Goal: Task Accomplishment & Management: Use online tool/utility

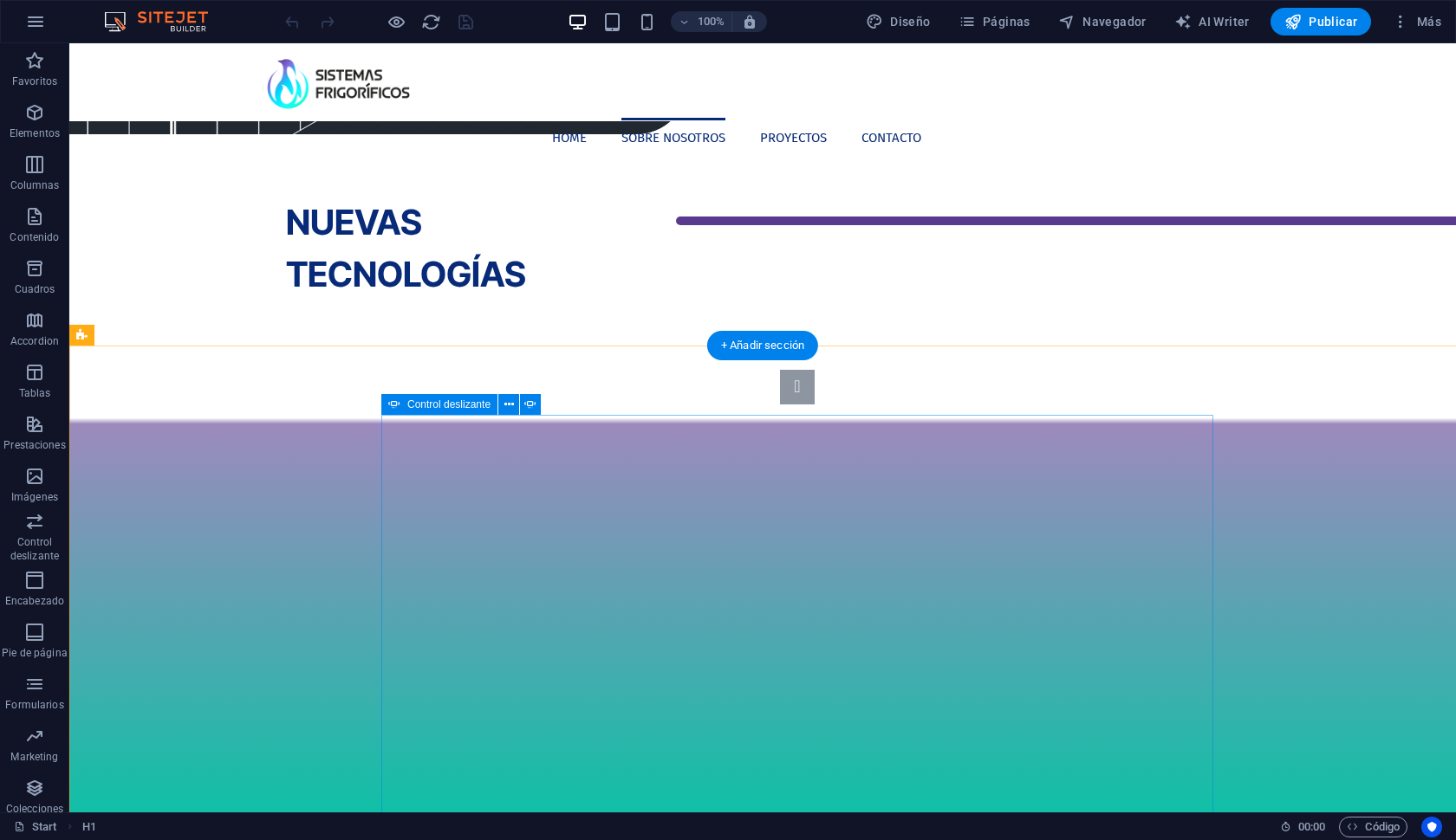
scroll to position [3657, 0]
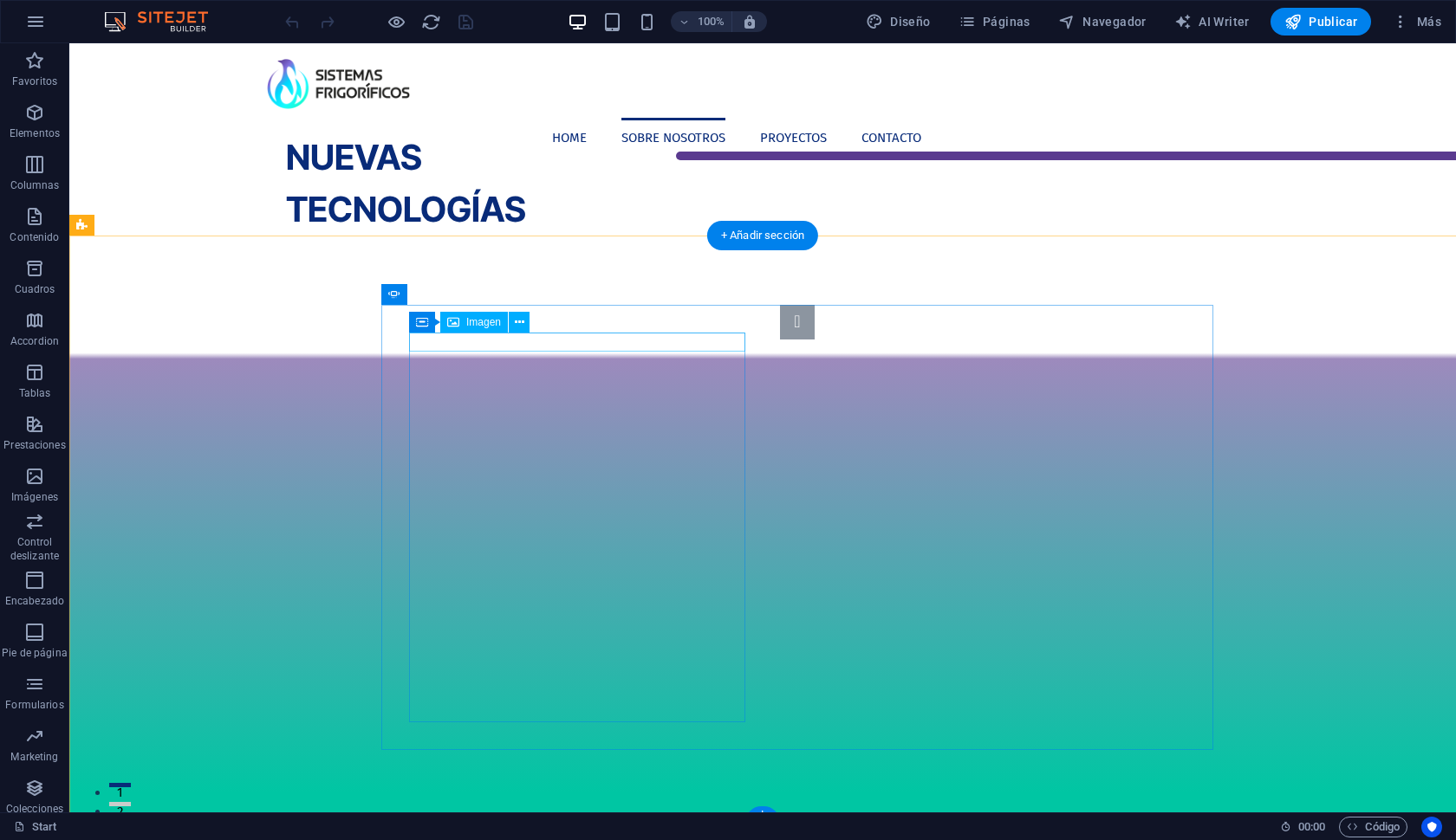
select select "%"
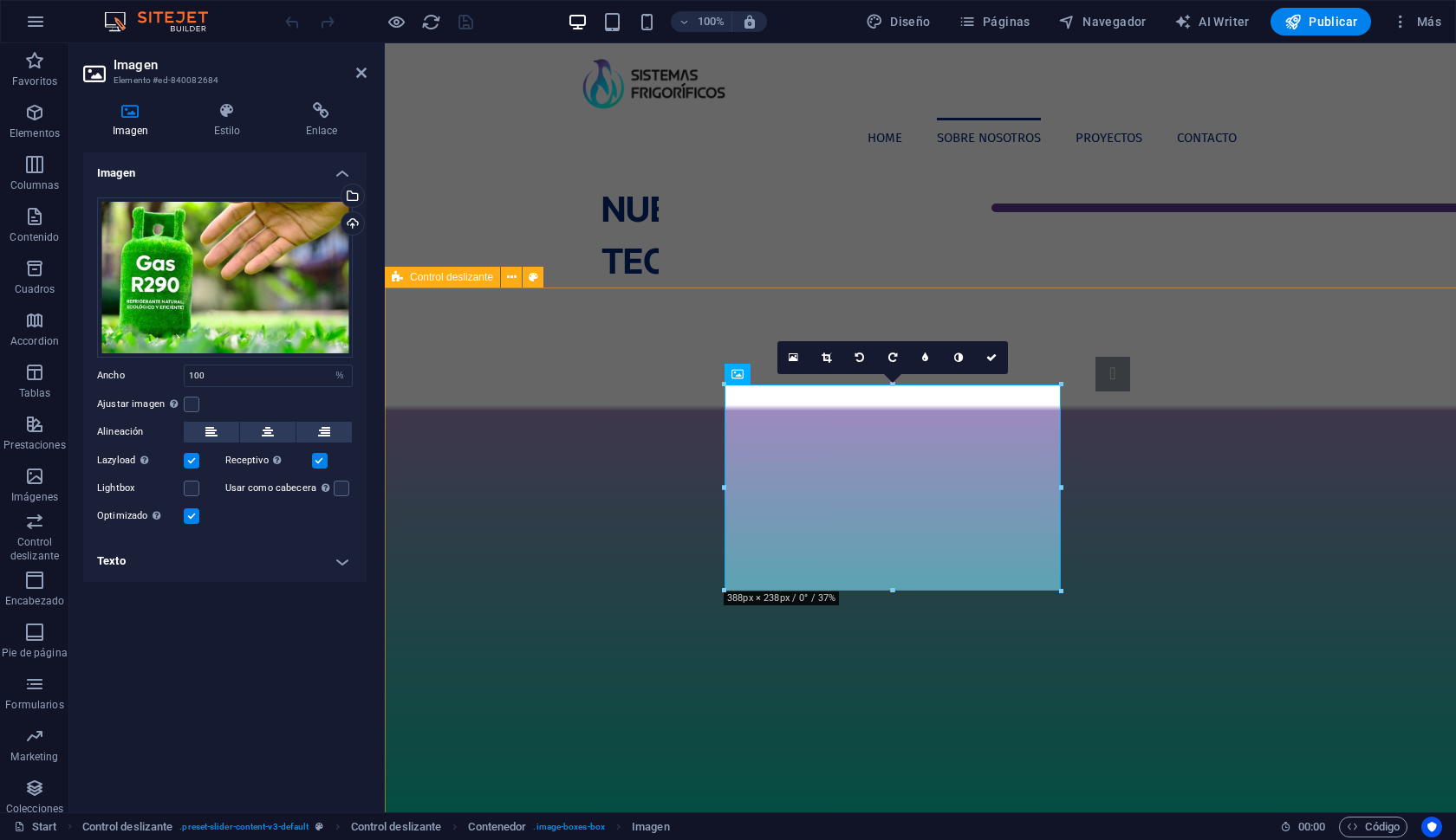
click at [601, 342] on div "Glicol y Salmuera Lorem ipsum dolor sit amet, consectetuer adipiscing elit. Aen…" at bounding box center [1112, 580] width 1456 height 587
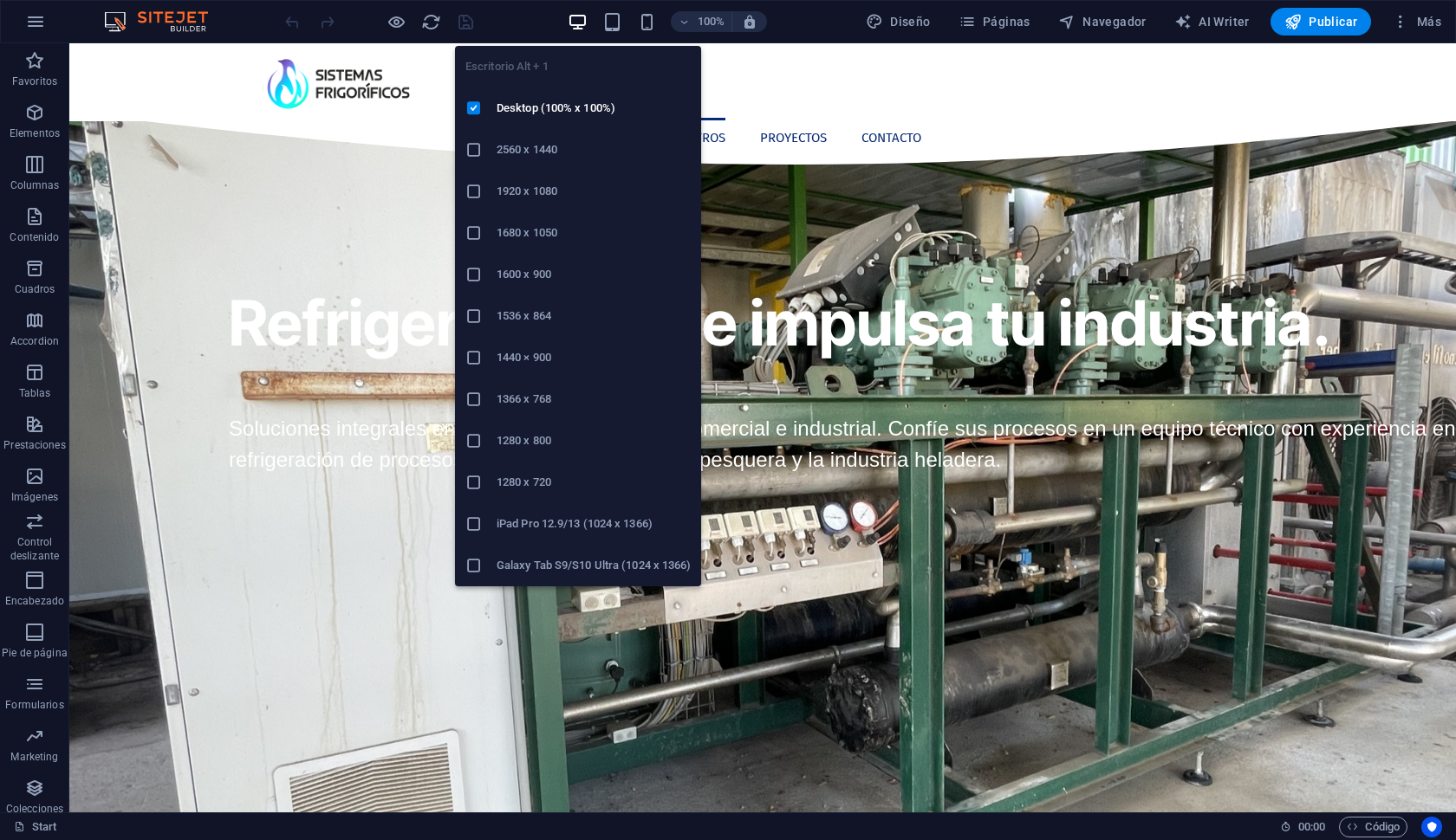
scroll to position [0, 0]
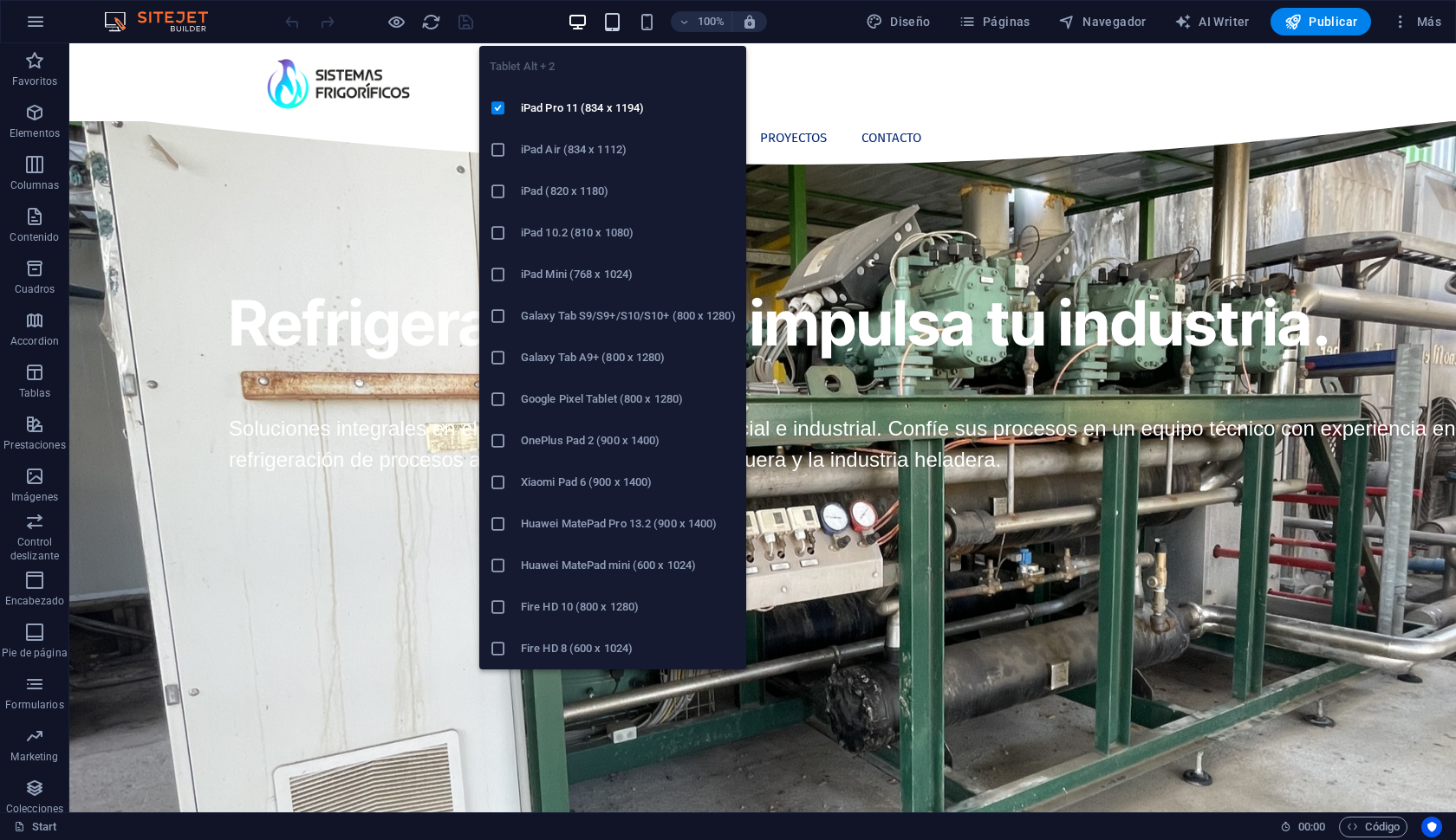
click at [614, 23] on icon "button" at bounding box center [612, 22] width 20 height 20
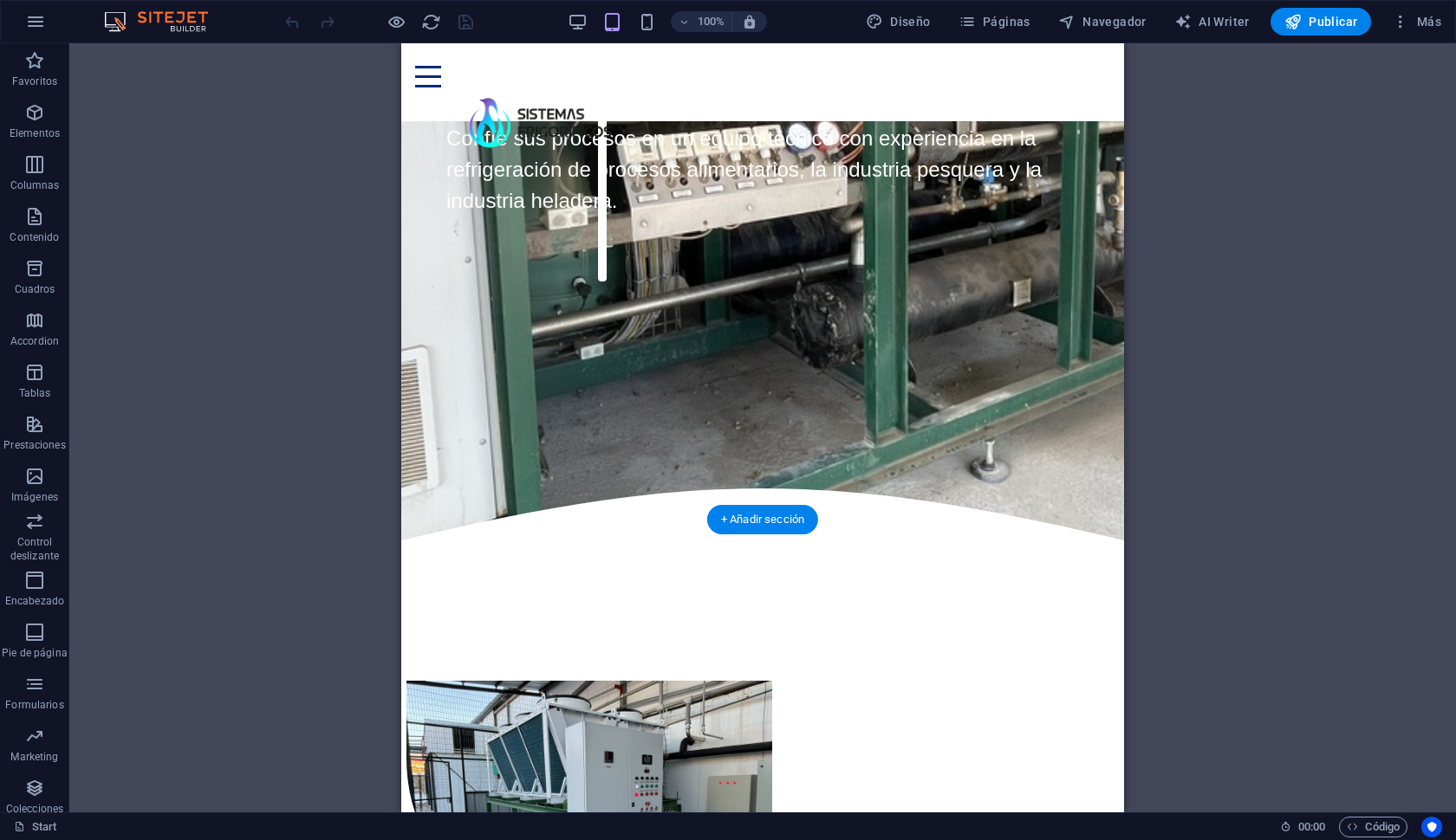
scroll to position [420, 0]
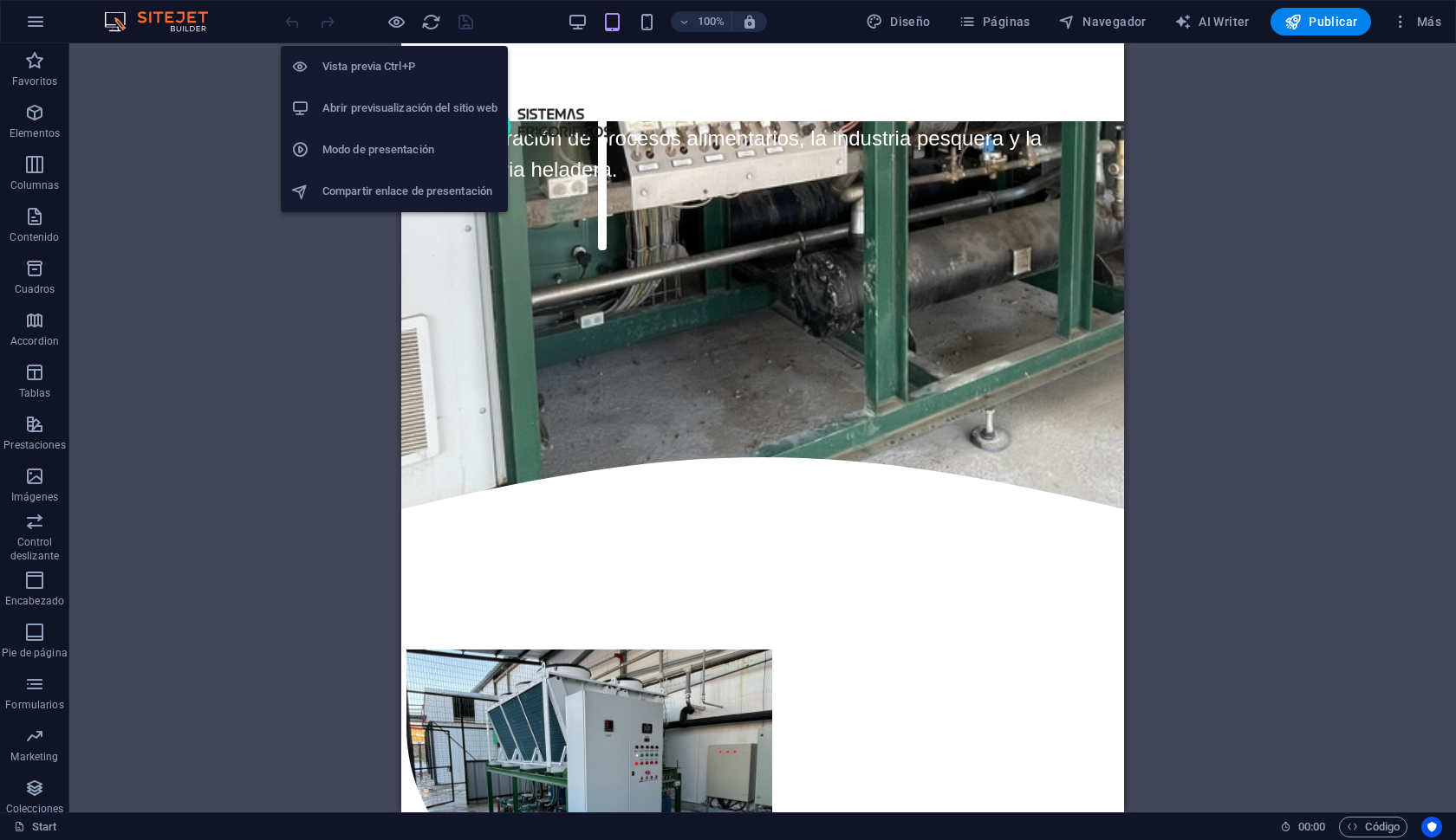
click at [379, 150] on h6 "Modo de presentación" at bounding box center [410, 150] width 175 height 21
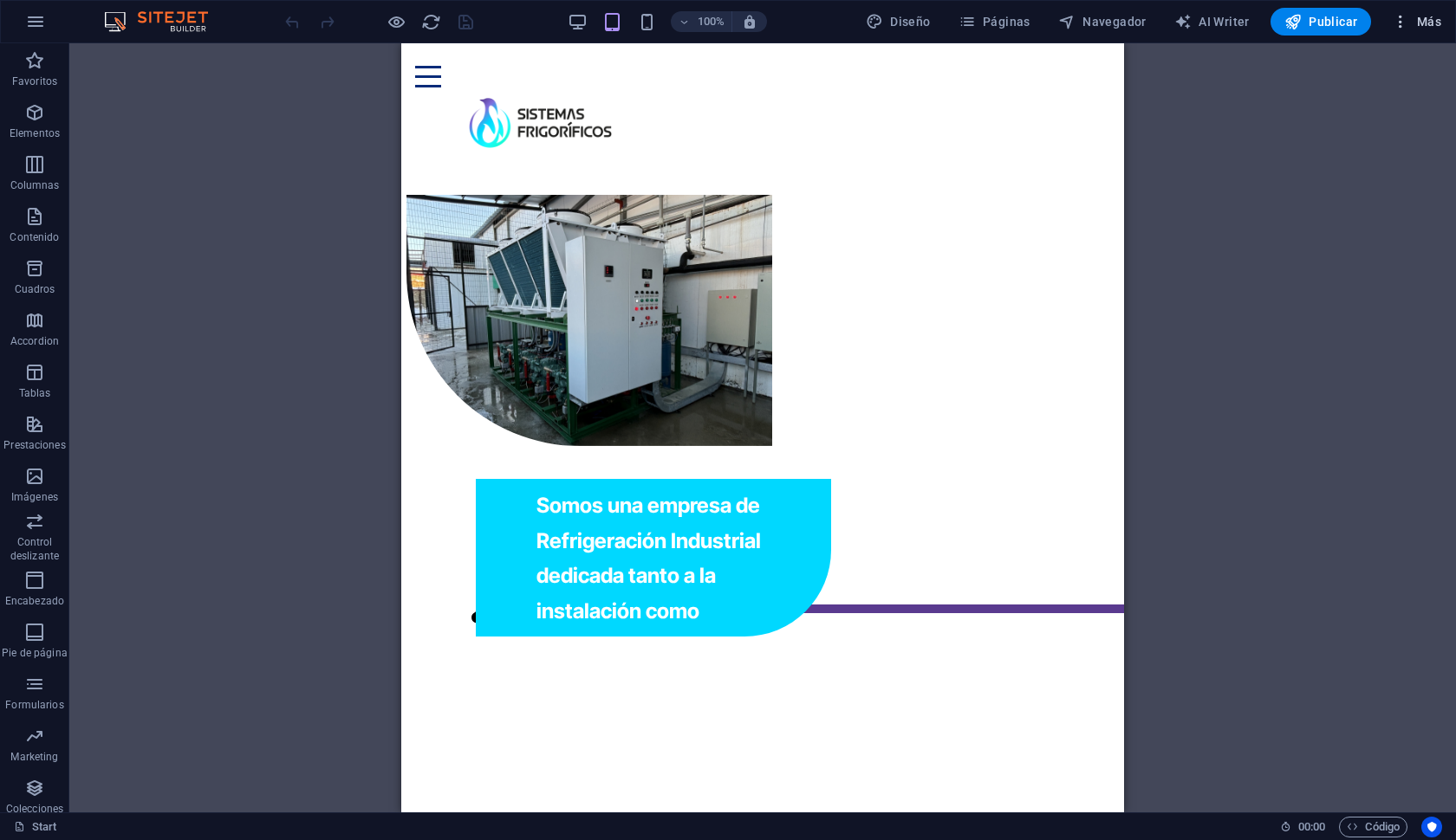
scroll to position [882, 0]
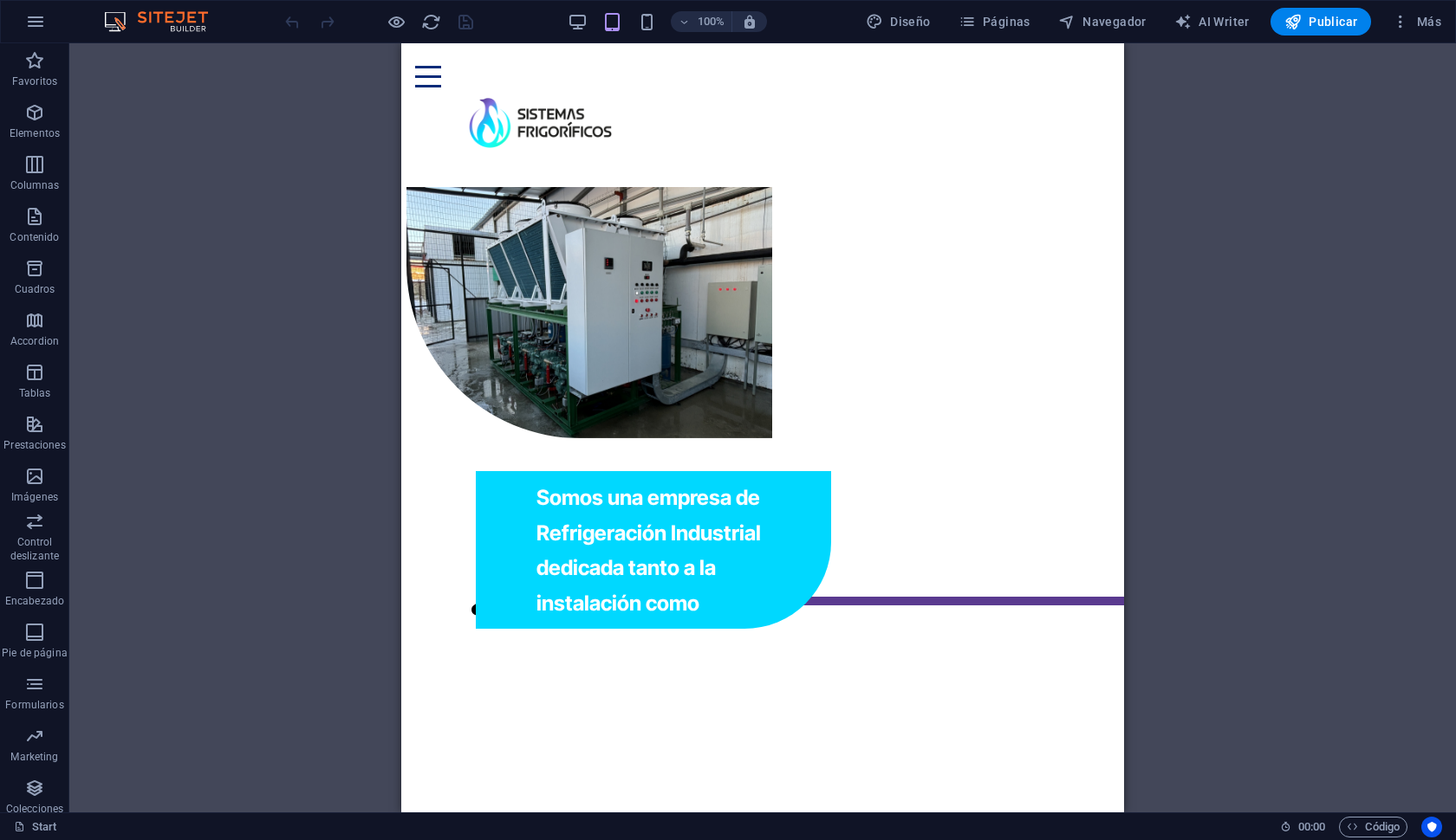
click at [1444, 1] on div "100% Diseño Páginas Navegador AI Writer Publicar Más" at bounding box center [728, 22] width 1454 height 42
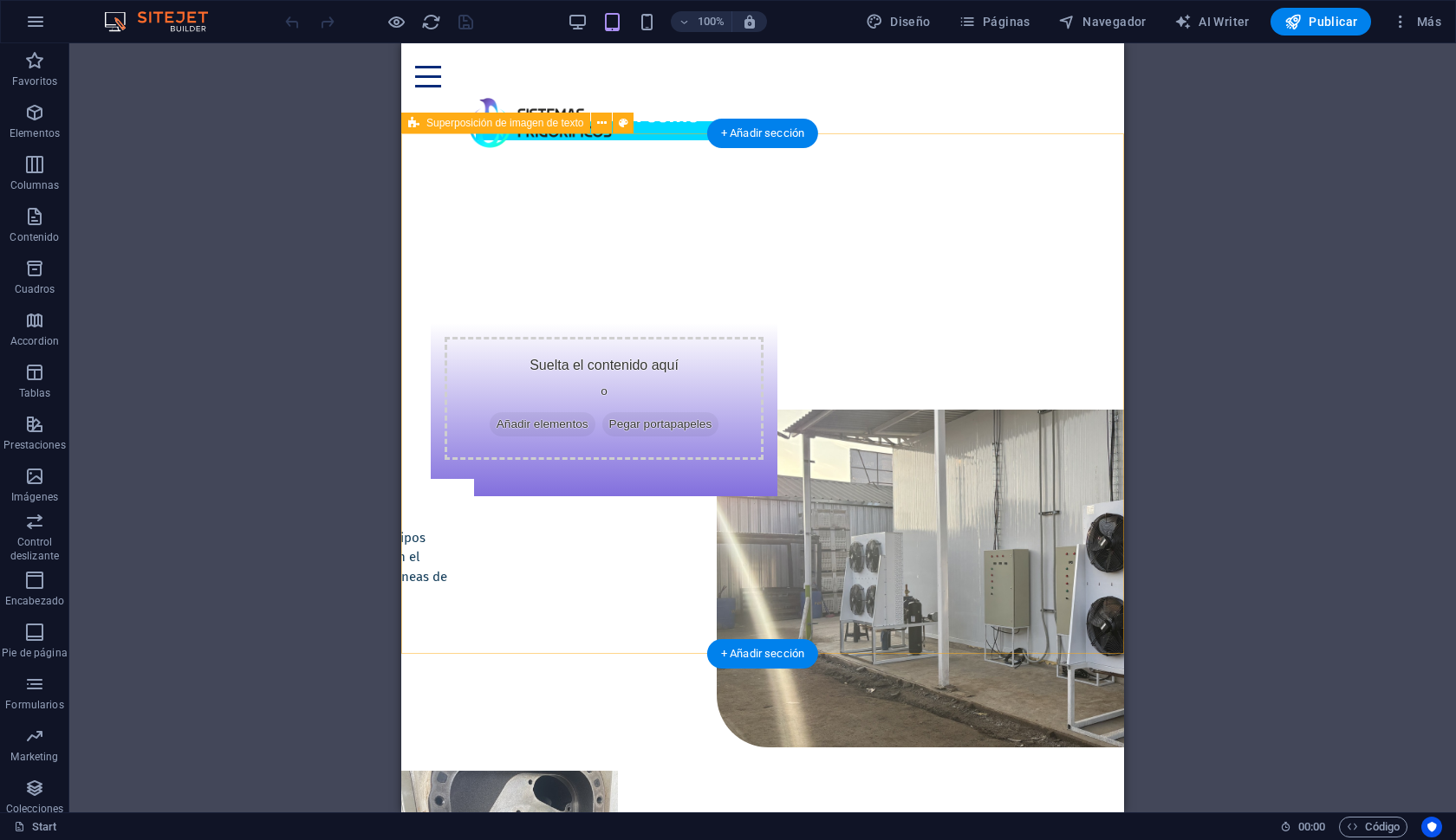
scroll to position [1369, 1]
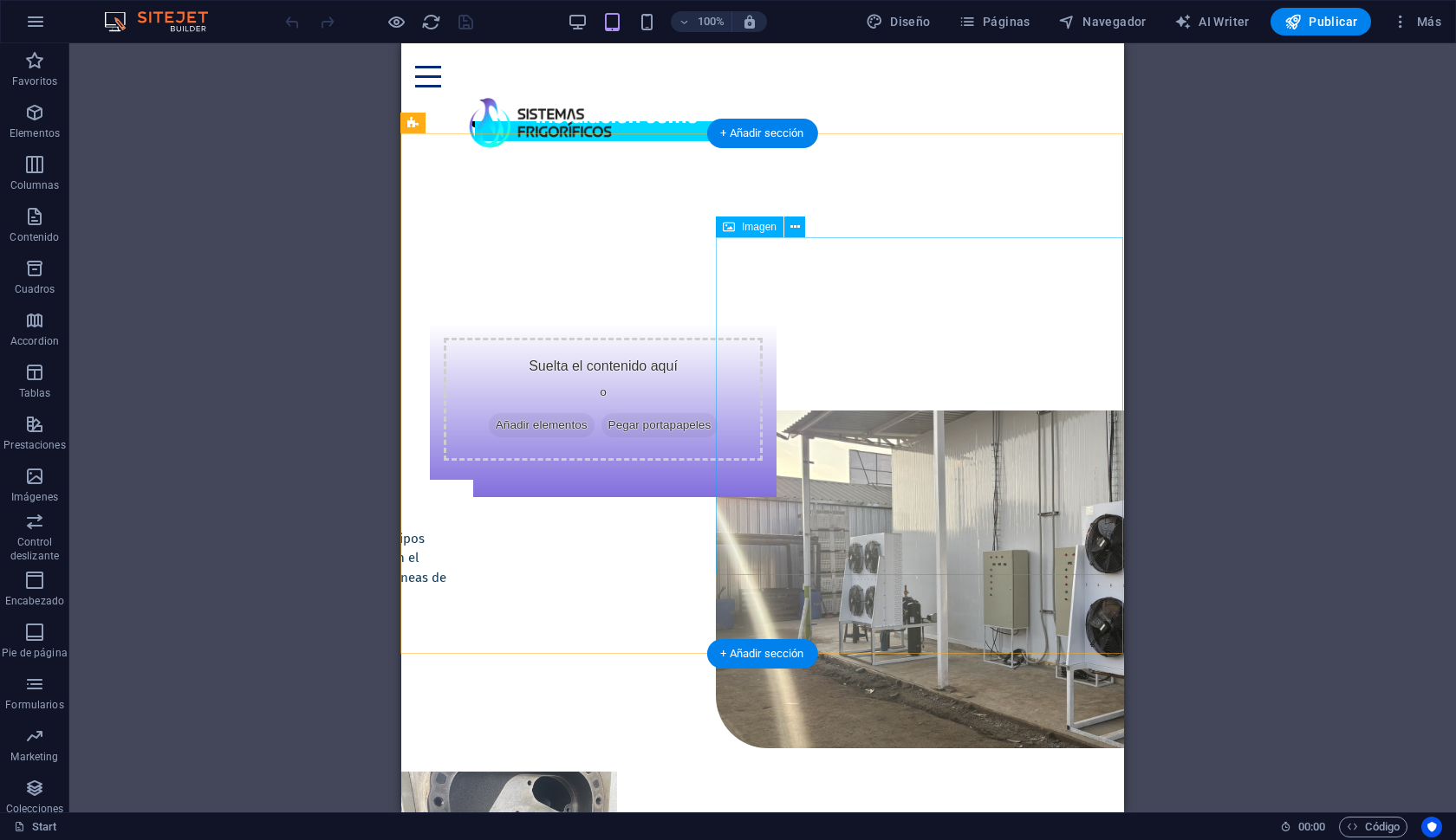
click at [1001, 411] on figure at bounding box center [1063, 579] width 695 height 338
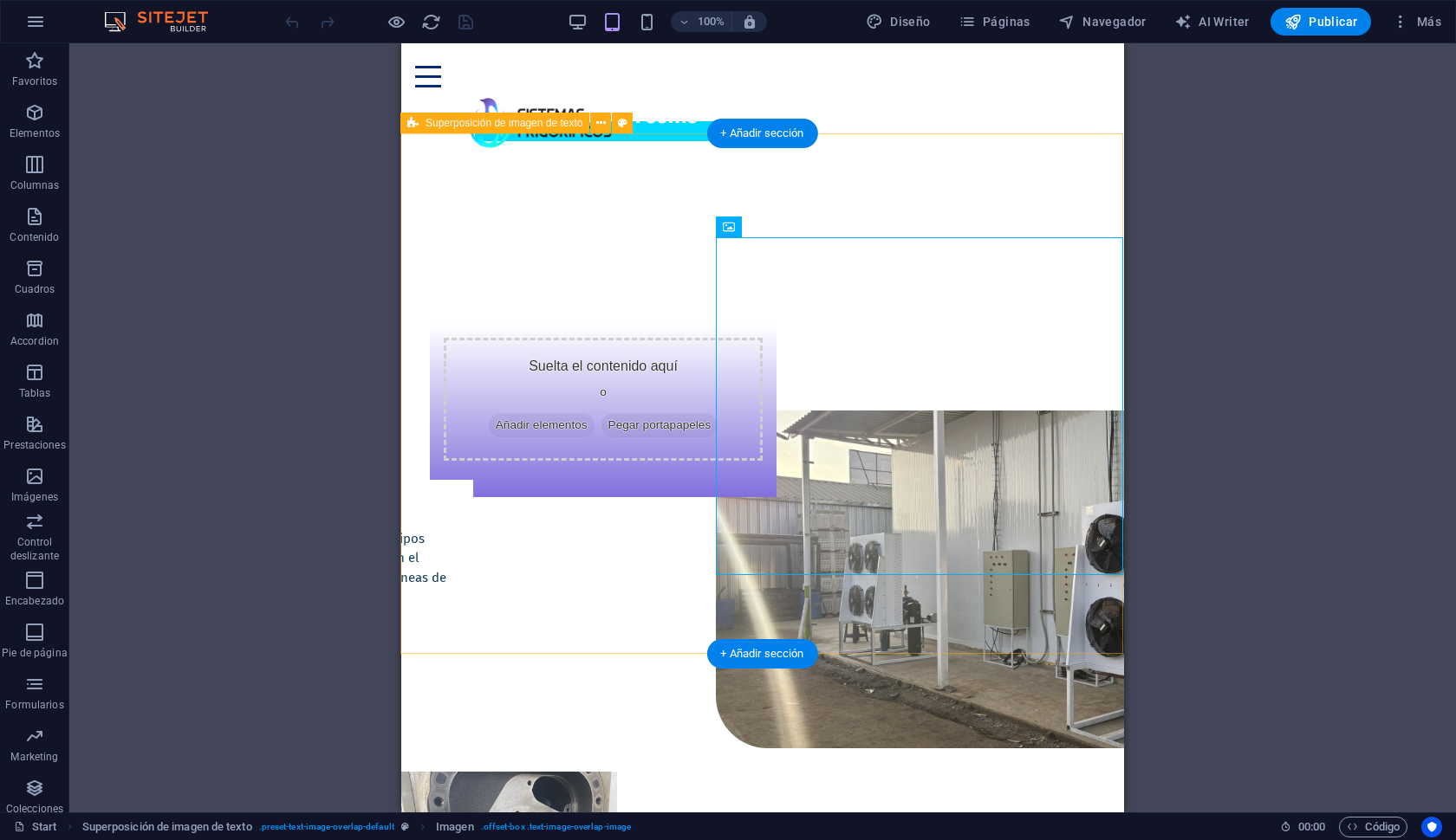
click at [834, 163] on div "Suelta el contenido aquí o Añadir elementos Pegar portapapeles Instalación de e…" at bounding box center [761, 393] width 722 height 520
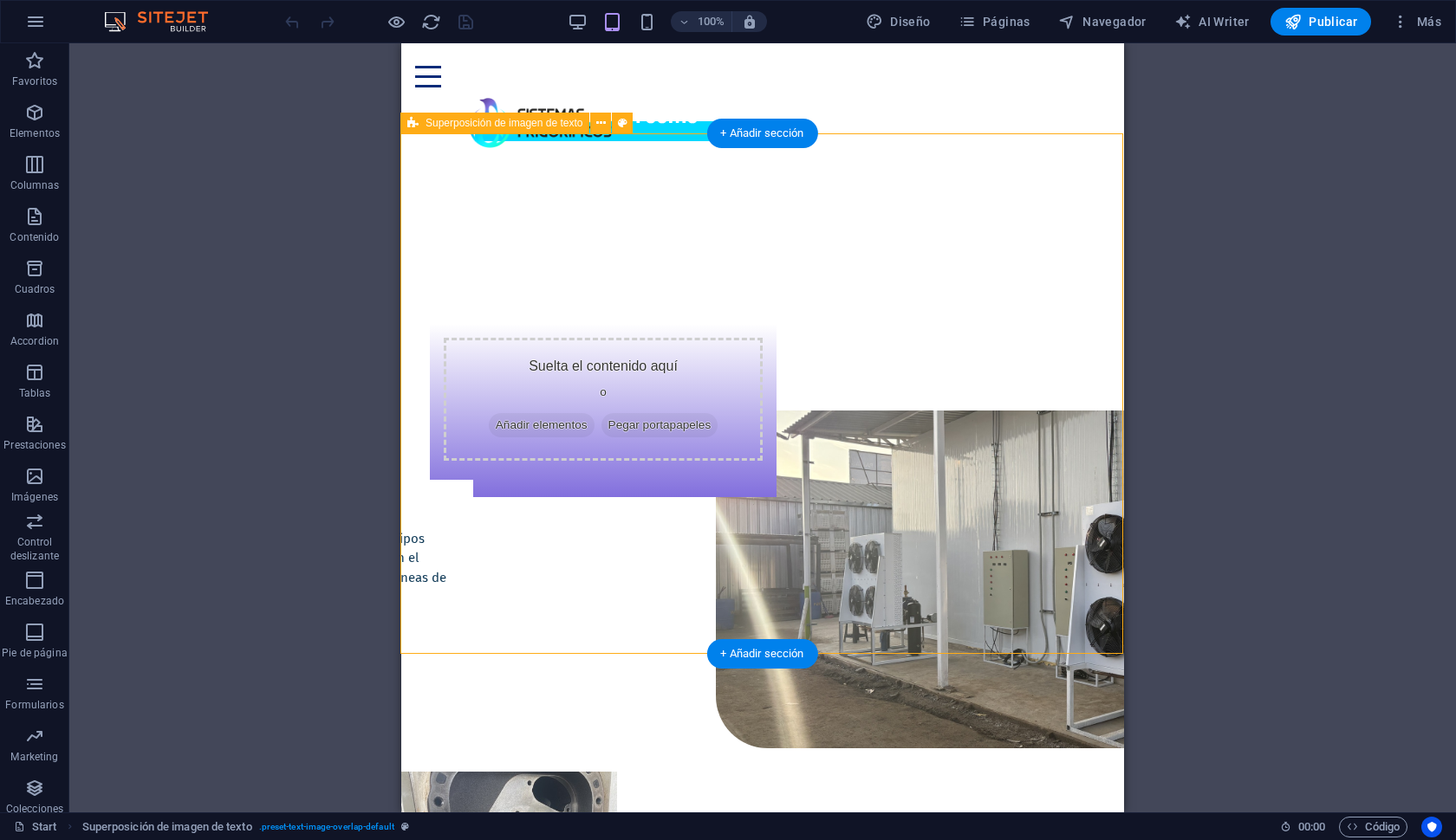
click at [834, 163] on div "Suelta el contenido aquí o Añadir elementos Pegar portapapeles Instalación de e…" at bounding box center [761, 393] width 722 height 520
select select "px"
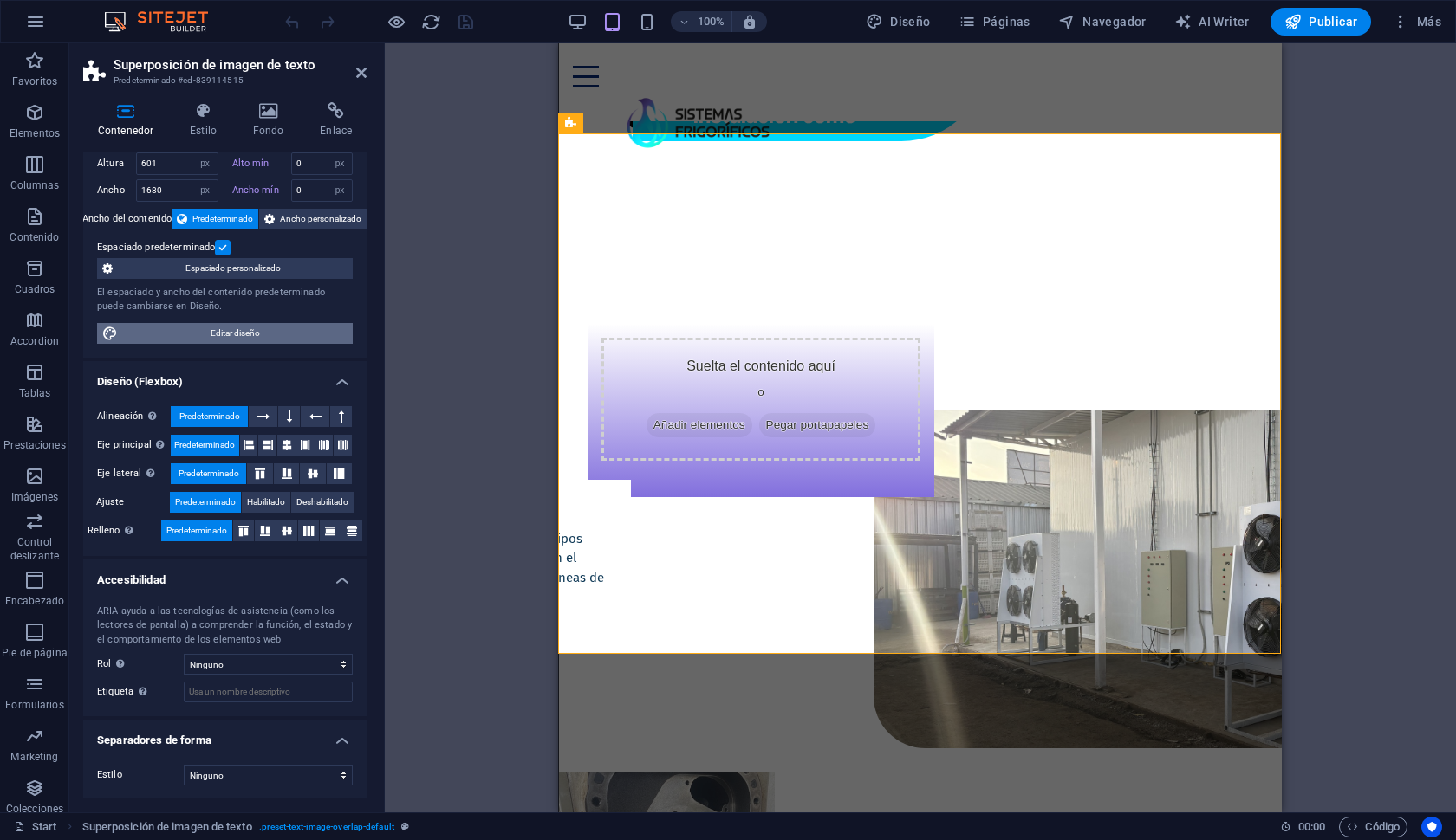
scroll to position [44, 0]
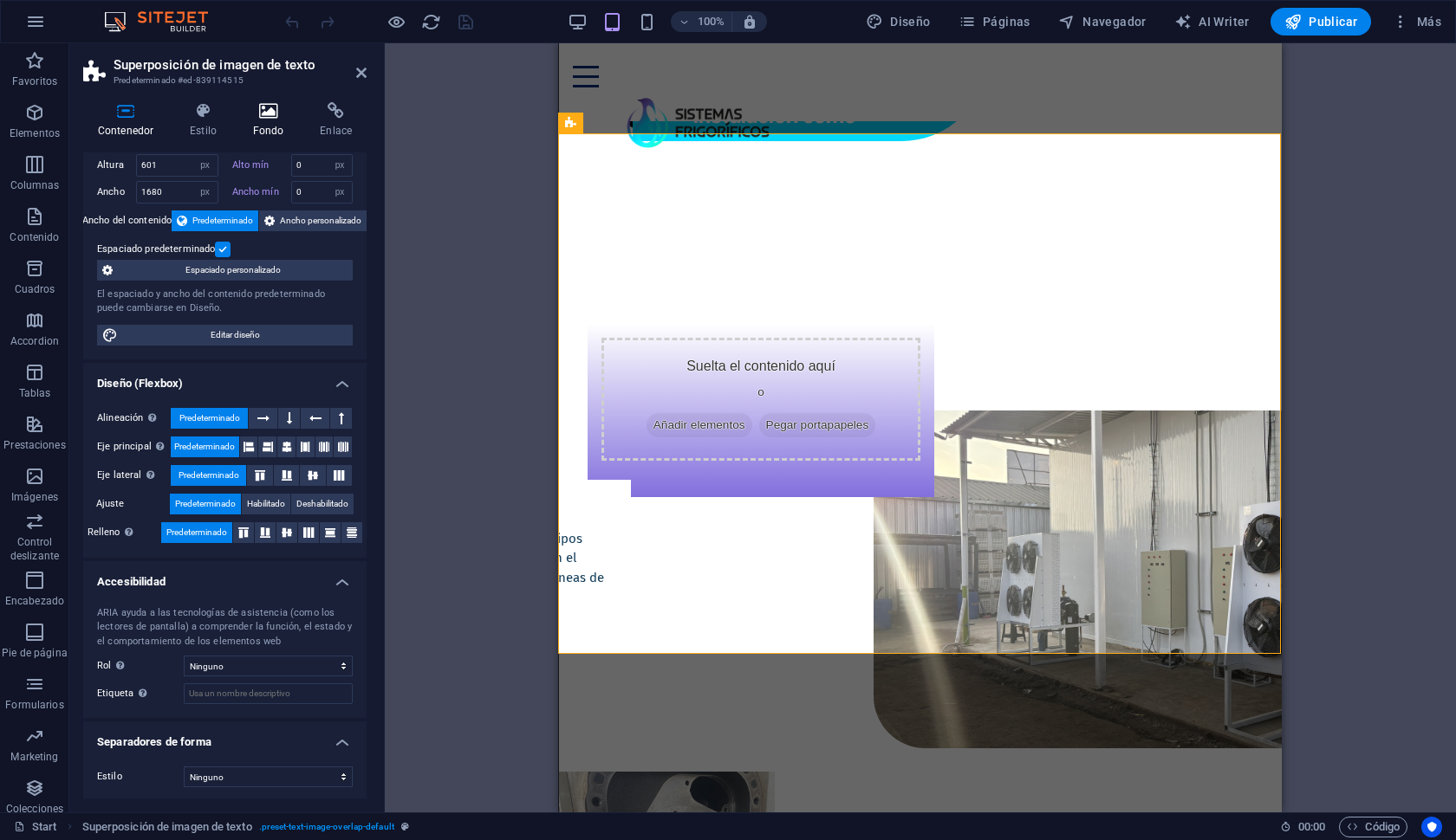
click at [273, 106] on icon at bounding box center [268, 110] width 61 height 17
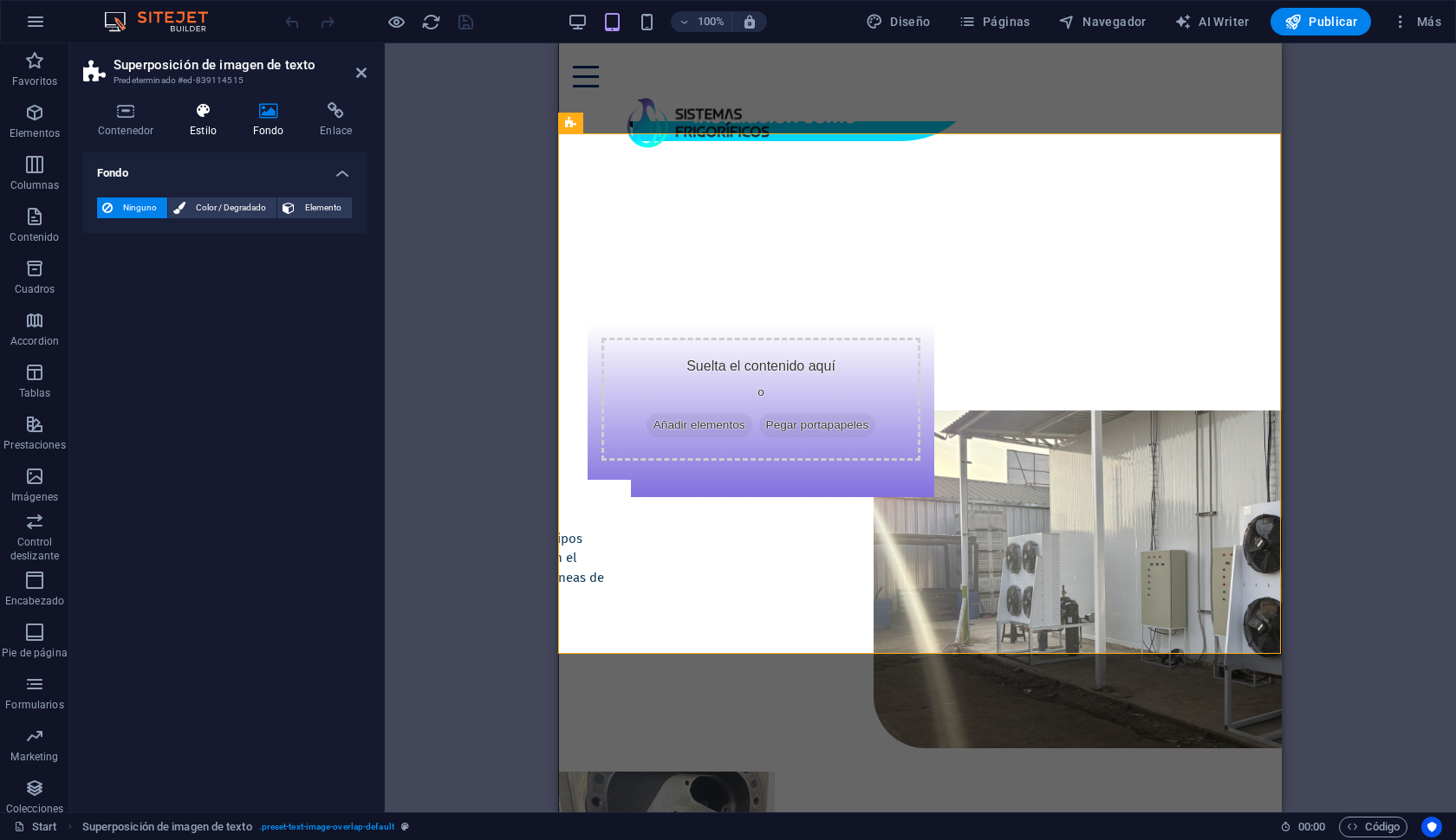
click at [198, 109] on icon at bounding box center [203, 110] width 56 height 17
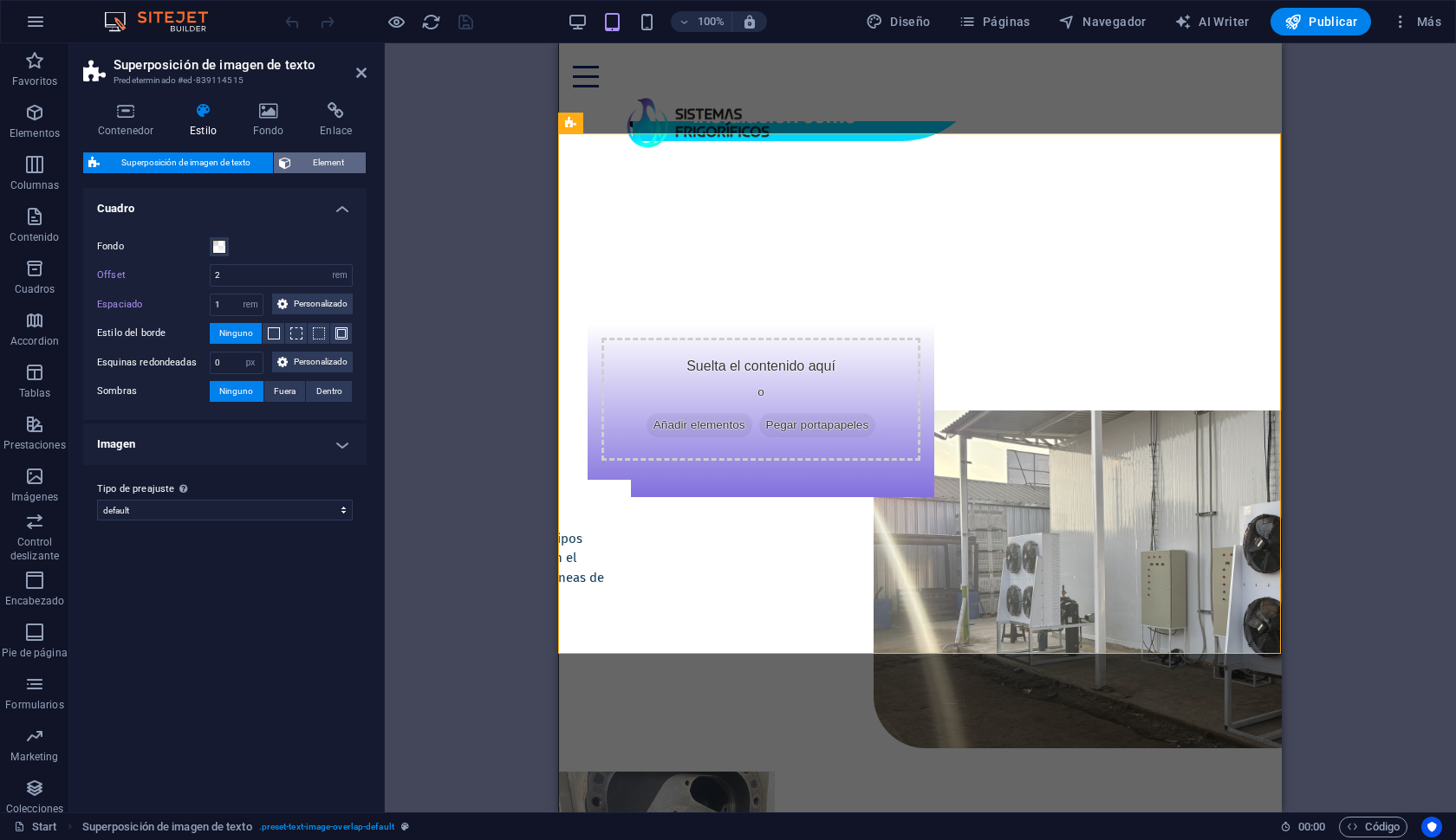
click at [314, 166] on span "Element" at bounding box center [328, 163] width 65 height 21
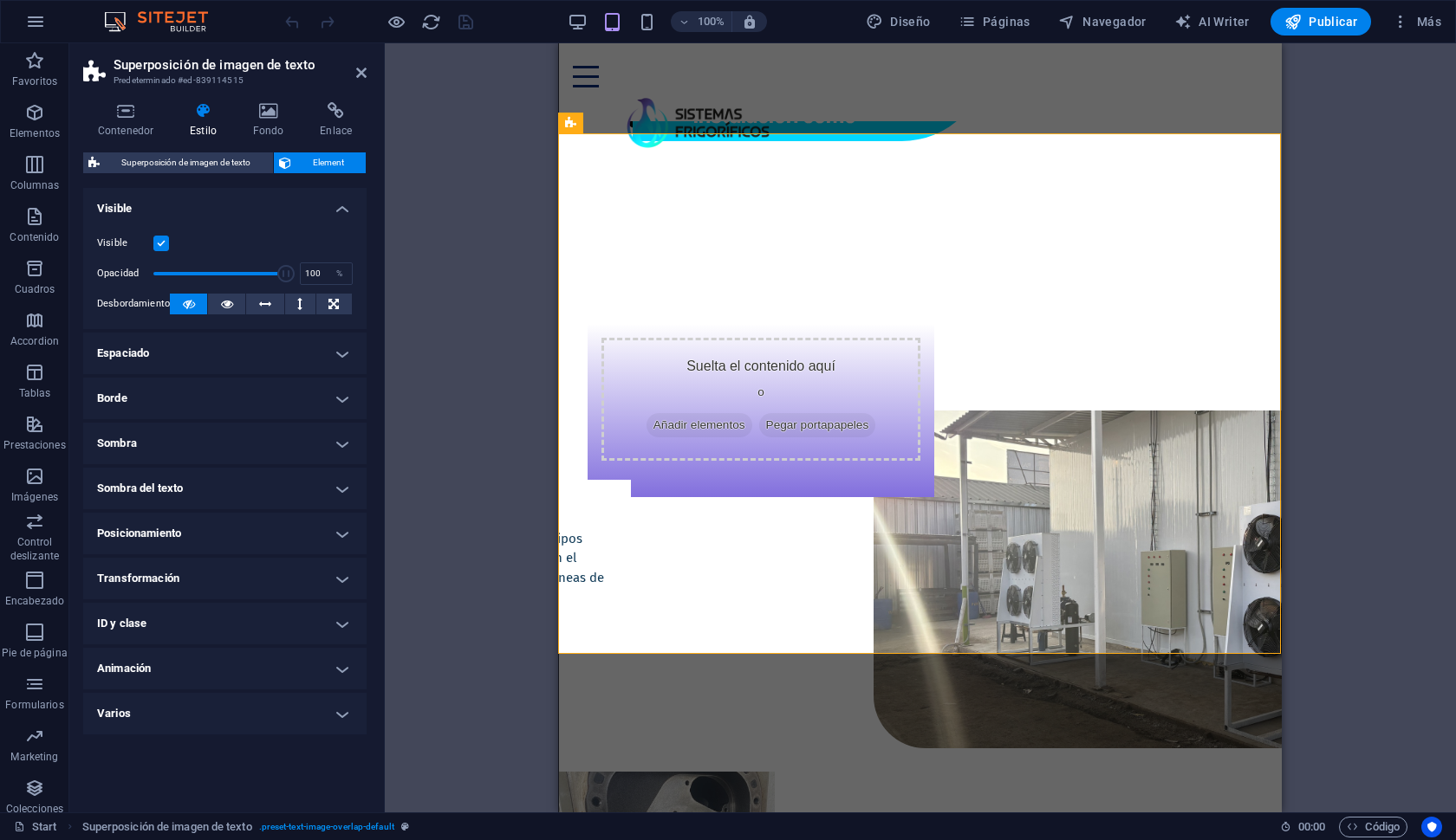
click at [269, 535] on h4 "Posicionamiento" at bounding box center [225, 534] width 284 height 42
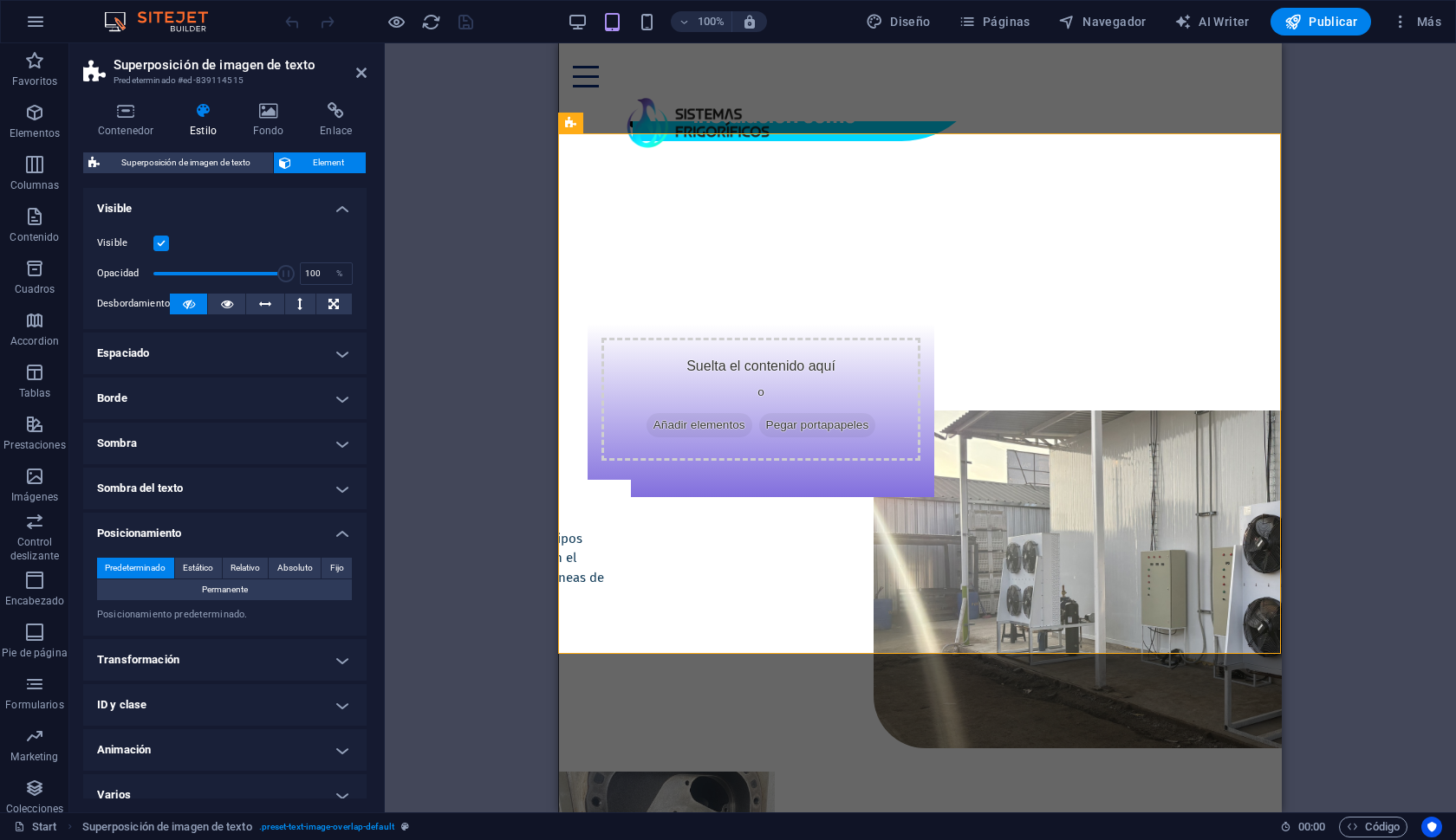
click at [246, 341] on h4 "Espaciado" at bounding box center [225, 354] width 284 height 42
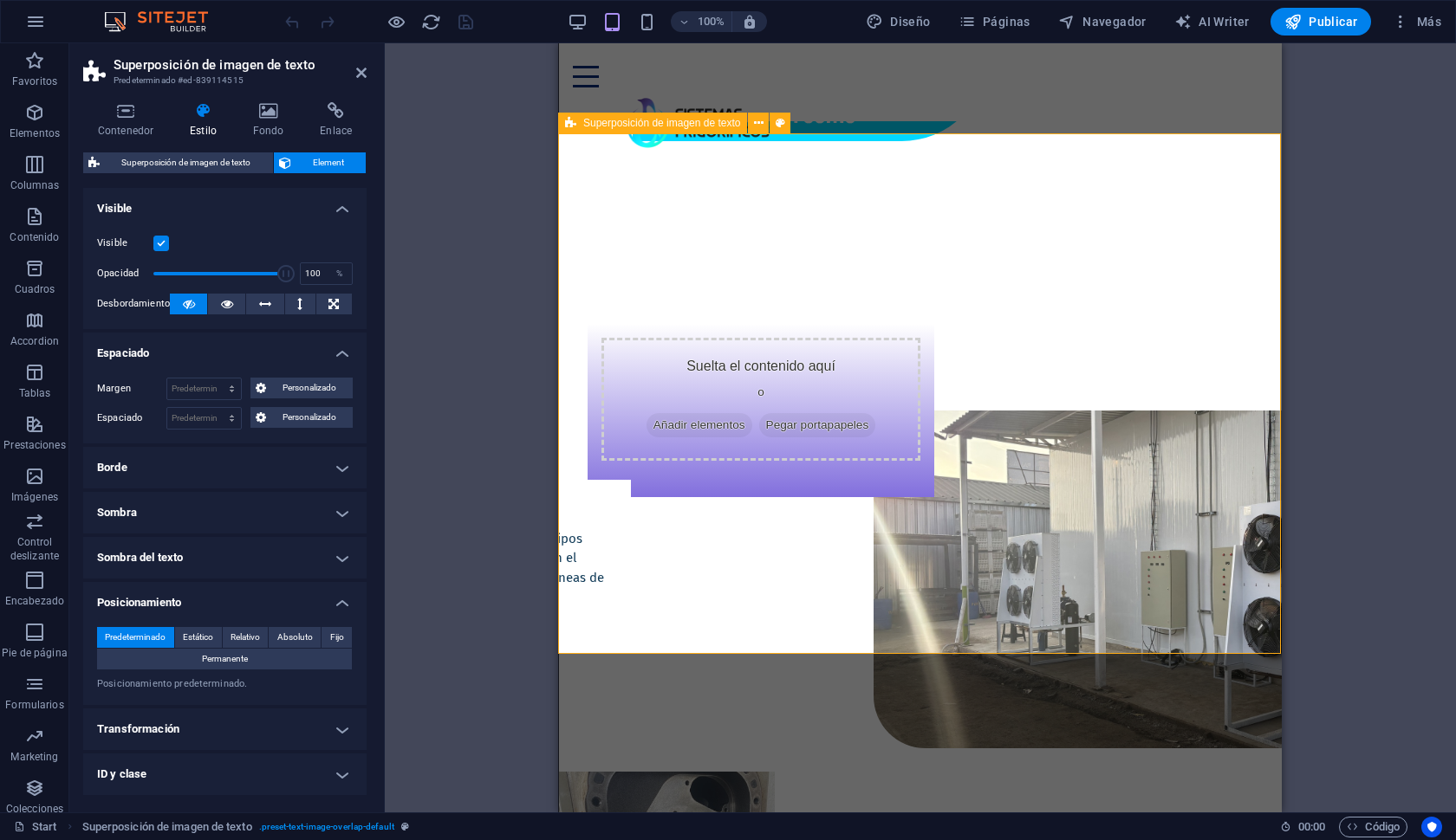
click at [970, 227] on div "Suelta el contenido aquí o Añadir elementos Pegar portapapeles Instalación de e…" at bounding box center [918, 393] width 722 height 520
click at [963, 411] on figure at bounding box center [1221, 579] width 695 height 338
select select "%"
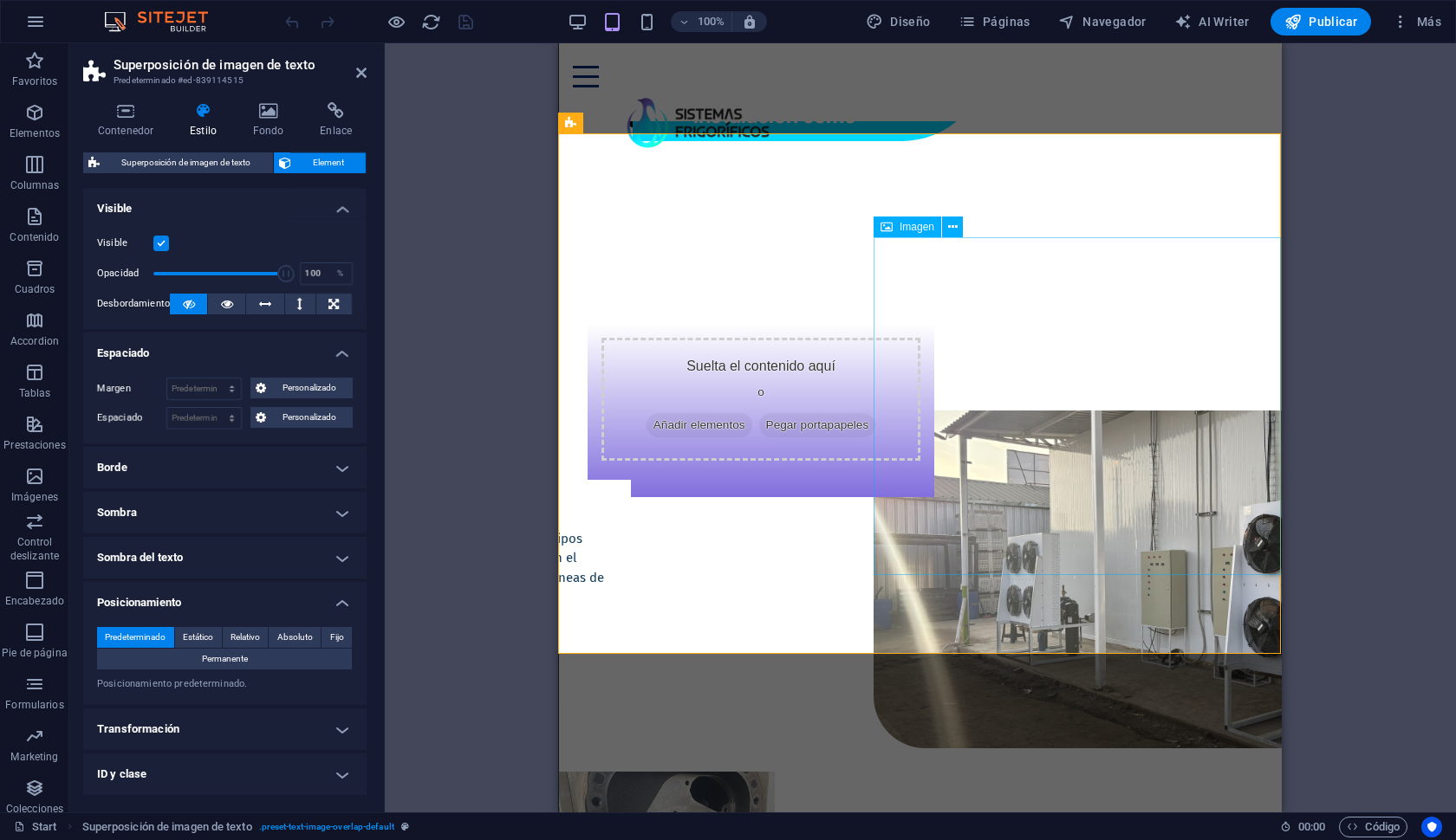
select select "px"
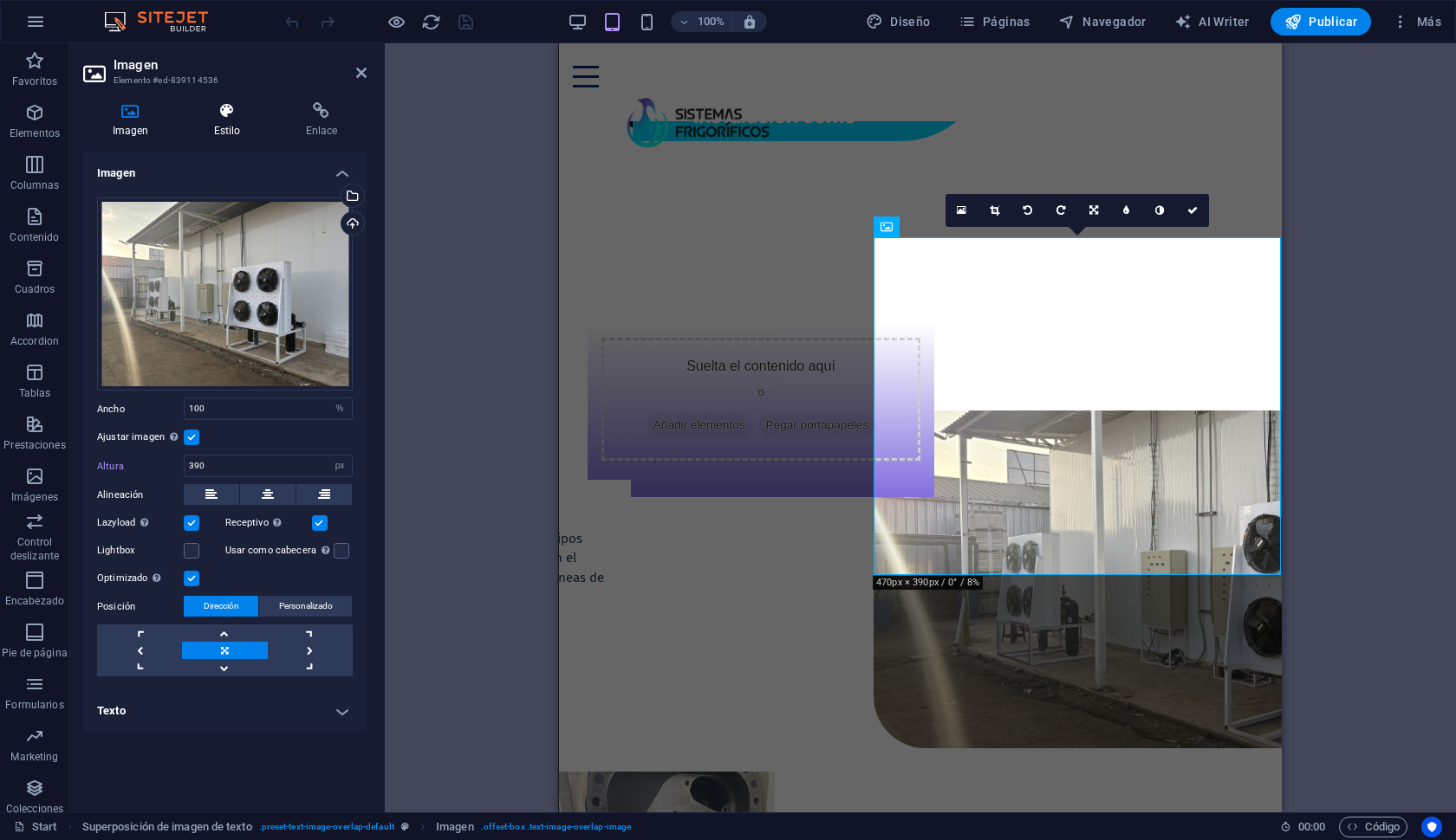
click at [227, 125] on h4 "Estilo" at bounding box center [230, 120] width 92 height 36
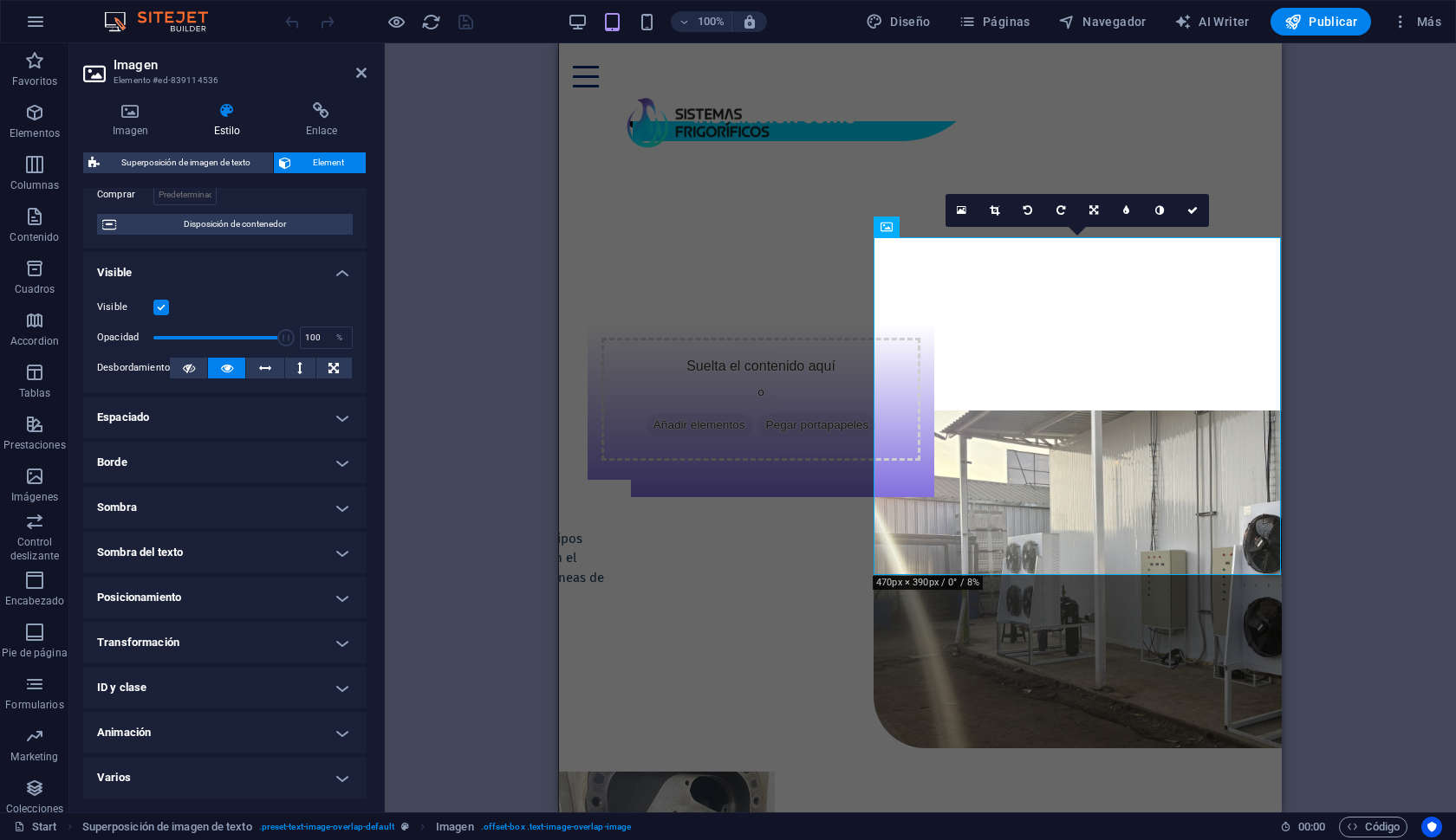
scroll to position [134, 0]
click at [276, 580] on h4 "Posicionamiento" at bounding box center [225, 599] width 284 height 42
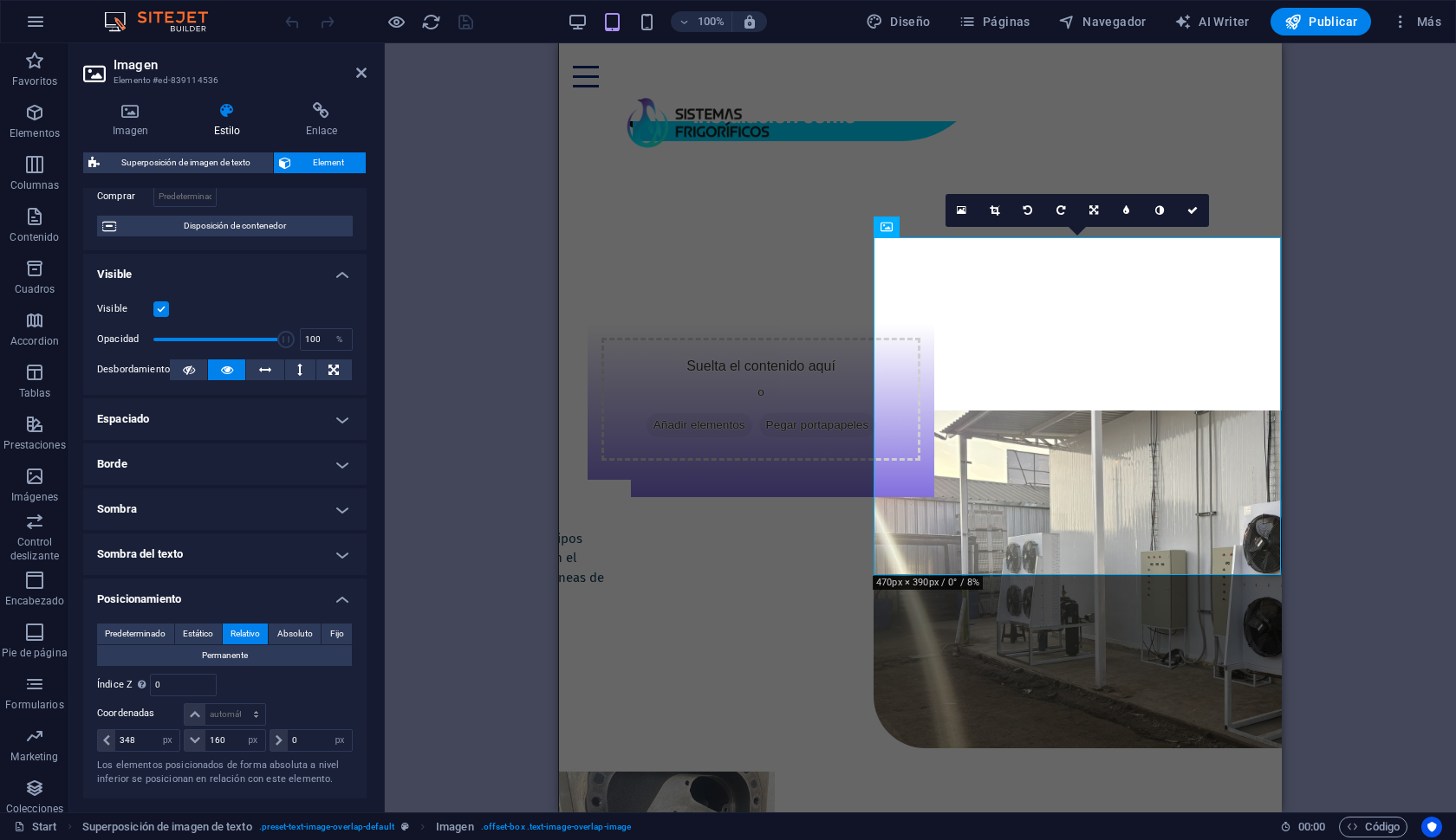
click at [343, 432] on h4 "Espaciado" at bounding box center [225, 420] width 284 height 42
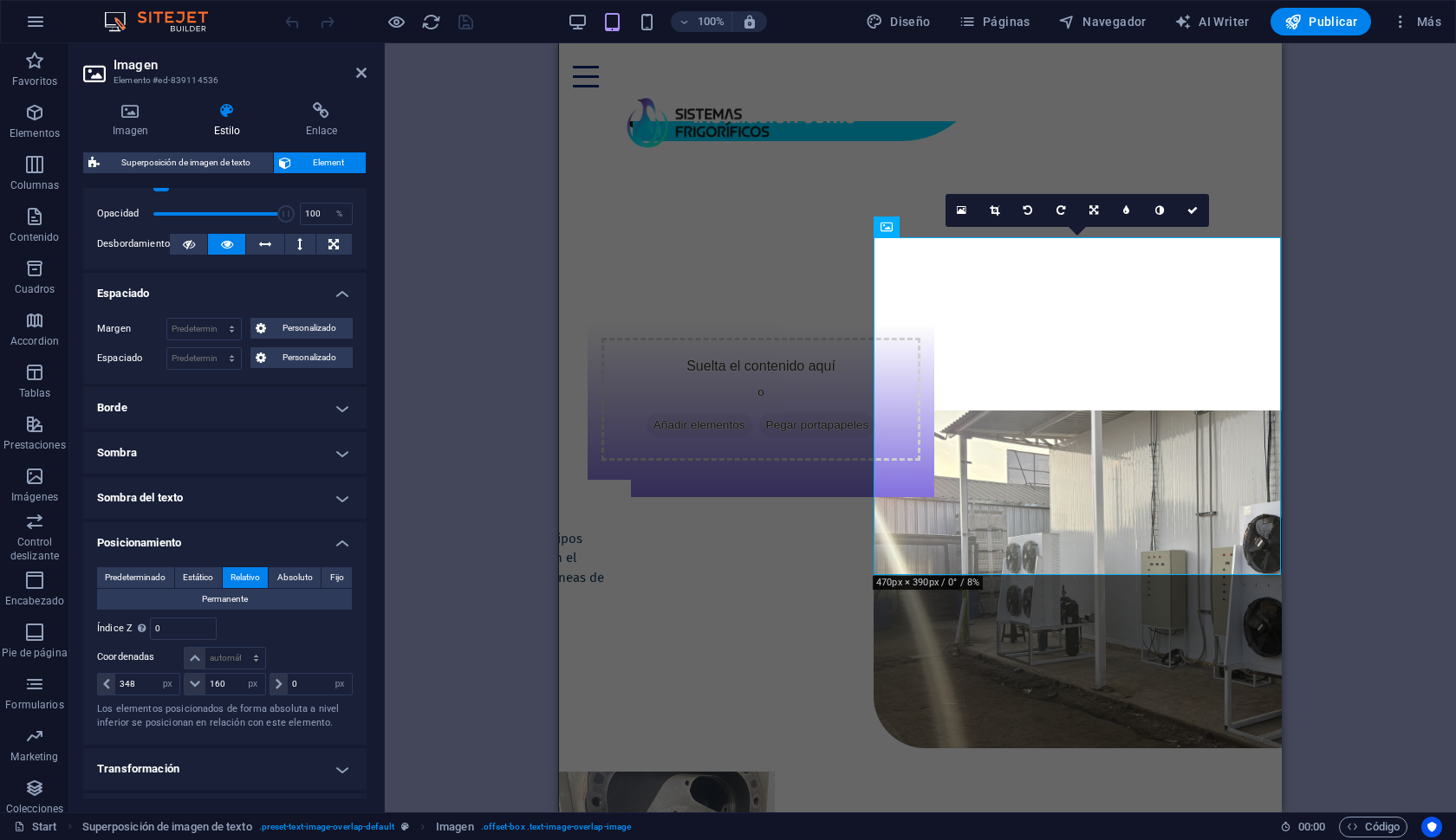
scroll to position [264, 0]
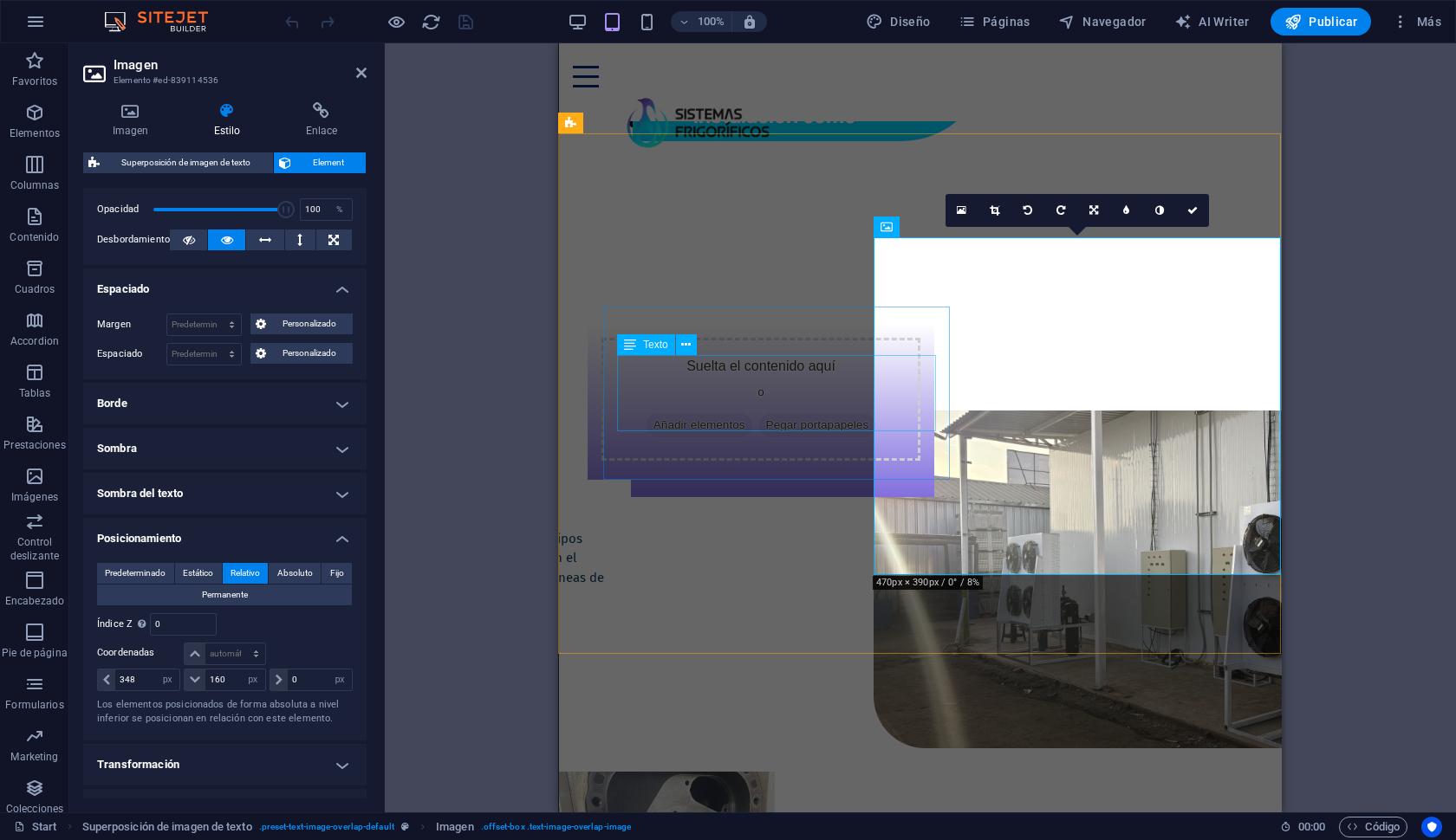
click at [617, 529] on div "Nos especializamos en la instalación de equipos frigoríficos de la mejor calida…" at bounding box center [457, 568] width 319 height 78
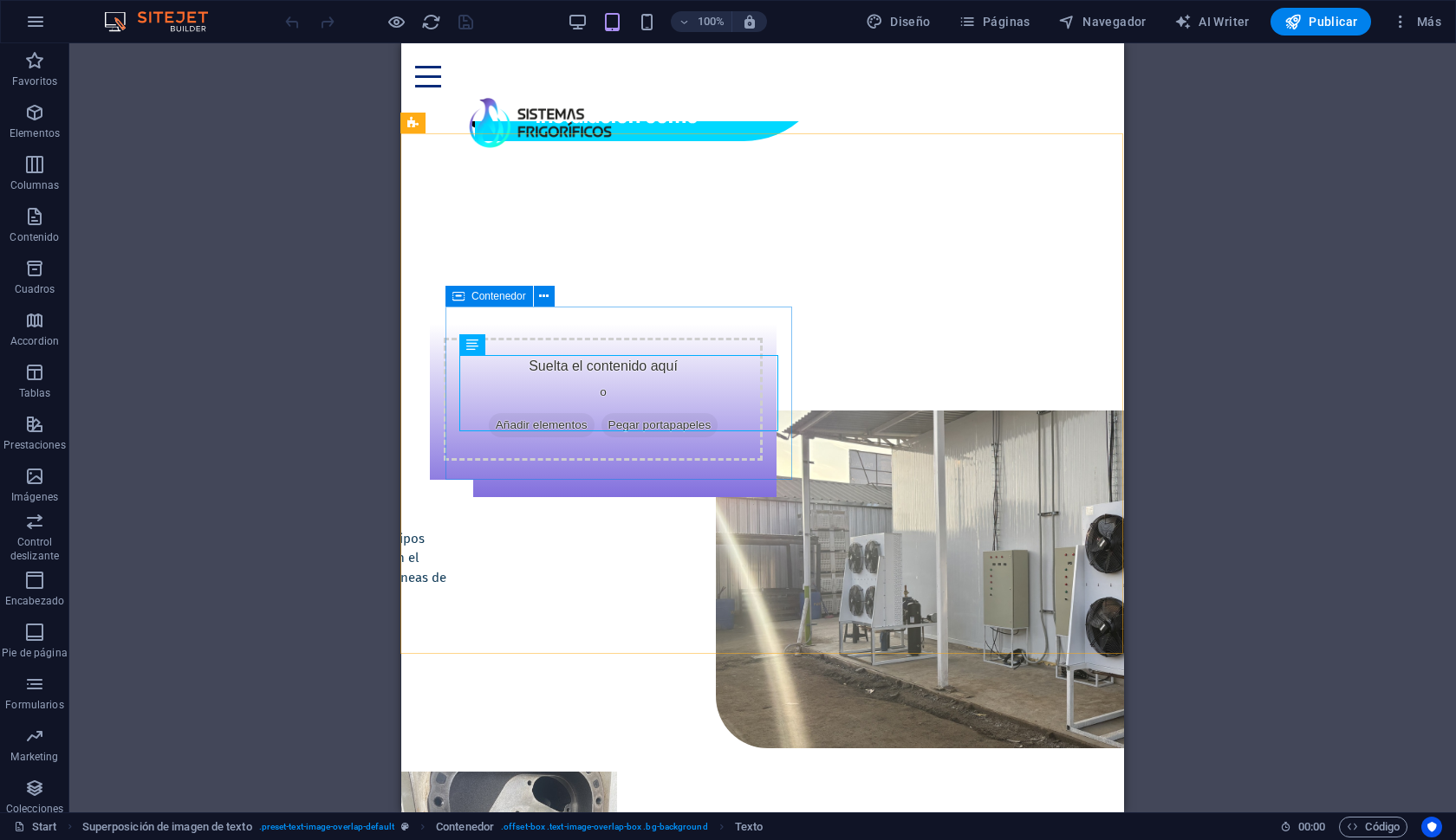
click at [473, 479] on div "Instalación de equipos Nos especializamos en la instalación de equipos frigoríf…" at bounding box center [300, 566] width 346 height 173
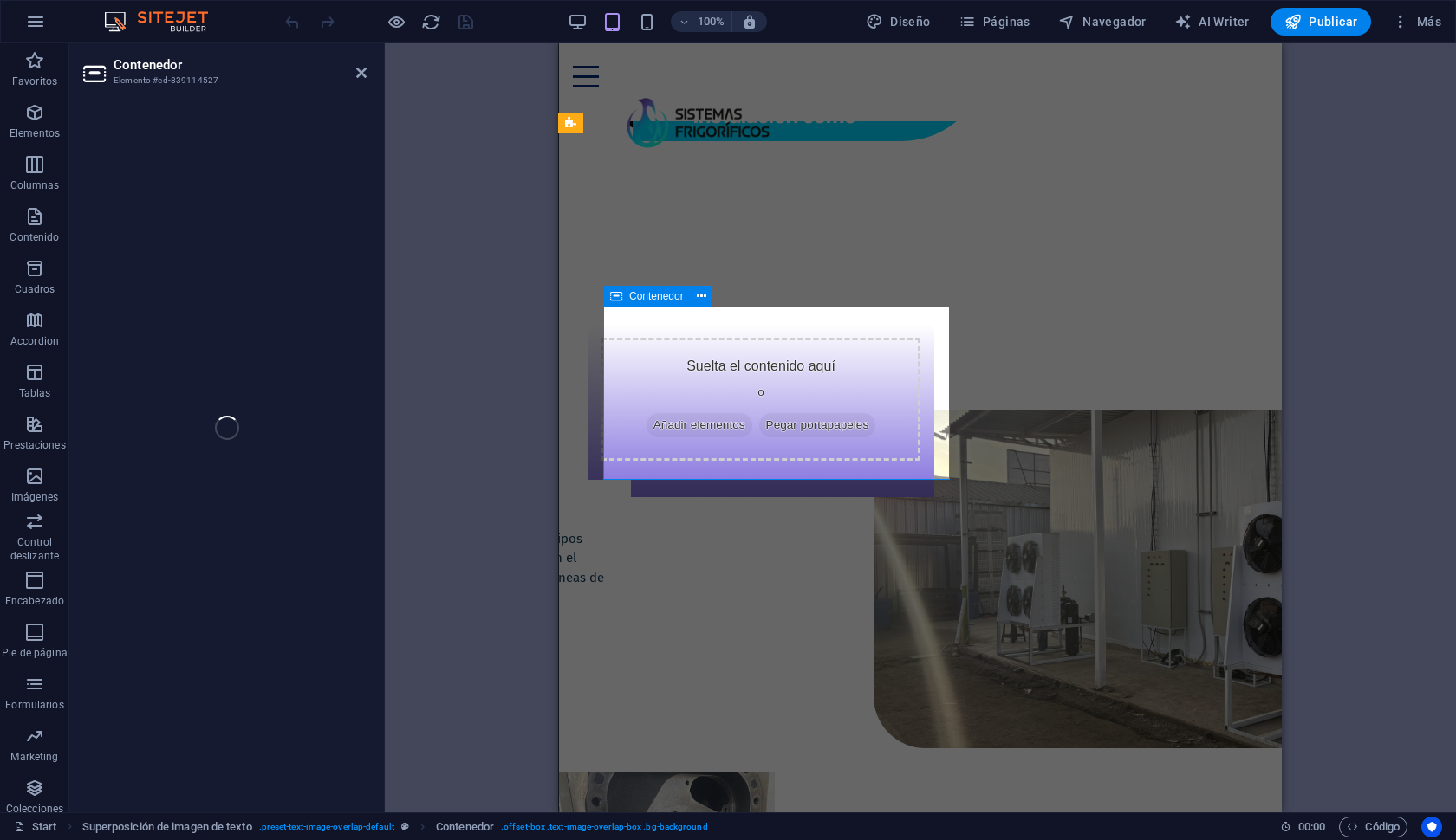
select select "px"
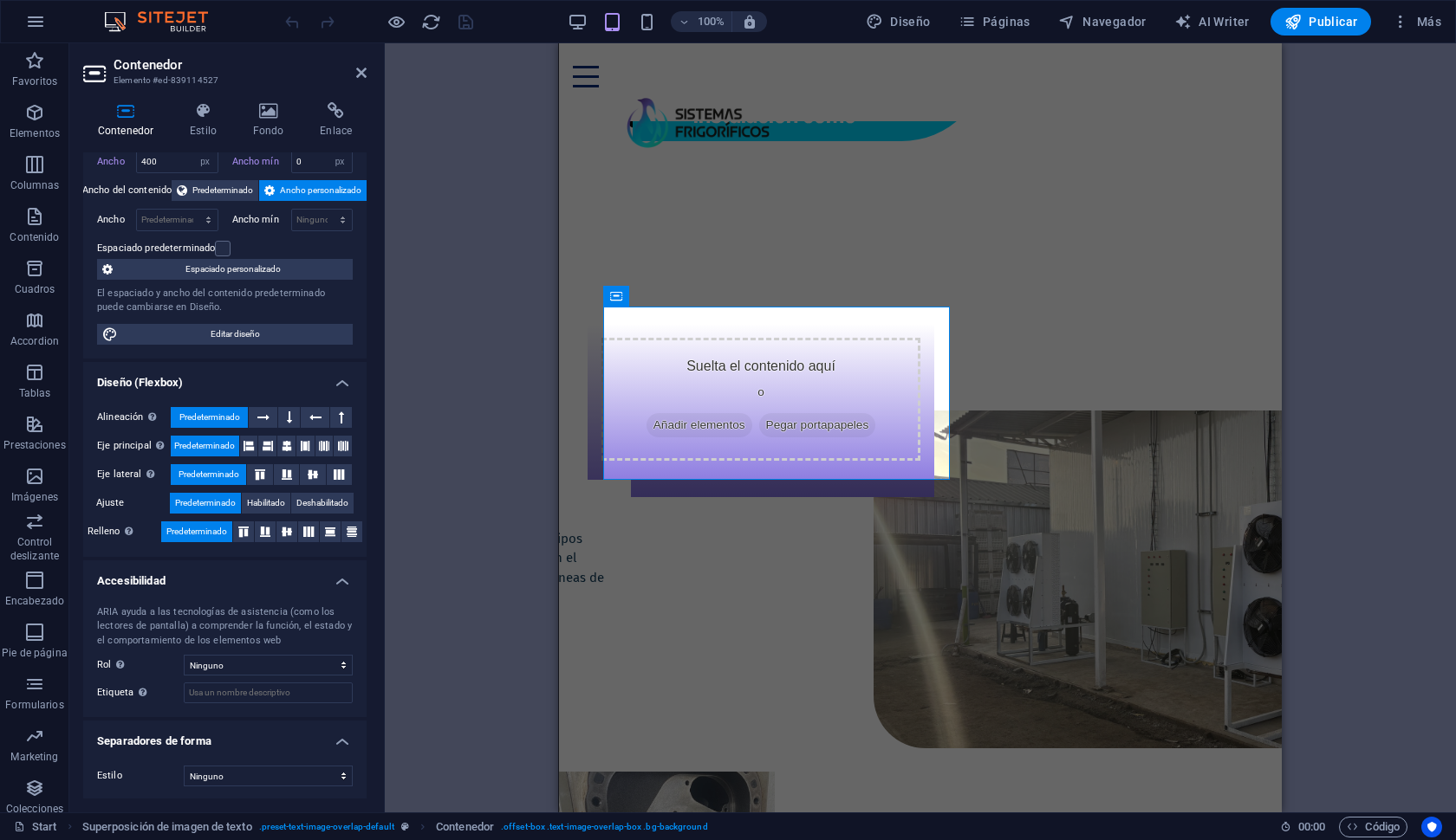
scroll to position [72, 0]
click at [273, 117] on icon at bounding box center [268, 110] width 61 height 17
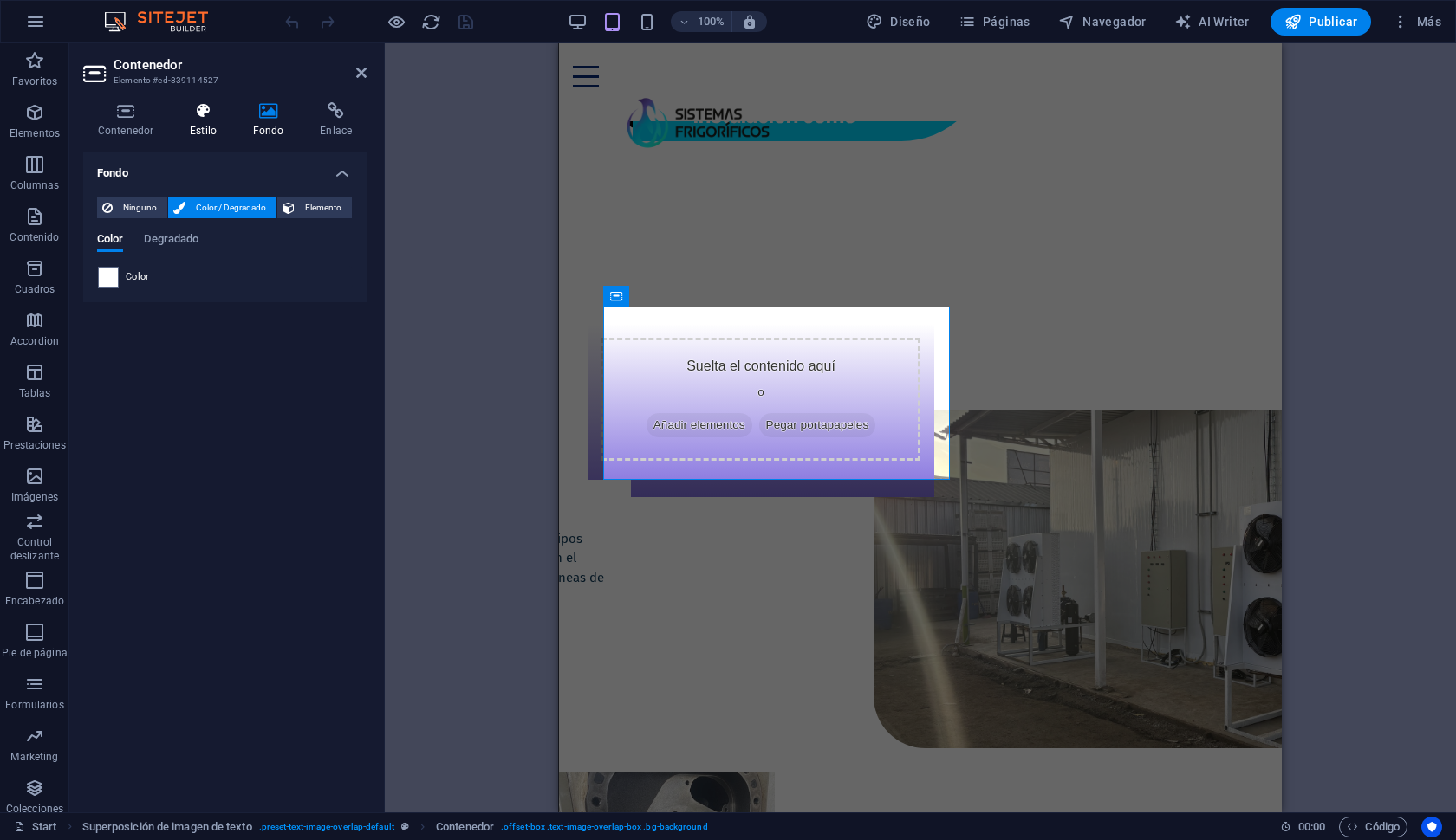
click at [223, 118] on icon at bounding box center [203, 110] width 56 height 17
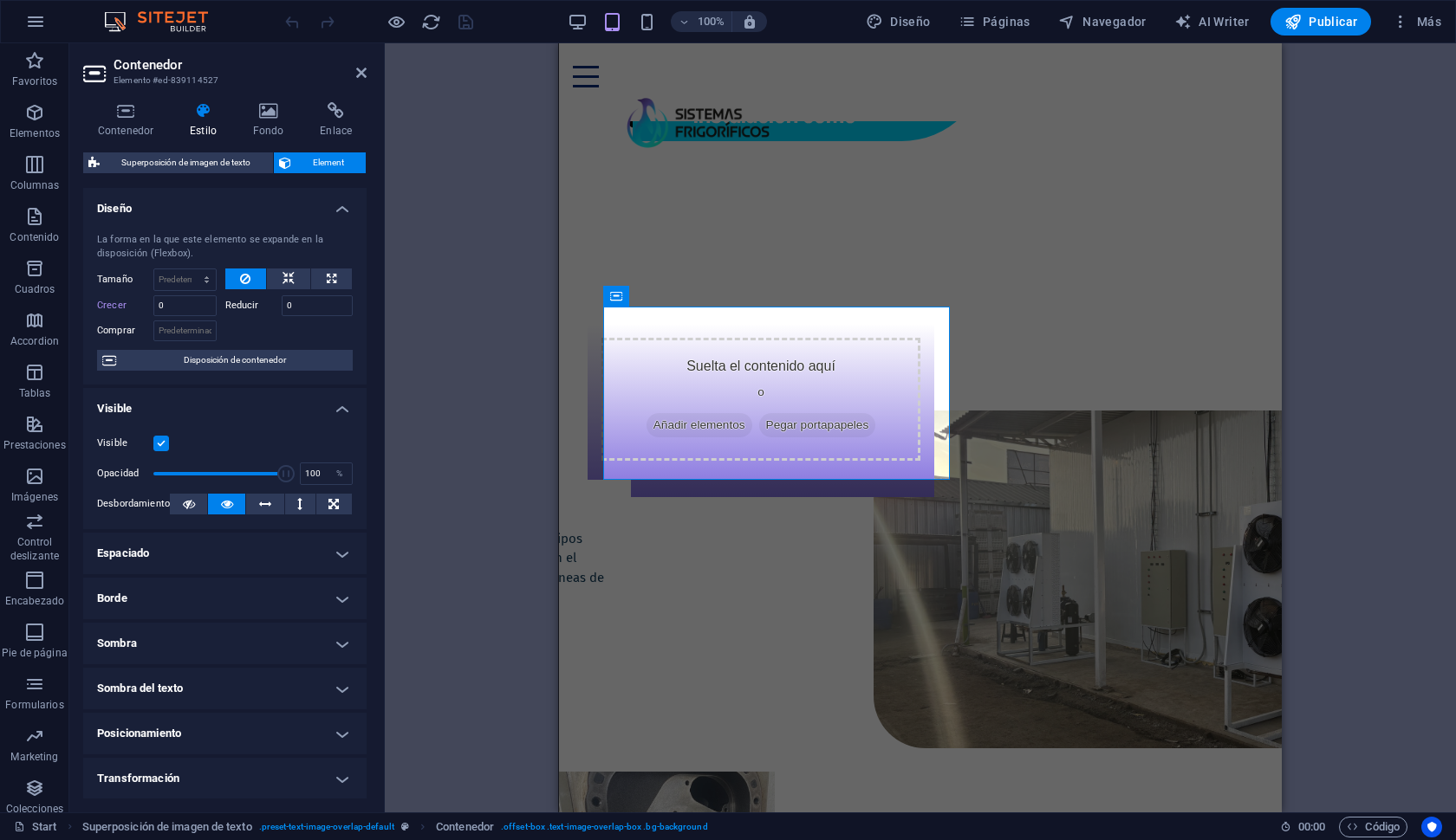
click at [220, 553] on h4 "Espaciado" at bounding box center [225, 554] width 284 height 42
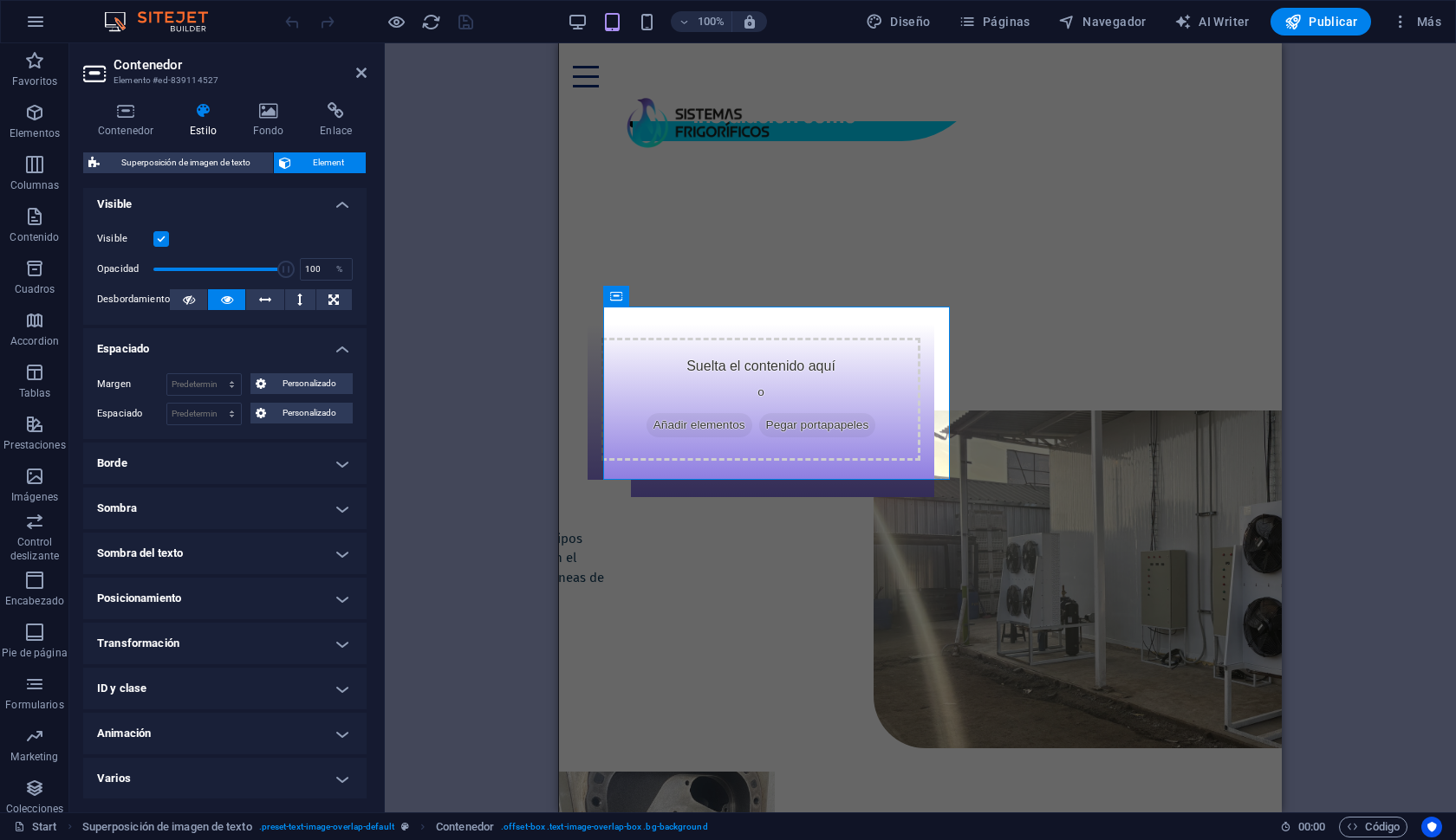
scroll to position [204, 0]
click at [208, 579] on h4 "Posicionamiento" at bounding box center [225, 599] width 284 height 42
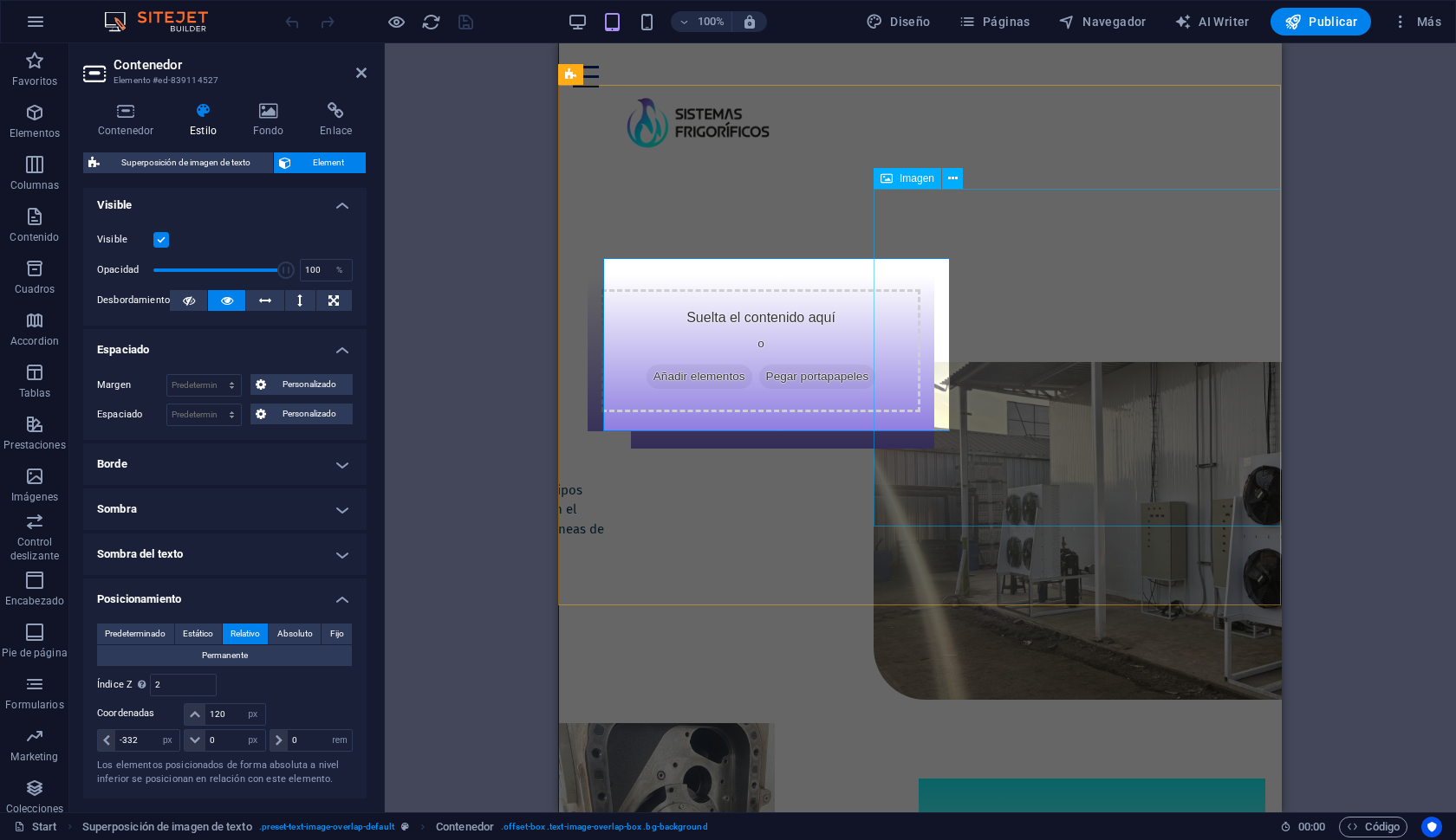
scroll to position [1418, 1]
click at [630, 166] on div "Suelta el contenido aquí o Añadir elementos Pegar portapapeles Instalación de e…" at bounding box center [918, 343] width 722 height 520
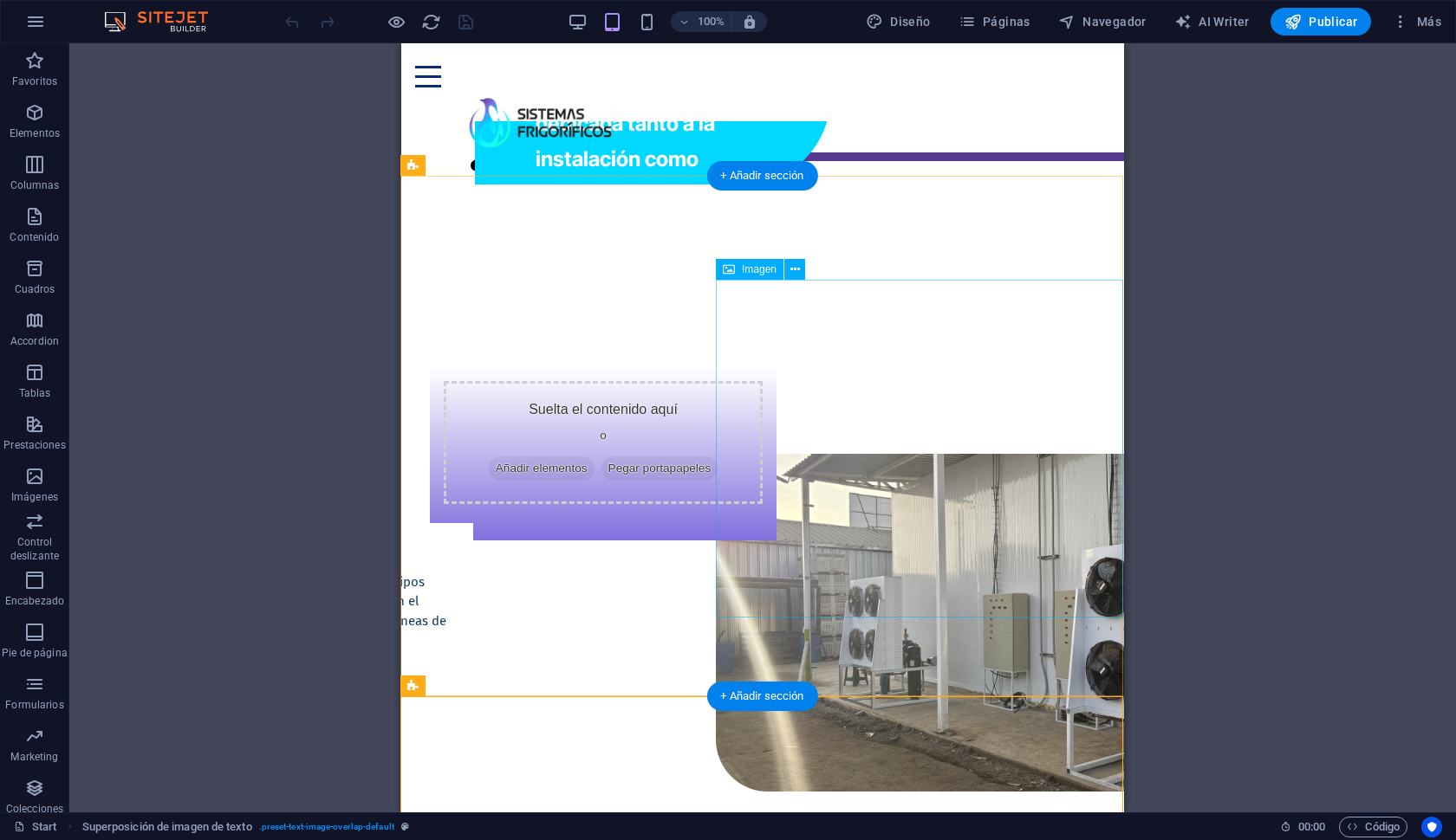
scroll to position [1327, 1]
click at [1017, 453] on figure at bounding box center [1063, 621] width 695 height 338
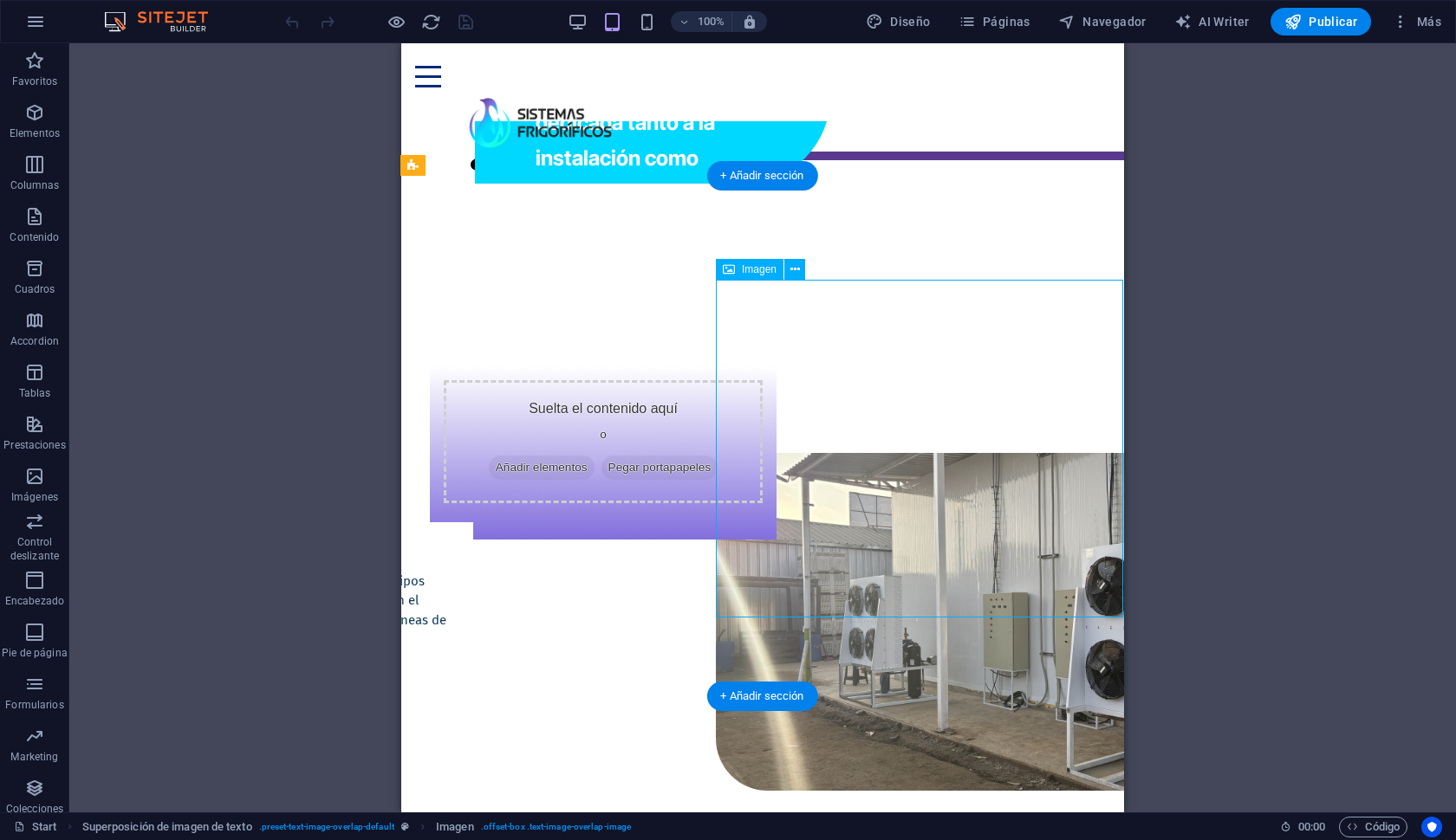
click at [1017, 453] on figure at bounding box center [1063, 621] width 695 height 338
select select "px"
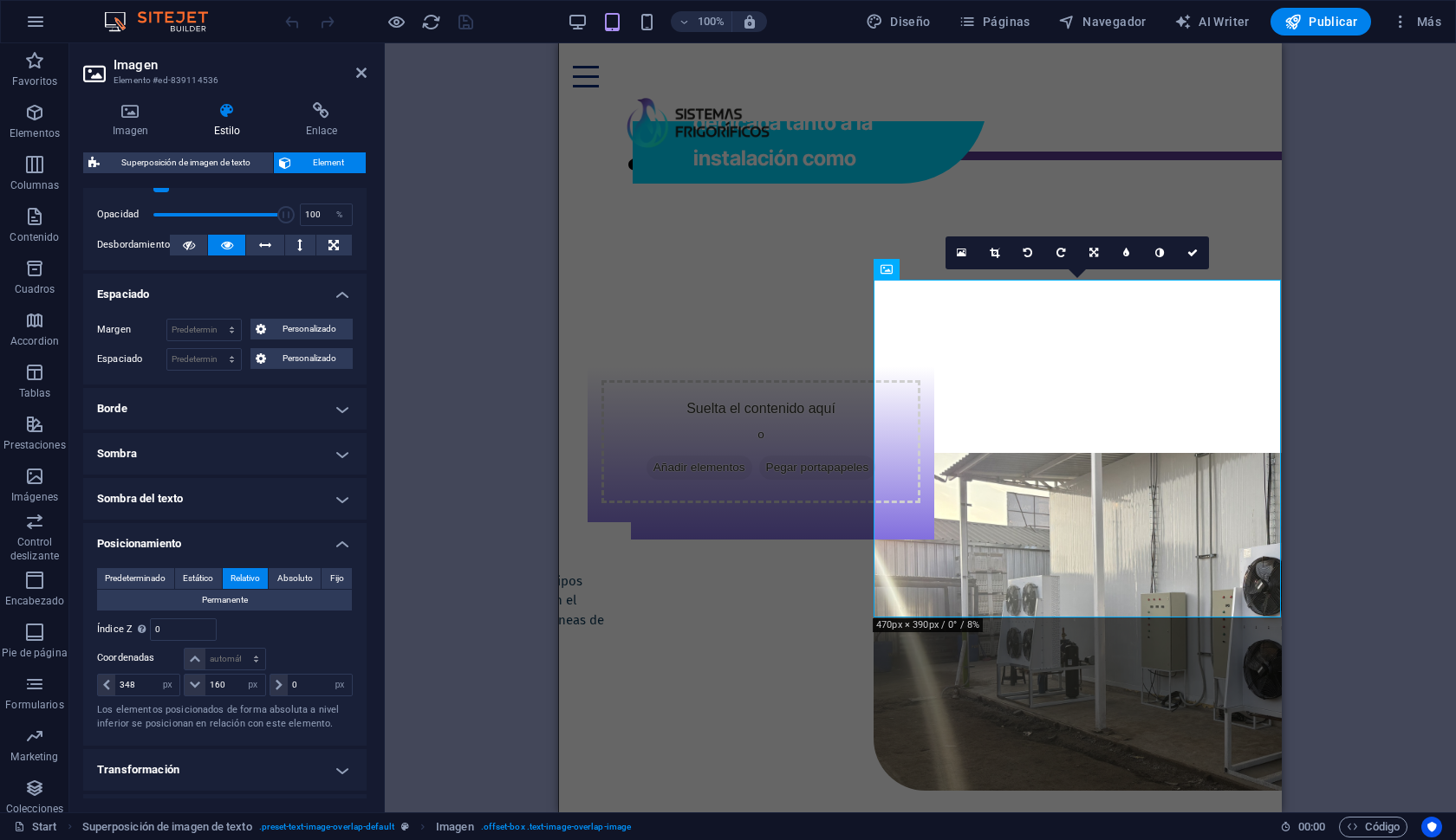
scroll to position [266, 0]
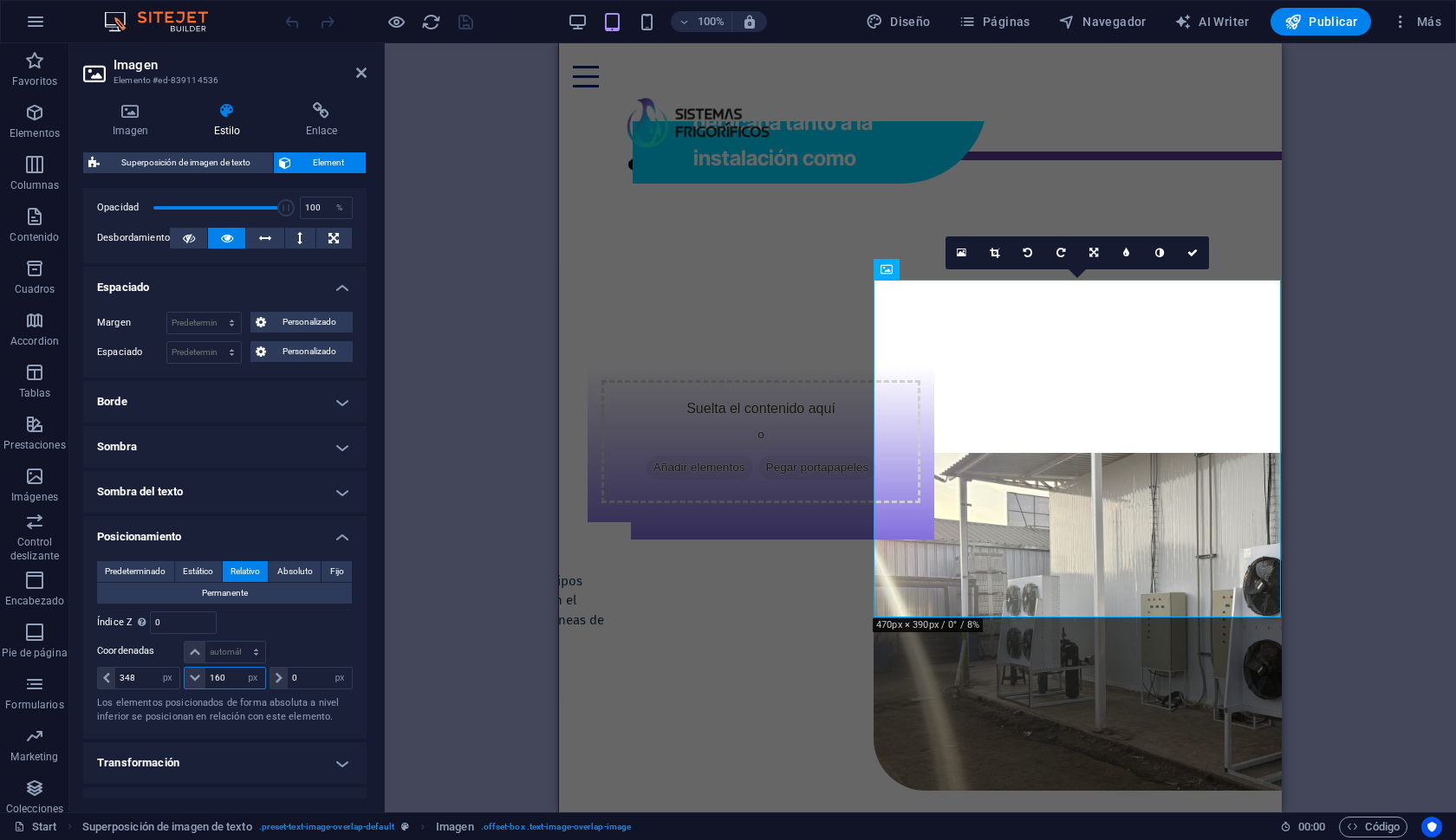
click at [236, 680] on input "160" at bounding box center [235, 678] width 59 height 21
type input "1"
type input "300"
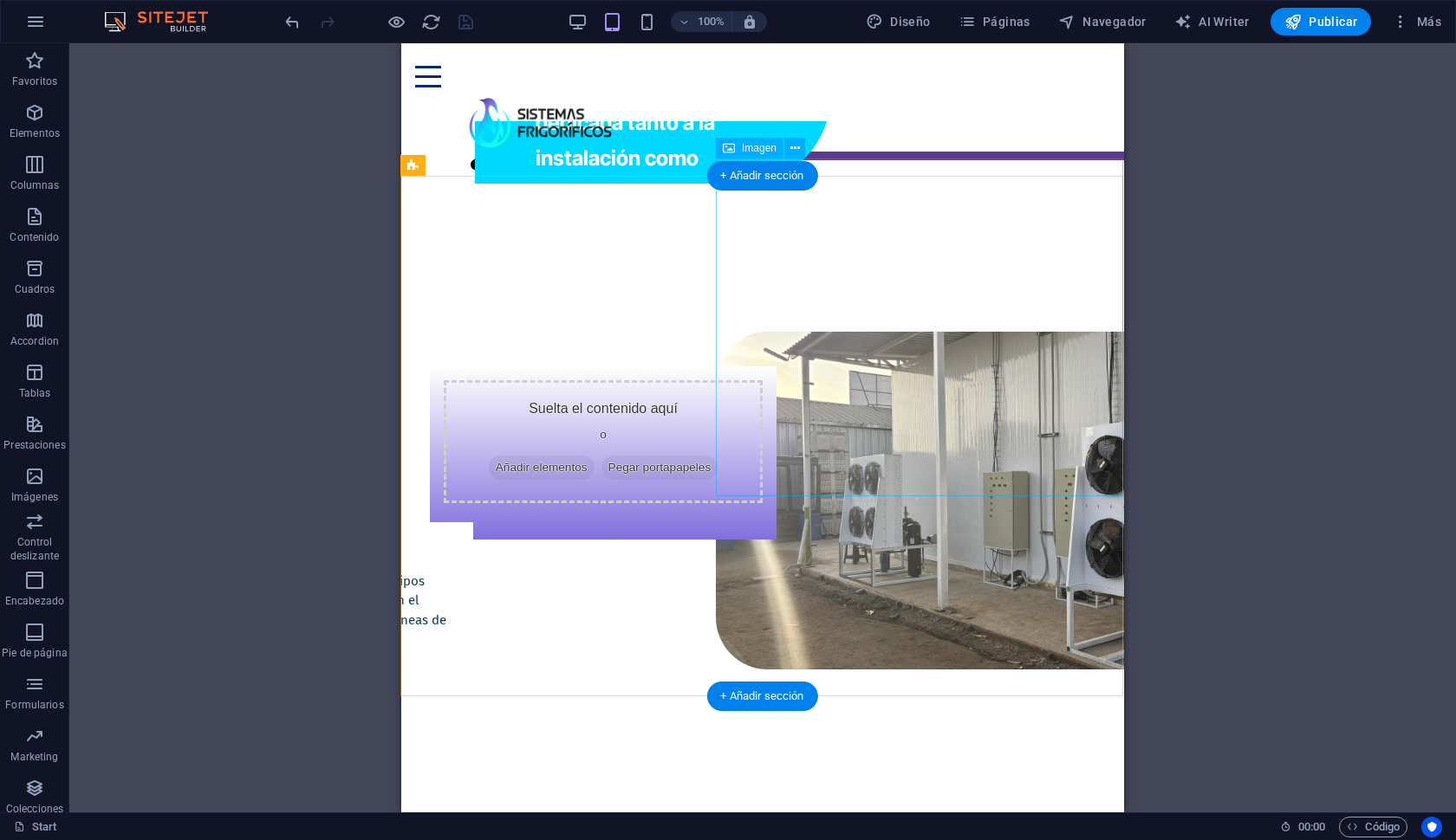
click at [963, 347] on figure at bounding box center [1063, 500] width 695 height 338
select select "px"
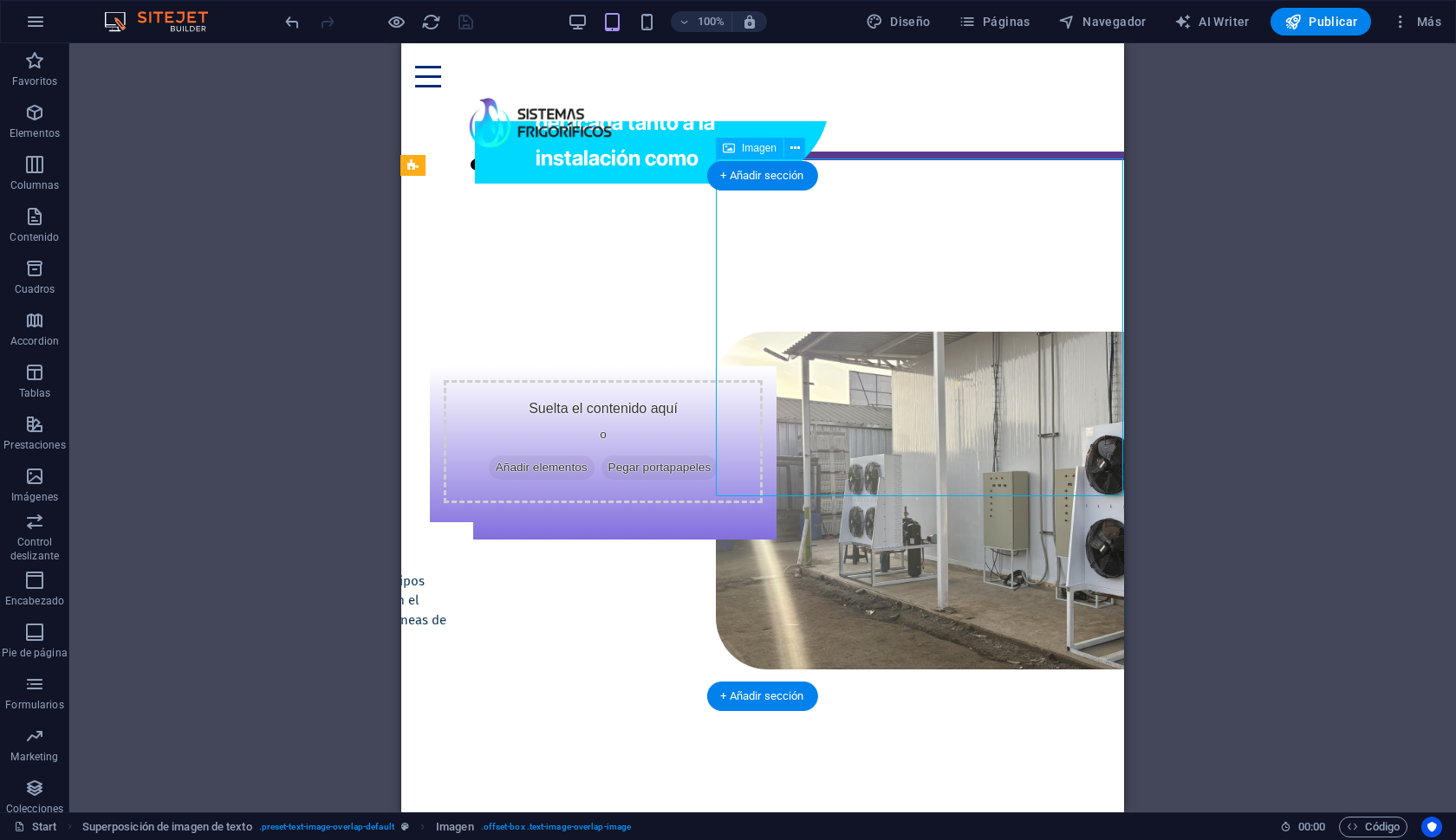
select select "px"
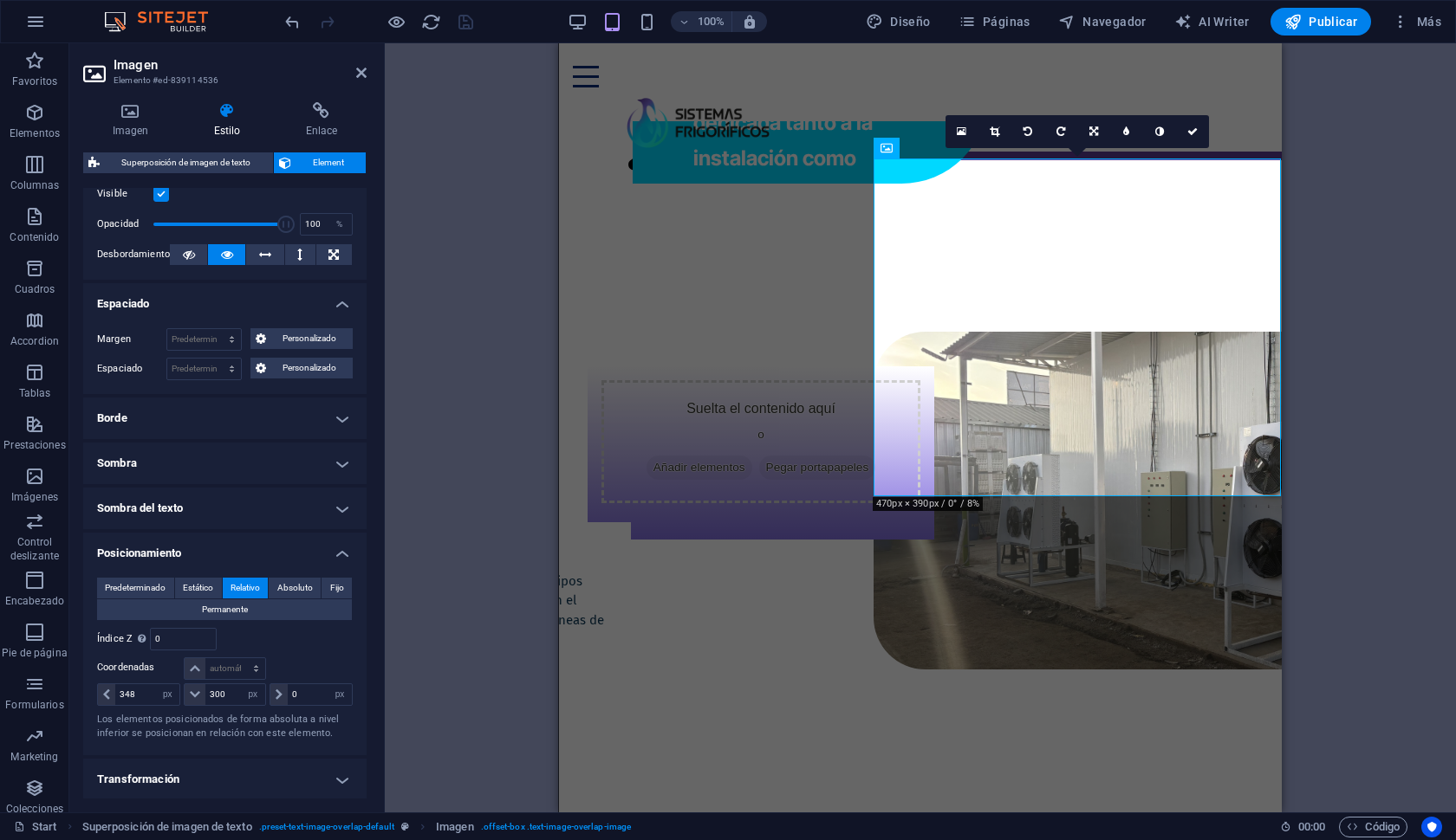
scroll to position [266, 0]
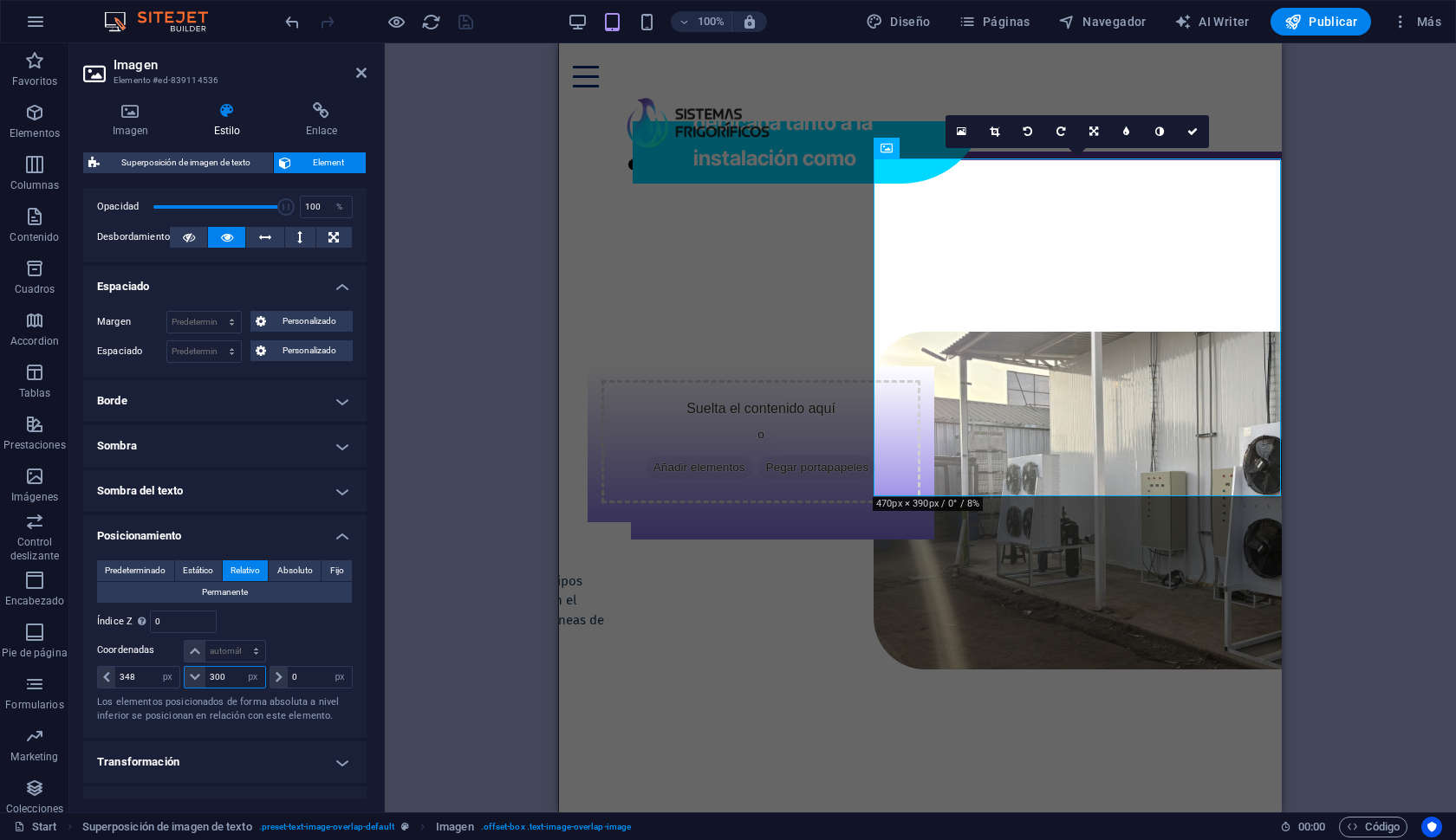
click at [229, 681] on input "300" at bounding box center [235, 677] width 59 height 21
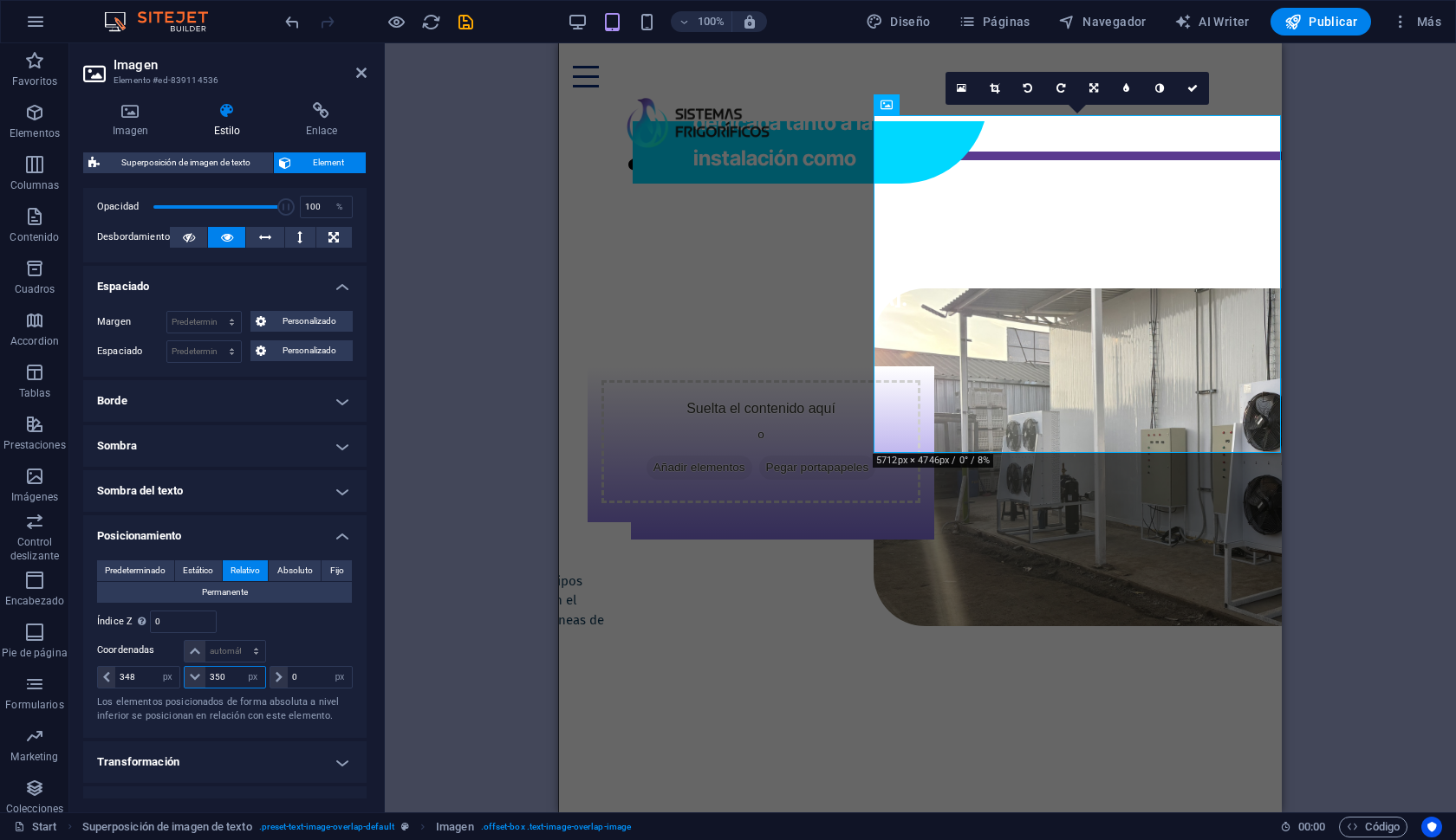
type input "350"
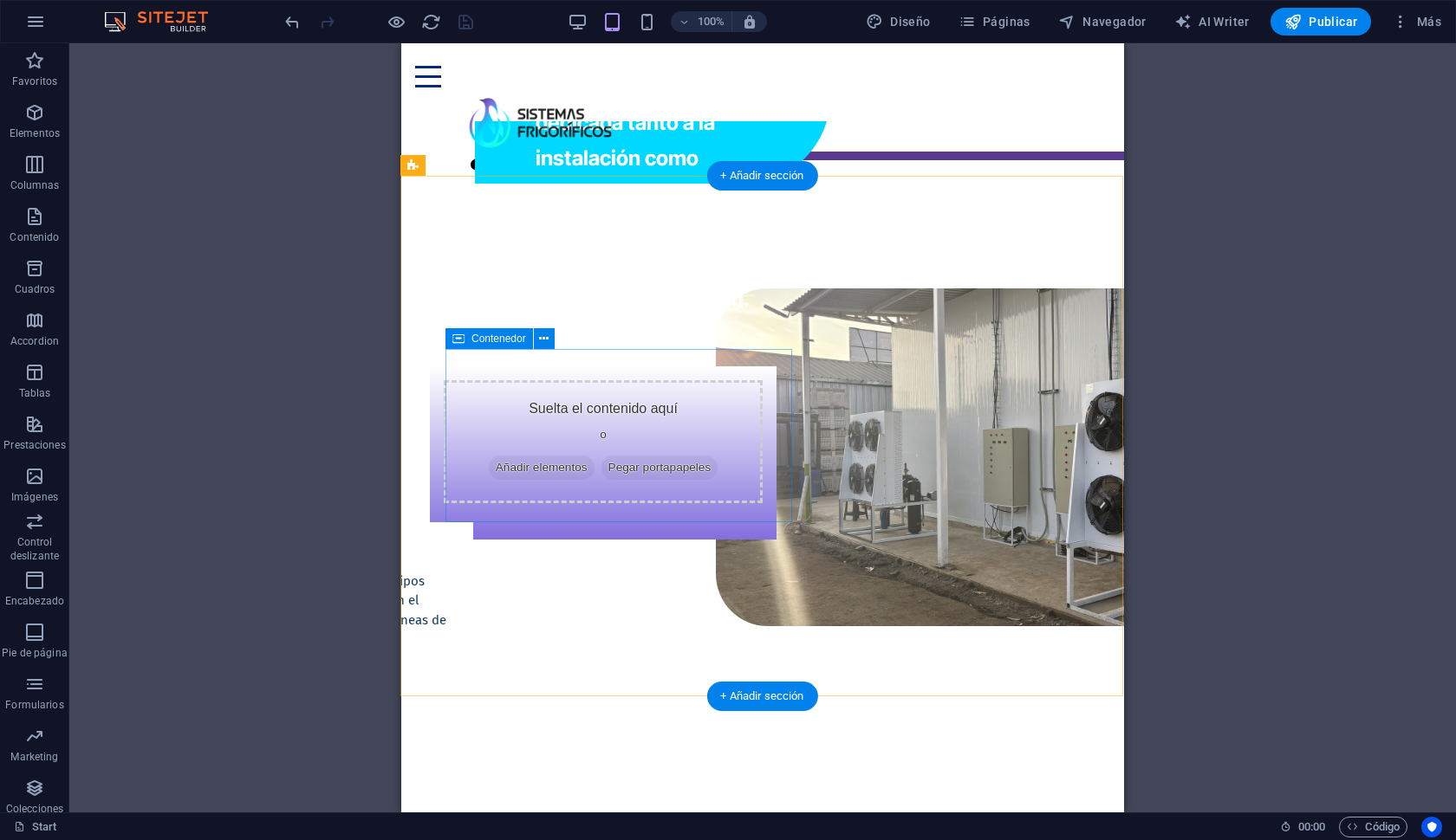
click at [473, 522] on div "Instalación de equipos Nos especializamos en la instalación de equipos frigoríf…" at bounding box center [300, 609] width 346 height 173
select select "px"
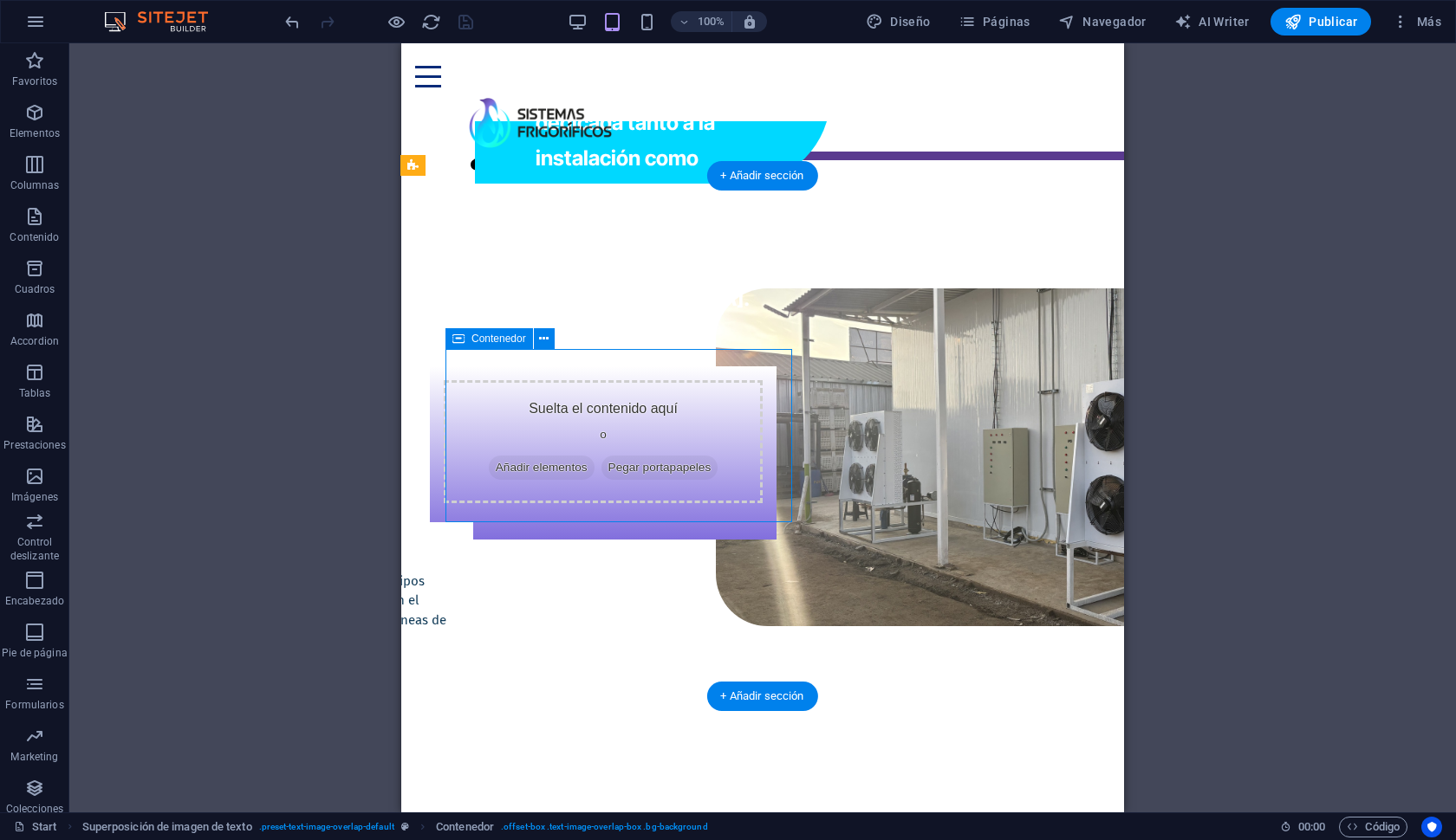
select select "rem"
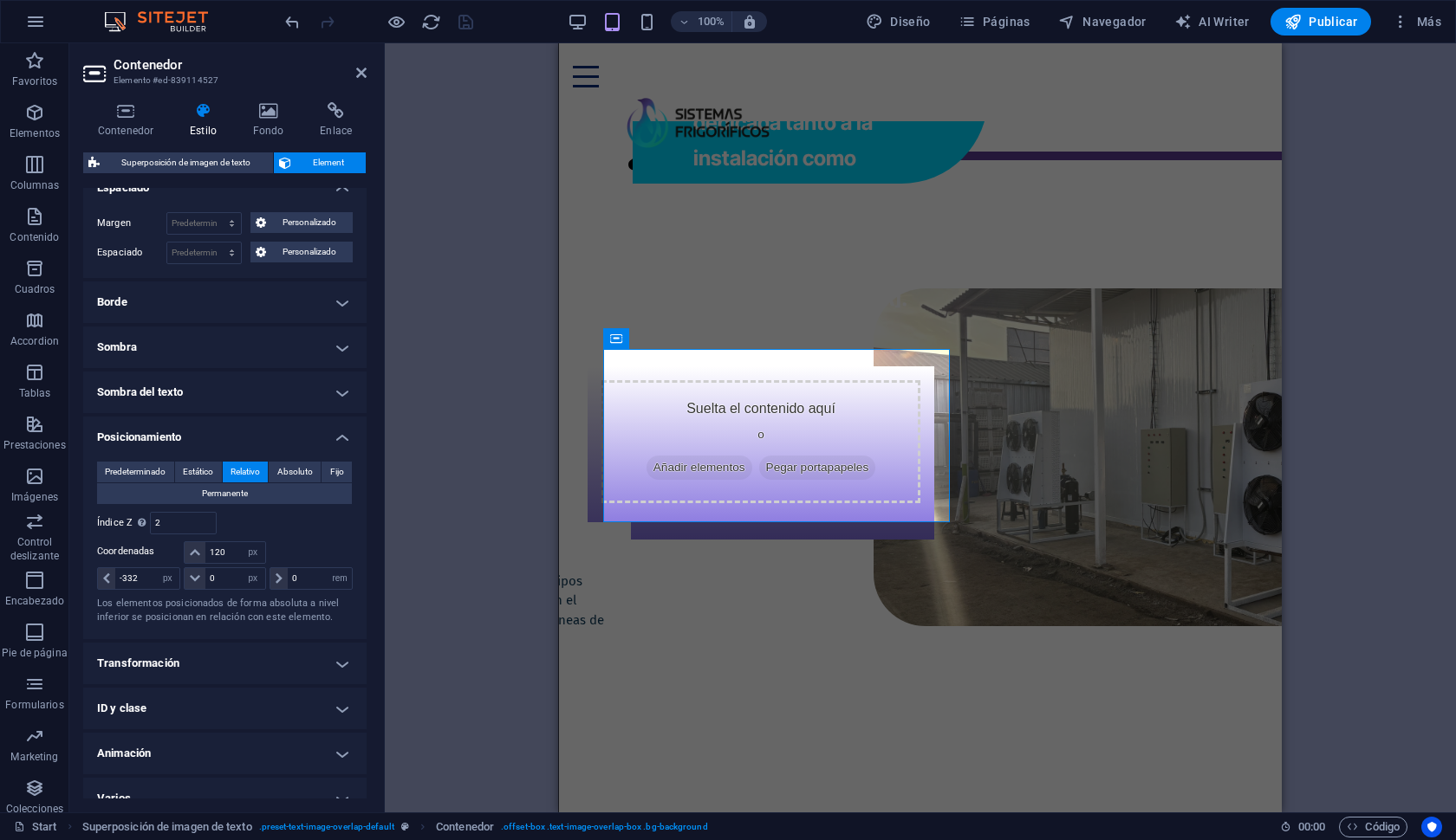
scroll to position [377, 0]
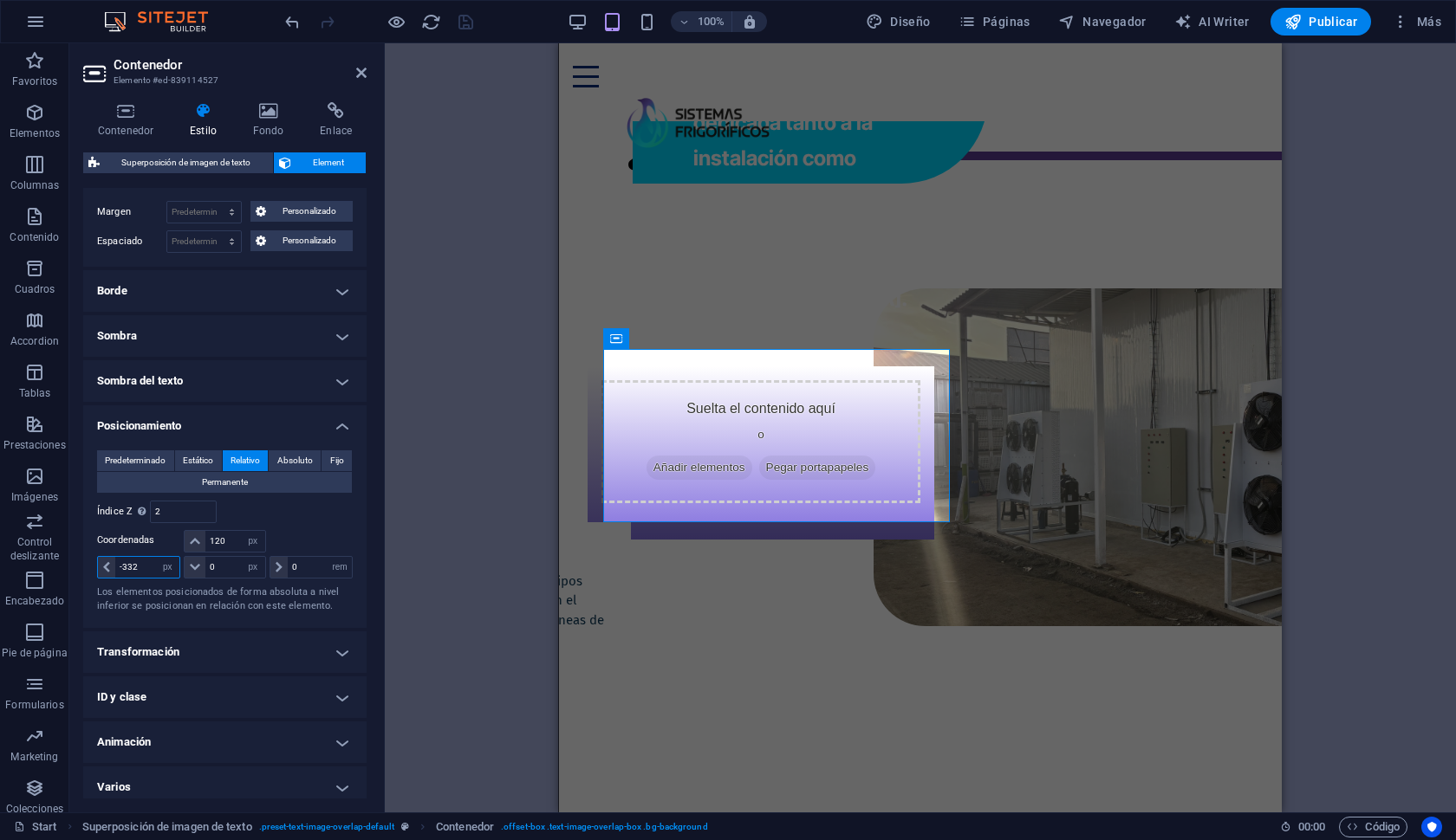
click at [146, 562] on input "-332" at bounding box center [147, 567] width 64 height 21
type input "-3"
click at [129, 564] on input "-332" at bounding box center [147, 567] width 64 height 21
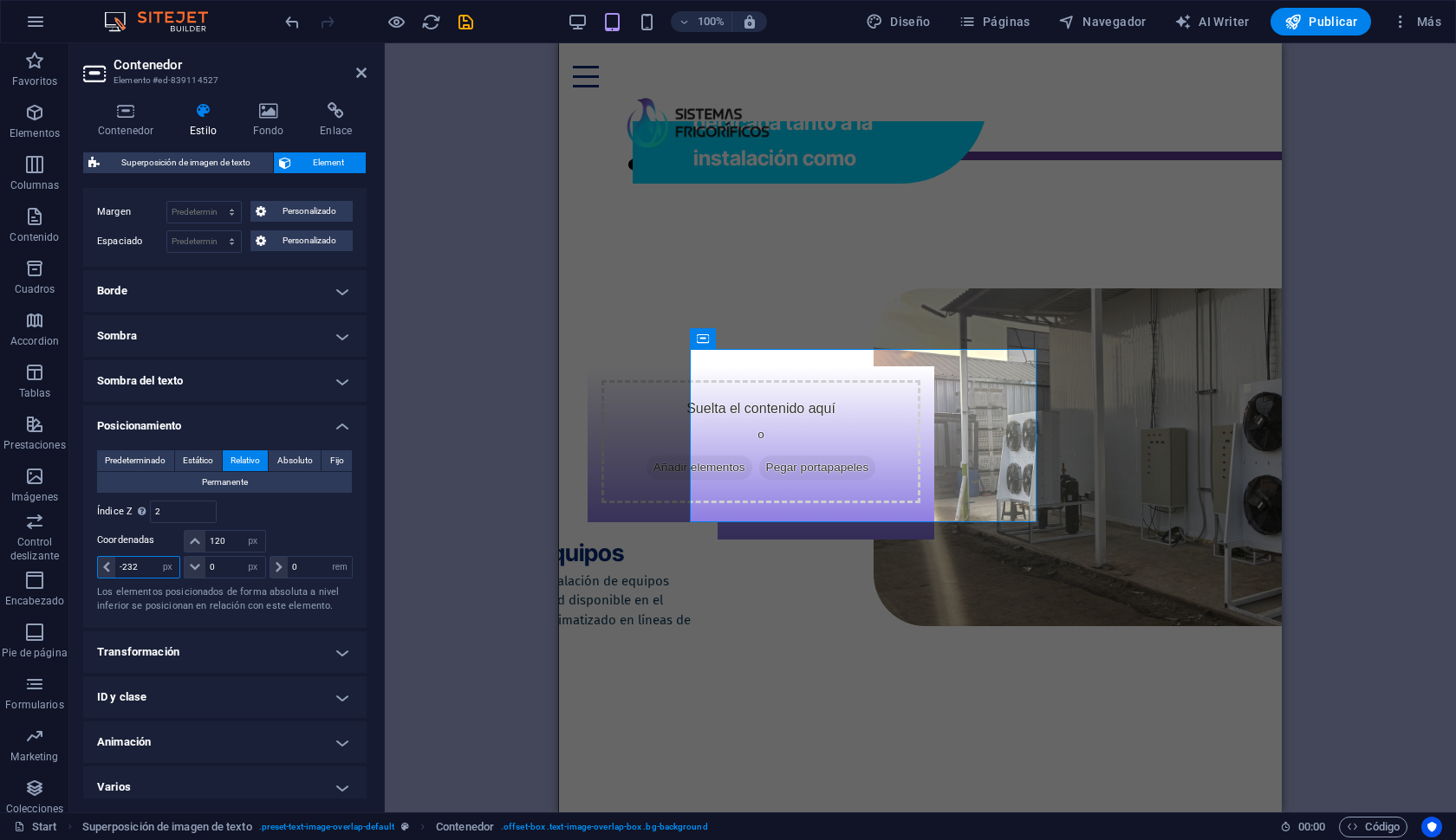
click at [128, 564] on input "-232" at bounding box center [147, 567] width 64 height 21
type input "-132"
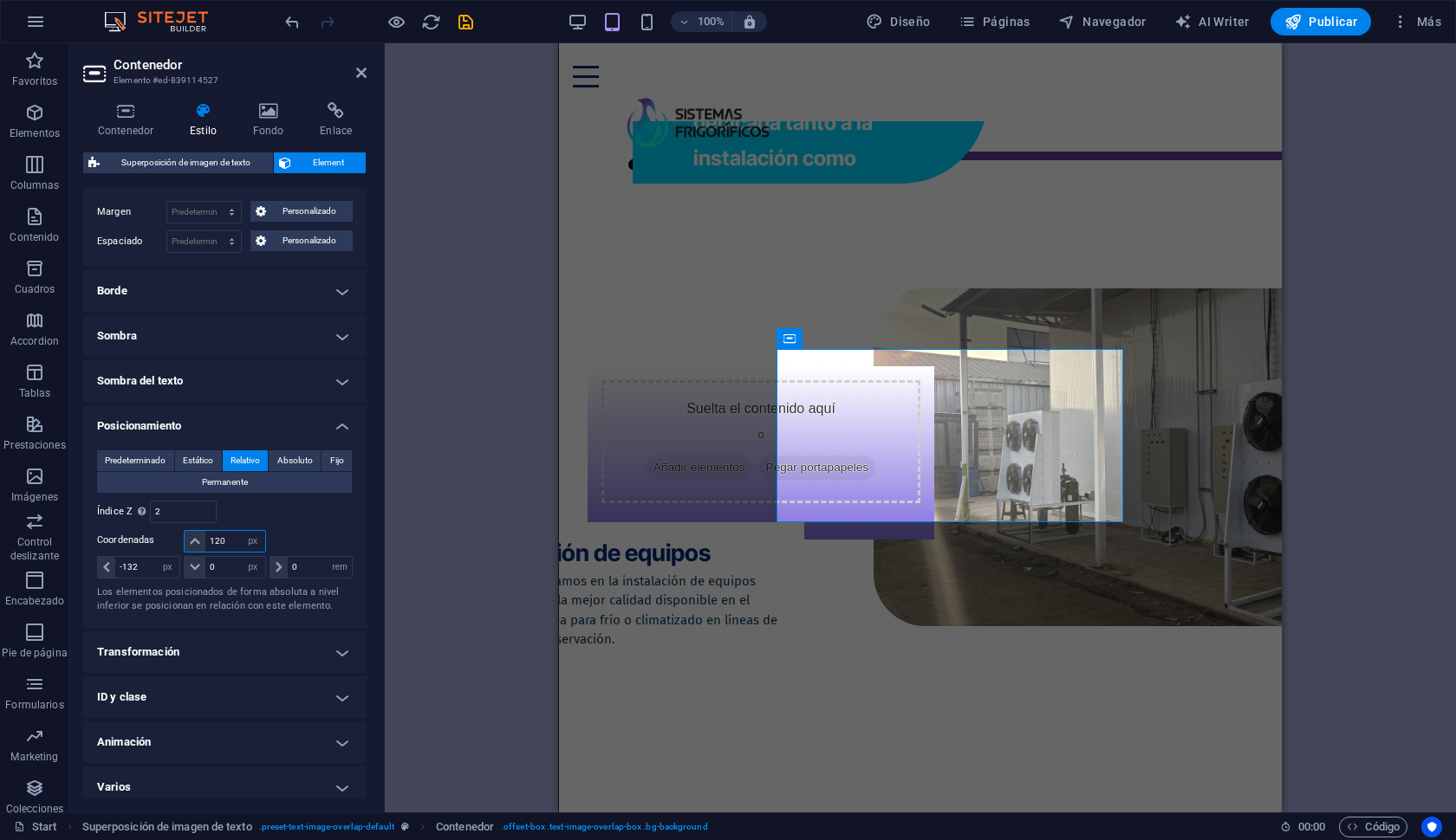
click at [231, 545] on input "120" at bounding box center [235, 541] width 59 height 21
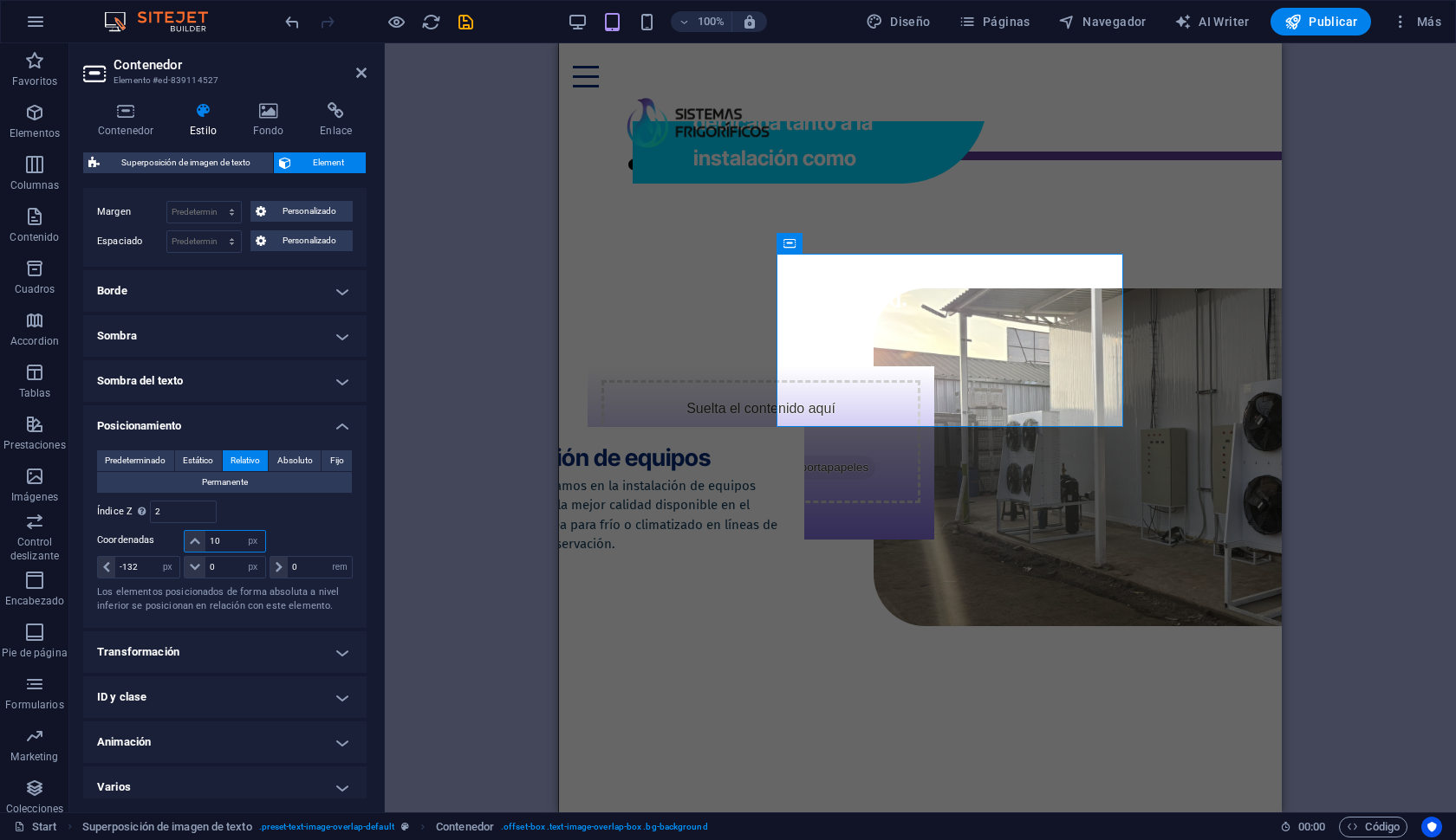
type input "1"
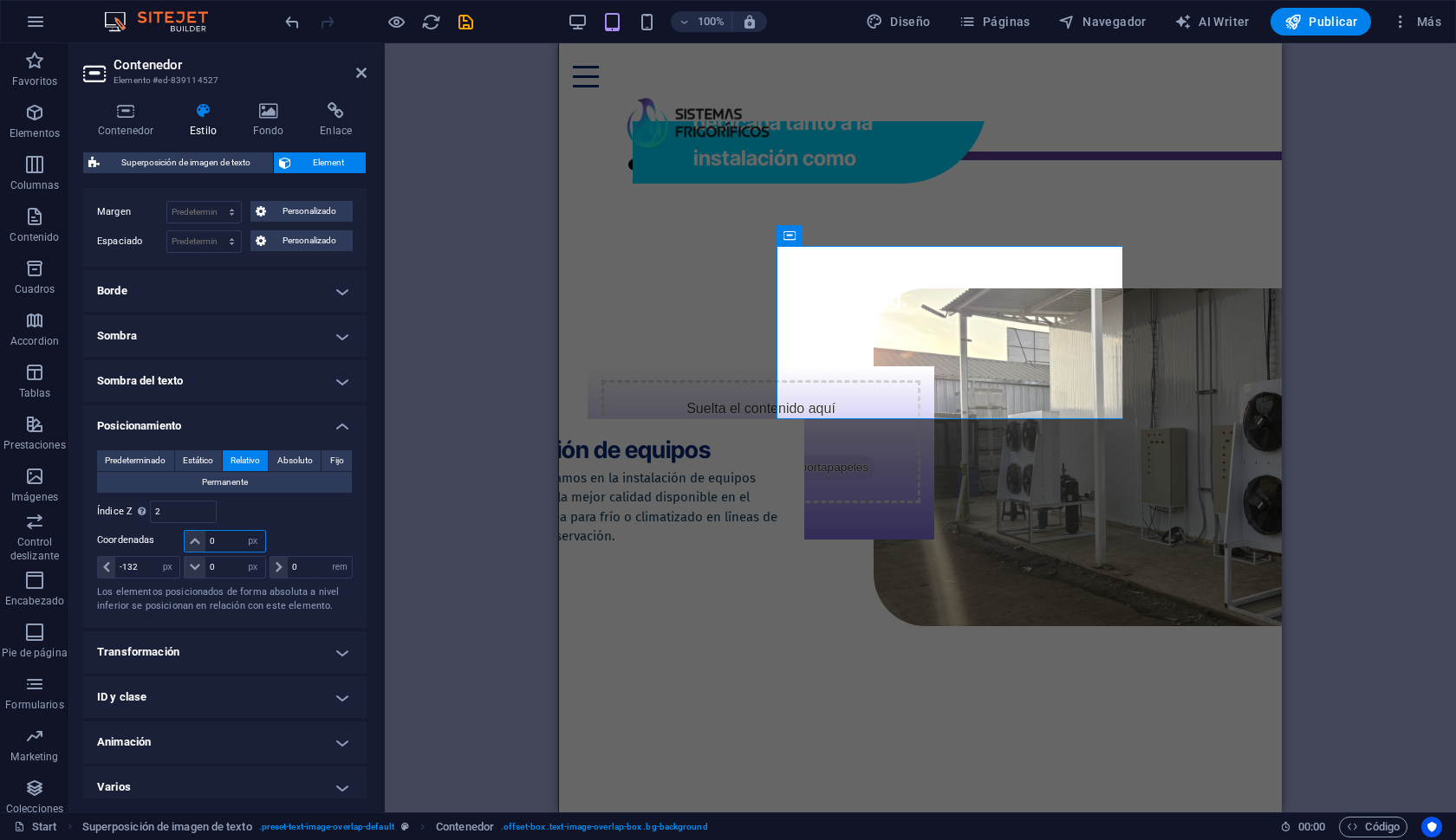
type input "0"
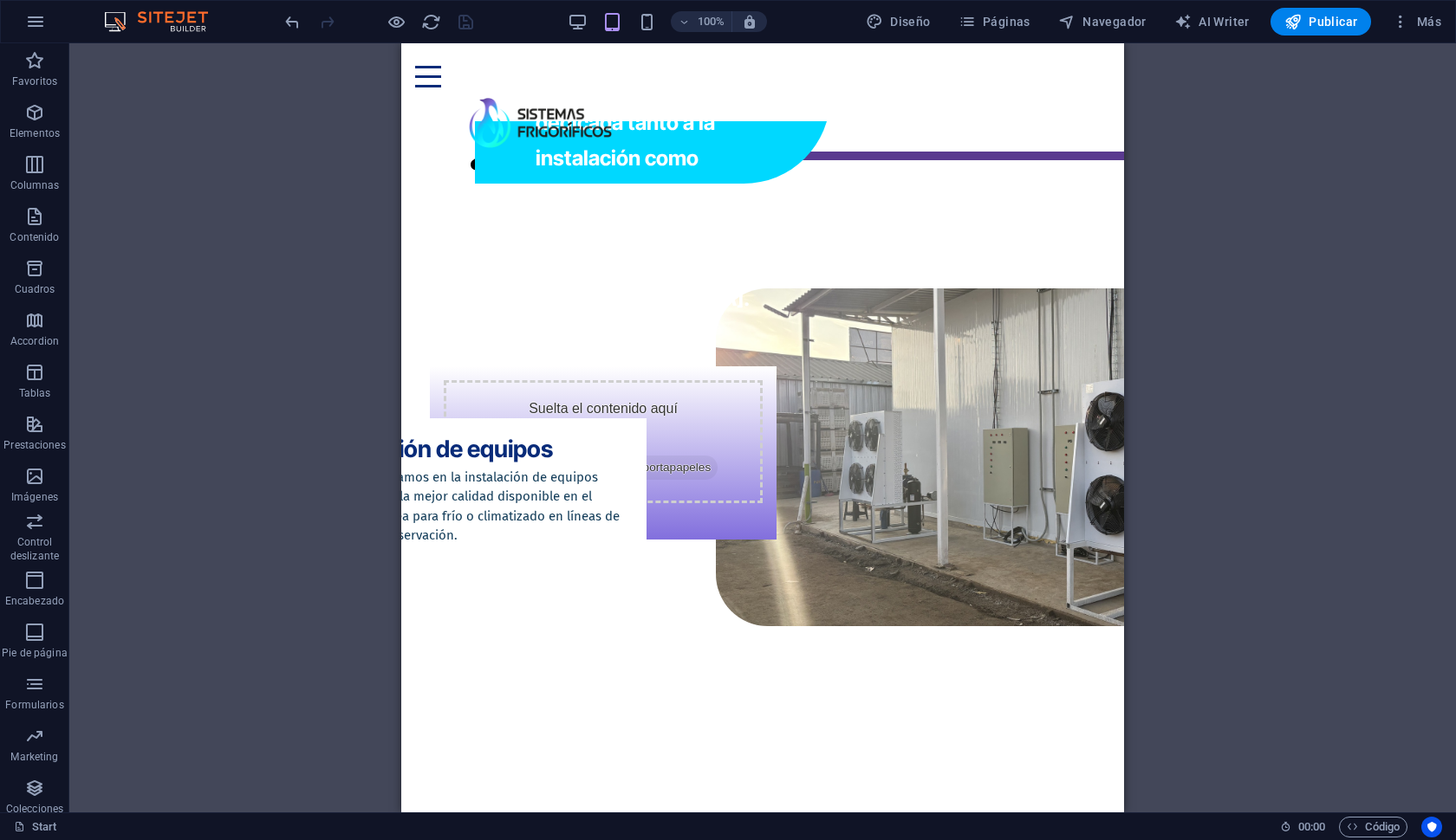
click at [591, 36] on div "100% Diseño Páginas Navegador AI Writer Publicar Más" at bounding box center [728, 22] width 1454 height 42
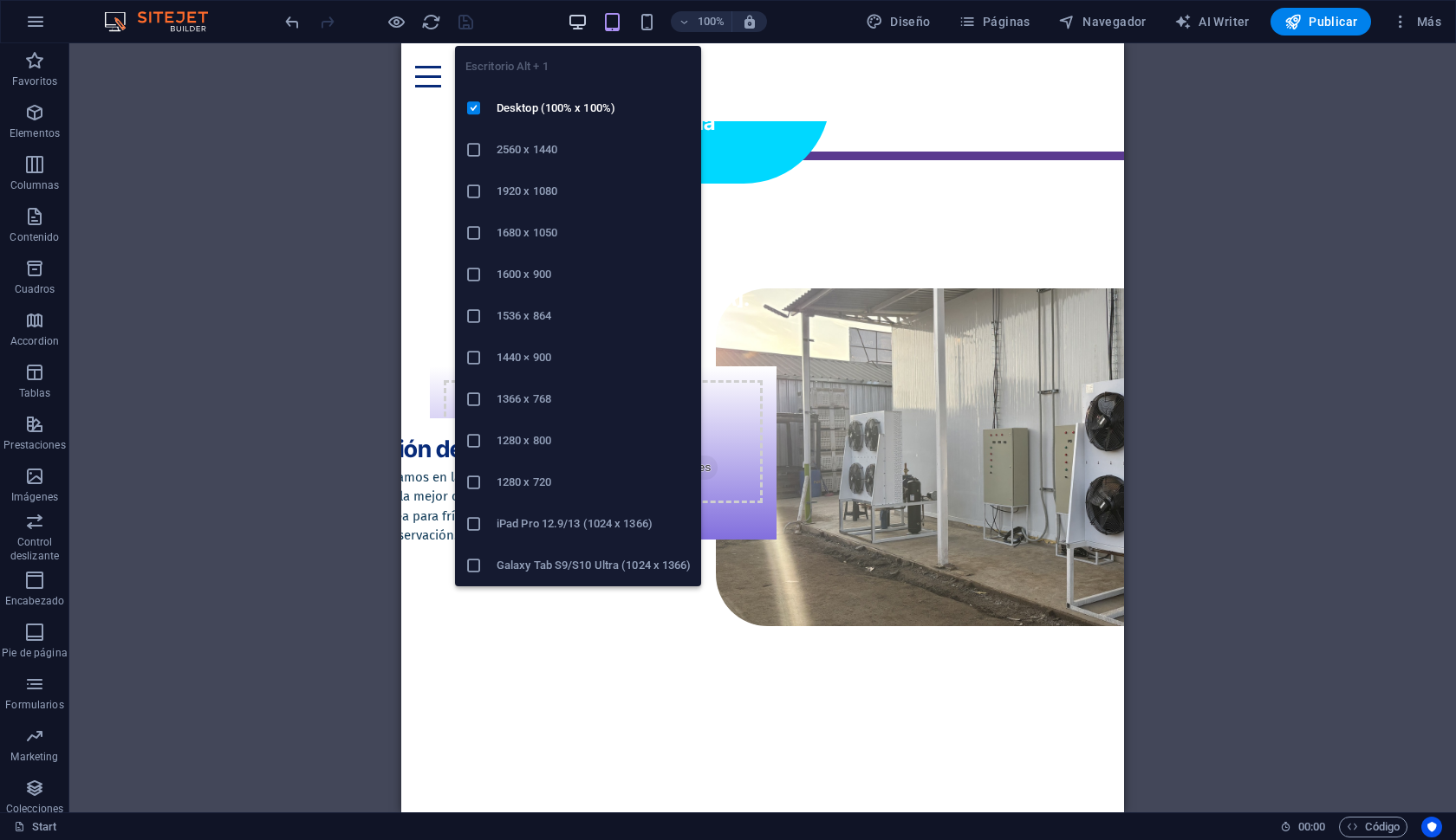
click at [587, 29] on span "button" at bounding box center [577, 22] width 21 height 20
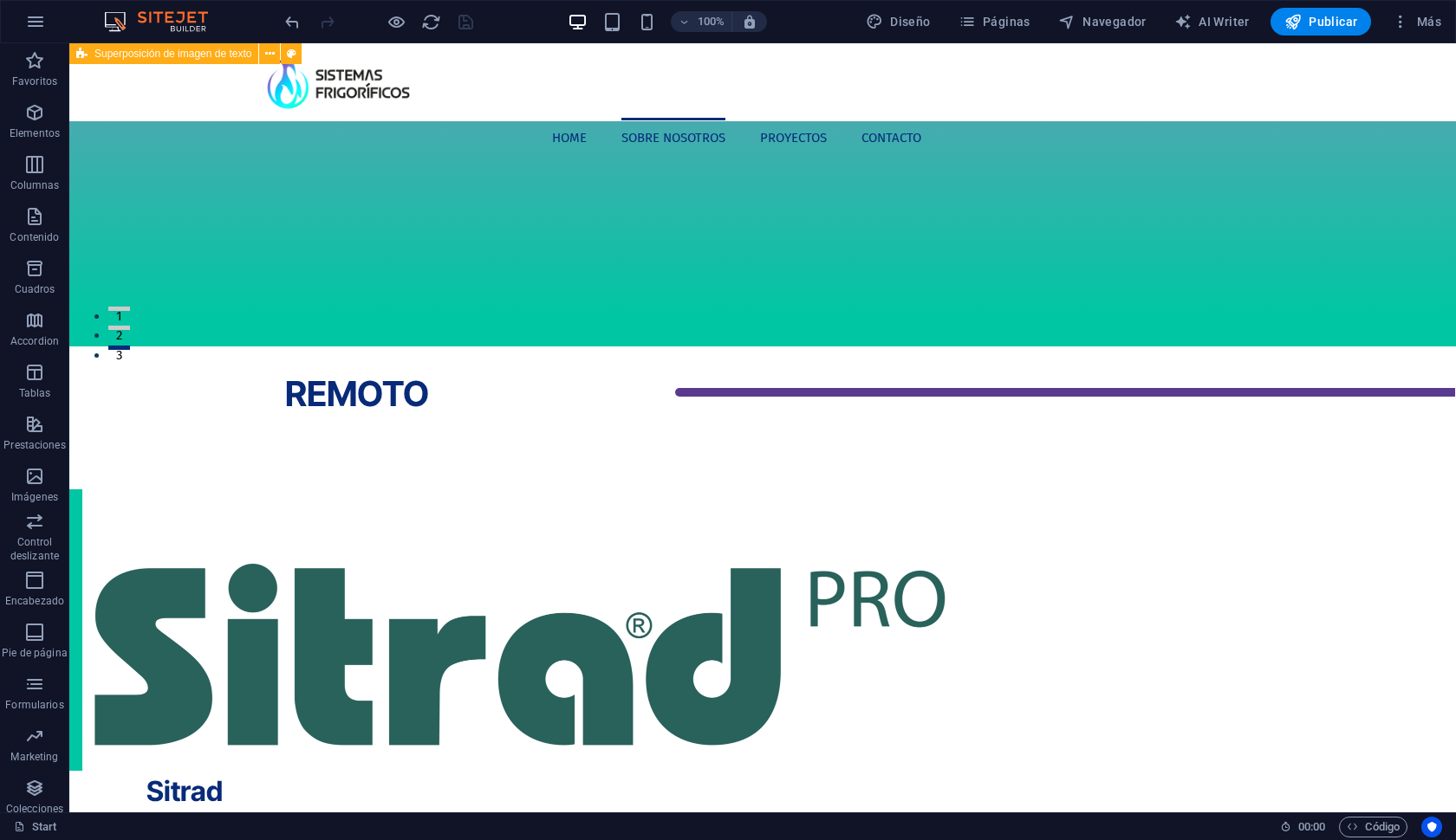
scroll to position [3805, 1]
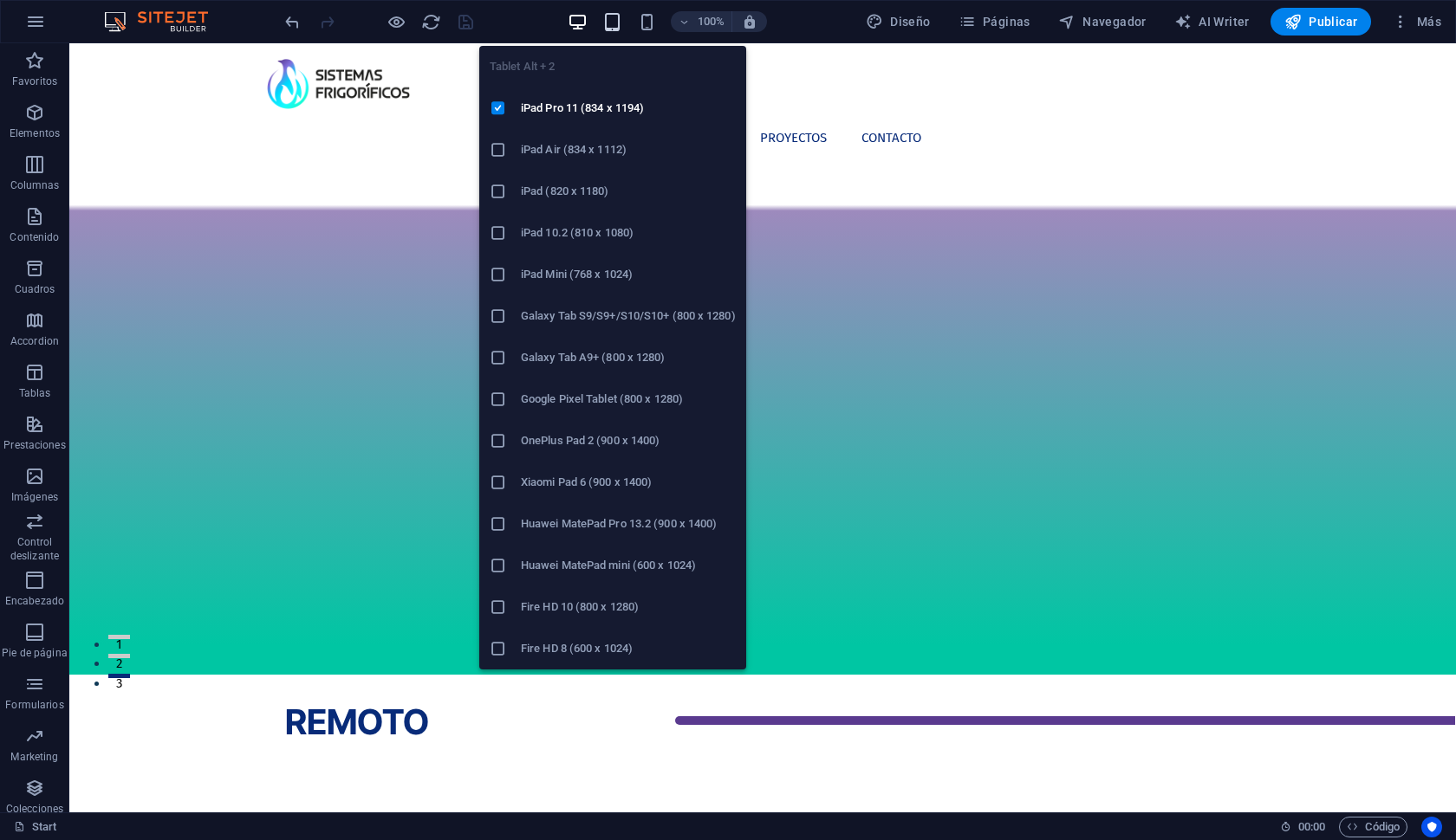
click at [618, 22] on icon "button" at bounding box center [612, 22] width 20 height 20
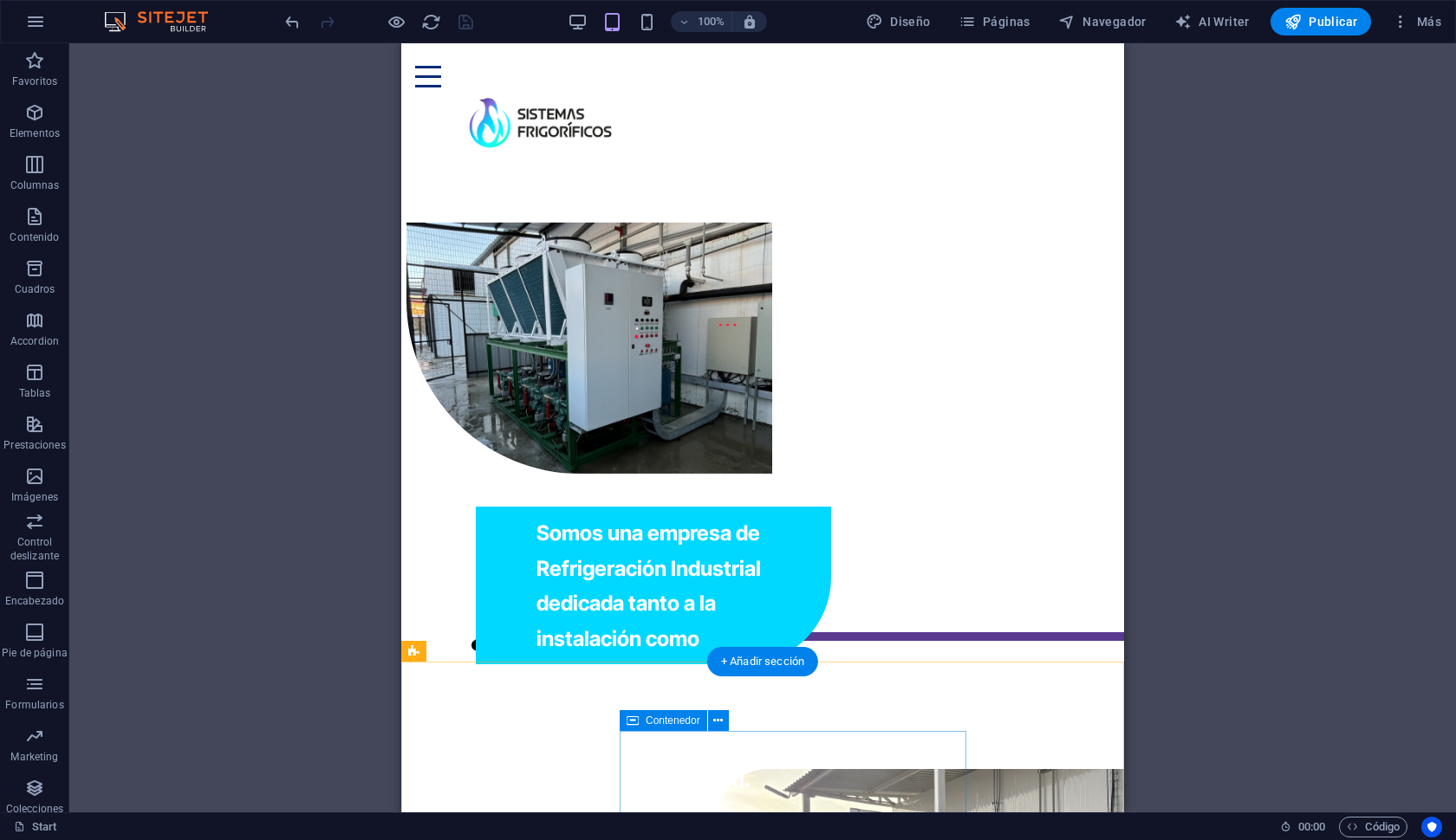
scroll to position [841, 0]
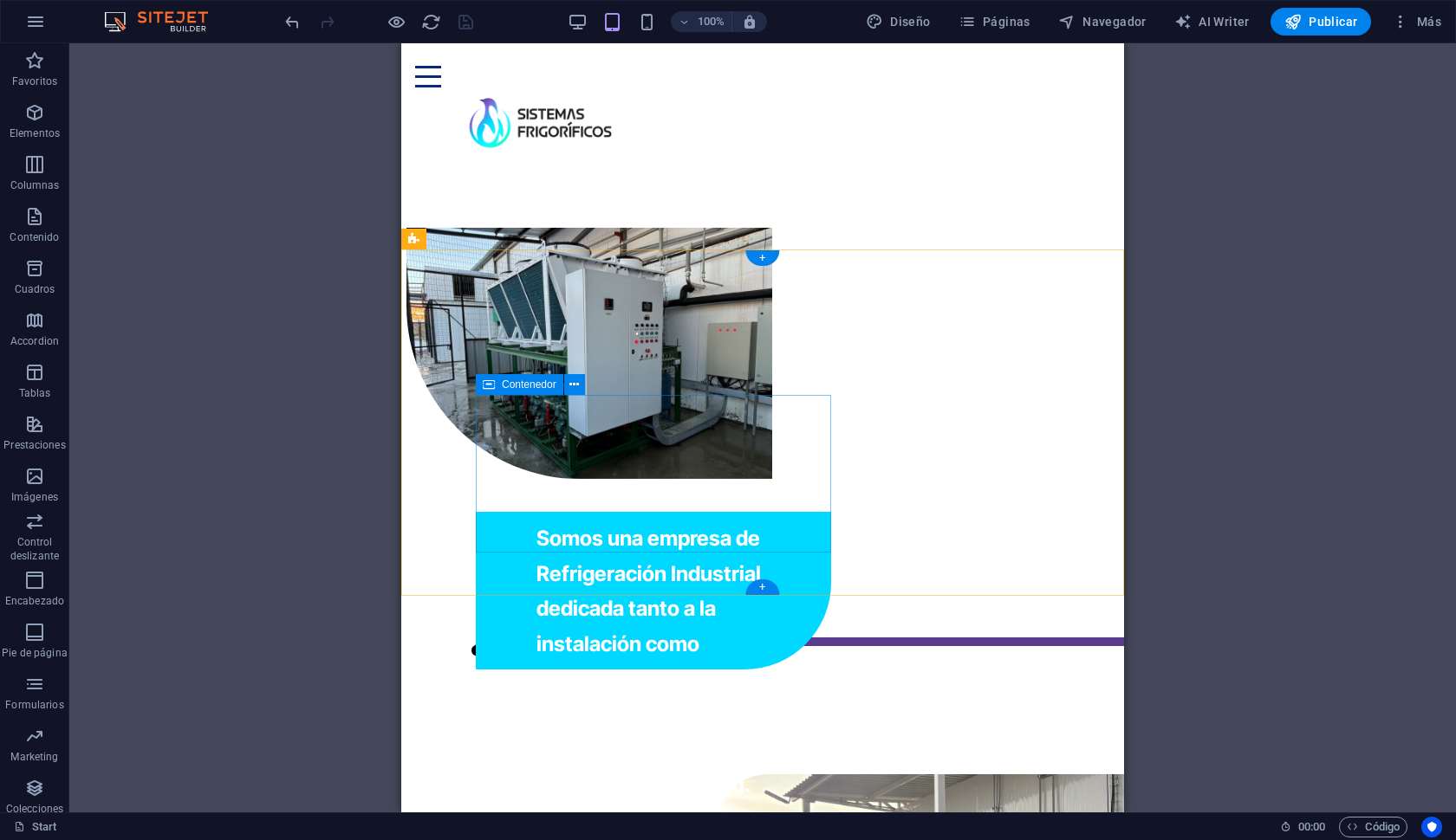
click at [515, 512] on div "Somos una empresa de Refrigeración Industrial dedicada tanto a la instalación c…" at bounding box center [653, 591] width 355 height 158
select select "px"
select select "%"
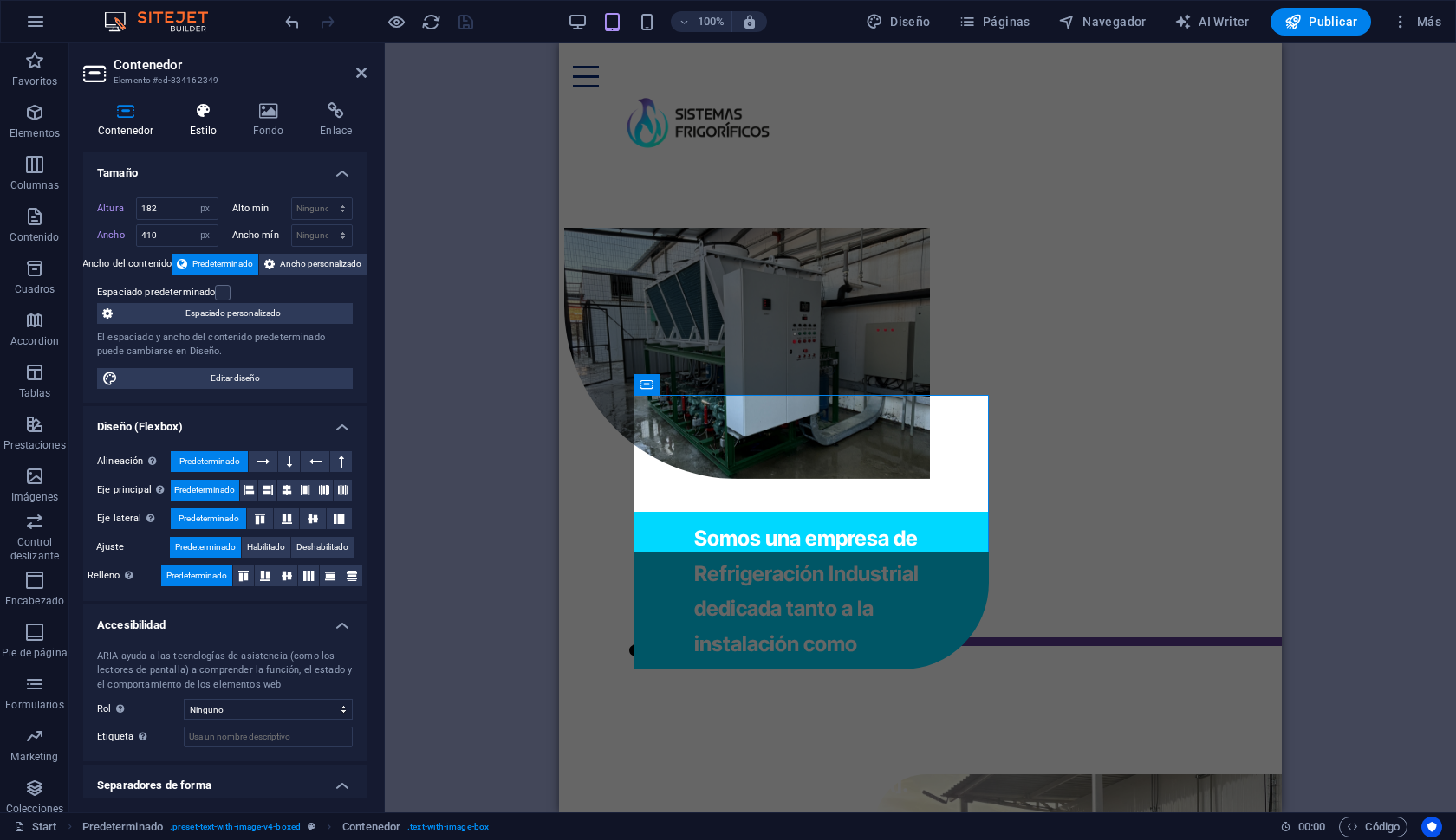
click at [207, 116] on icon at bounding box center [203, 110] width 56 height 17
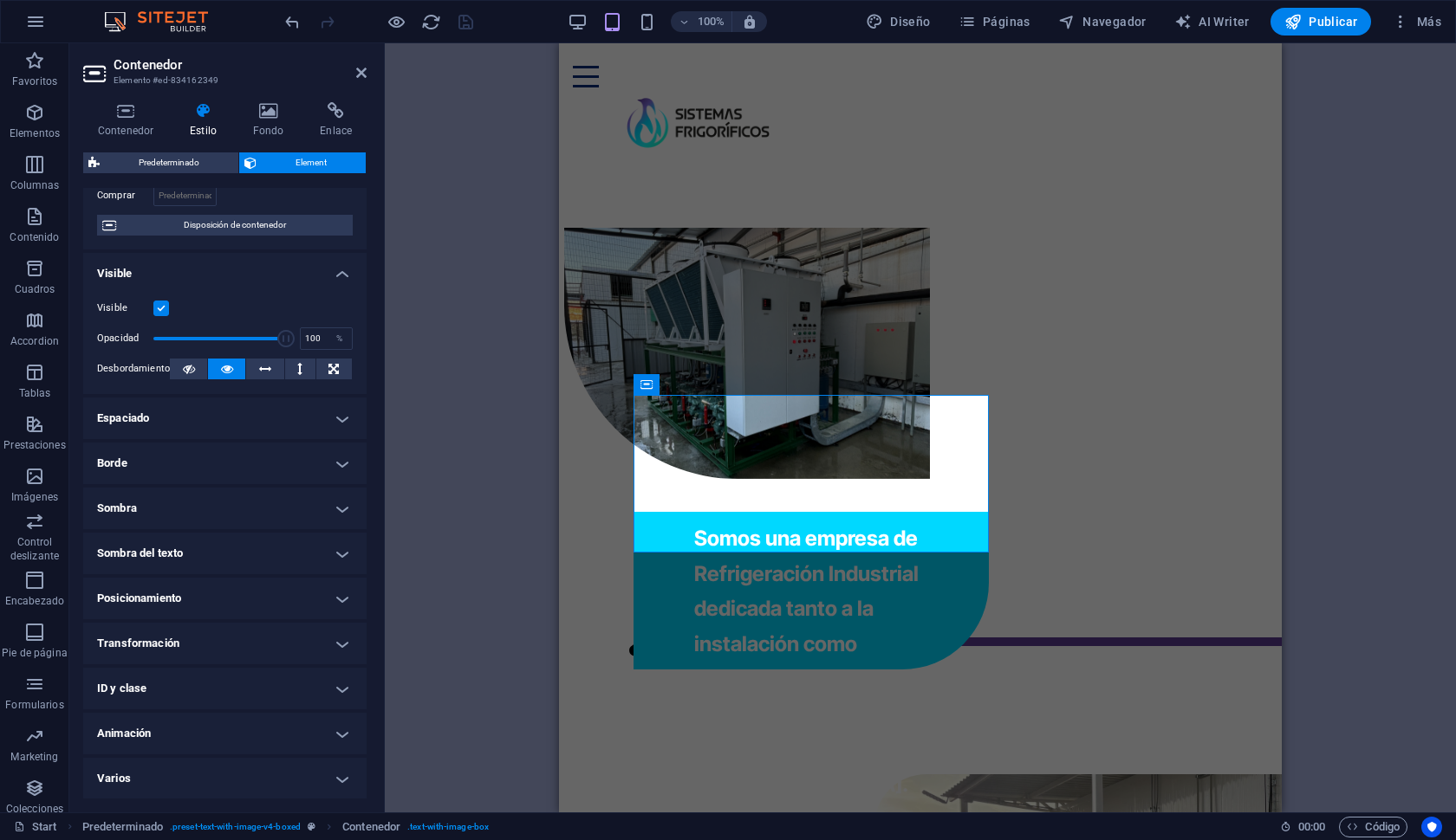
scroll to position [134, 0]
click at [218, 584] on h4 "Posicionamiento" at bounding box center [225, 599] width 284 height 42
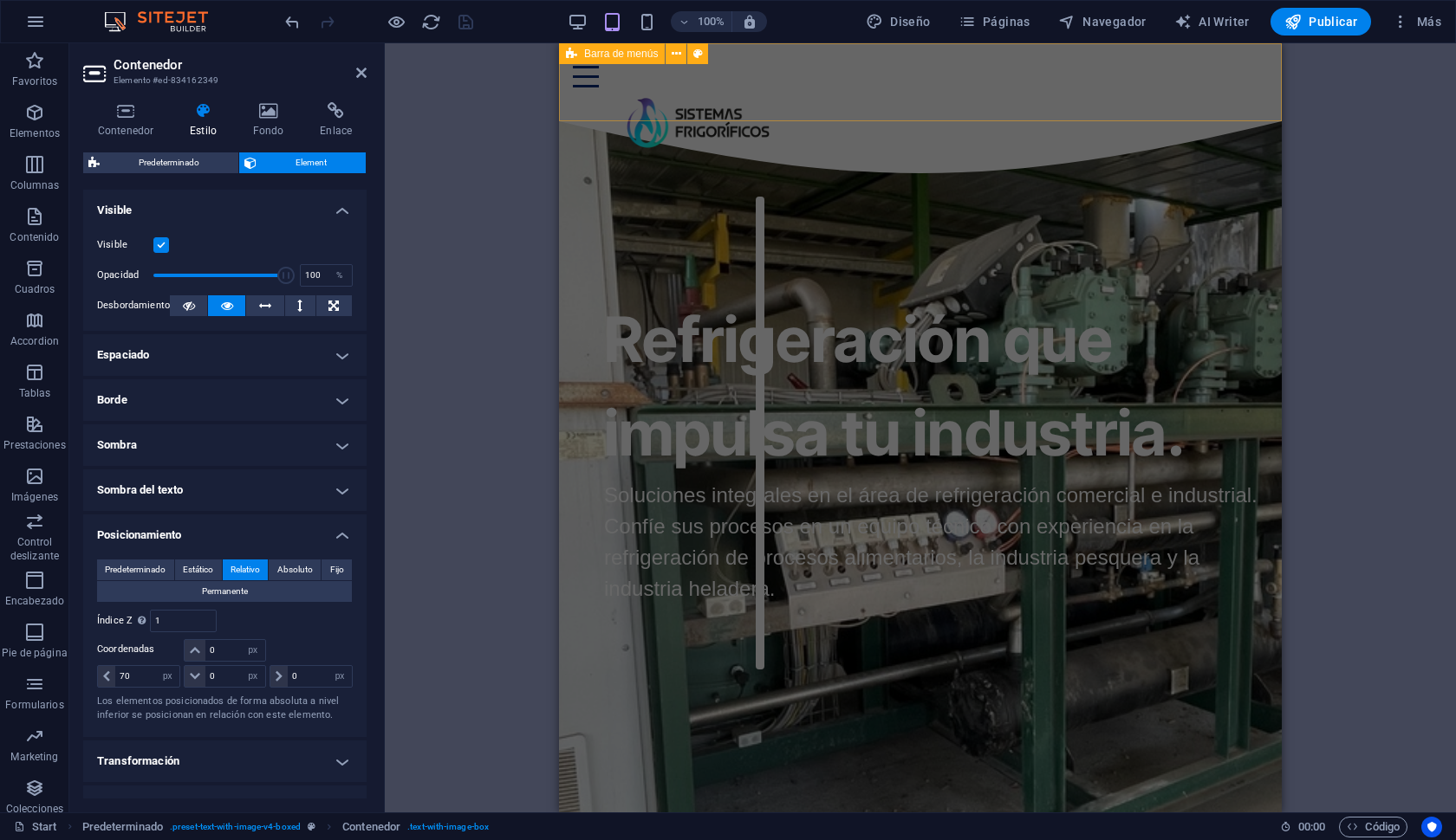
scroll to position [0, 0]
click at [1244, 74] on div "Home Sobre Nosotros Proyectos Contacto" at bounding box center [919, 83] width 722 height 78
select select "px"
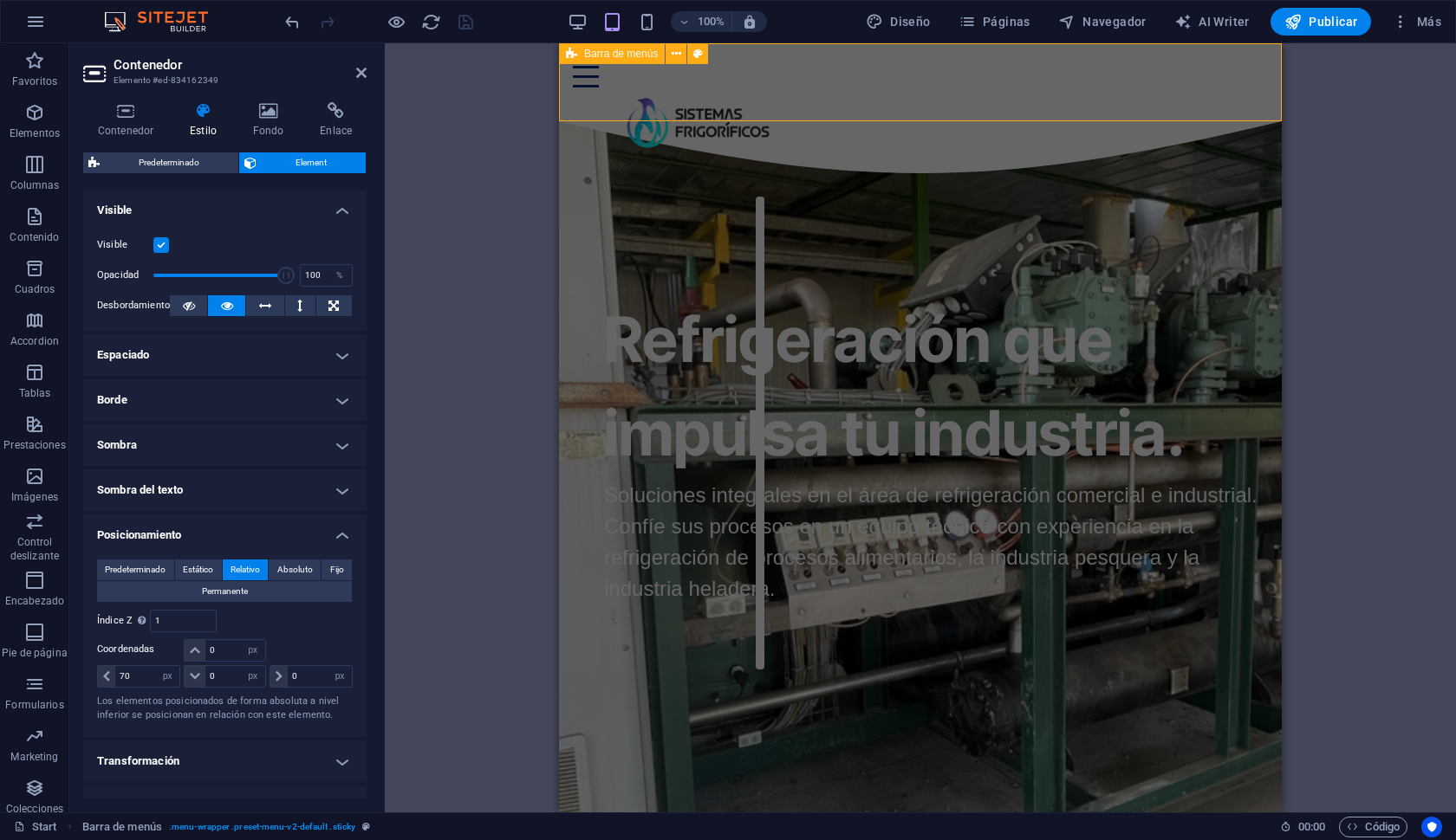
select select "px"
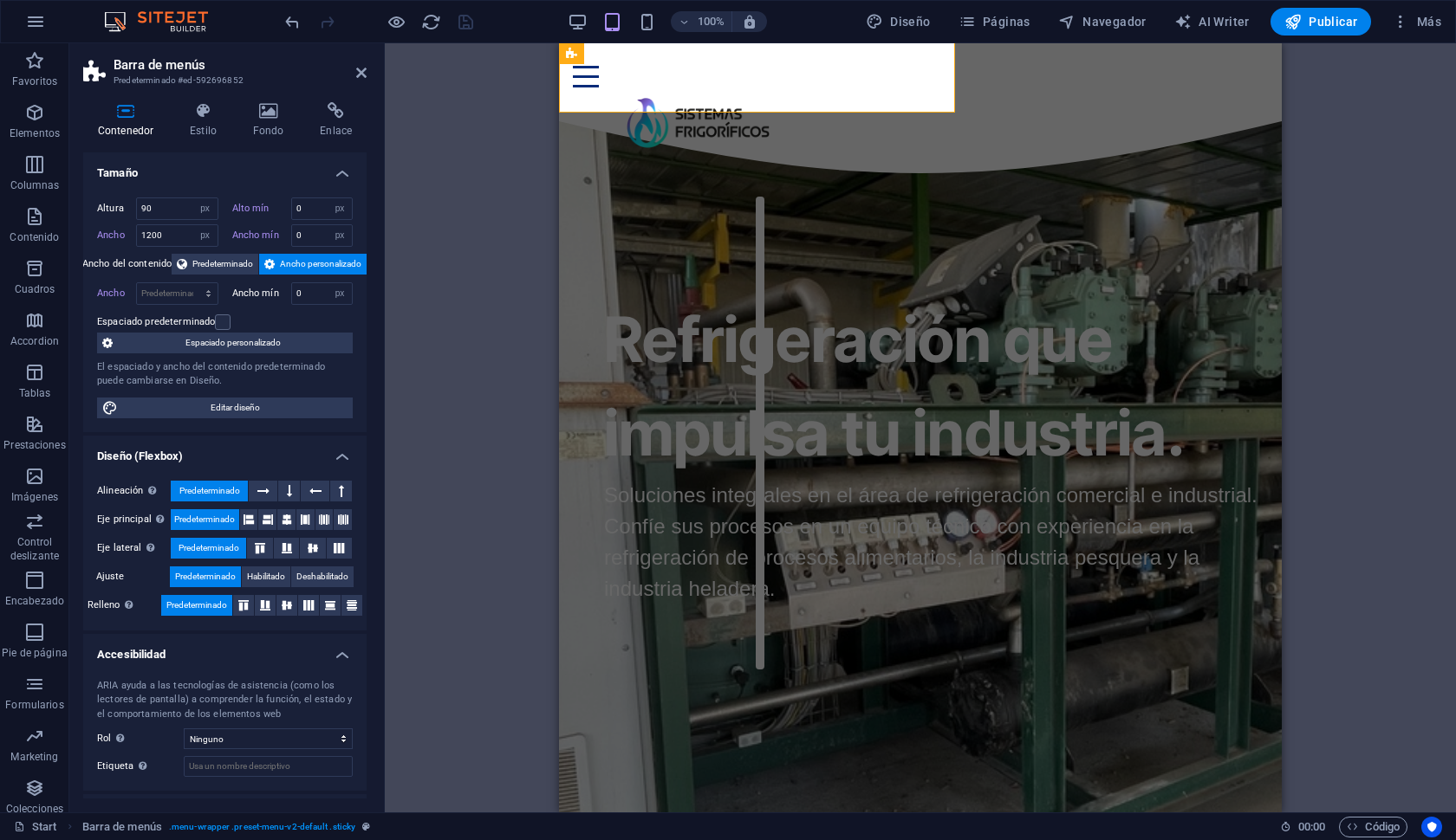
click at [1407, 179] on div "Arrastra aquí para reemplazar el contenido existente. Si quieres crear un eleme…" at bounding box center [919, 428] width 1071 height 769
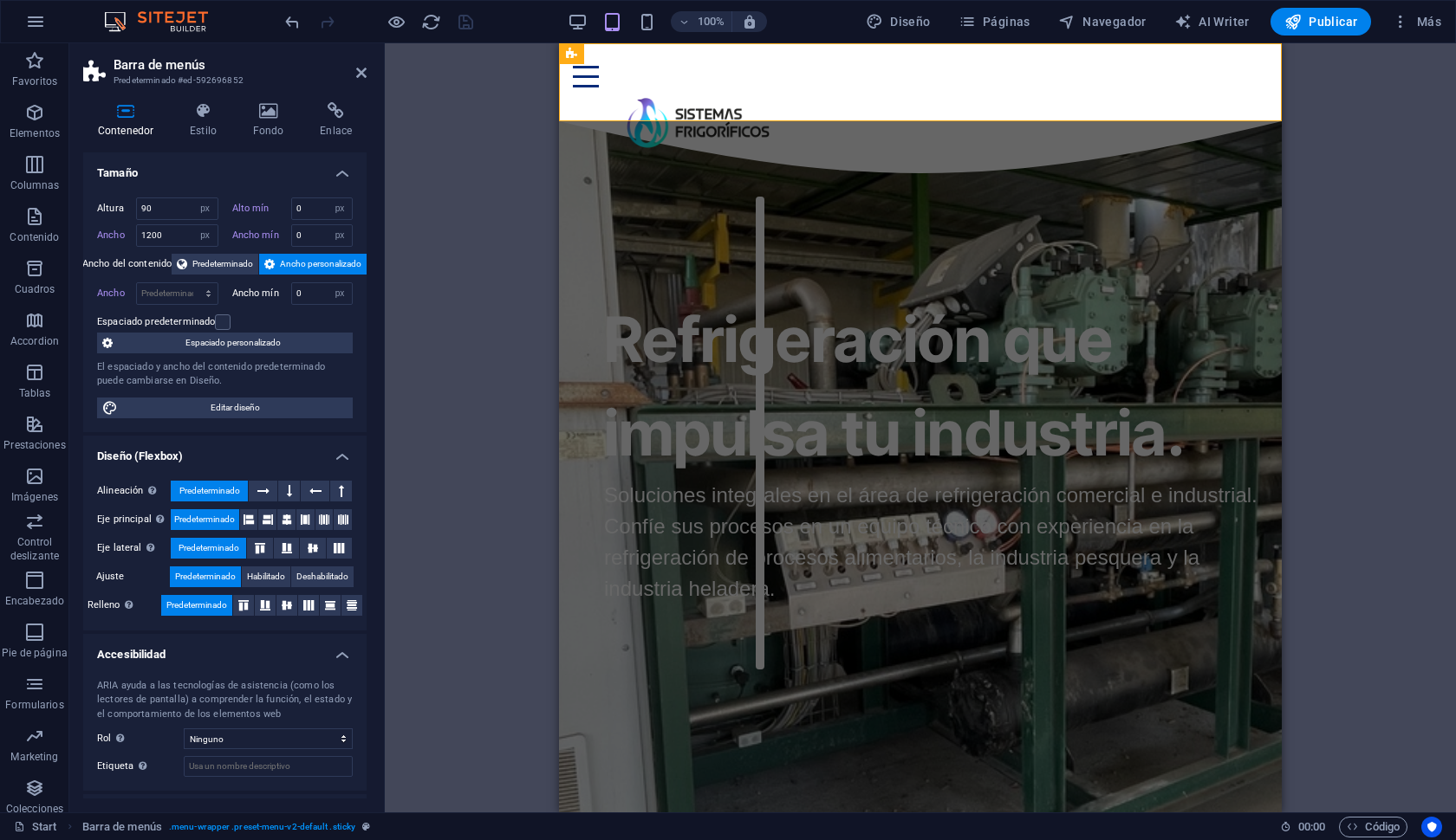
click at [370, 56] on aside "Barra de menús Predeterminado #ed-592696852 Contenedor Estilo Fondo Enlace Tama…" at bounding box center [226, 428] width 315 height 769
click at [363, 78] on icon at bounding box center [361, 72] width 10 height 14
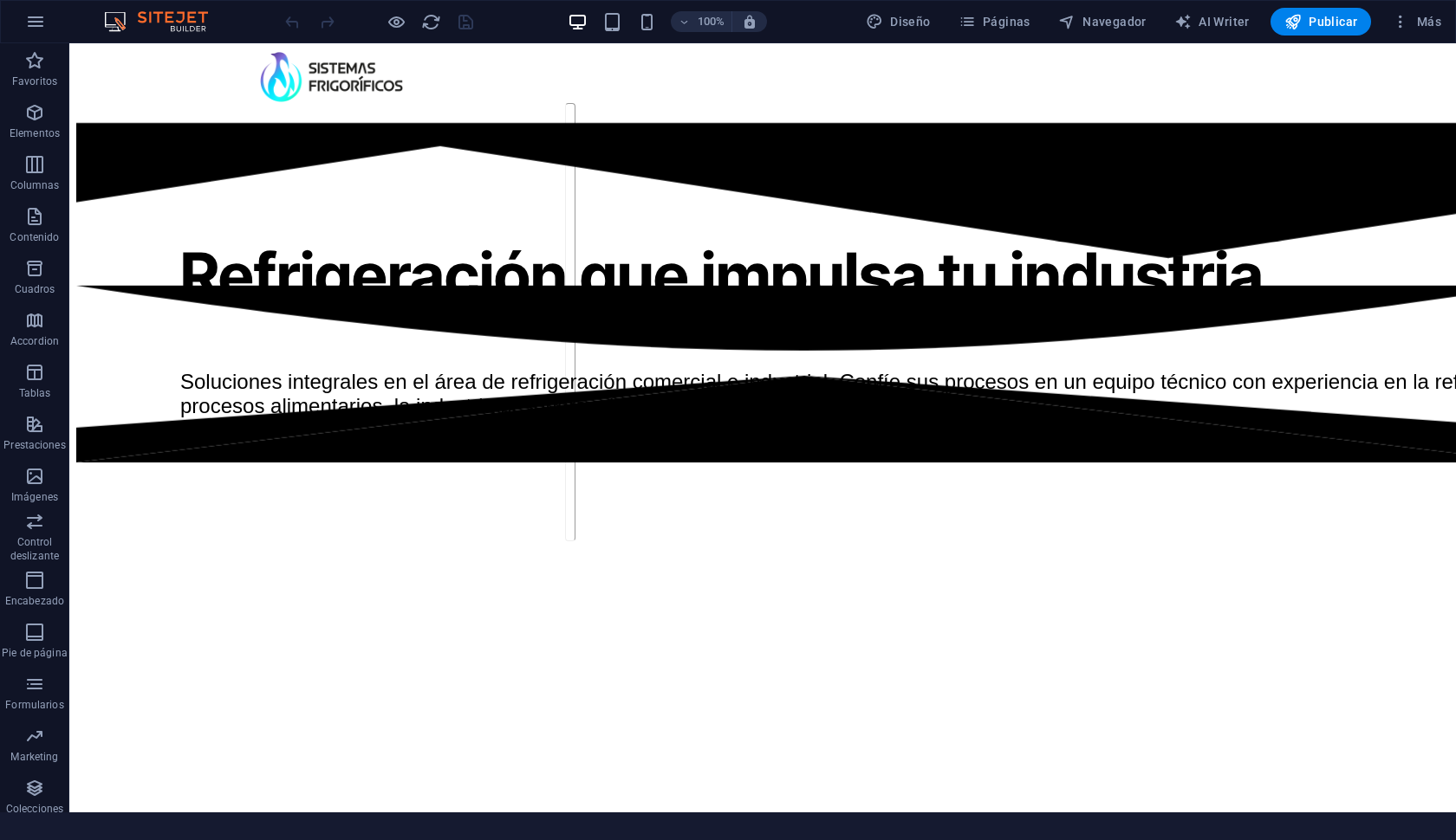
scroll to position [1238, 0]
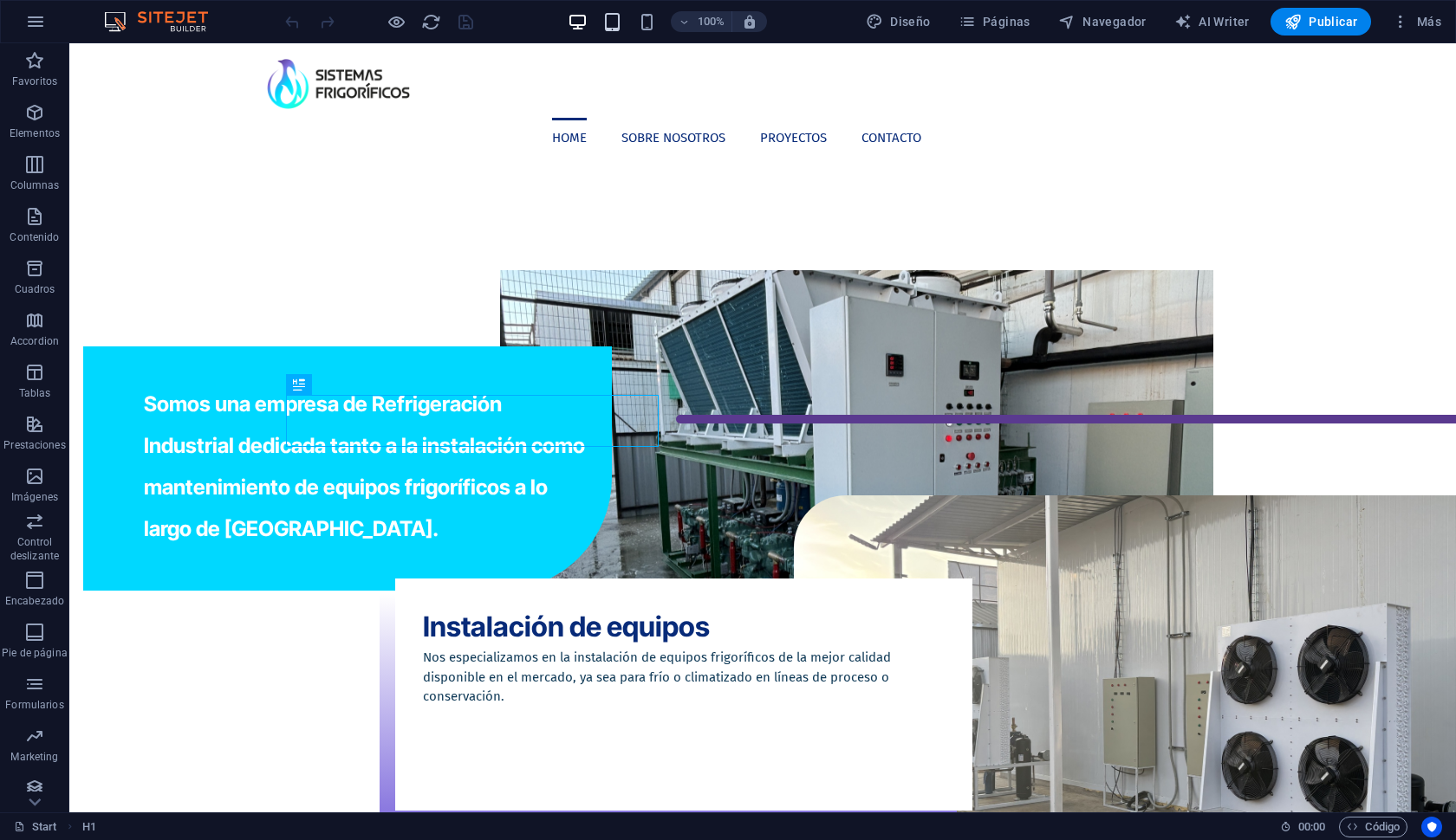
click at [620, 31] on icon "button" at bounding box center [612, 22] width 20 height 20
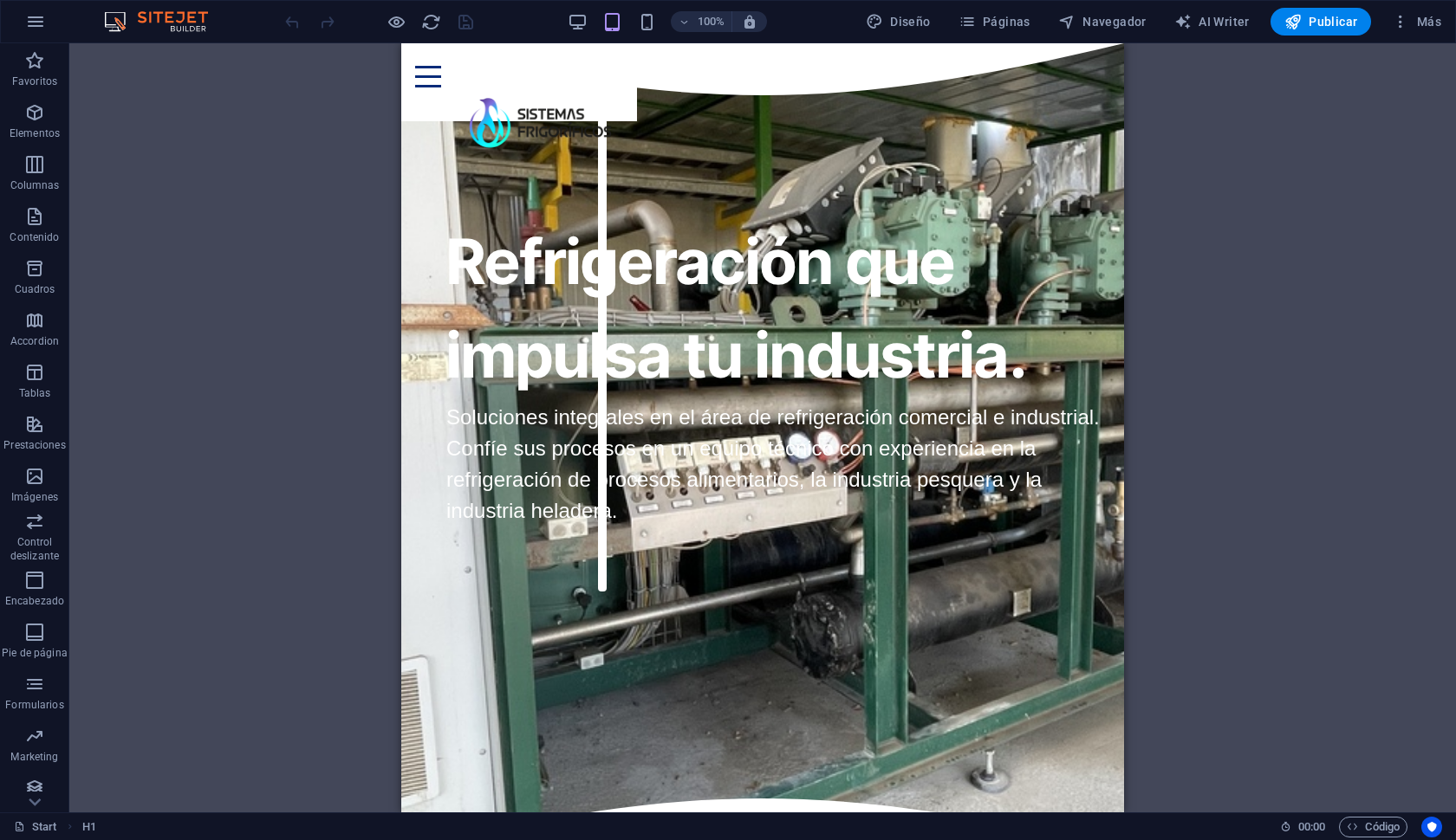
scroll to position [0, 0]
click at [885, 62] on div at bounding box center [762, 78] width 722 height 69
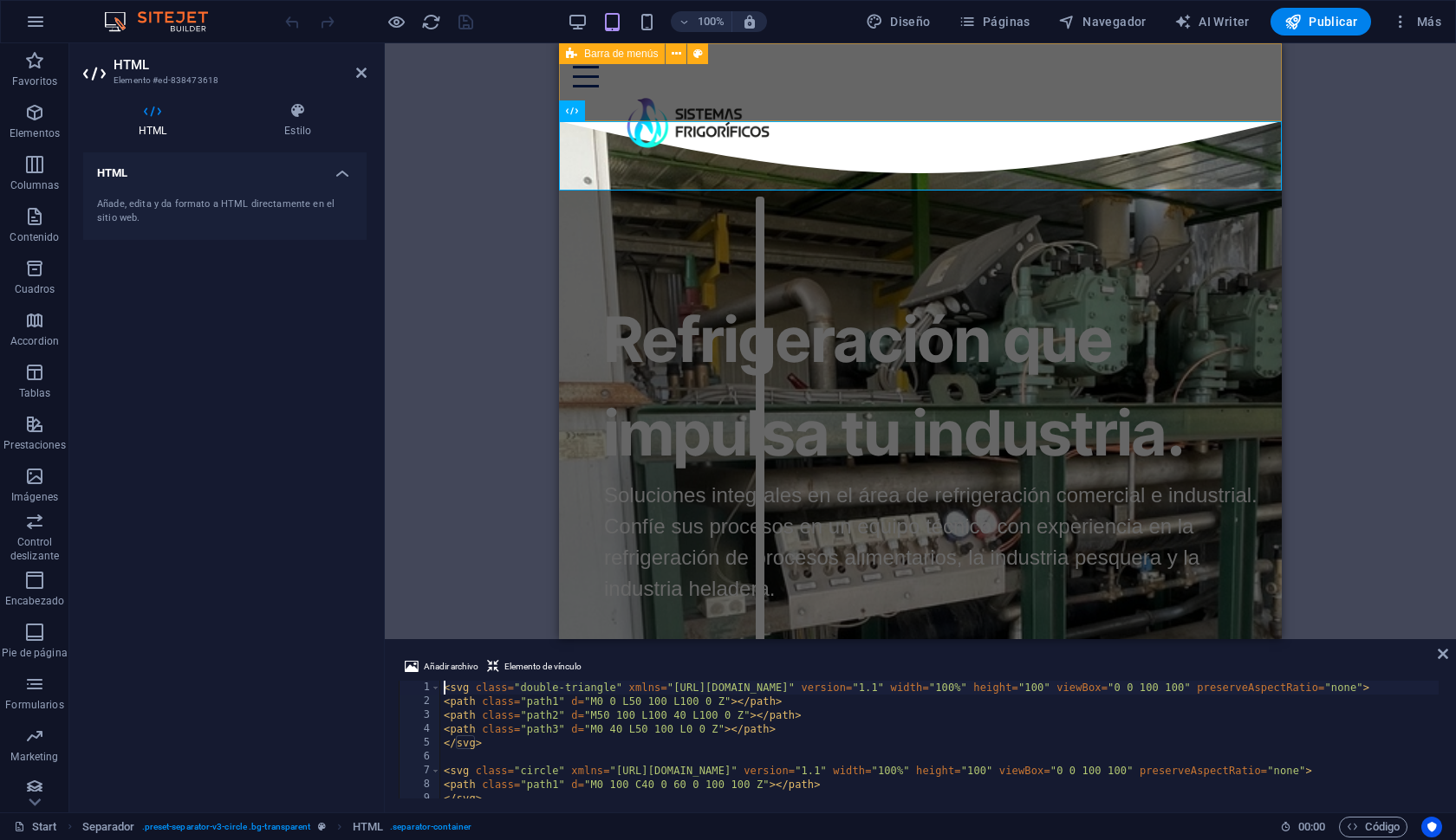
click at [853, 62] on div "Home Sobre Nosotros Proyectos Contacto" at bounding box center [919, 83] width 722 height 78
select select "px"
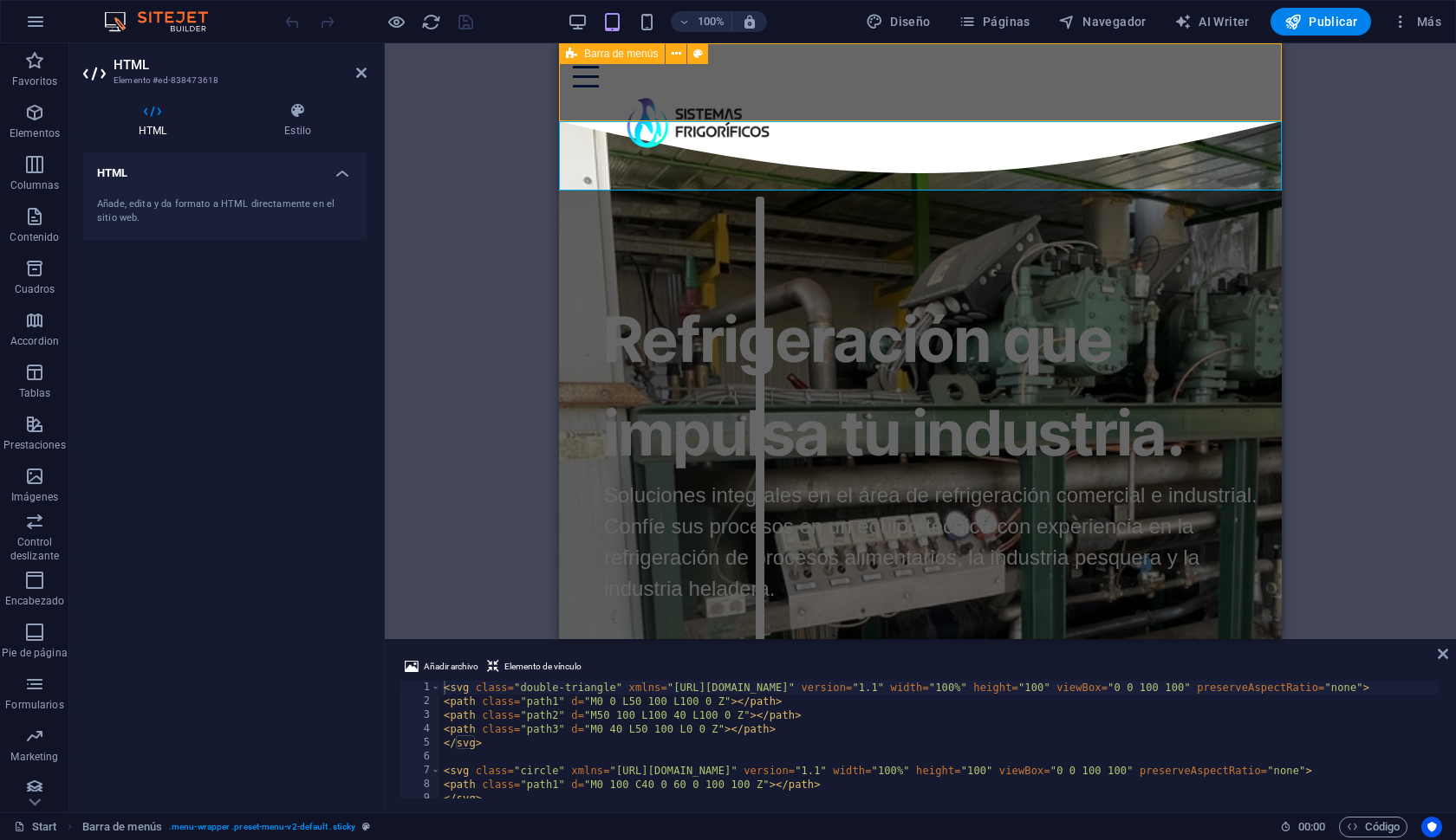
select select "px"
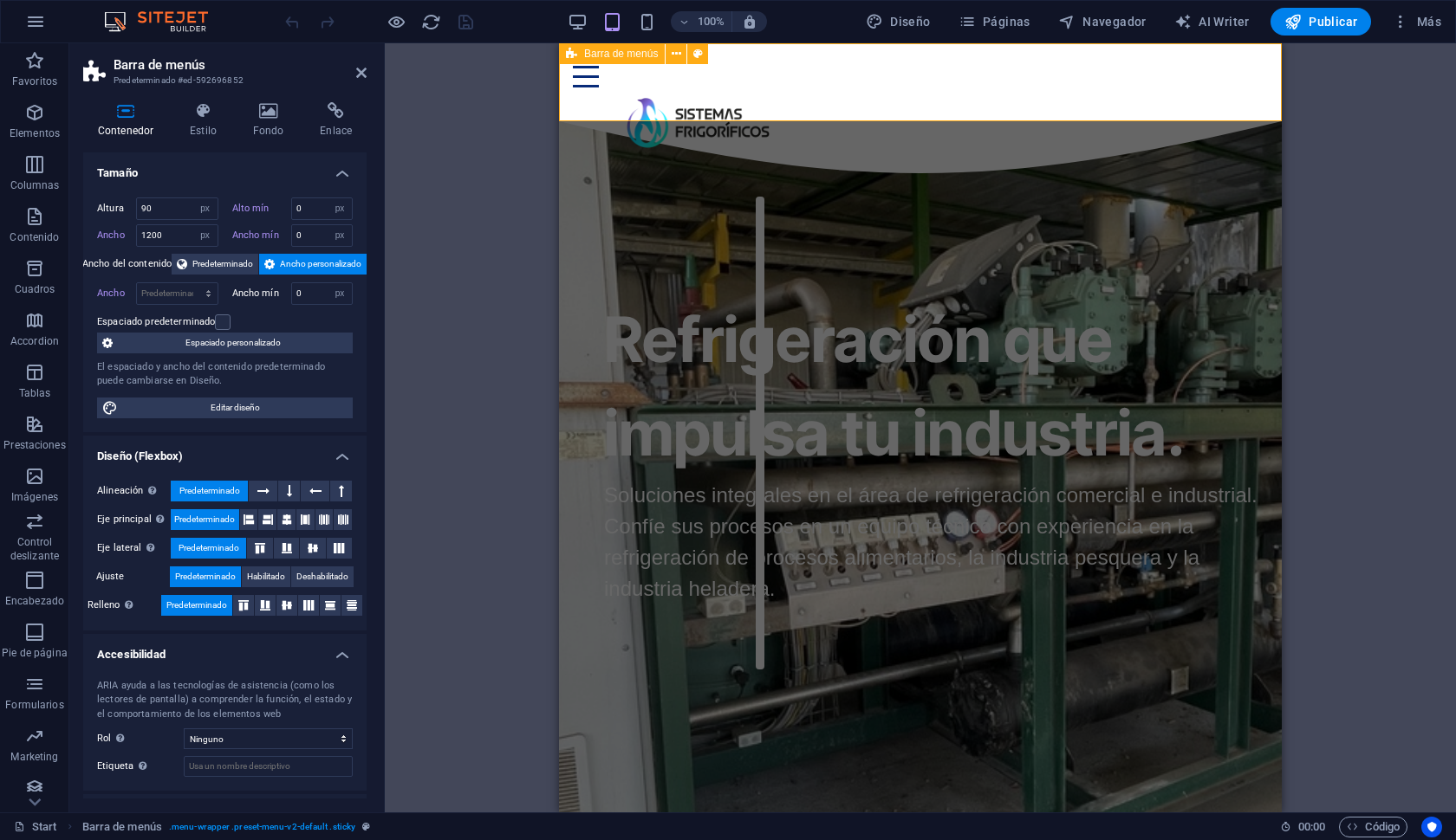
click at [794, 83] on div "Home Sobre Nosotros Proyectos Contacto" at bounding box center [919, 83] width 722 height 78
click at [1114, 23] on span "Navegador" at bounding box center [1102, 22] width 89 height 17
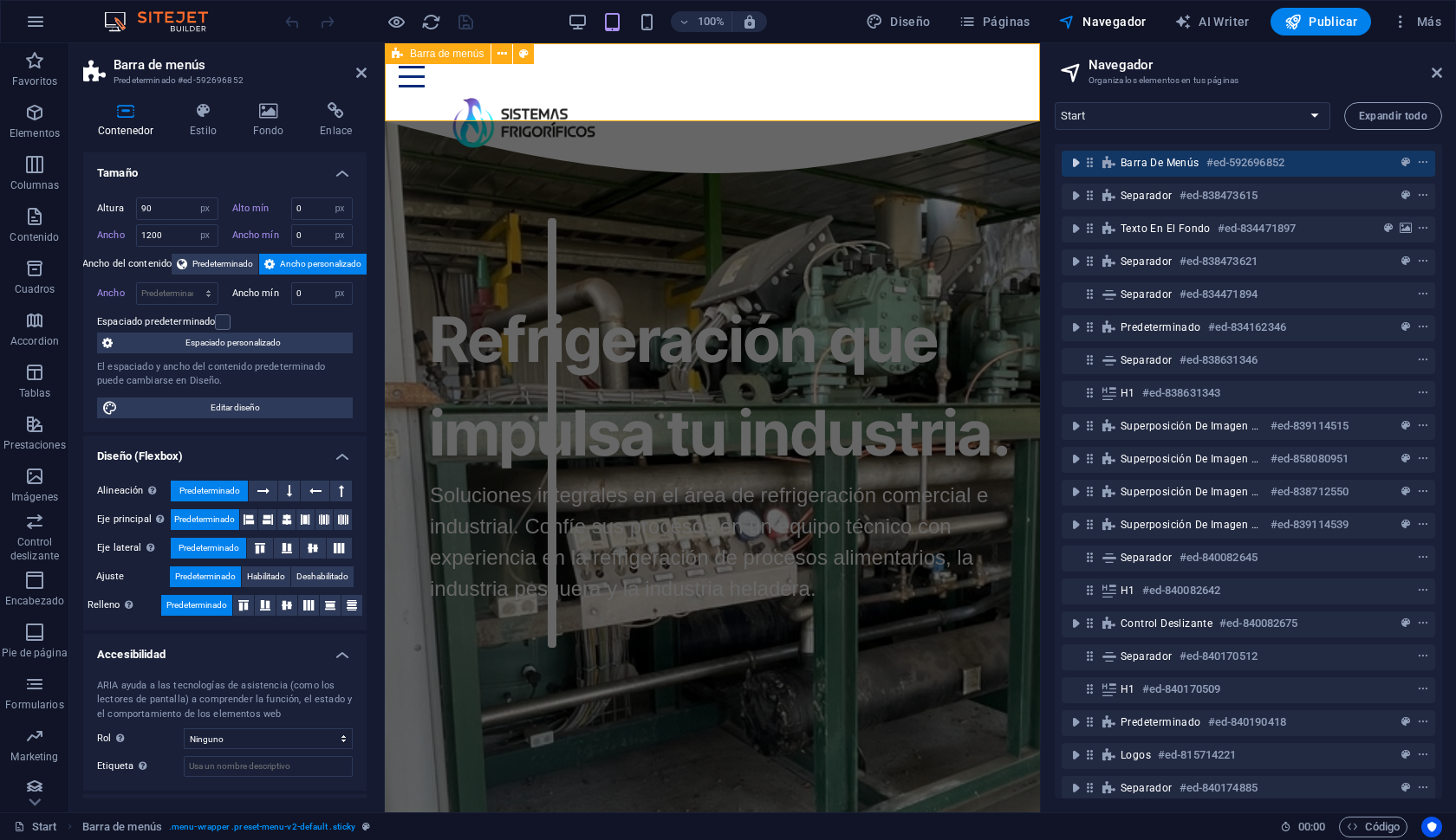
click at [1072, 162] on icon "toggle-expand" at bounding box center [1075, 163] width 17 height 17
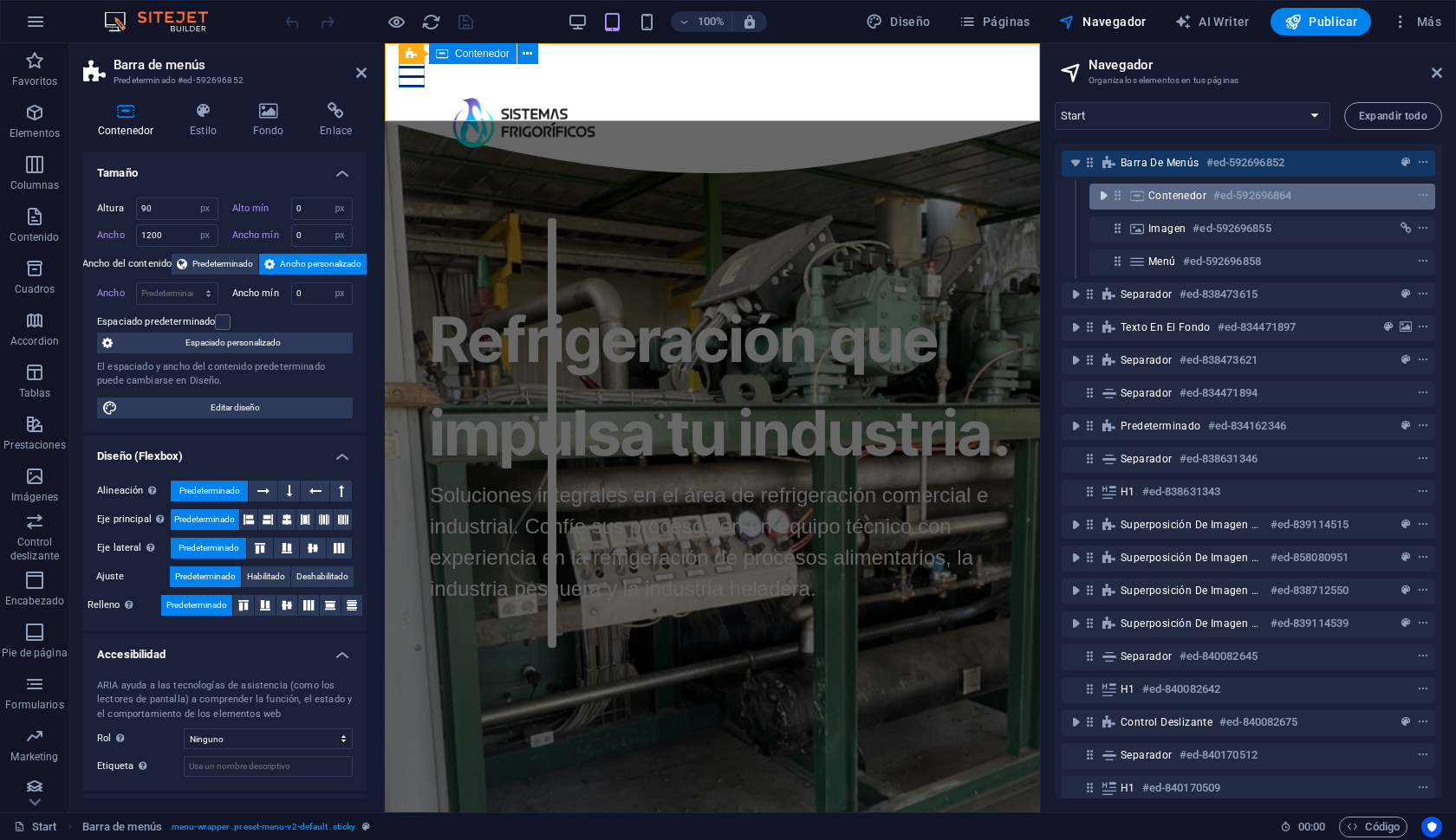
click at [1098, 188] on icon "toggle-expand" at bounding box center [1103, 196] width 17 height 17
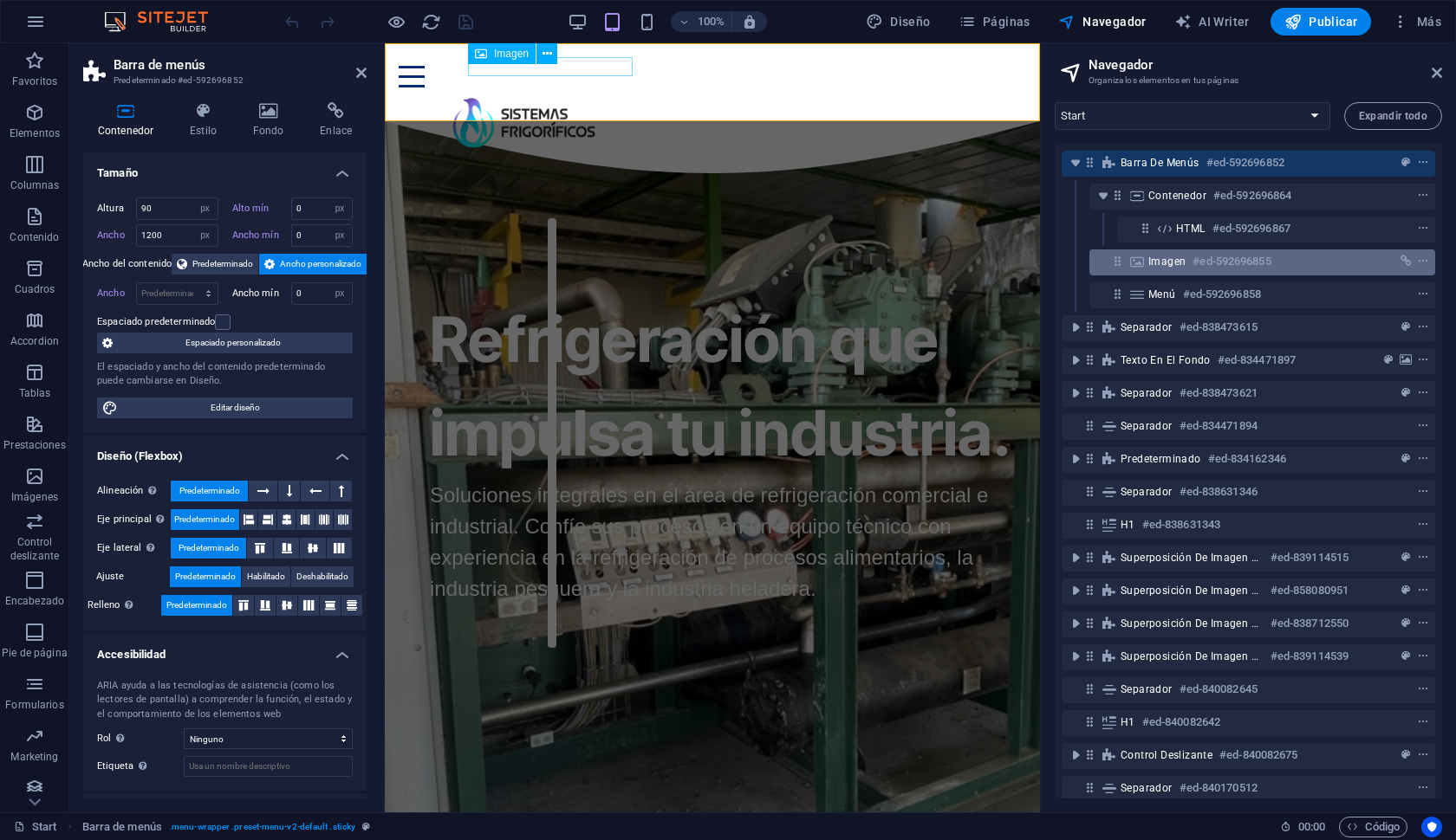
click at [1222, 264] on h6 "#ed-592696855" at bounding box center [1231, 262] width 78 height 21
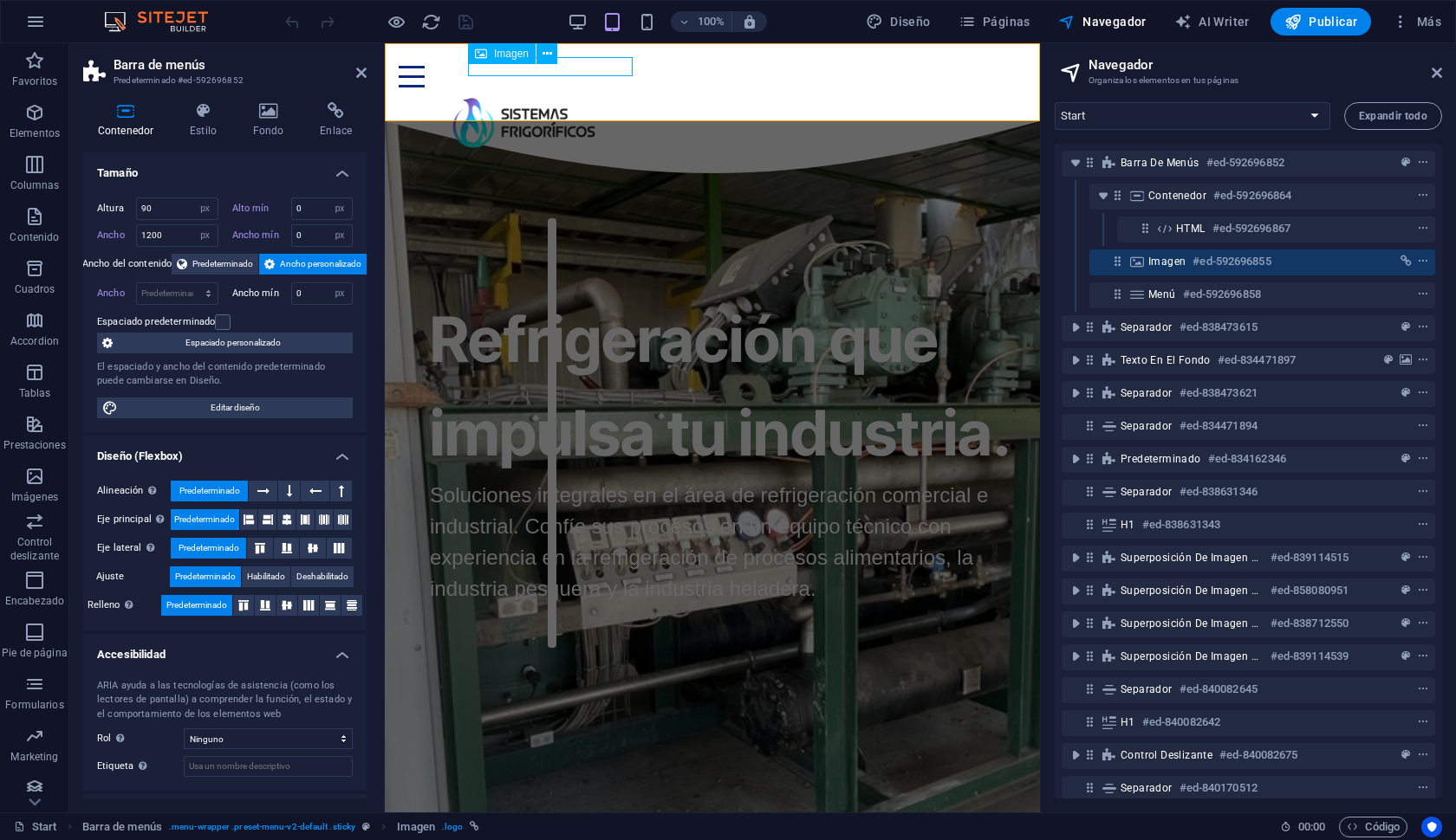
click at [1171, 266] on span "Imagen" at bounding box center [1166, 262] width 37 height 14
select select "px"
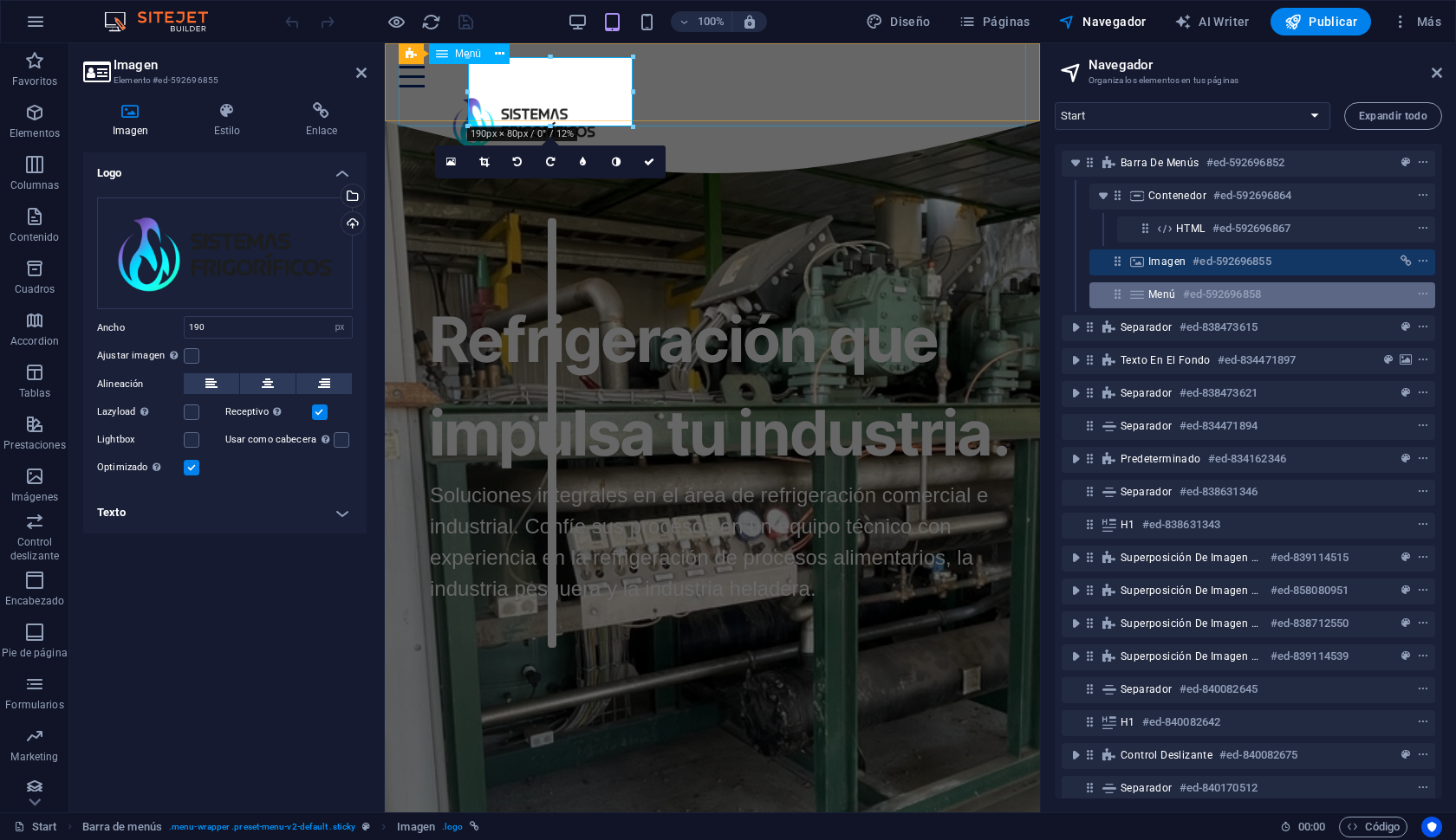
click at [1140, 303] on div "Menú #ed-592696858" at bounding box center [1261, 295] width 345 height 26
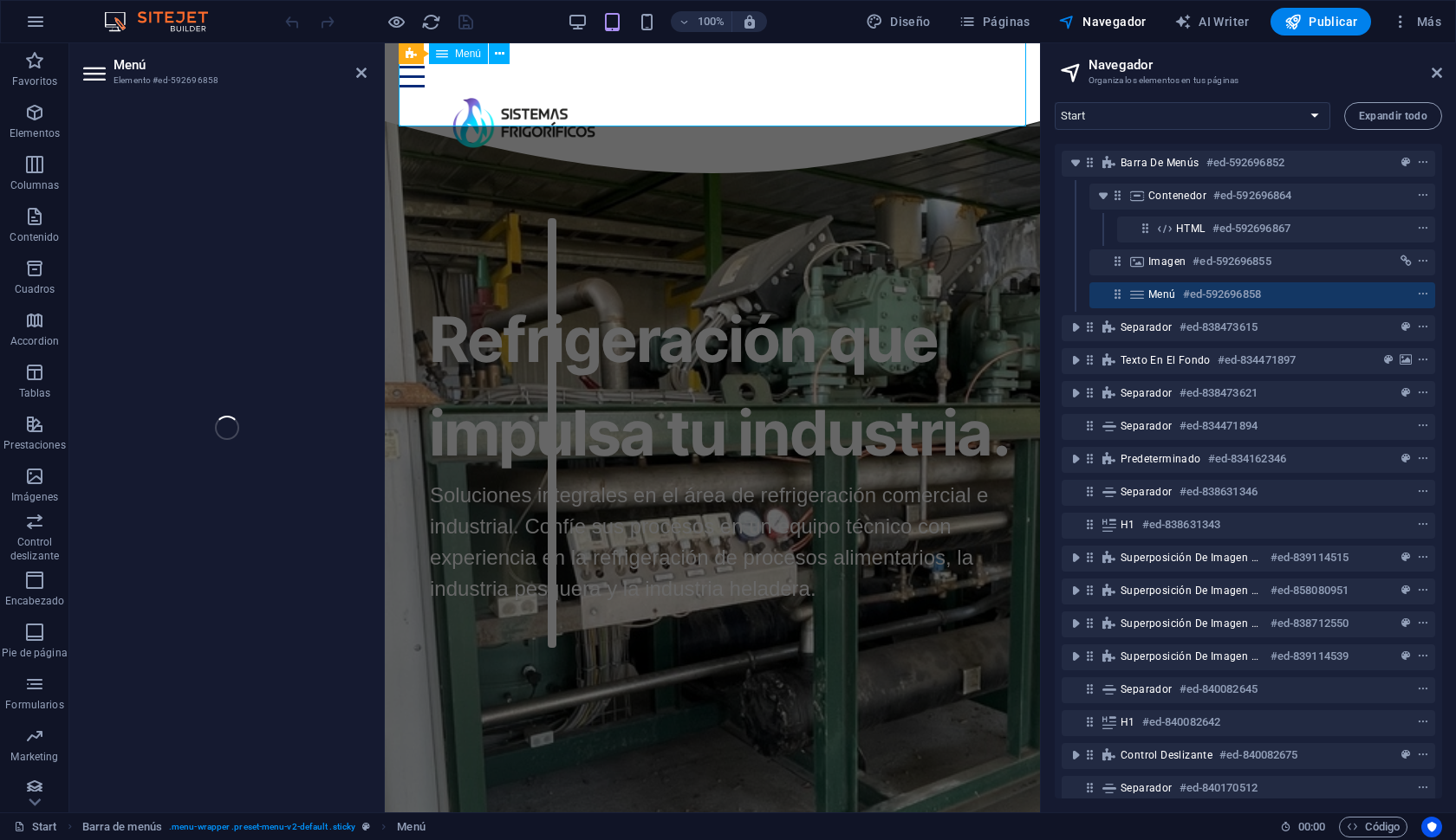
select select
select select "1"
select select
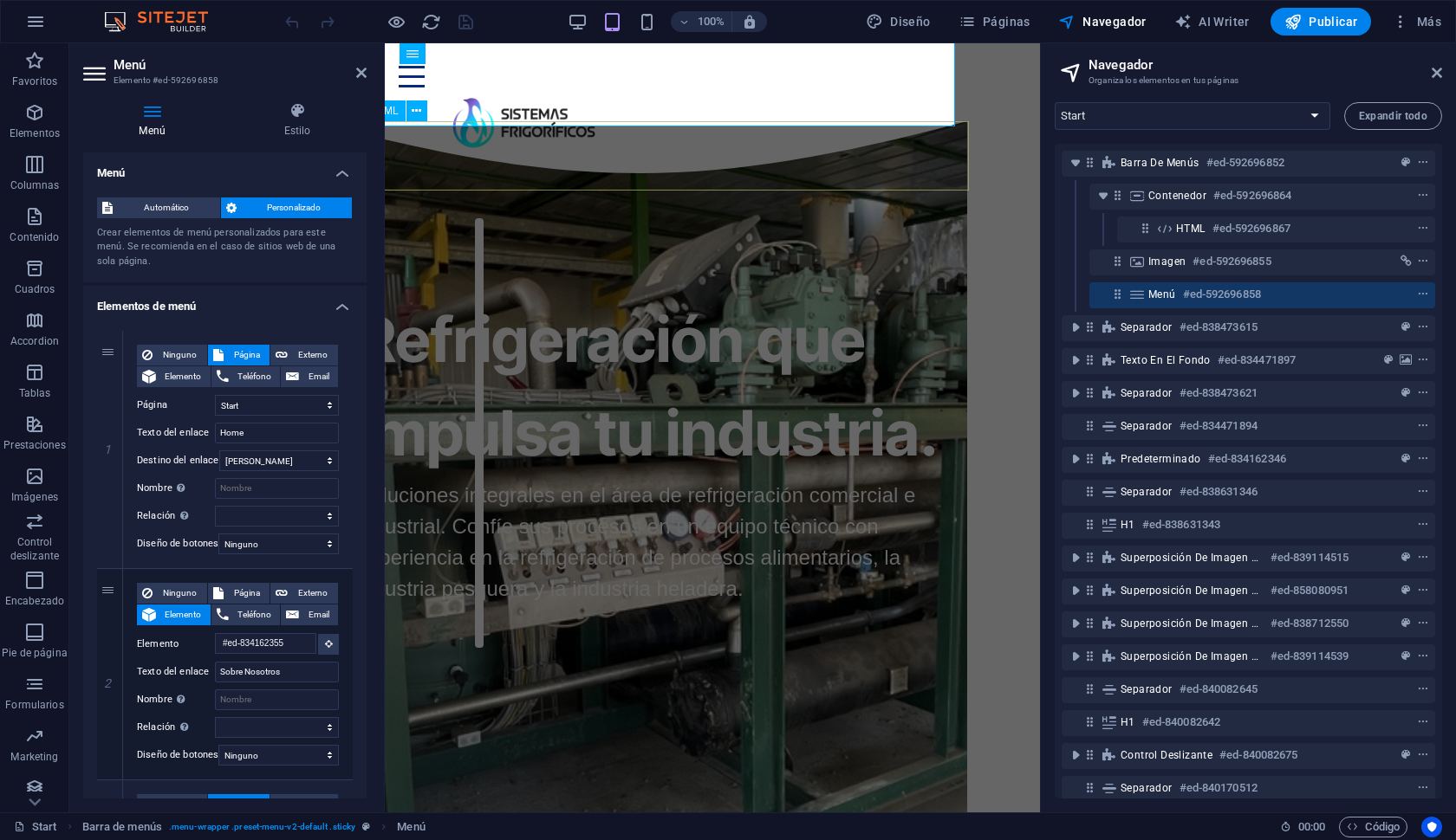
scroll to position [0, 71]
click at [1001, 71] on div "Home Sobre Nosotros Proyectos Contacto" at bounding box center [712, 83] width 655 height 78
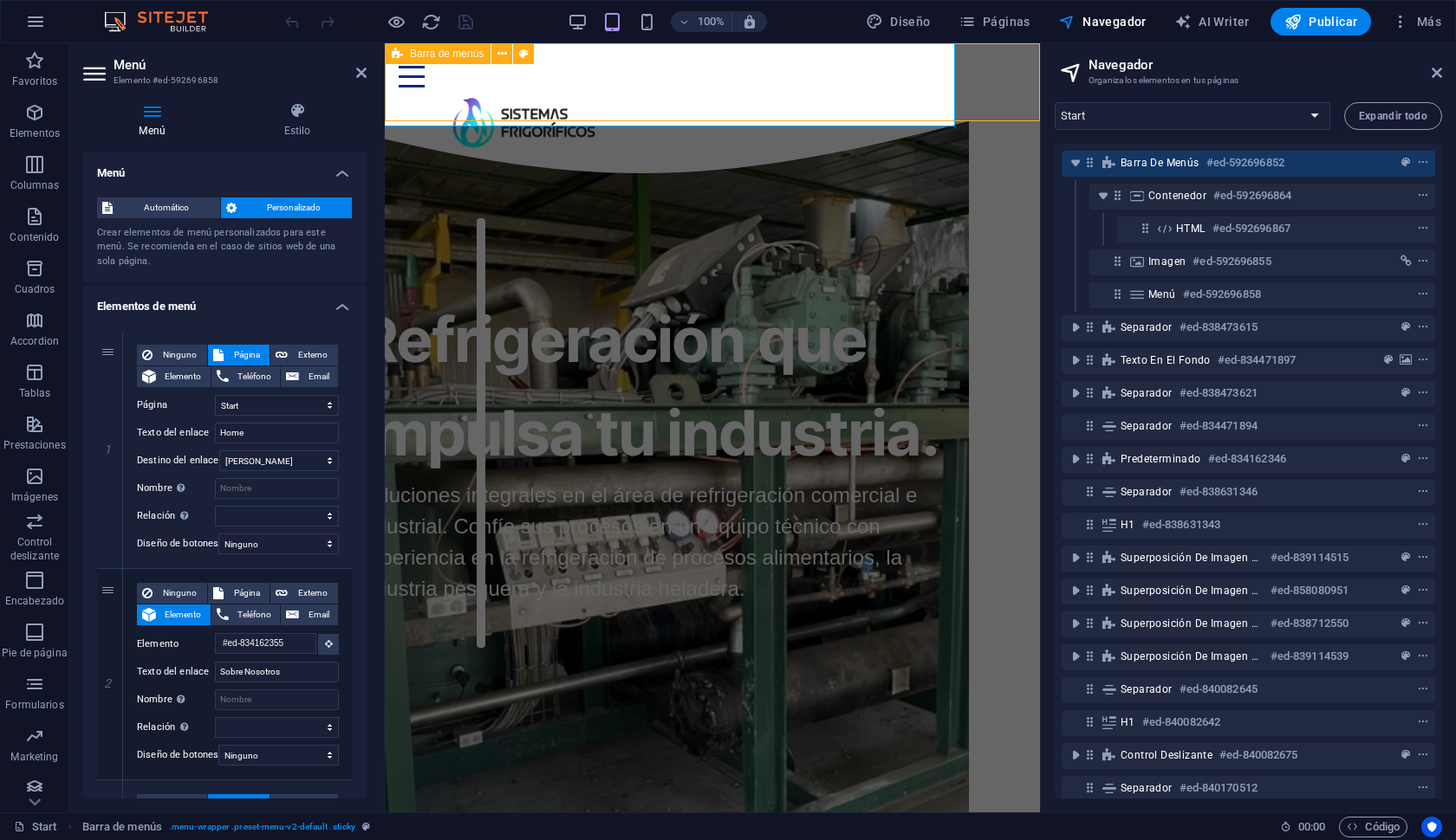
scroll to position [0, 4]
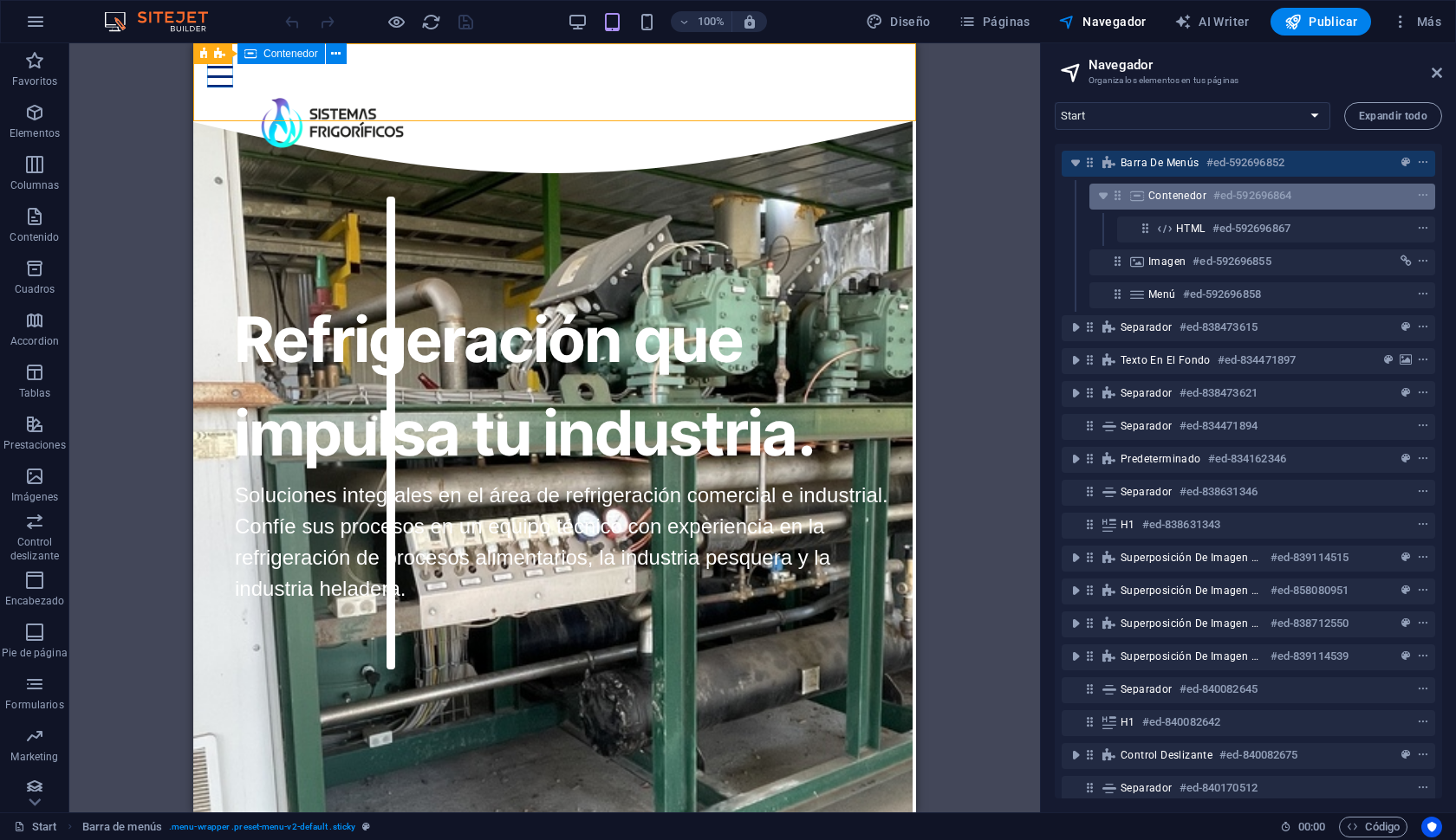
click at [1183, 198] on span "Contenedor" at bounding box center [1176, 195] width 58 height 14
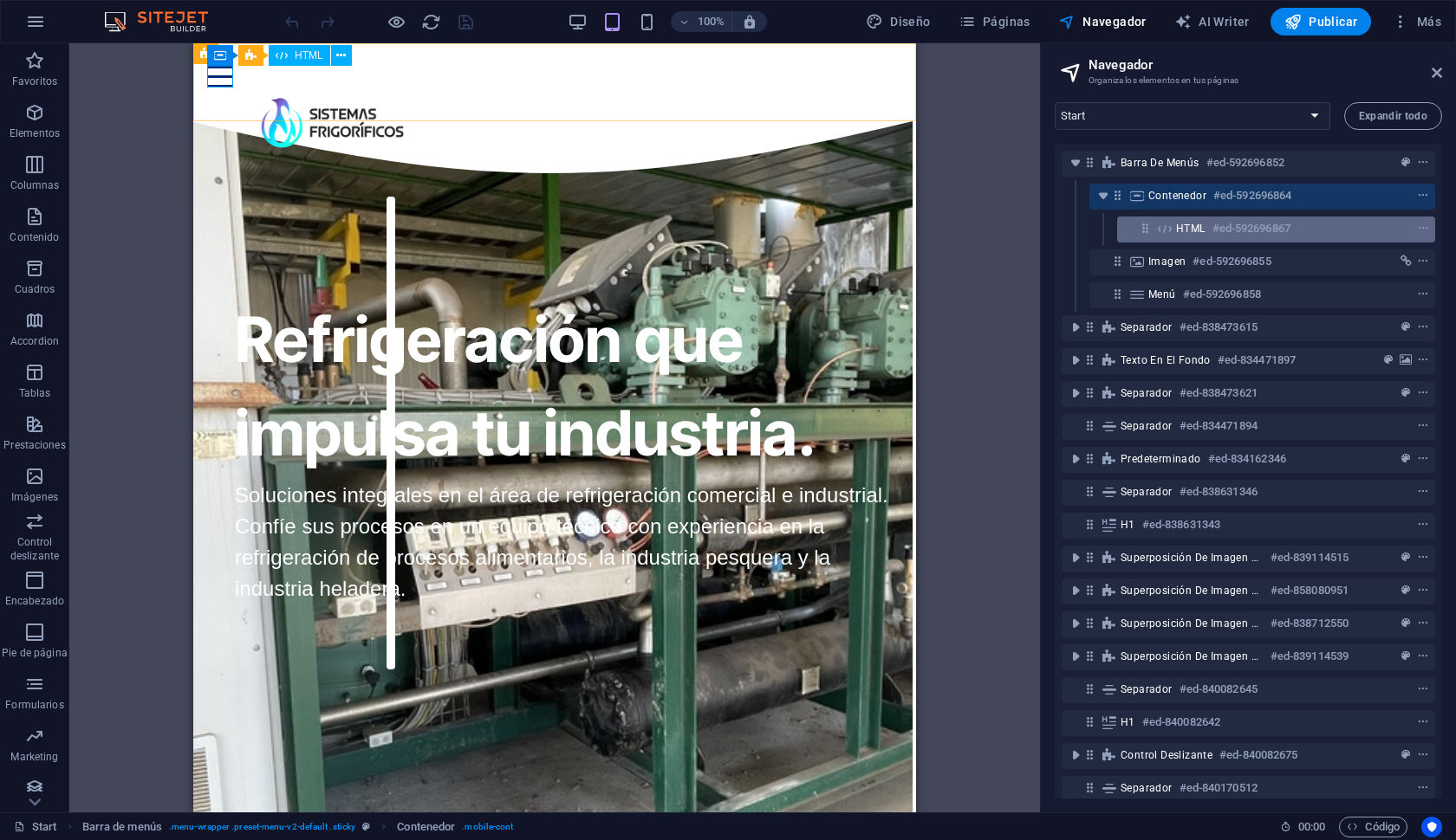
click at [1178, 233] on span "HTML" at bounding box center [1190, 228] width 30 height 14
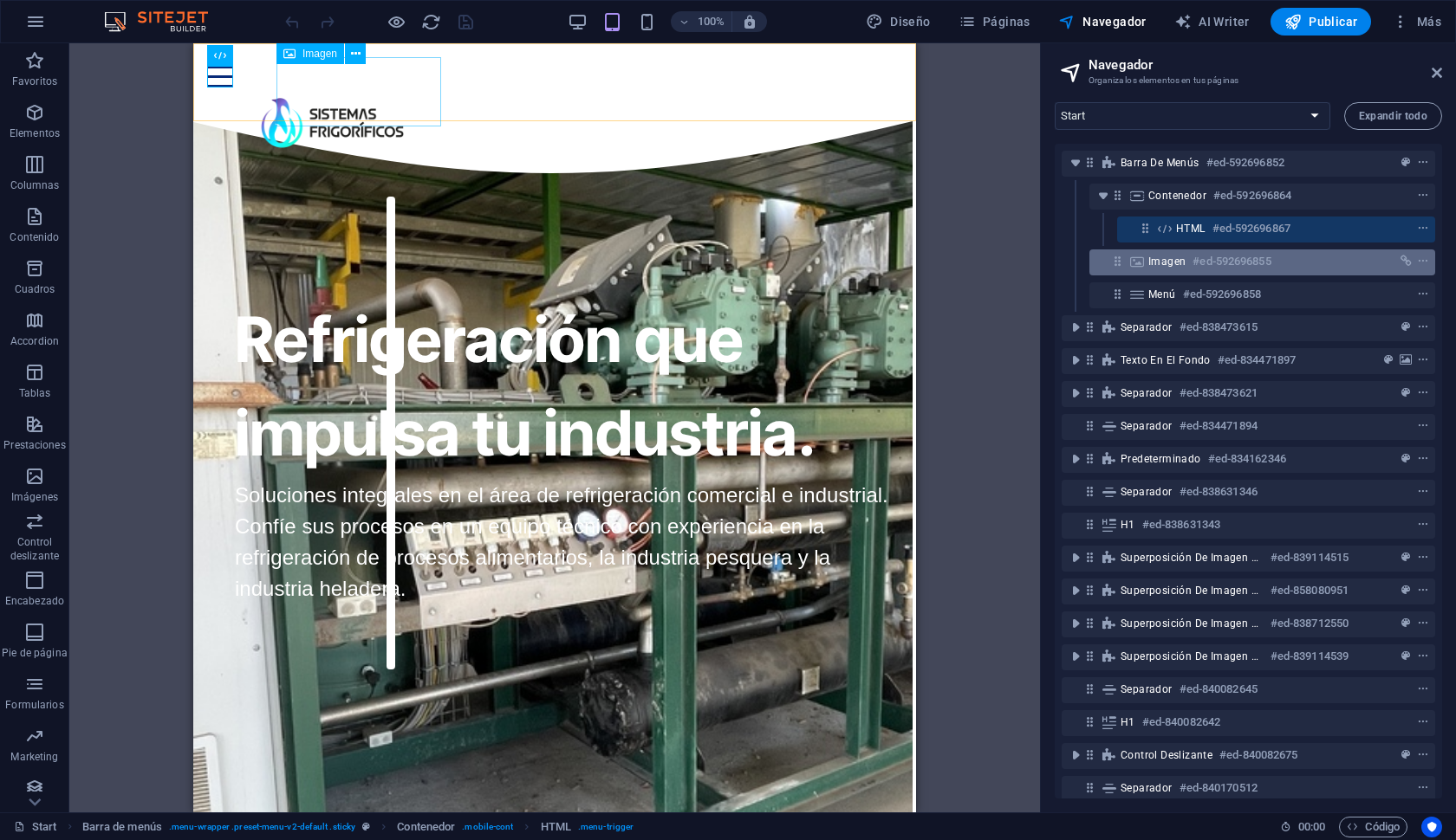
click at [1184, 274] on div "Imagen #ed-592696855" at bounding box center [1261, 262] width 345 height 26
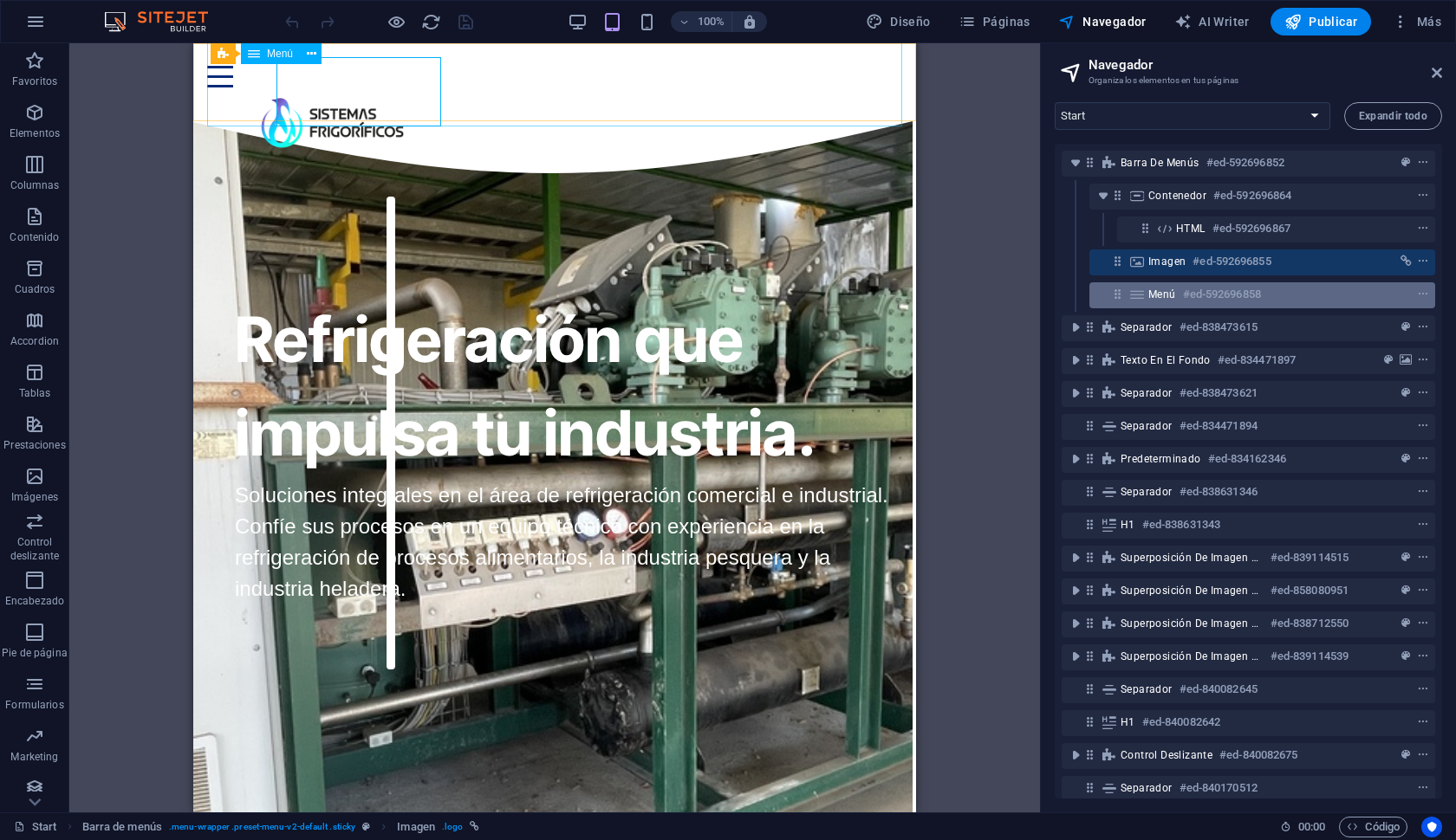
click at [1178, 299] on div "Menú #ed-592696858" at bounding box center [1248, 295] width 200 height 21
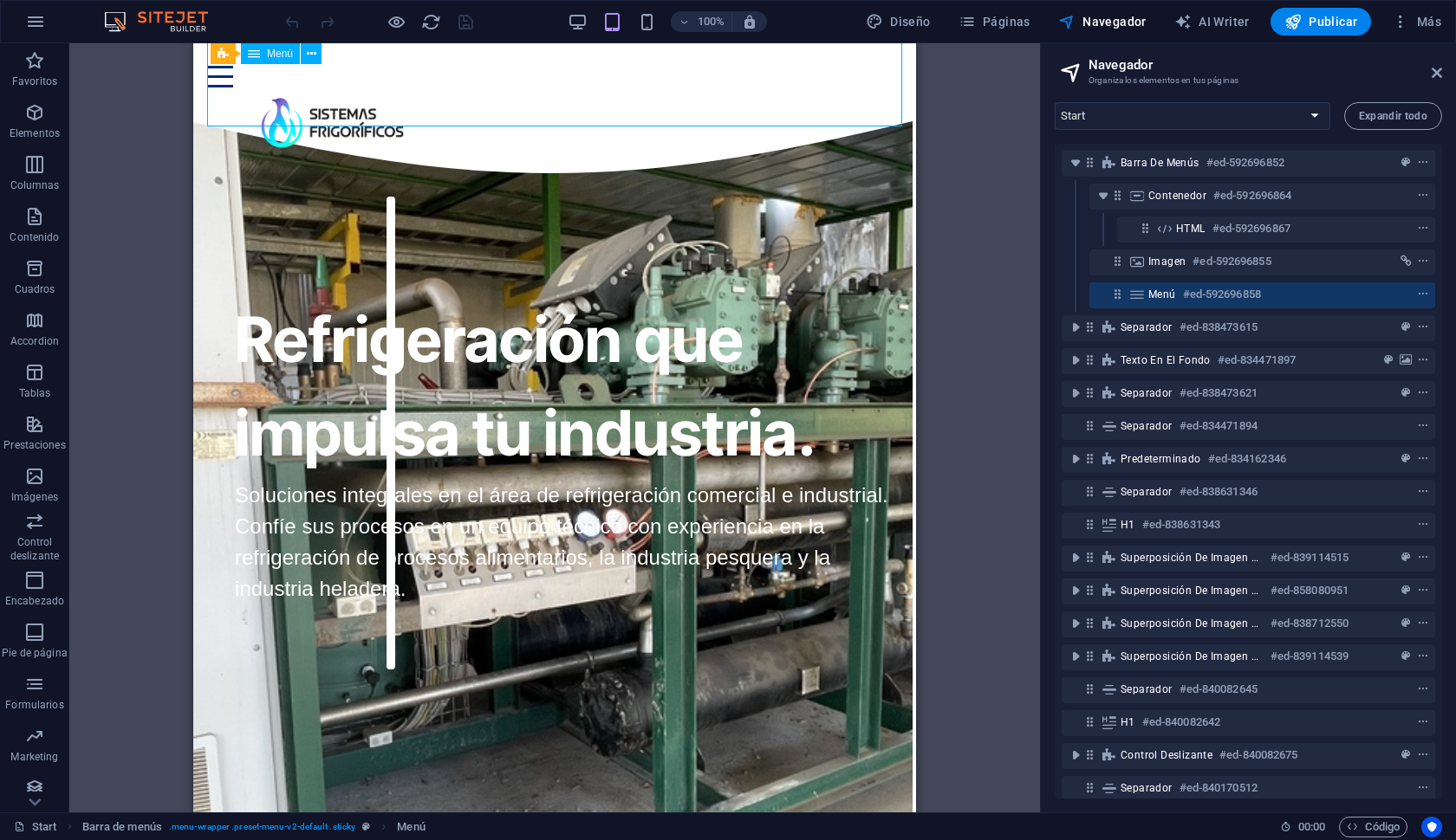
click at [1178, 299] on div "Menú #ed-592696858" at bounding box center [1248, 295] width 200 height 21
select select
select select "1"
select select
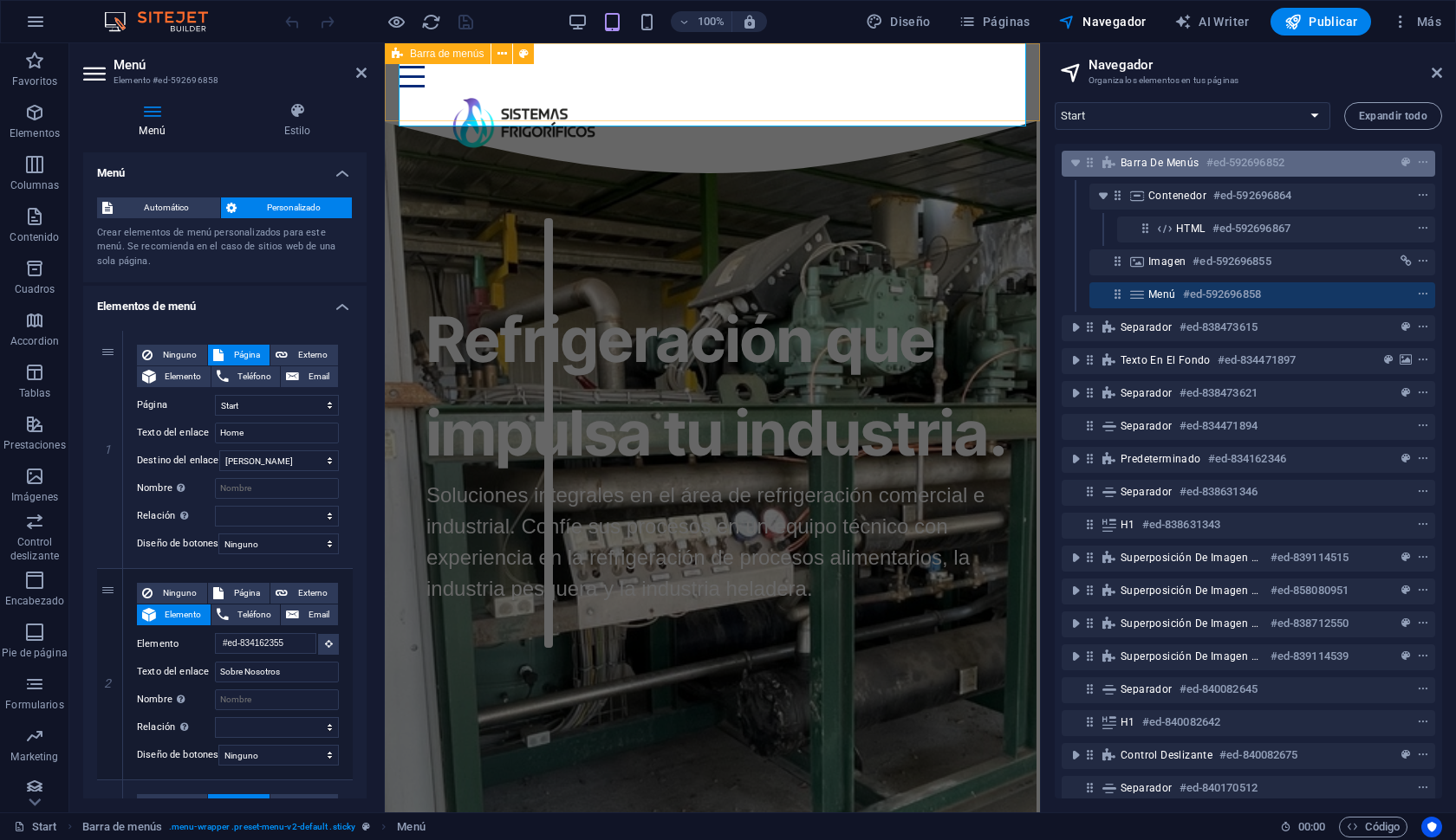
click at [1175, 171] on div "Barra de menús #ed-592696852" at bounding box center [1233, 163] width 227 height 21
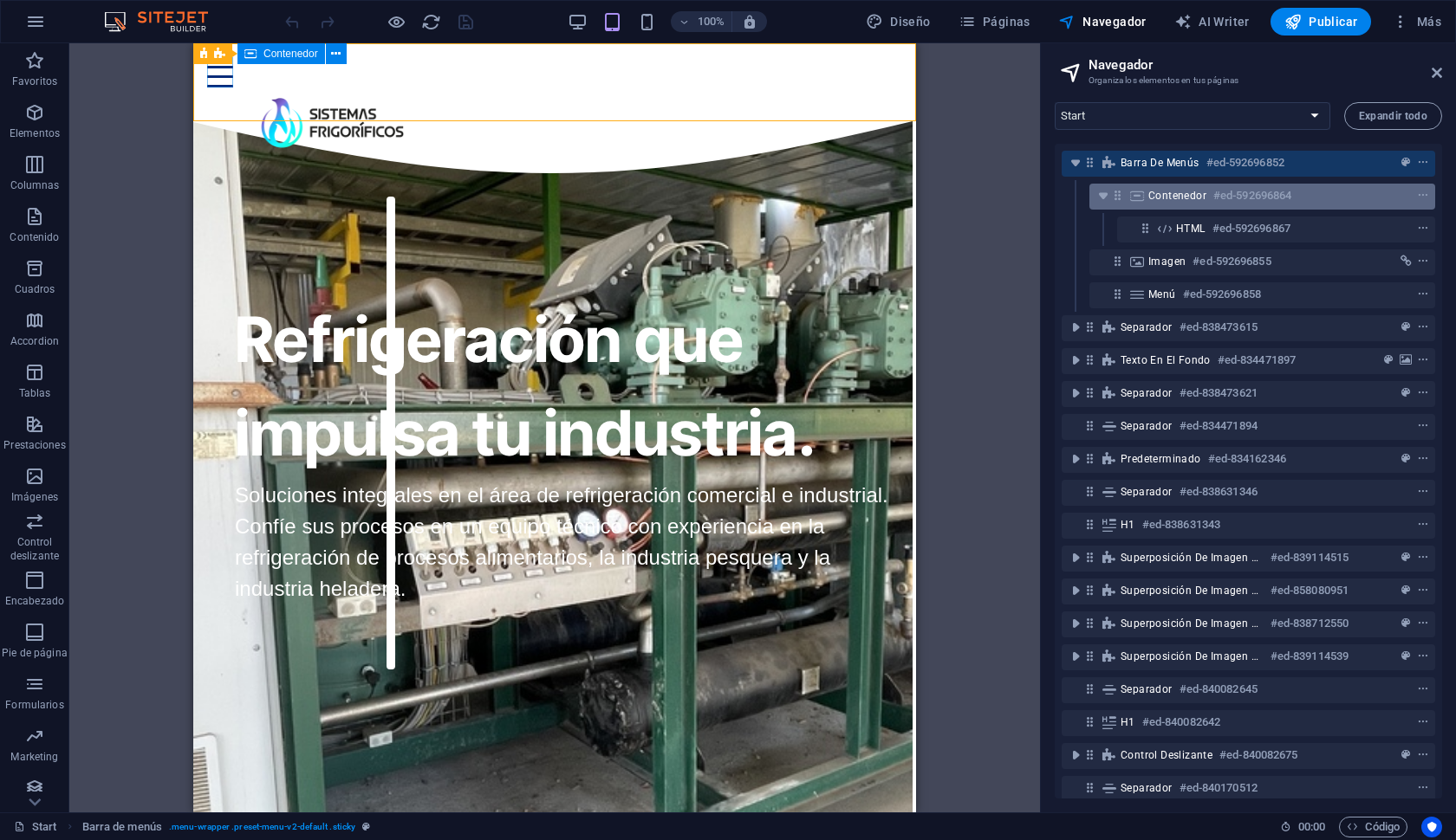
click at [1129, 201] on icon at bounding box center [1137, 195] width 19 height 14
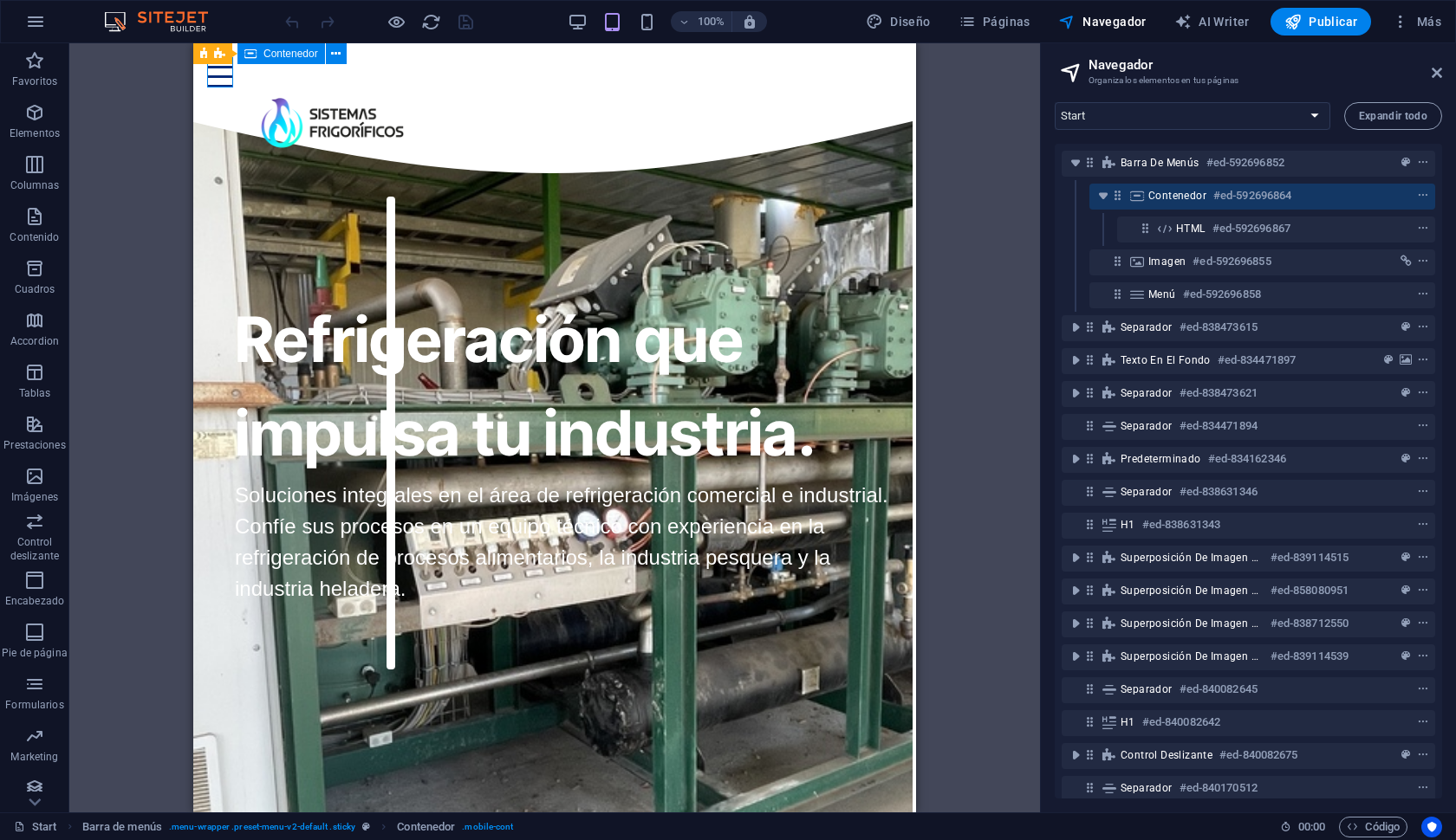
click at [1129, 201] on icon at bounding box center [1137, 195] width 19 height 14
select select "px"
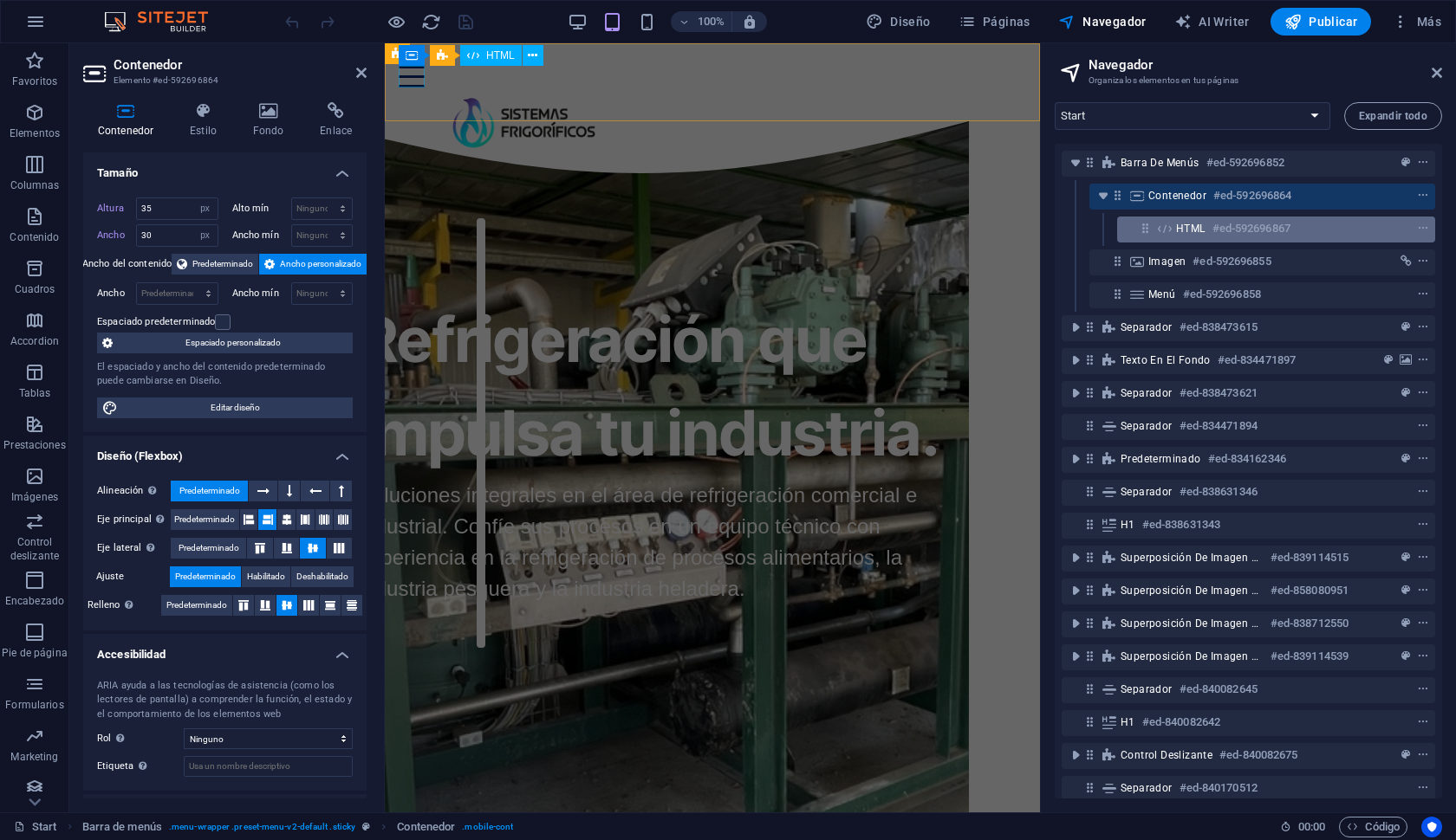
click at [1203, 228] on span "HTML" at bounding box center [1190, 228] width 30 height 14
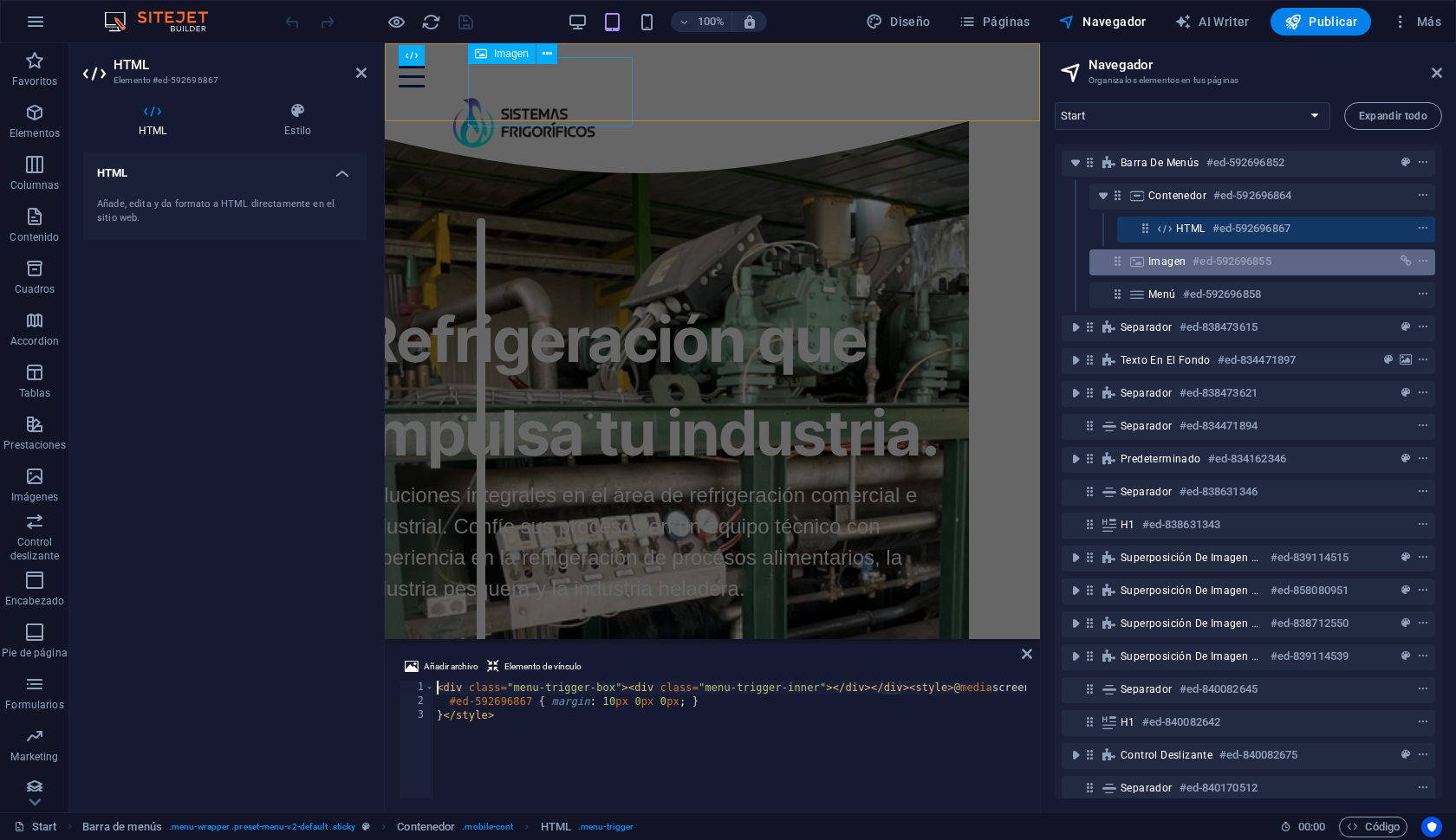
click at [1181, 271] on div "Imagen #ed-592696855" at bounding box center [1248, 262] width 200 height 21
select select "px"
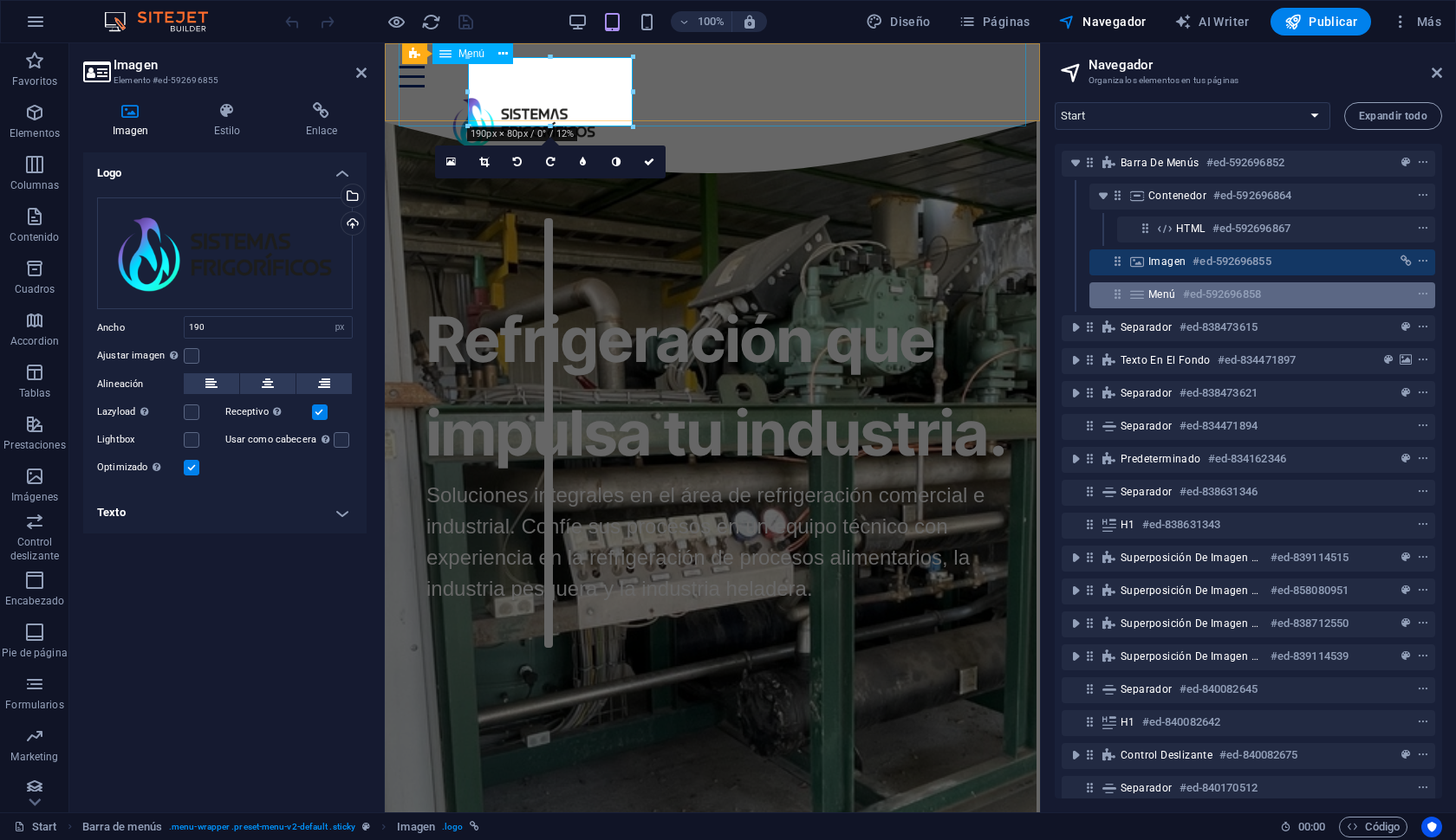
click at [1174, 306] on div "Menú #ed-592696858" at bounding box center [1261, 295] width 345 height 26
select select
select select "1"
select select
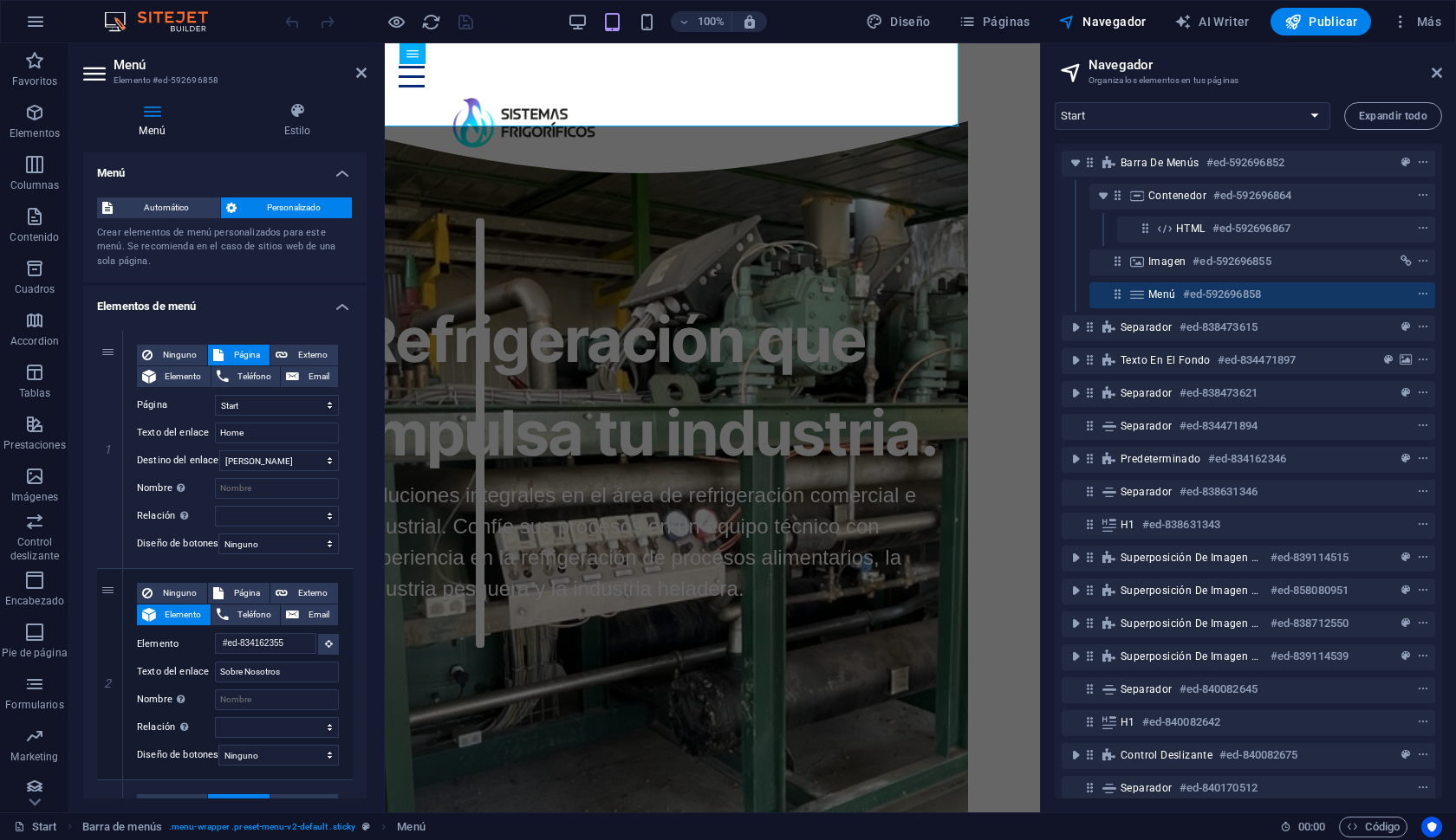
scroll to position [0, 71]
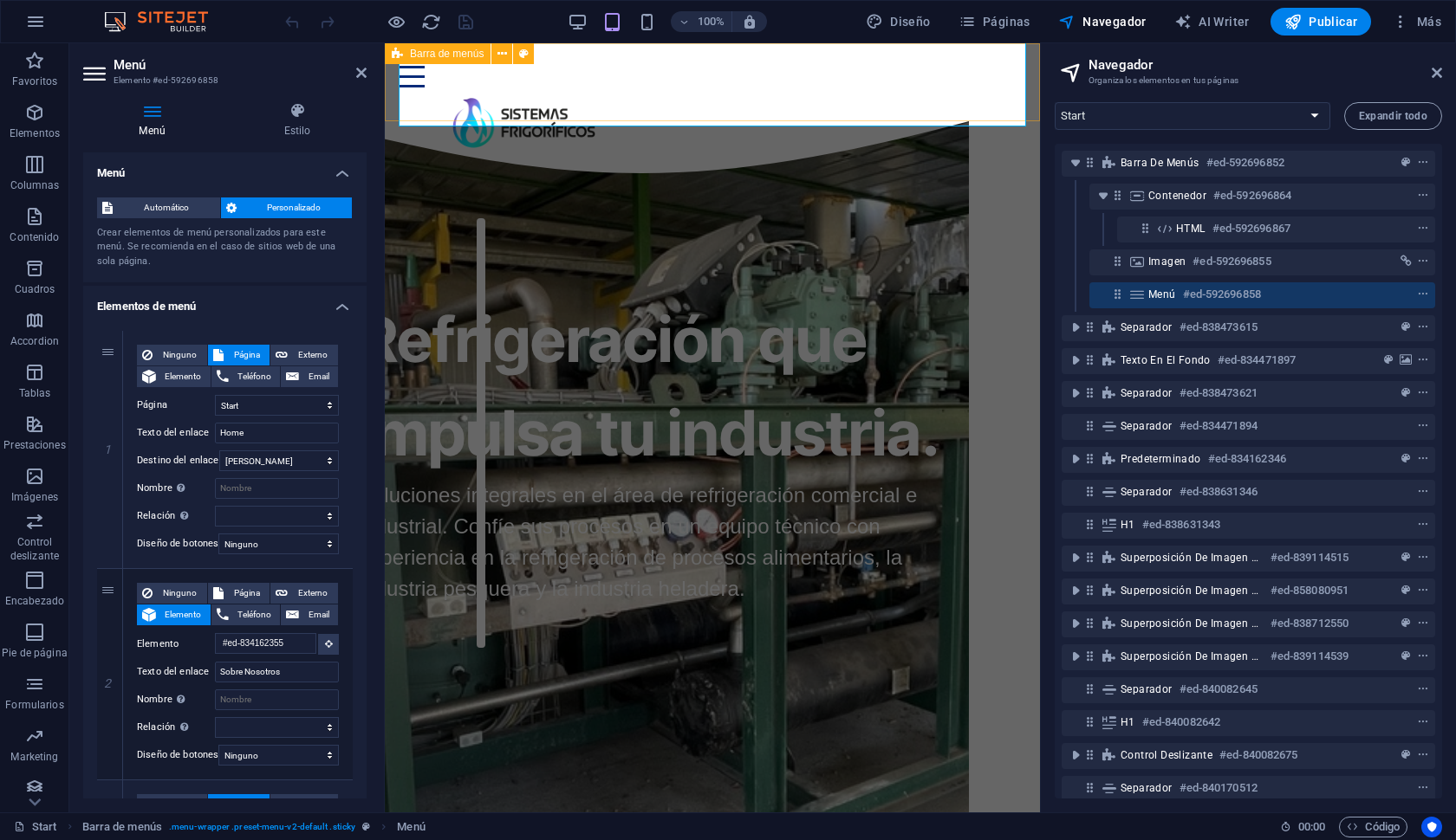
click at [730, 91] on div "Home Sobre Nosotros Proyectos Contacto" at bounding box center [712, 83] width 655 height 78
select select "px"
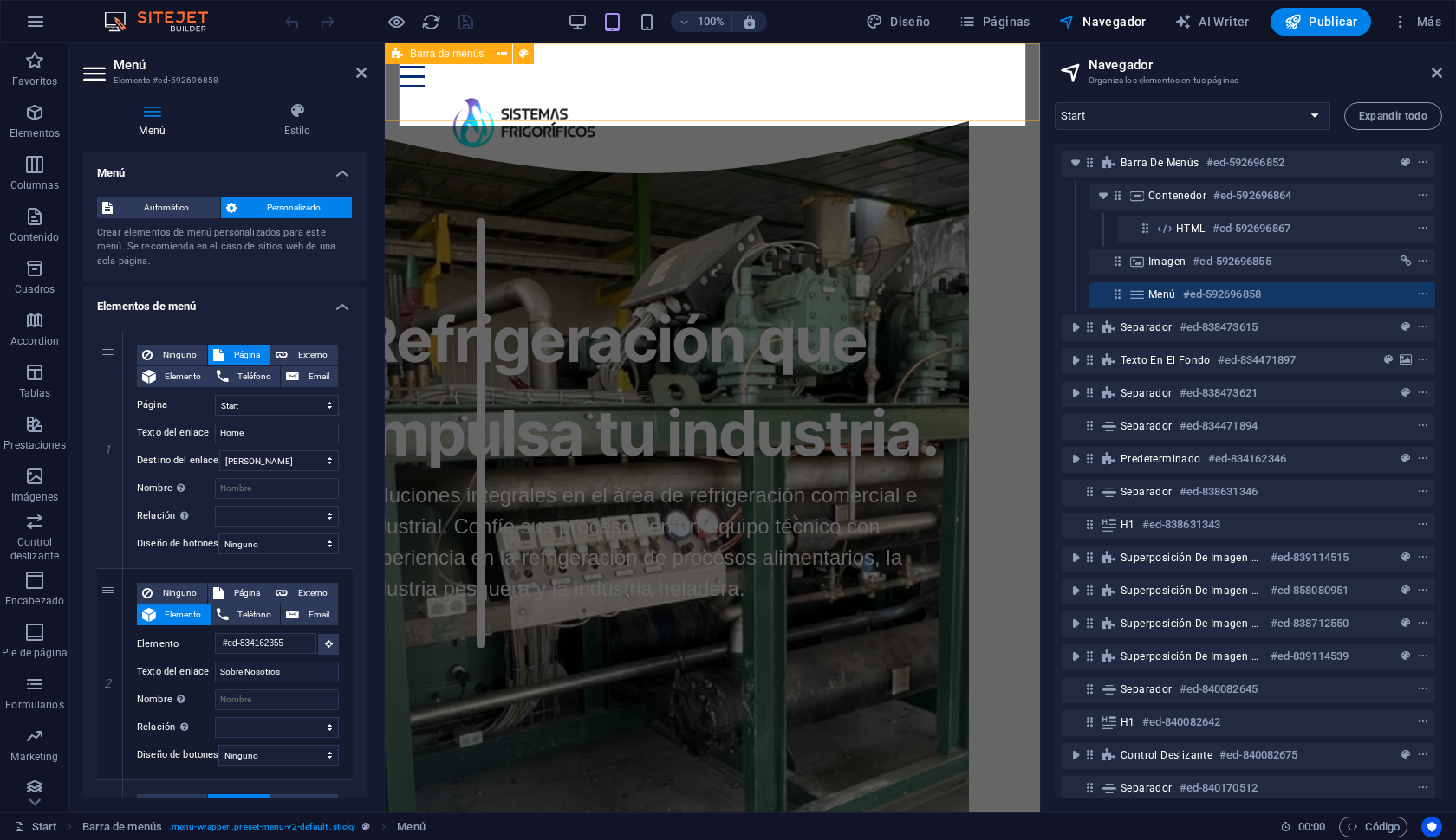
select select "px"
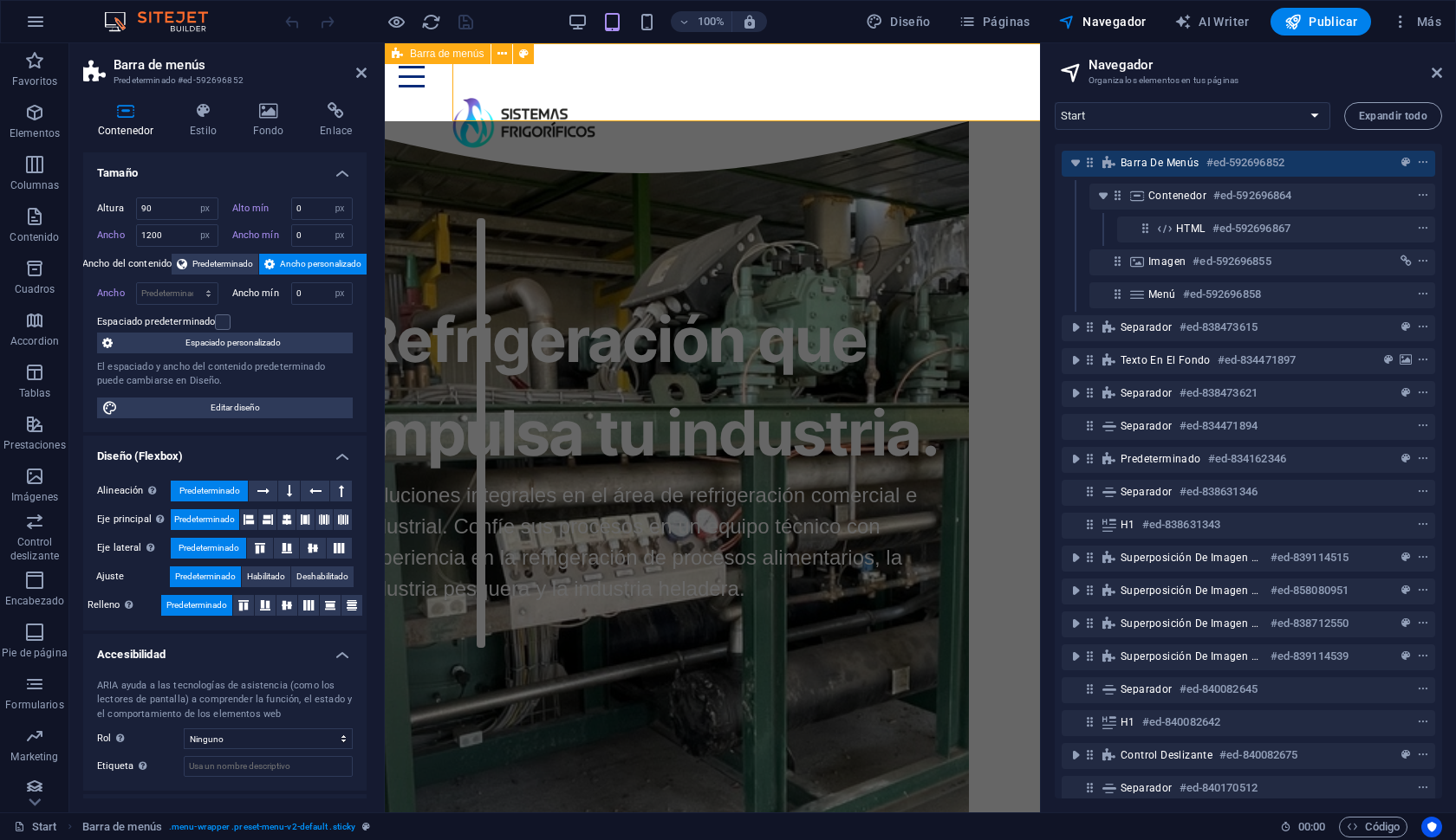
scroll to position [0, 4]
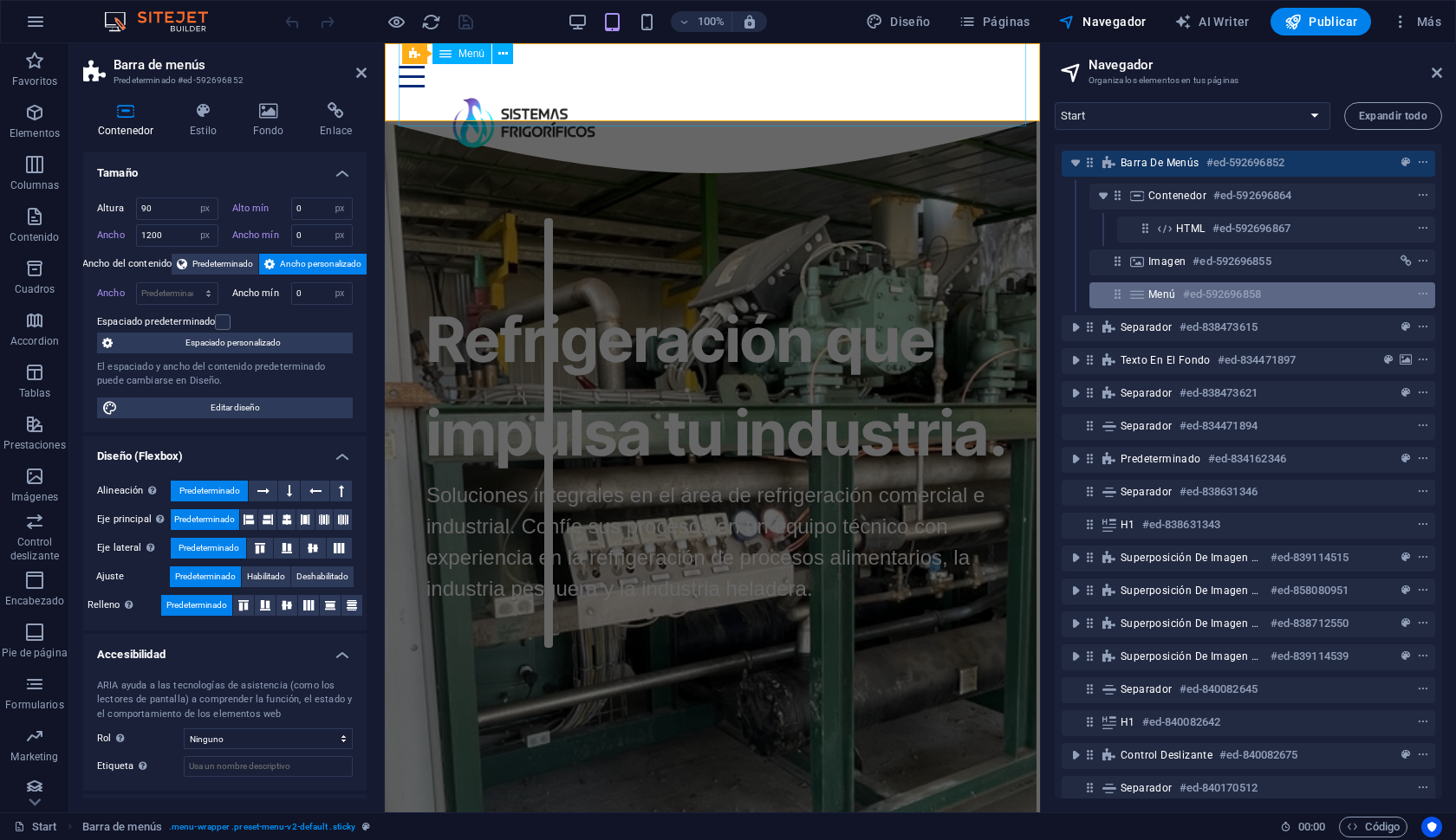
click at [1170, 298] on span "Menú" at bounding box center [1161, 294] width 28 height 14
select select
select select "1"
select select
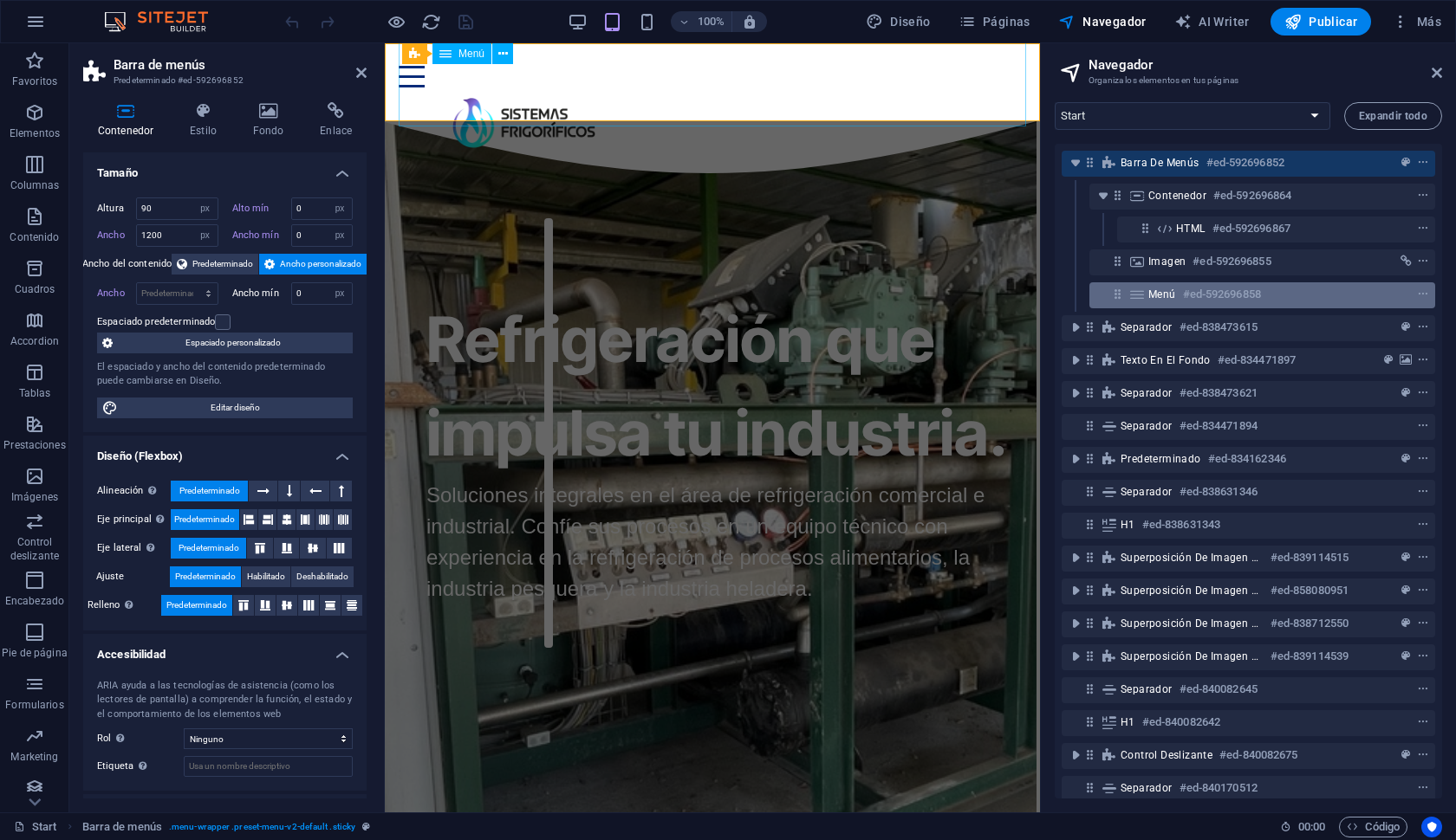
select select "px"
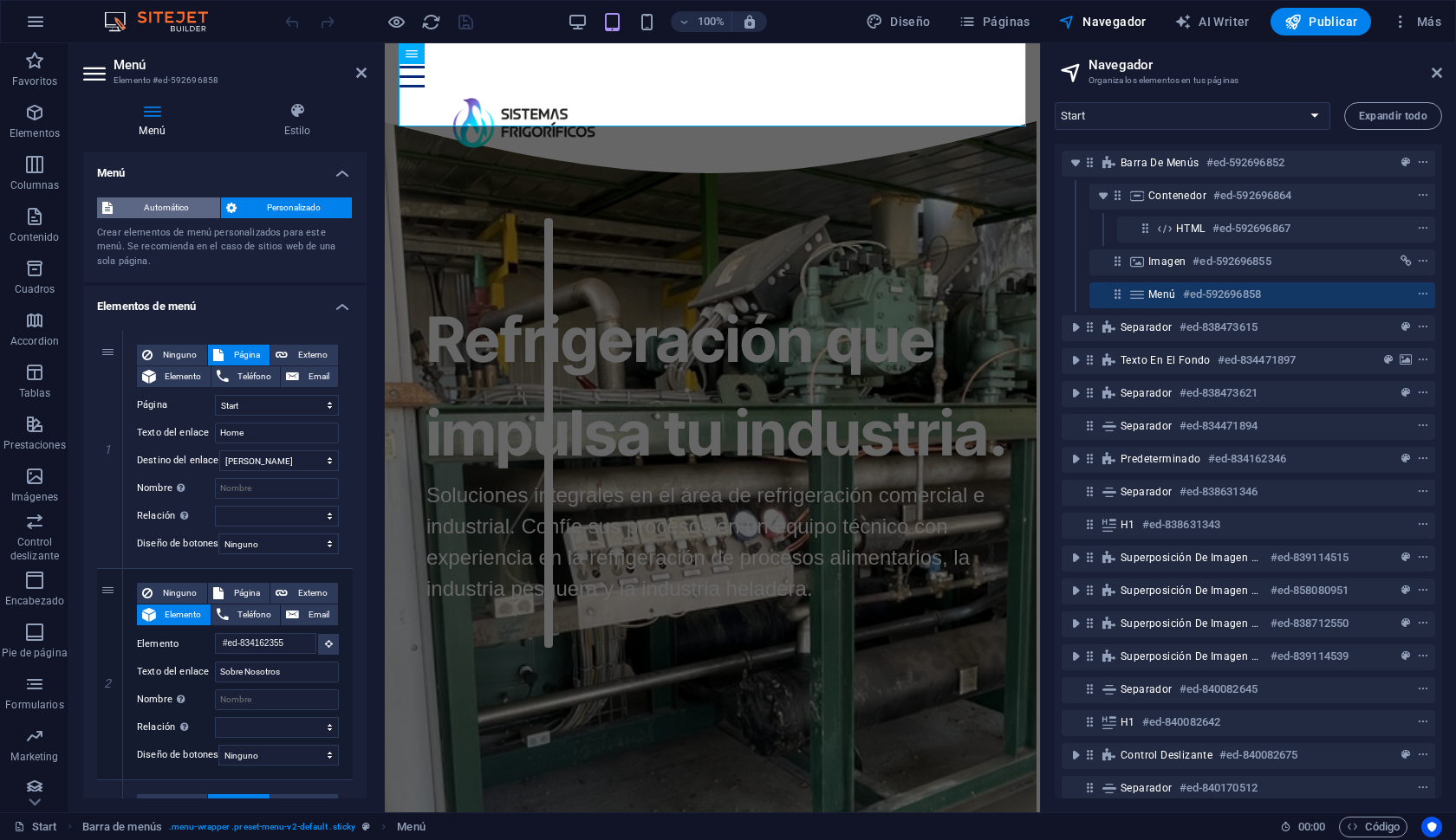
click at [174, 205] on span "Automático" at bounding box center [167, 208] width 97 height 21
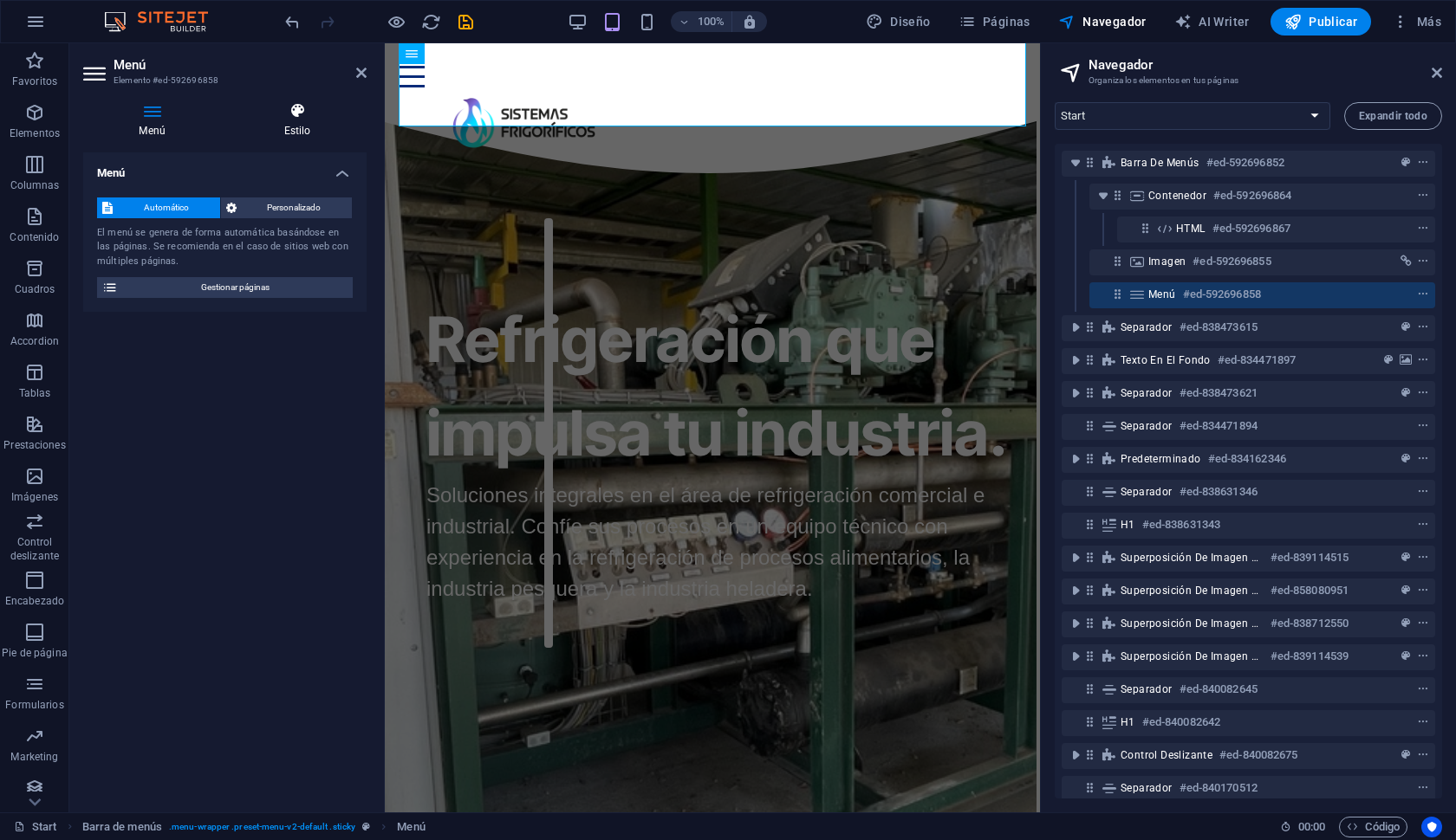
click at [294, 119] on icon at bounding box center [297, 110] width 139 height 17
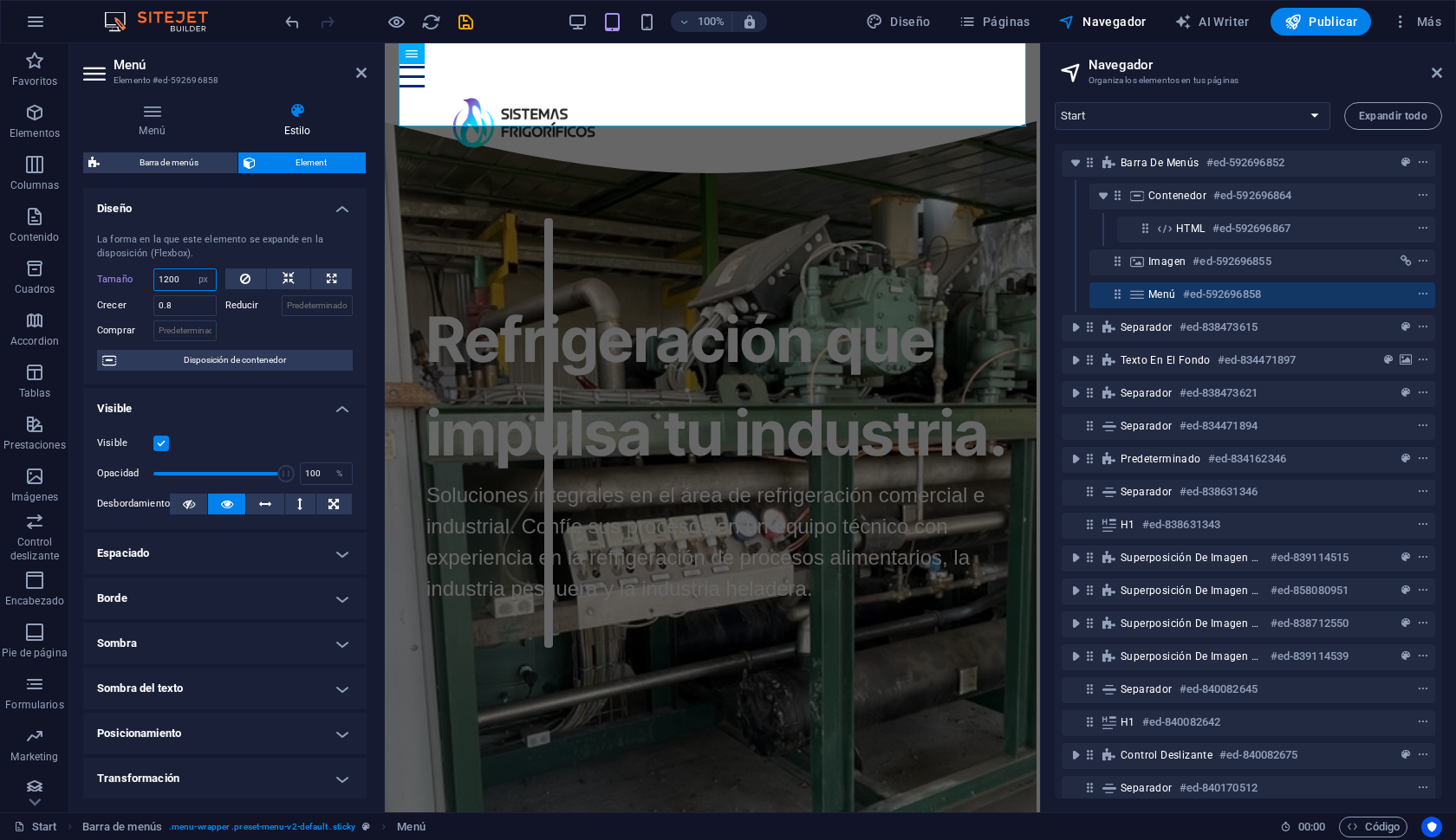
click at [185, 277] on input "1200" at bounding box center [185, 280] width 62 height 21
click at [184, 304] on input "0.8" at bounding box center [185, 305] width 63 height 21
type input "0"
click at [241, 314] on label "Reducir" at bounding box center [253, 305] width 56 height 21
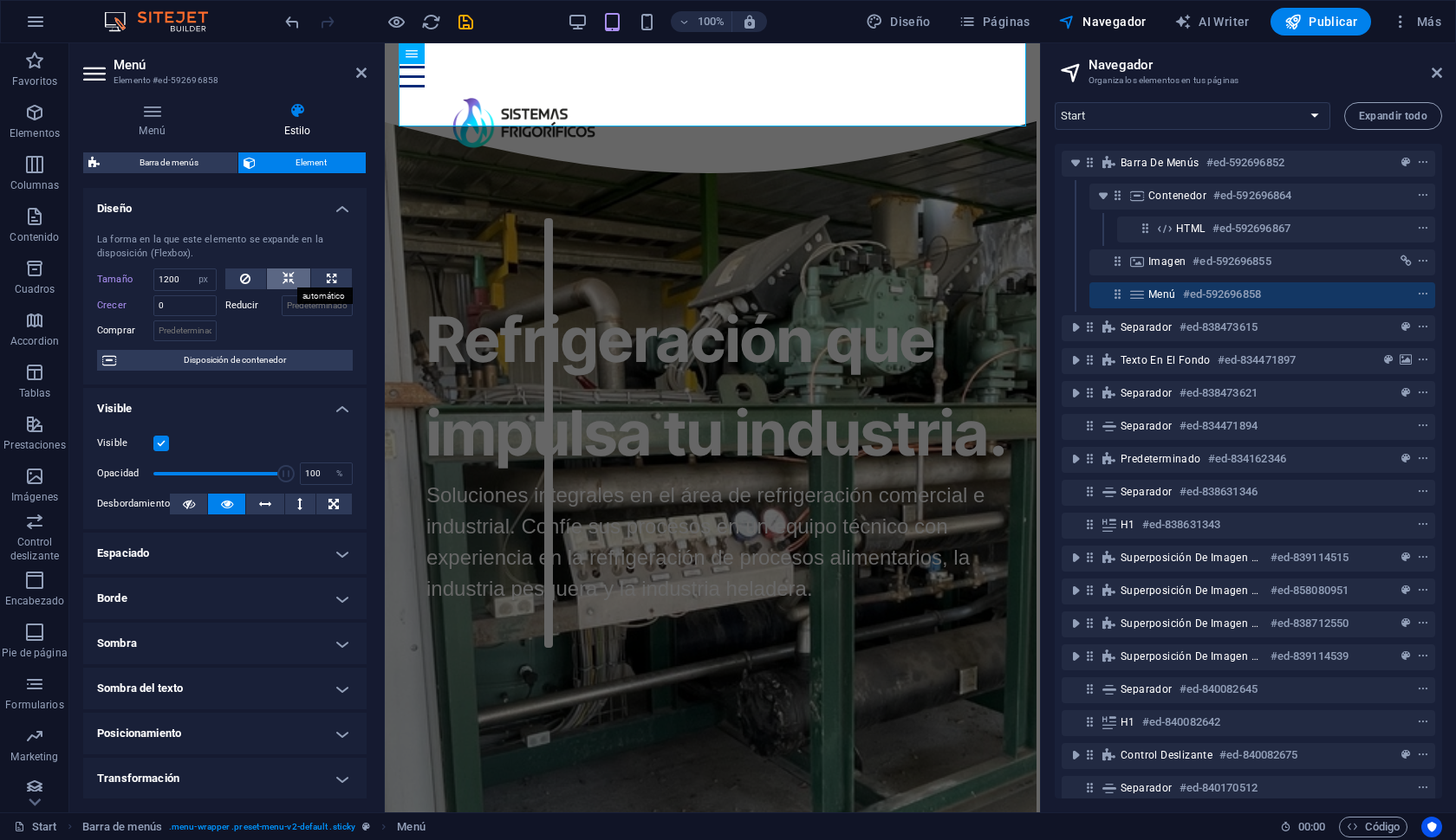
click at [285, 276] on icon at bounding box center [288, 279] width 12 height 21
select select "DISABLED_OPTION_VALUE"
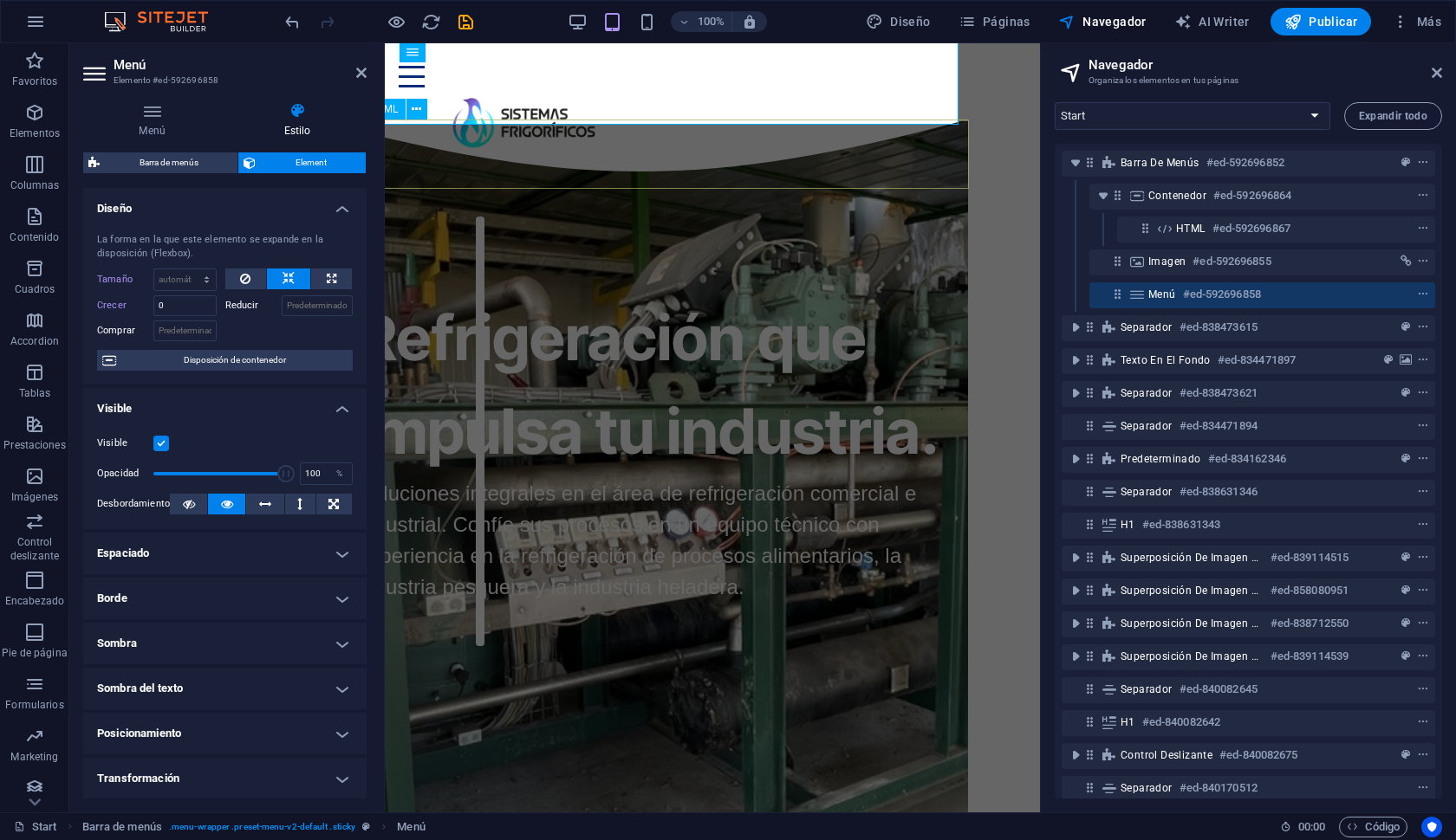
scroll to position [2, 71]
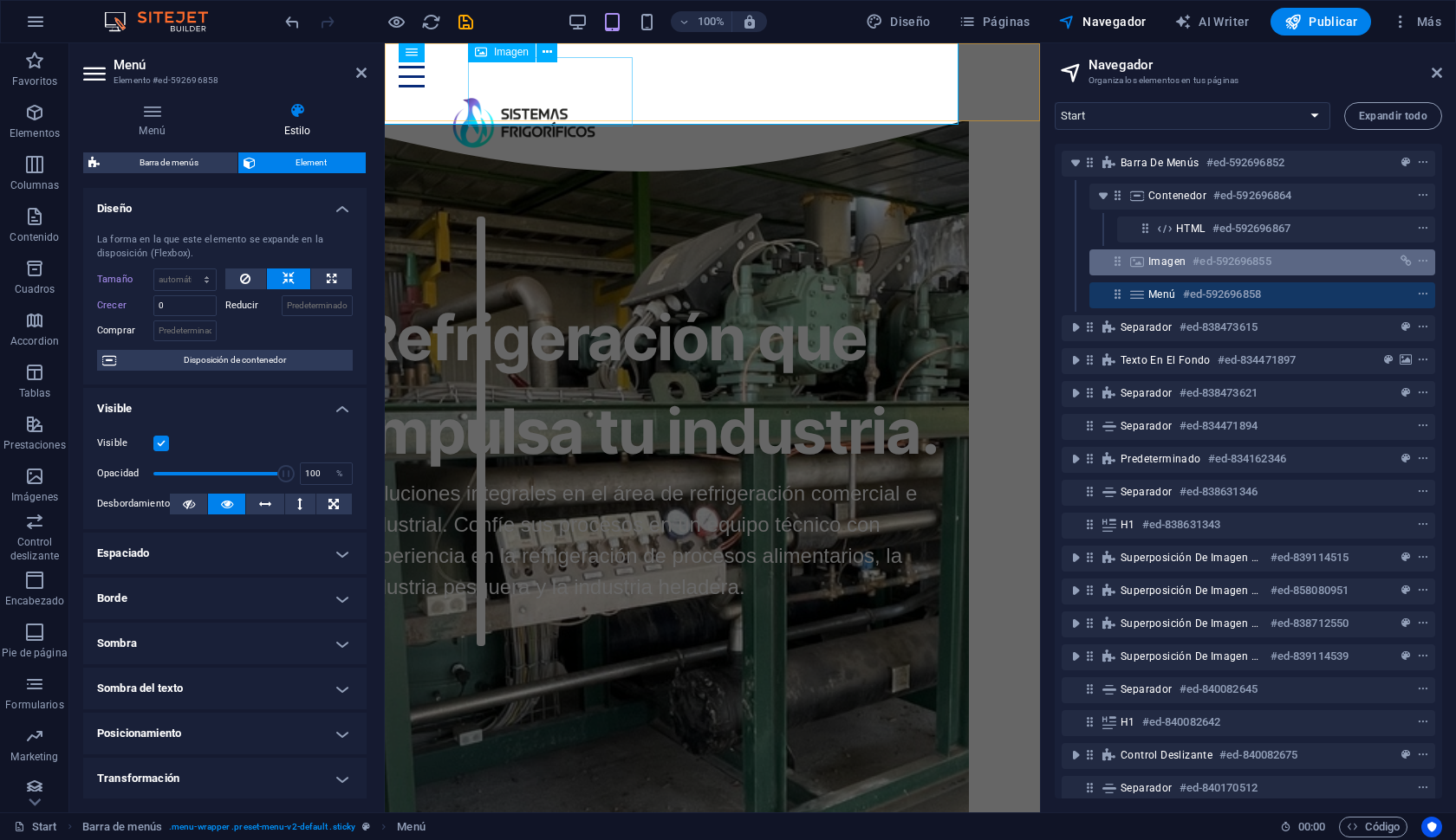
click at [1143, 267] on icon at bounding box center [1137, 262] width 19 height 14
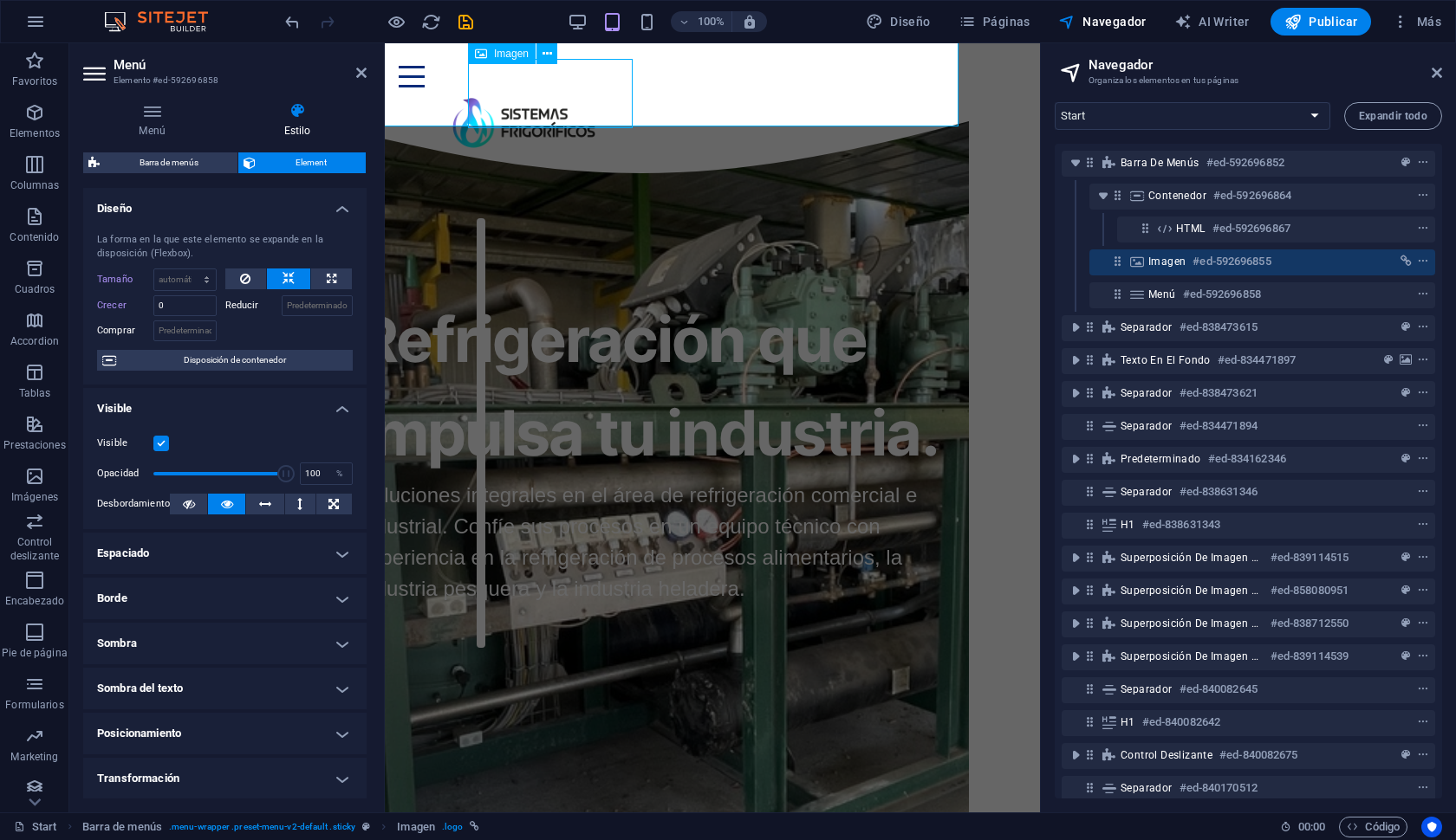
click at [1143, 267] on icon at bounding box center [1137, 262] width 19 height 14
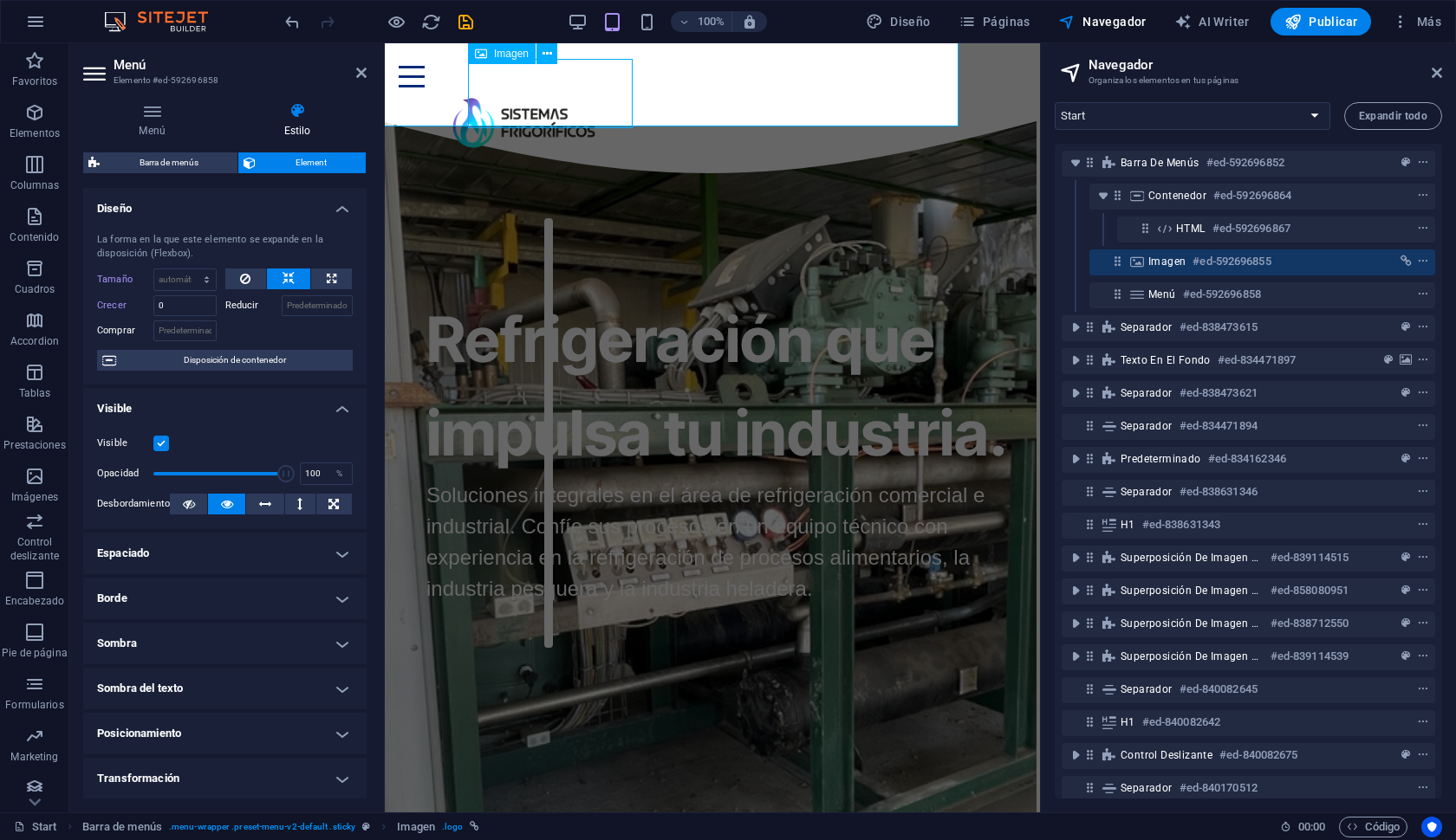
select select "px"
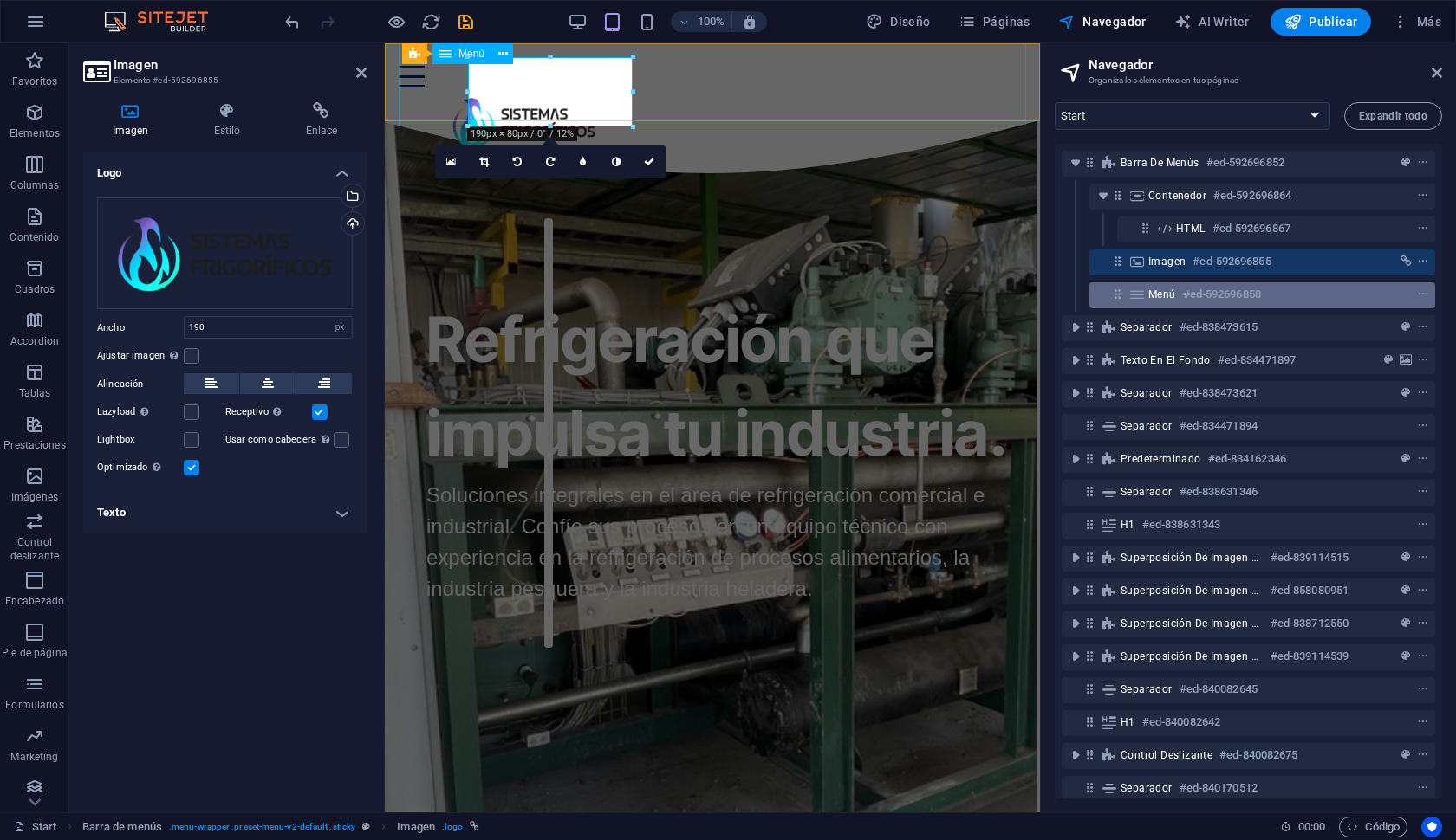
click at [1144, 291] on icon at bounding box center [1137, 294] width 19 height 14
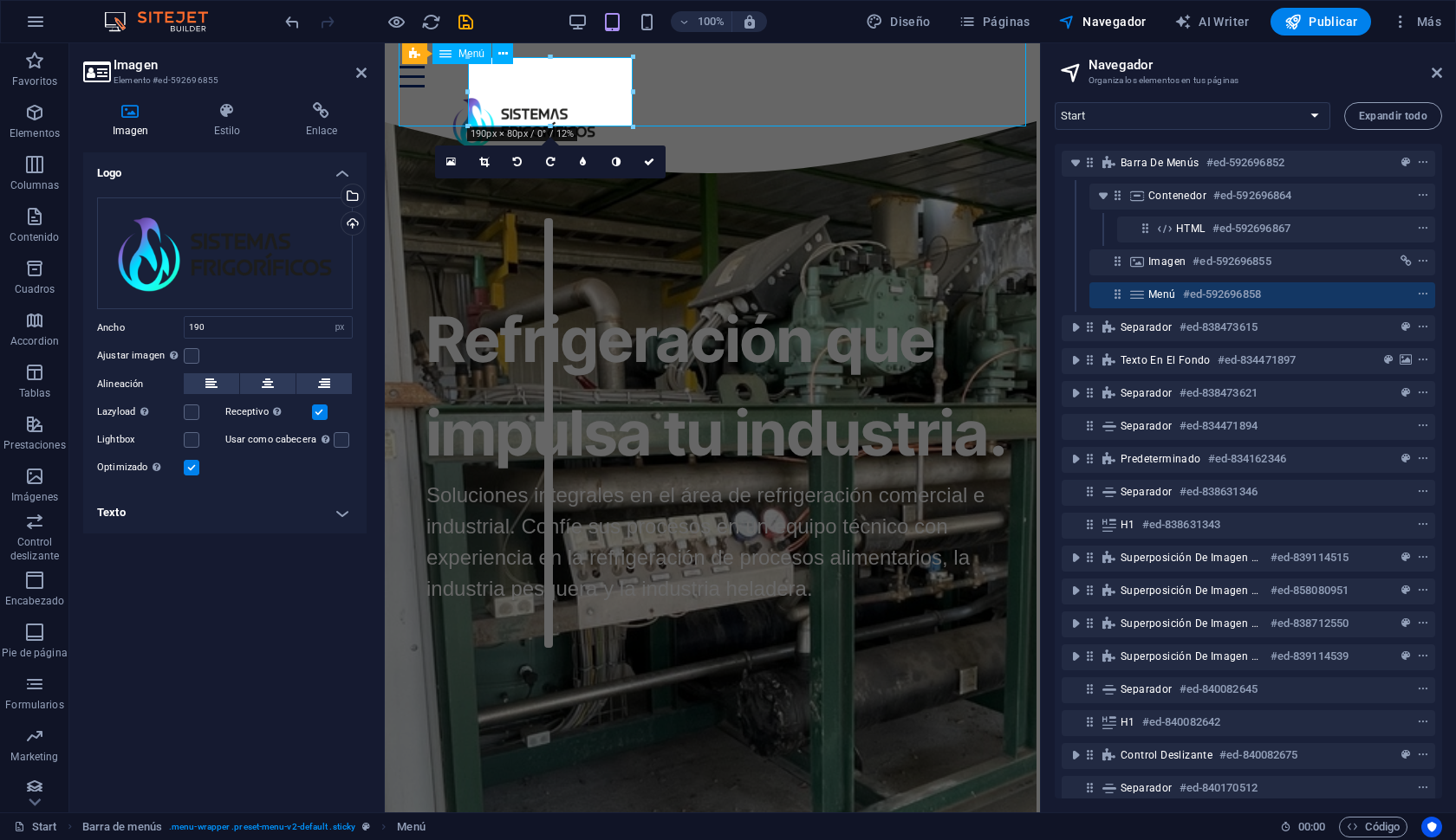
click at [1144, 291] on icon at bounding box center [1137, 294] width 19 height 14
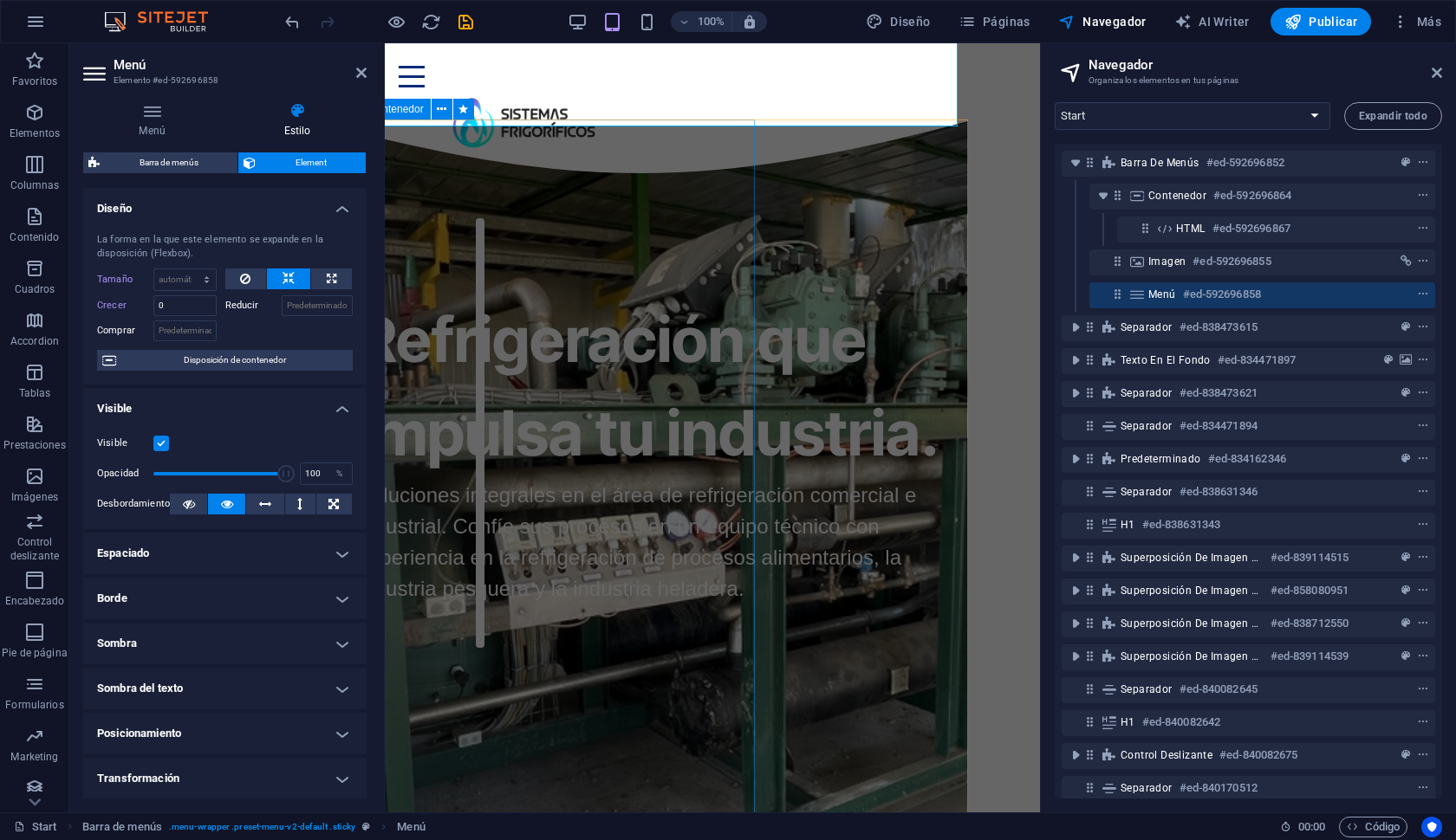
scroll to position [0, 71]
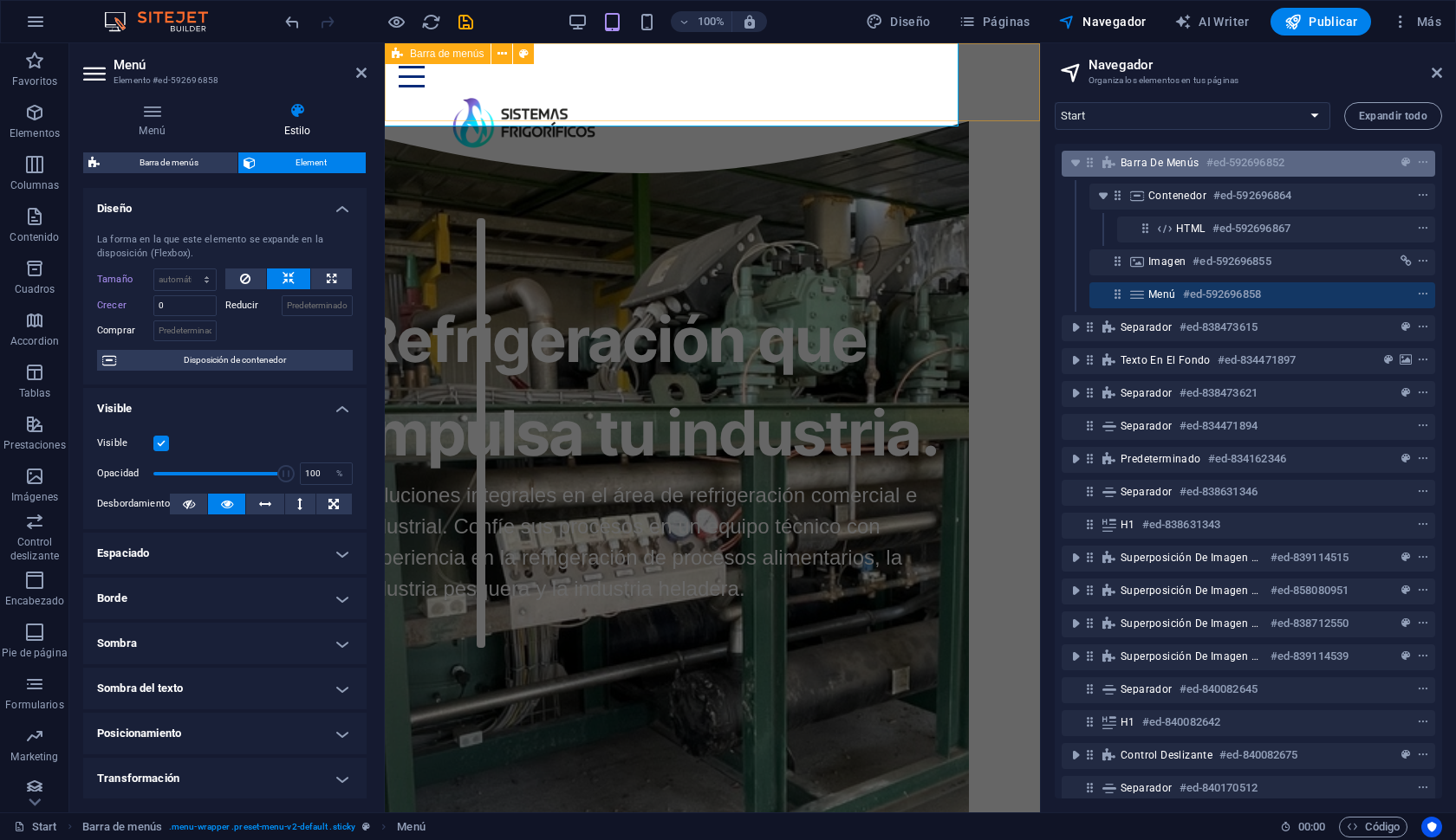
click at [1205, 166] on div "Barra de menús #ed-592696852" at bounding box center [1233, 163] width 227 height 21
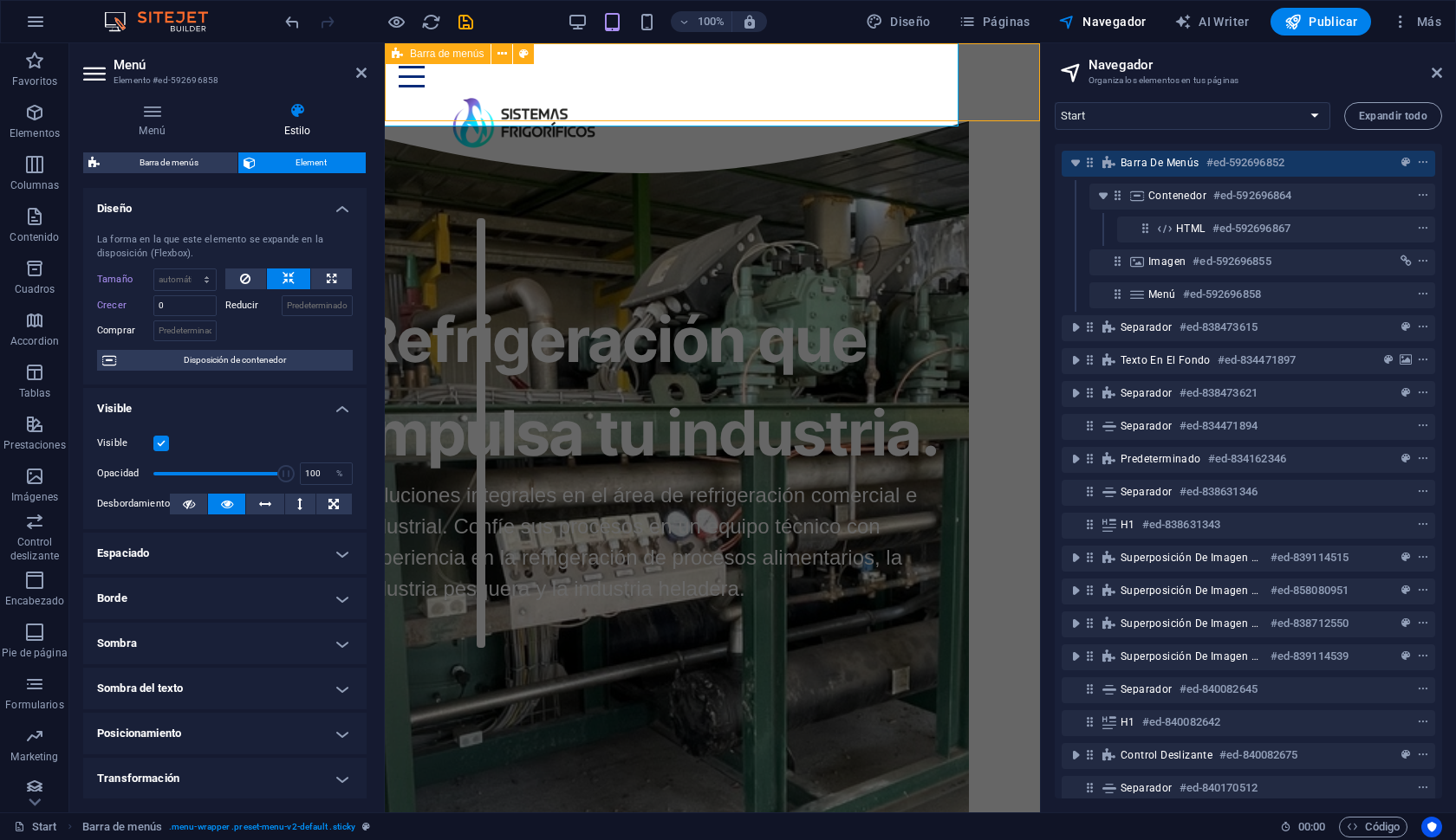
click at [1205, 166] on div "Barra de menús #ed-592696852" at bounding box center [1233, 163] width 227 height 21
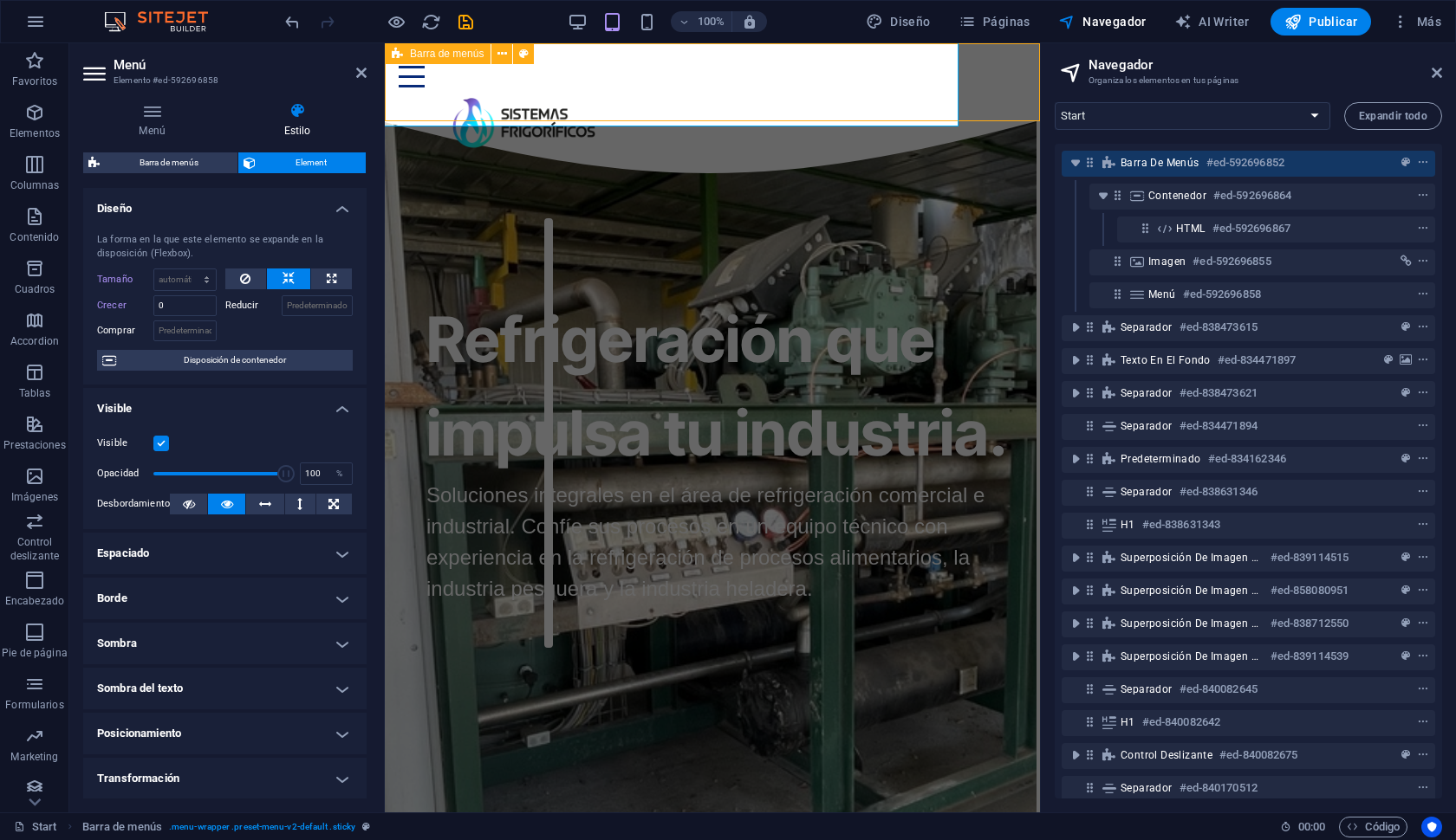
select select "px"
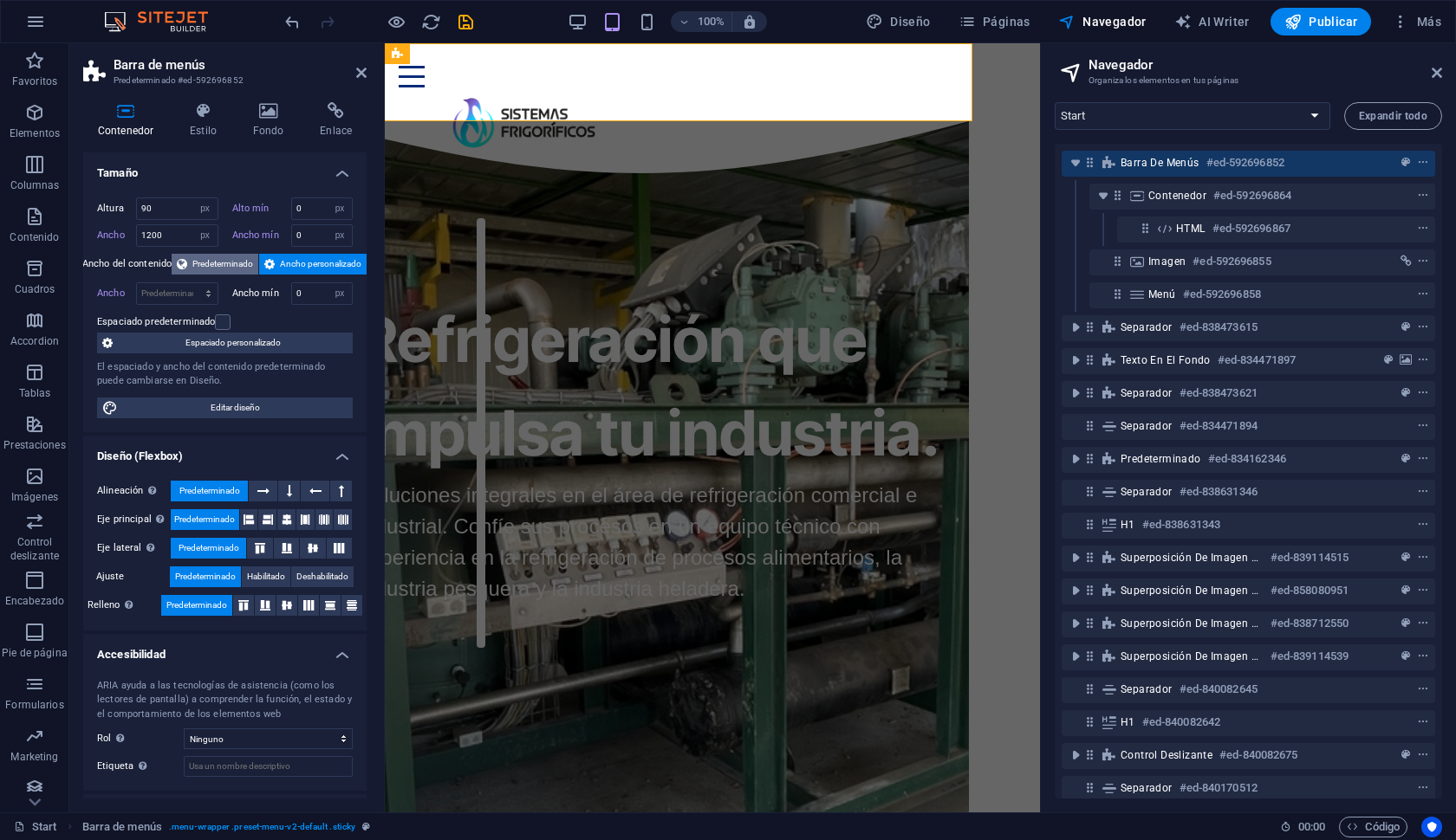
click at [198, 255] on span "Predeterminado" at bounding box center [223, 264] width 61 height 21
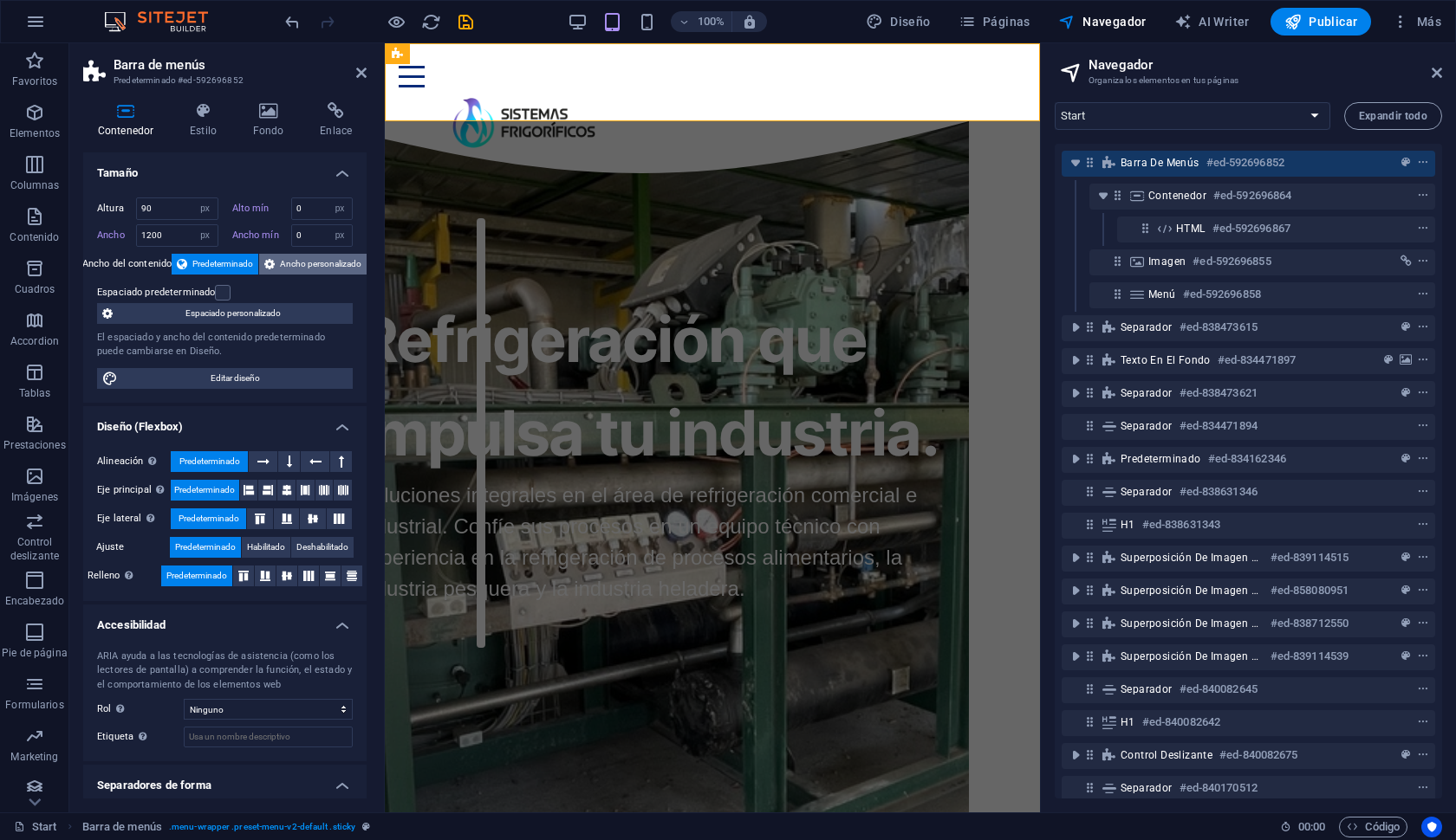
click at [296, 261] on span "Ancho personalizado" at bounding box center [321, 264] width 82 height 21
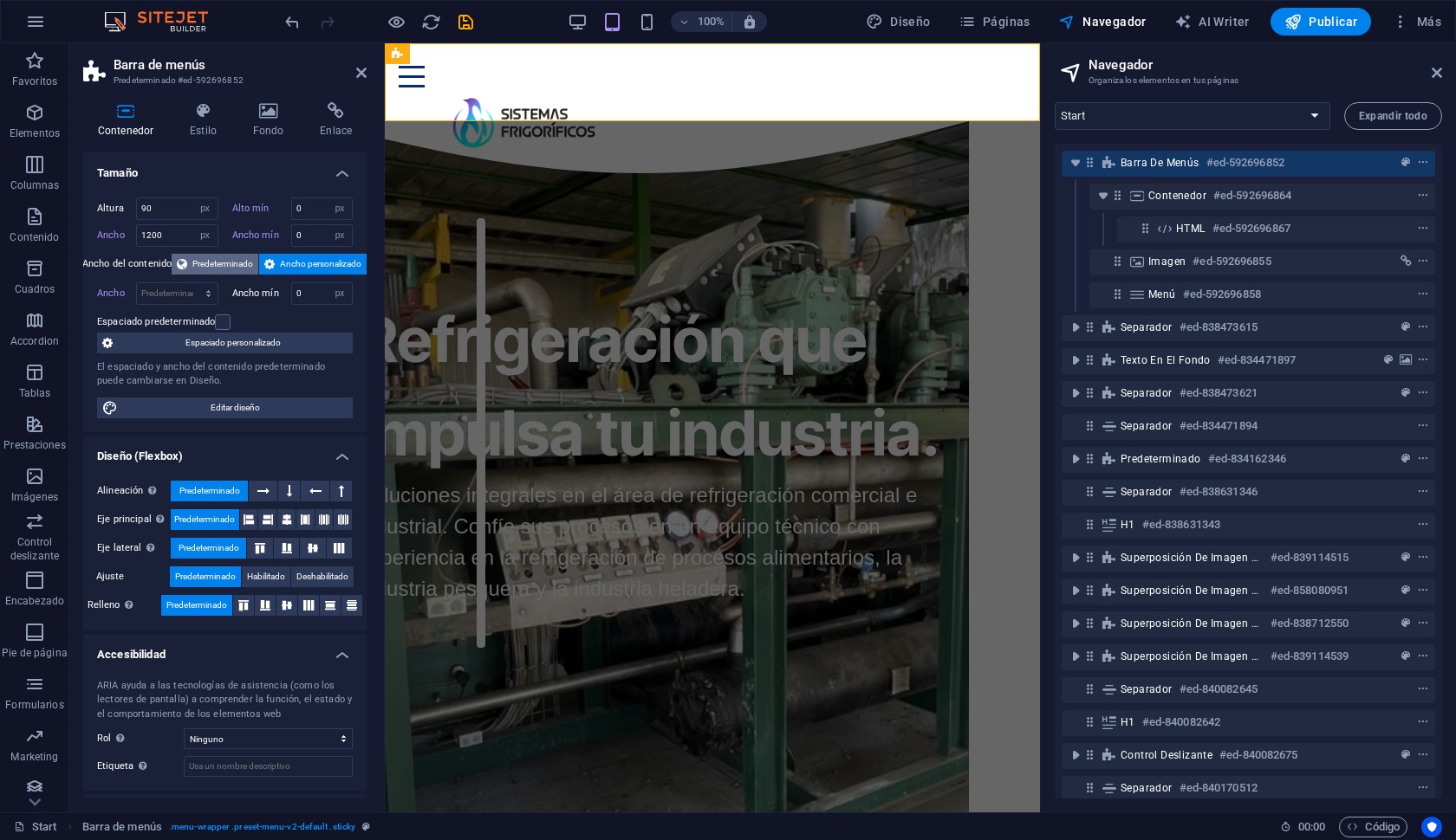
click at [229, 261] on span "Predeterminado" at bounding box center [223, 264] width 61 height 21
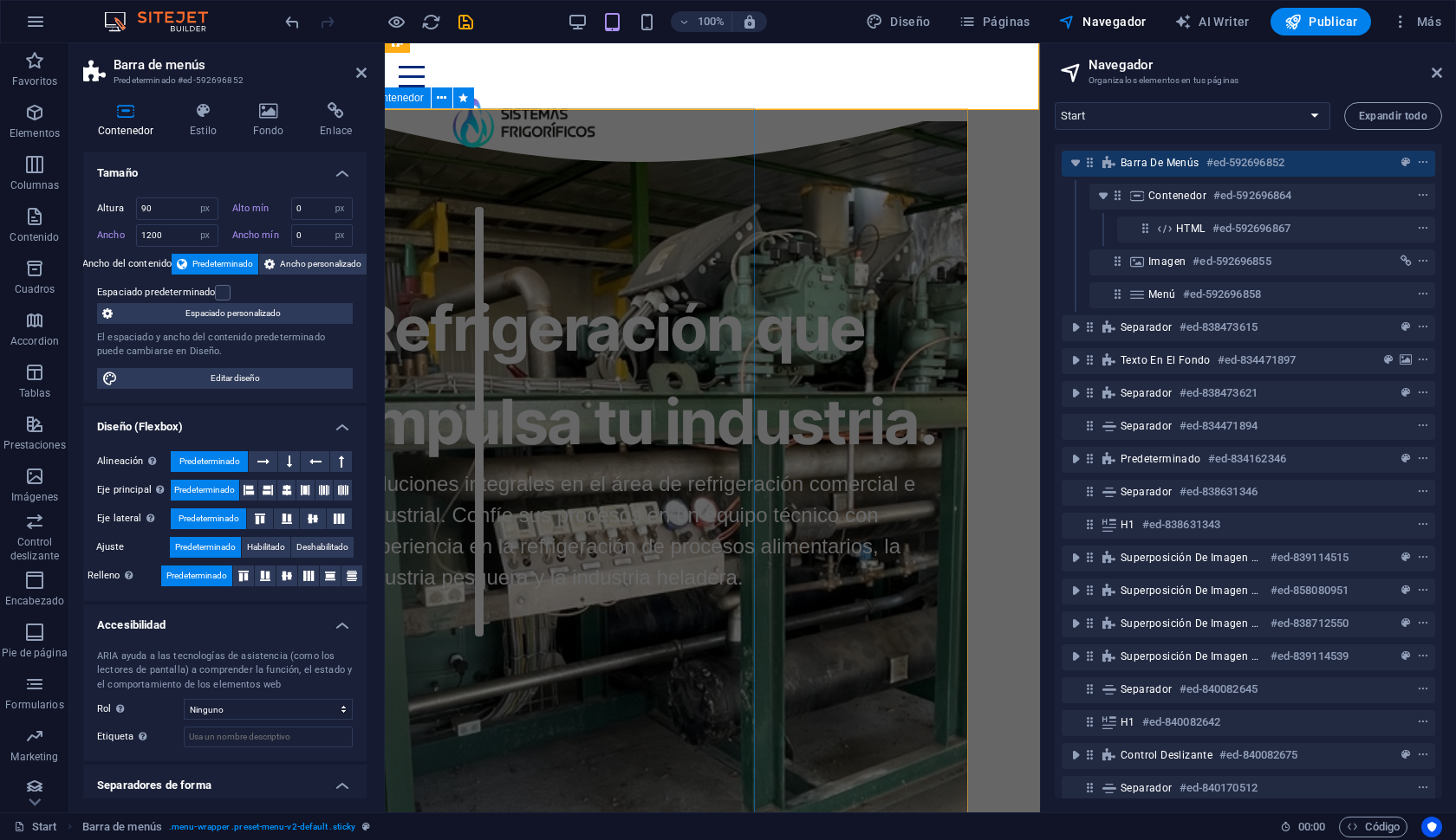
scroll to position [11, 71]
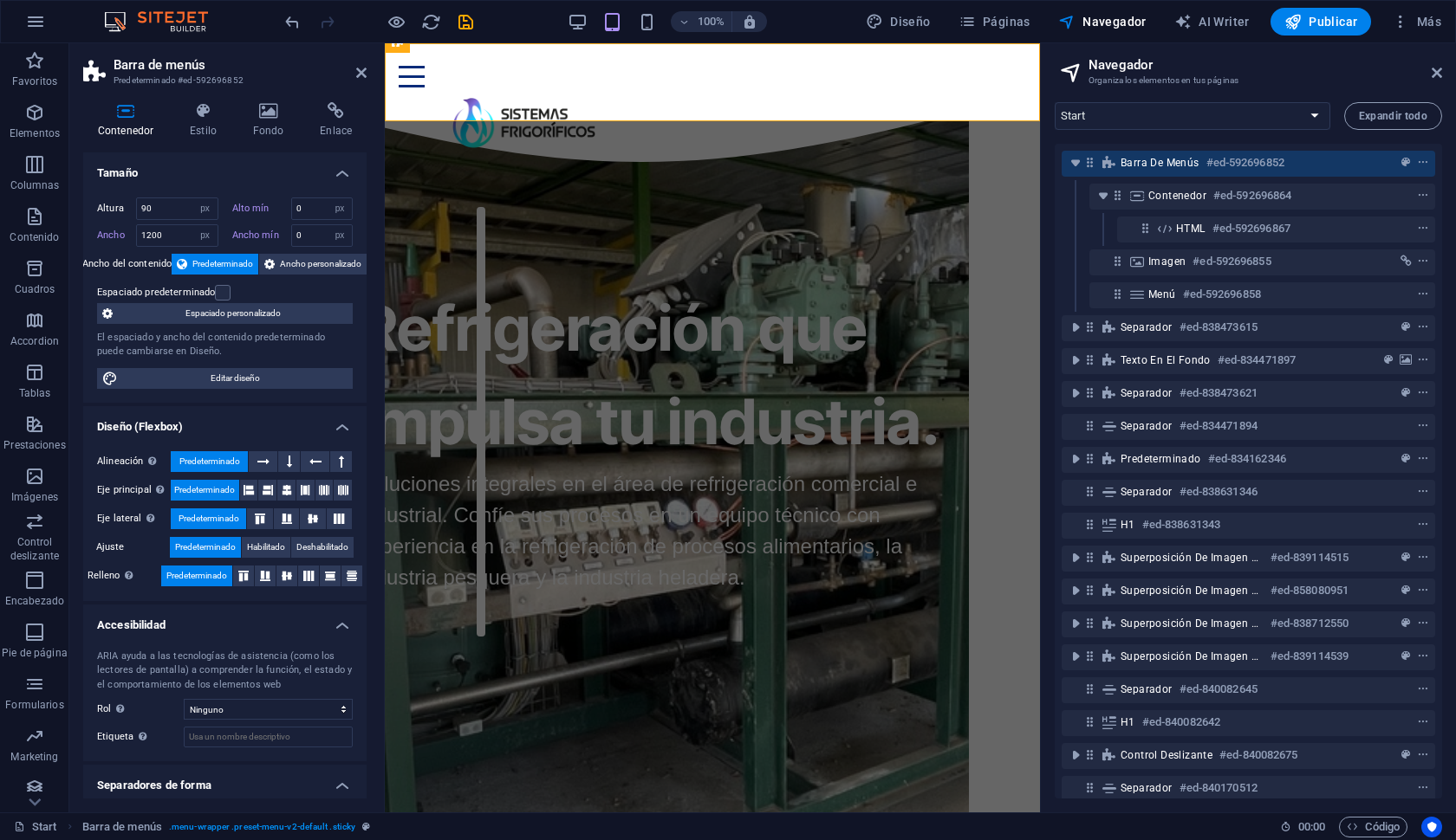
click at [867, 205] on figure at bounding box center [641, 513] width 655 height 809
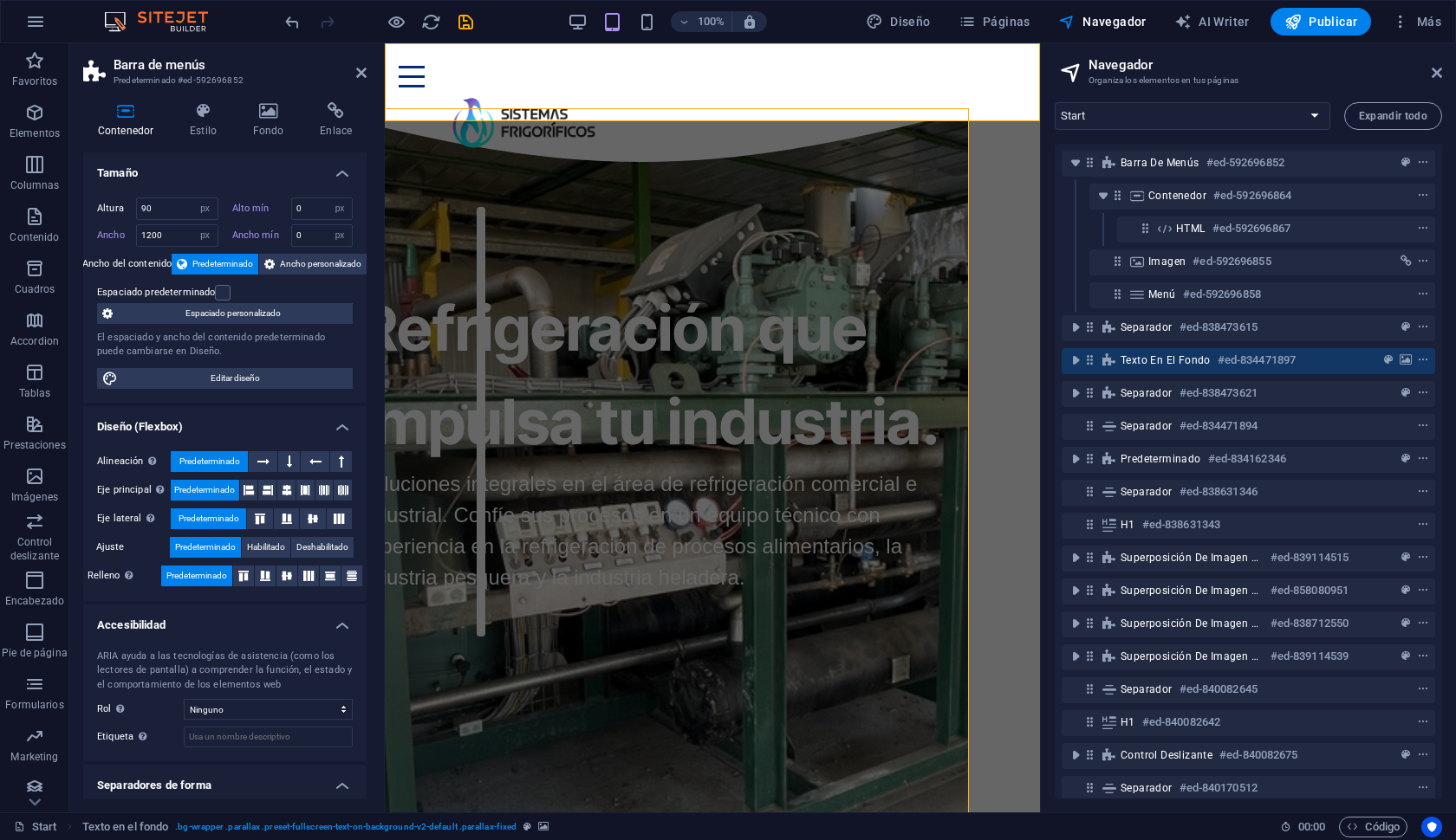
click at [867, 205] on figure at bounding box center [641, 513] width 655 height 809
select select "px"
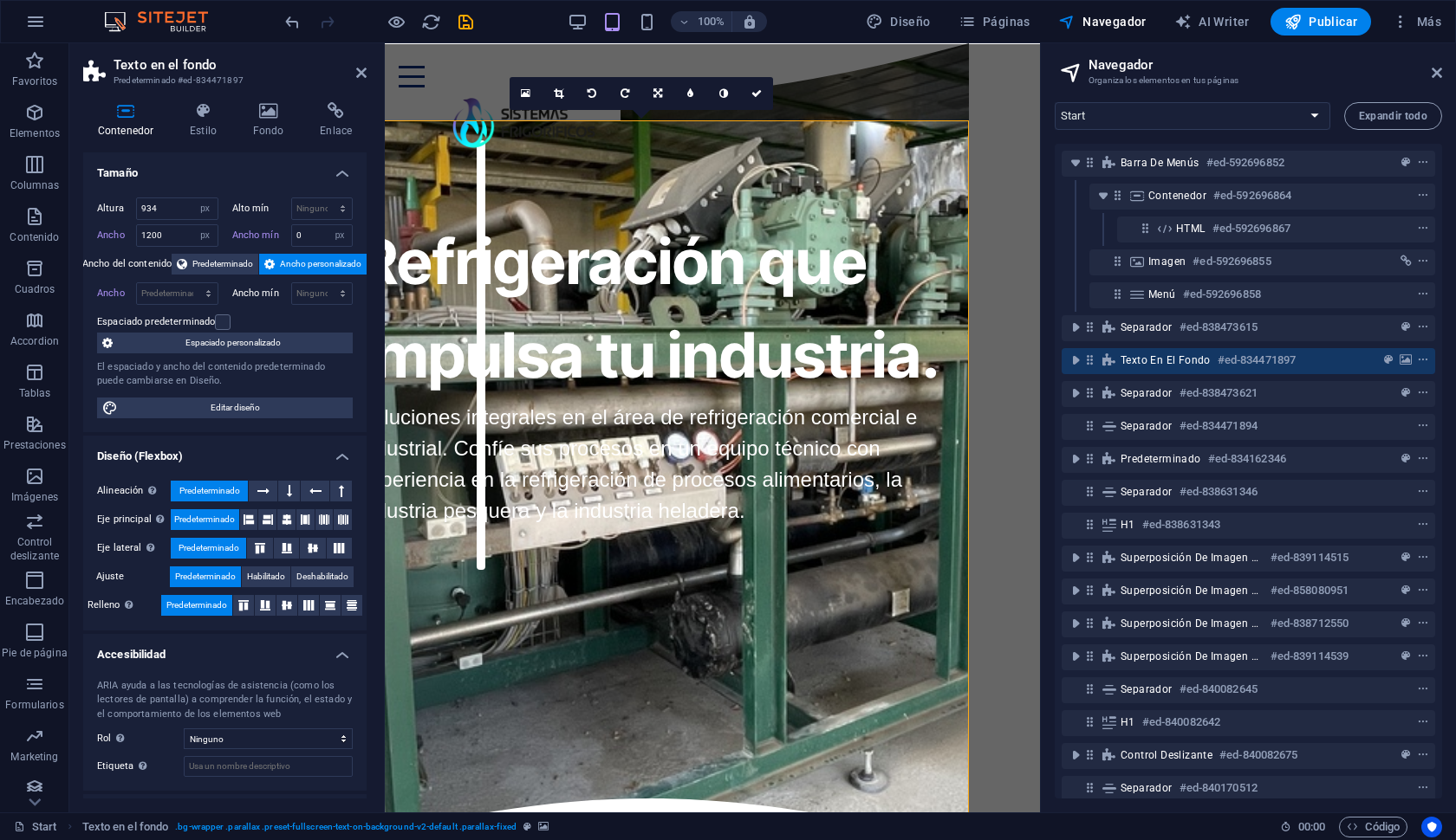
scroll to position [0, 71]
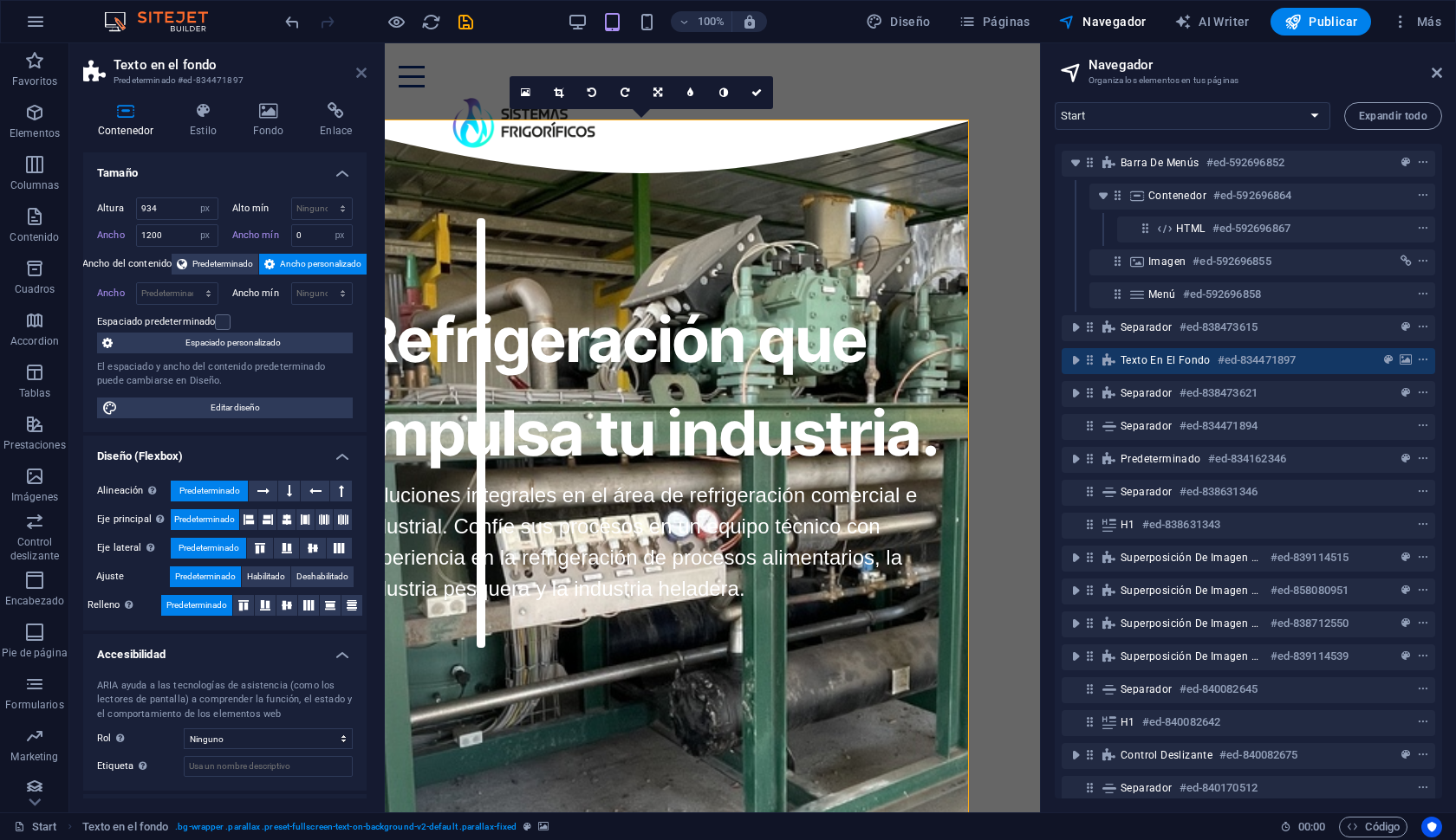
click at [358, 76] on icon at bounding box center [361, 72] width 10 height 14
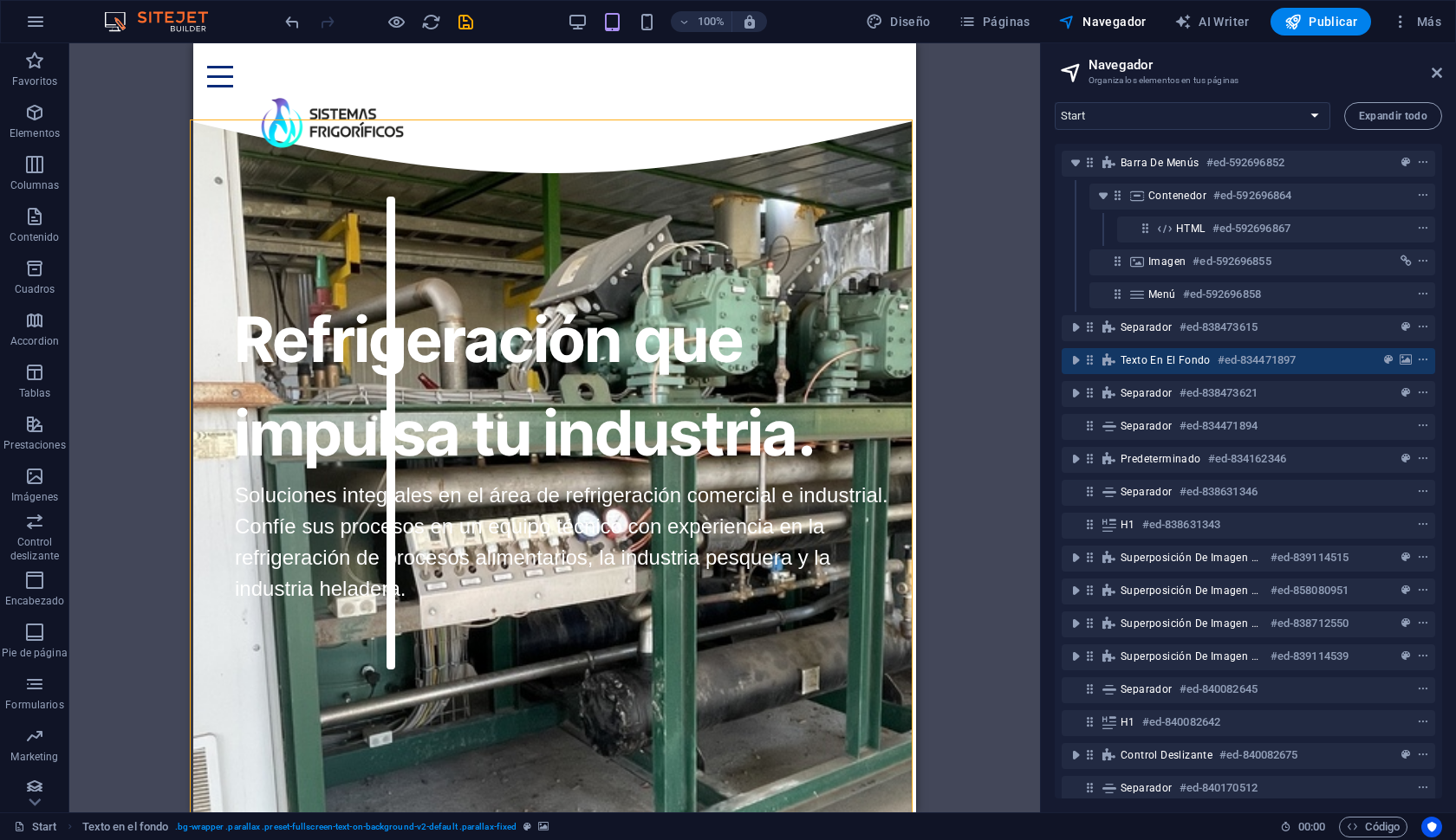
click at [1442, 63] on aside "Navegador Organiza los elementos en tus páginas Start Subpage Legal Notice Priv…" at bounding box center [1248, 428] width 416 height 769
click at [1439, 77] on icon at bounding box center [1436, 72] width 10 height 14
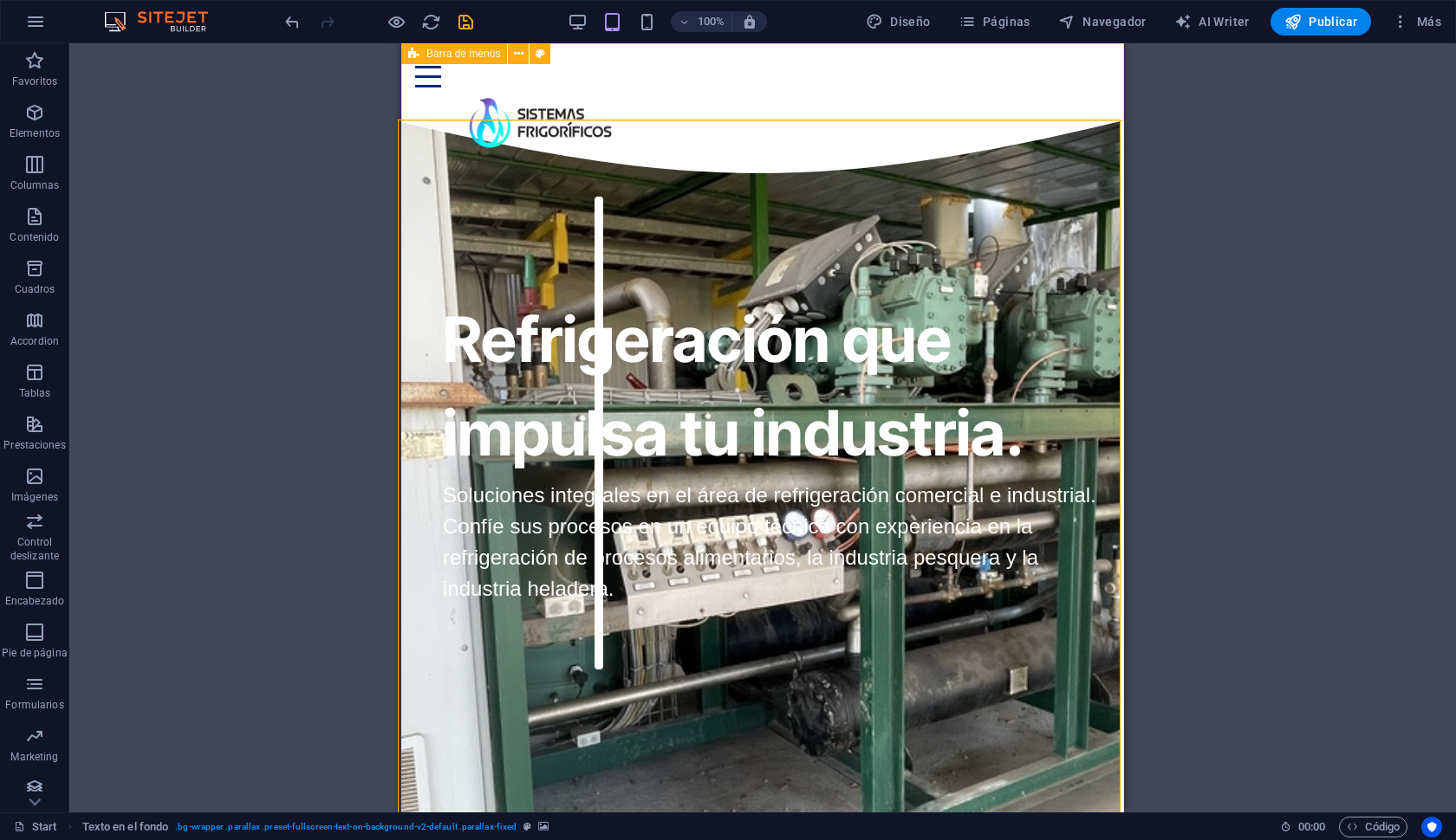
click at [1049, 70] on div "Start Subpage" at bounding box center [762, 83] width 722 height 78
select select "px"
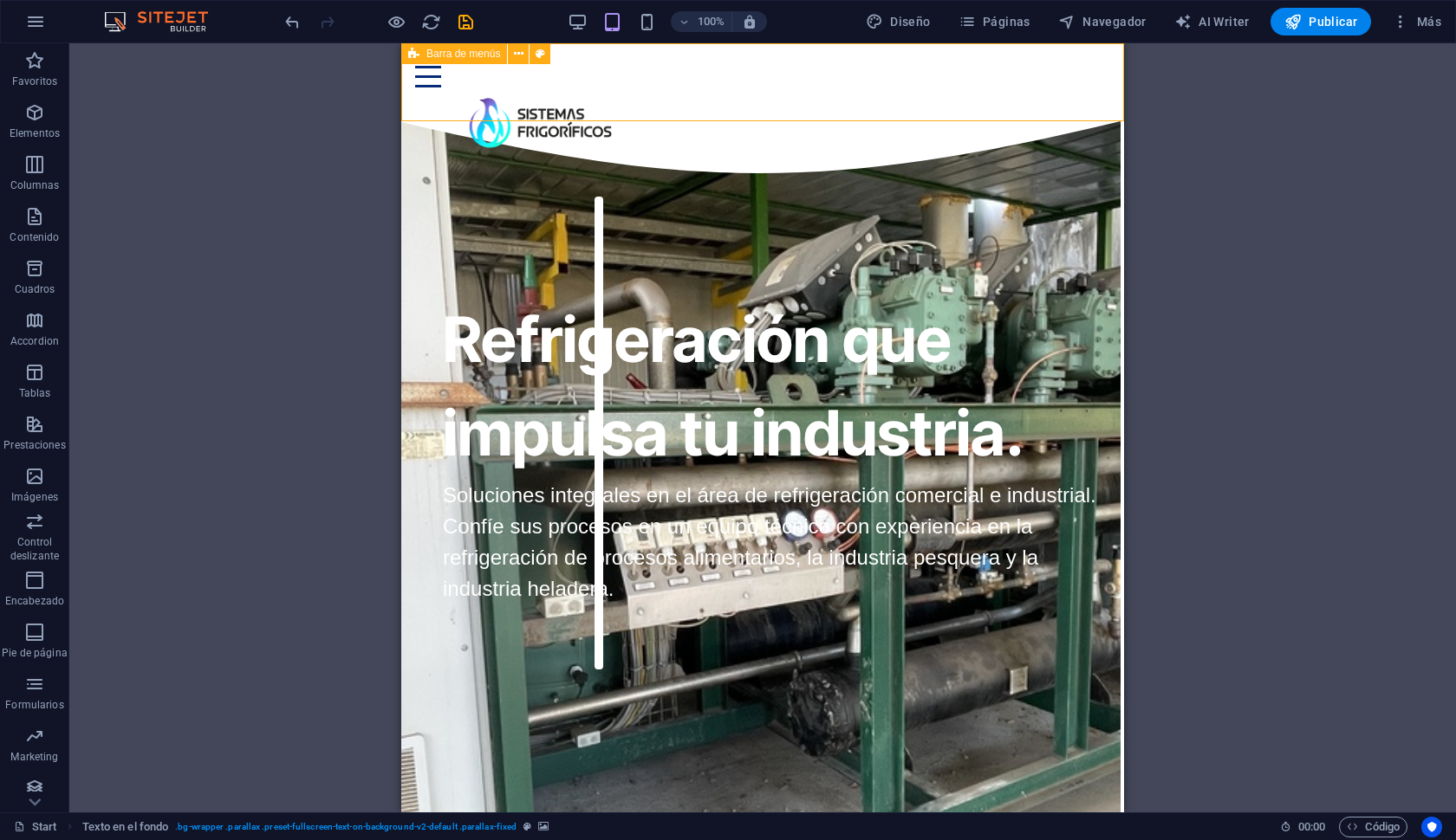
select select "px"
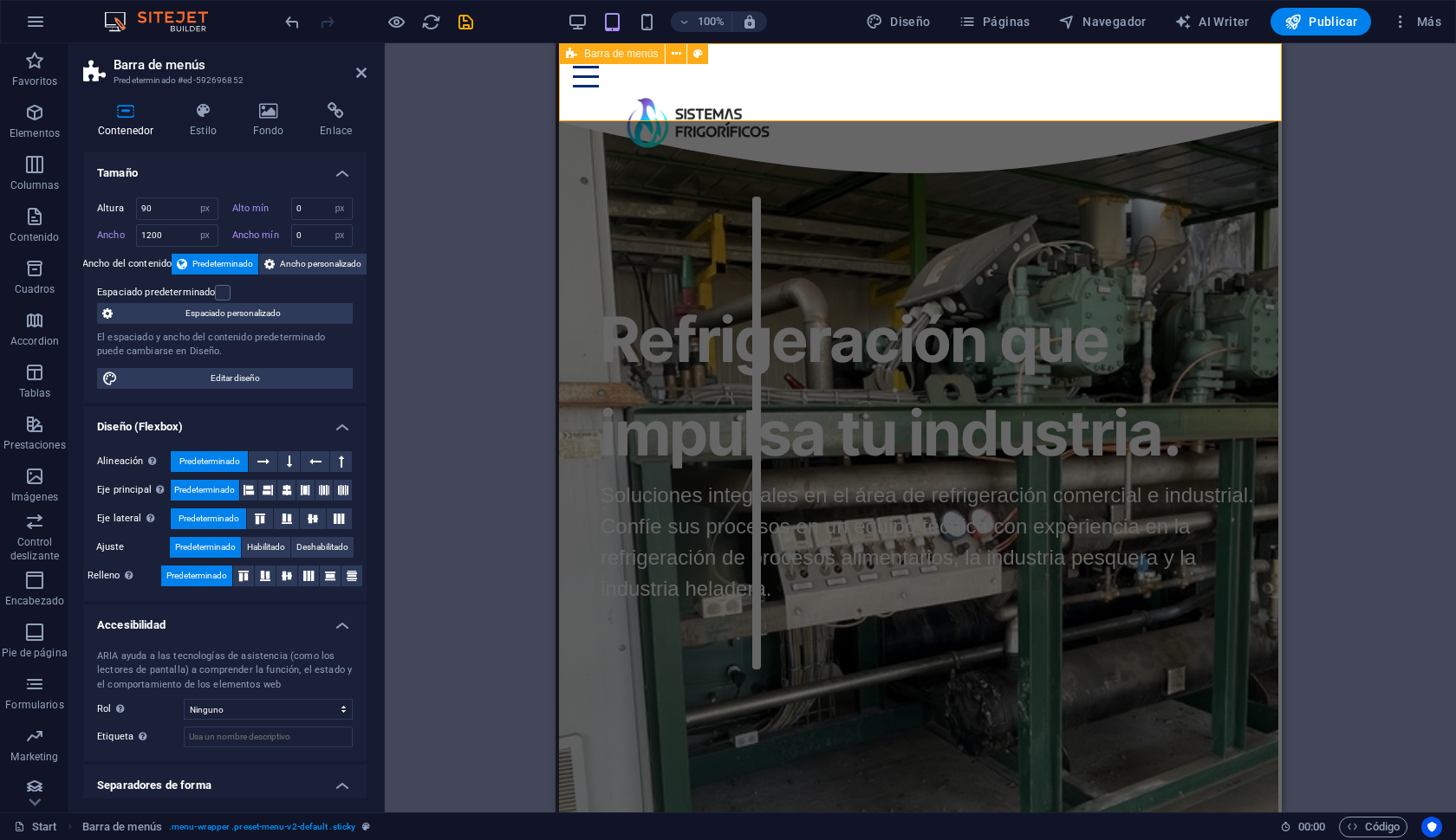
click at [908, 88] on div "Start Subpage" at bounding box center [919, 83] width 722 height 78
click at [595, 73] on div at bounding box center [585, 76] width 26 height 22
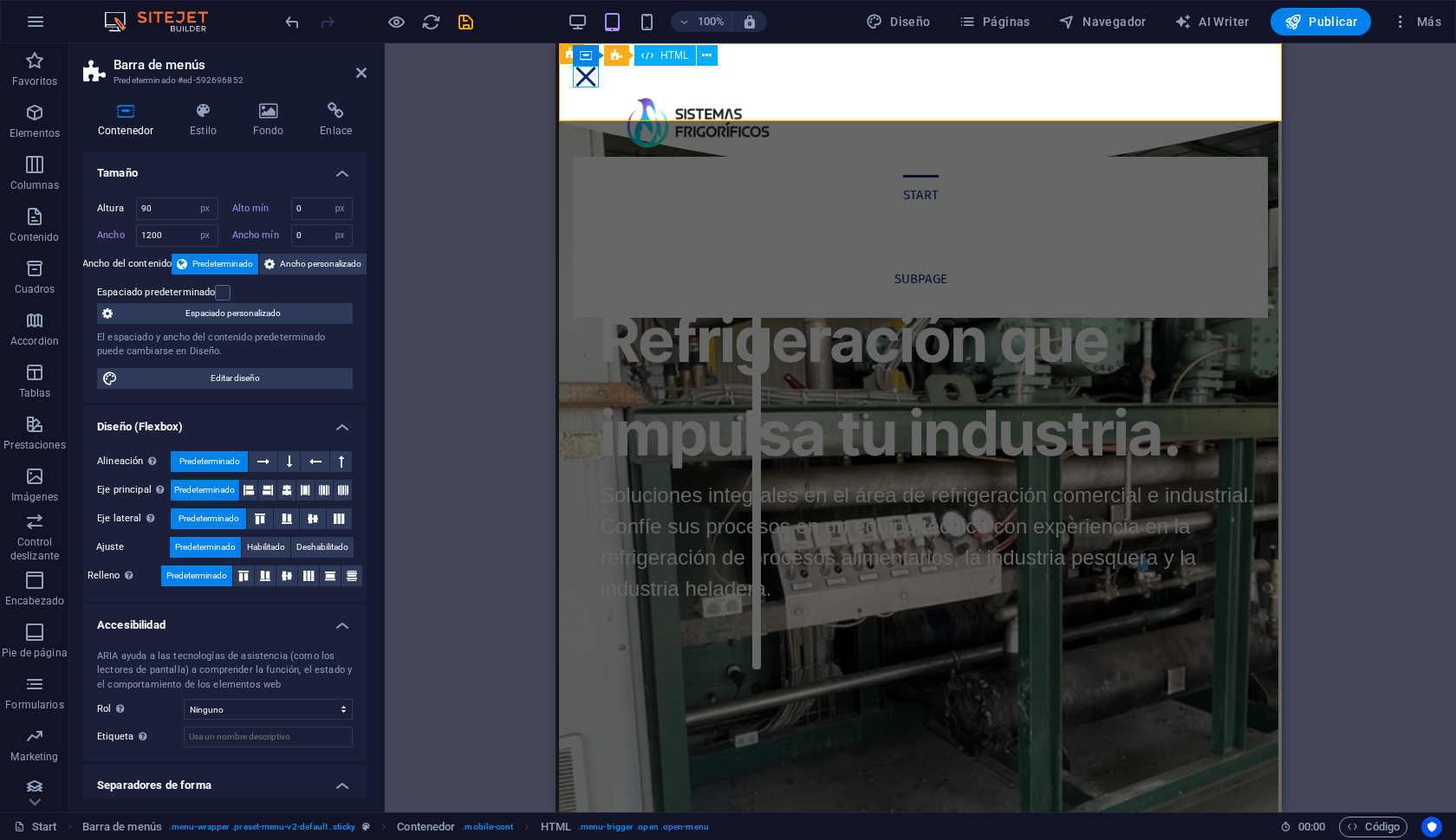
click at [595, 73] on div at bounding box center [585, 76] width 26 height 22
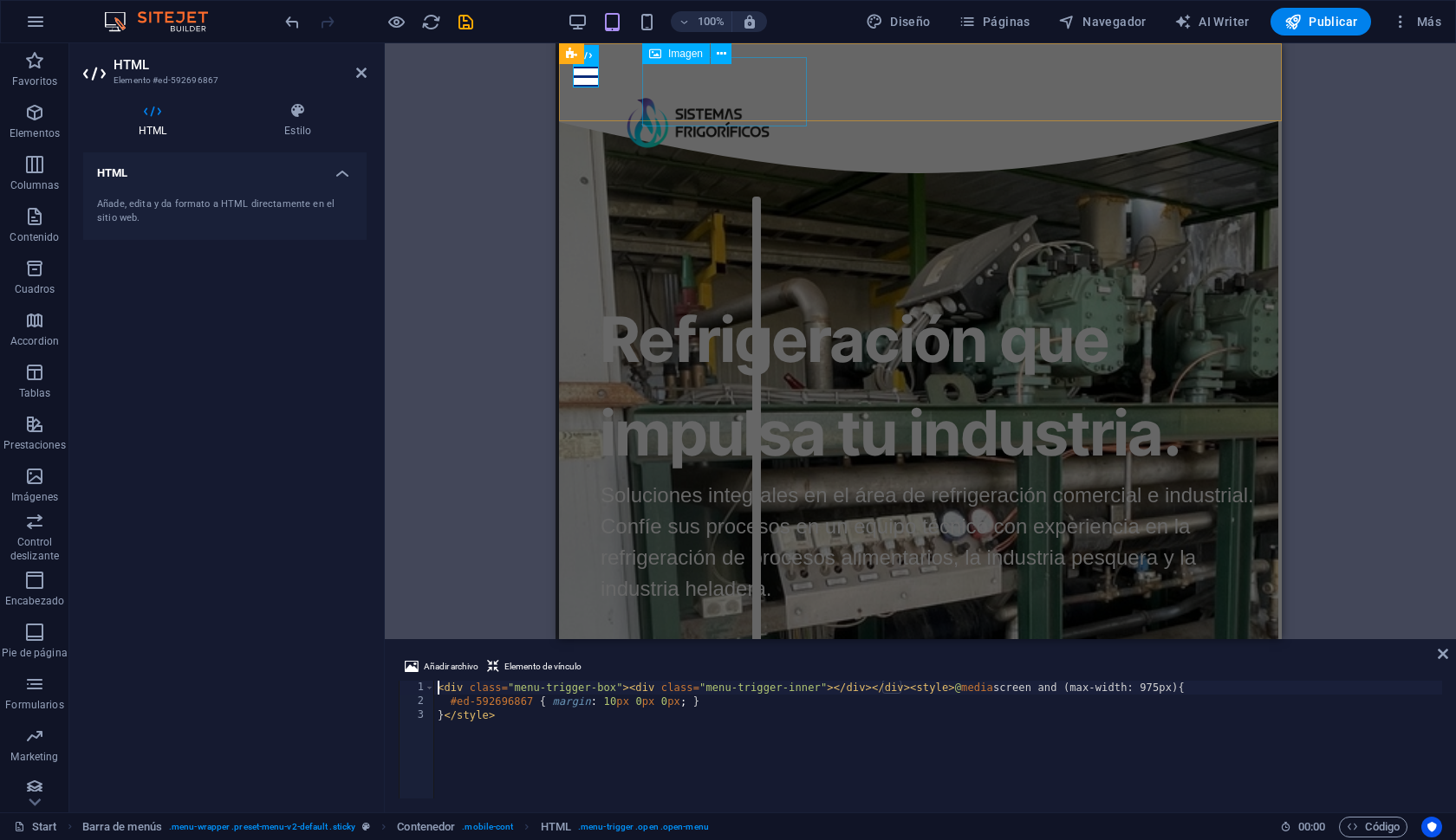
click at [702, 88] on figure at bounding box center [941, 122] width 652 height 69
select select "px"
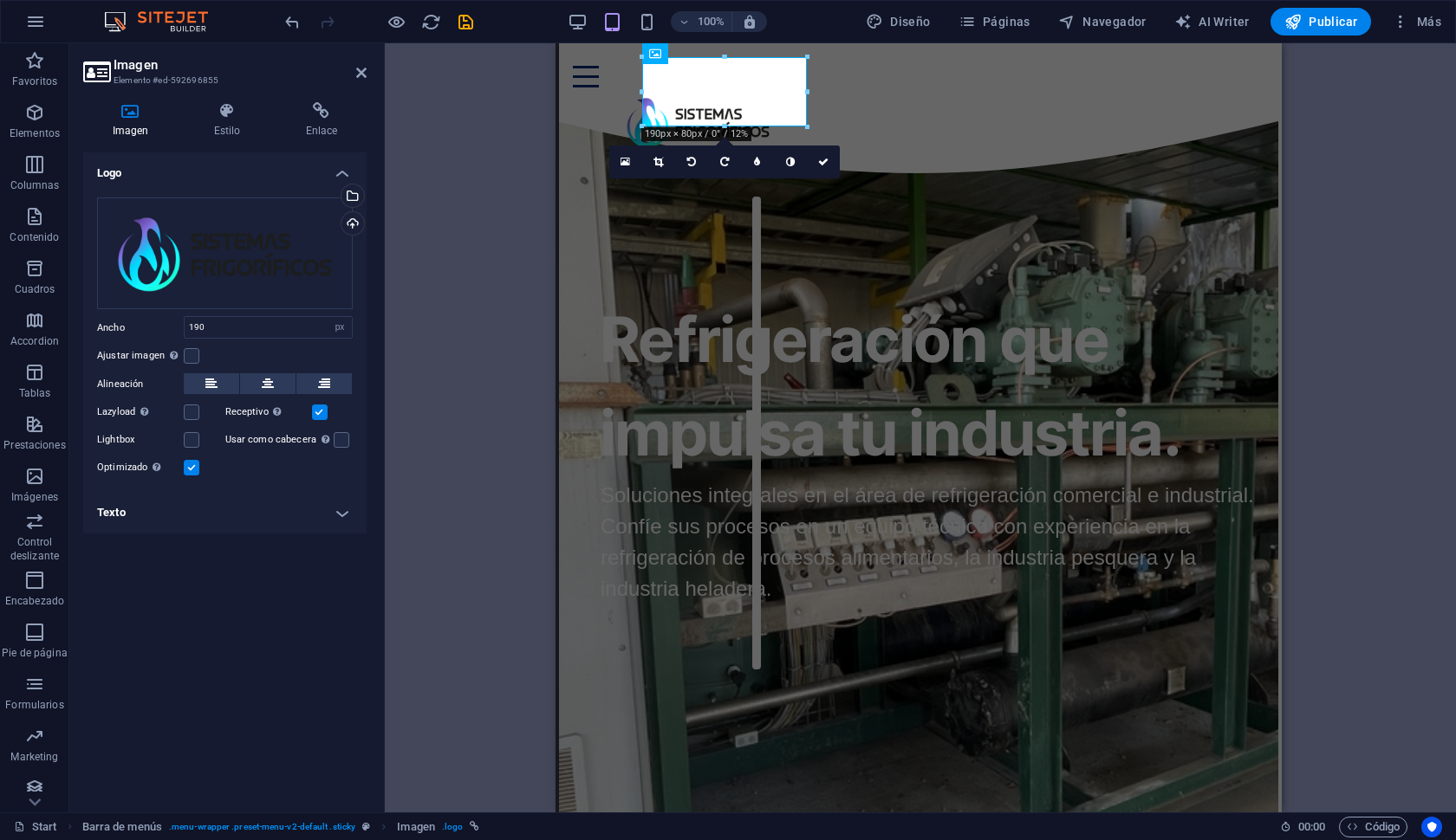
click at [858, 63] on div "Start Subpage" at bounding box center [919, 83] width 722 height 78
select select "px"
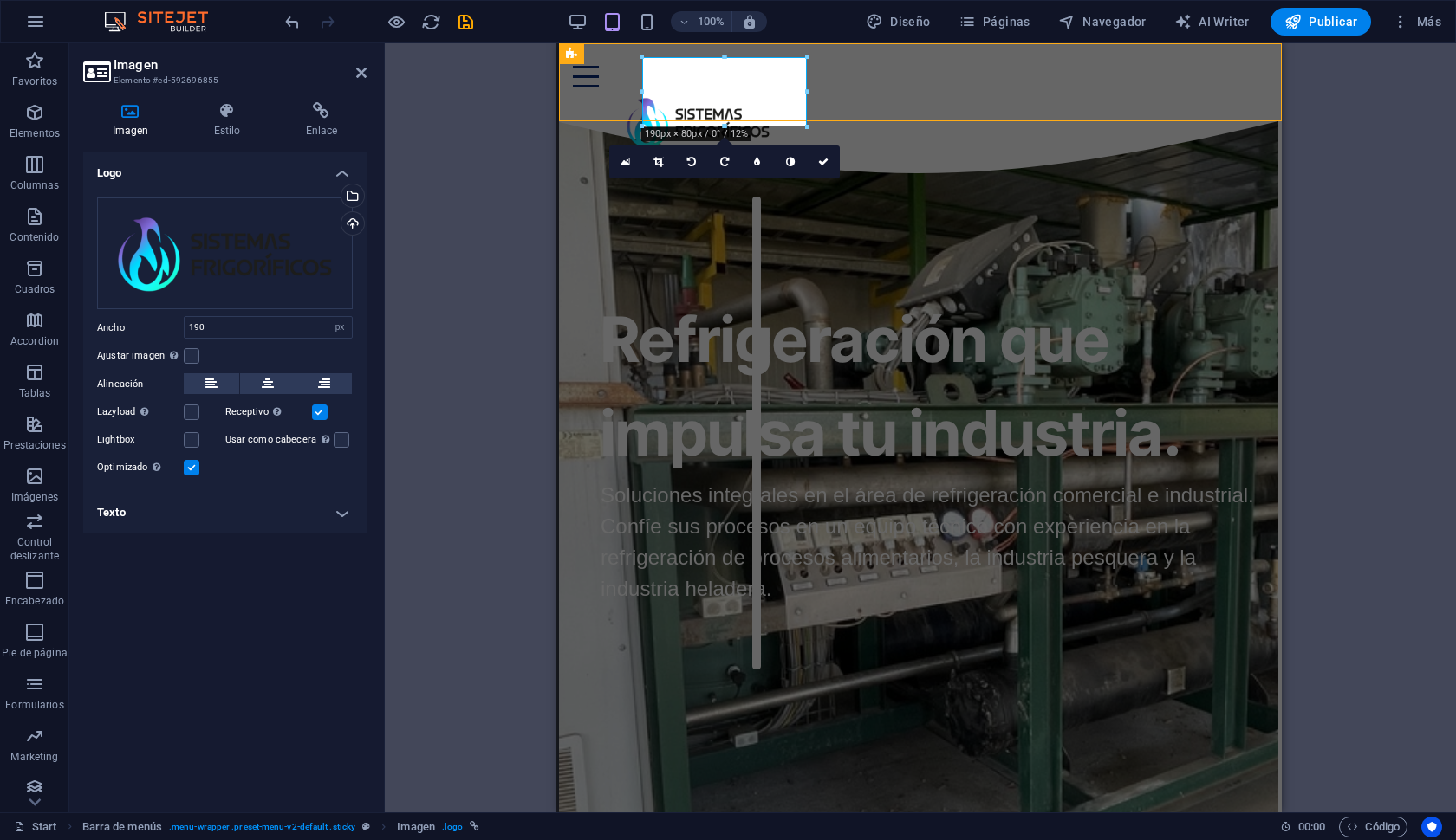
select select "px"
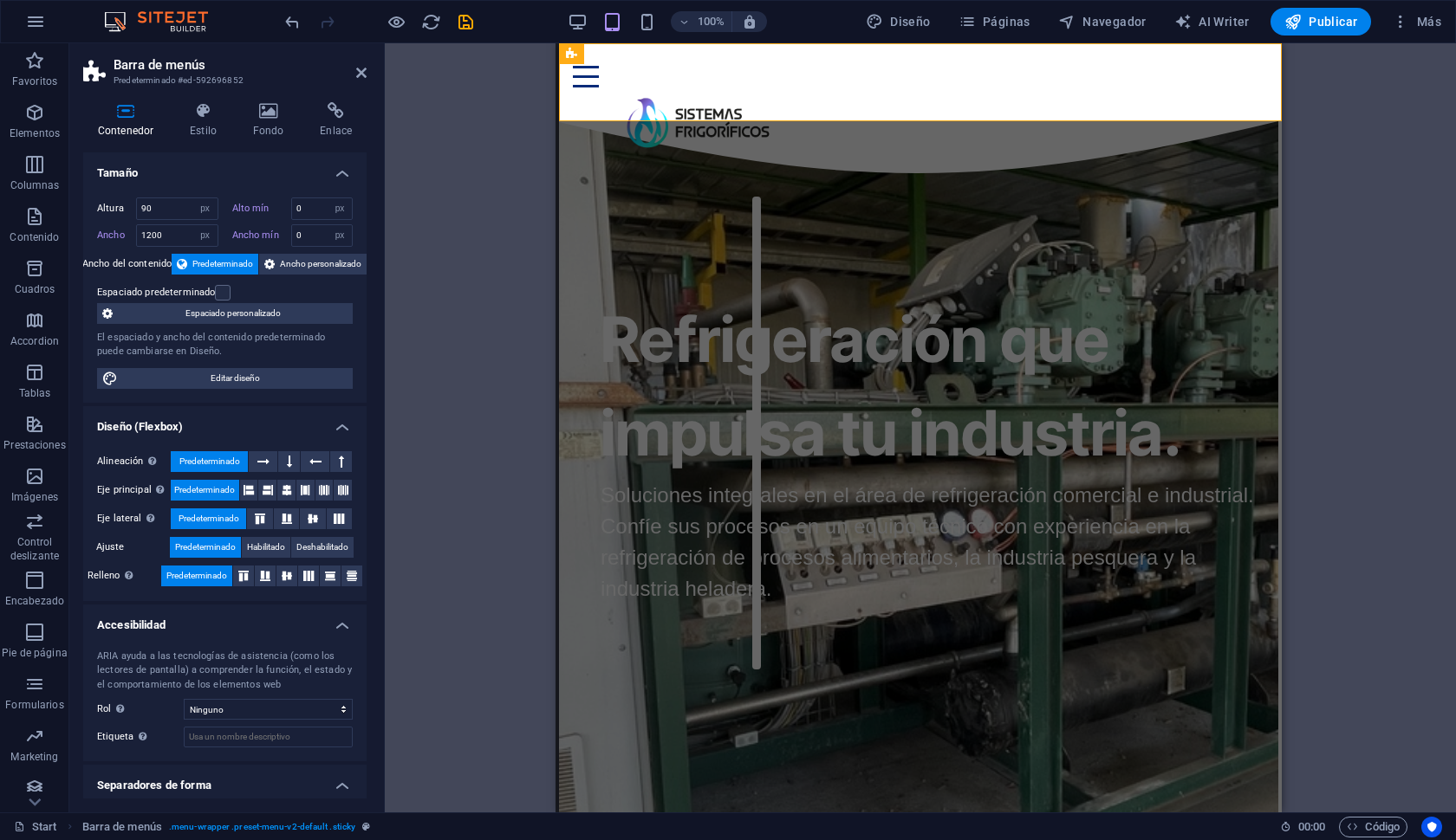
click at [1330, 105] on div "Arrastra aquí para reemplazar el contenido existente. Si quieres crear un eleme…" at bounding box center [919, 428] width 1071 height 769
click at [1083, 33] on button "Navegador" at bounding box center [1101, 21] width 102 height 28
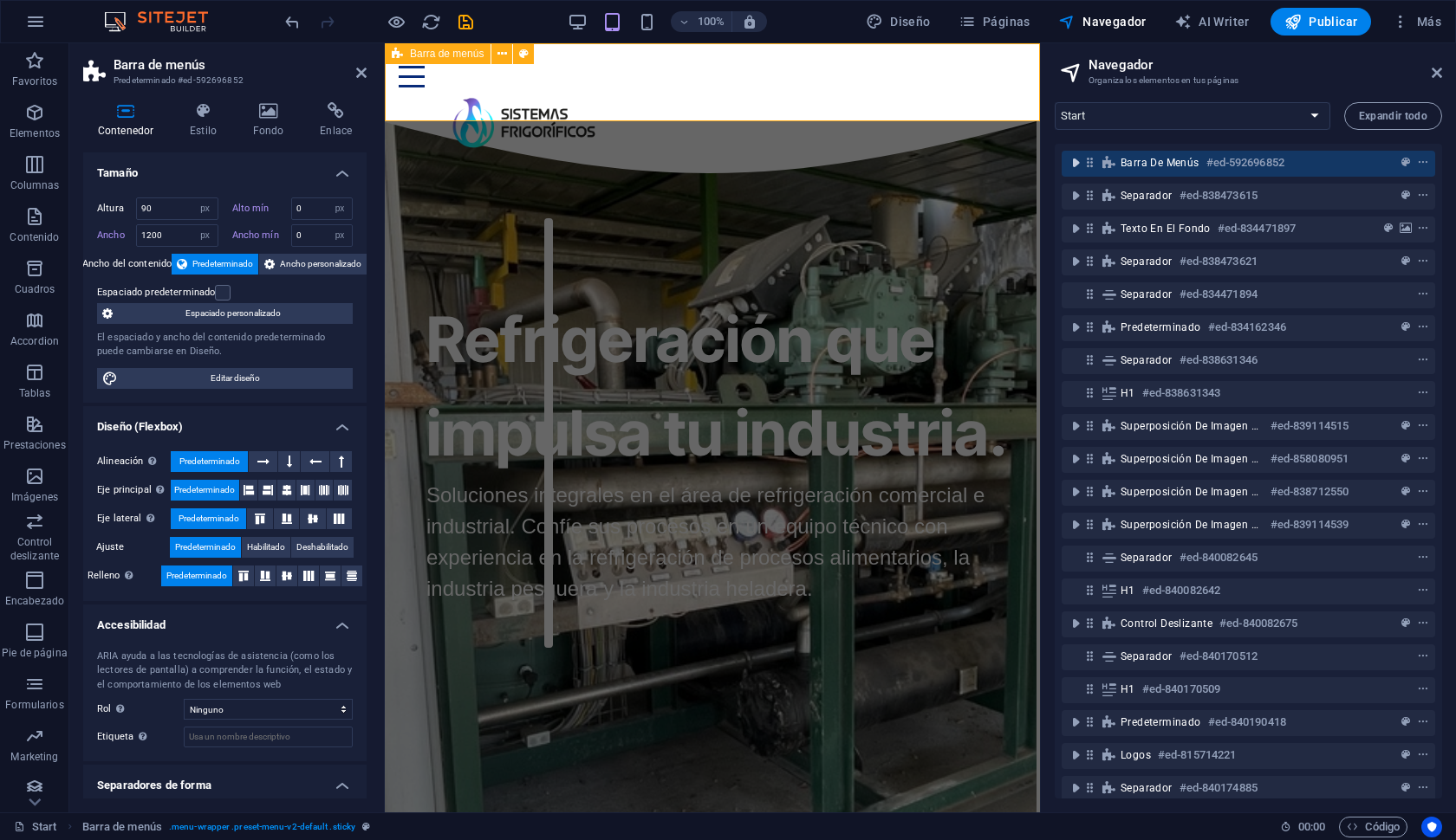
click at [1074, 169] on icon "toggle-expand" at bounding box center [1075, 163] width 17 height 17
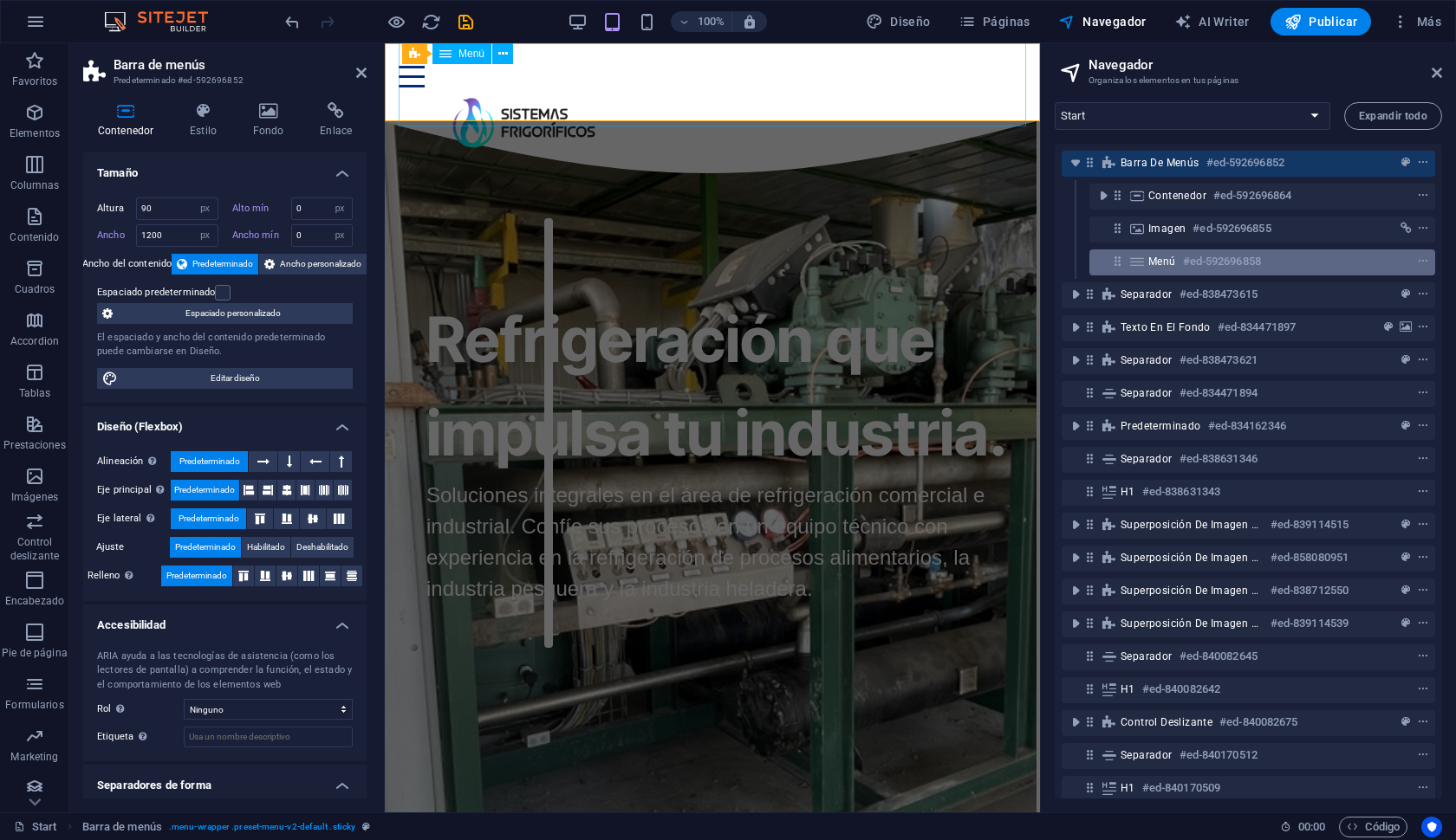
click at [1150, 257] on span "Menú" at bounding box center [1161, 262] width 28 height 14
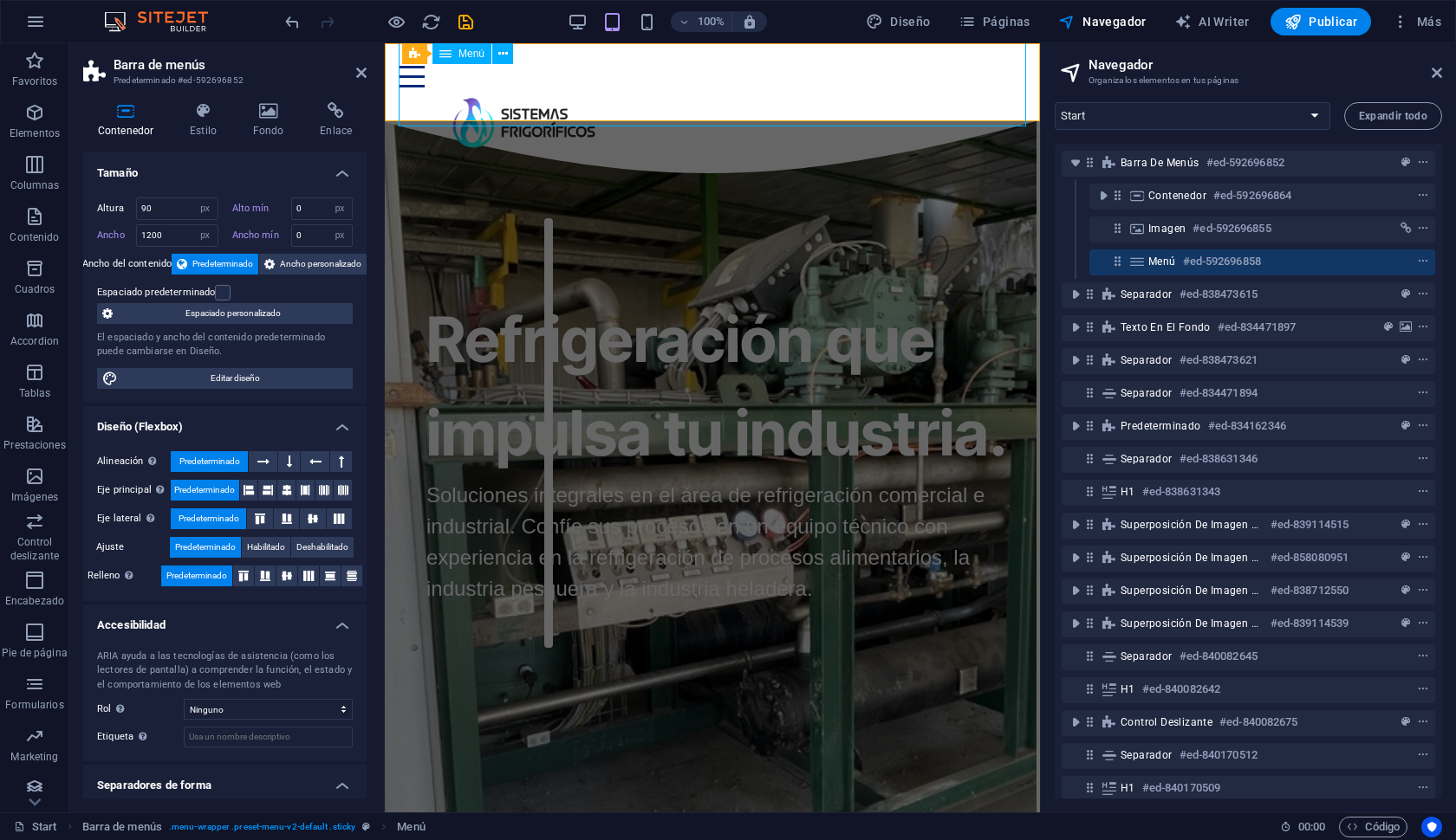
click at [1150, 257] on span "Menú" at bounding box center [1161, 262] width 28 height 14
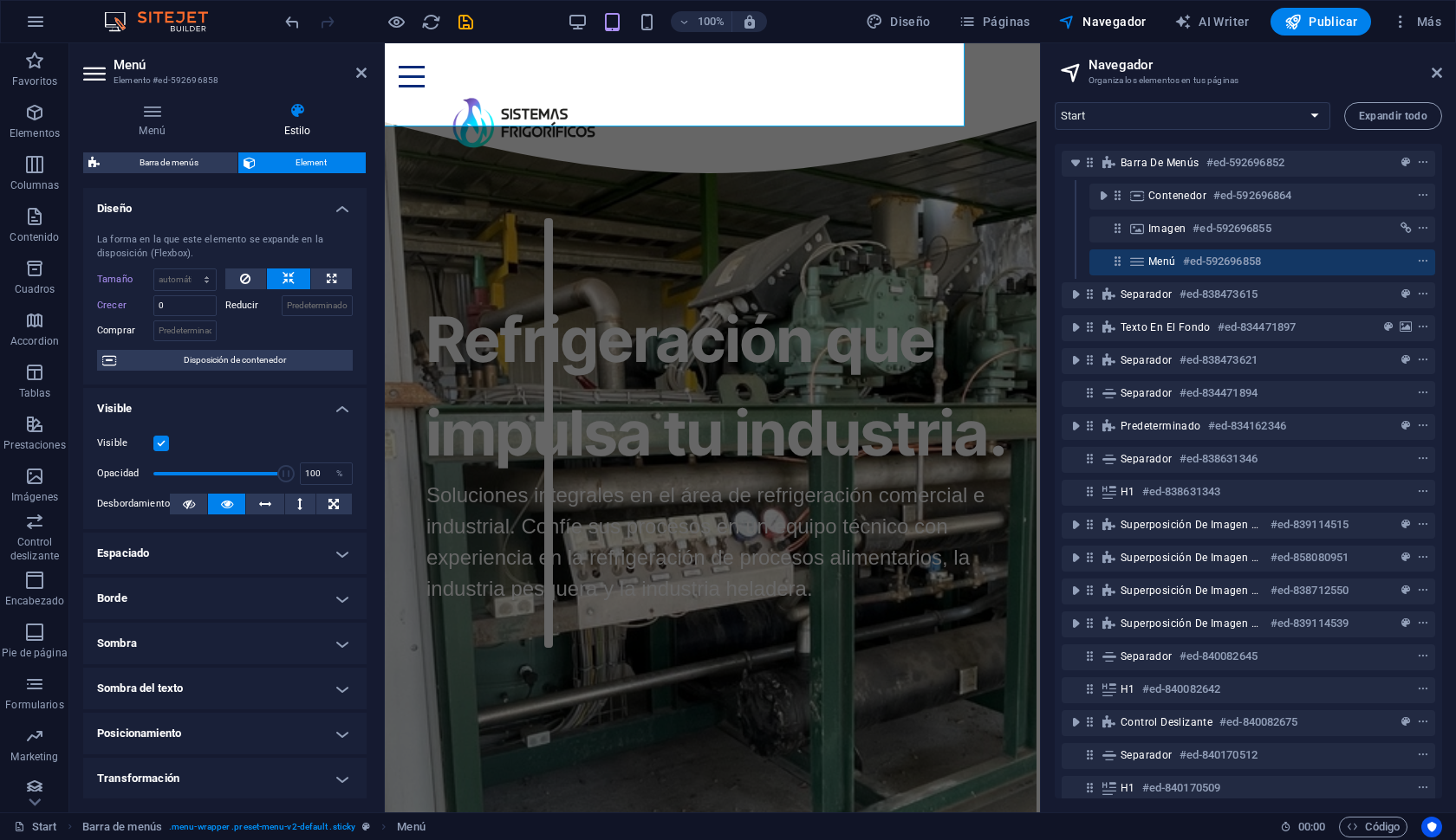
scroll to position [0, 71]
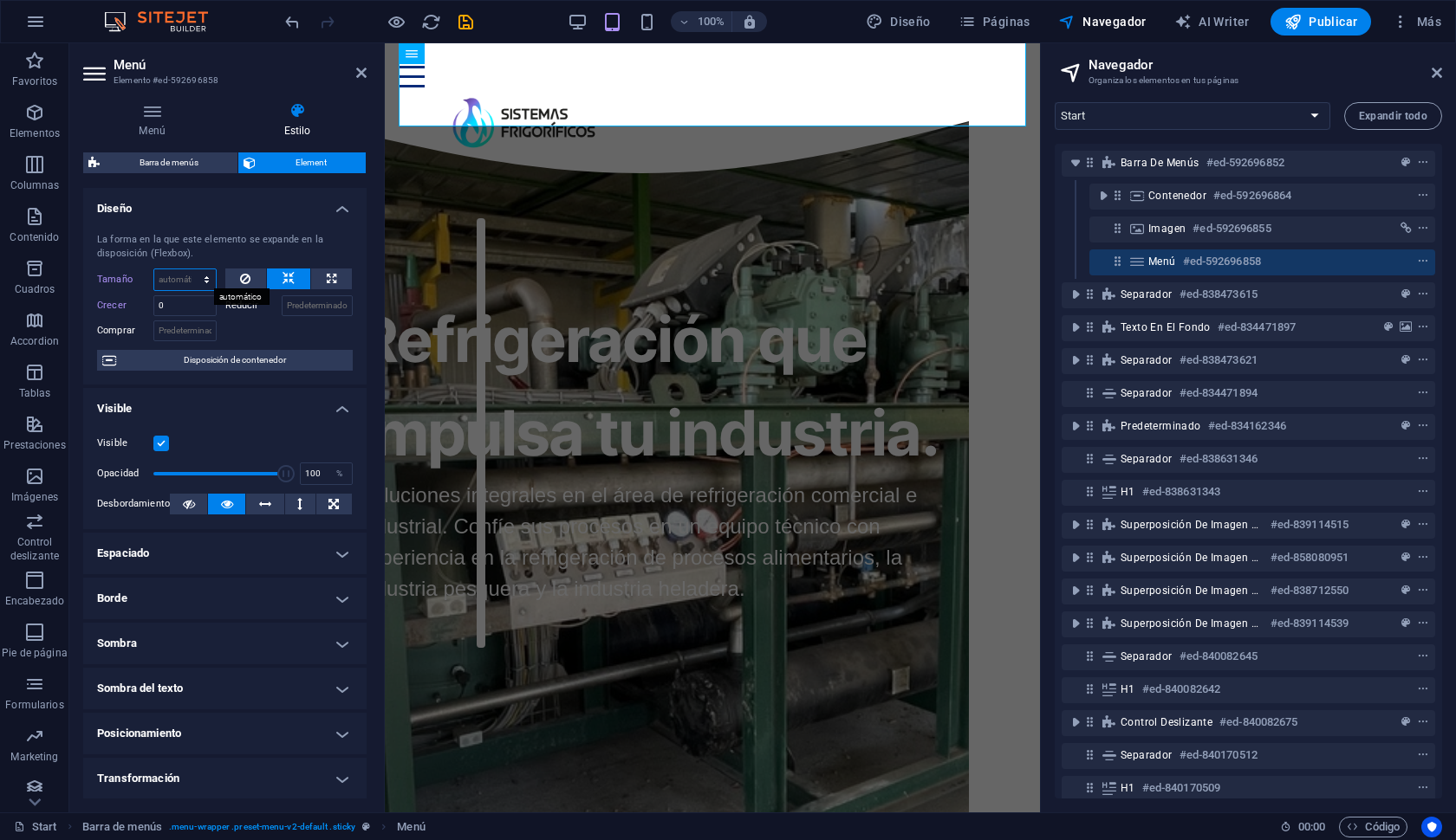
select select "px"
click at [187, 285] on input "1200" at bounding box center [185, 280] width 62 height 21
type input "1"
type input "800"
click at [314, 341] on div "La forma en la que este elemento se expande en la disposición (Flexbox). Tamaño…" at bounding box center [225, 302] width 284 height 166
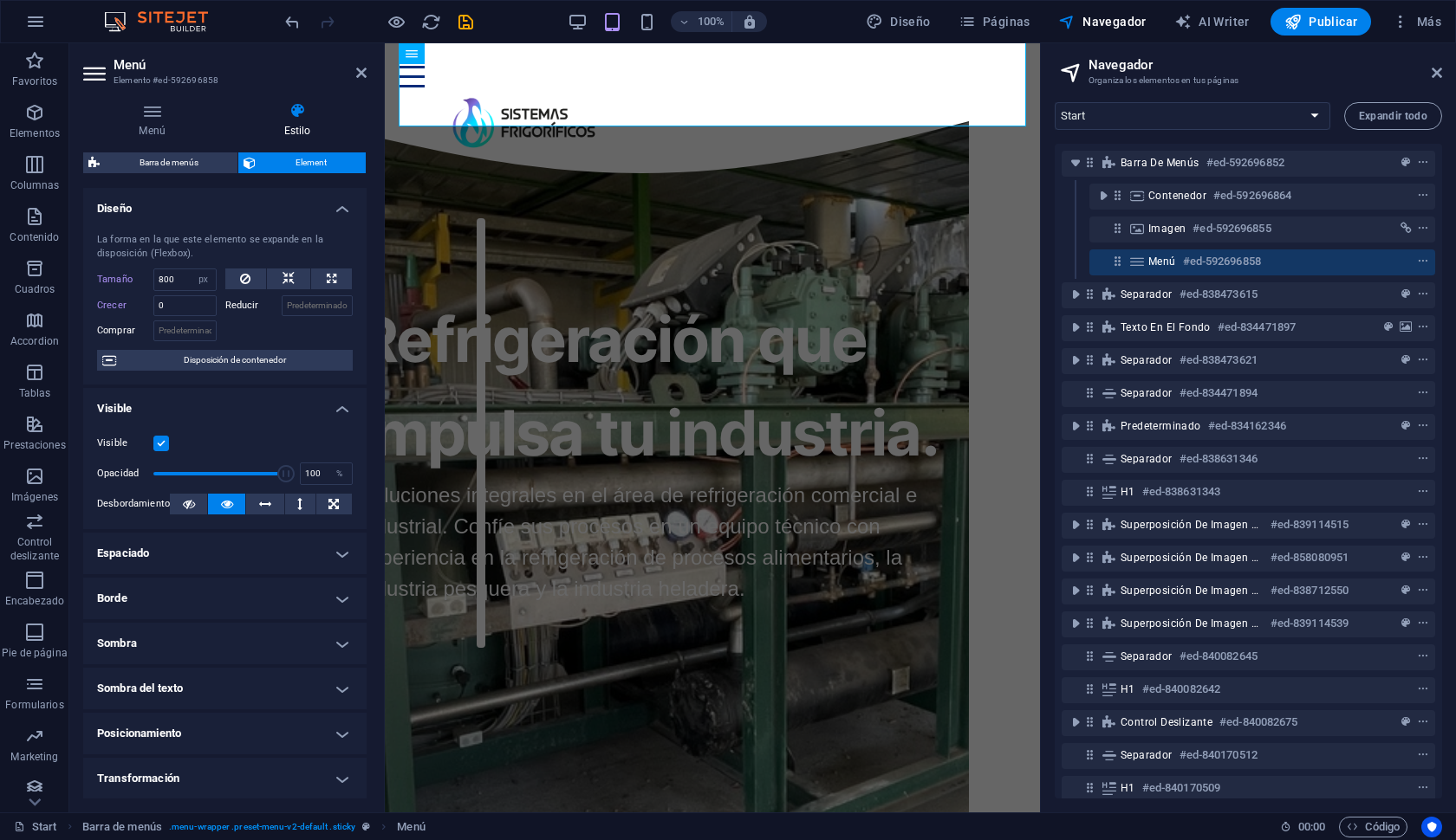
click at [287, 291] on div "Reducir" at bounding box center [289, 303] width 128 height 25
click at [287, 285] on icon at bounding box center [288, 279] width 12 height 21
select select "px"
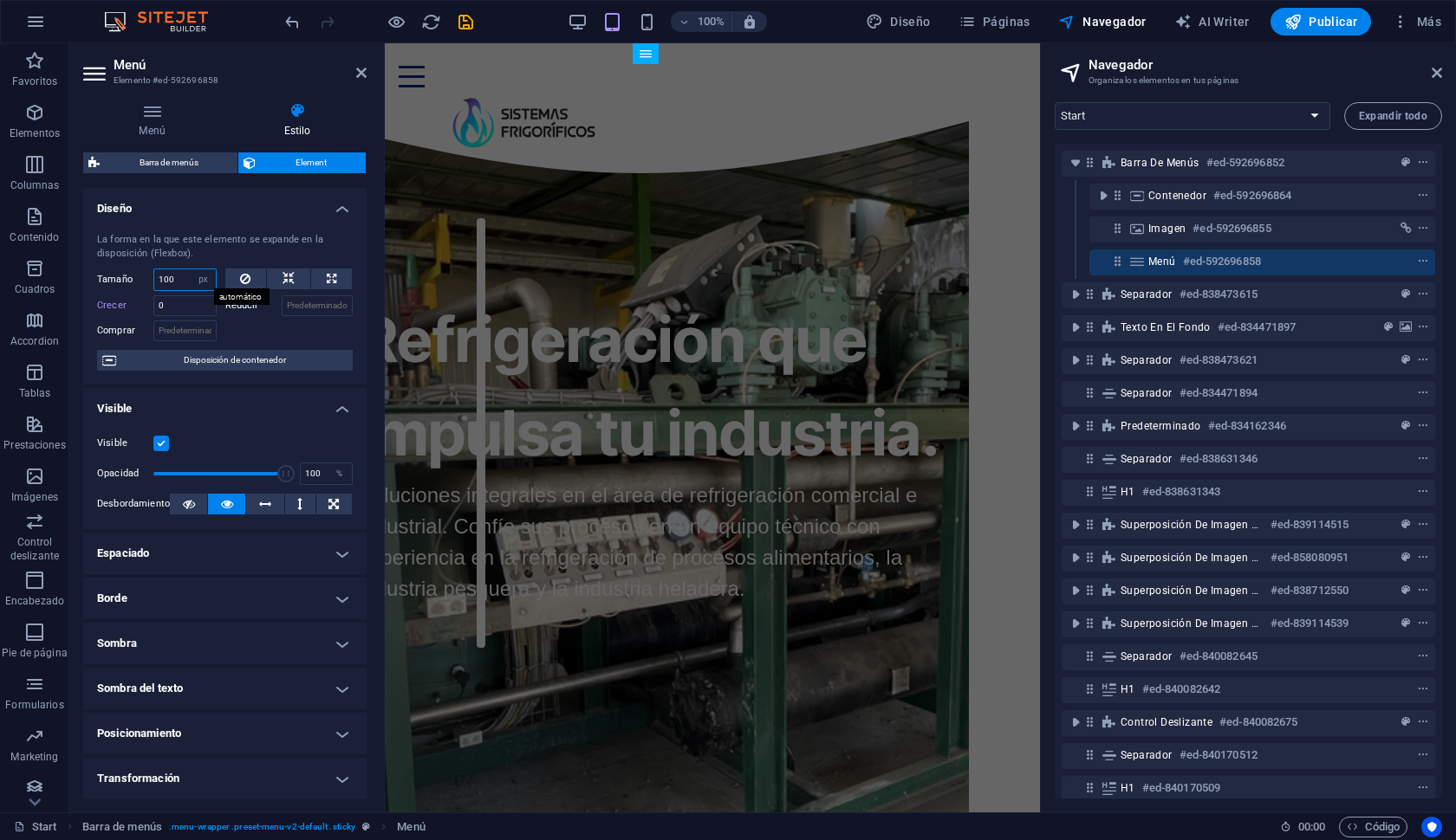
type input "100"
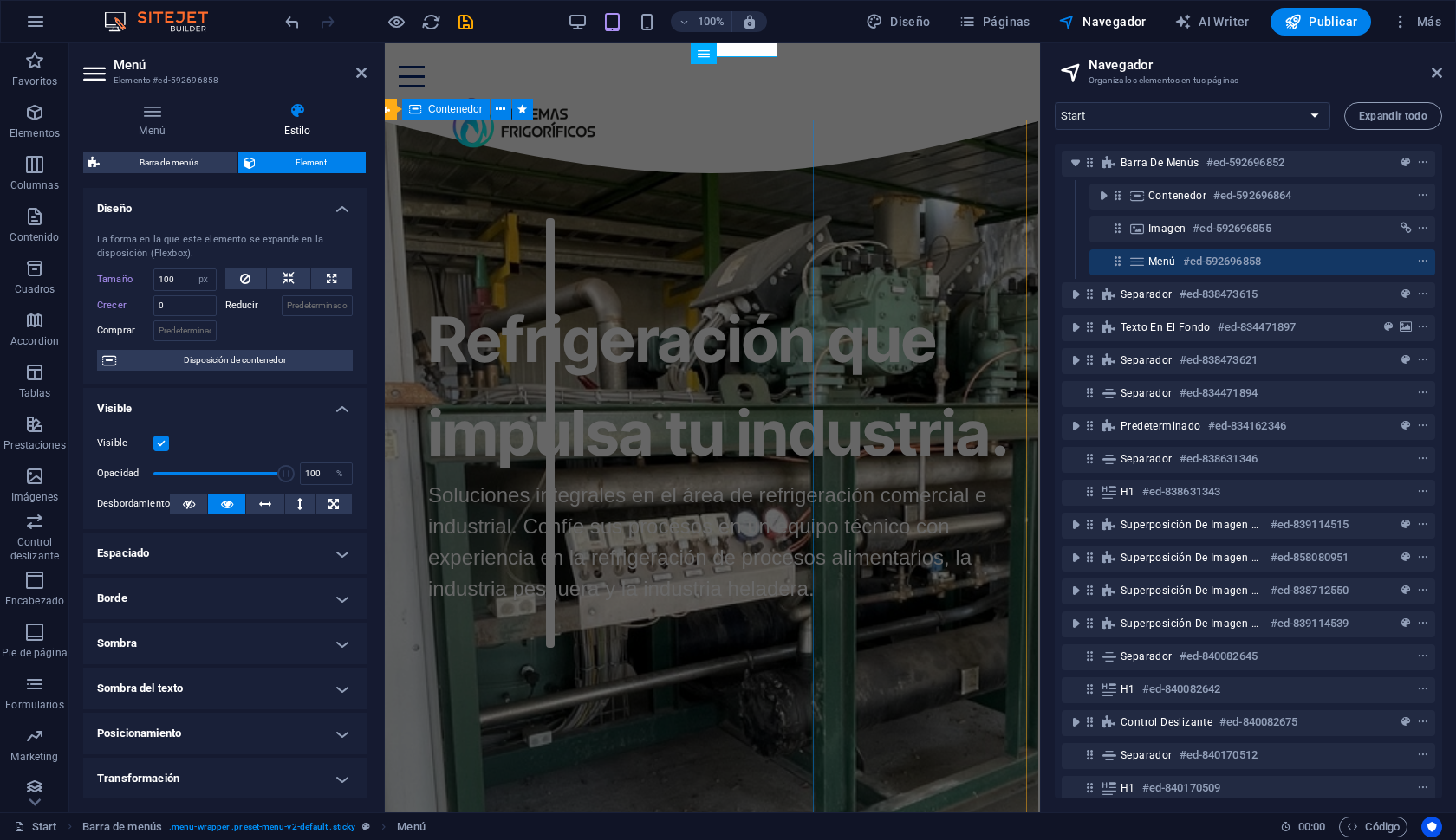
scroll to position [0, 0]
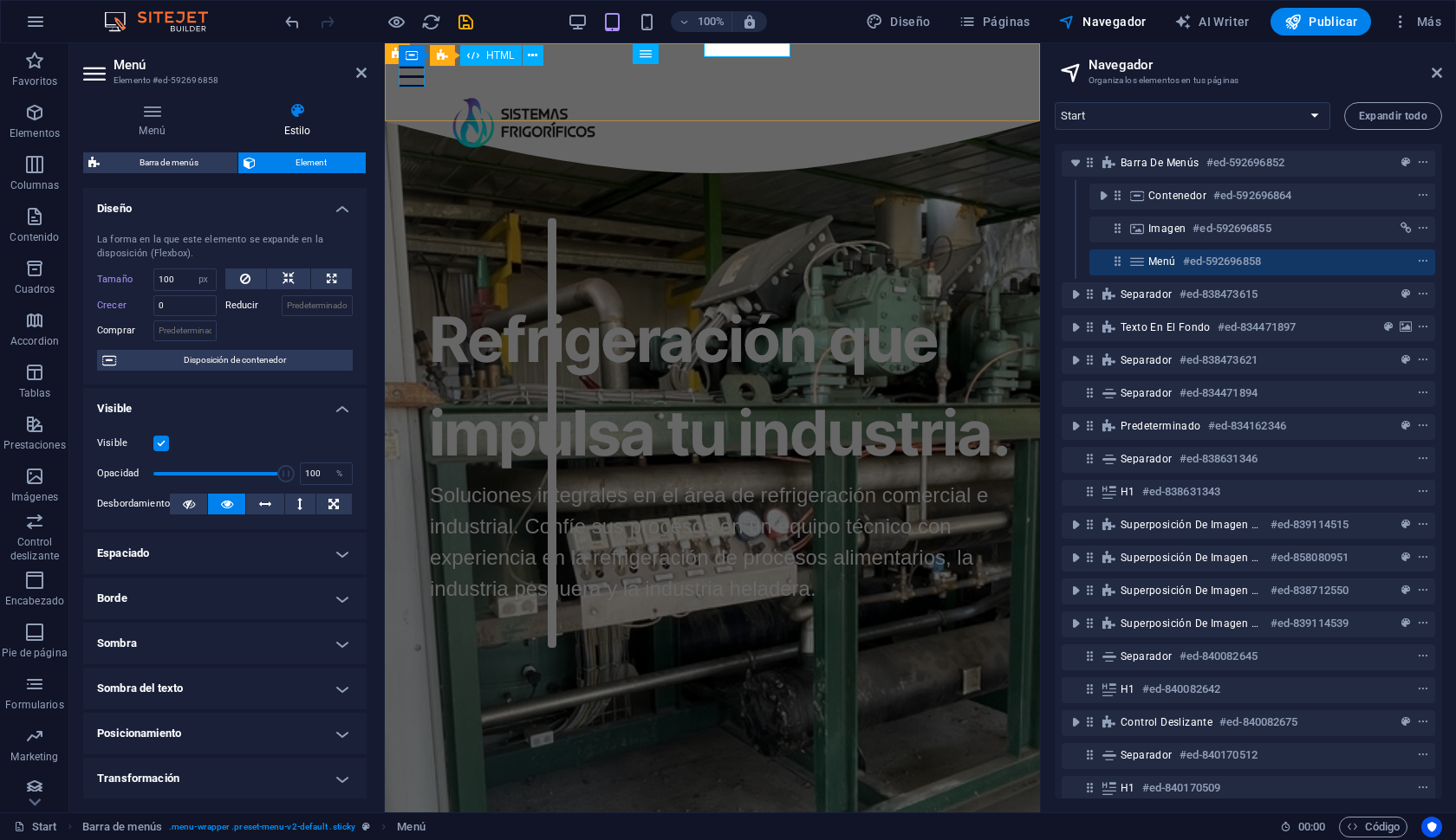
click at [408, 79] on div at bounding box center [411, 76] width 26 height 22
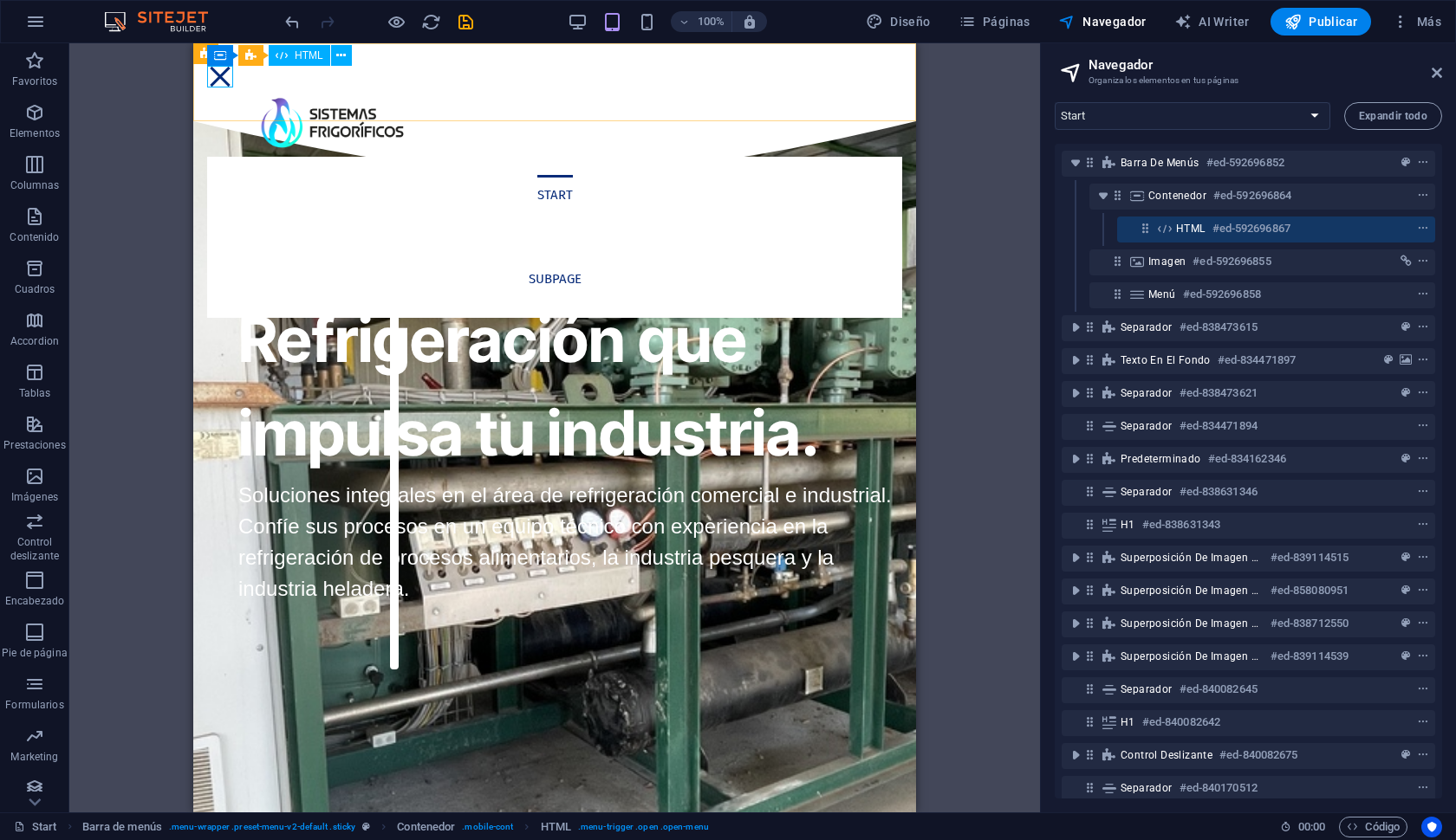
click at [218, 70] on div at bounding box center [220, 76] width 26 height 22
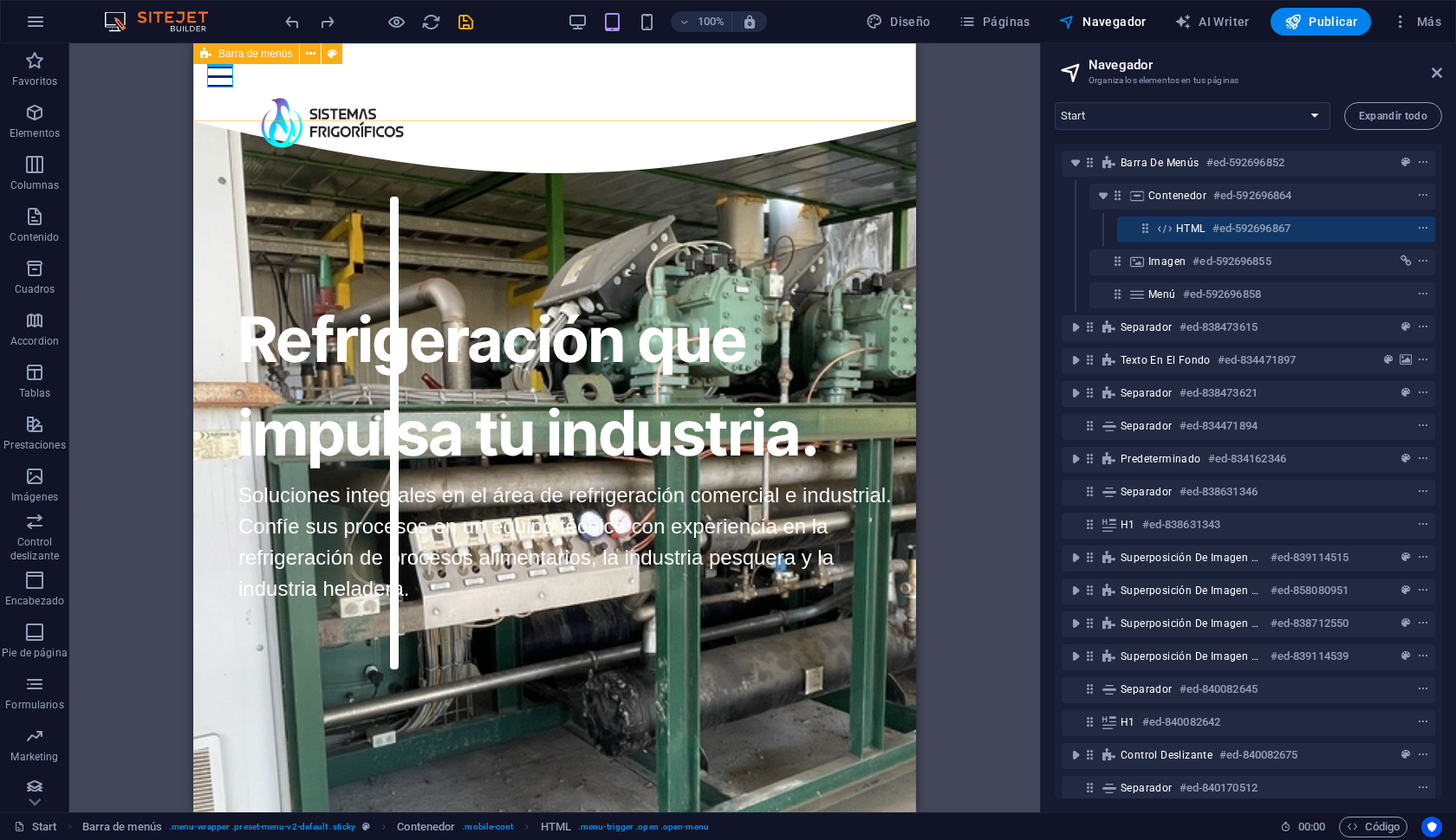
click at [222, 88] on div "Start Subpage" at bounding box center [554, 83] width 722 height 78
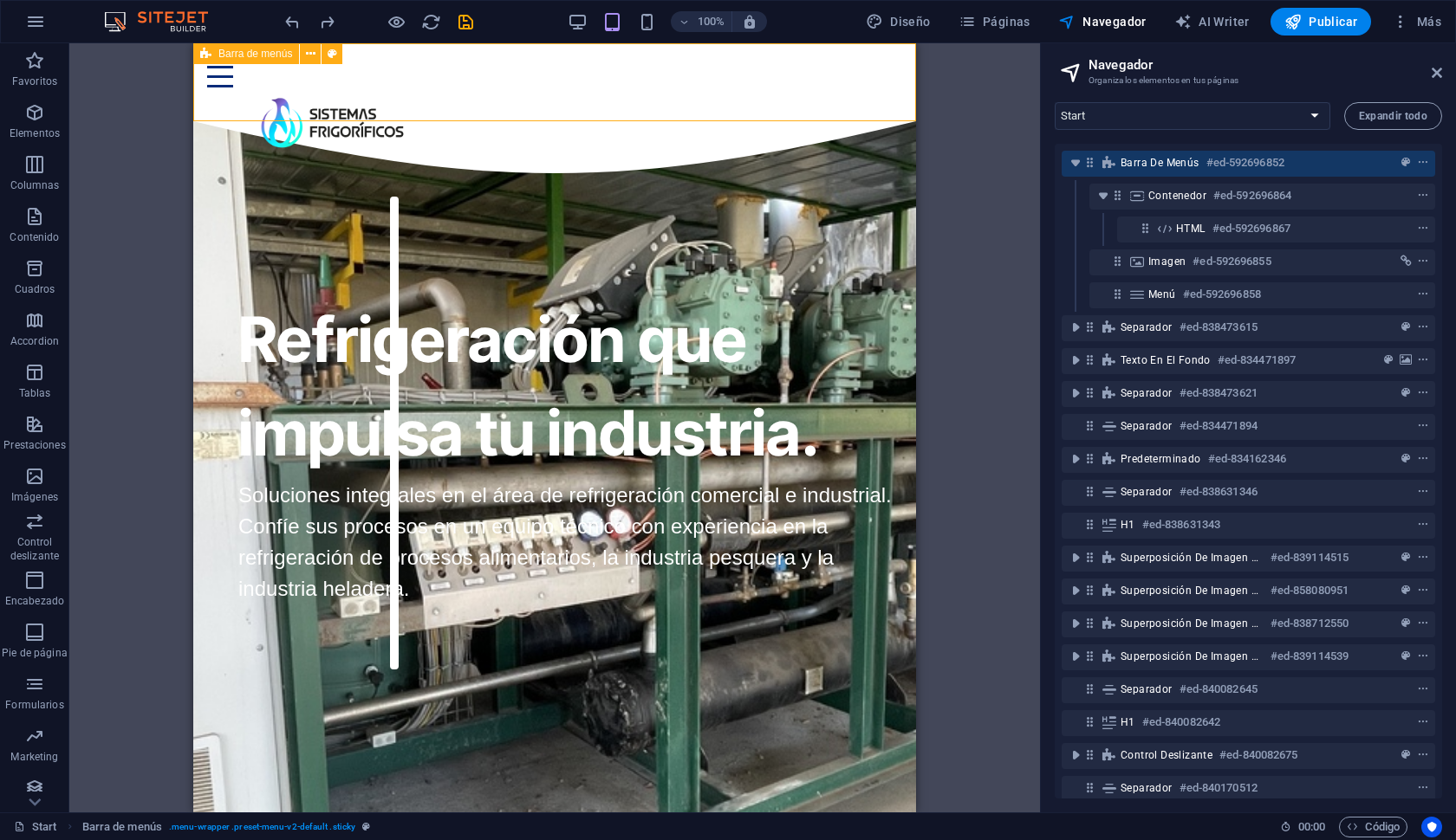
click at [222, 83] on div at bounding box center [220, 76] width 26 height 22
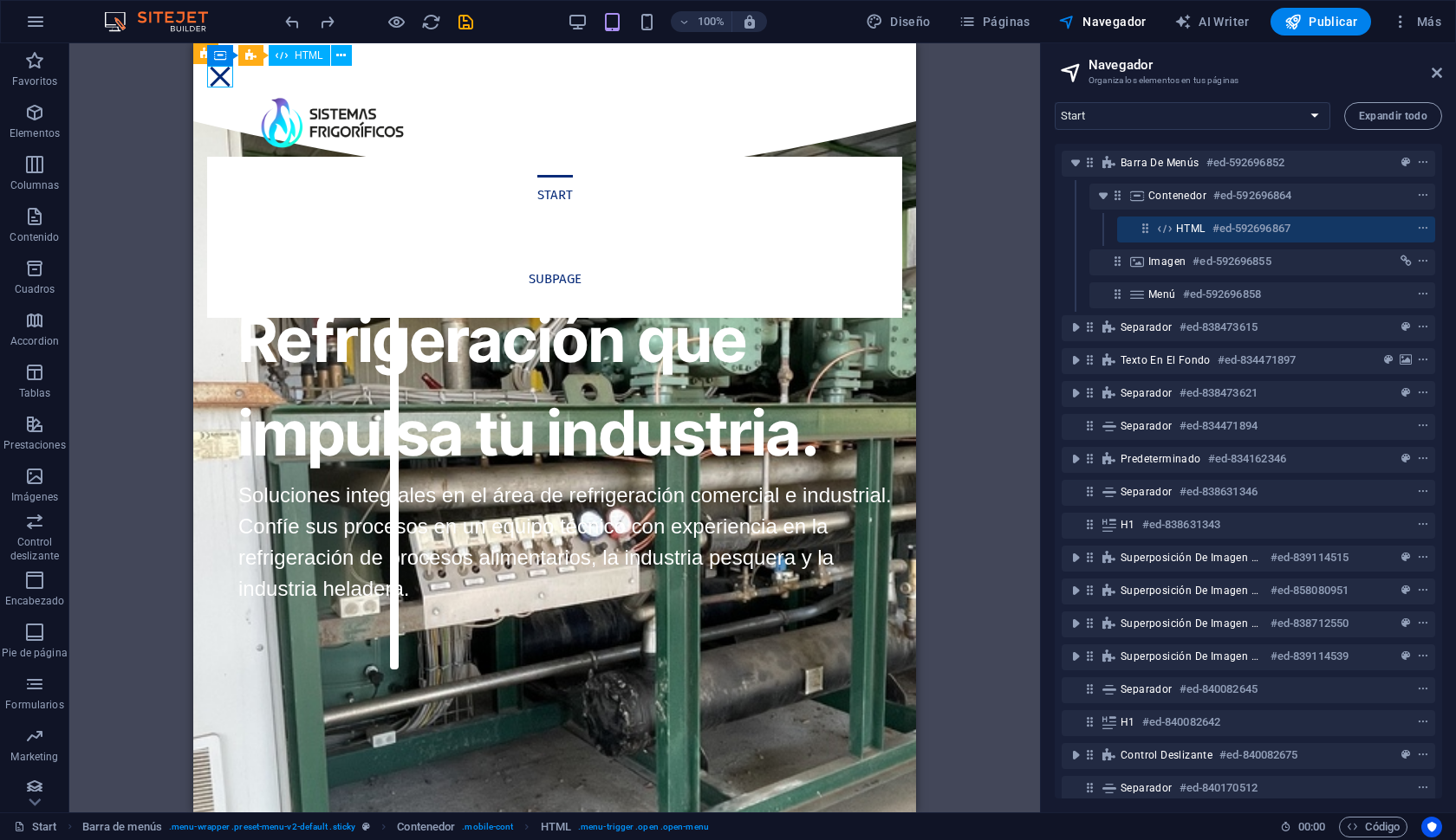
click at [222, 83] on div at bounding box center [220, 76] width 26 height 22
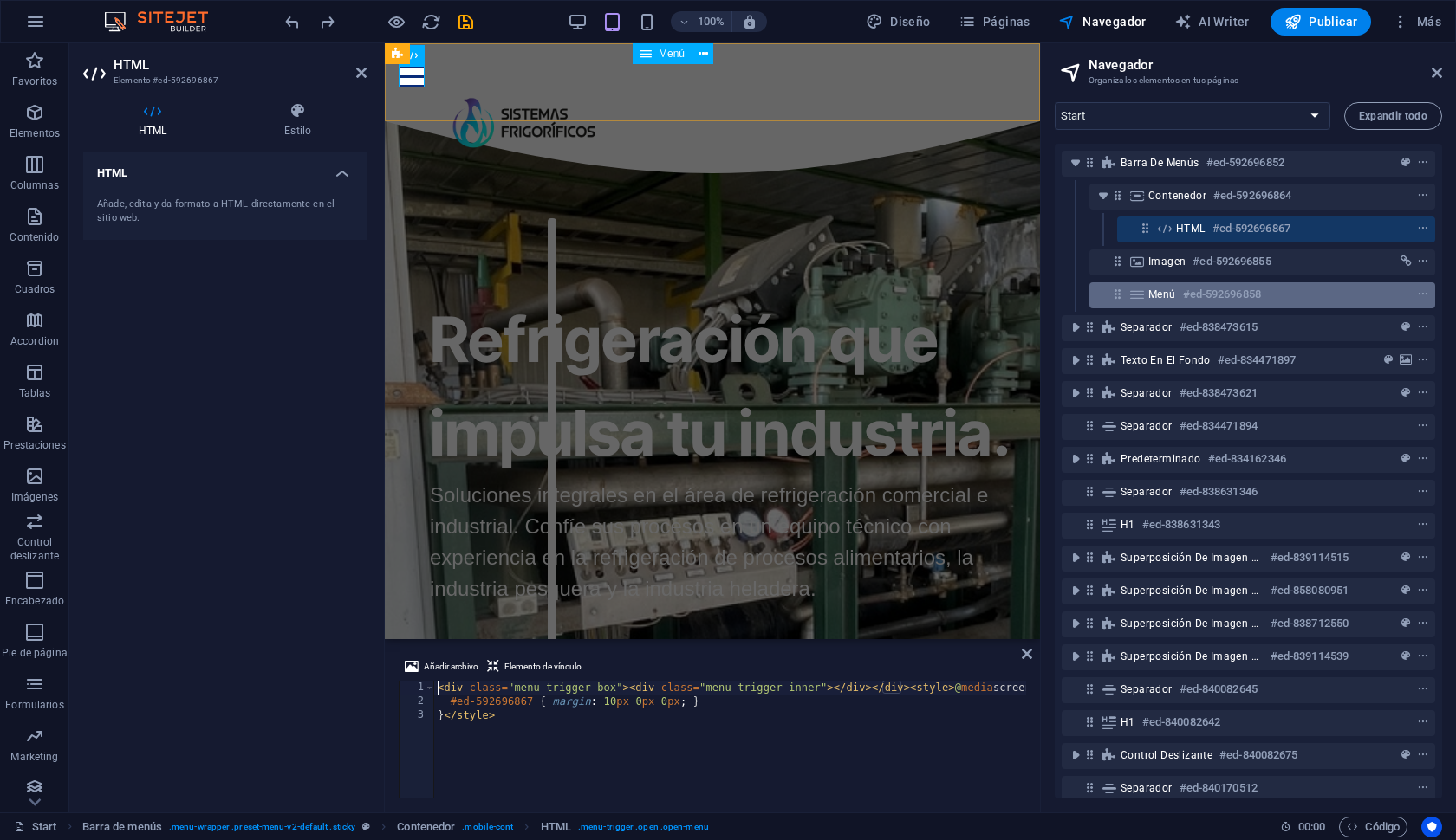
click at [1143, 301] on icon at bounding box center [1137, 294] width 19 height 14
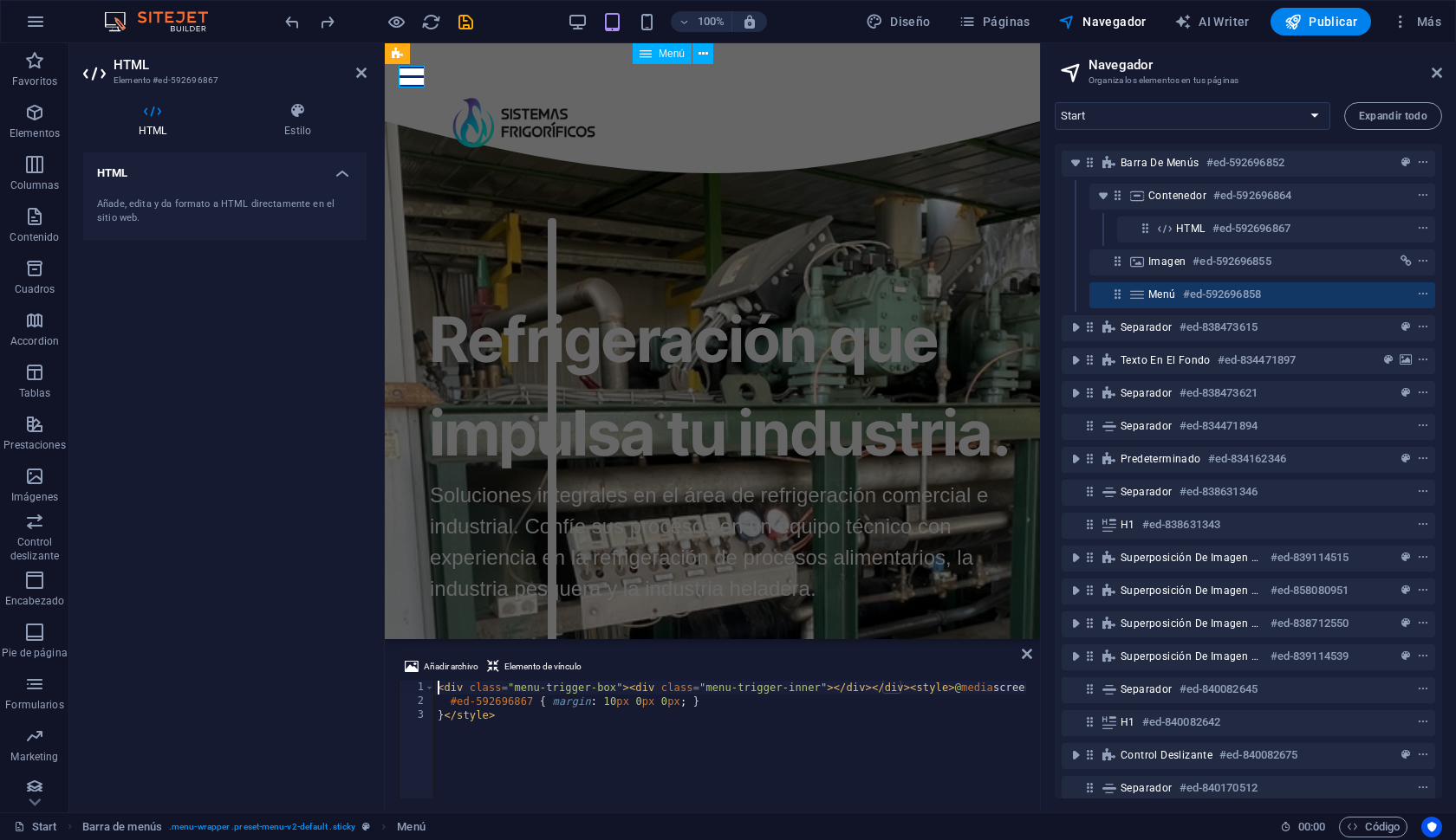
drag, startPoint x: 1143, startPoint y: 301, endPoint x: 533, endPoint y: 257, distance: 611.6
click at [1143, 301] on icon at bounding box center [1137, 294] width 19 height 14
select select "px"
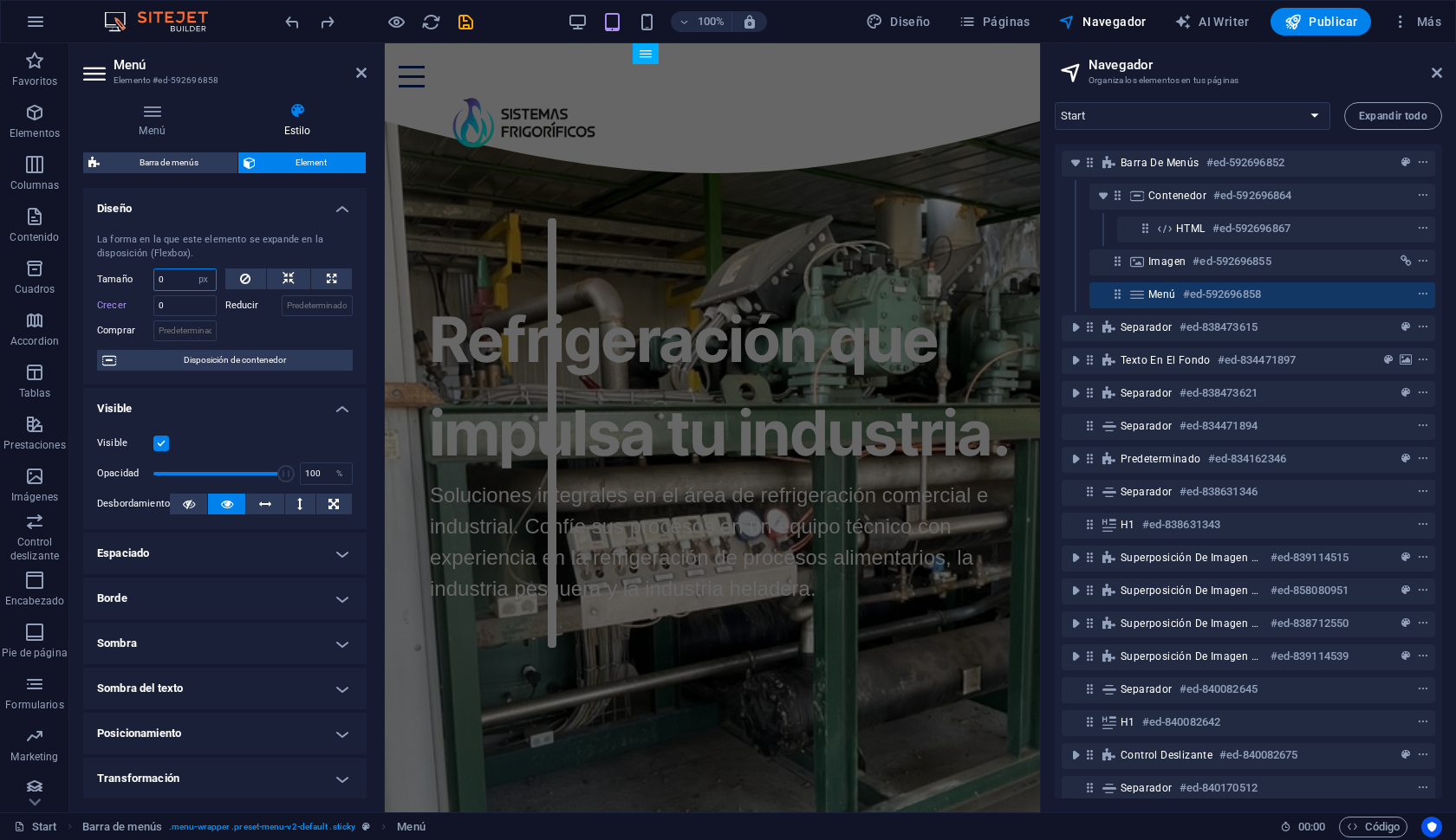
click at [170, 284] on input "0" at bounding box center [185, 280] width 62 height 21
type input "1200"
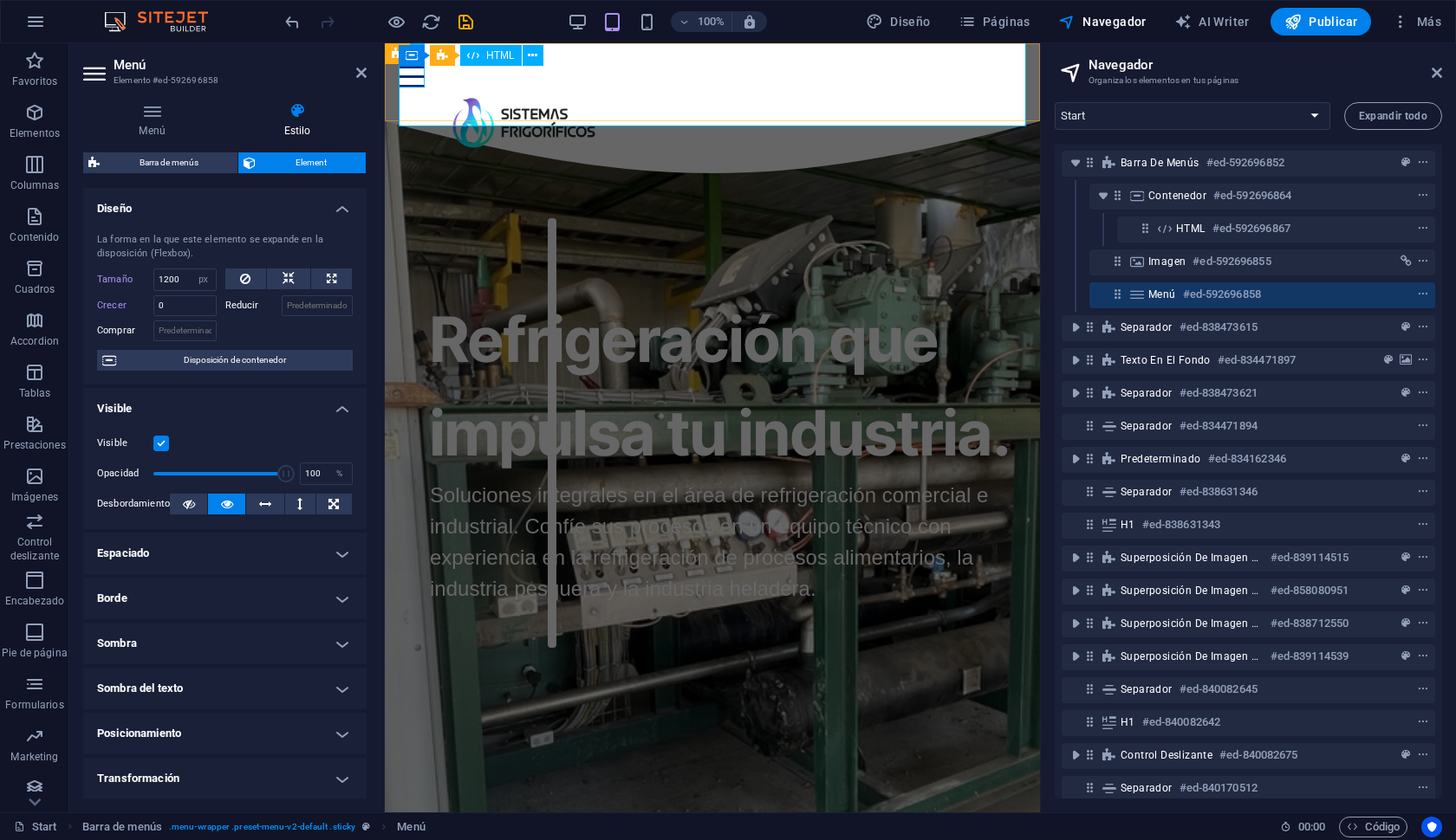
click at [416, 79] on div at bounding box center [411, 76] width 26 height 22
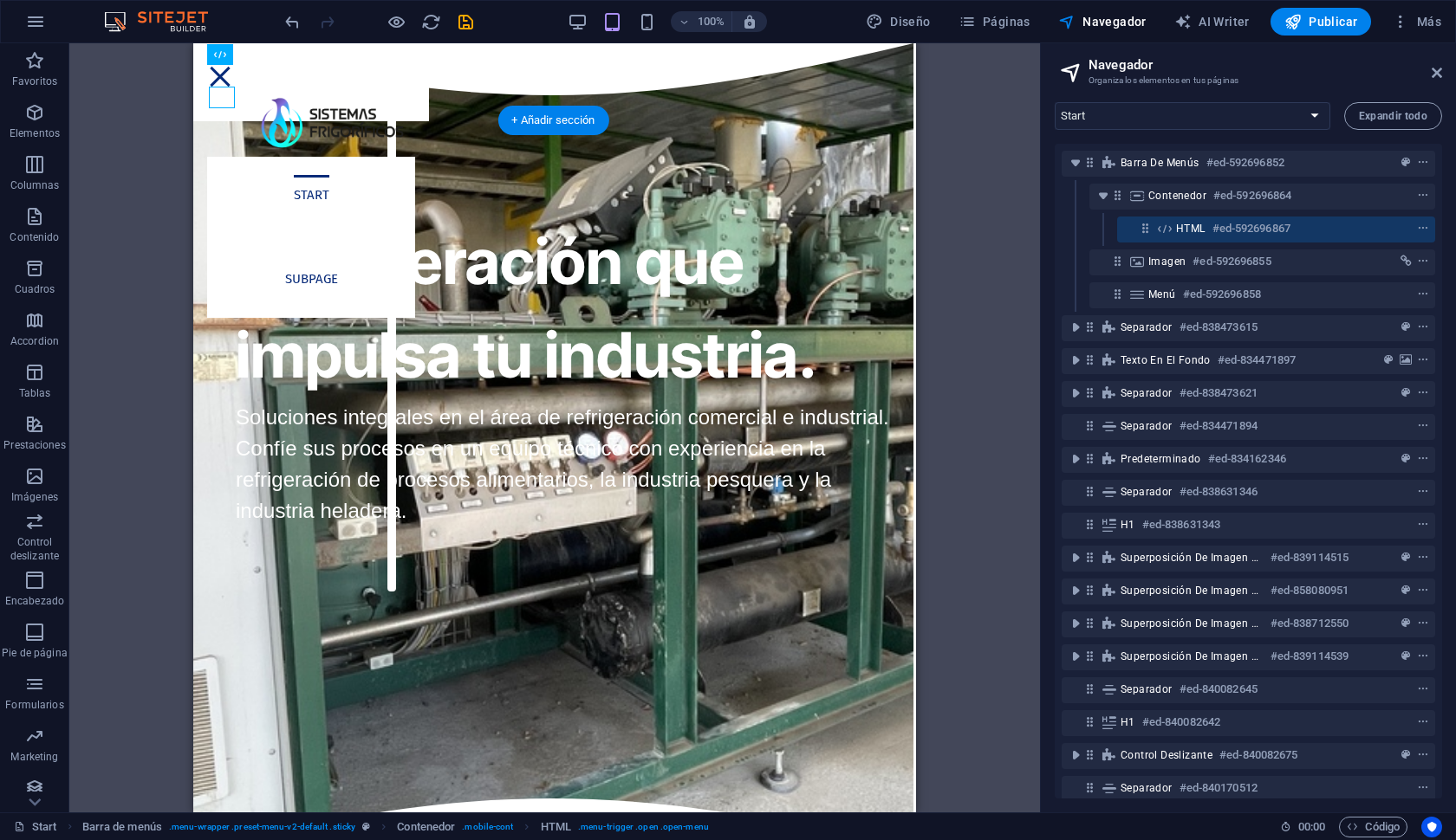
scroll to position [0, 3]
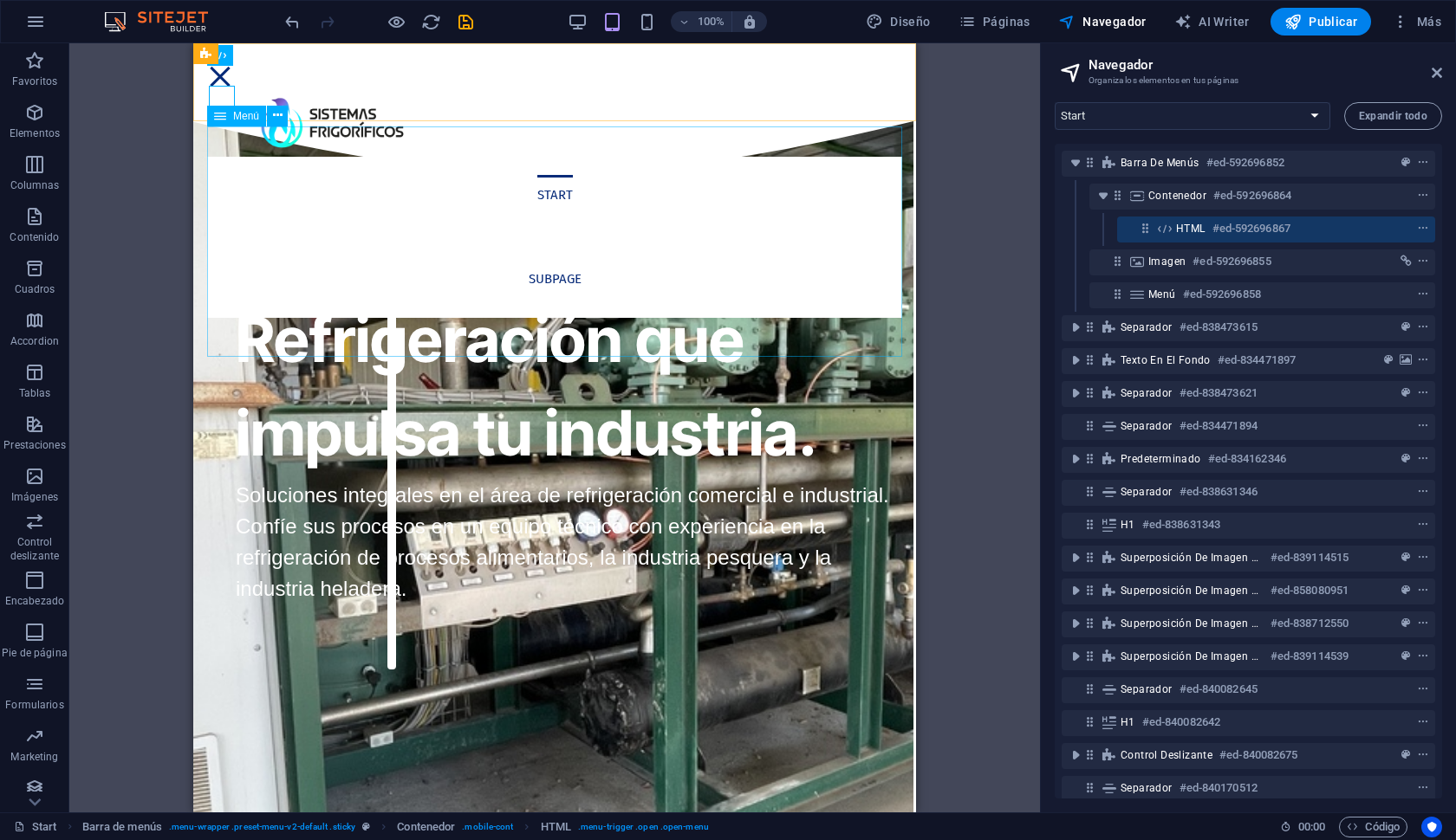
click at [787, 214] on nav "Start Subpage" at bounding box center [555, 237] width 695 height 161
select select "px"
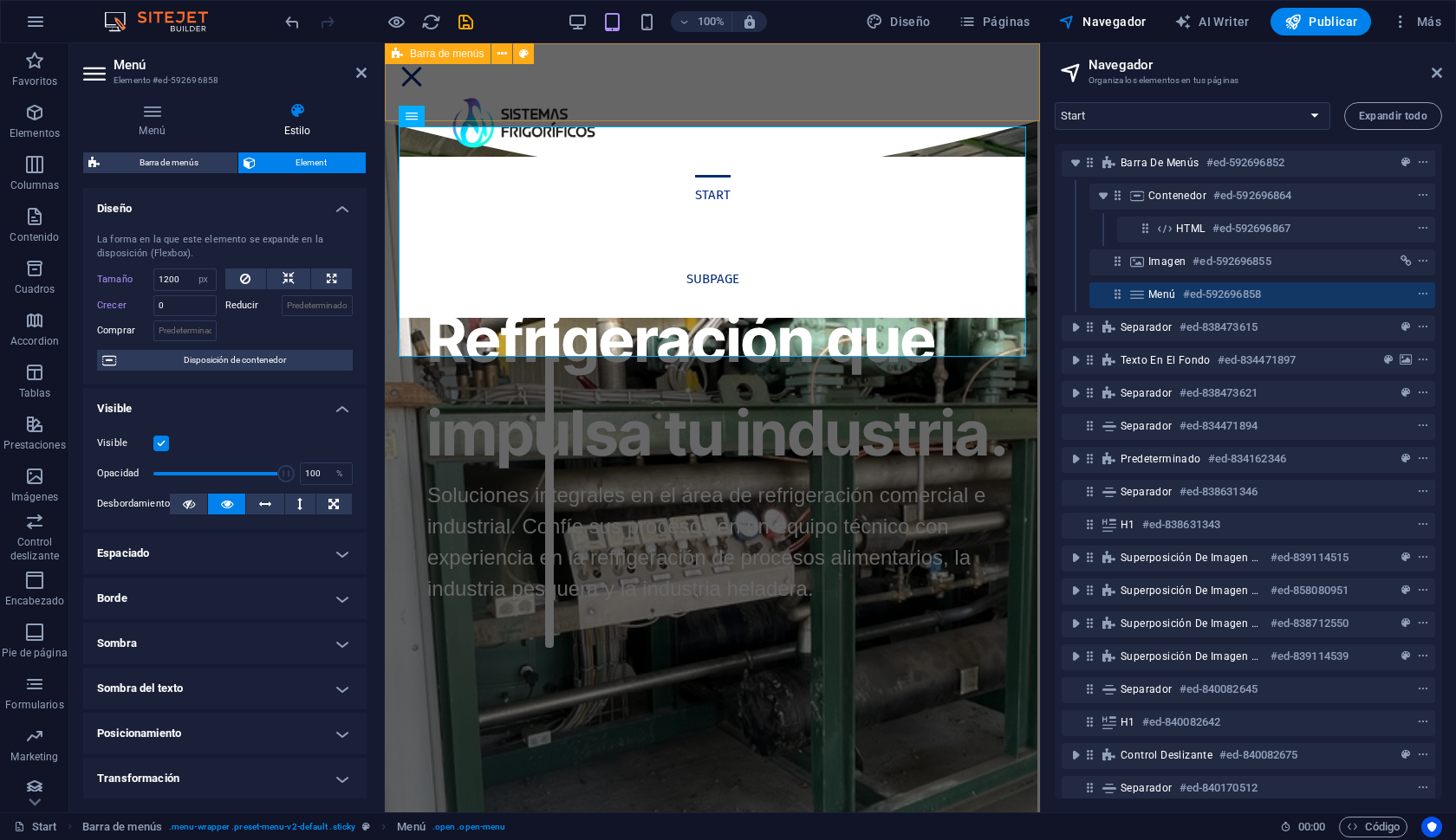
click at [942, 79] on div "Start Subpage" at bounding box center [712, 83] width 655 height 78
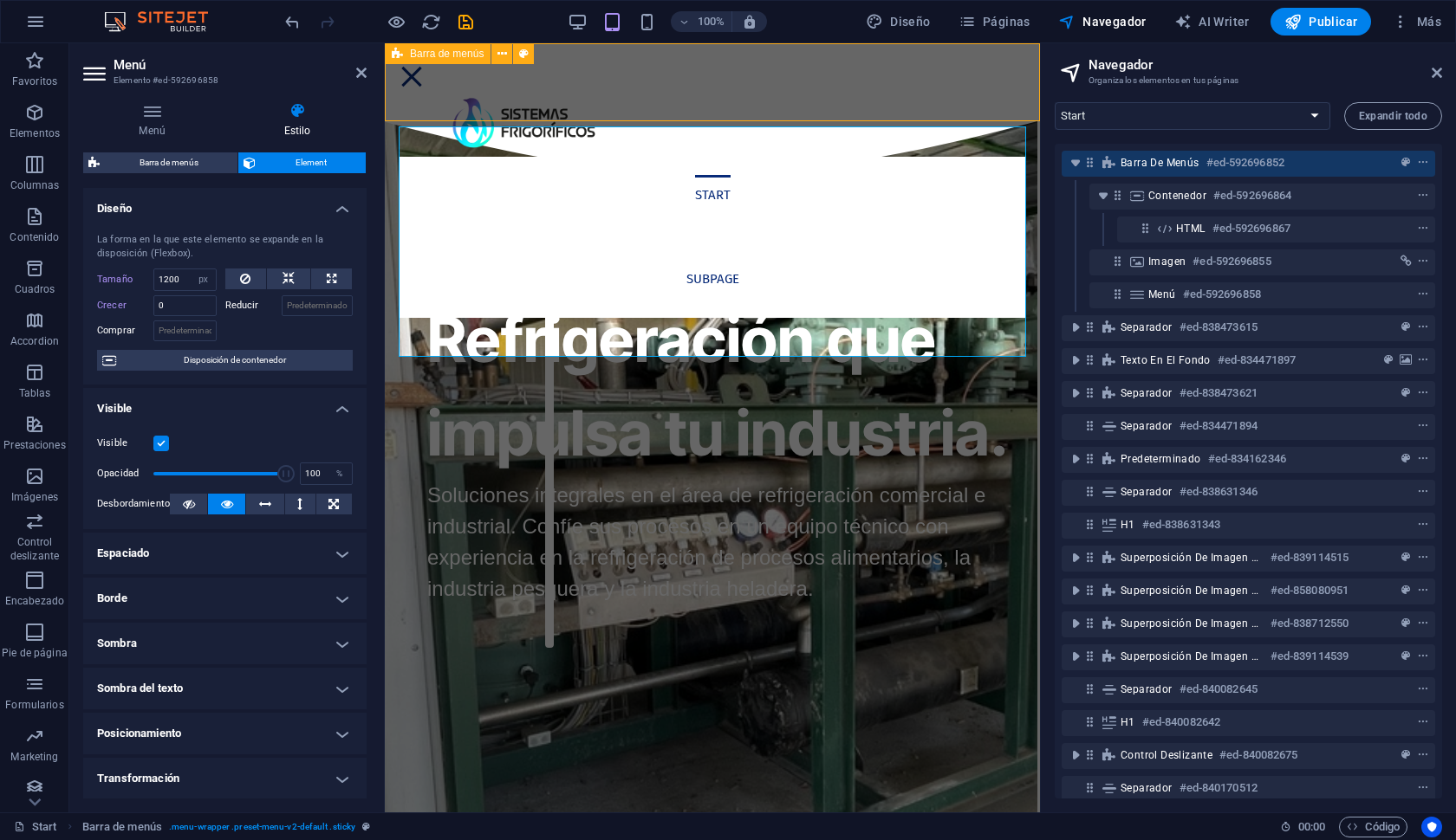
click at [942, 79] on div "Start Subpage" at bounding box center [712, 83] width 655 height 78
select select "px"
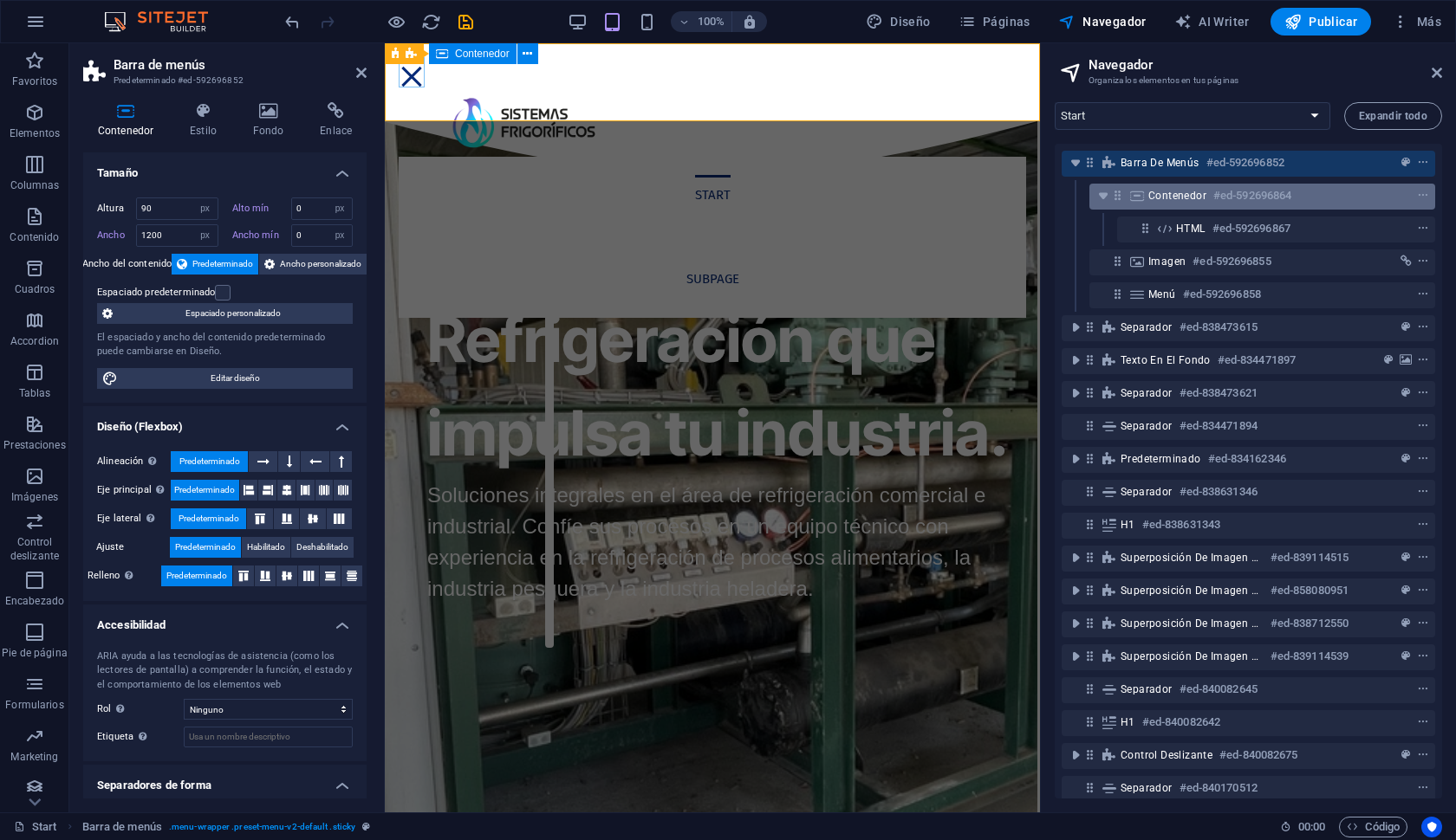
click at [1156, 204] on div "Contenedor #ed-592696864" at bounding box center [1248, 196] width 200 height 21
select select "px"
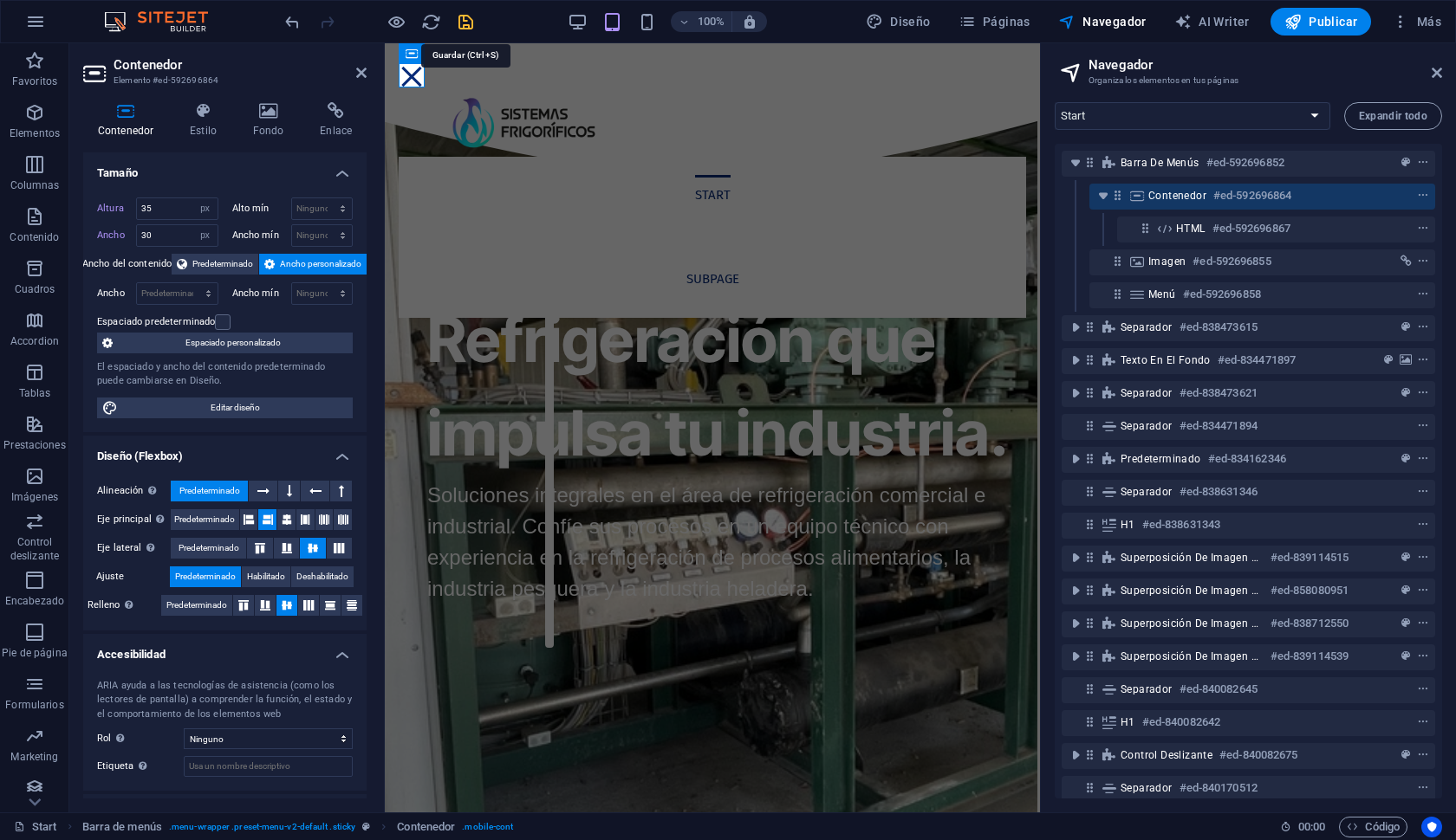
click at [463, 25] on icon "save" at bounding box center [465, 22] width 20 height 20
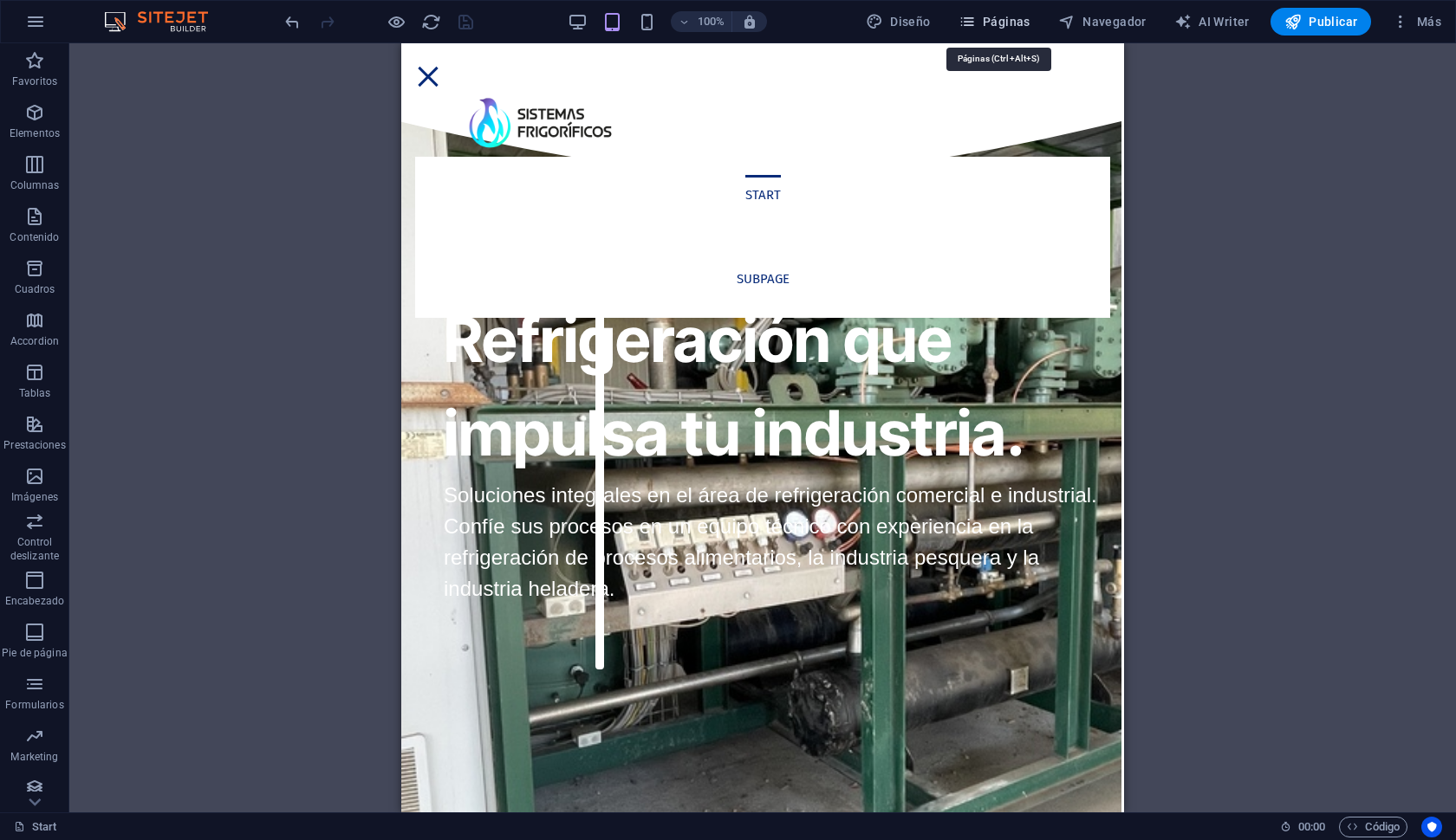
click at [975, 18] on icon "button" at bounding box center [967, 22] width 17 height 17
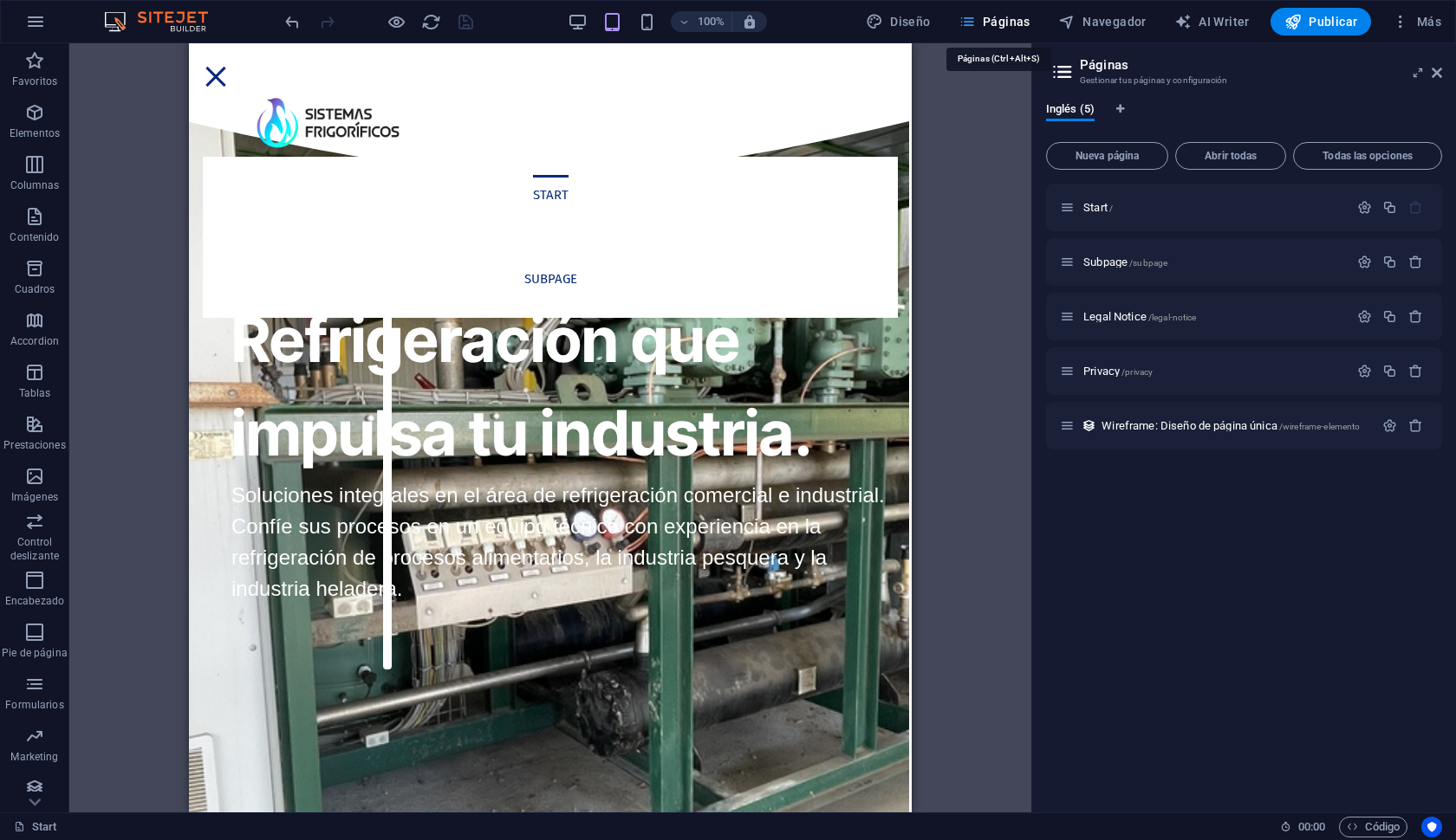
click at [993, 18] on span "Páginas" at bounding box center [994, 22] width 72 height 17
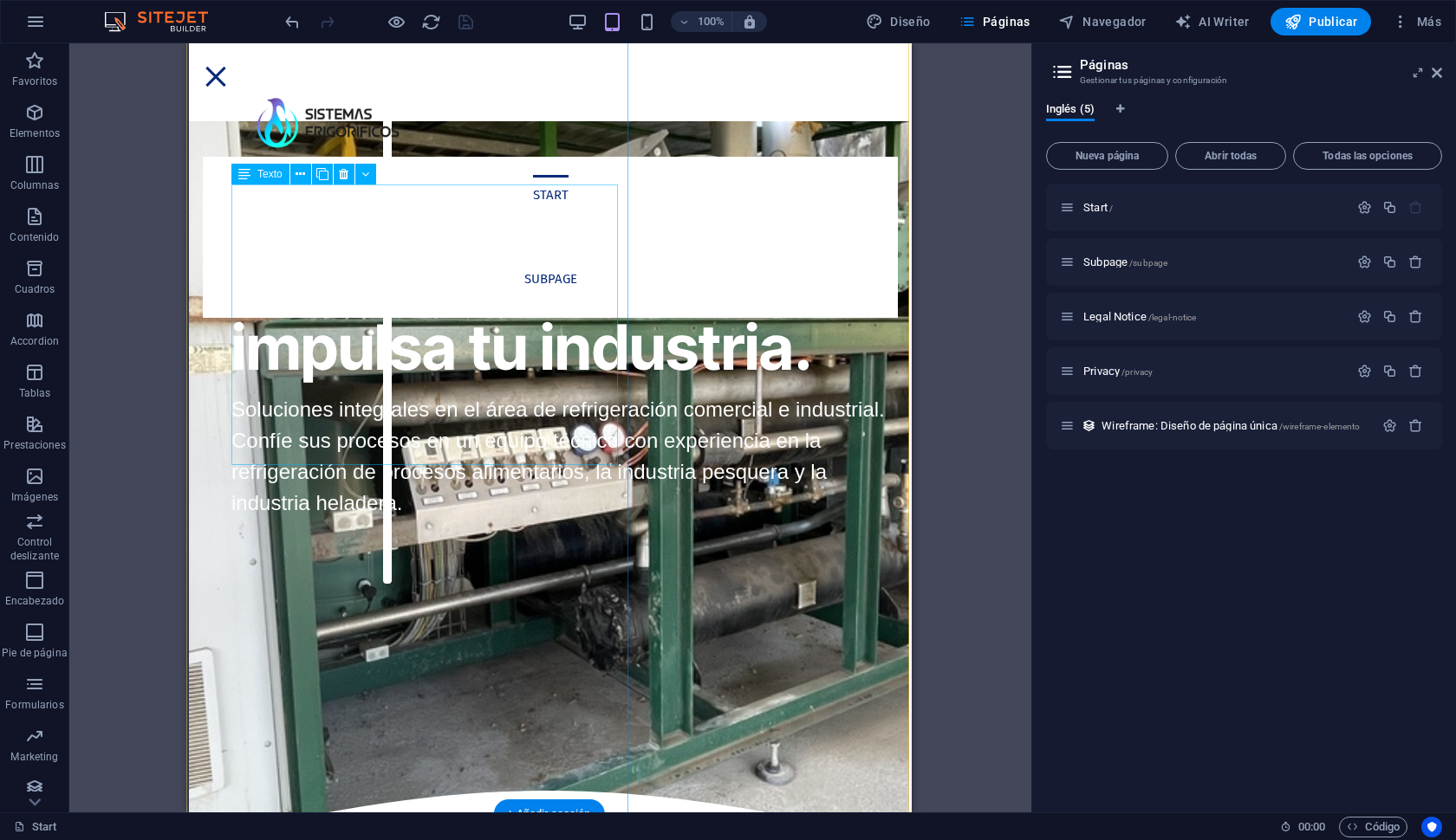
scroll to position [114, 3]
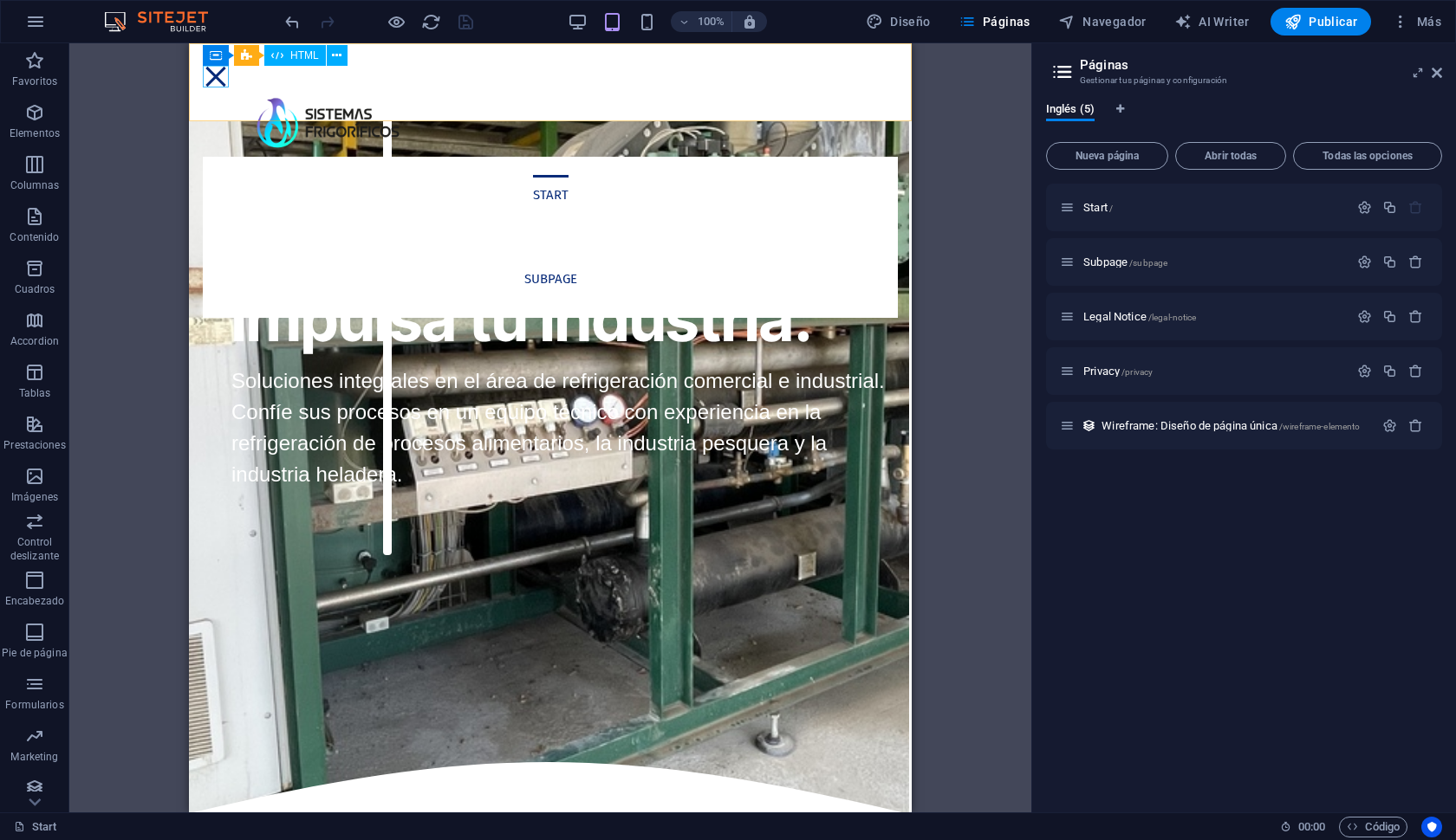
click at [214, 82] on div at bounding box center [215, 76] width 26 height 22
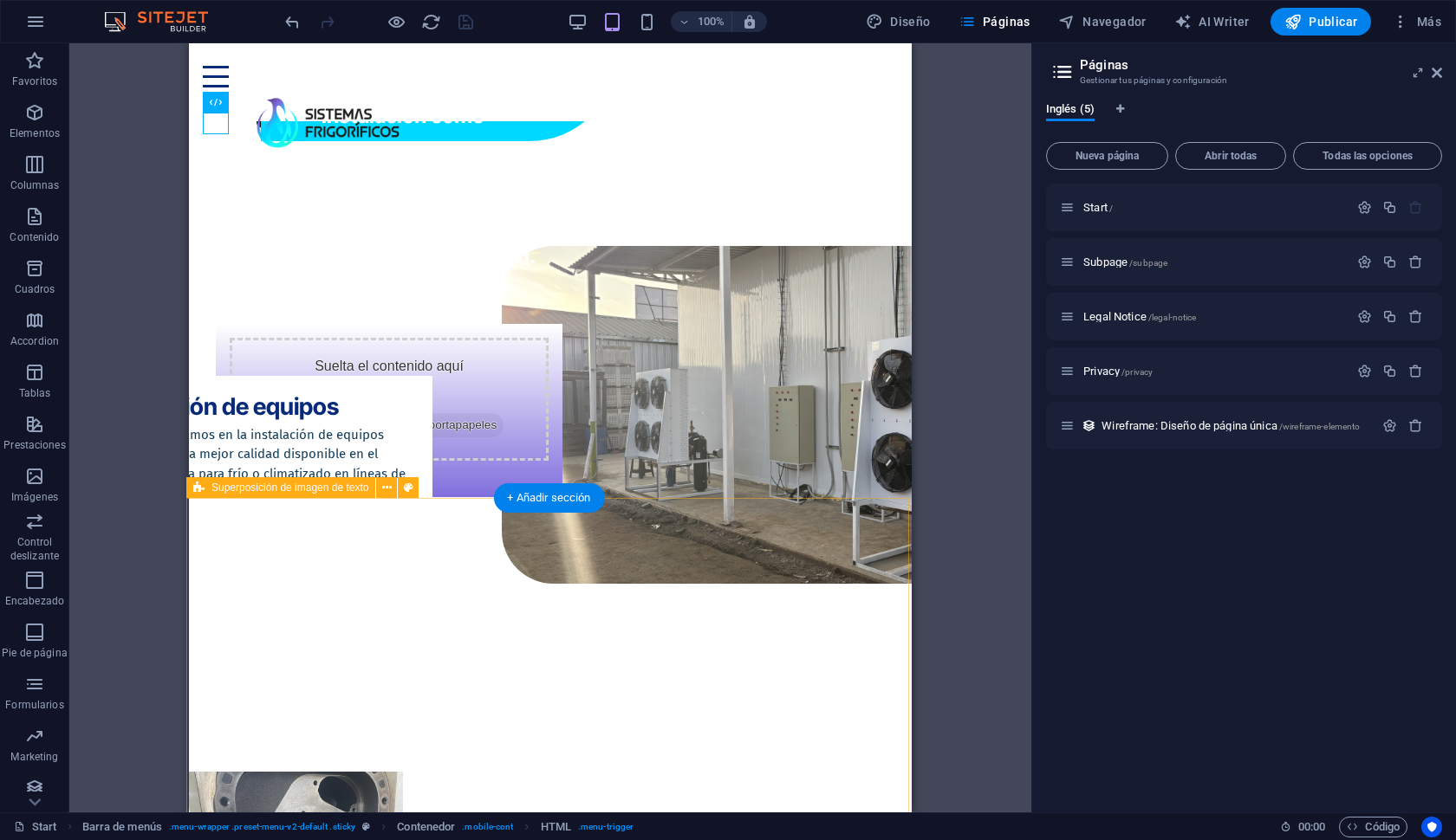
scroll to position [1175, 3]
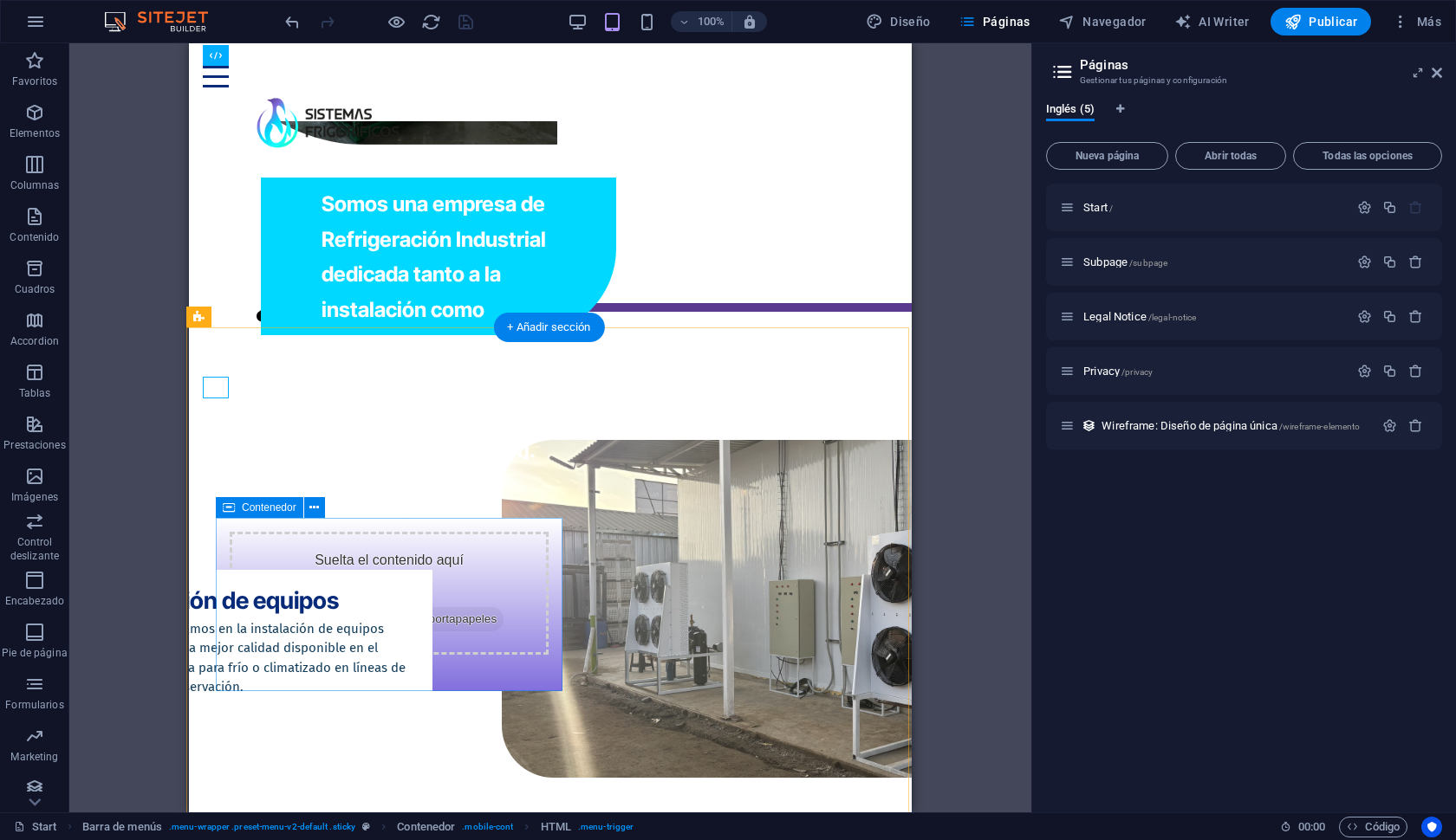
click at [517, 630] on div "Suelta el contenido aquí o Añadir elementos Pegar portapapeles" at bounding box center [388, 593] width 319 height 123
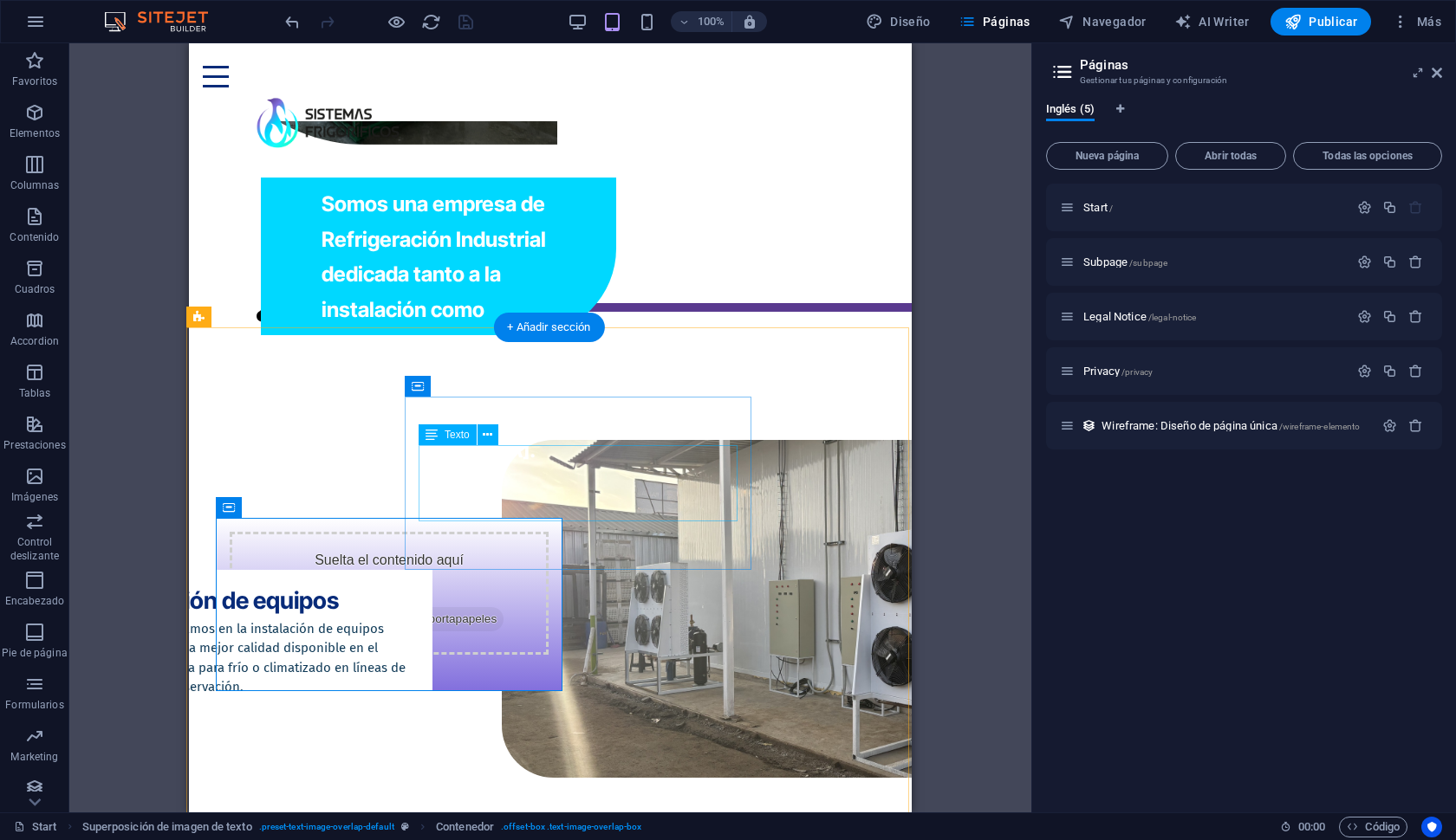
click at [419, 619] on div "Nos especializamos en la instalación de equipos frigoríficos de la mejor calida…" at bounding box center [259, 658] width 319 height 78
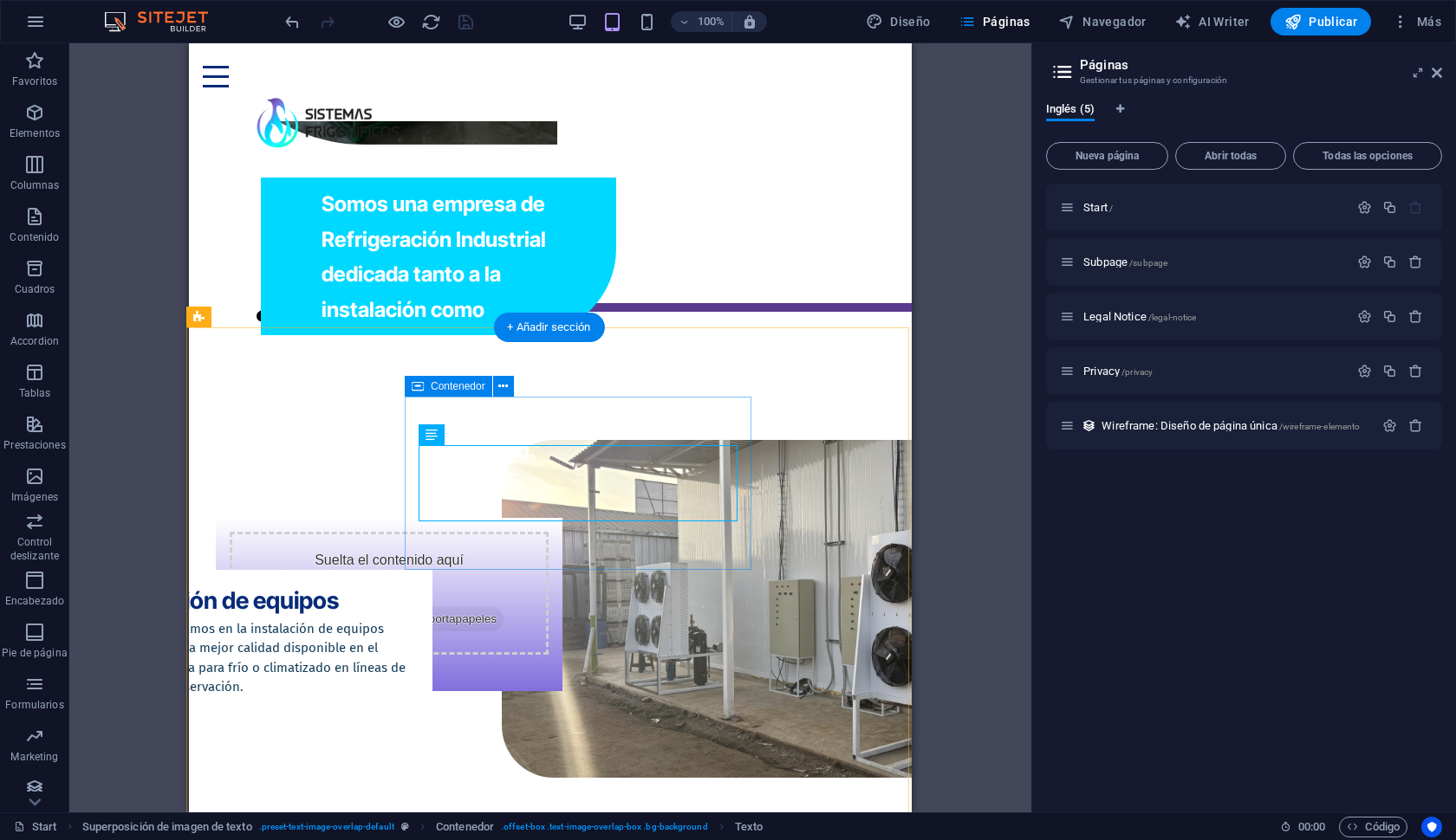
click at [432, 570] on div "Instalación de equipos Nos especializamos en la instalación de equipos frigoríf…" at bounding box center [259, 656] width 346 height 173
select select "px"
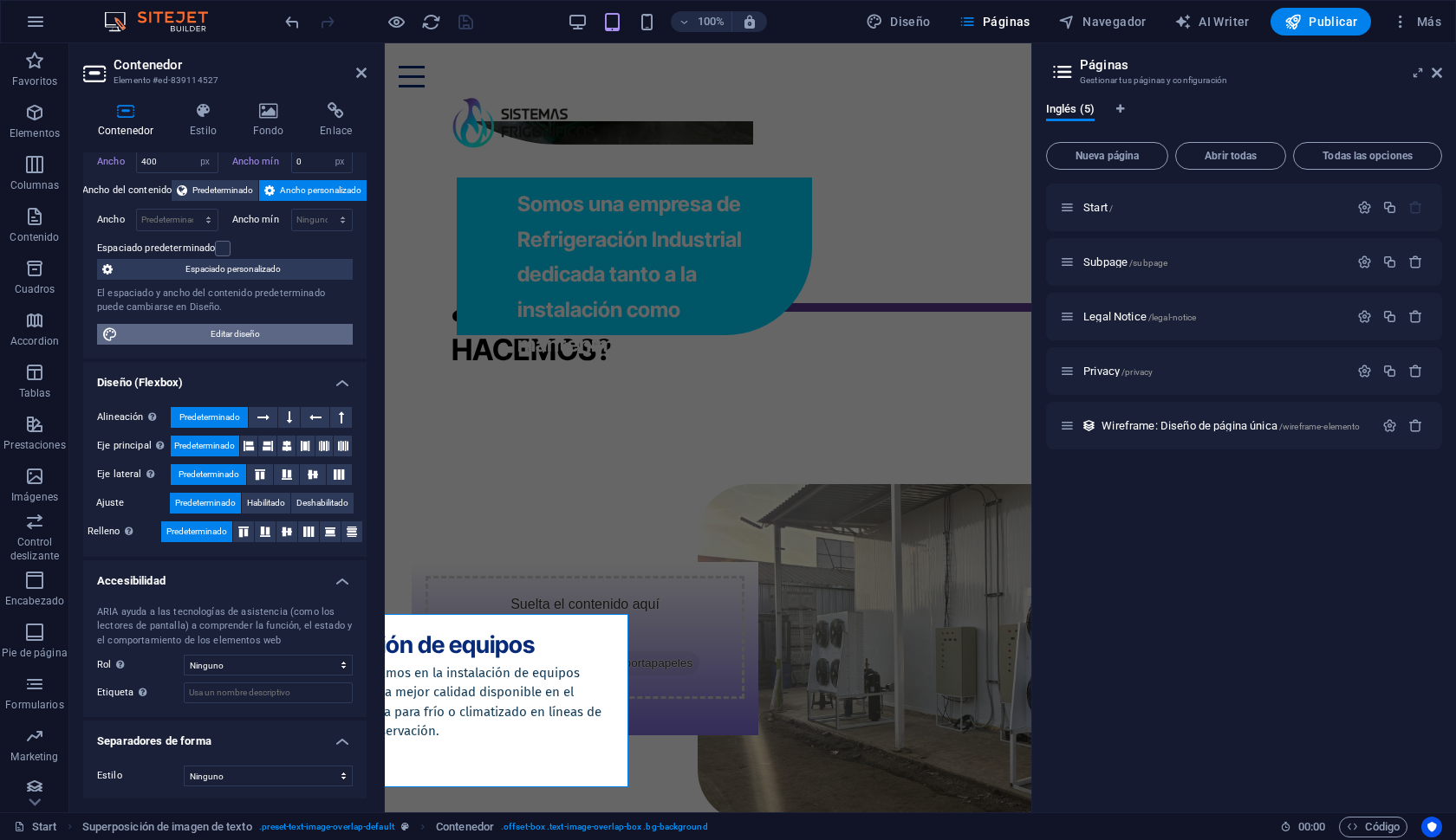
scroll to position [72, 0]
click at [207, 111] on icon at bounding box center [203, 110] width 56 height 17
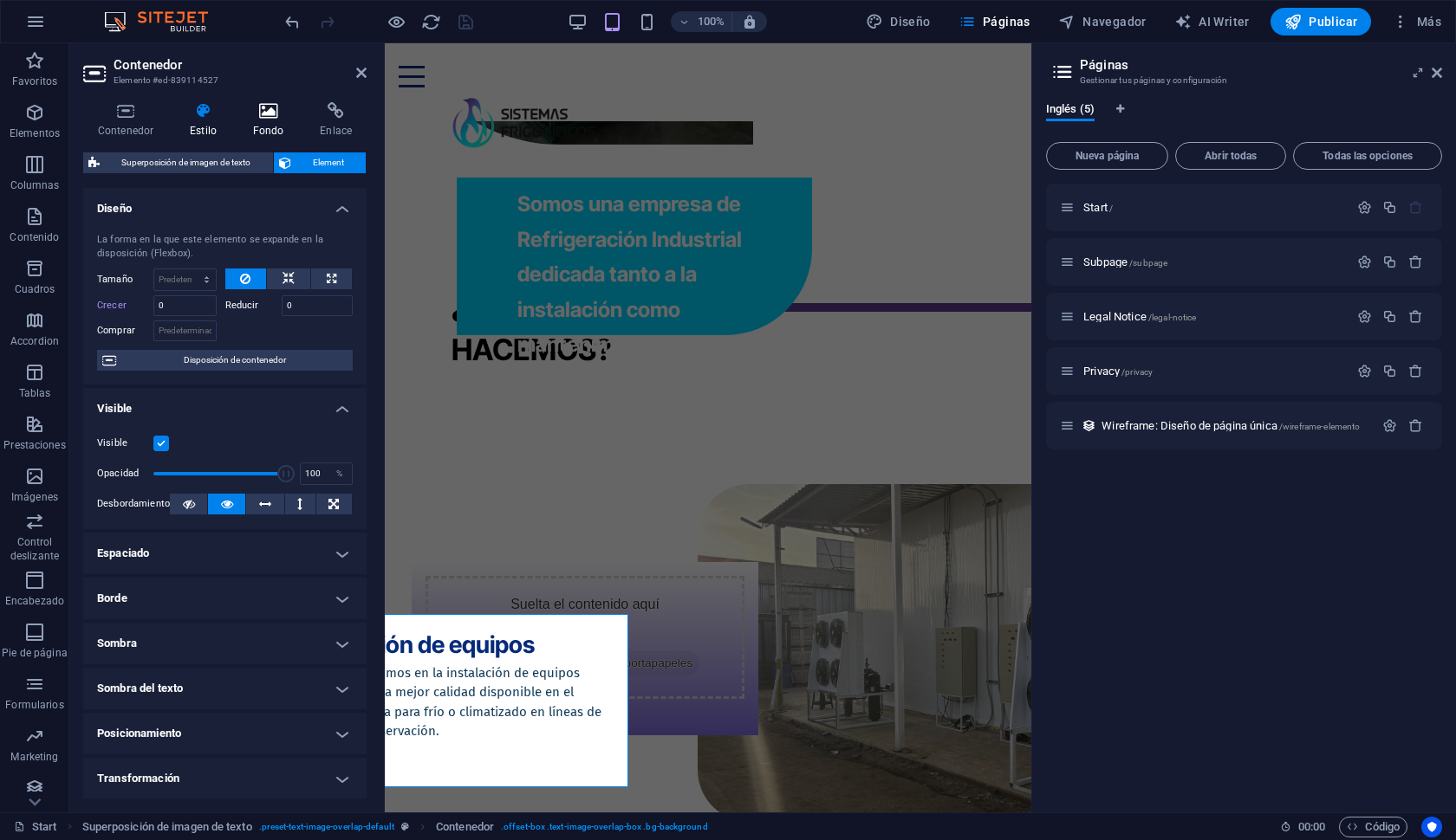
click at [267, 111] on icon at bounding box center [268, 110] width 61 height 17
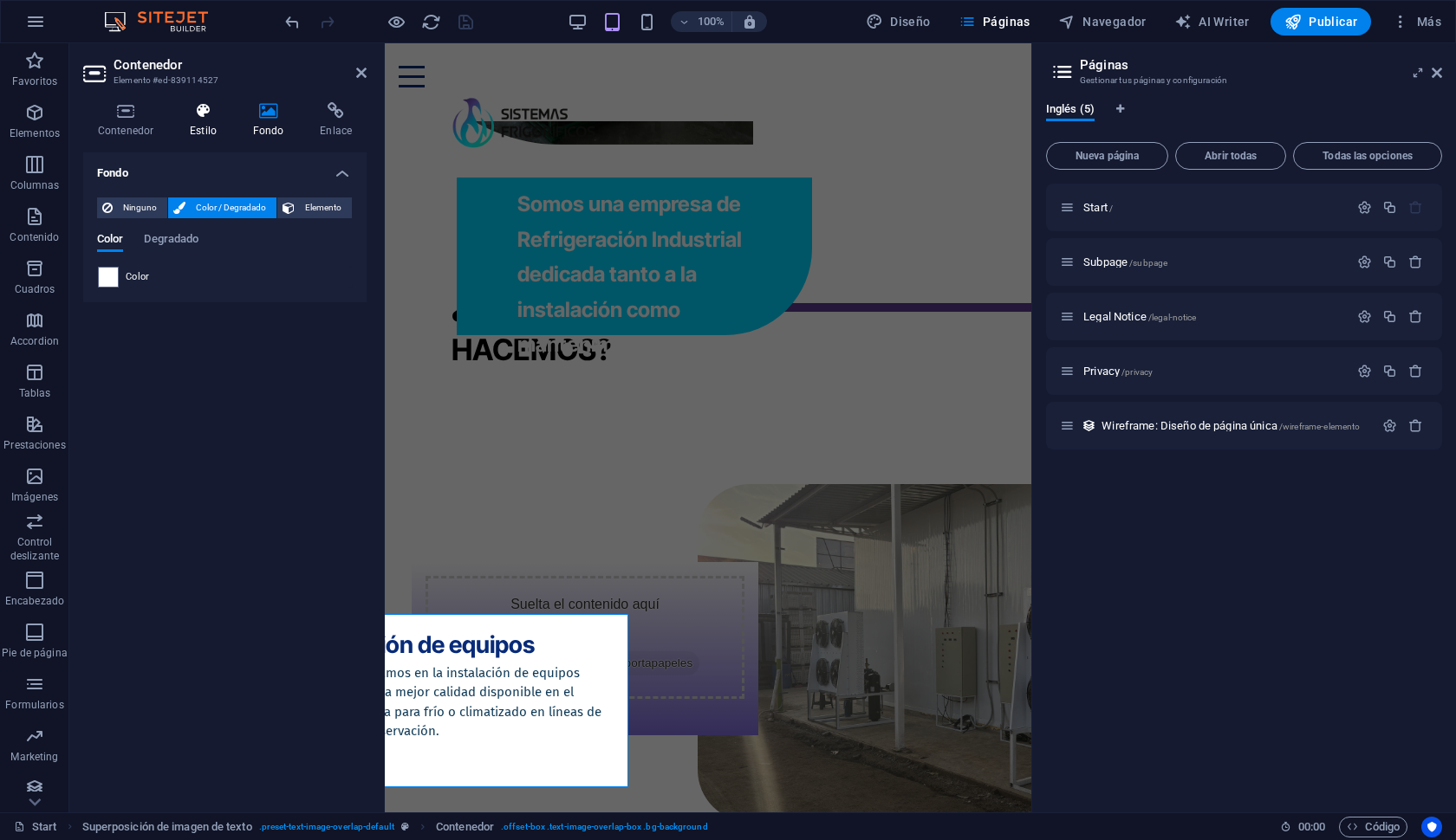
click at [206, 108] on icon at bounding box center [203, 110] width 56 height 17
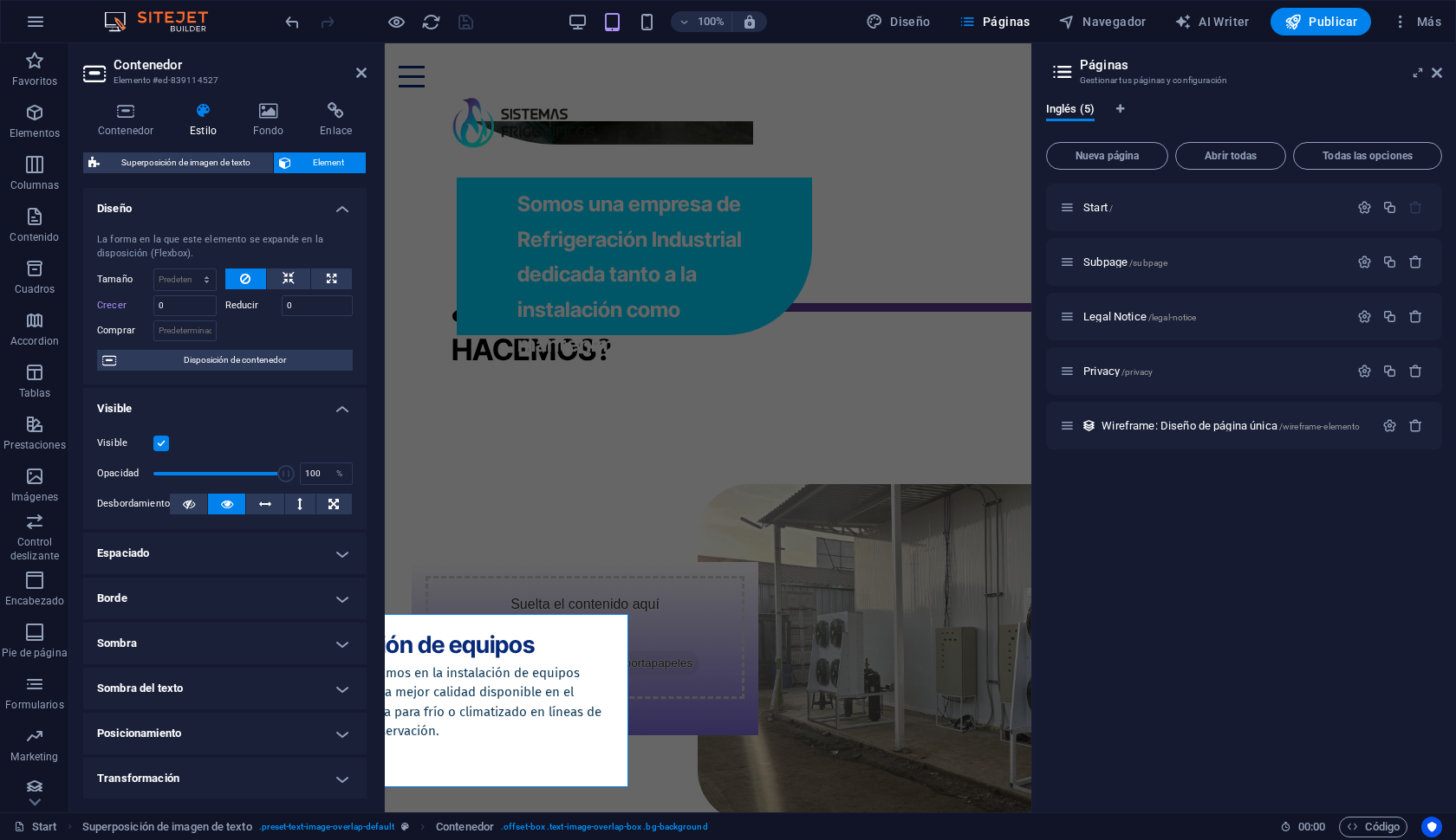
scroll to position [134, 0]
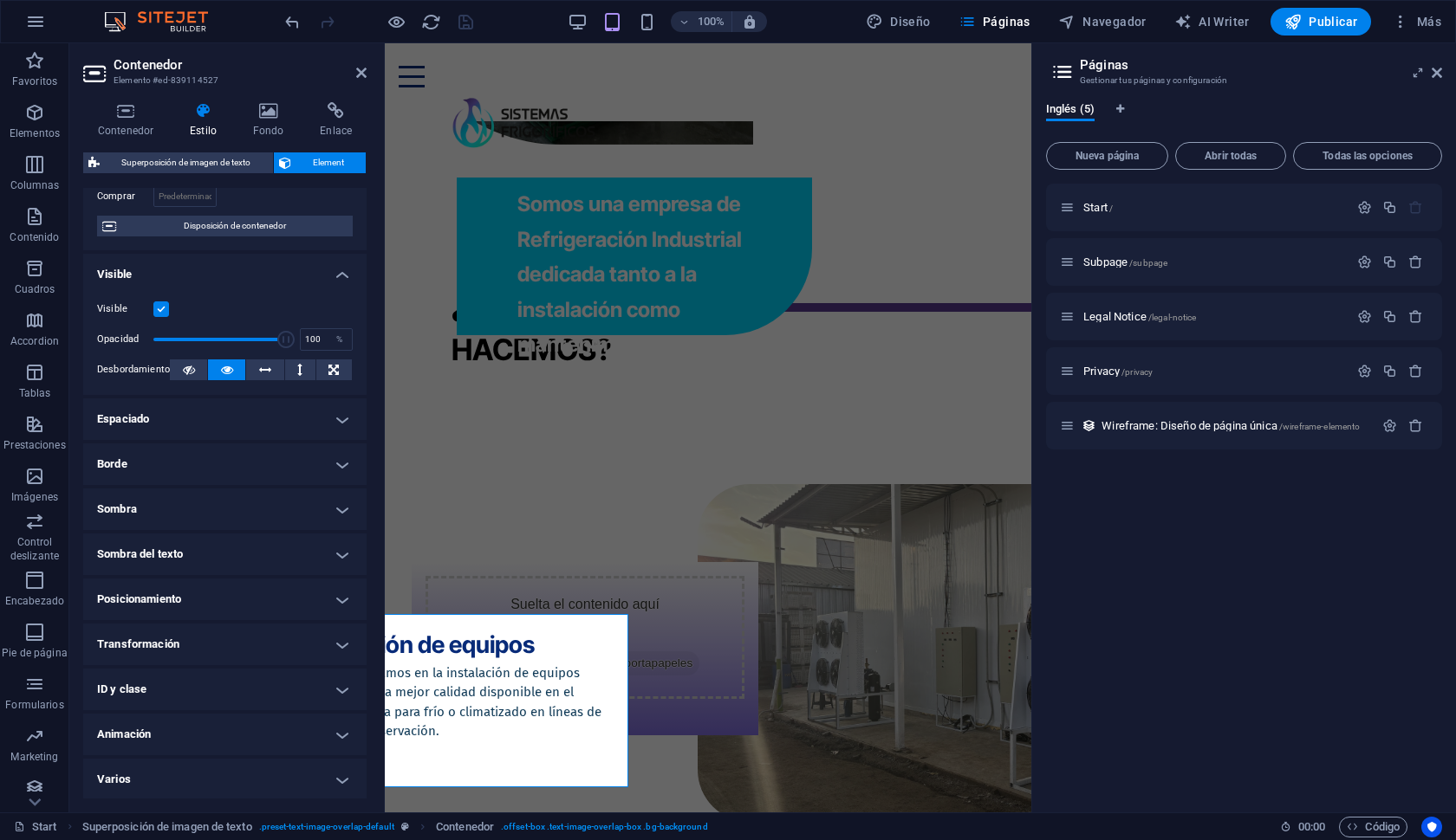
click at [234, 608] on h4 "Posicionamiento" at bounding box center [225, 599] width 284 height 42
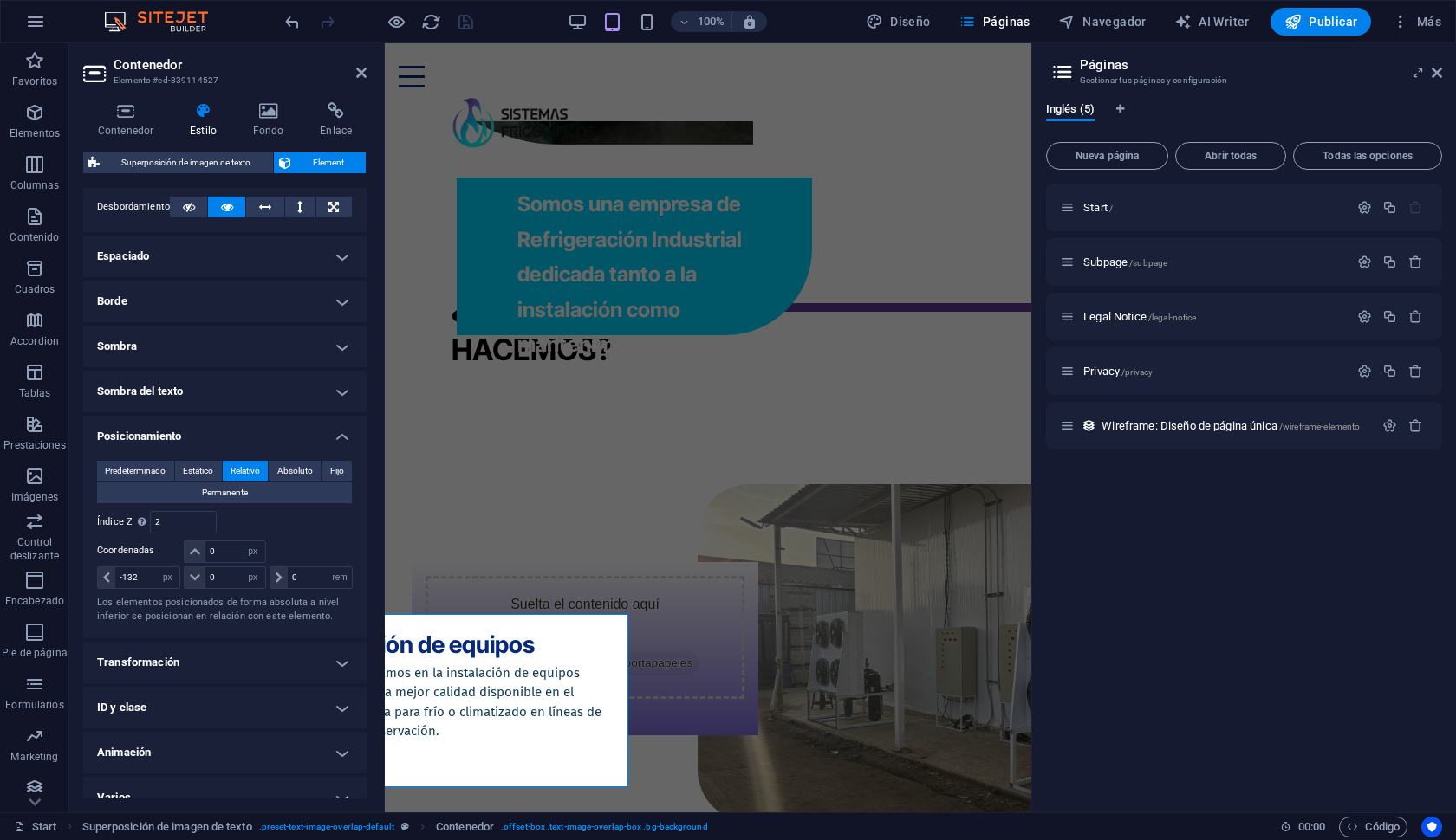
scroll to position [301, 0]
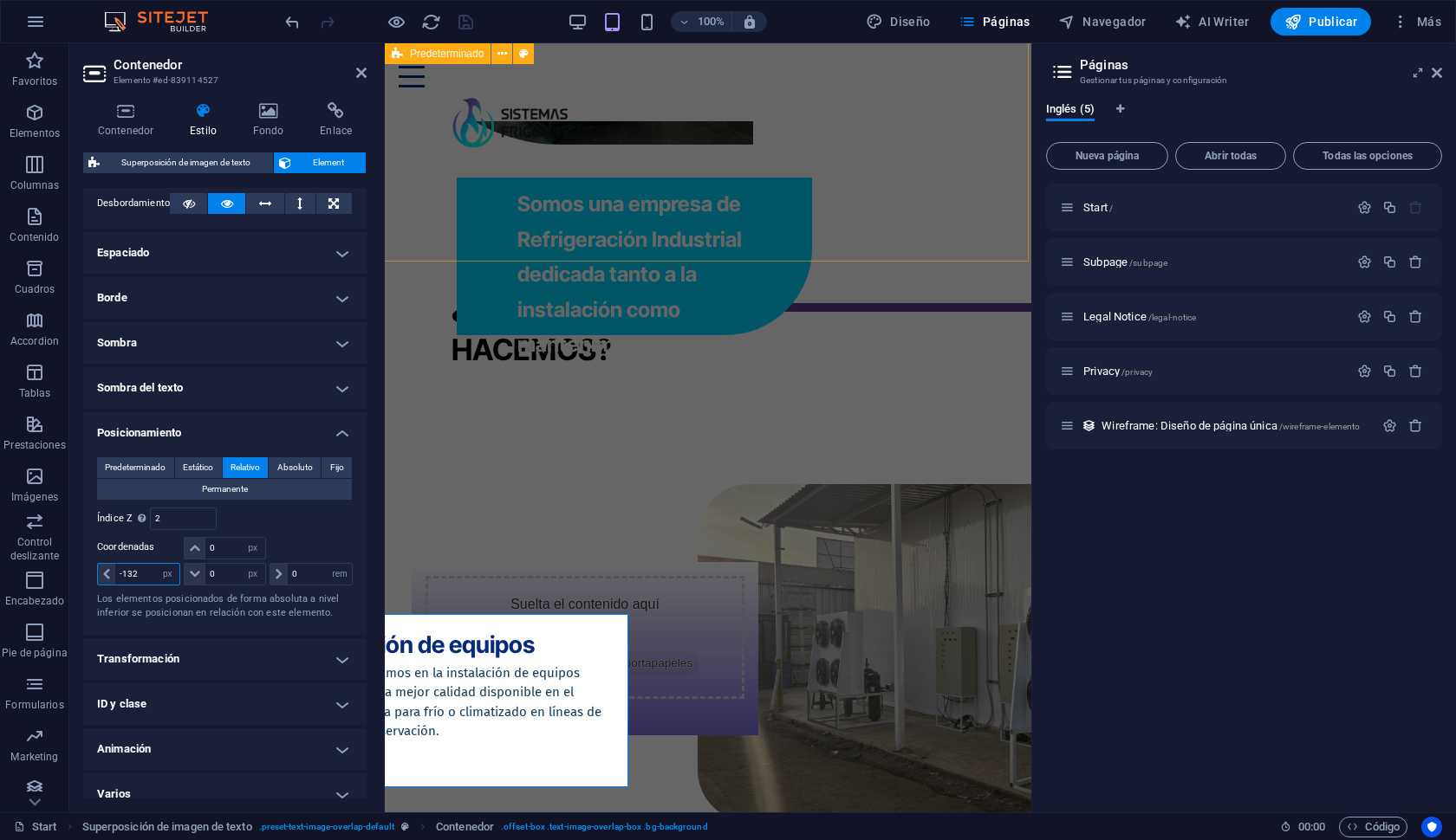
click at [128, 572] on input "-132" at bounding box center [147, 575] width 64 height 21
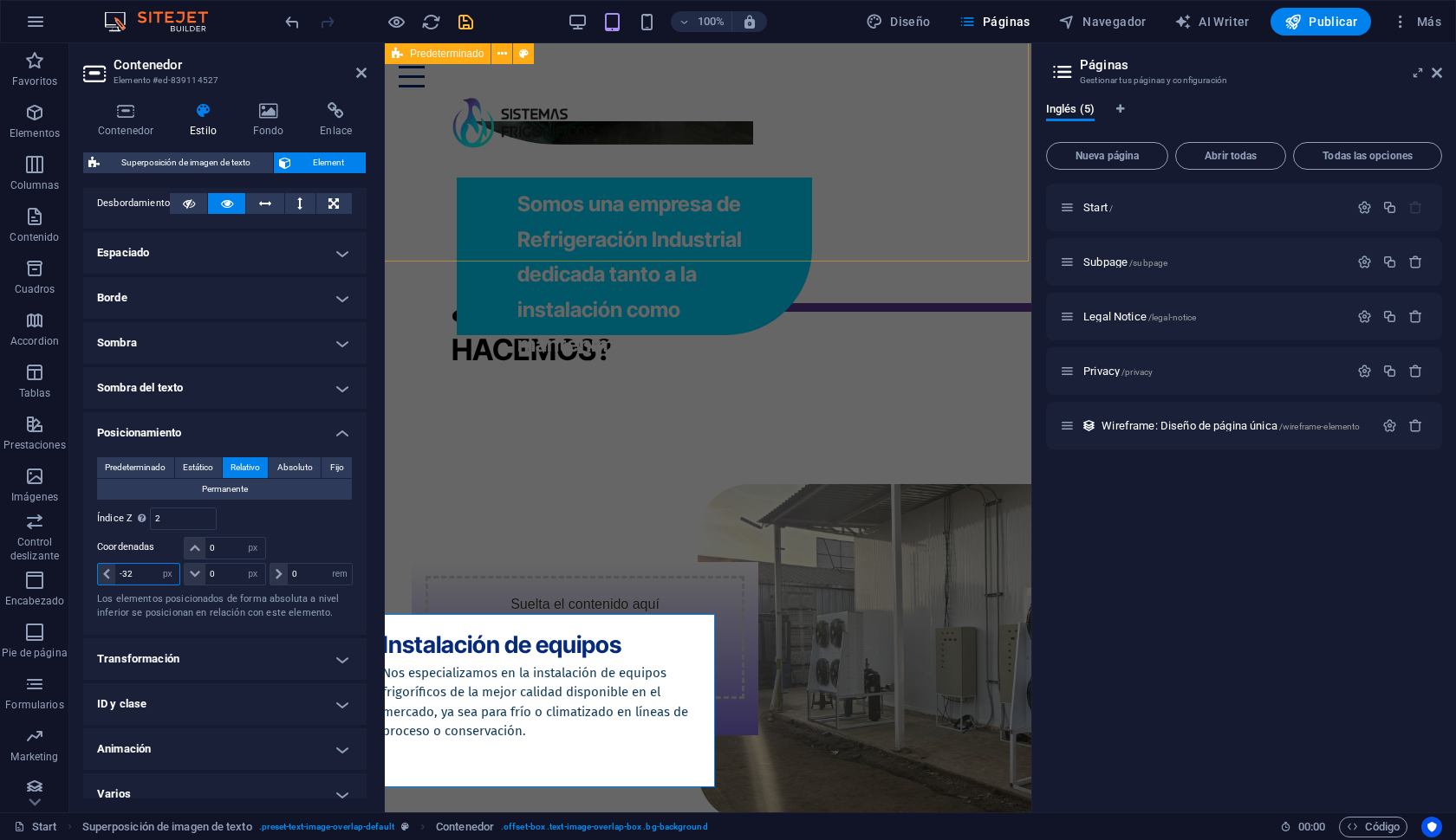
type input "-32"
click at [305, 526] on div "Relativo a #ed-839114515" at bounding box center [289, 519] width 128 height 23
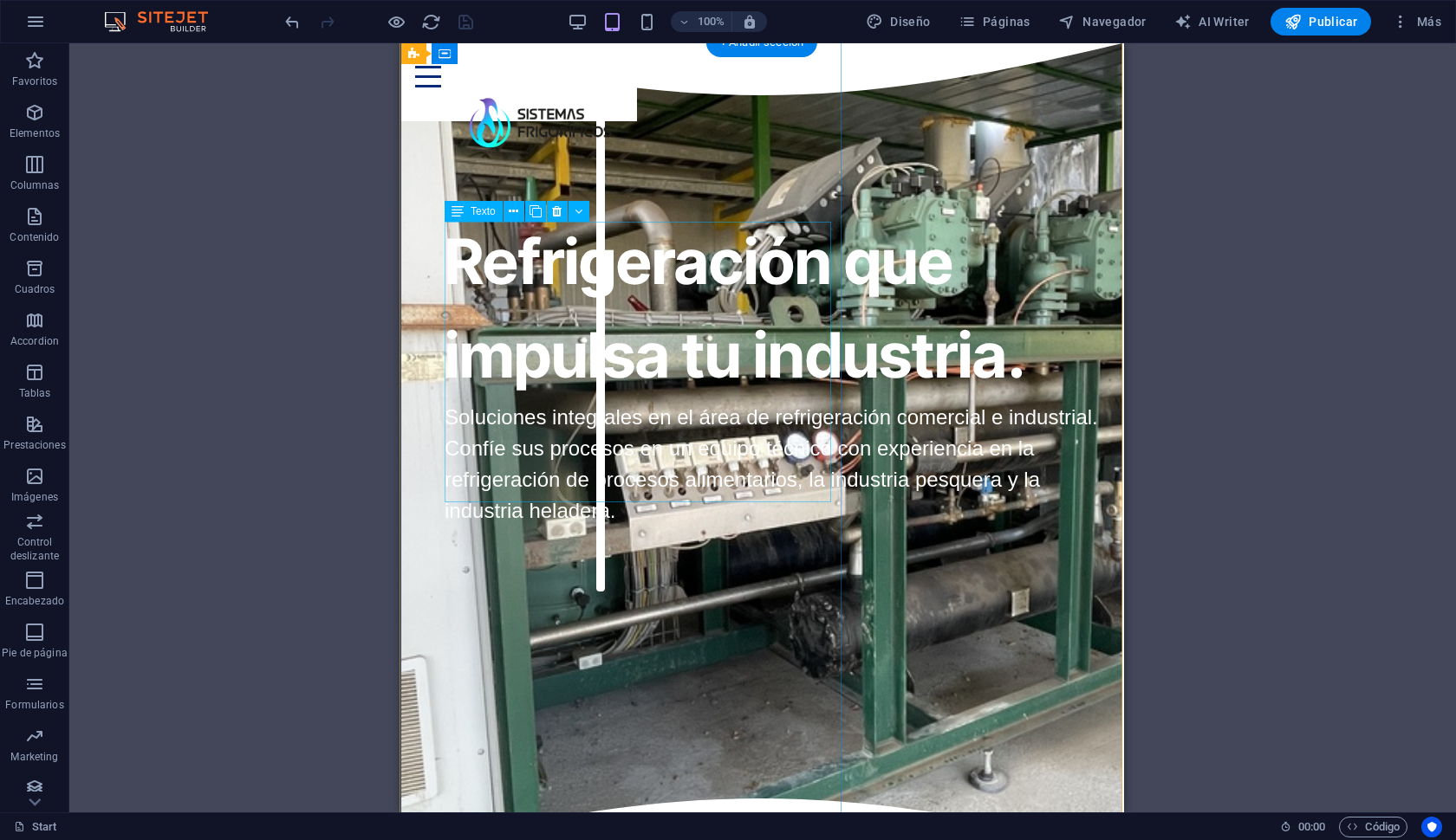
scroll to position [0, 2]
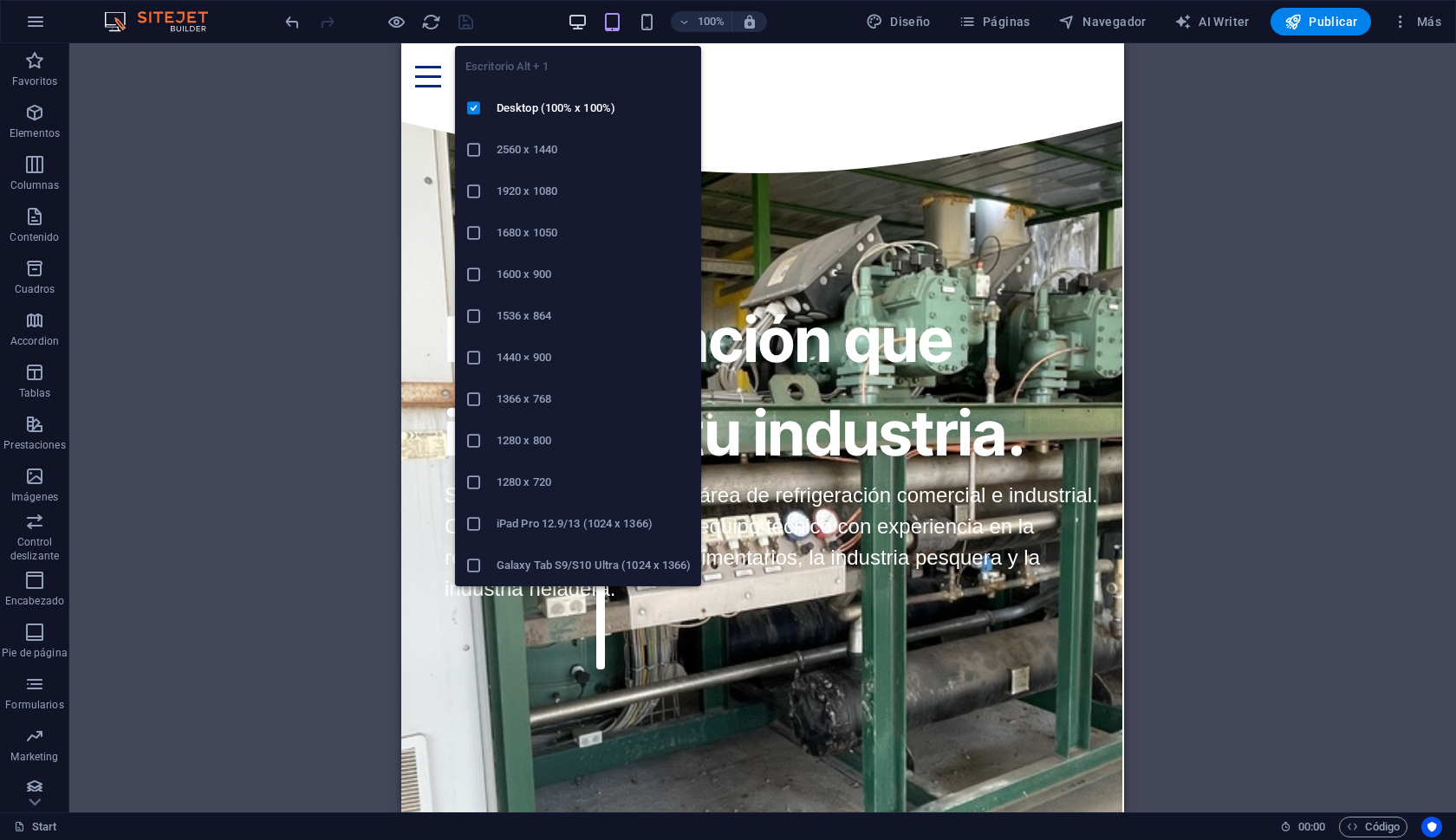
click at [580, 24] on icon "button" at bounding box center [577, 22] width 20 height 20
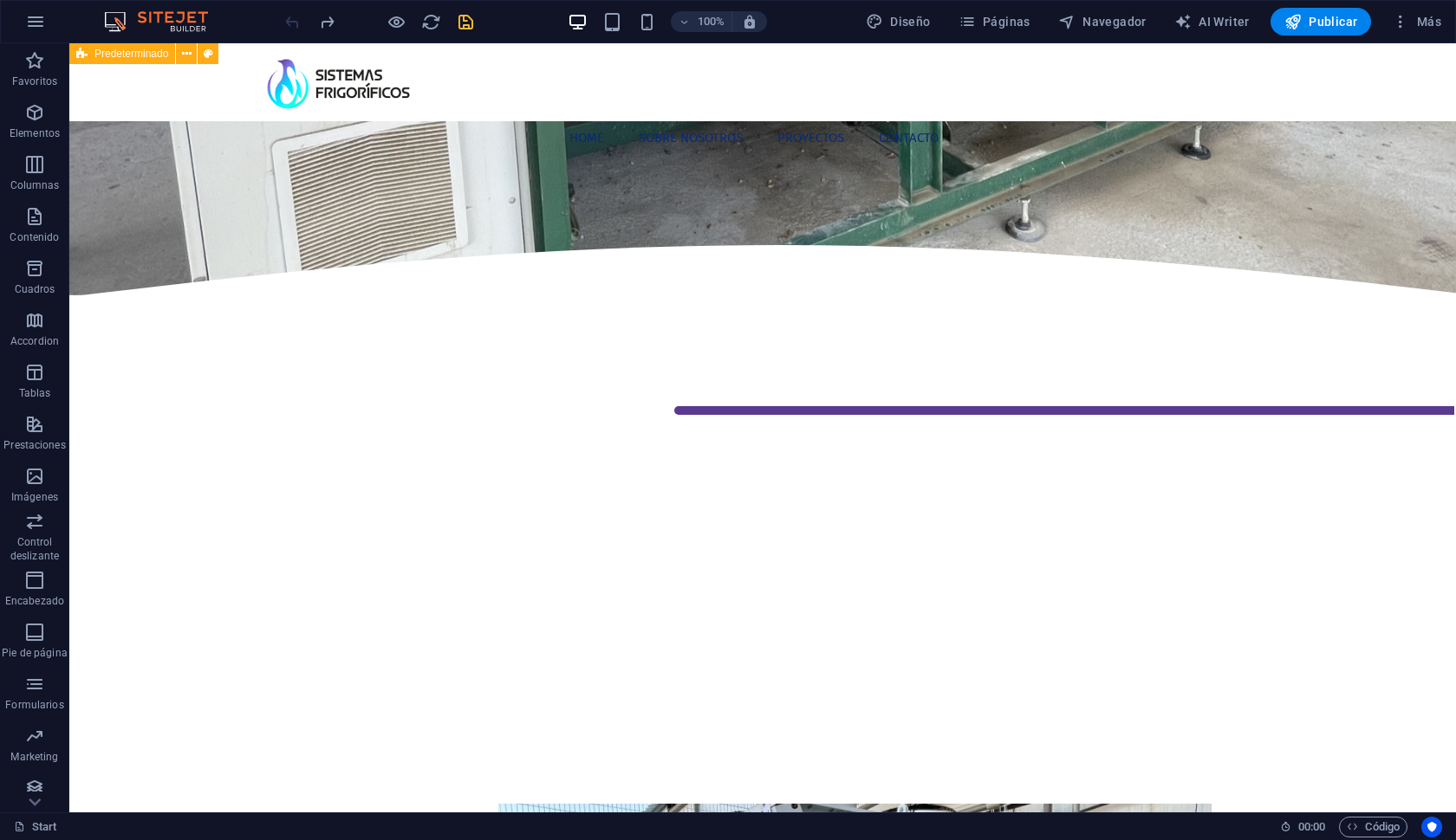
scroll to position [508, 2]
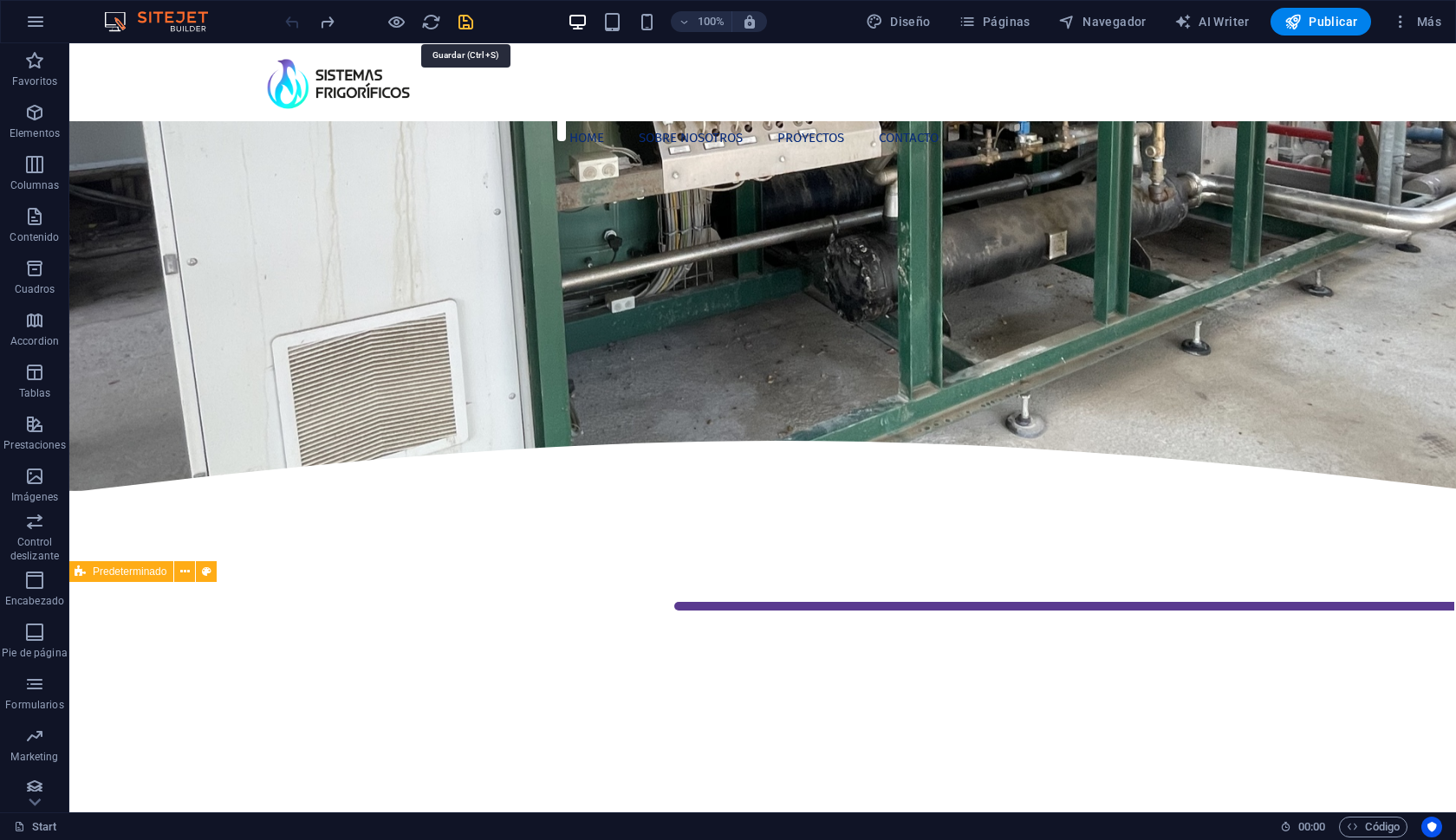
click at [460, 27] on icon "save" at bounding box center [465, 22] width 20 height 20
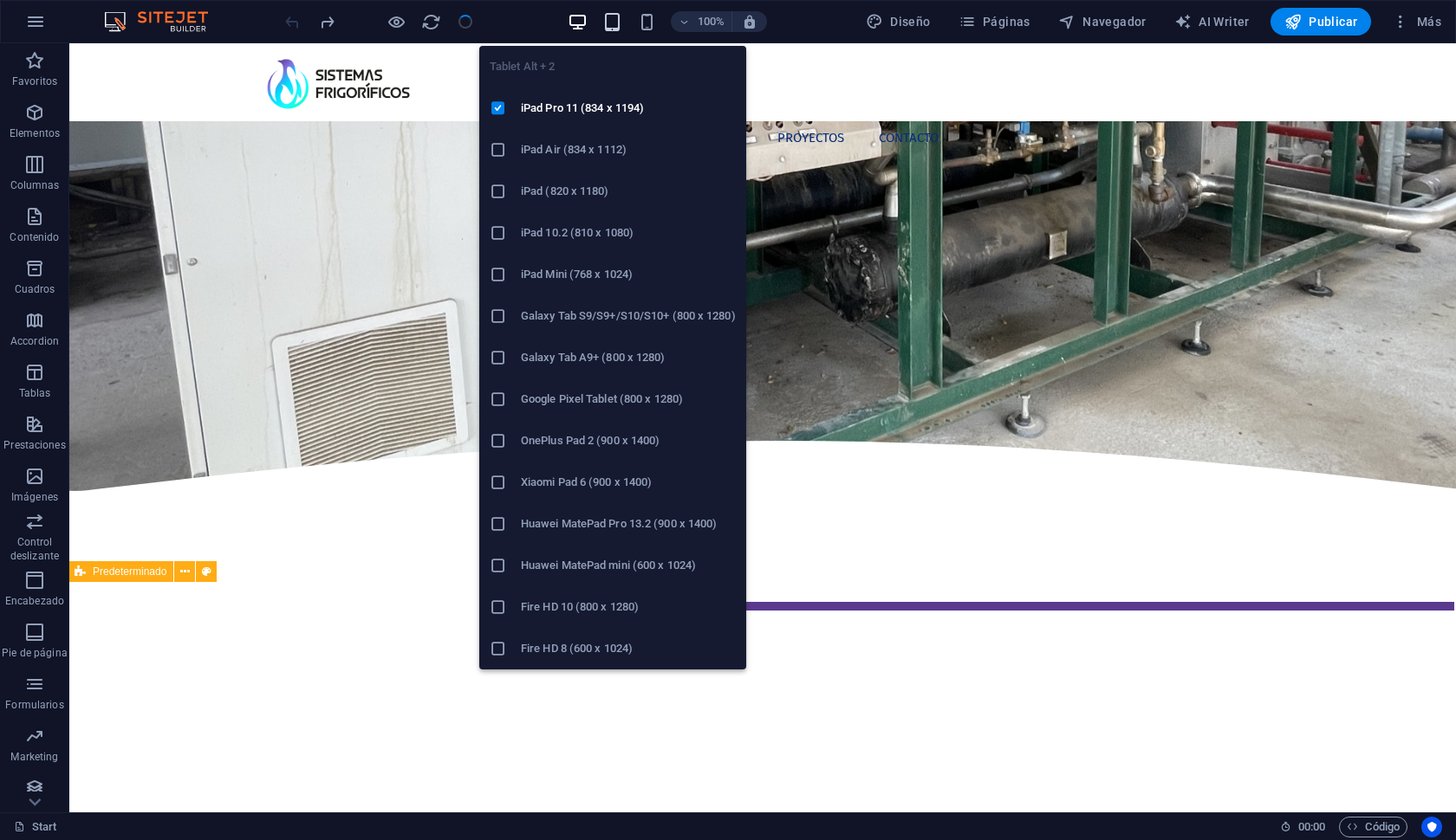
click at [622, 23] on icon "button" at bounding box center [612, 22] width 20 height 20
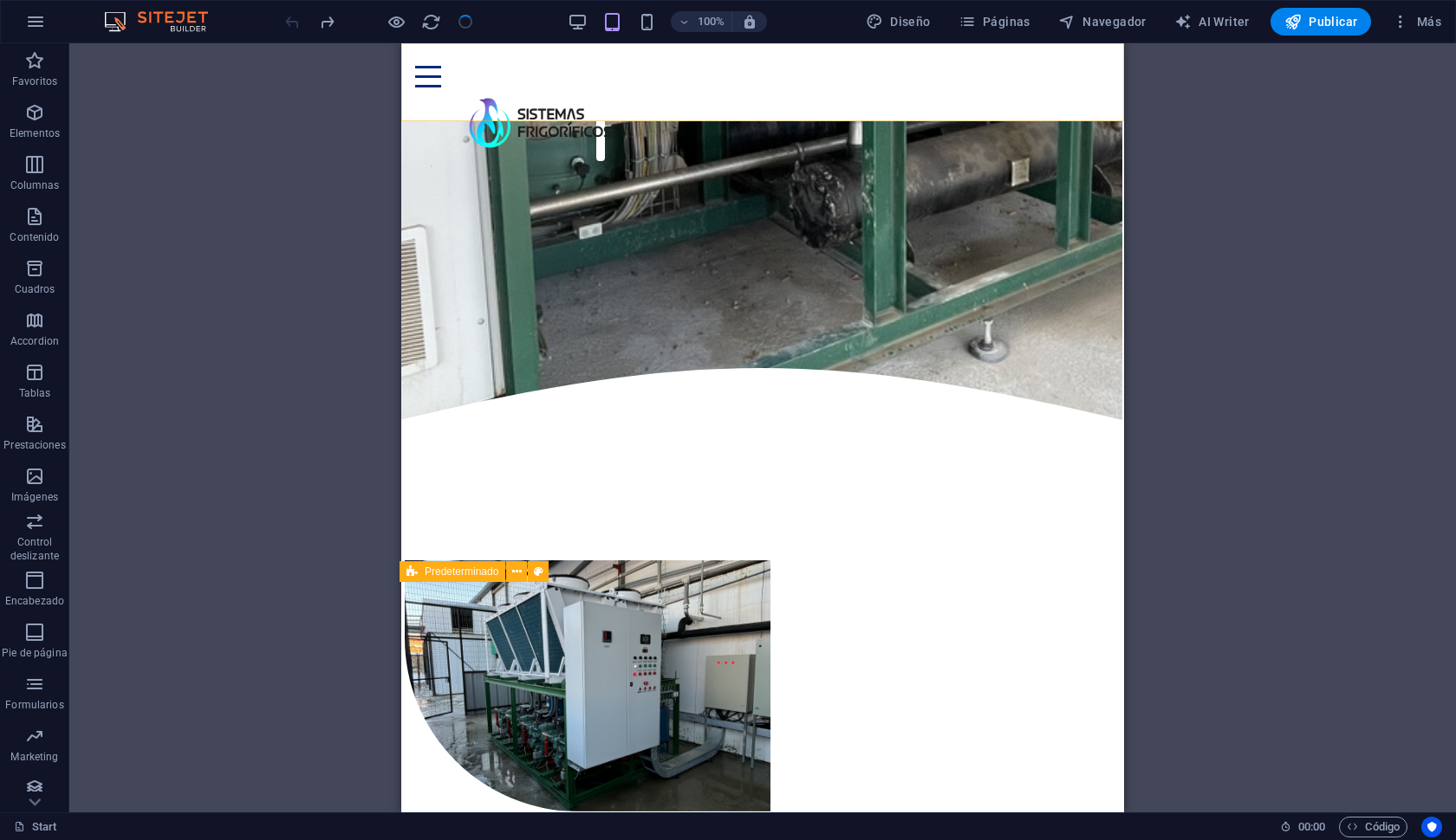
click at [432, 86] on div at bounding box center [427, 76] width 26 height 22
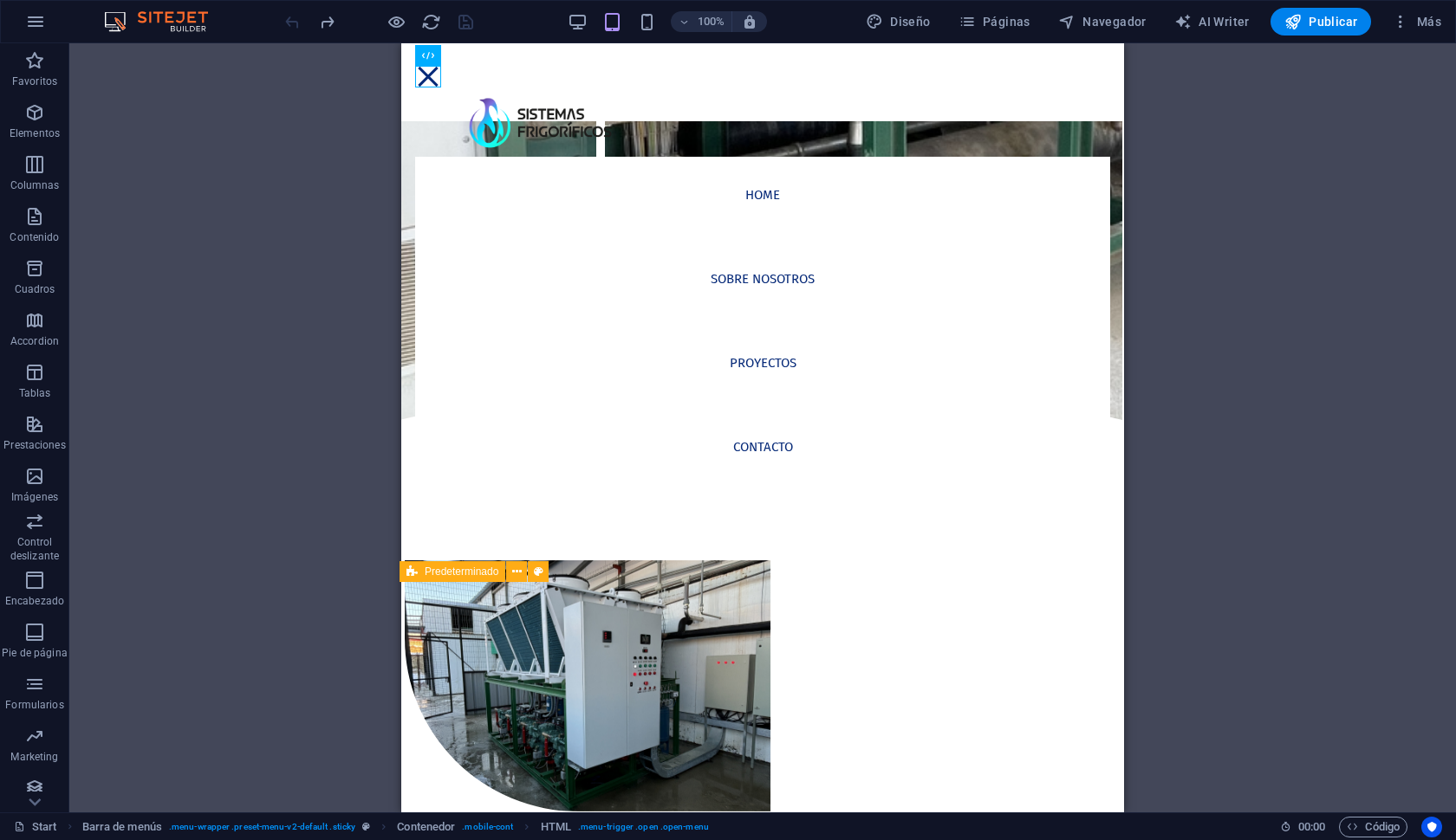
click at [1206, 193] on div "Arrastra aquí para reemplazar el contenido existente. Si quieres crear un eleme…" at bounding box center [762, 428] width 1387 height 769
click at [432, 79] on div at bounding box center [427, 76] width 26 height 22
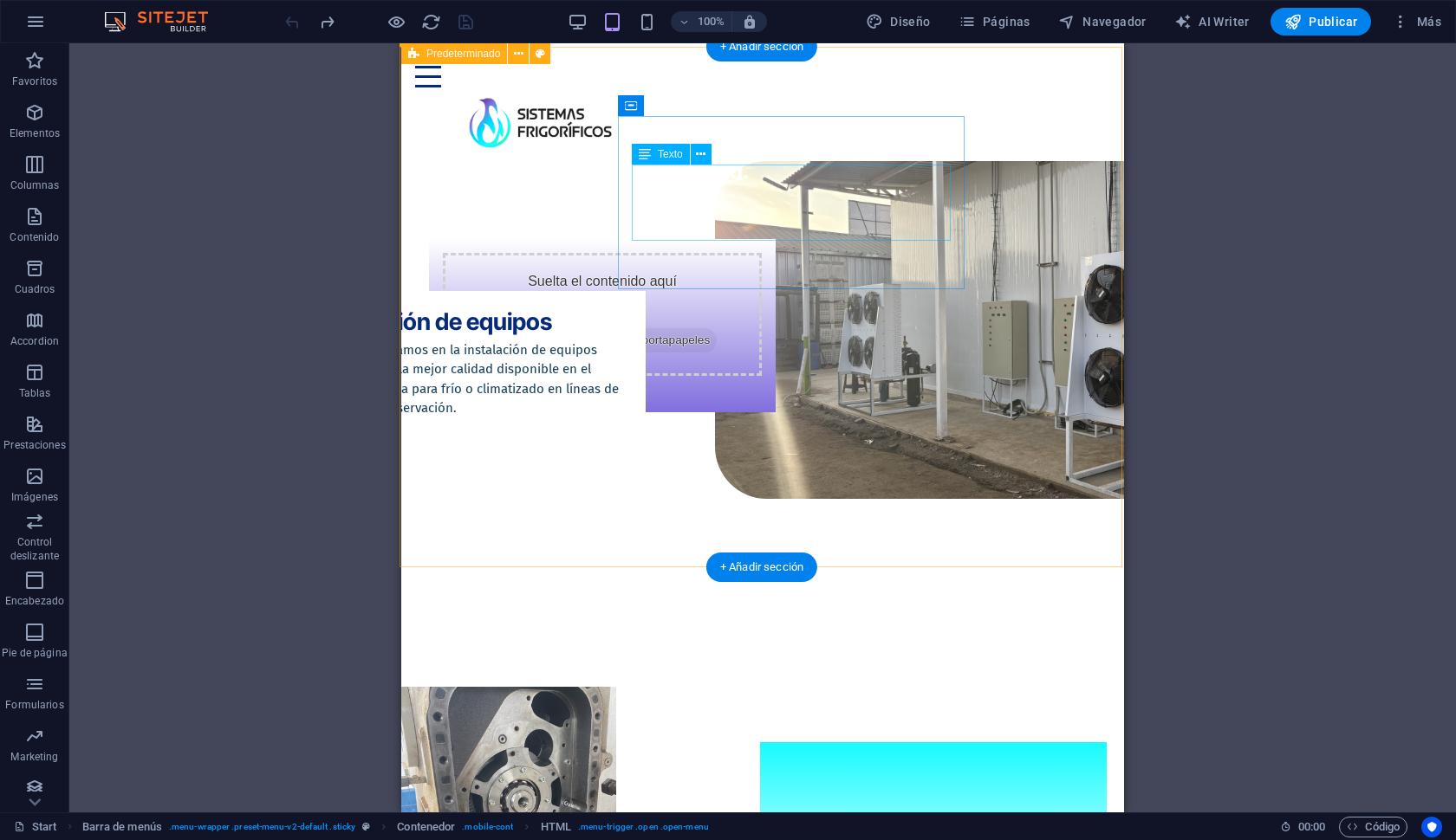
scroll to position [1453, 2]
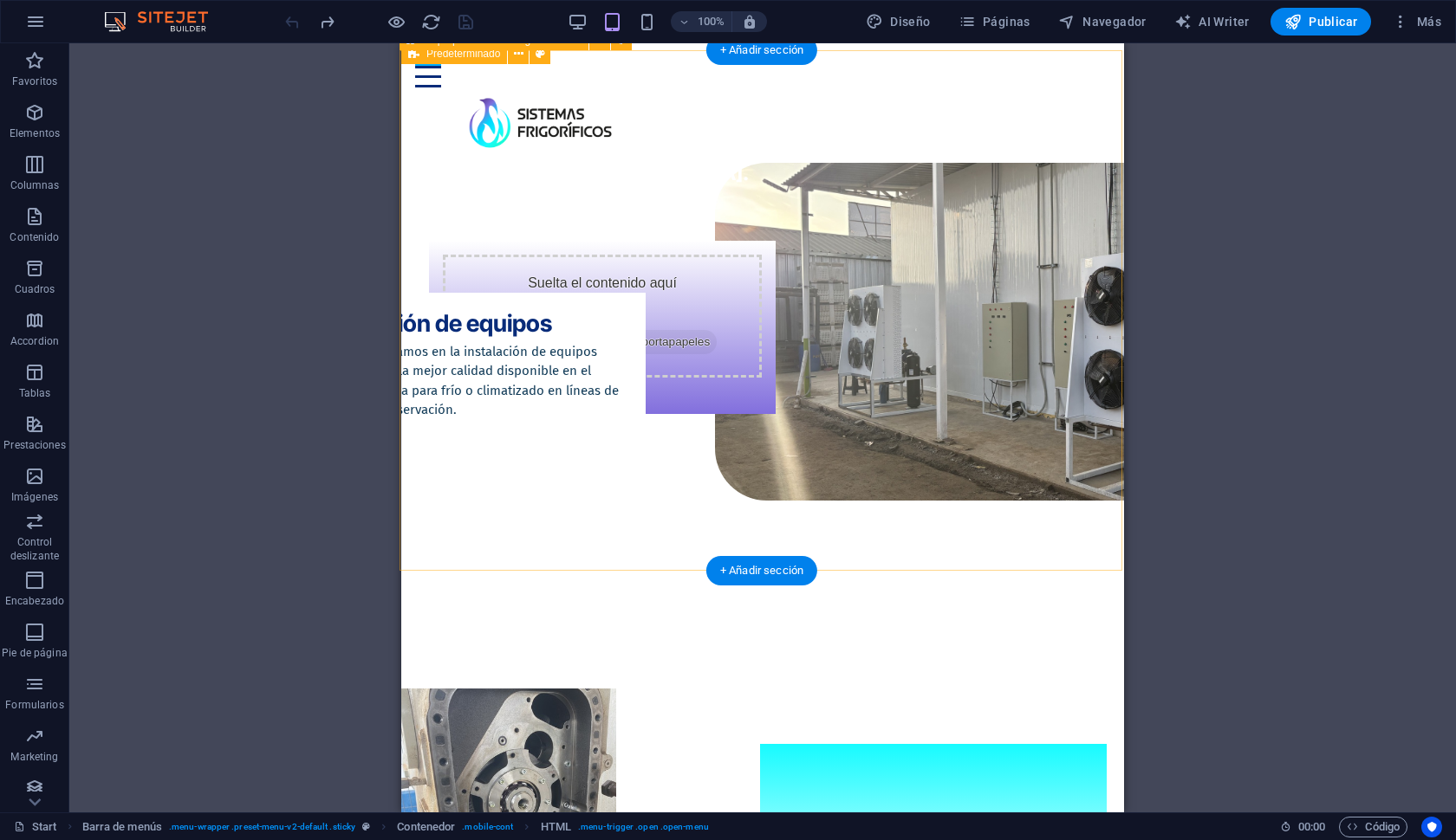
click at [1369, 373] on div "Arrastra aquí para reemplazar el contenido existente. Si quieres crear un eleme…" at bounding box center [762, 428] width 1387 height 769
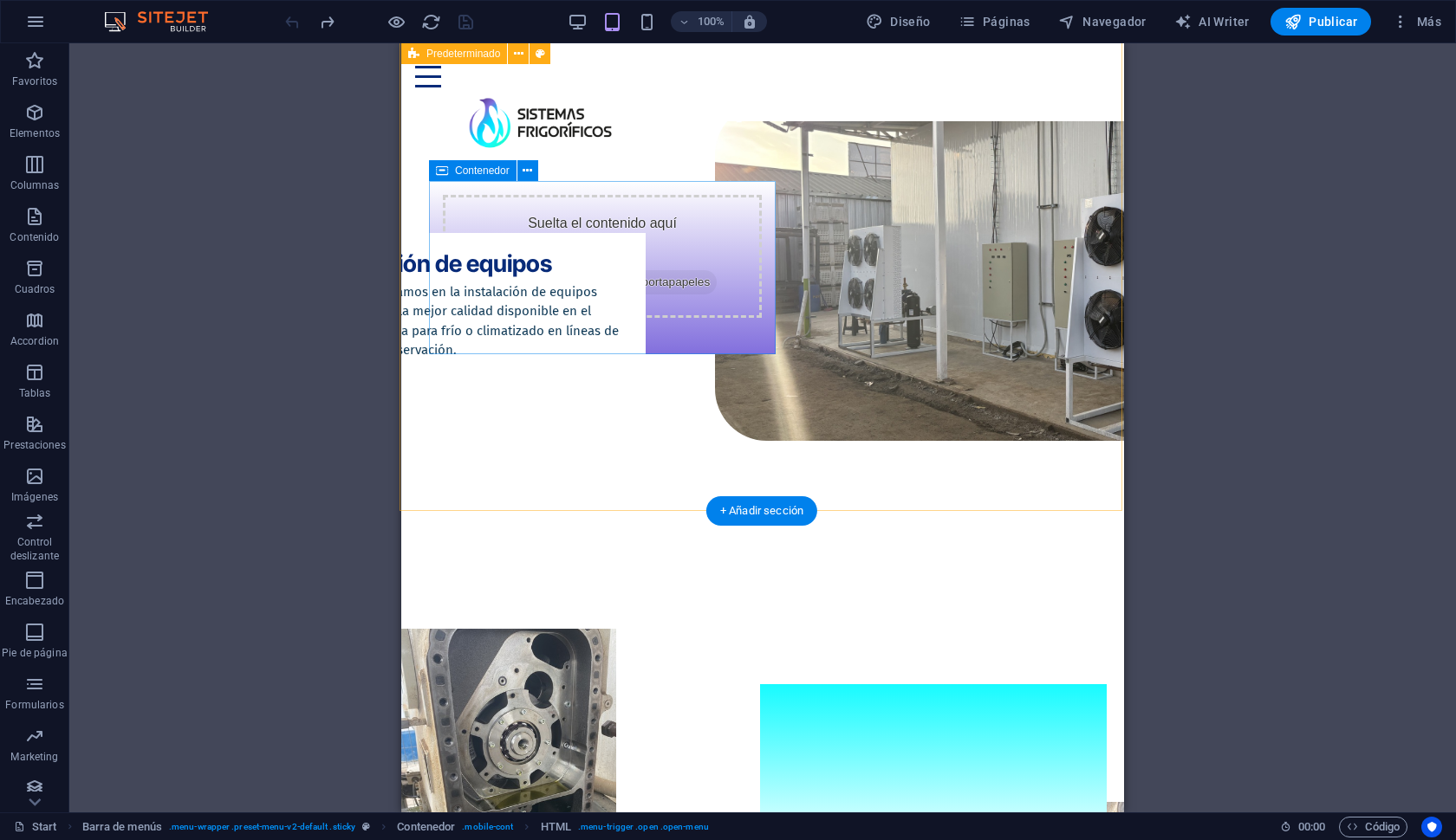
scroll to position [1514, 1]
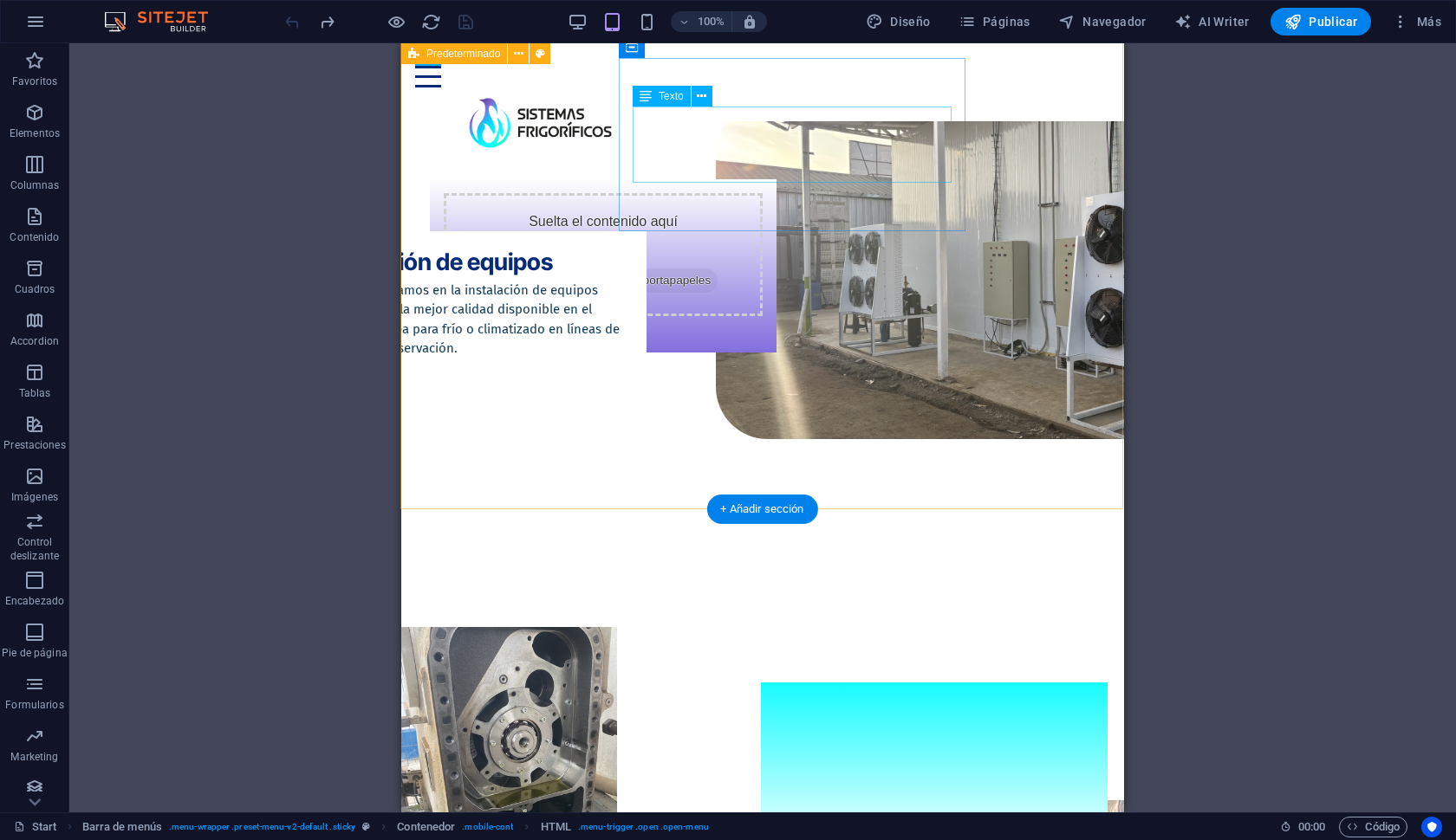
click at [646, 231] on div "Instalación de equipos Nos especializamos en la instalación de equipos frigoríf…" at bounding box center [473, 318] width 346 height 173
select select "px"
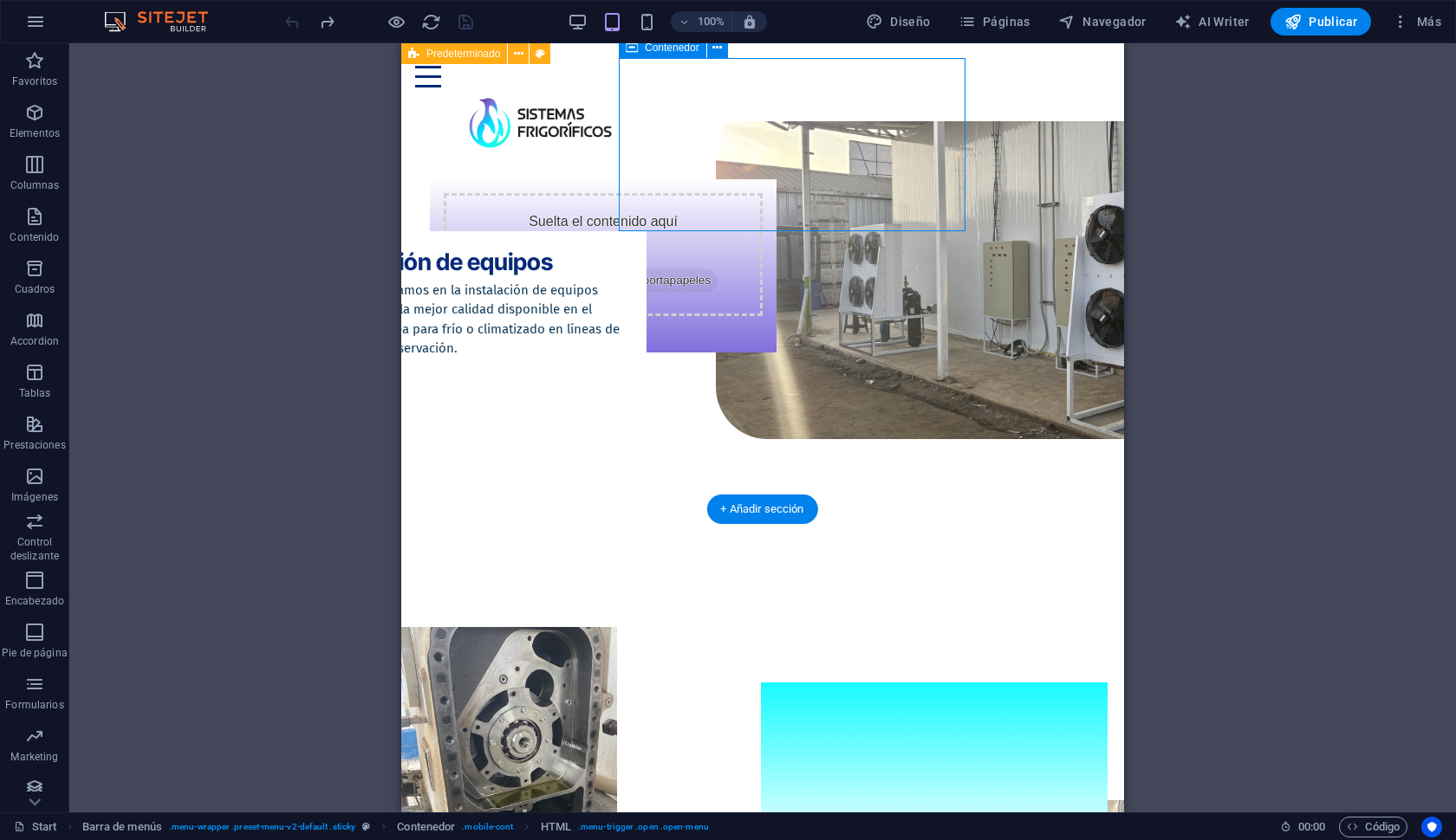
select select "rem"
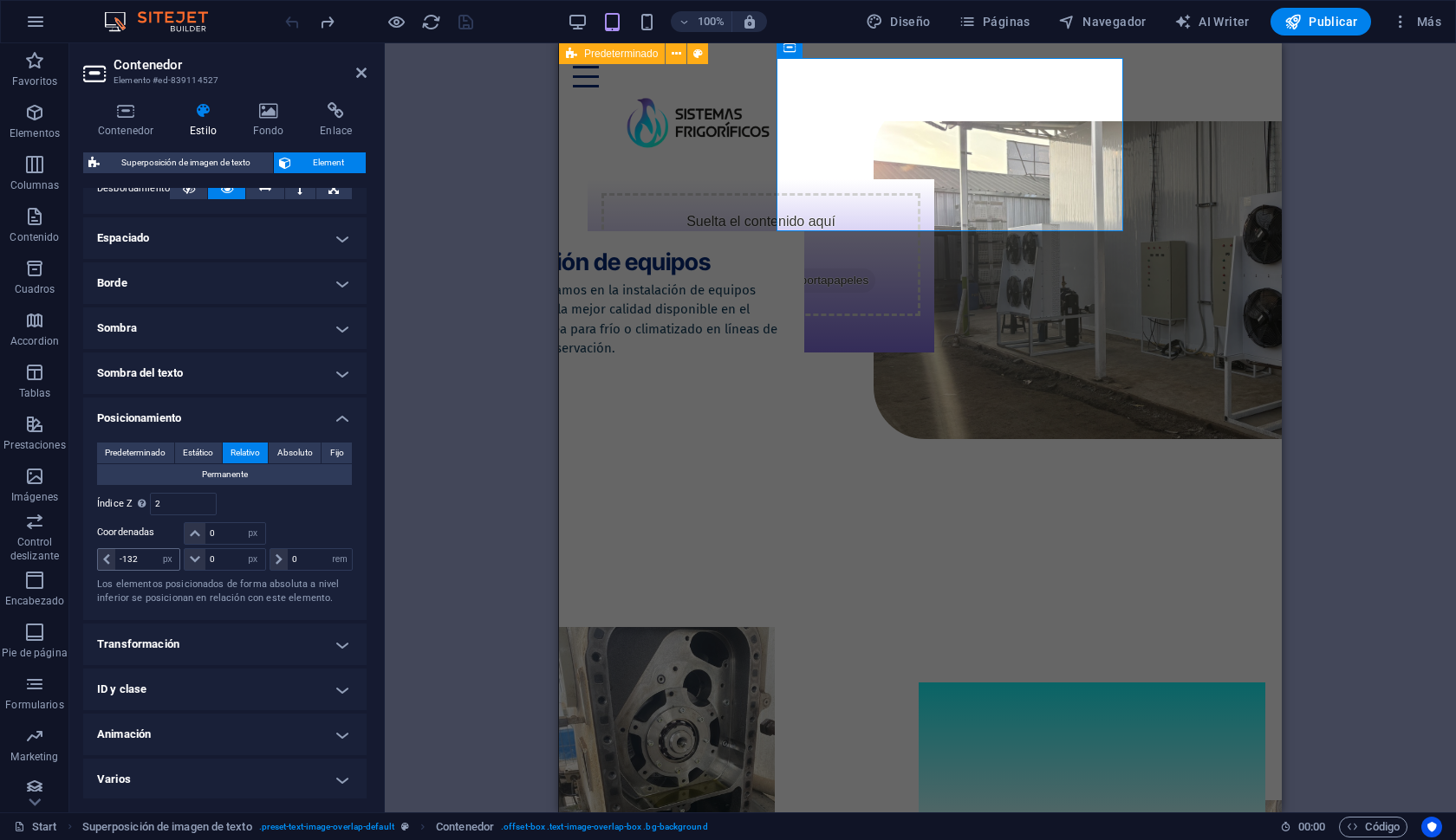
scroll to position [314, 0]
click at [130, 557] on input "-132" at bounding box center [147, 560] width 64 height 21
type input "-32"
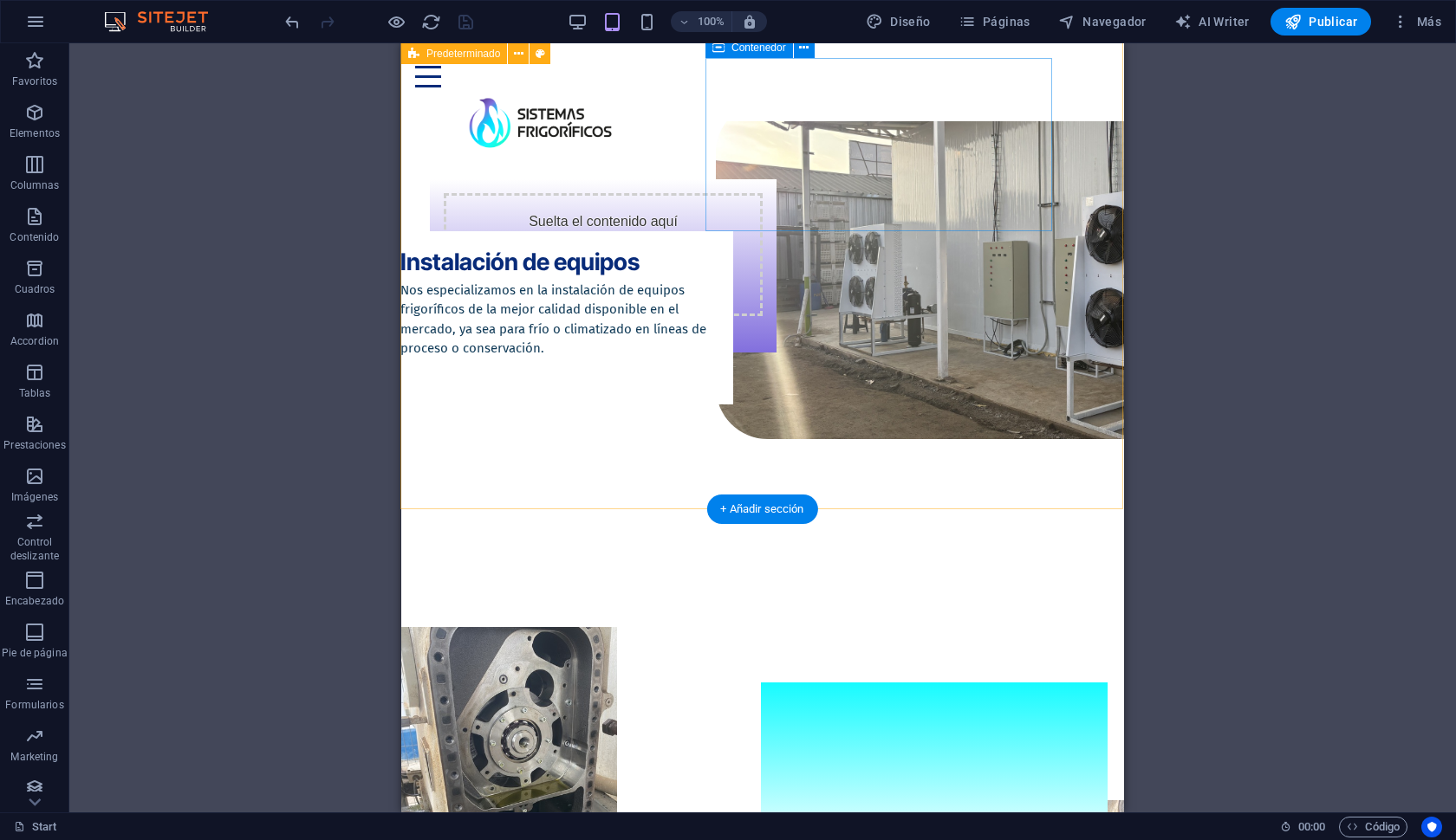
click at [733, 231] on div "Instalación de equipos Nos especializamos en la instalación de equipos frigoríf…" at bounding box center [560, 318] width 346 height 173
select select "px"
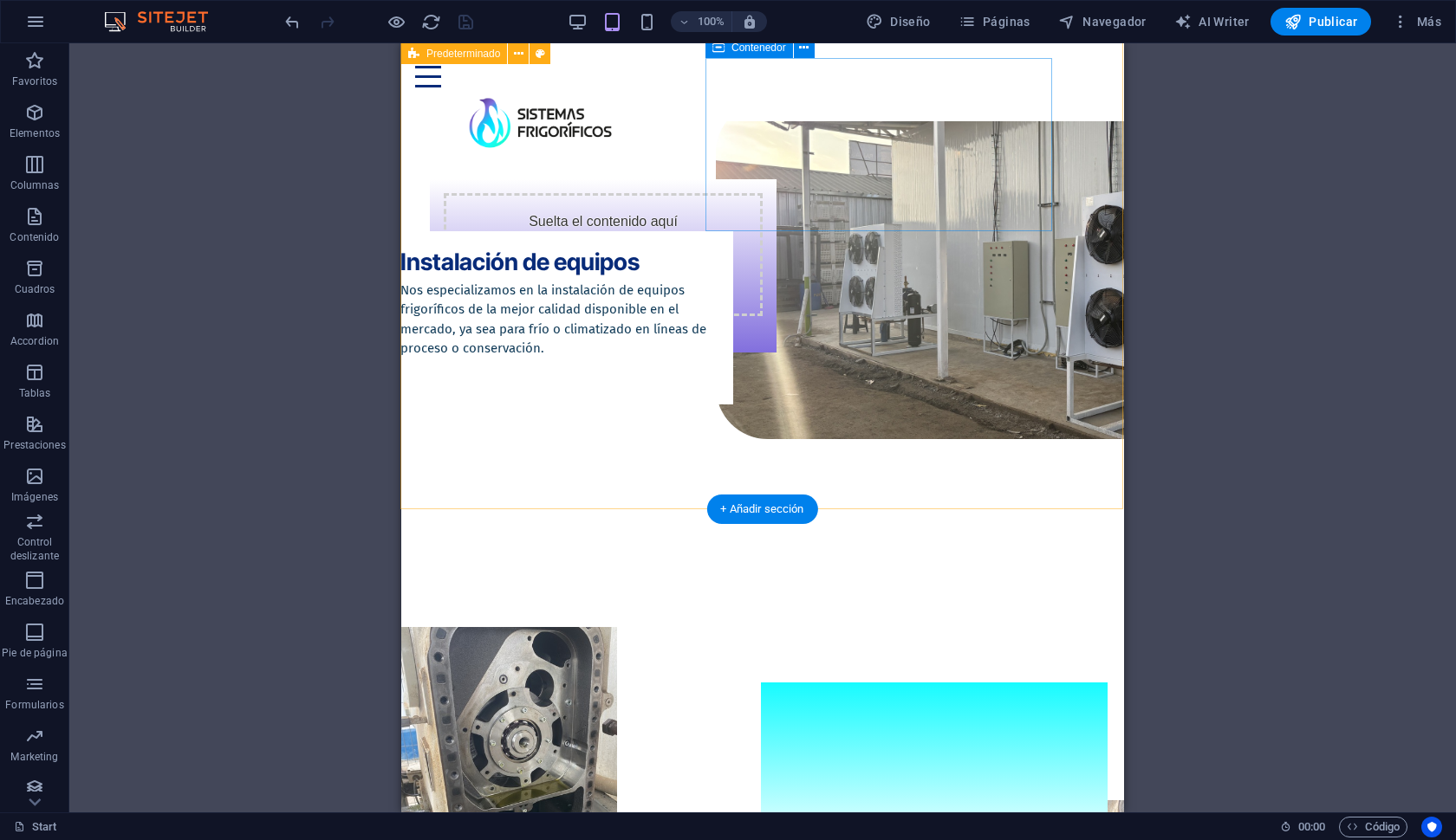
select select "rem"
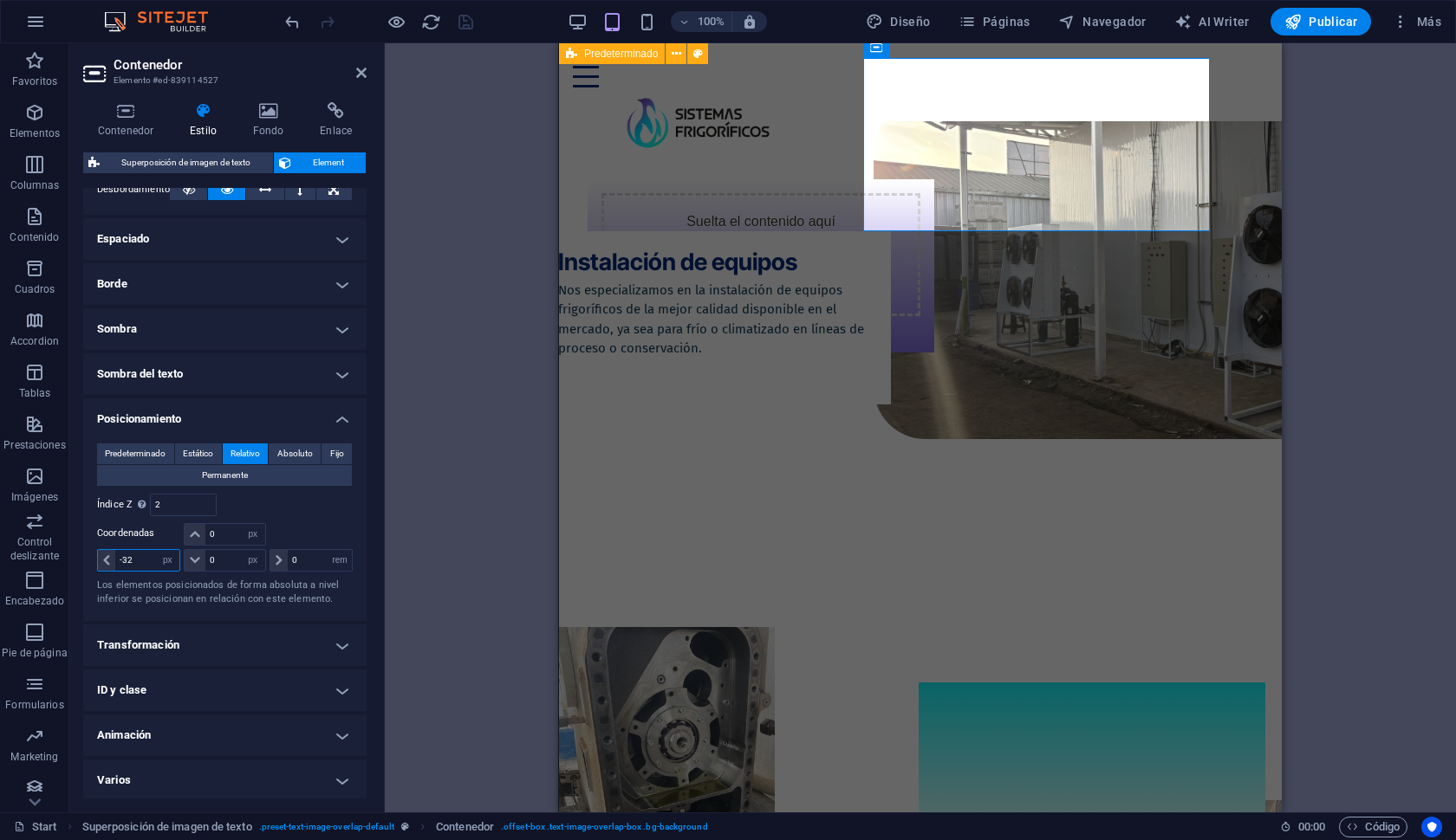
click at [149, 562] on input "-32" at bounding box center [147, 560] width 64 height 21
type input "0"
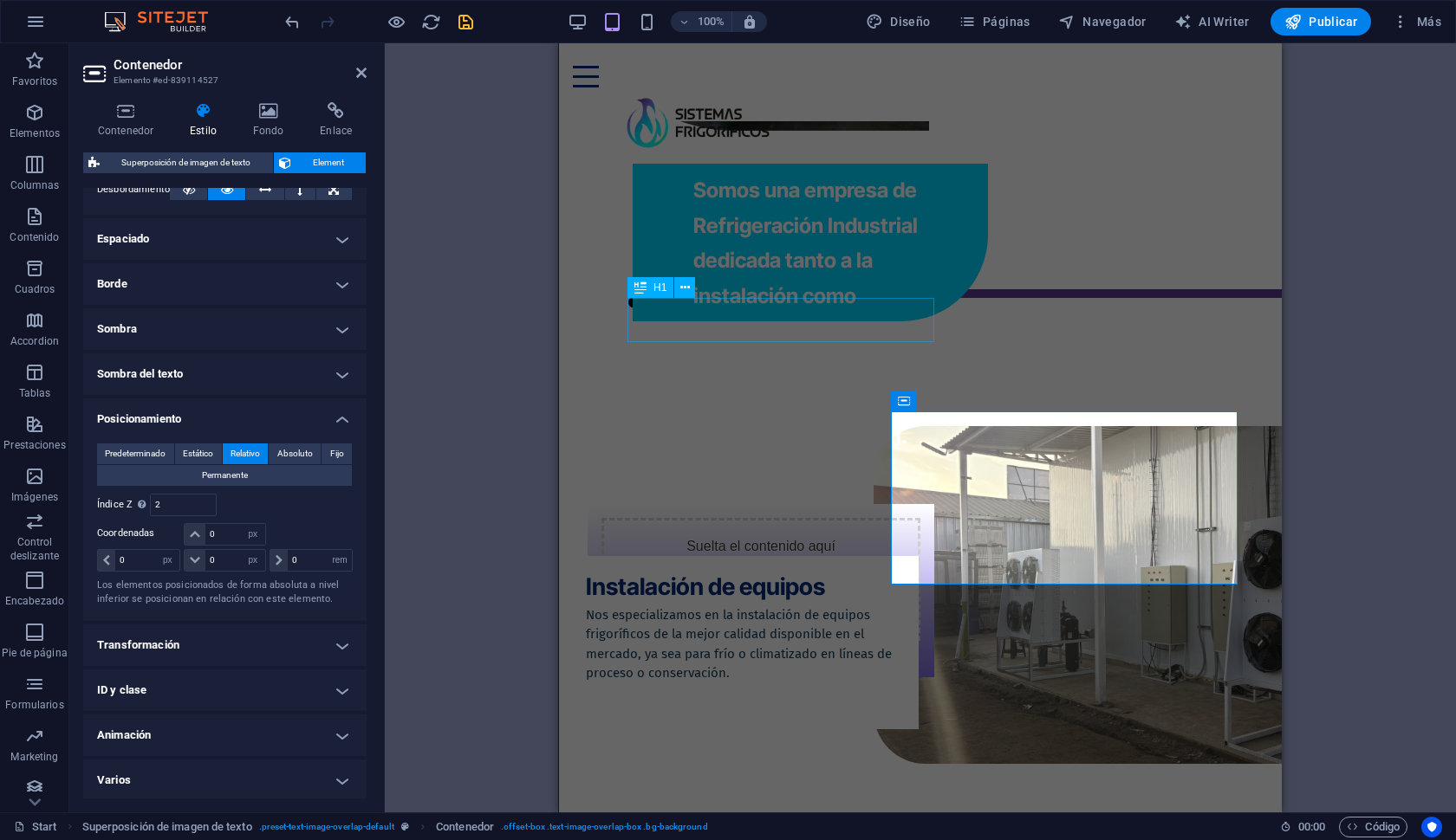
scroll to position [1192, 1]
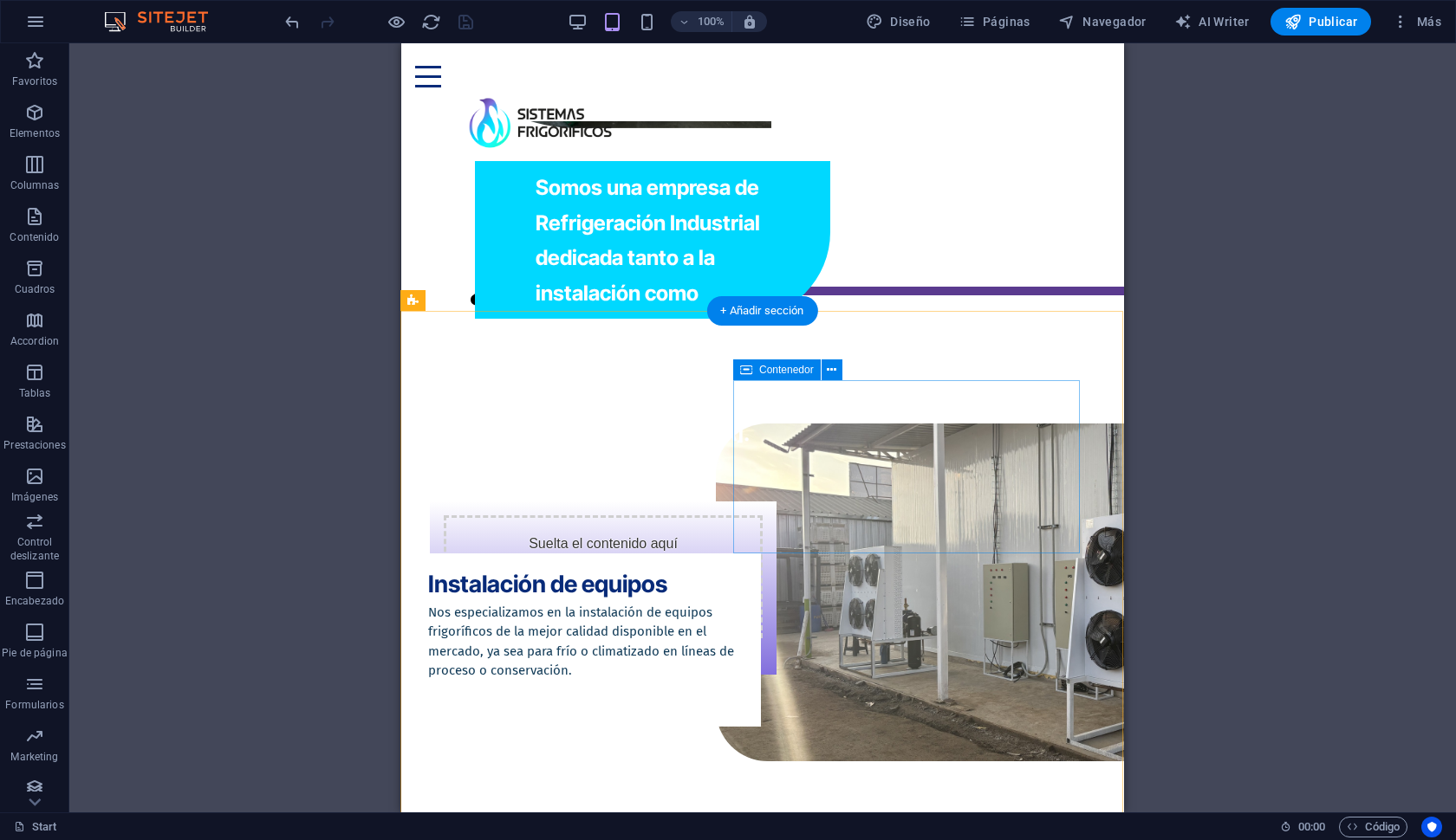
click at [760, 554] on div "Instalación de equipos Nos especializamos en la instalación de equipos frigoríf…" at bounding box center [587, 640] width 346 height 173
select select "px"
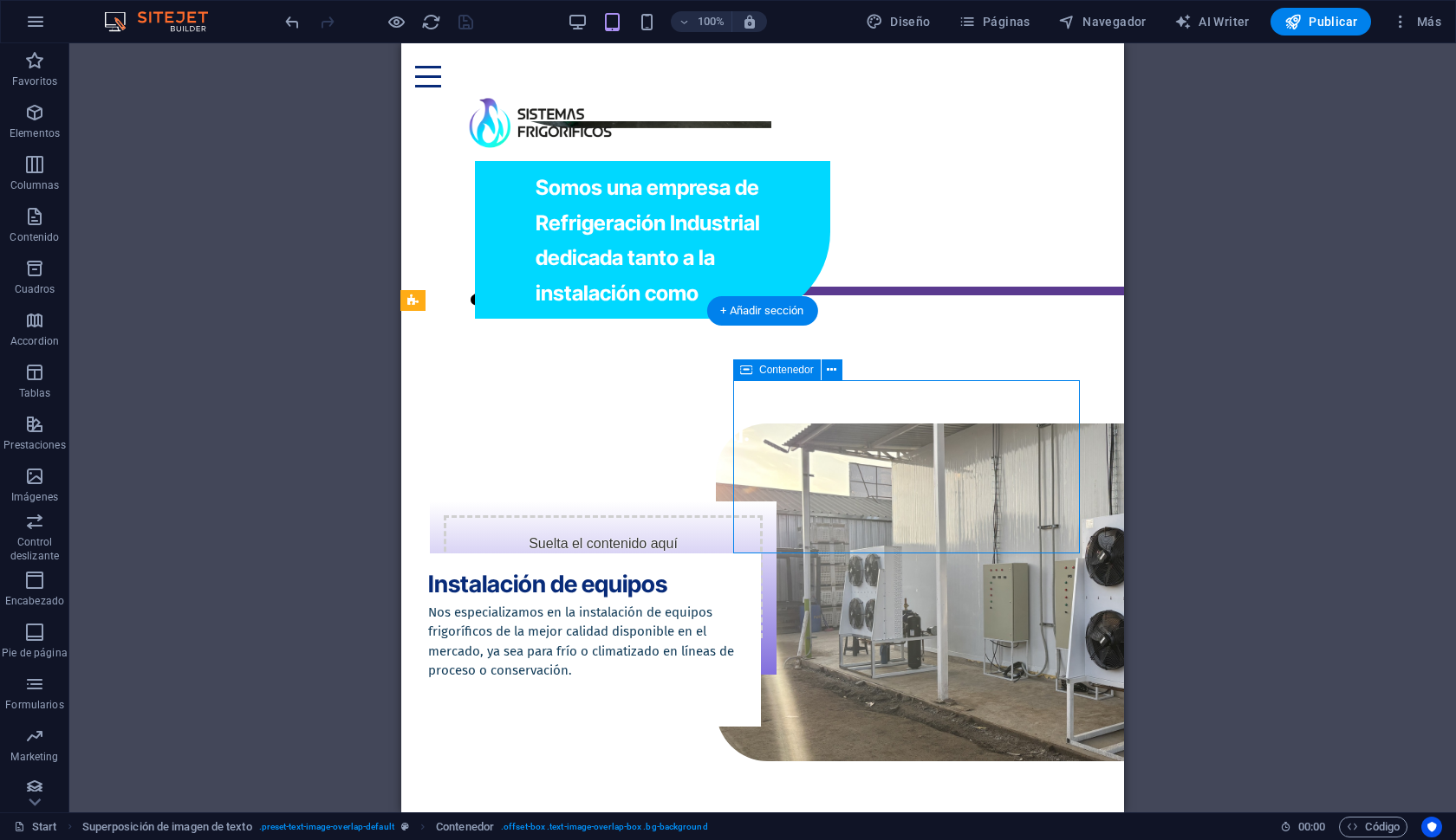
select select "rem"
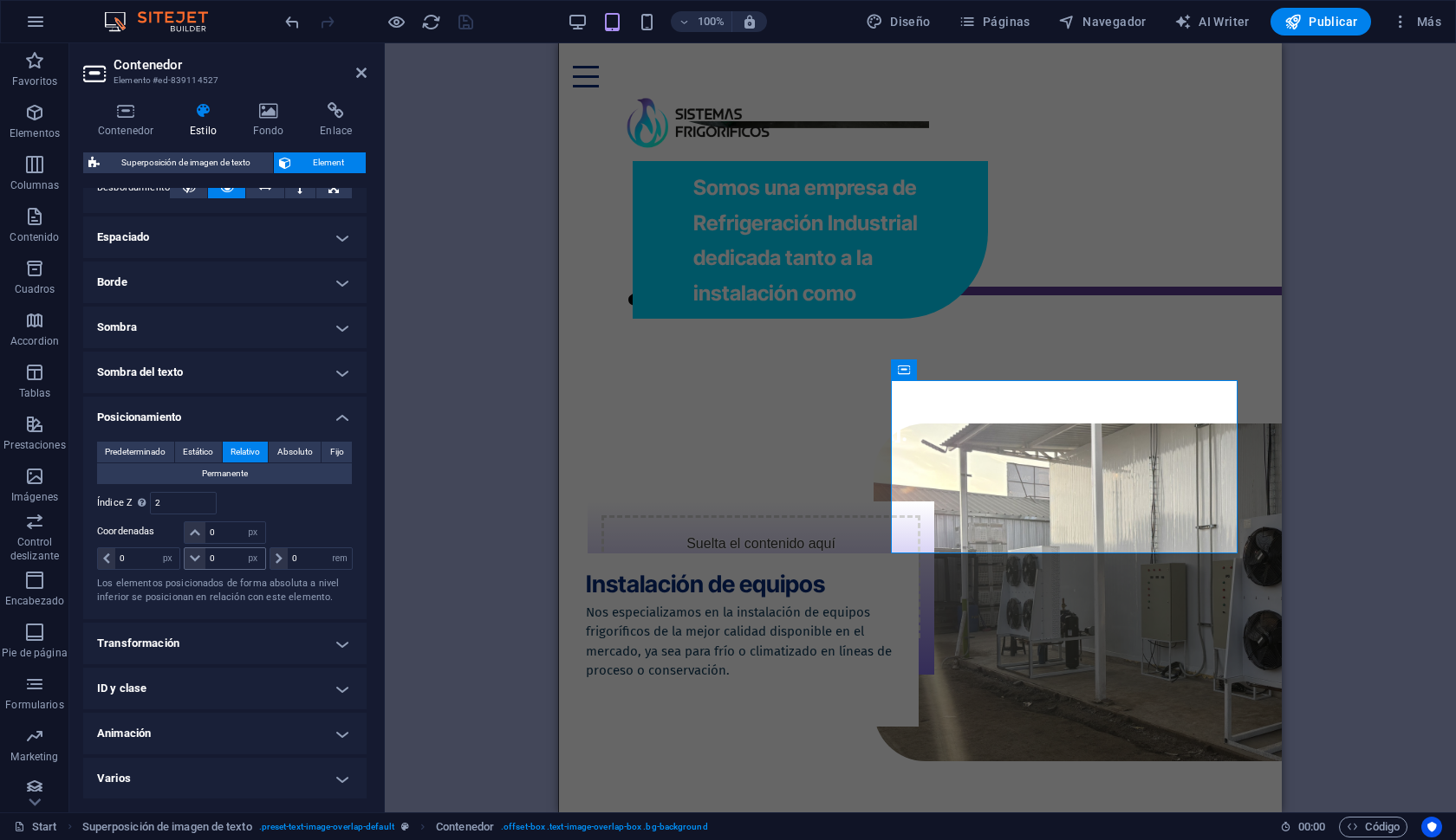
scroll to position [314, 0]
click at [219, 561] on input "0" at bounding box center [235, 560] width 59 height 21
click at [220, 561] on input "10" at bounding box center [235, 560] width 59 height 21
click at [220, 561] on input "-10" at bounding box center [235, 560] width 59 height 21
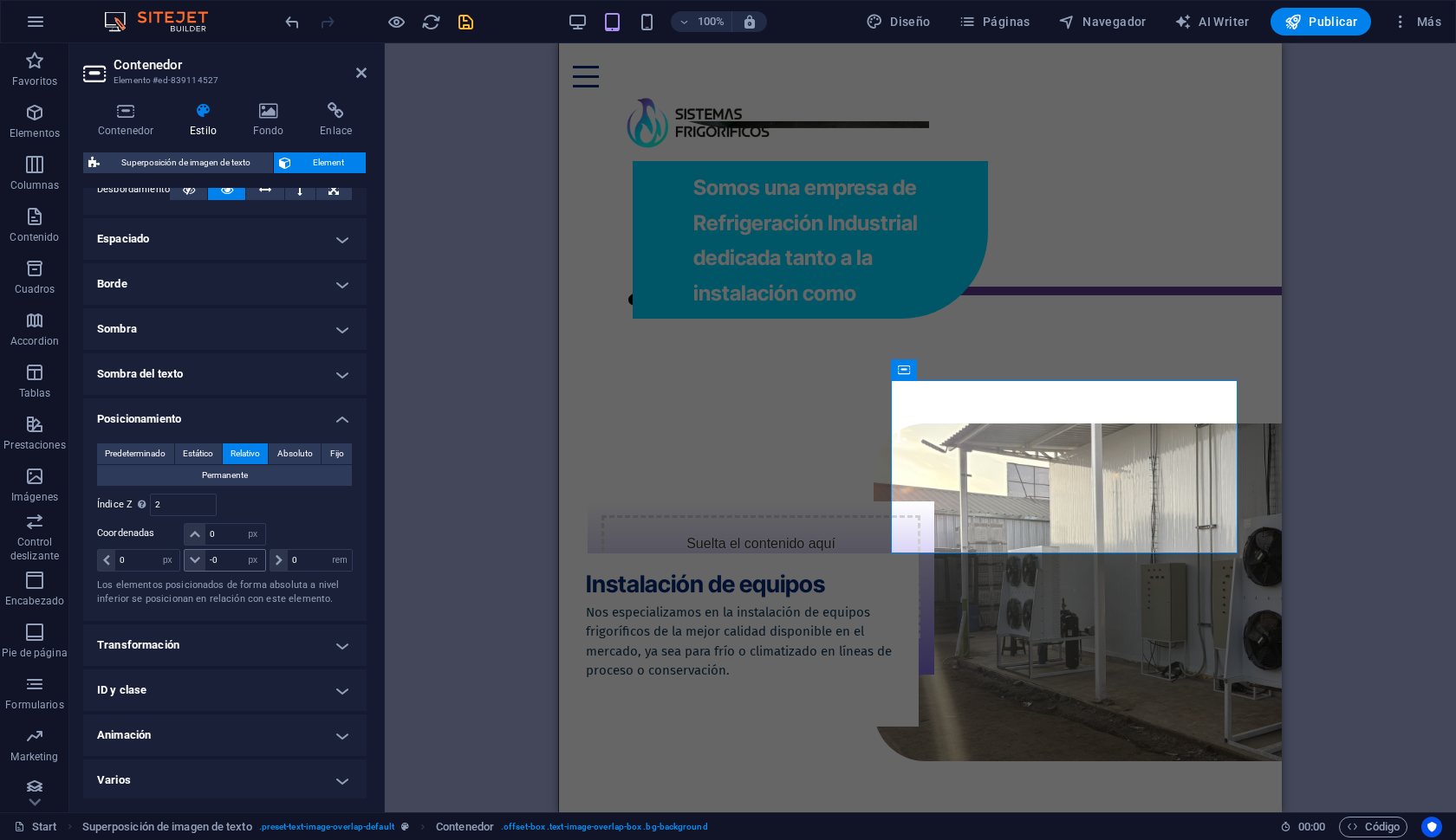
type input "0"
click at [233, 527] on input "0" at bounding box center [235, 535] width 59 height 21
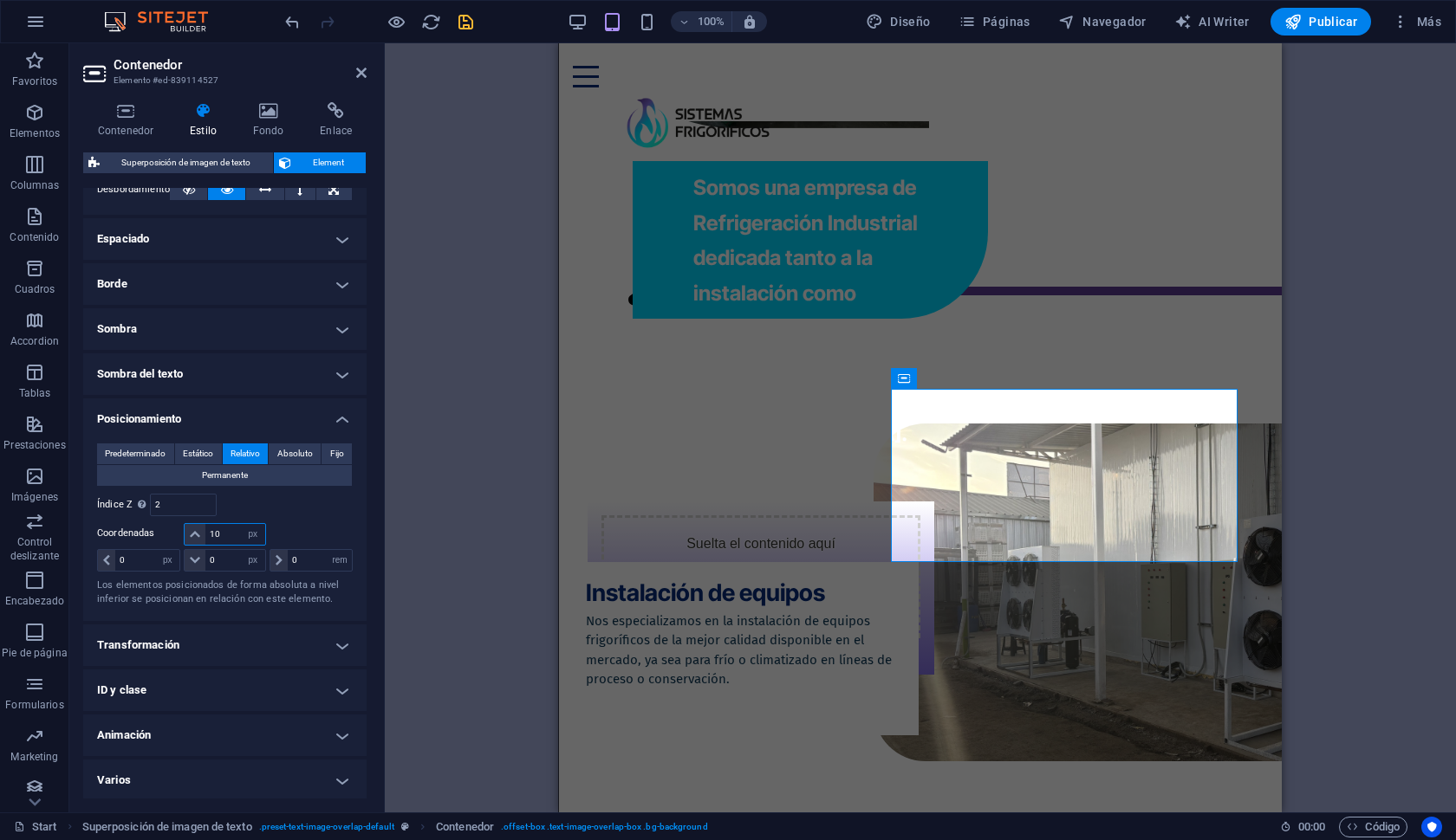
click at [233, 527] on input "10" at bounding box center [235, 535] width 59 height 21
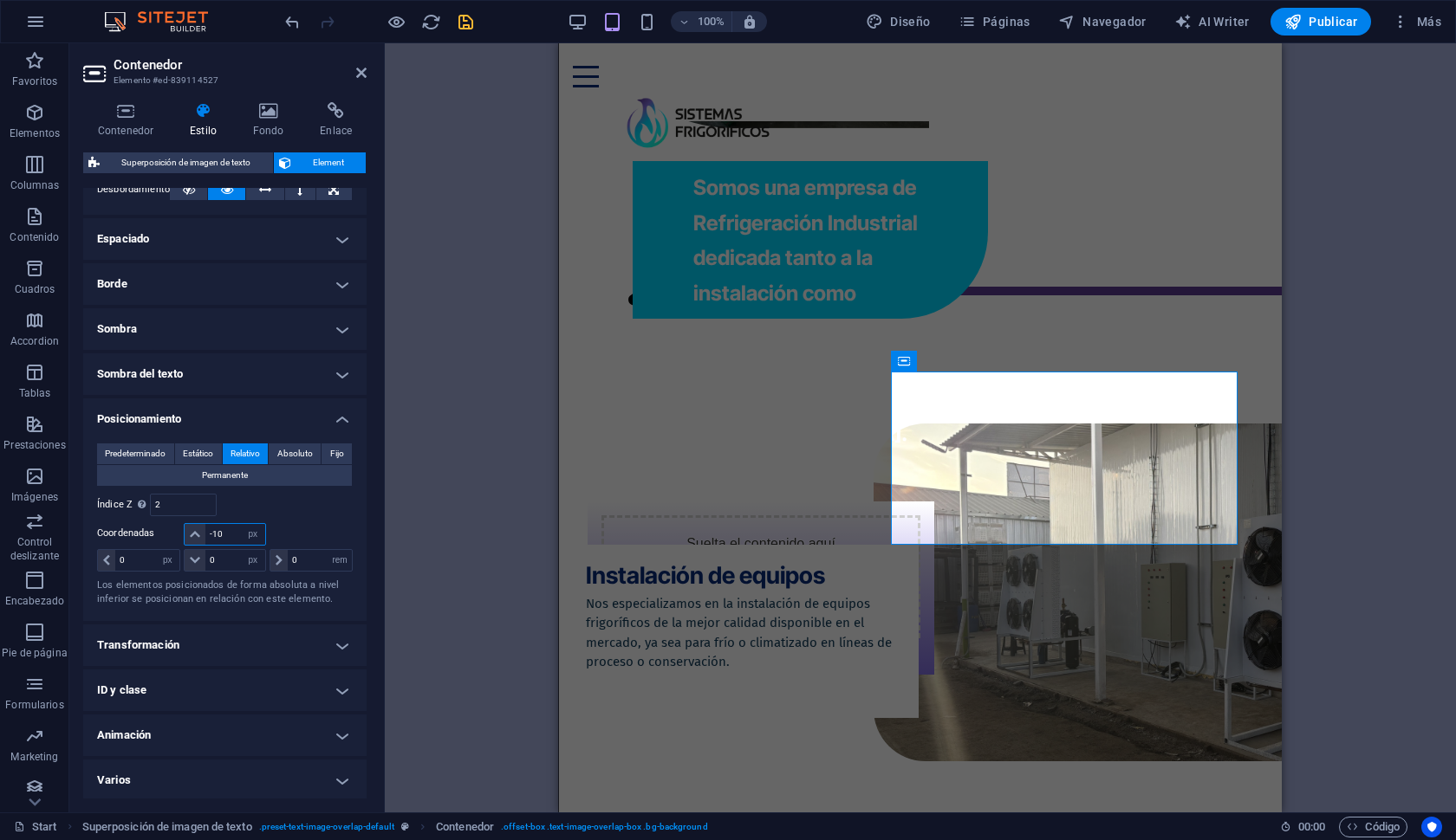
click at [233, 527] on input "-10" at bounding box center [235, 535] width 59 height 21
type input "-1"
type input "-50"
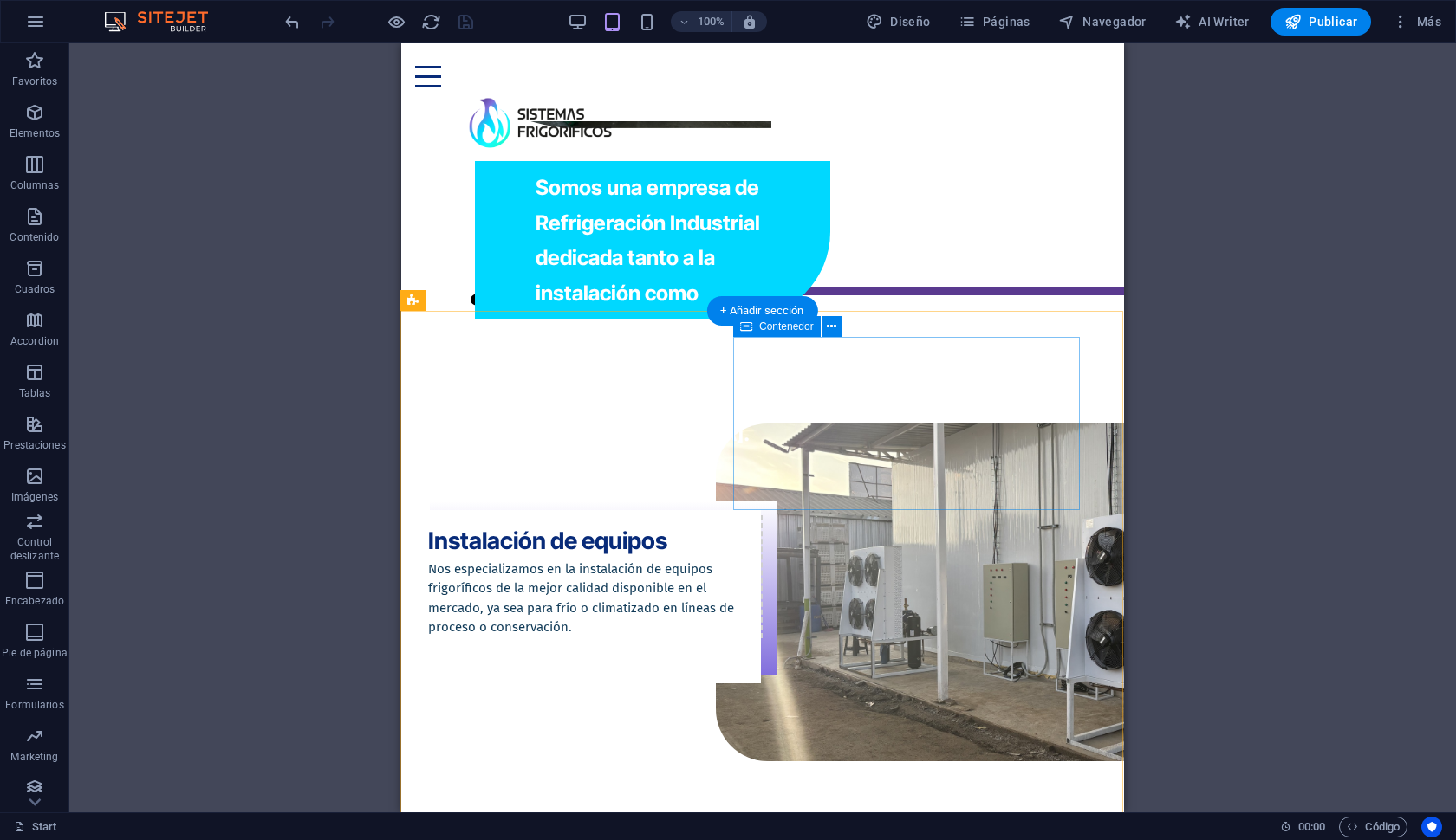
click at [760, 510] on div "Instalación de equipos Nos especializamos en la instalación de equipos frigoríf…" at bounding box center [587, 596] width 346 height 173
select select "px"
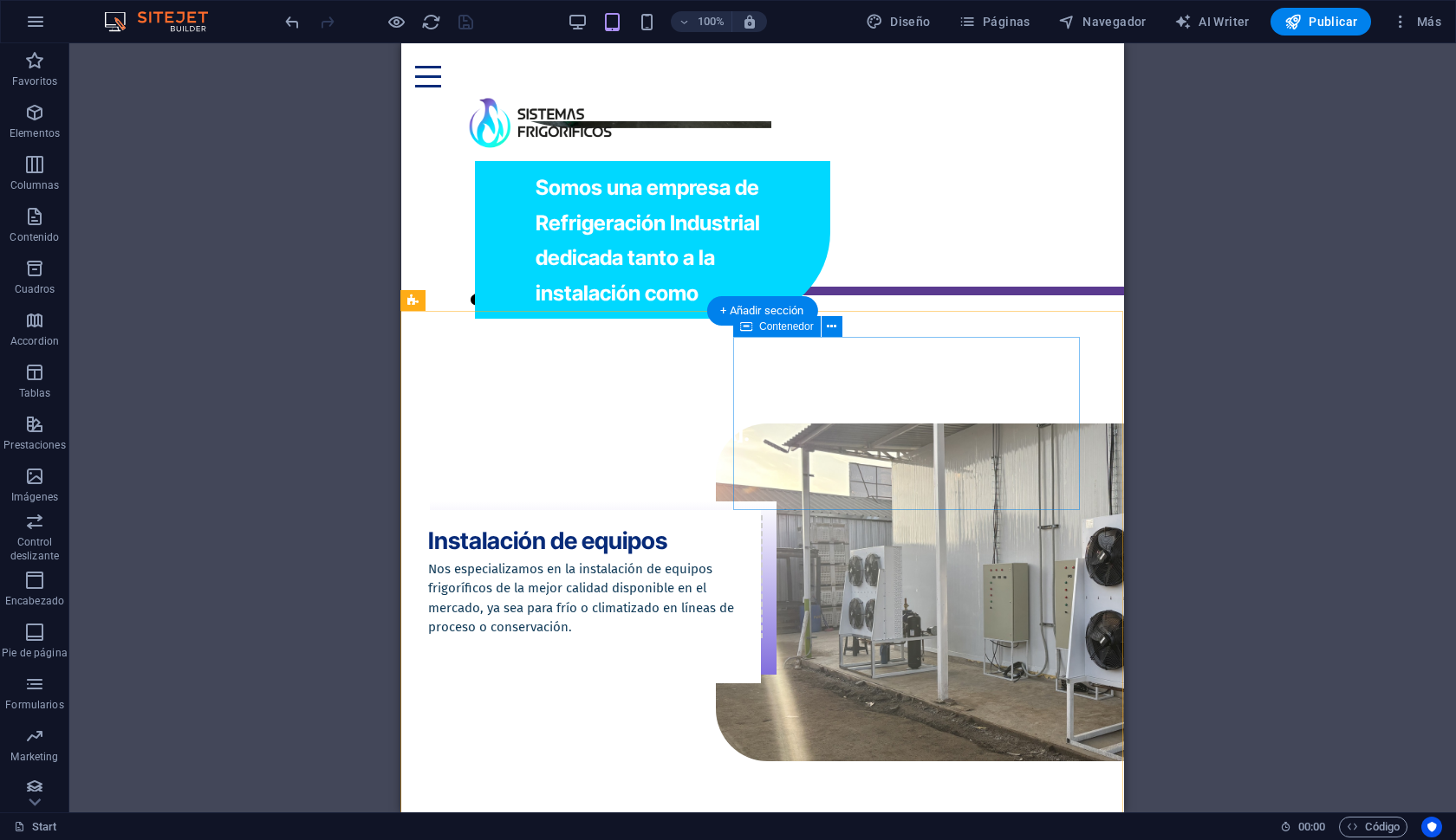
select select "rem"
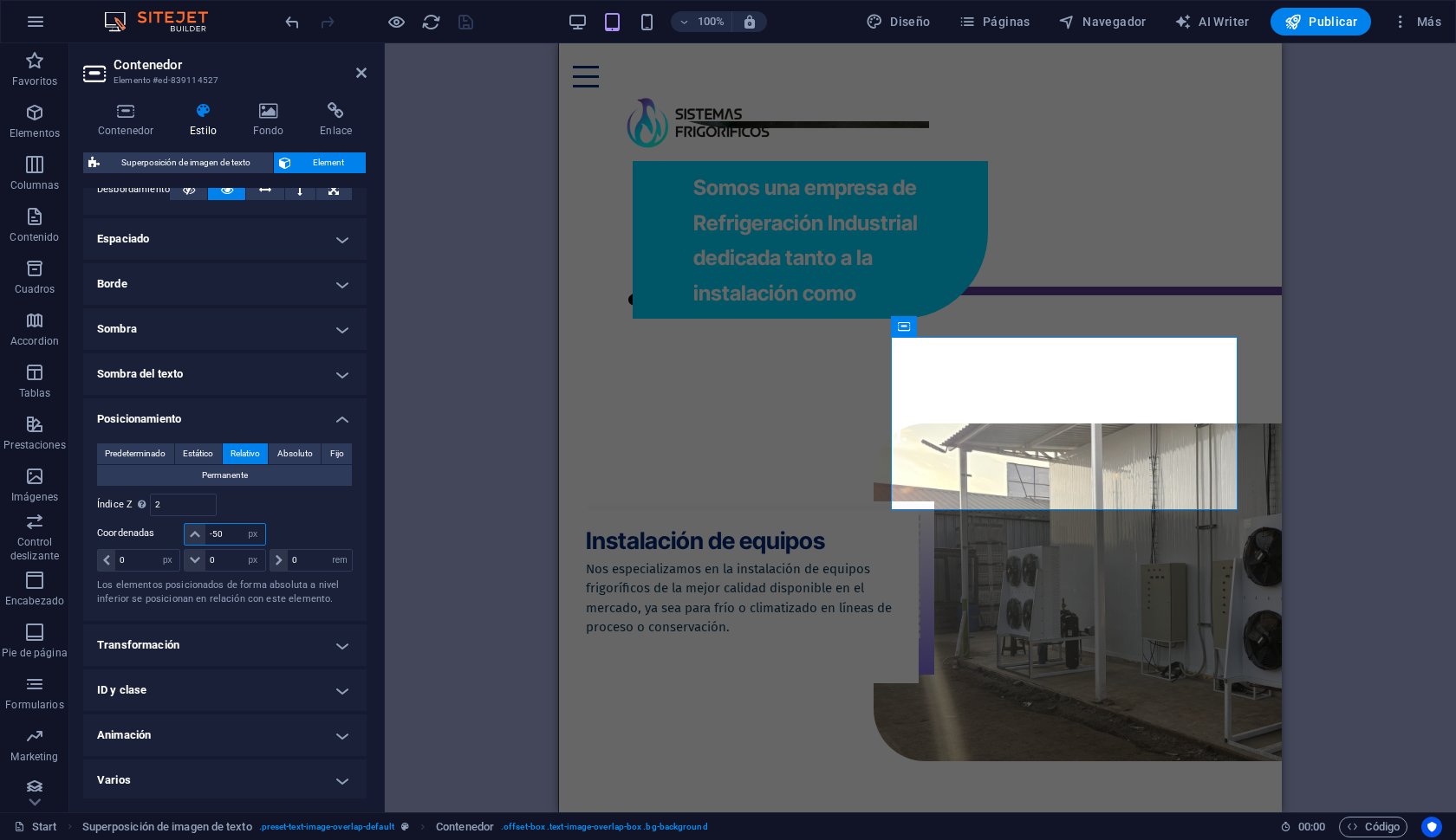
click at [216, 534] on input "-50" at bounding box center [235, 535] width 59 height 21
type input "-80"
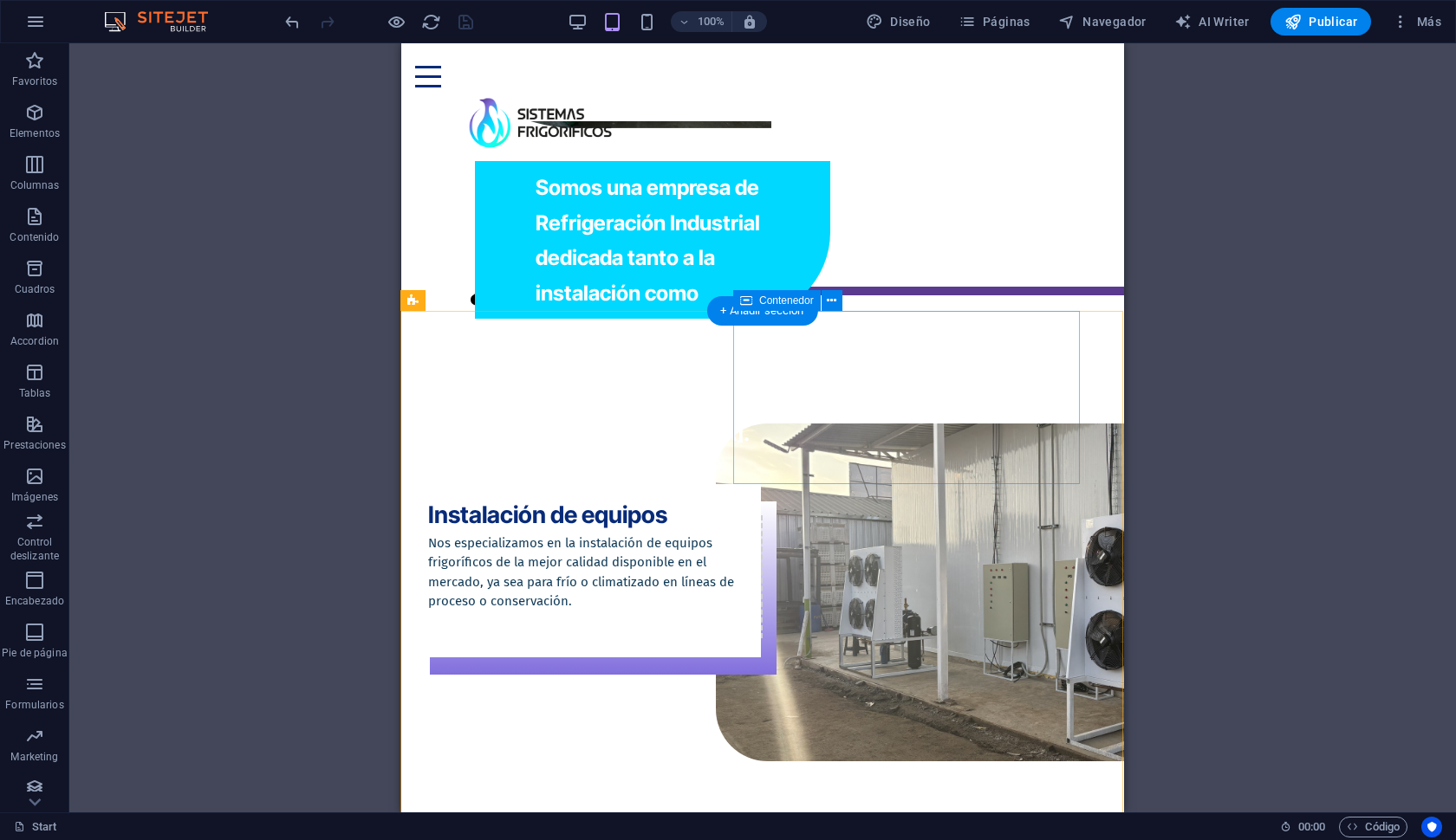
click at [760, 484] on div "Instalación de equipos Nos especializamos en la instalación de equipos frigoríf…" at bounding box center [587, 571] width 346 height 173
select select "px"
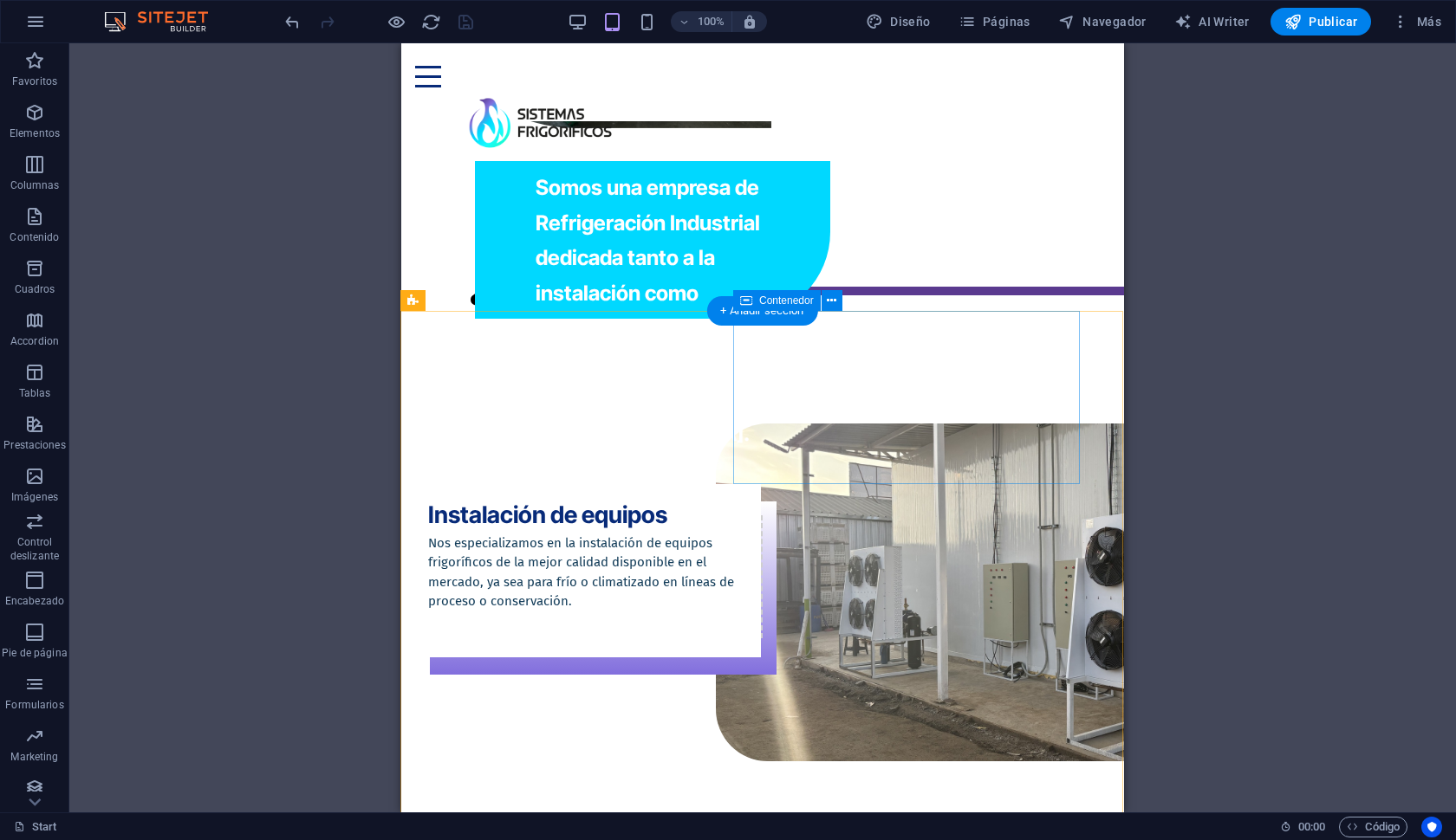
select select "rem"
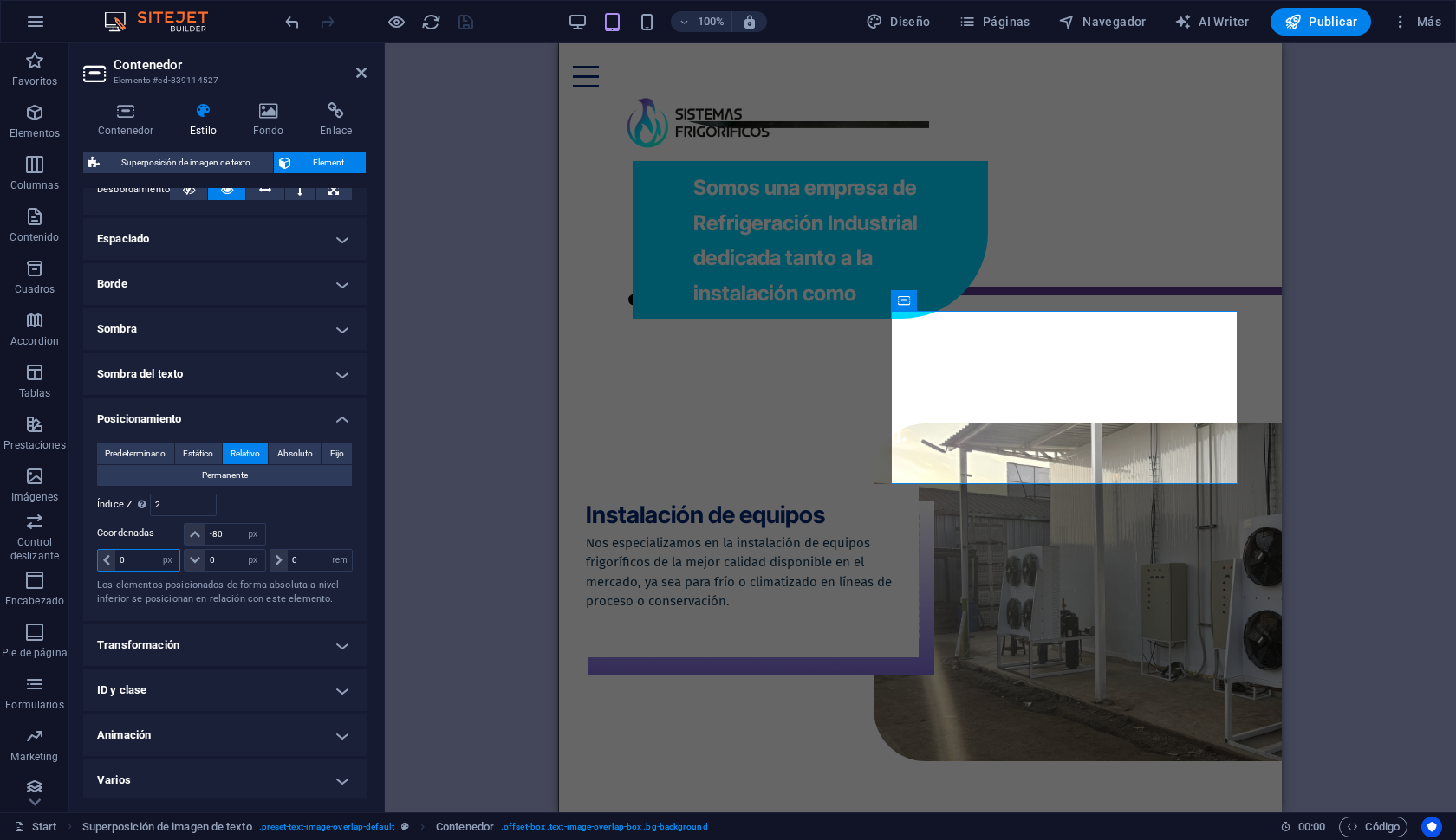
click at [130, 556] on input "0" at bounding box center [147, 560] width 64 height 21
type input "60"
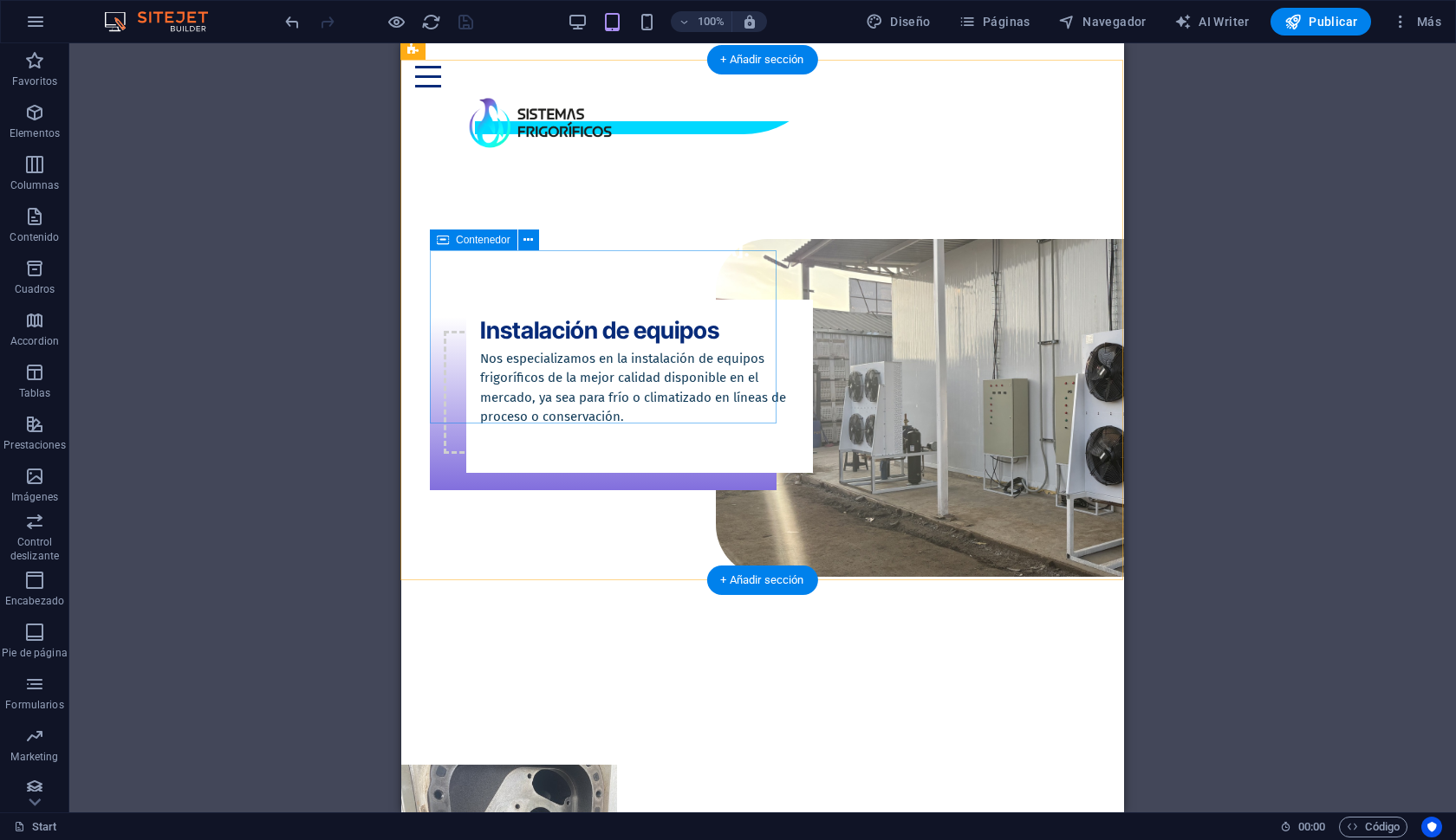
scroll to position [1443, 1]
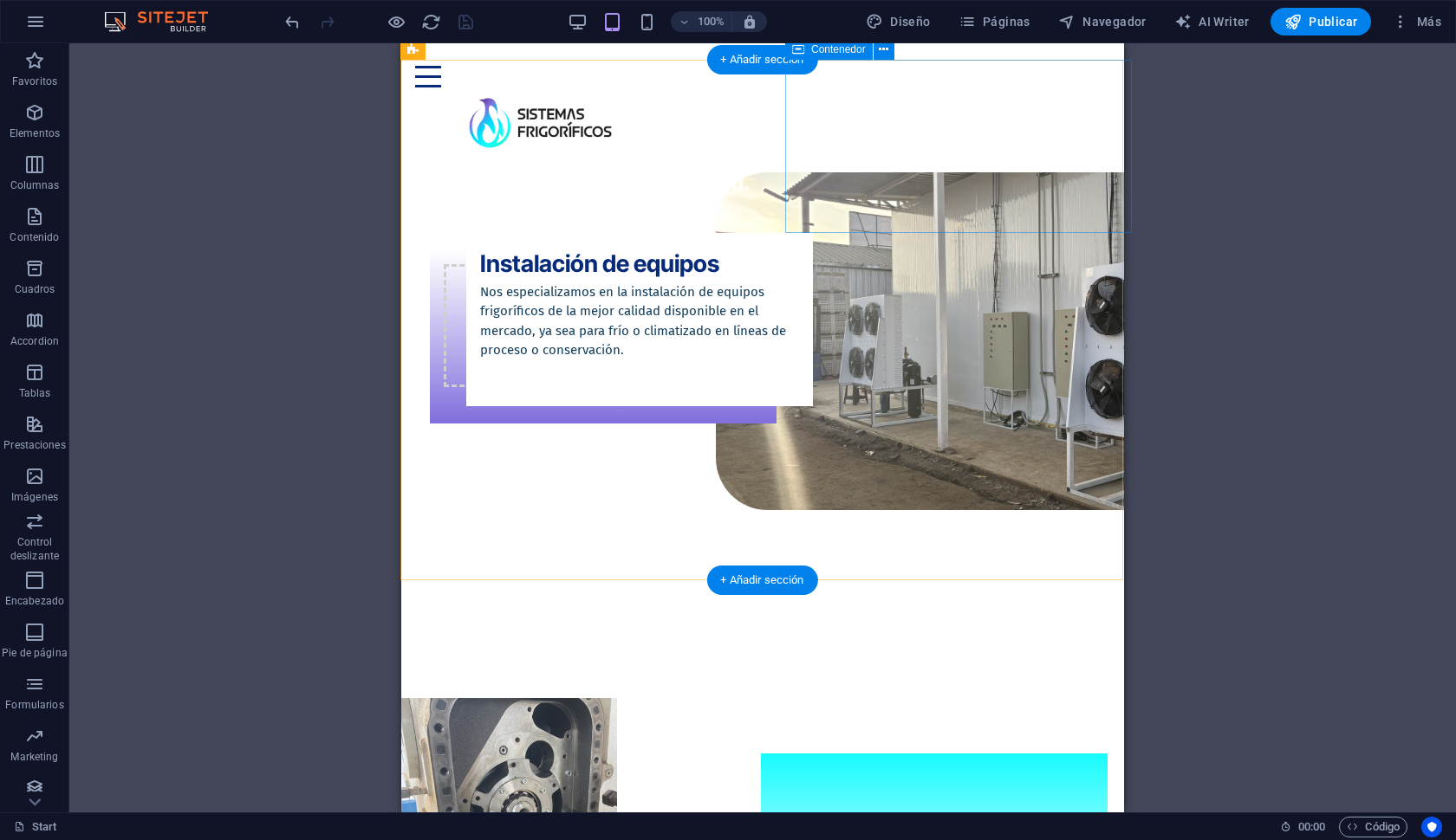
click at [813, 233] on div "Instalación de equipos Nos especializamos en la instalación de equipos frigoríf…" at bounding box center [639, 320] width 346 height 173
select select "px"
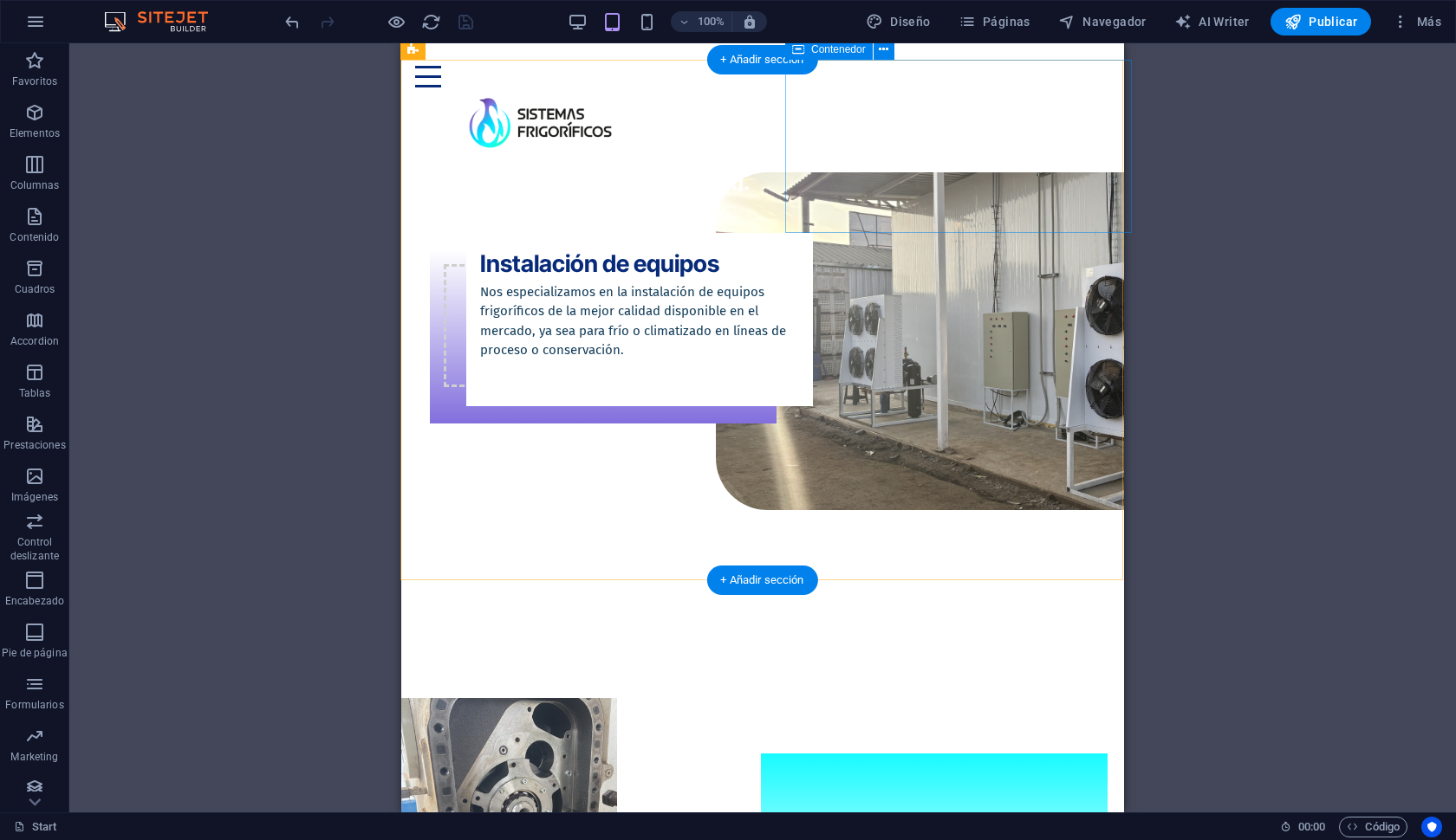
select select "rem"
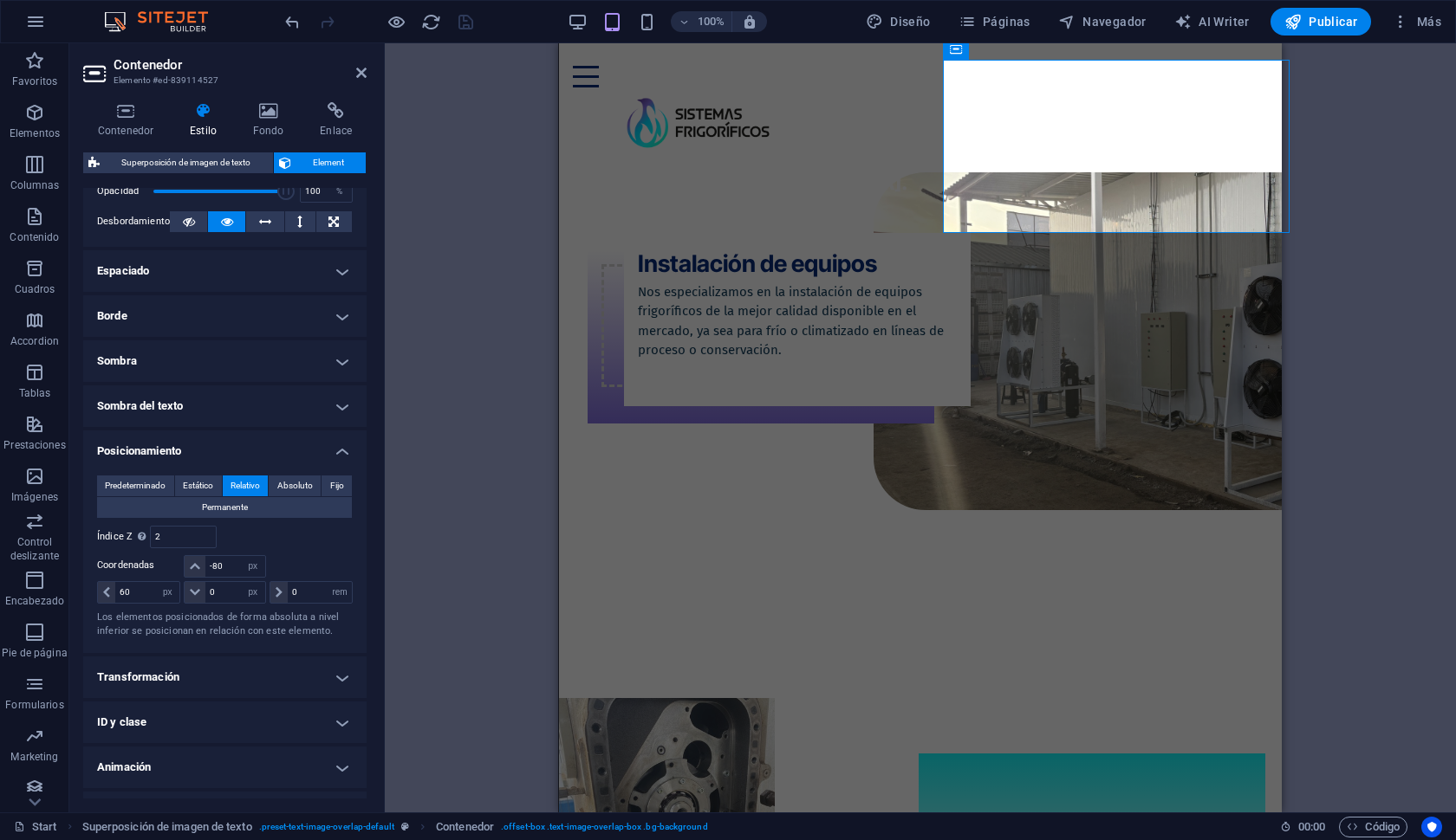
scroll to position [299, 0]
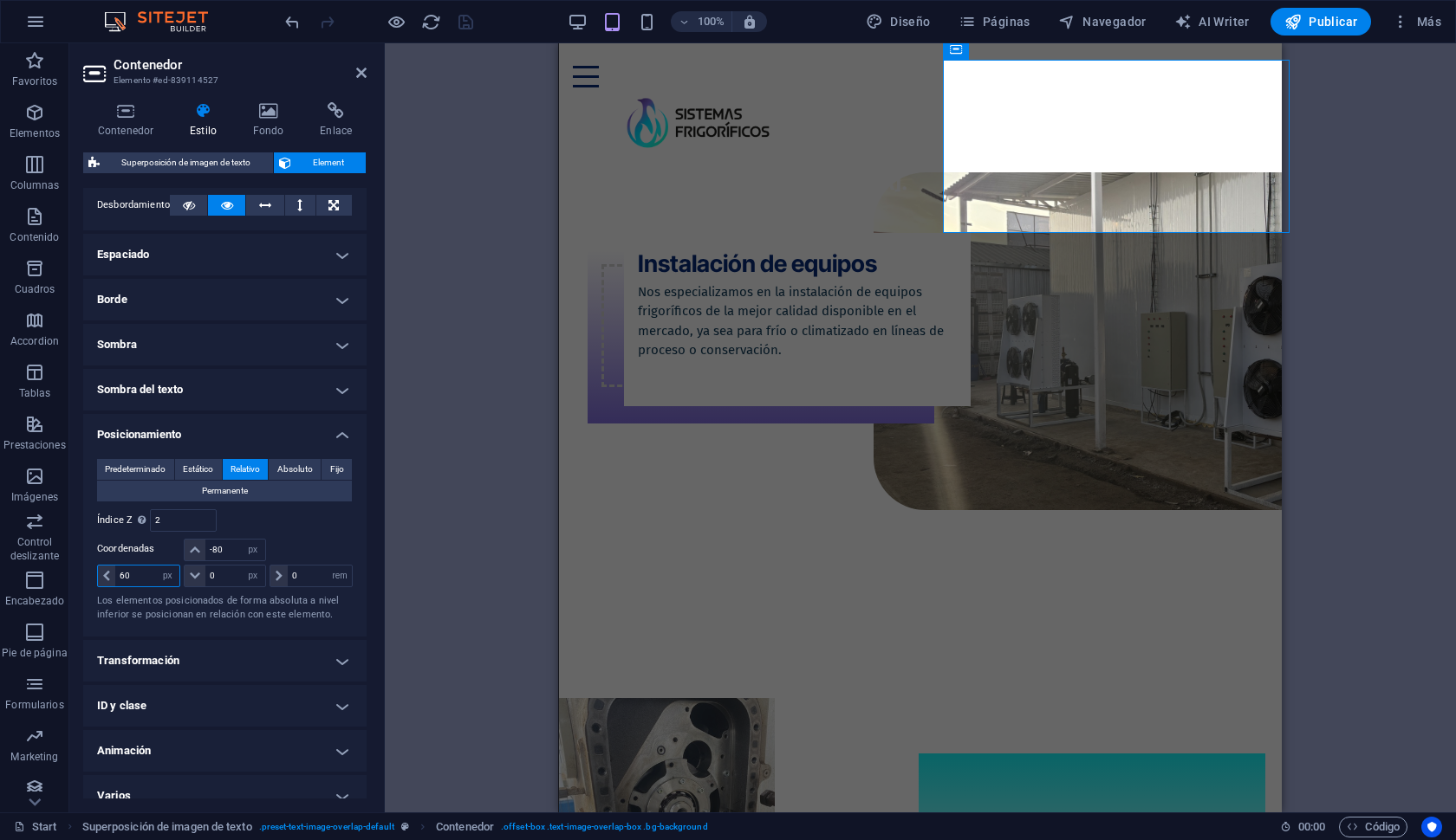
click at [128, 577] on input "60" at bounding box center [147, 576] width 64 height 21
type input "40"
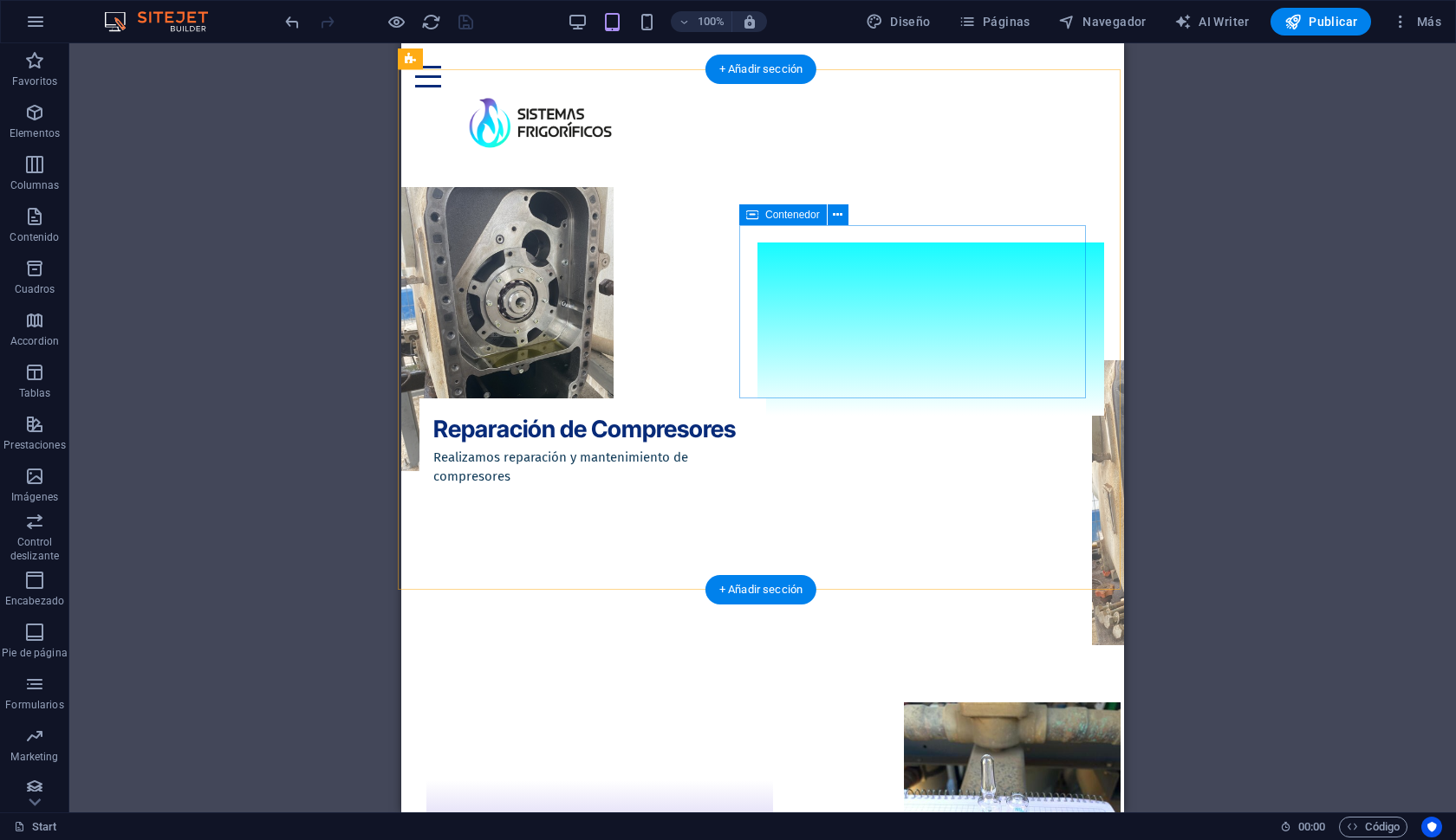
scroll to position [1954, 4]
click at [767, 399] on div "Reparación de Compresores Realizamos reparación y mantenimiento de compresores" at bounding box center [594, 485] width 346 height 173
select select "px"
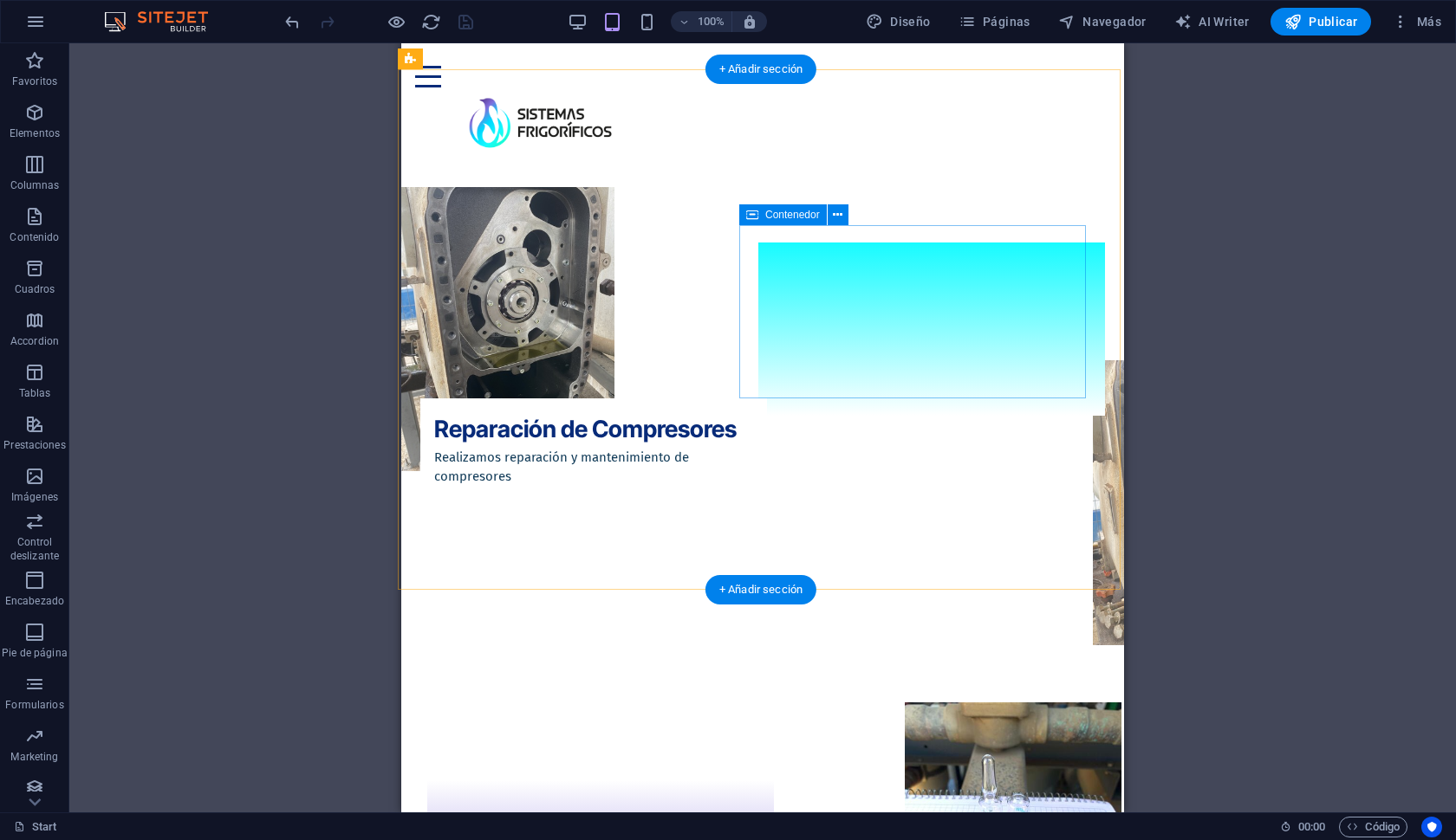
select select "px"
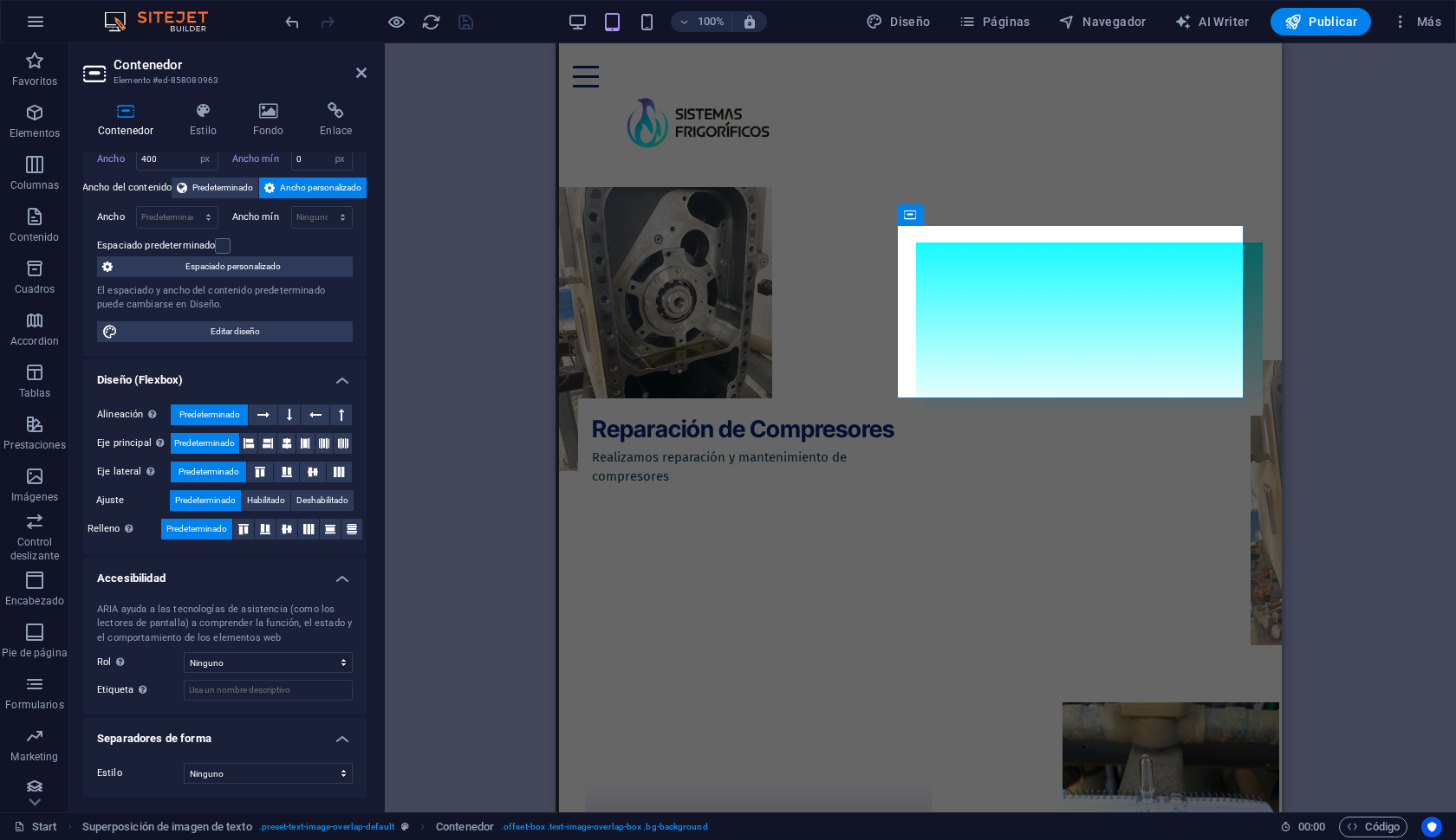
scroll to position [72, 0]
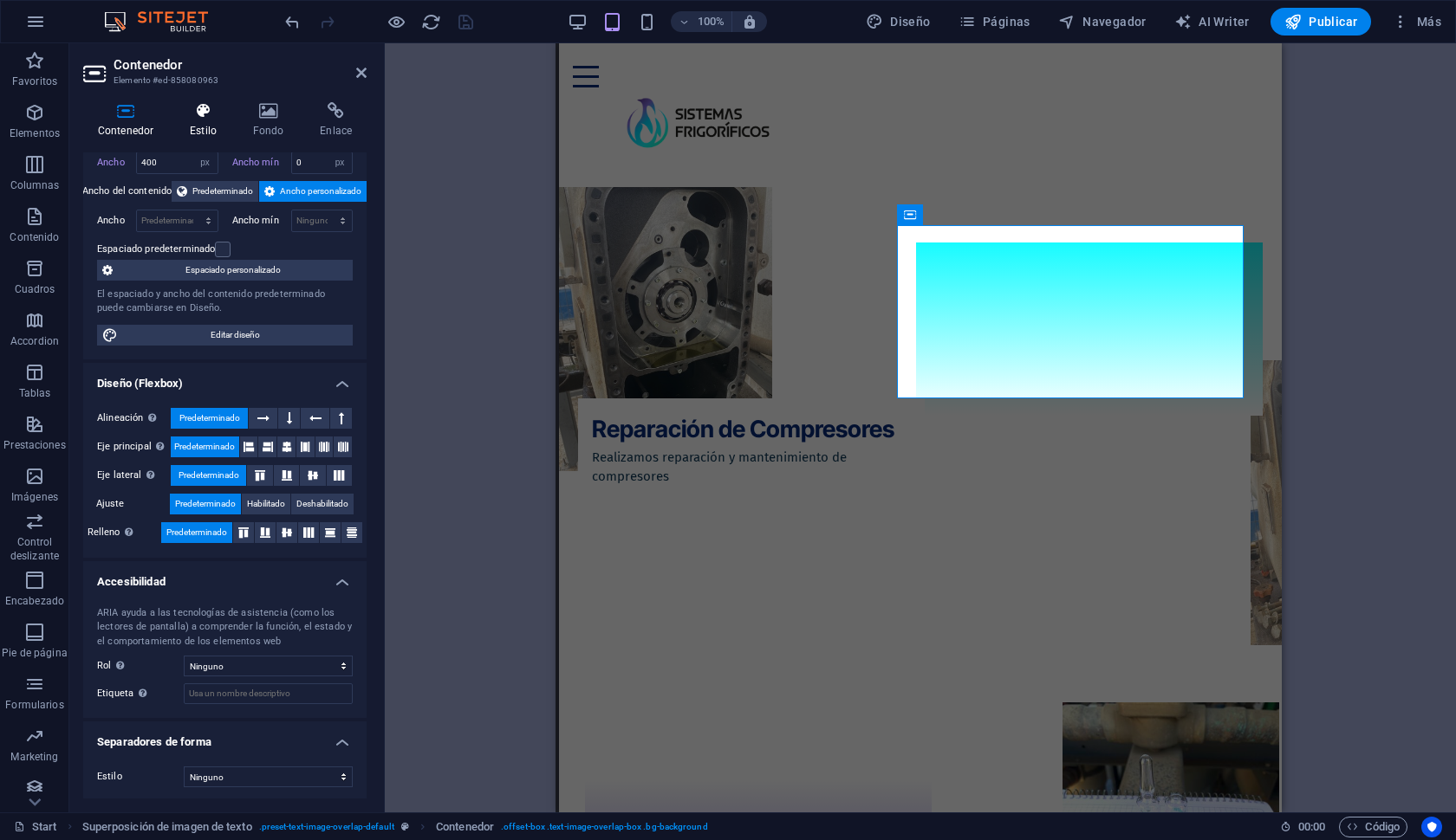
click at [220, 125] on h4 "Estilo" at bounding box center [207, 120] width 63 height 36
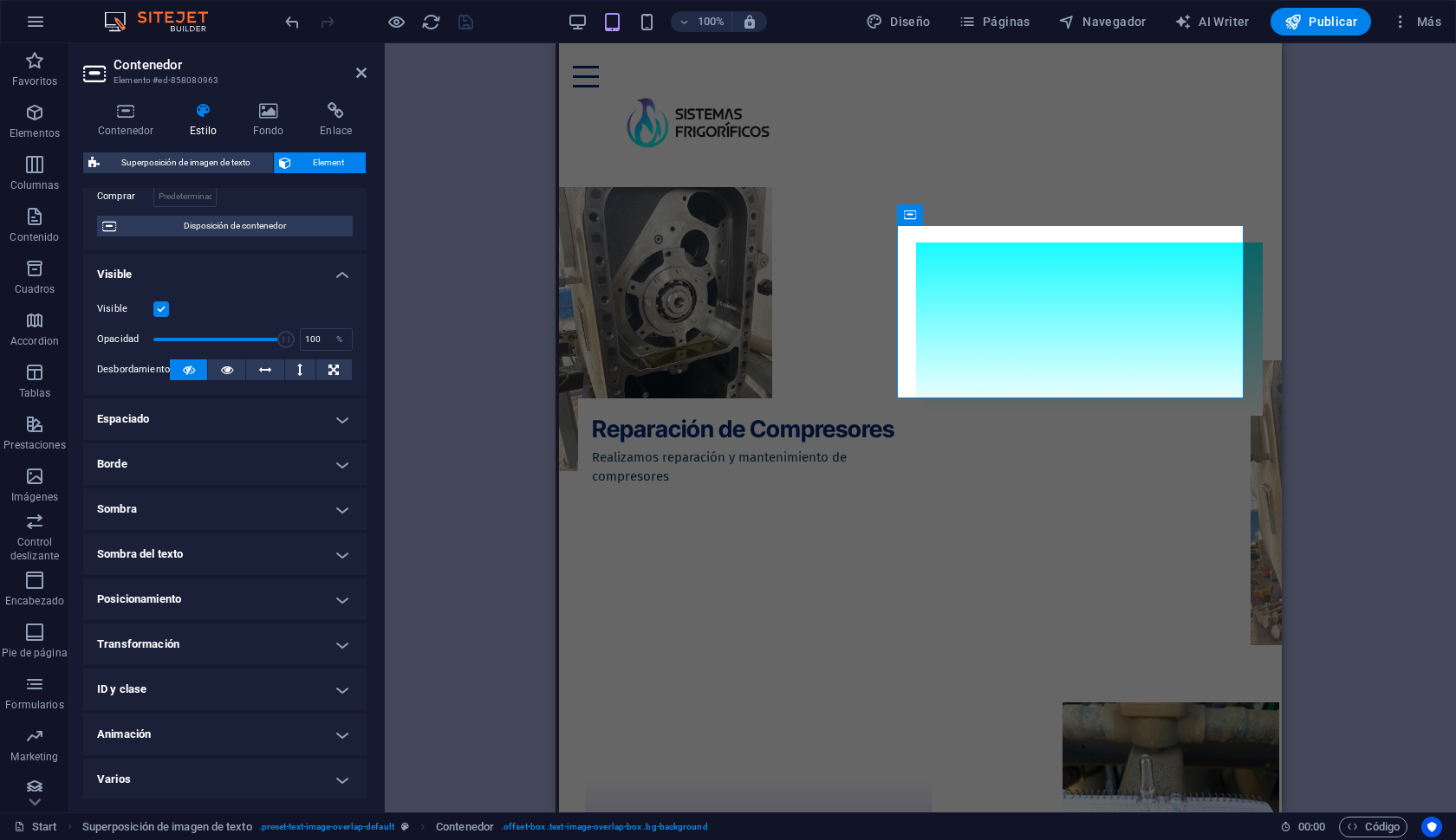
click at [209, 589] on h4 "Posicionamiento" at bounding box center [225, 599] width 284 height 42
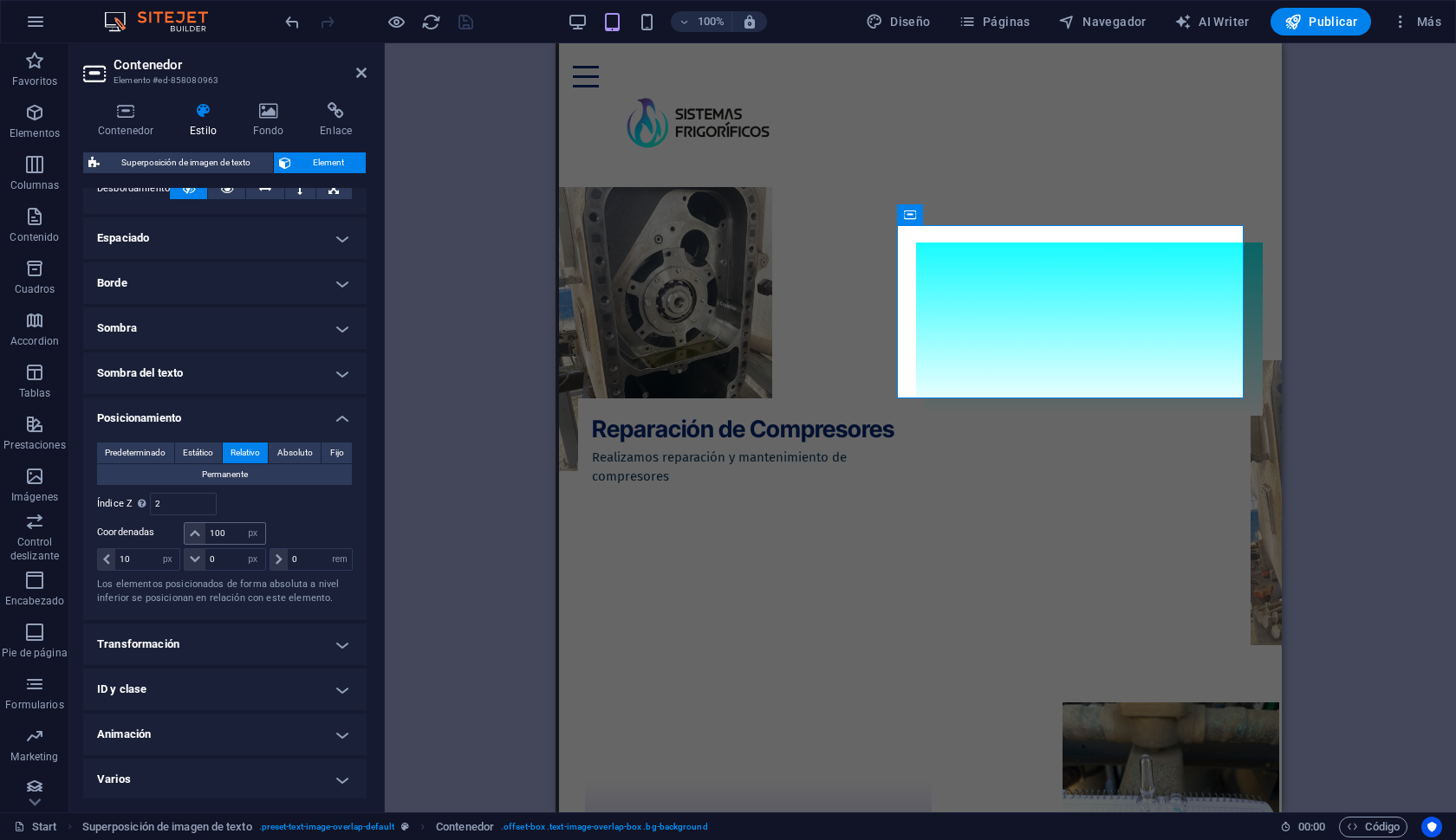
scroll to position [314, 0]
click at [232, 529] on input "100" at bounding box center [235, 535] width 59 height 21
type input "0"
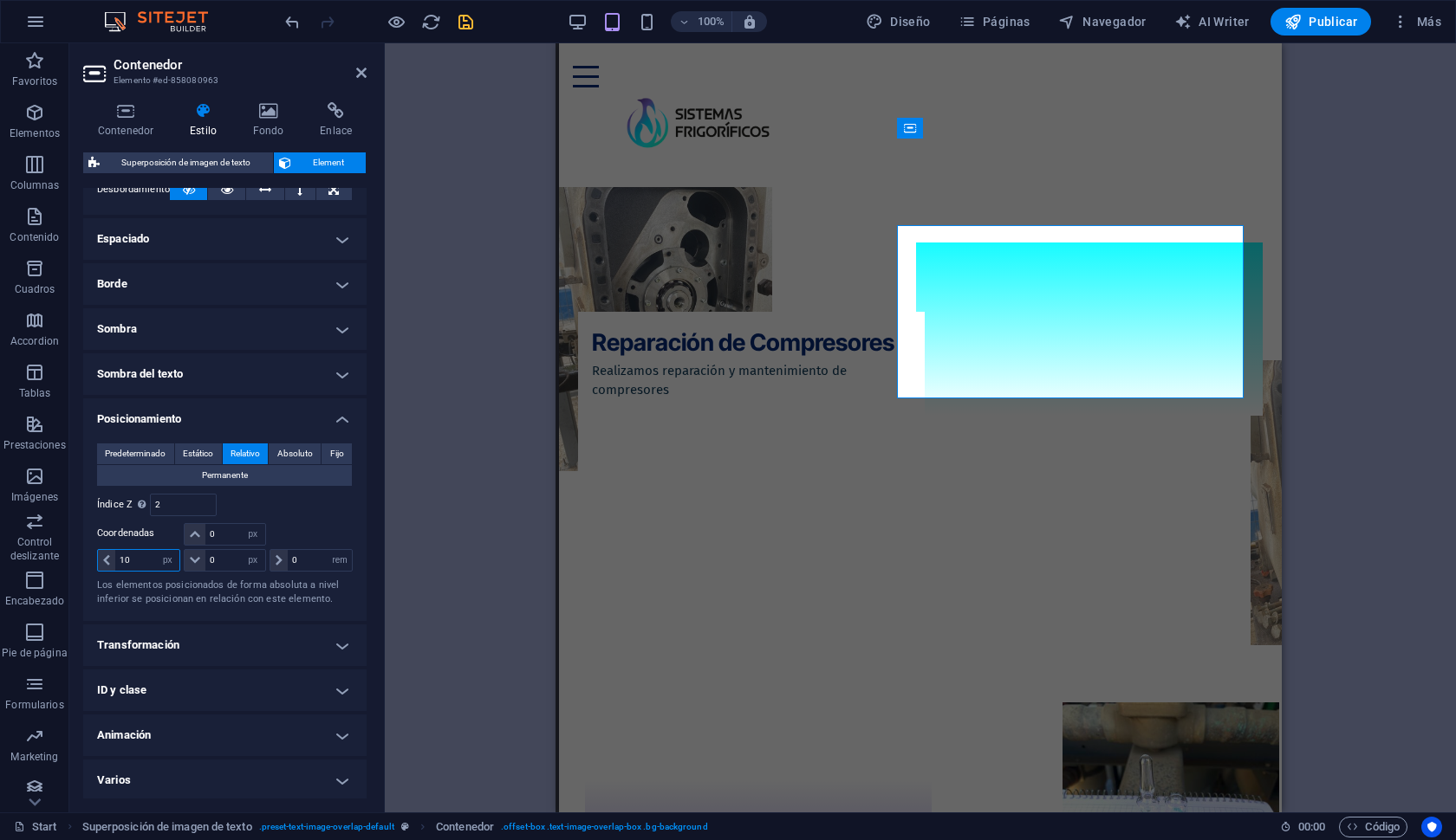
click at [134, 557] on input "10" at bounding box center [147, 560] width 64 height 21
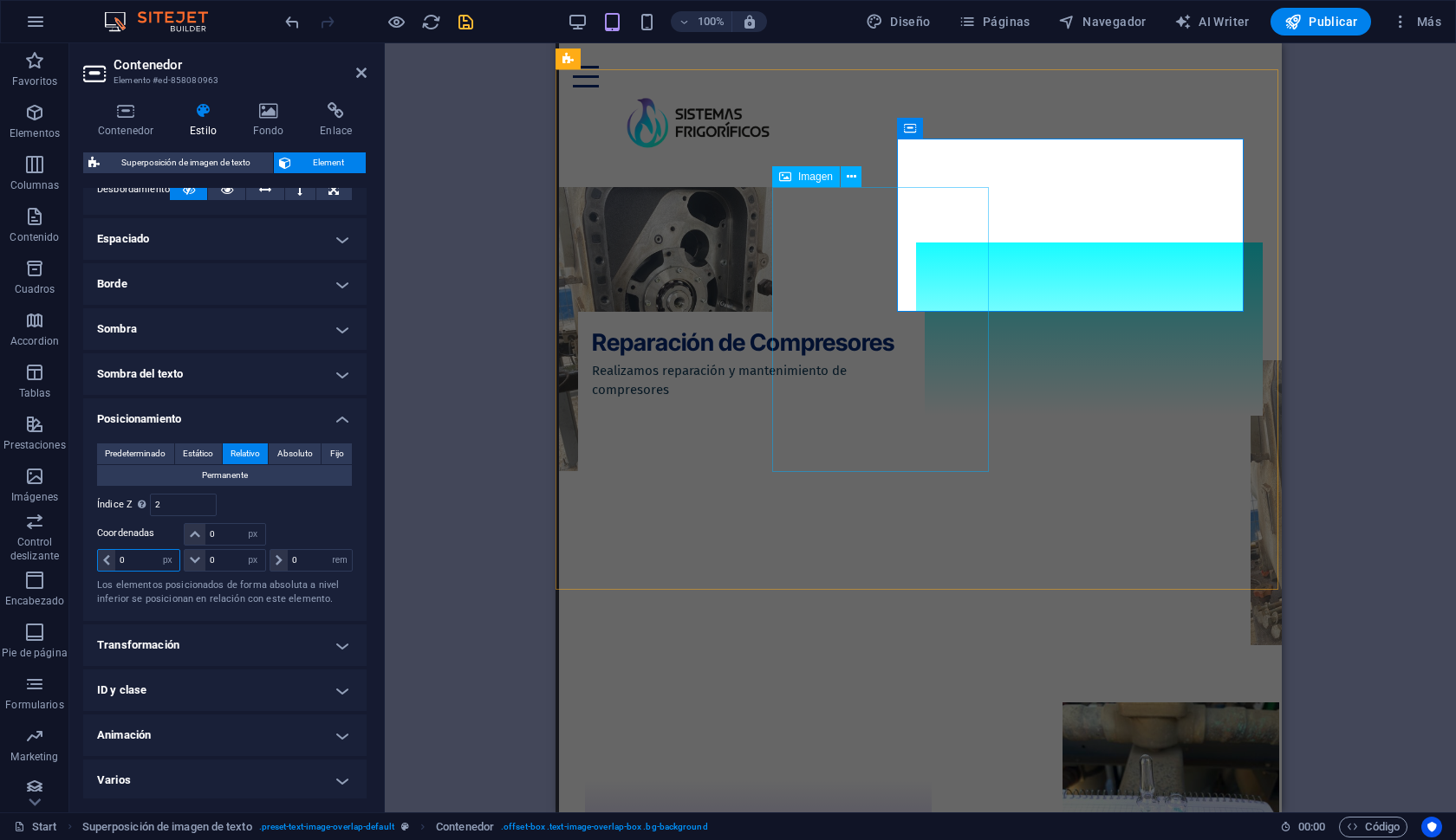
type input "0"
click at [1000, 443] on div "Reparación de Compresores Realizamos reparación y mantenimiento de compresores" at bounding box center [916, 329] width 722 height 520
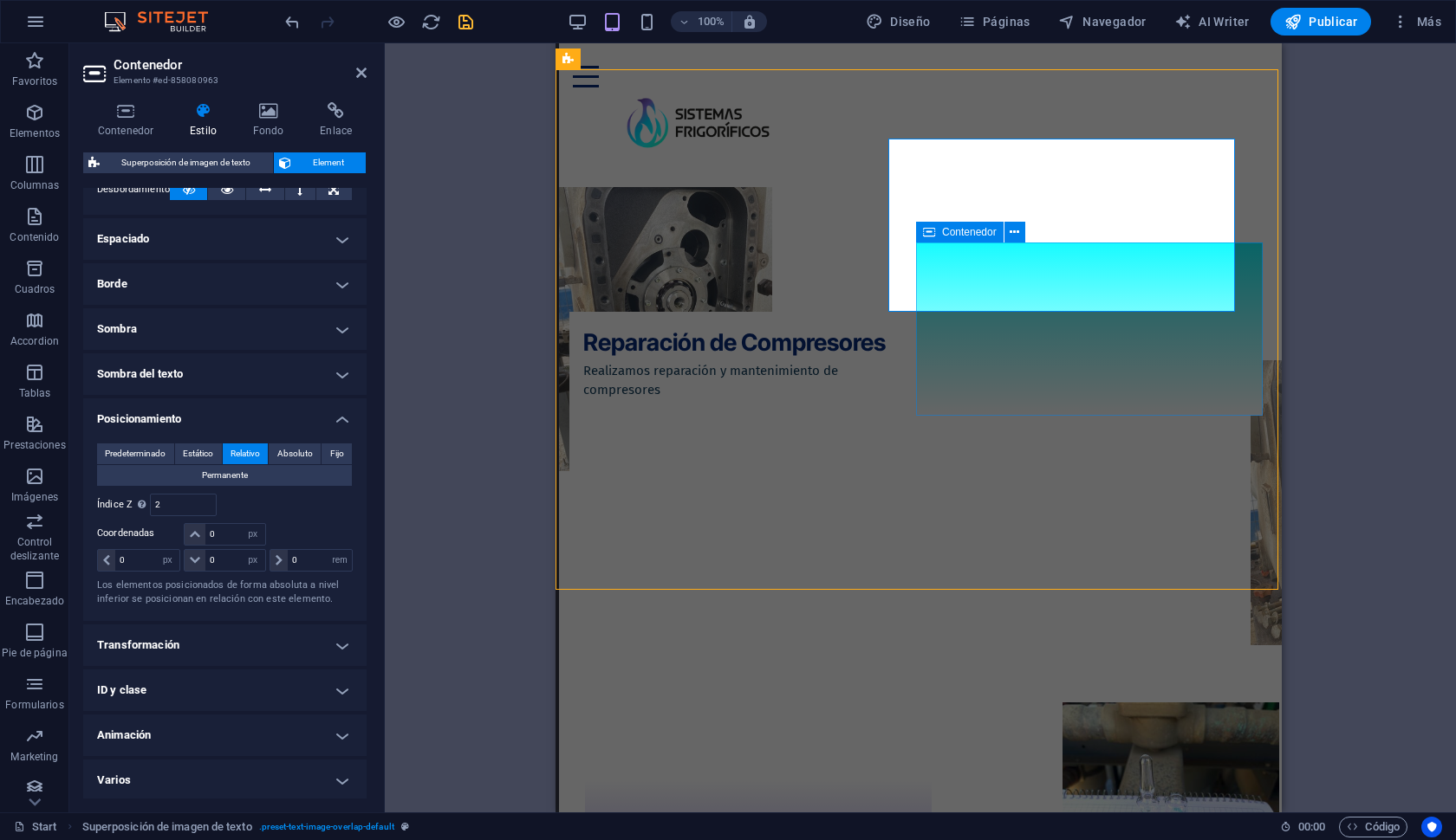
click at [1278, 381] on html "Home Sobre Nosotros Proyectos Contacto Refrigeración que impulsa tu industria. …" at bounding box center [916, 846] width 722 height 5513
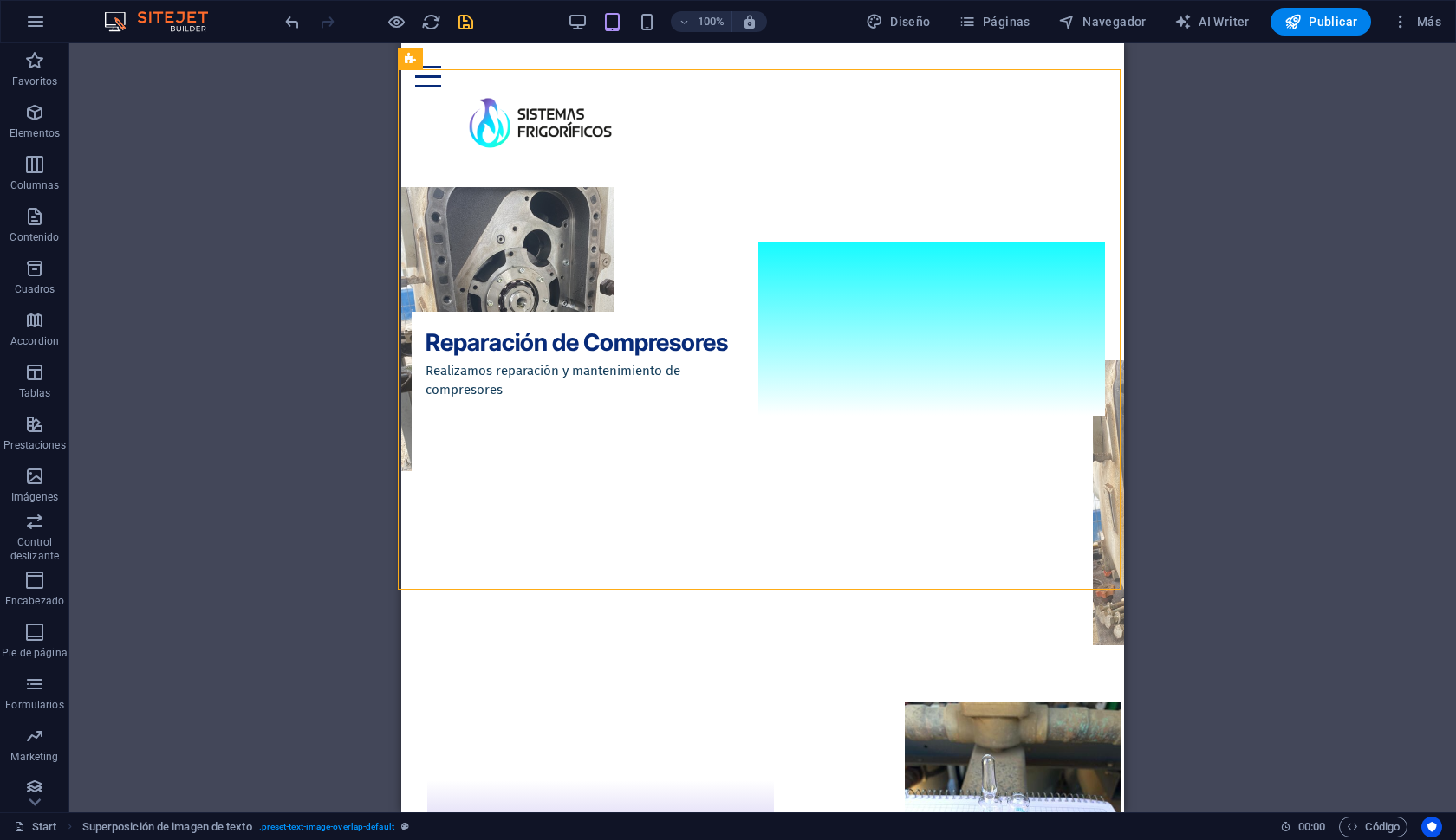
click at [1120, 381] on html "Home Sobre Nosotros Proyectos Contacto Refrigeración que impulsa tu industria. …" at bounding box center [758, 846] width 722 height 5513
click at [1044, 381] on div at bounding box center [932, 329] width 346 height 173
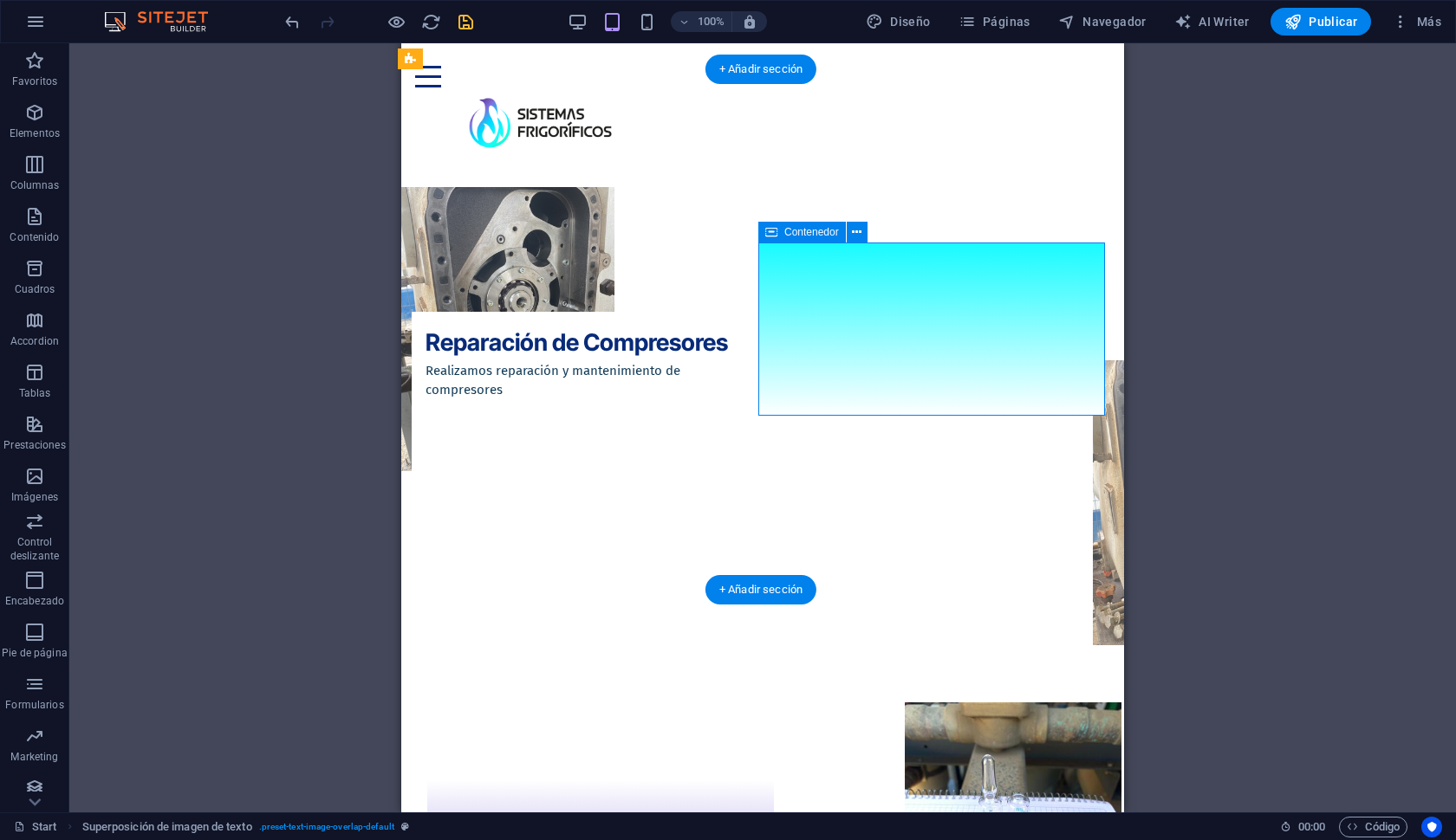
click at [1044, 381] on div at bounding box center [932, 329] width 346 height 173
select select "px"
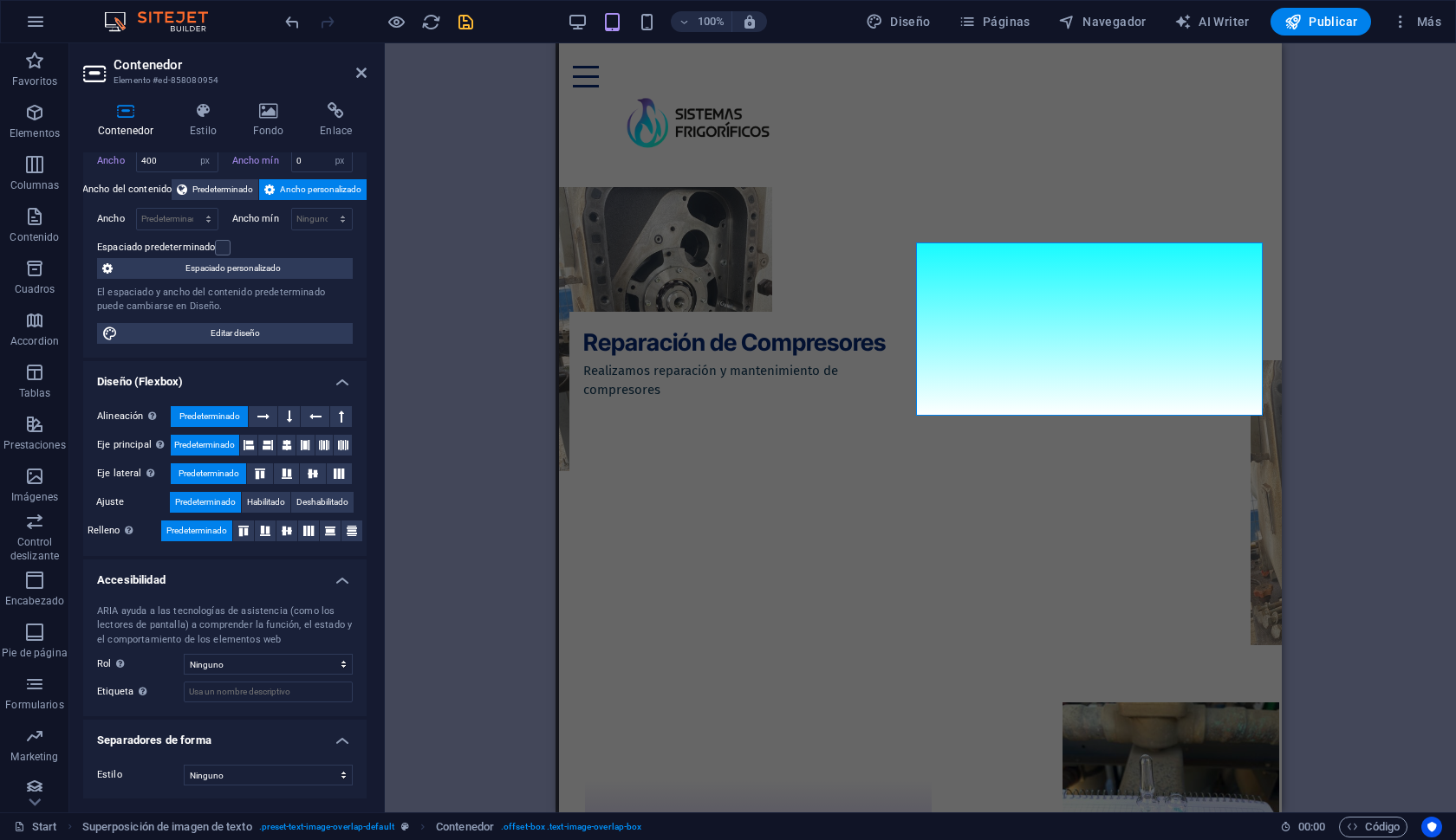
scroll to position [72, 0]
click at [202, 102] on div "Contenedor Estilo Fondo Enlace Tamaño Altura 200 Predeterminado px rem % vh vw …" at bounding box center [225, 450] width 311 height 724
click at [202, 106] on icon at bounding box center [203, 110] width 56 height 17
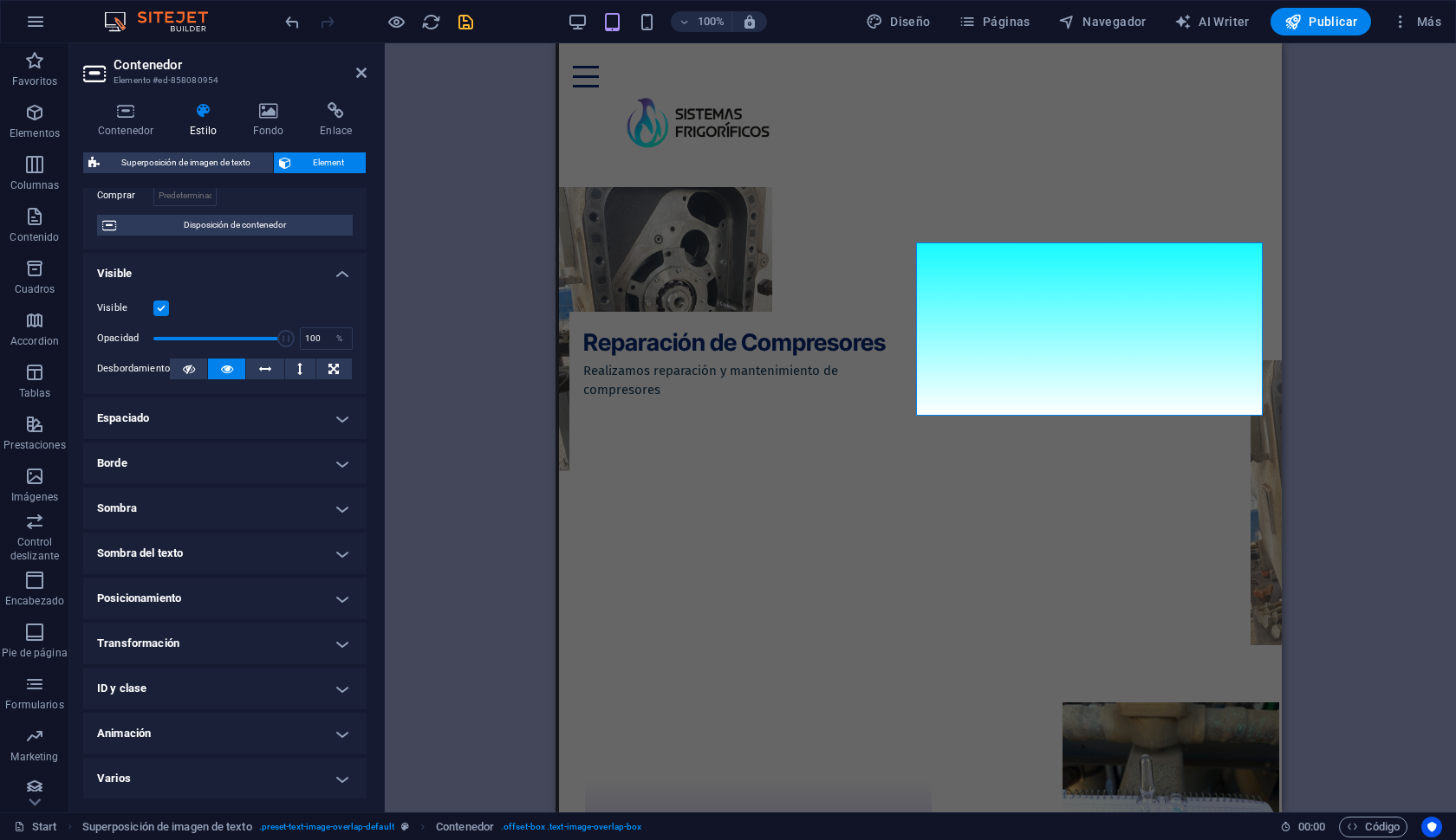
scroll to position [134, 0]
click at [200, 612] on h4 "Posicionamiento" at bounding box center [225, 599] width 284 height 42
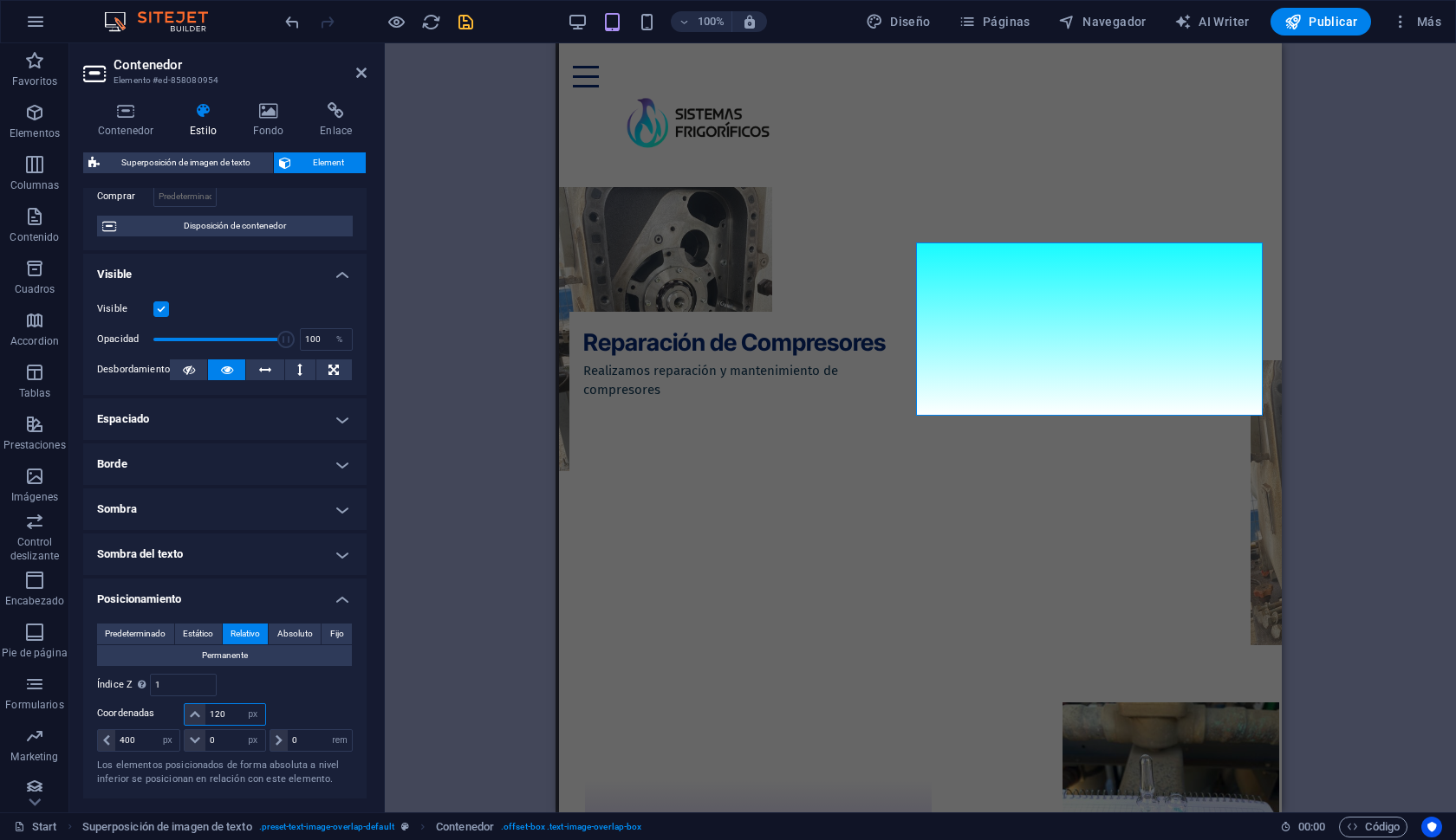
click at [231, 713] on input "120" at bounding box center [235, 714] width 59 height 21
type input "0"
click at [141, 736] on input "400" at bounding box center [147, 741] width 64 height 21
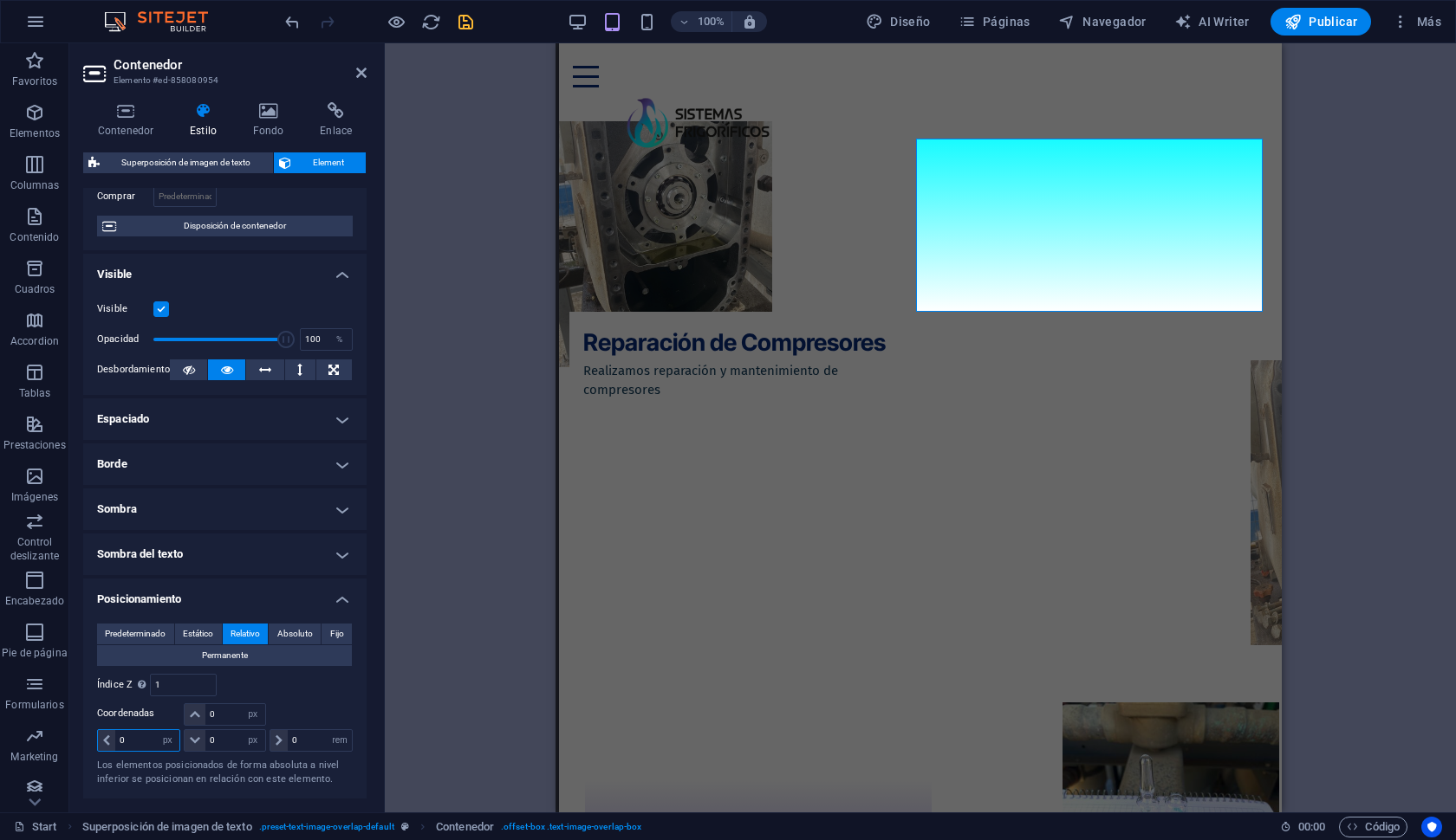
click at [141, 736] on input "0" at bounding box center [147, 741] width 64 height 21
type input "0"
click at [767, 610] on div "Mantenimiento Realizamos mantenimiento y control de calidad a los equipos de re…" at bounding box center [916, 850] width 722 height 520
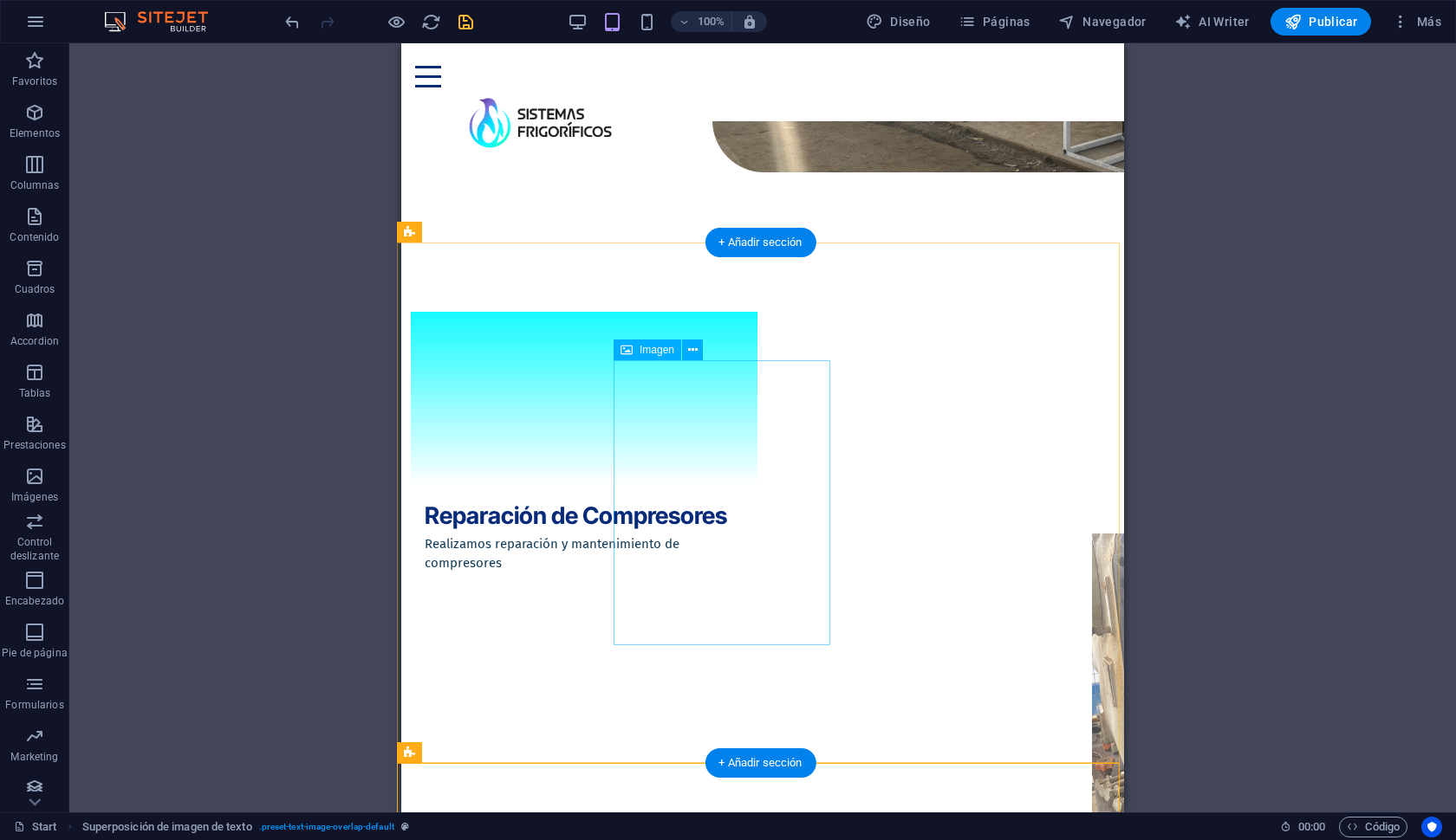
scroll to position [1781, 4]
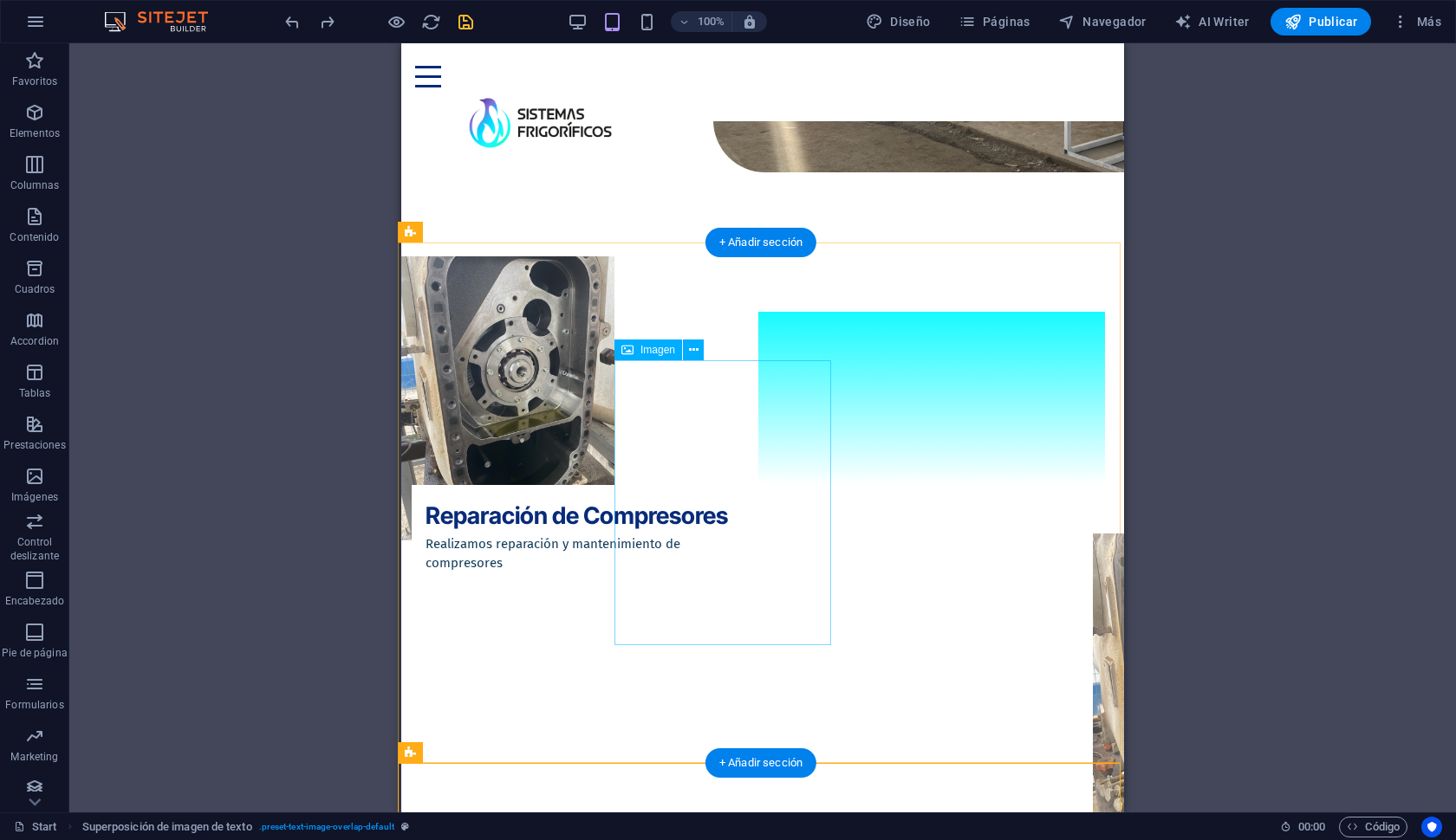
click at [692, 534] on figure at bounding box center [962, 676] width 695 height 285
select select "px"
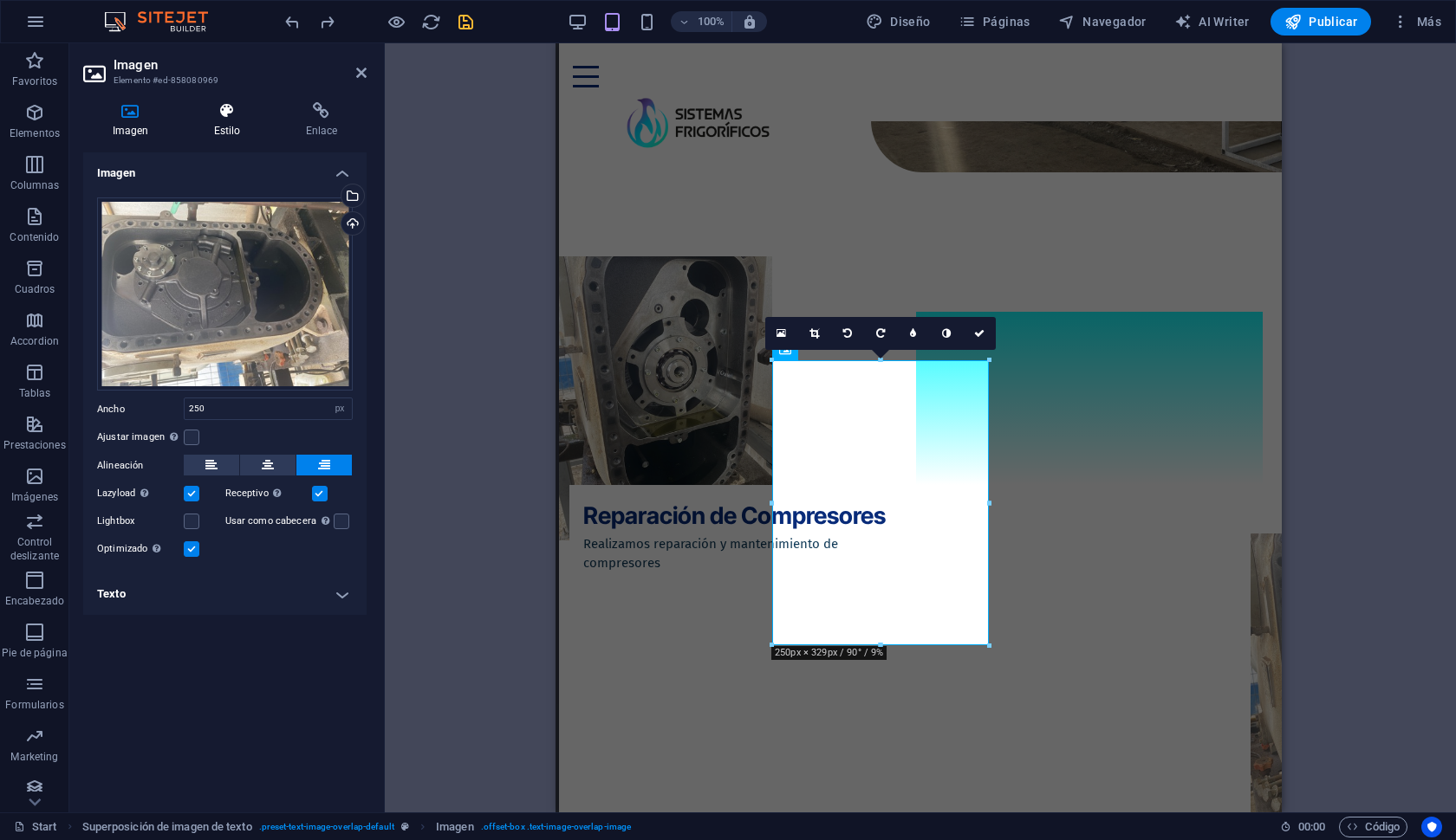
click at [231, 115] on icon at bounding box center [226, 110] width 85 height 17
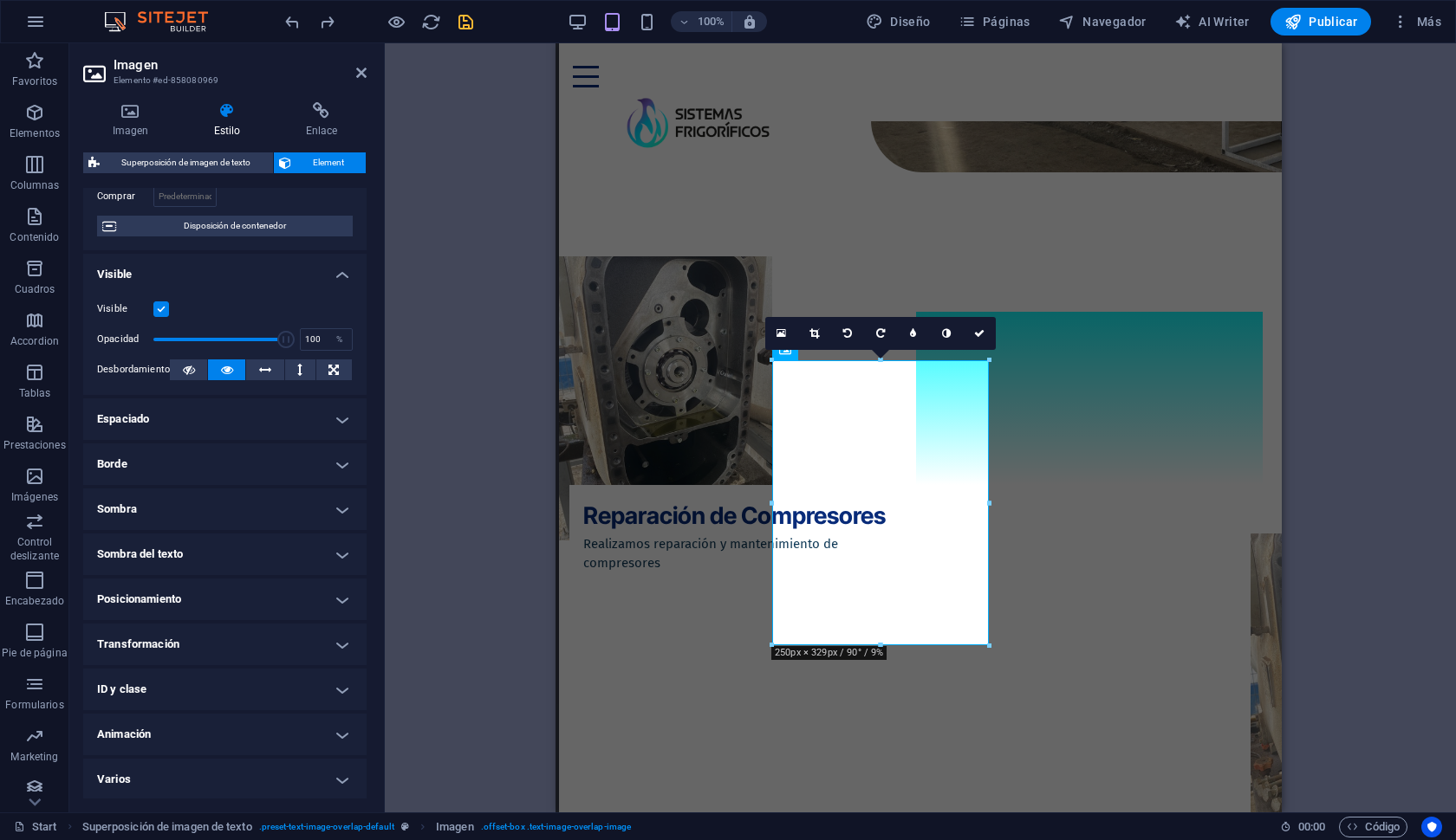
click at [162, 587] on h4 "Posicionamiento" at bounding box center [225, 599] width 284 height 42
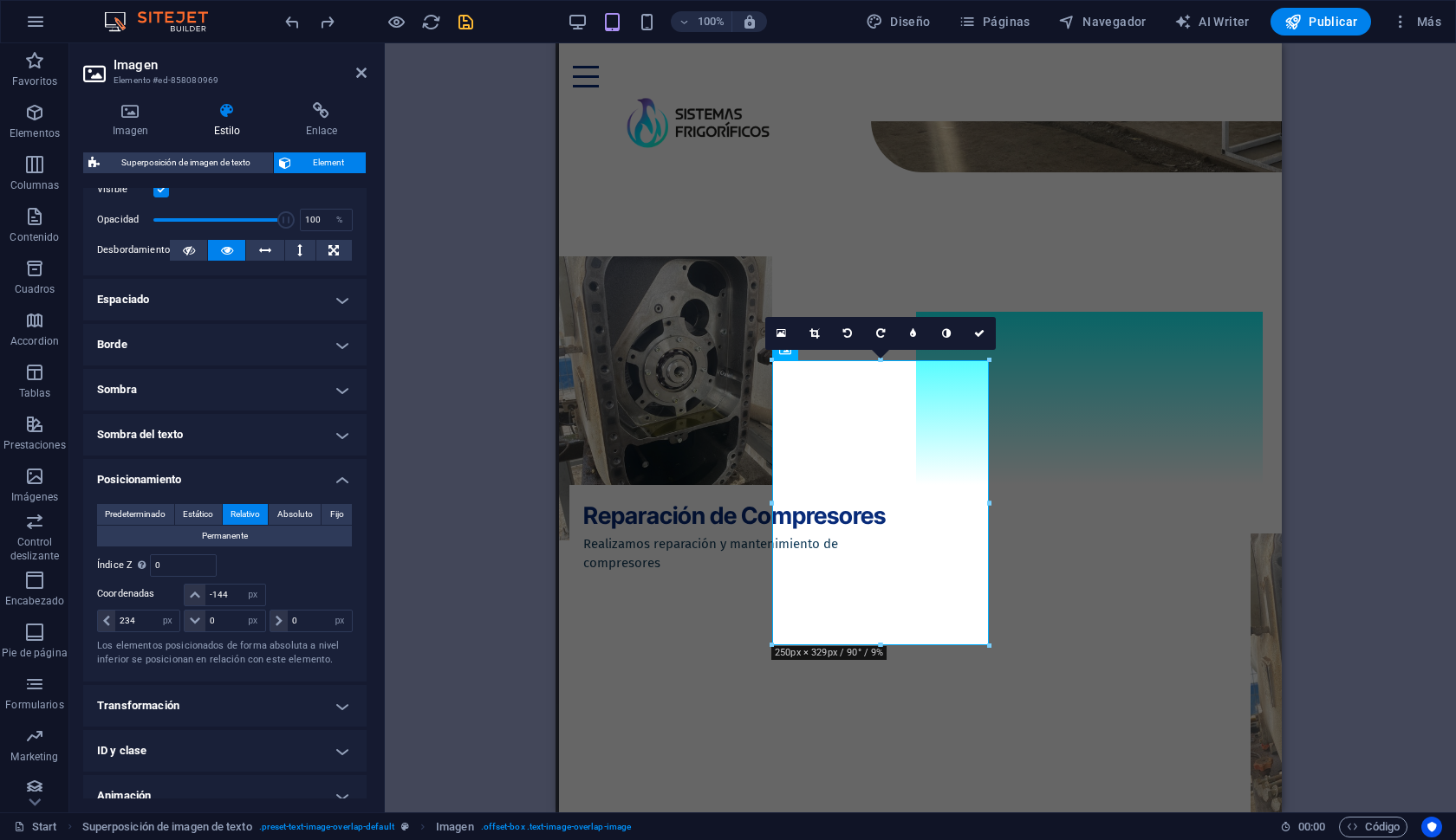
scroll to position [264, 0]
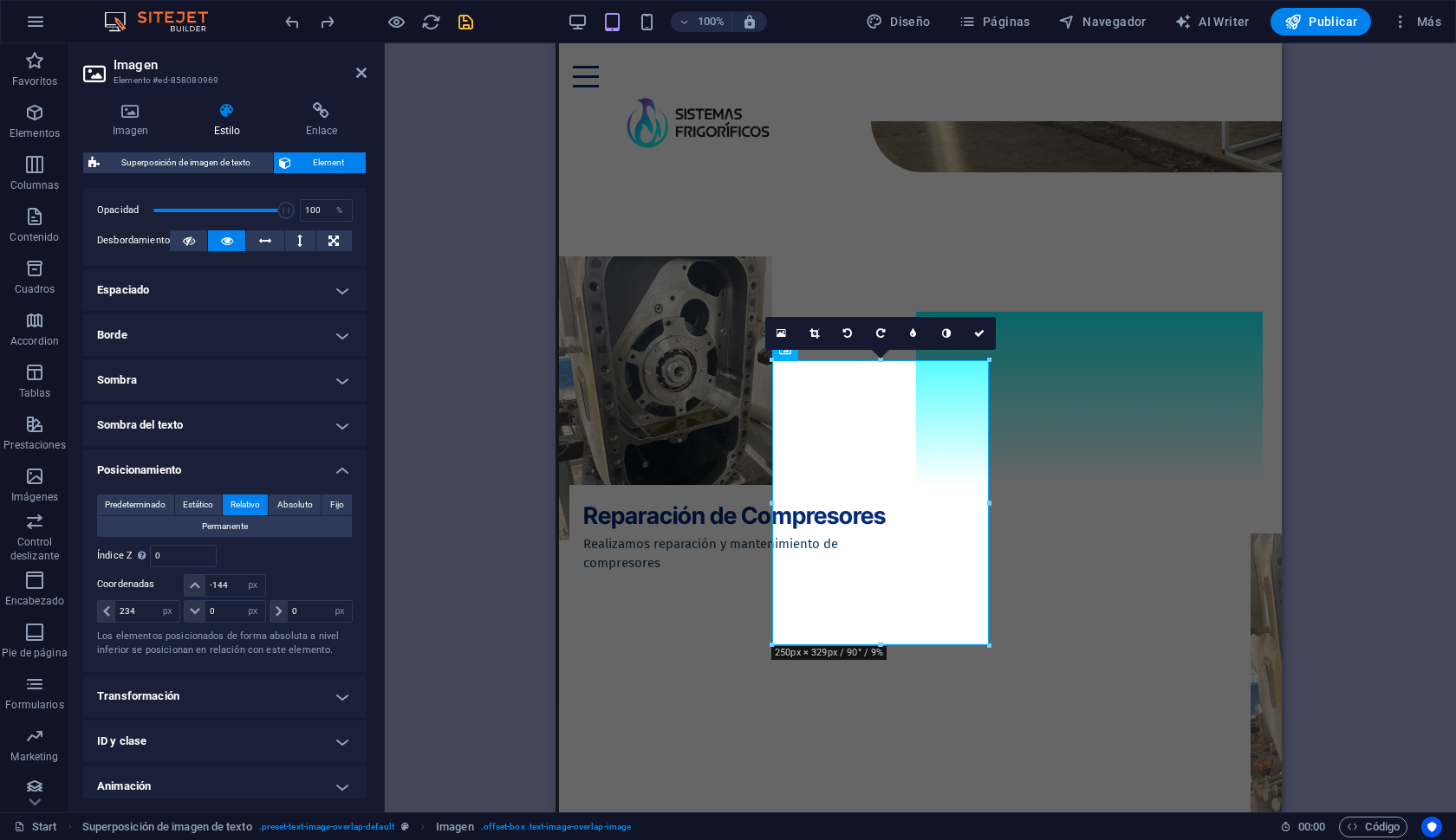
click at [1305, 424] on div "H1 Barra de menús Predeterminado Imagen Superposición de imagen de texto Texto …" at bounding box center [919, 428] width 1071 height 769
click at [1233, 282] on div "Reparación de Compresores Realizamos reparación y mantenimiento de compresores" at bounding box center [916, 502] width 722 height 520
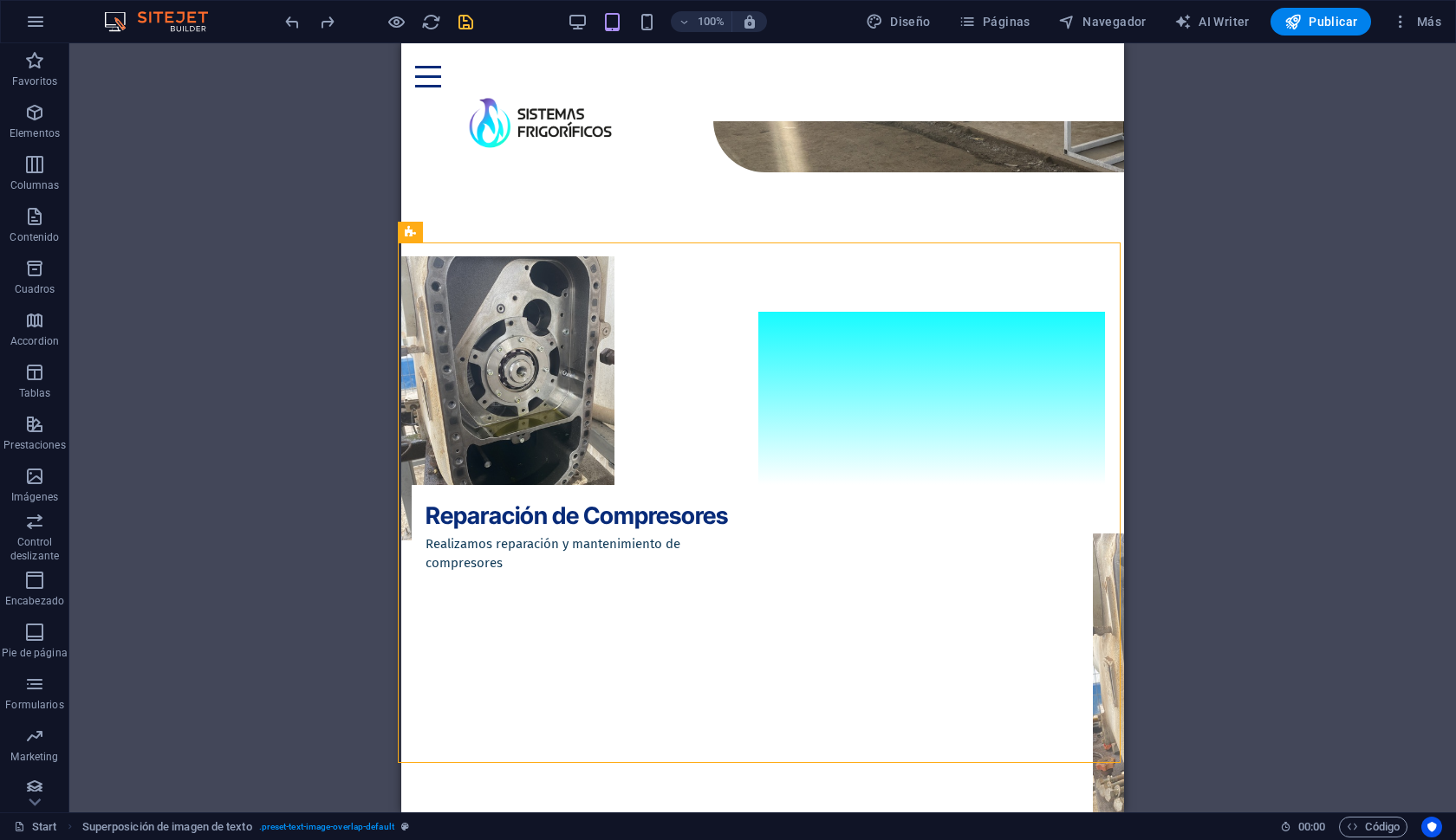
click at [1358, 232] on div "H1 Barra de menús Predeterminado Imagen Superposición de imagen de texto Texto …" at bounding box center [762, 428] width 1387 height 769
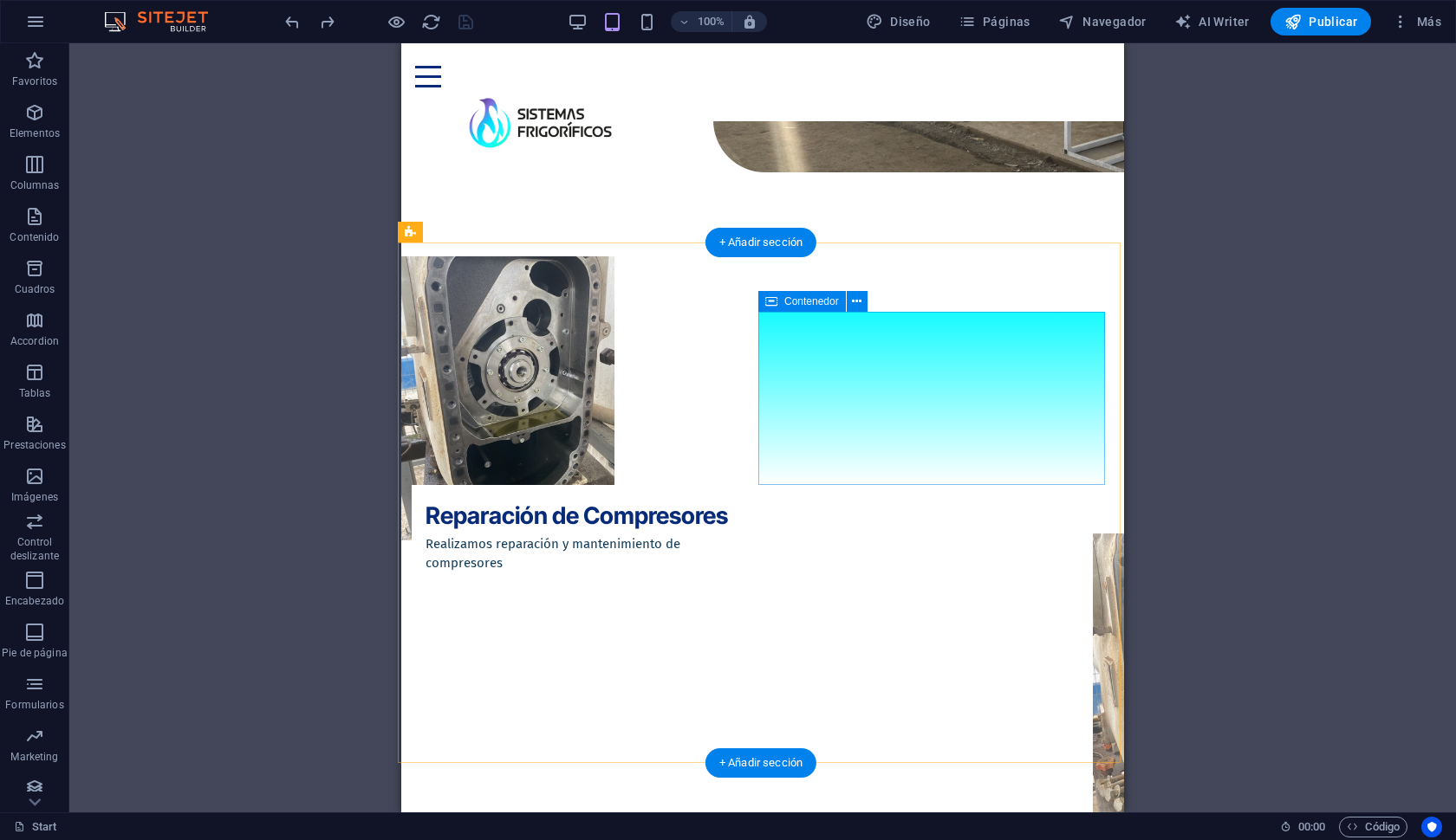
click at [1089, 392] on div at bounding box center [932, 399] width 346 height 173
select select "px"
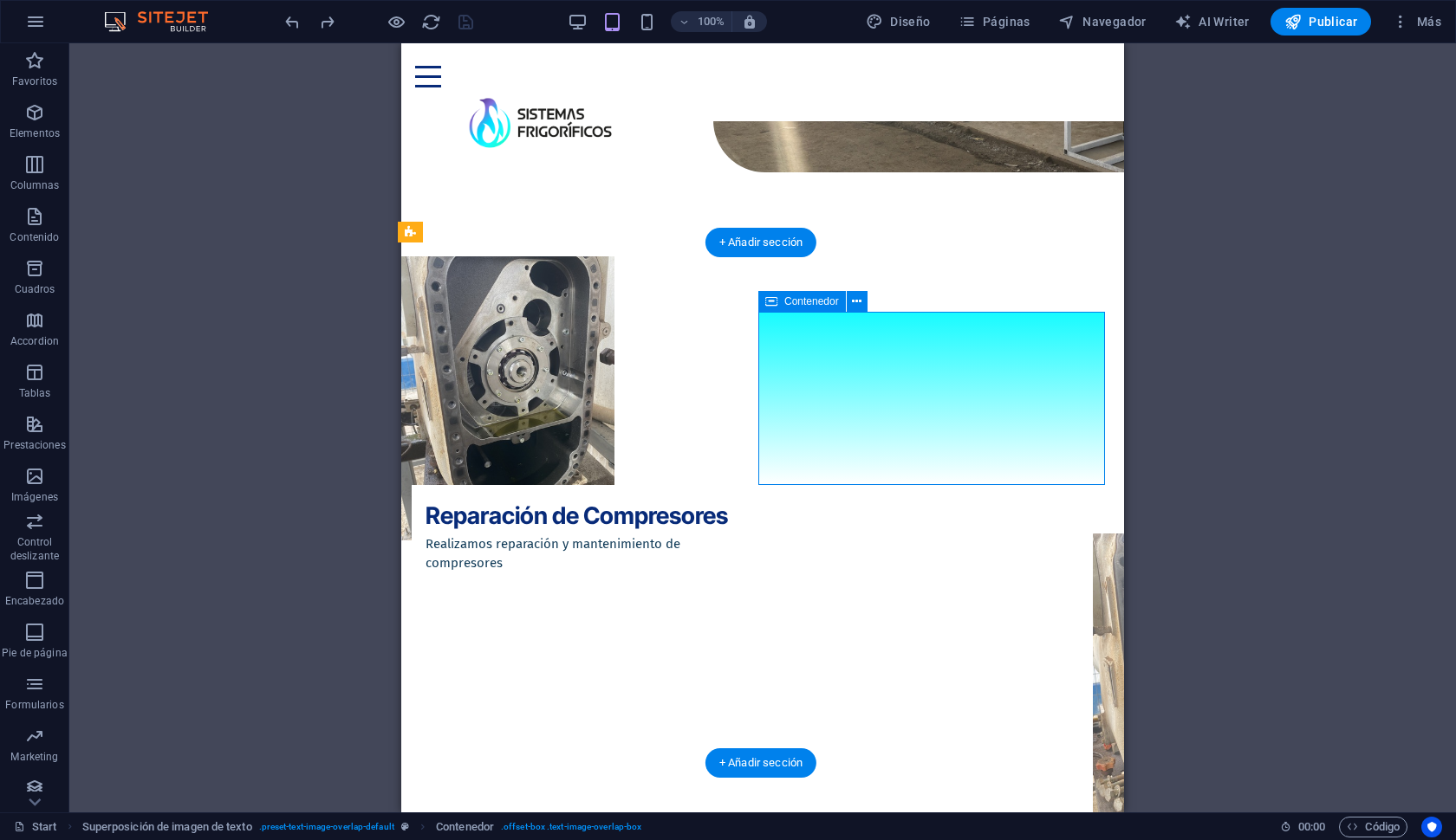
select select "rem"
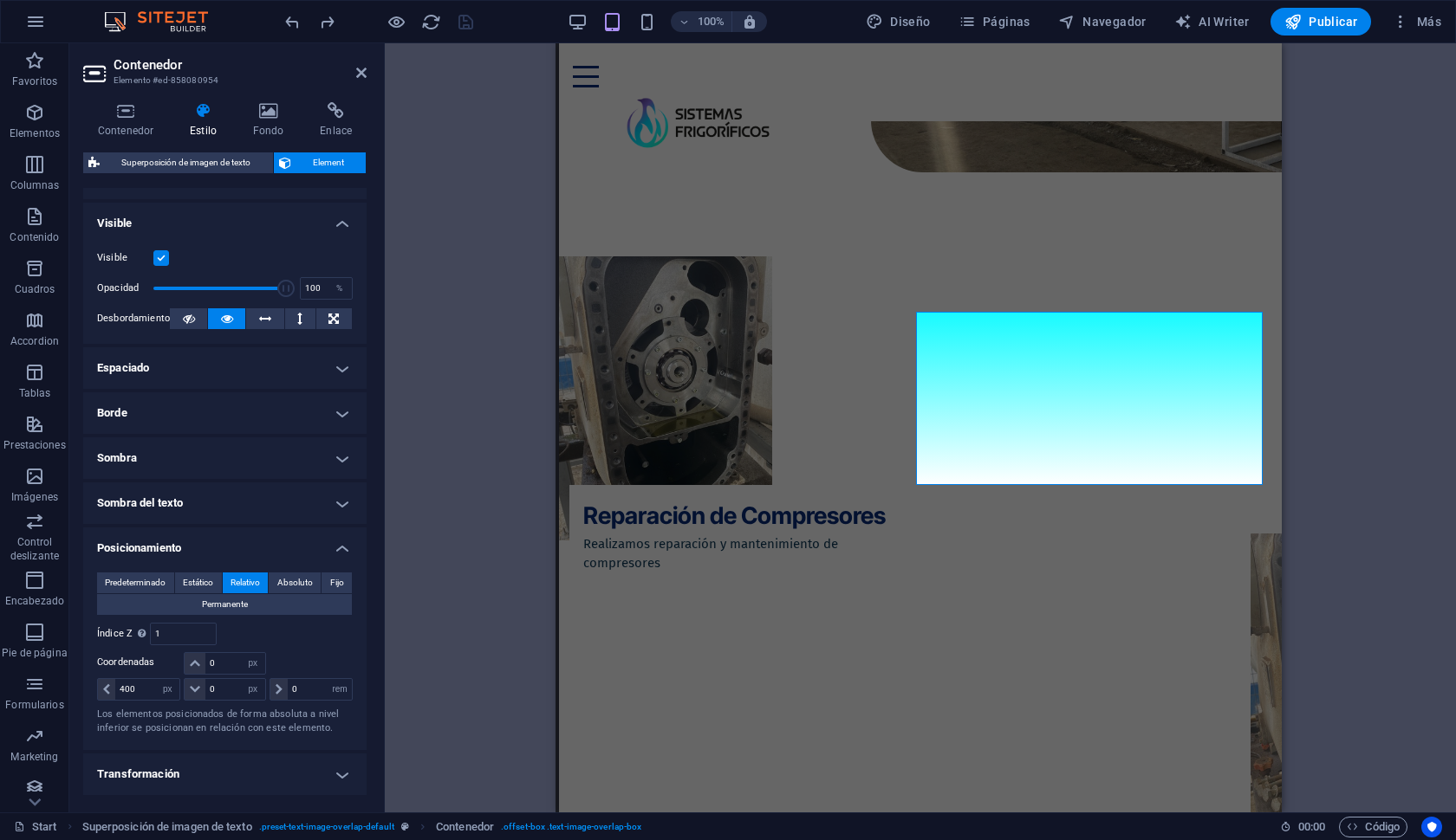
scroll to position [188, 0]
click at [141, 689] on input "400" at bounding box center [147, 686] width 64 height 21
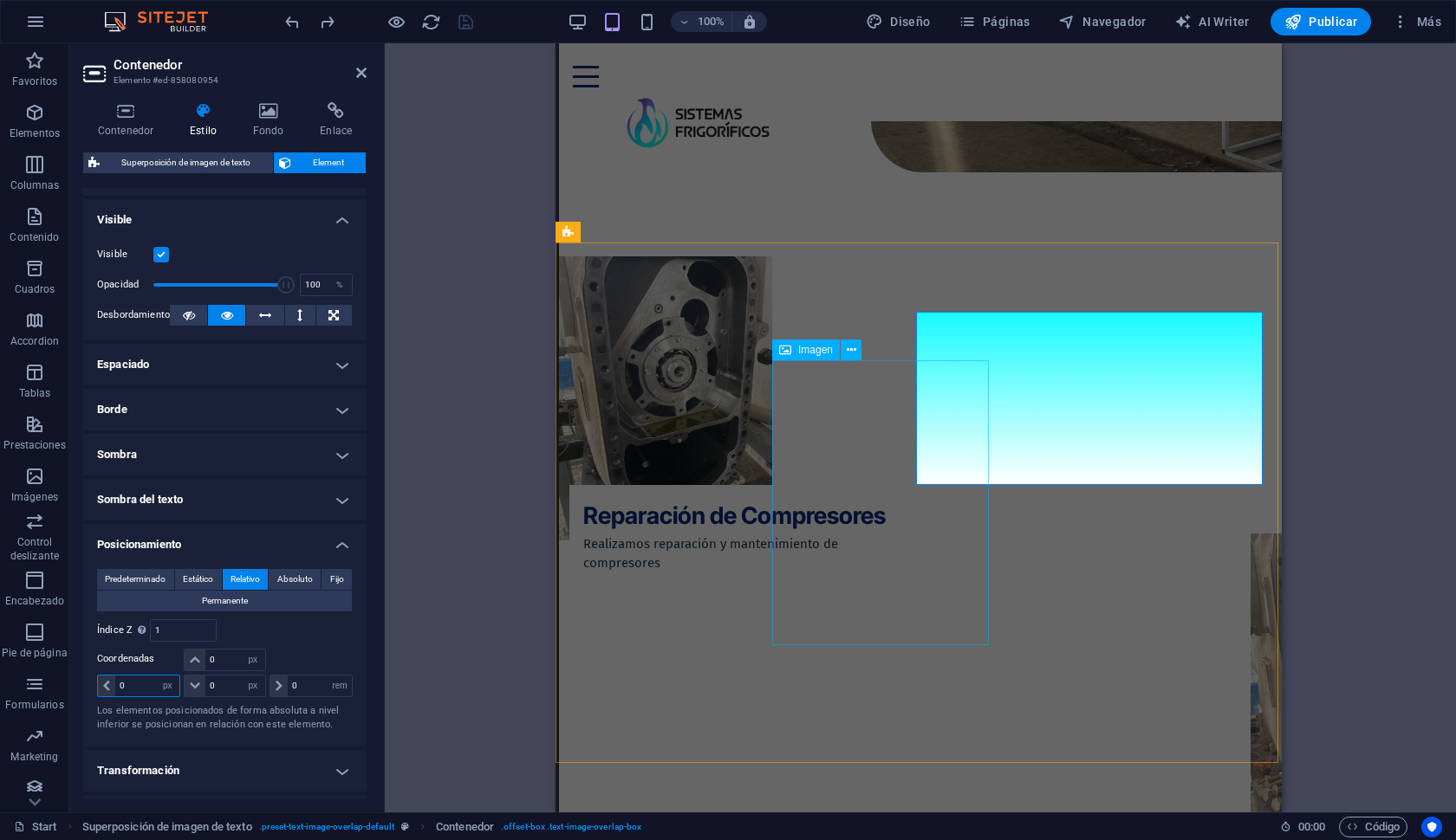
type input "0"
click at [907, 576] on figure at bounding box center [1119, 676] width 695 height 285
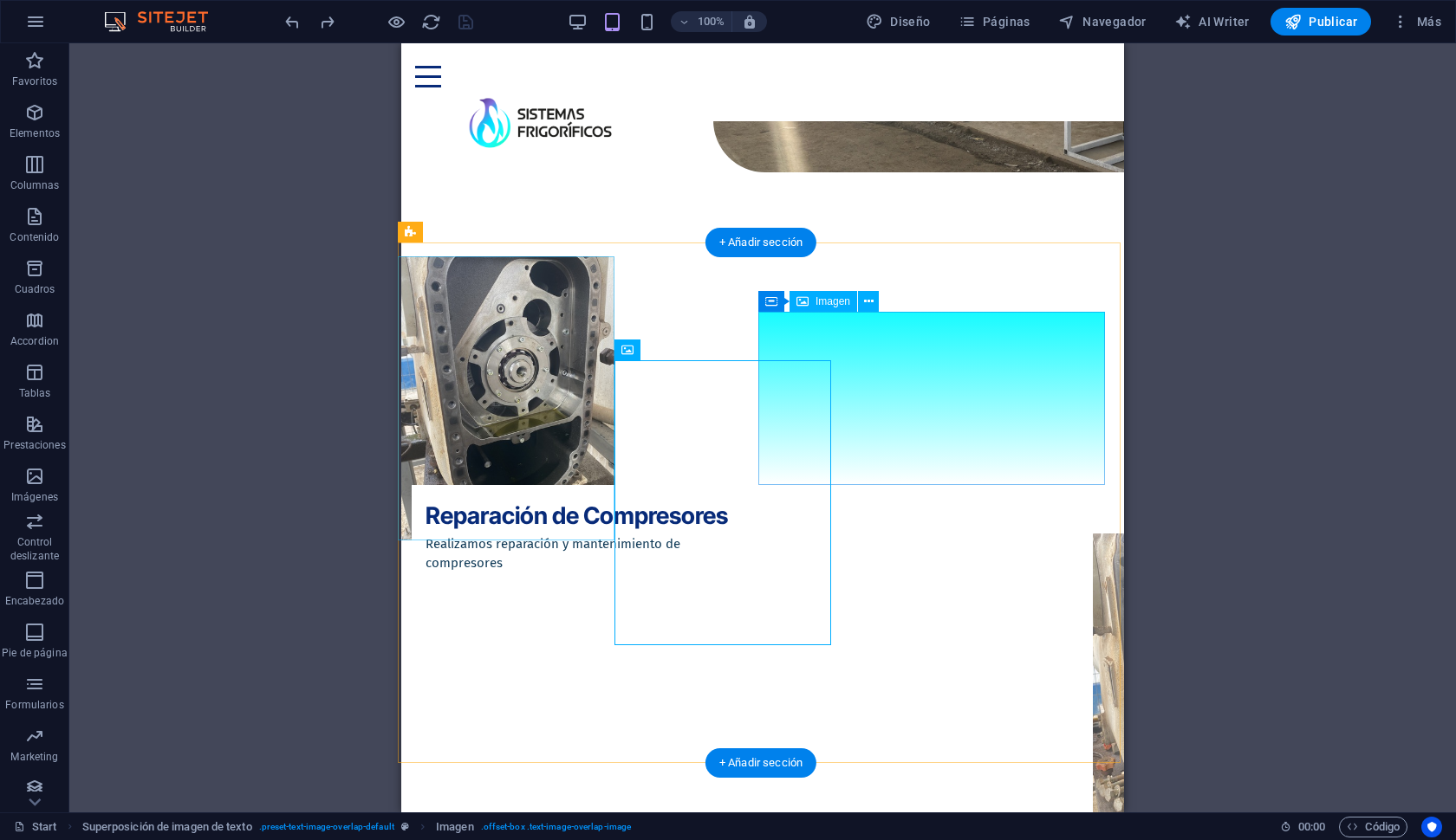
click at [548, 461] on figure at bounding box center [557, 398] width 319 height 284
select select "px"
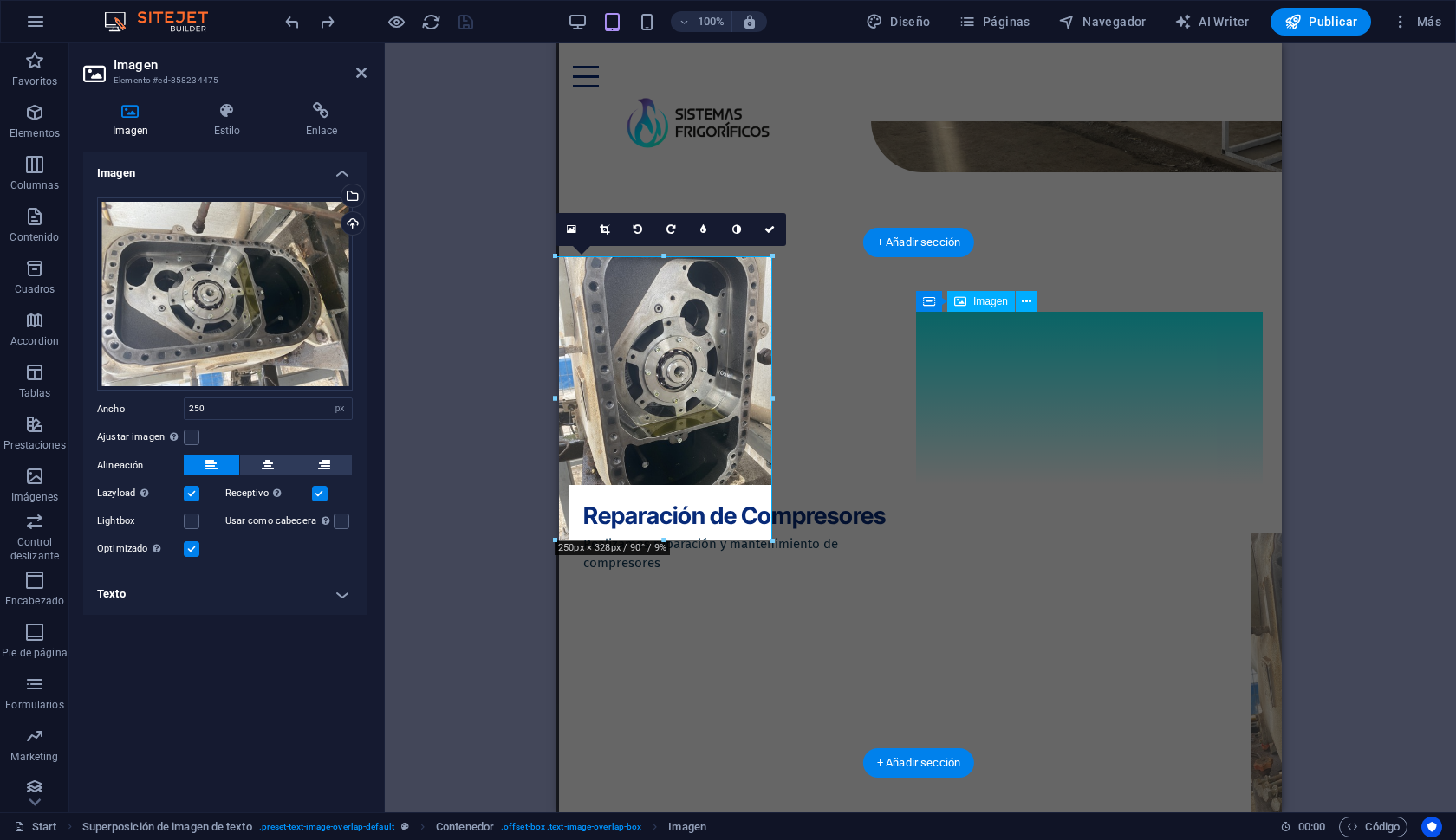
select select "px"
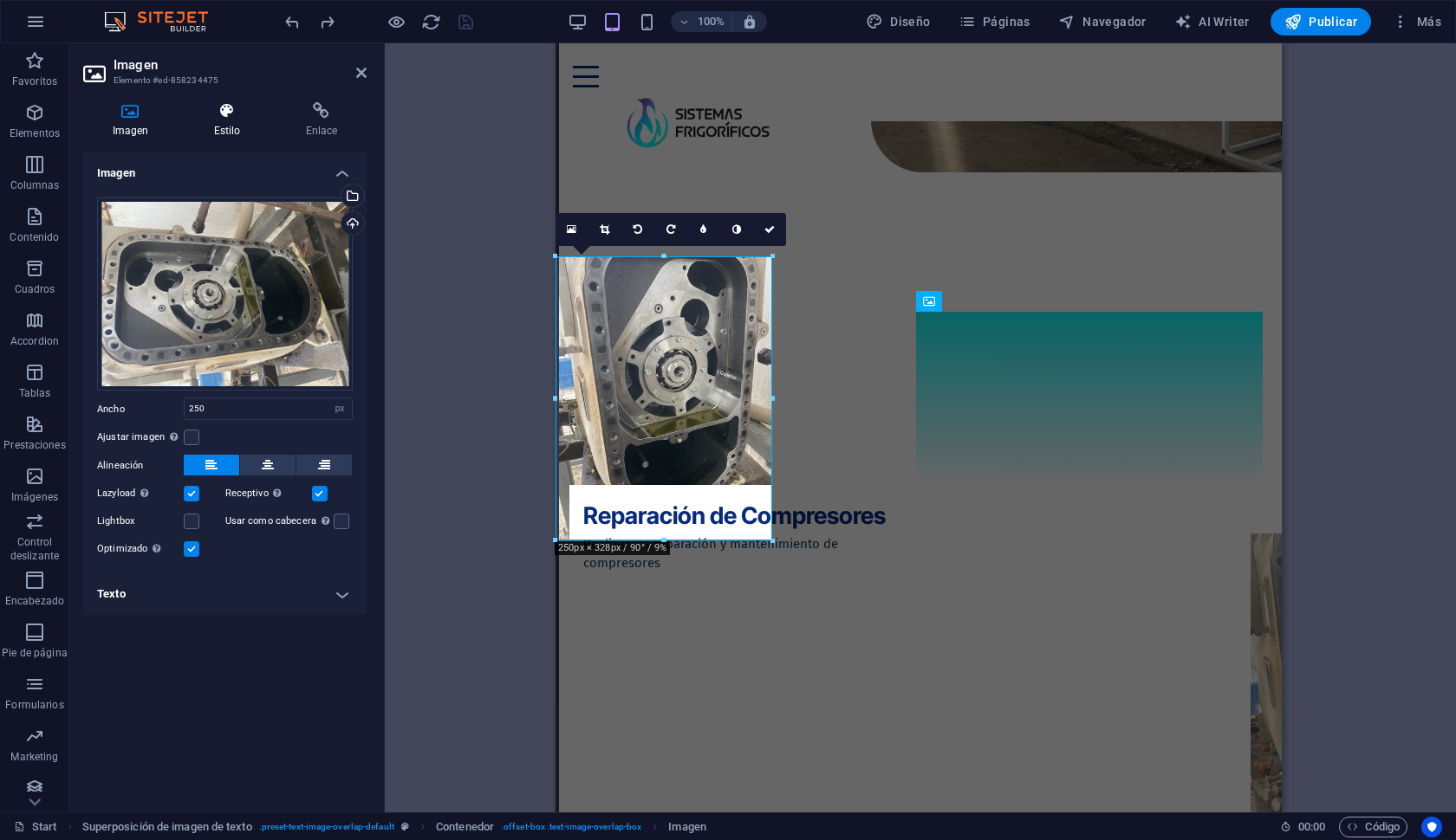
click at [232, 136] on h4 "Estilo" at bounding box center [230, 120] width 92 height 36
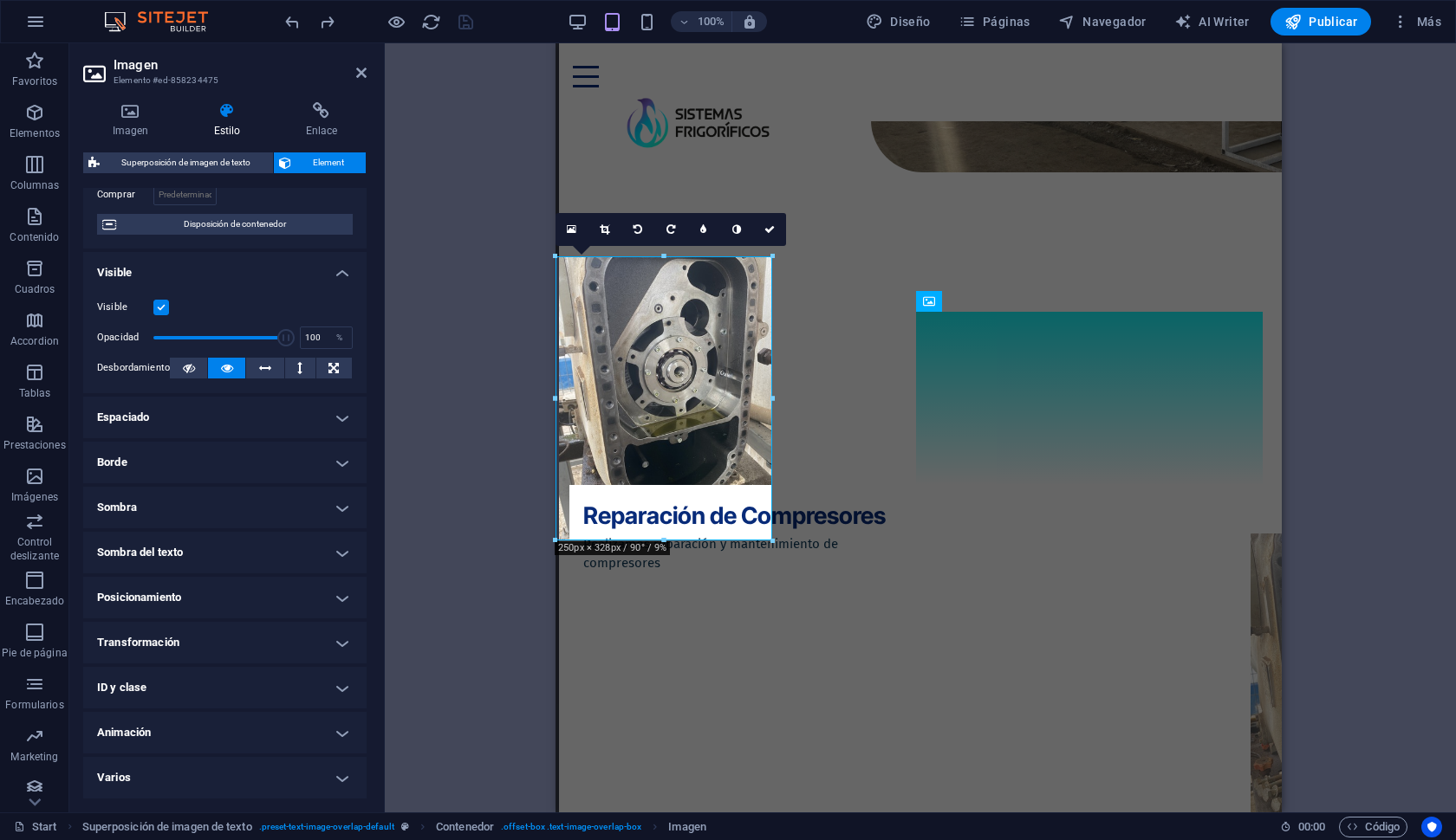
scroll to position [134, 0]
click at [232, 595] on h4 "Posicionamiento" at bounding box center [225, 599] width 284 height 42
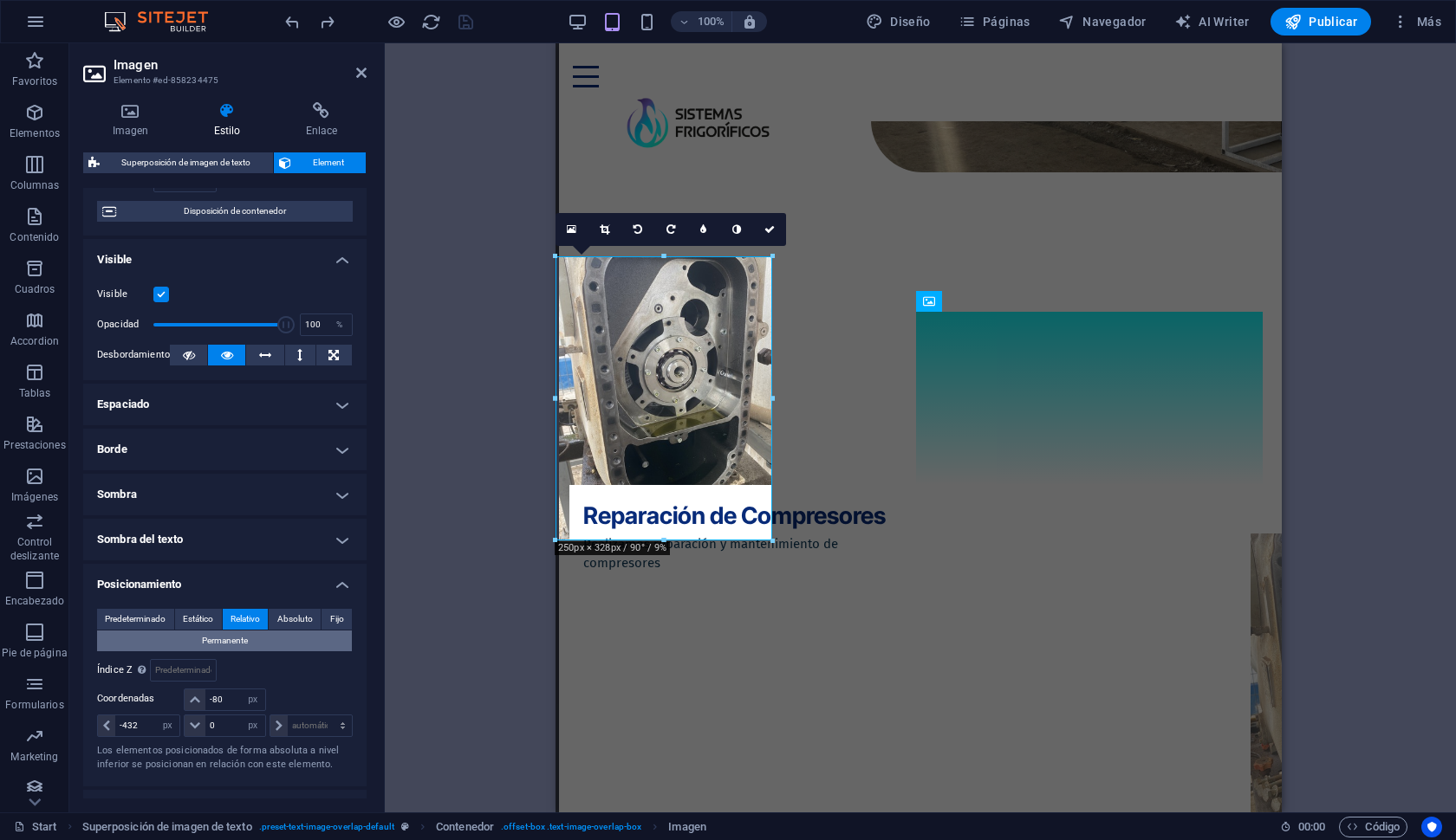
scroll to position [170, 0]
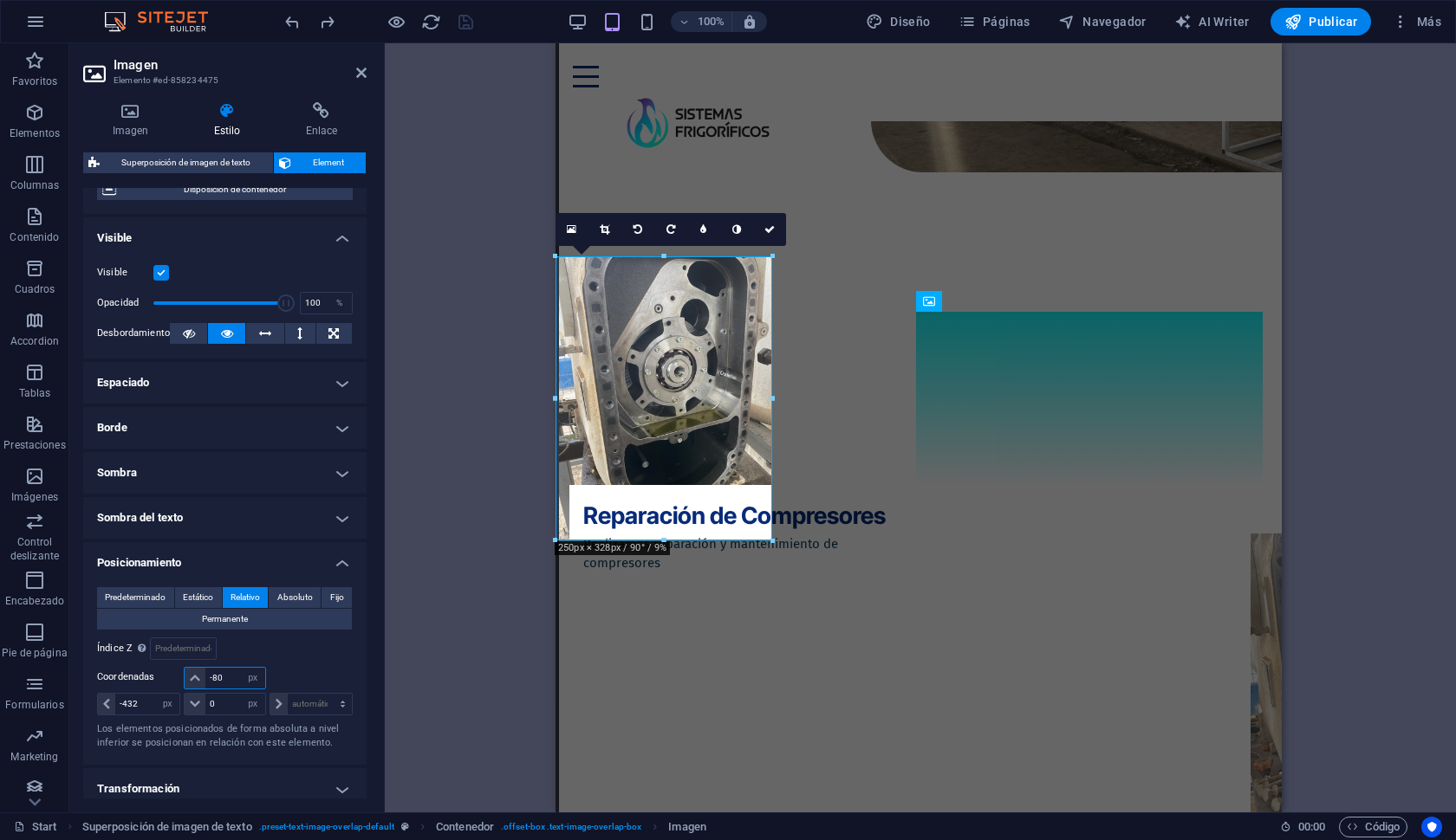
click at [220, 675] on input "-80" at bounding box center [235, 678] width 59 height 21
type input "0"
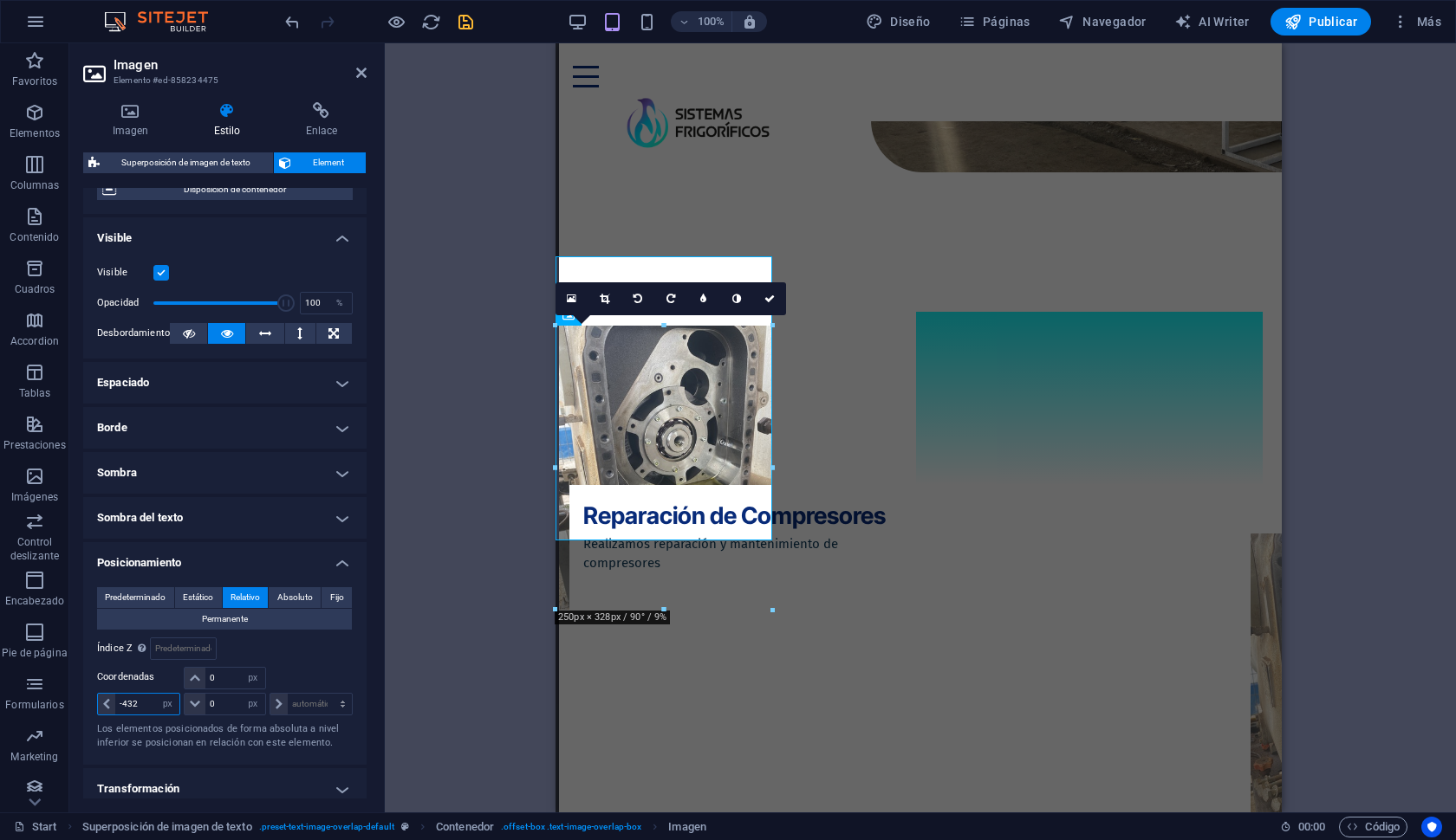
click at [153, 699] on input "-432" at bounding box center [147, 704] width 64 height 21
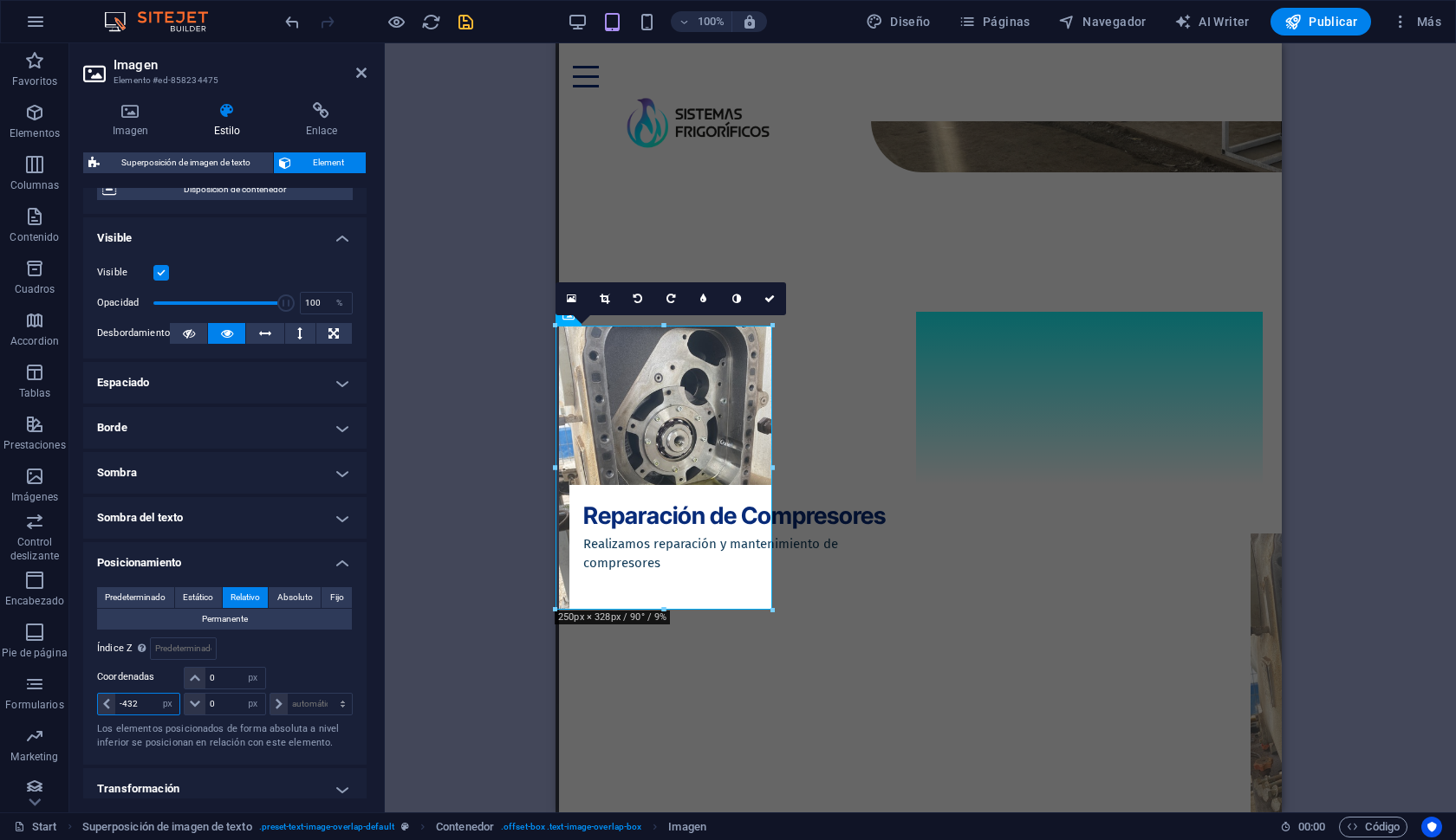
click at [153, 699] on input "-432" at bounding box center [147, 704] width 64 height 21
type input "0"
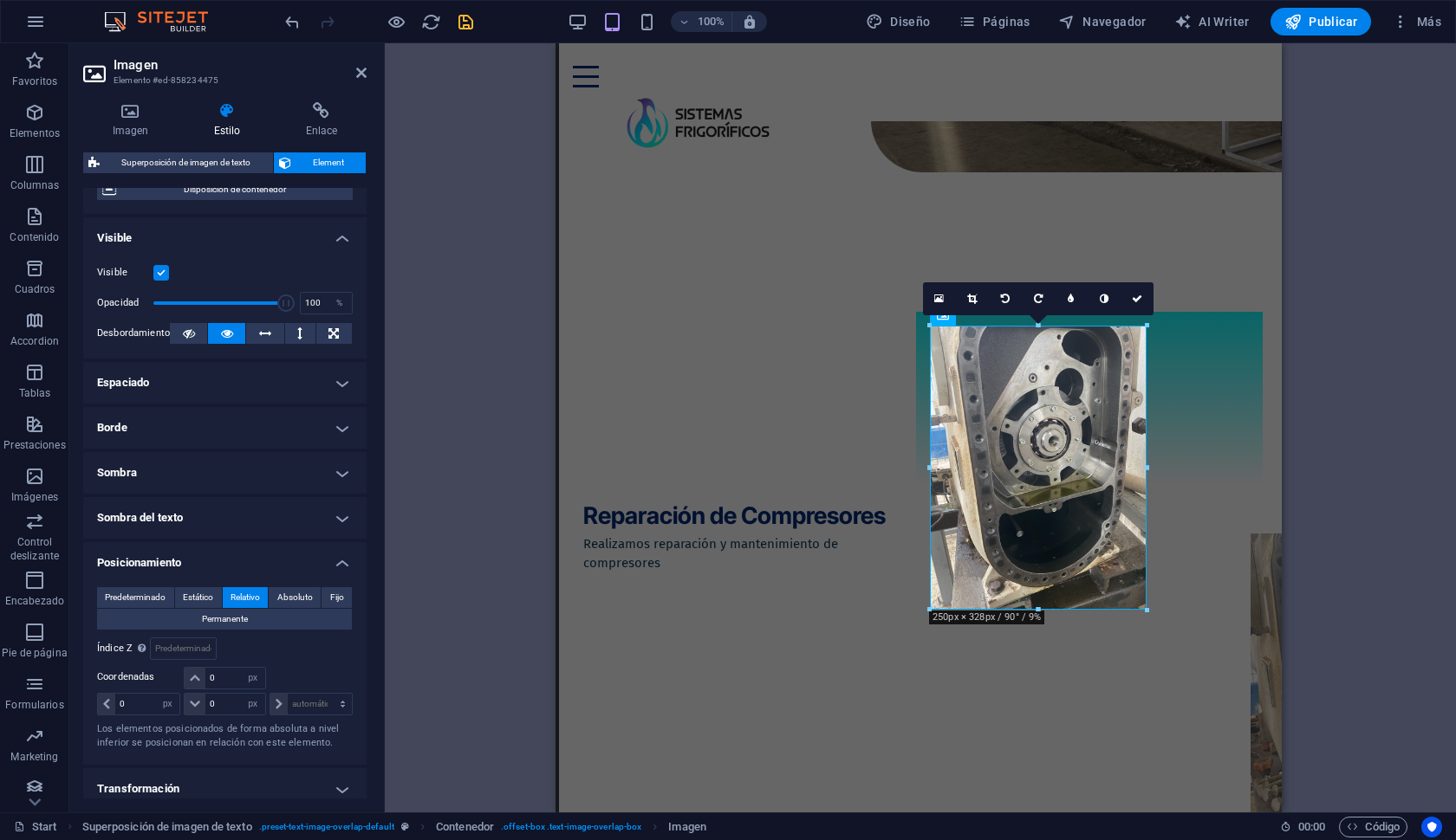
click at [306, 651] on div "Relativo a #ed-858080954" at bounding box center [289, 649] width 128 height 23
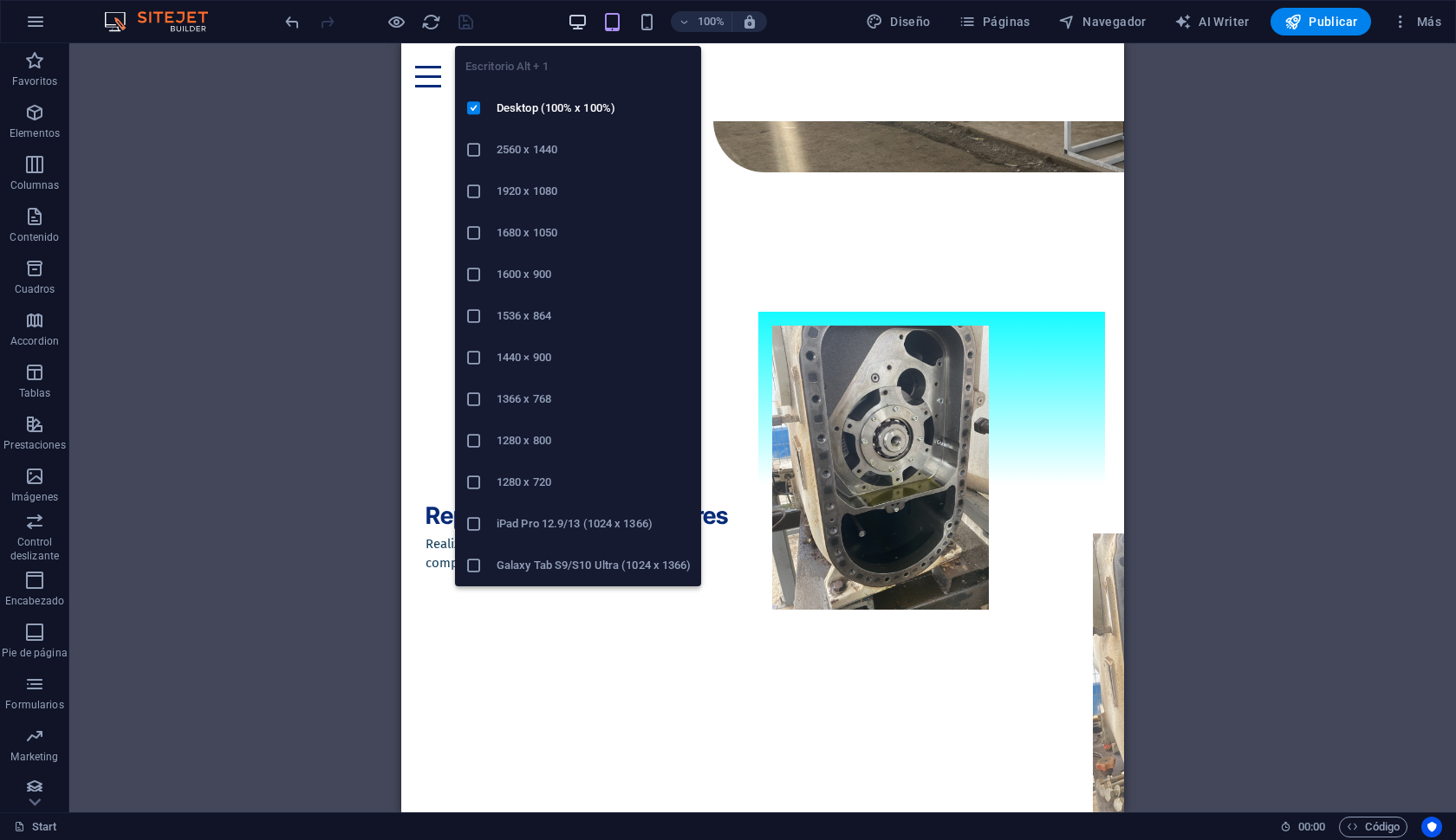
click at [574, 21] on icon "button" at bounding box center [577, 22] width 20 height 20
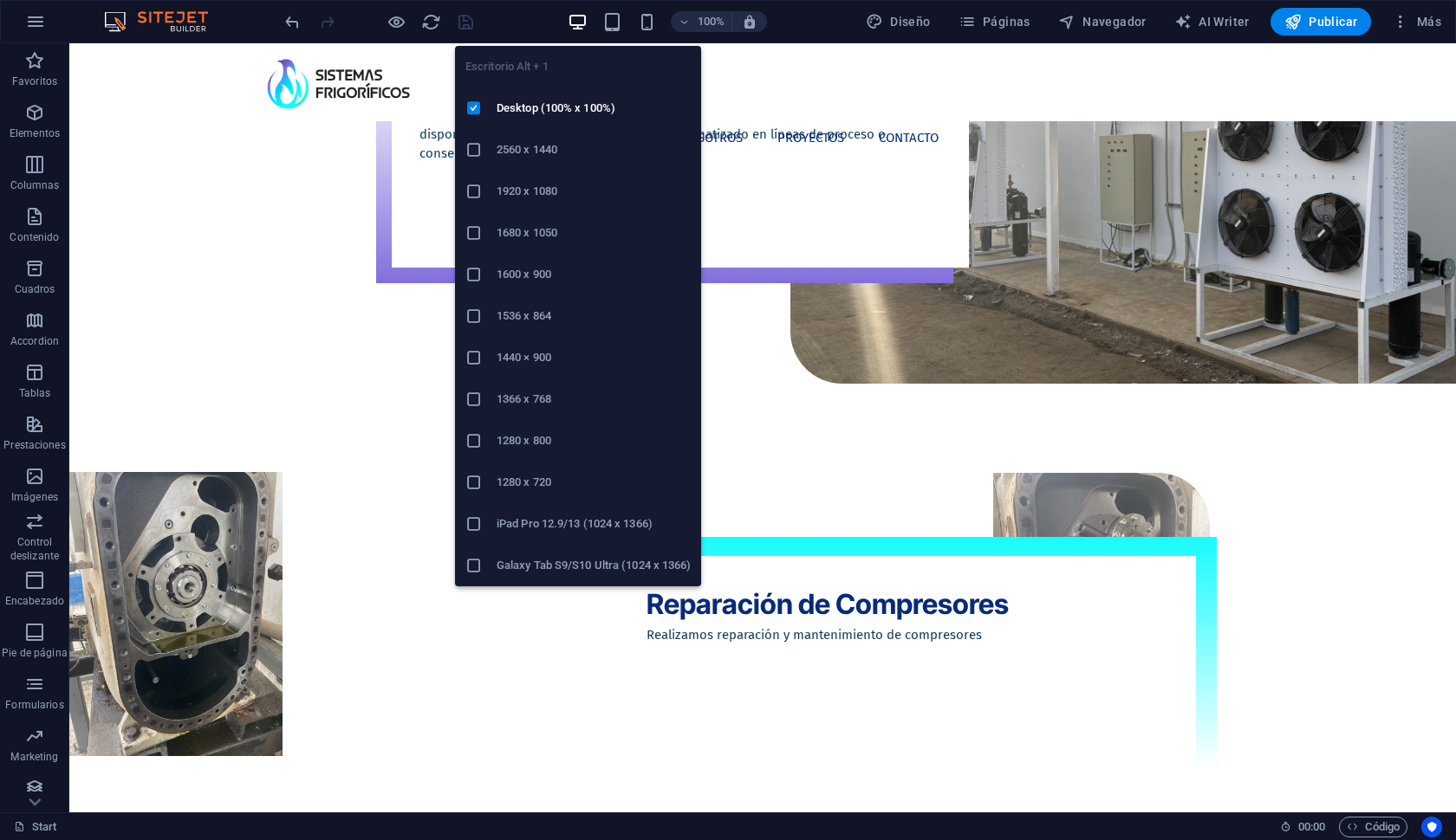
click at [533, 236] on h6 "1680 x 1050" at bounding box center [594, 233] width 194 height 21
click at [584, 24] on icon "button" at bounding box center [577, 22] width 20 height 20
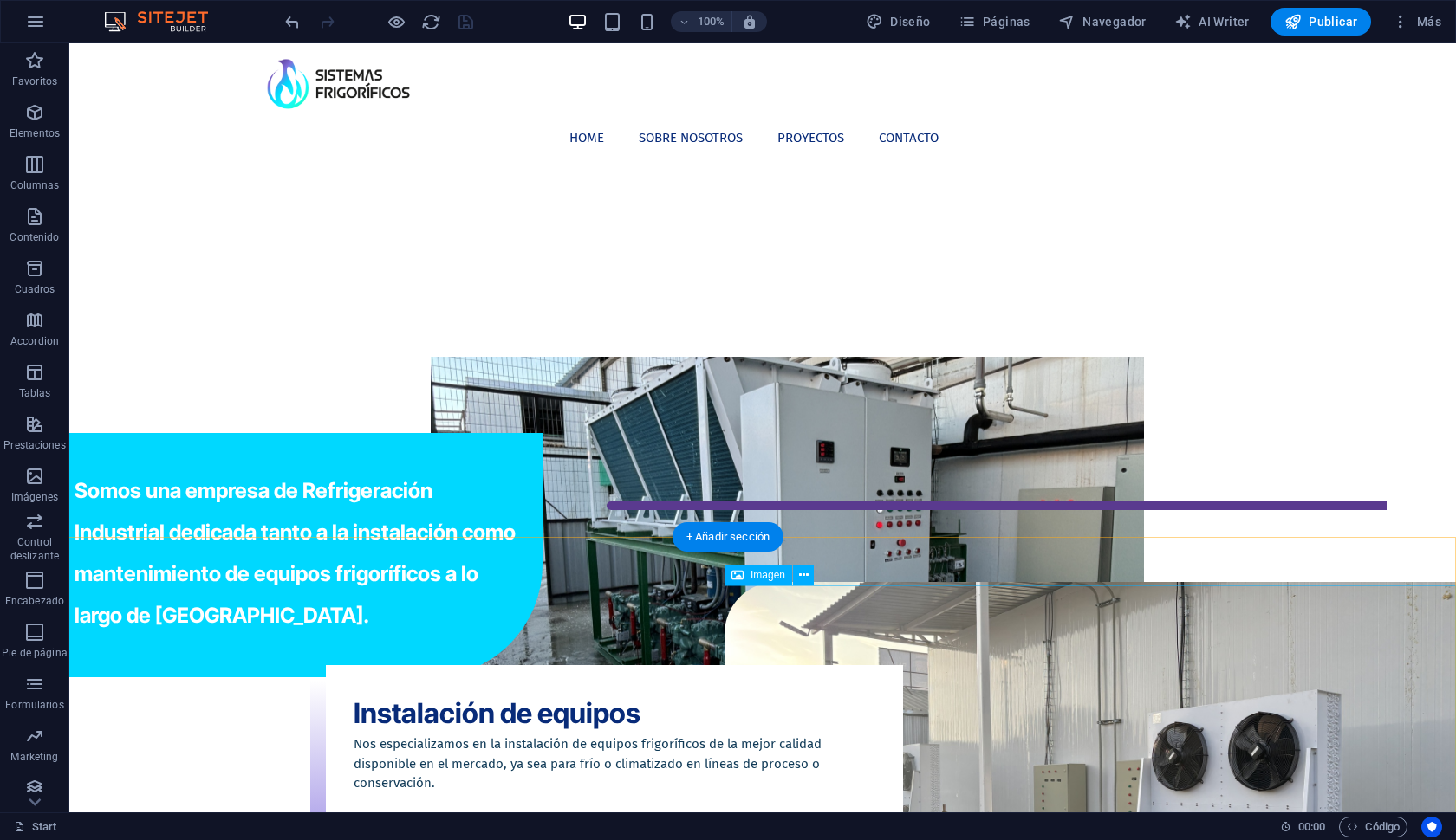
scroll to position [1152, 69]
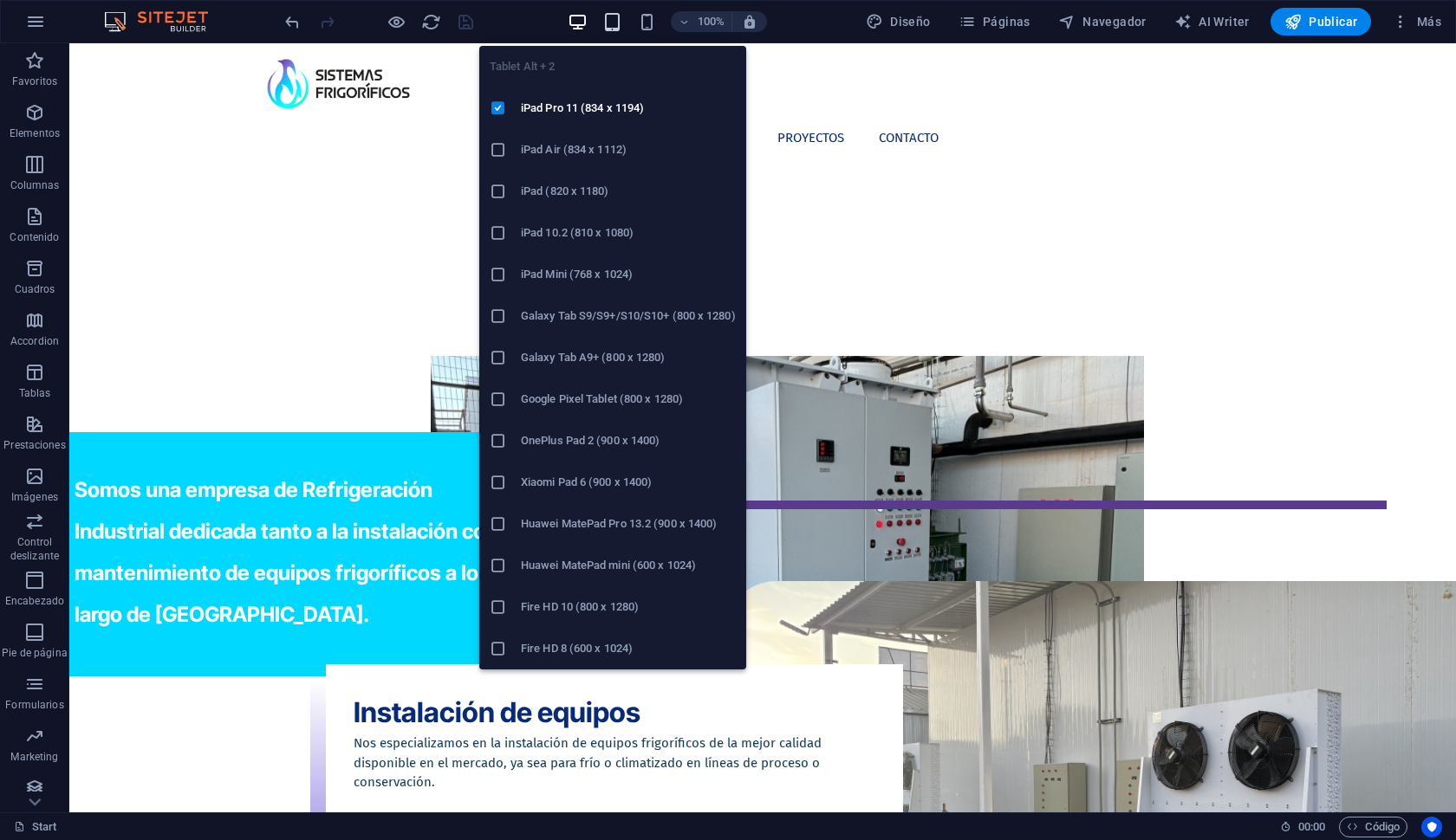
click at [612, 17] on icon "button" at bounding box center [612, 22] width 20 height 20
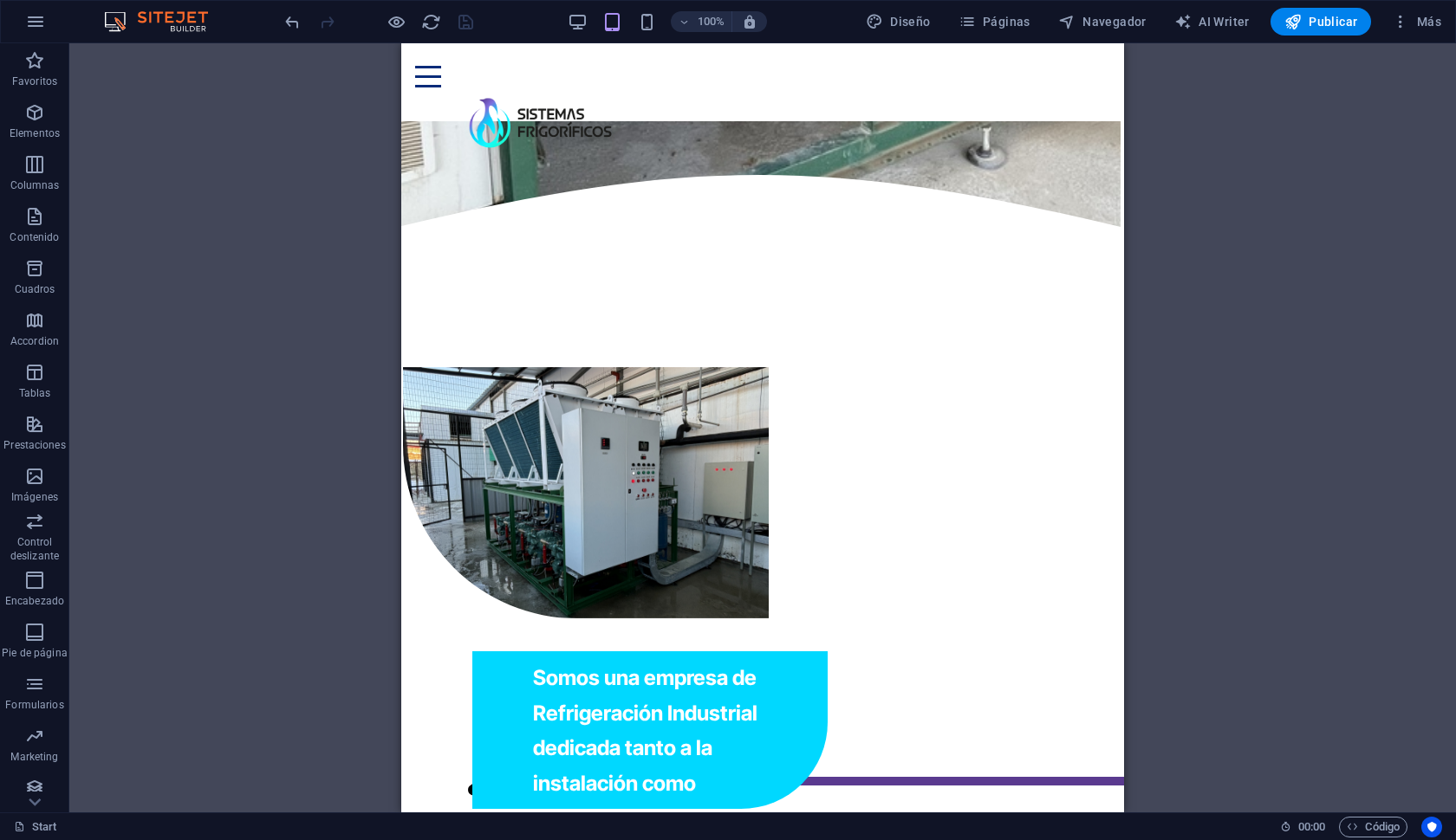
scroll to position [730, 4]
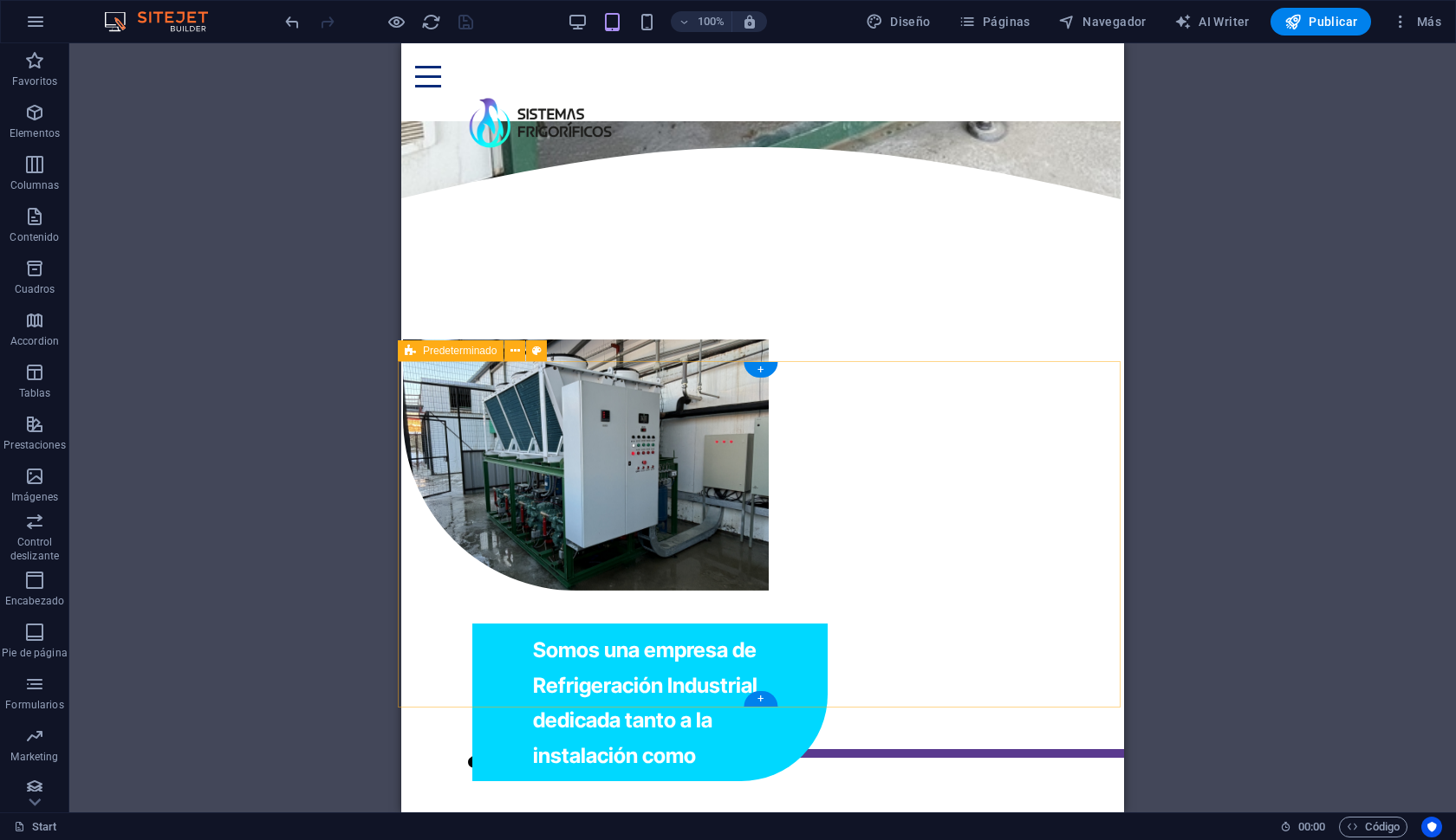
click at [769, 471] on figure at bounding box center [585, 465] width 365 height 251
select select "px"
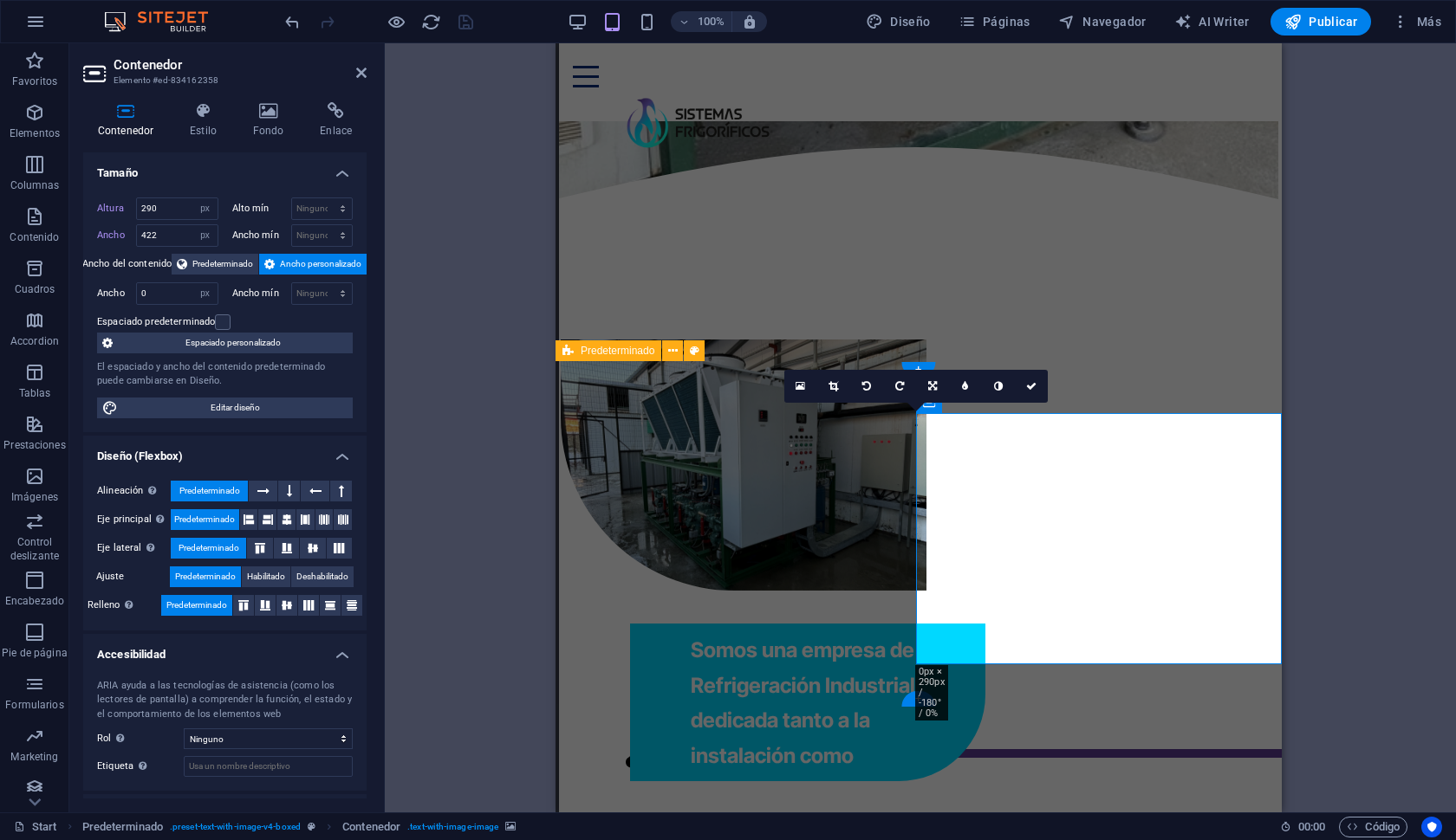
select select "%"
click at [197, 129] on h4 "Estilo" at bounding box center [207, 120] width 63 height 36
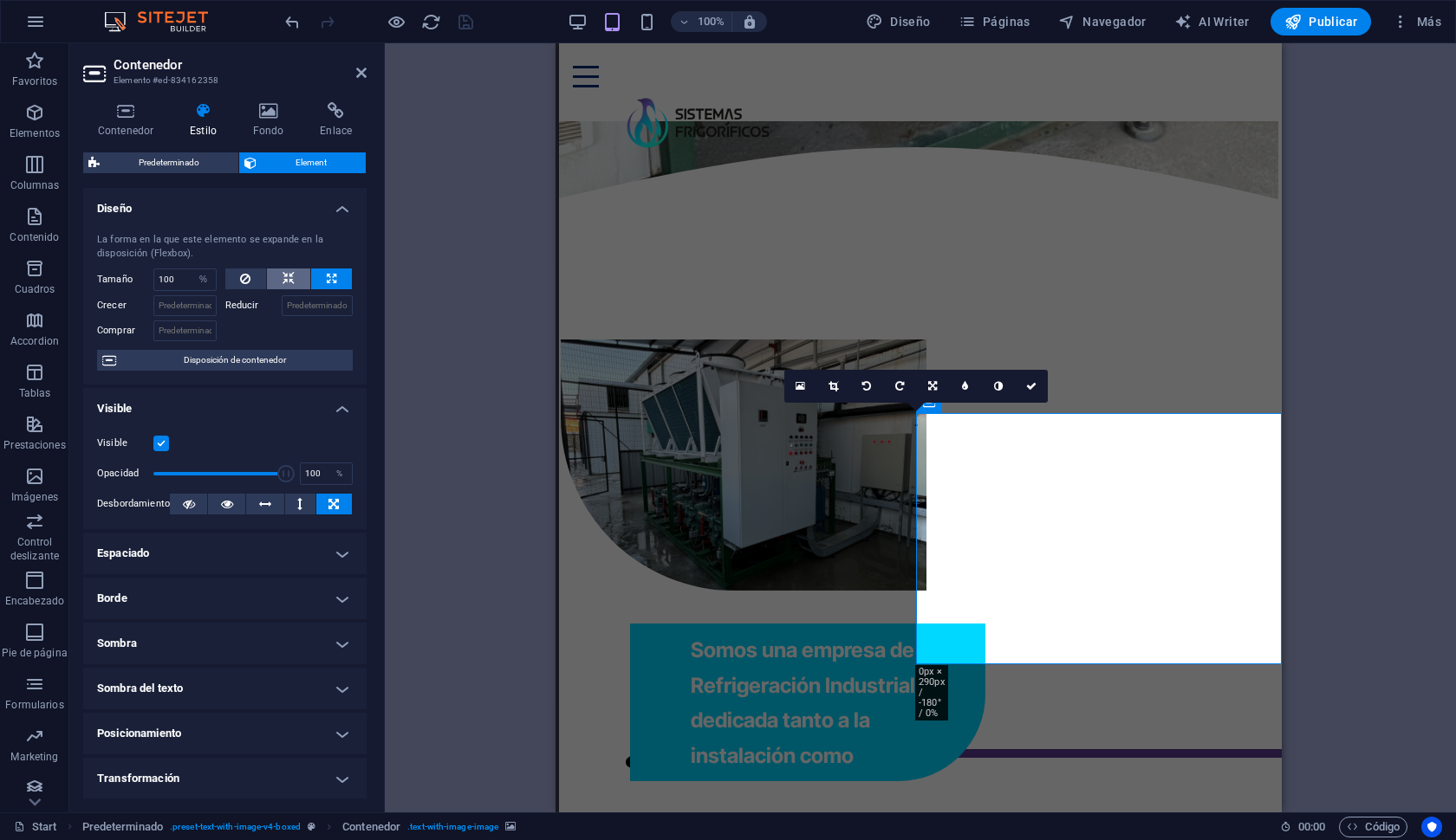
click at [285, 272] on icon at bounding box center [288, 279] width 12 height 21
select select "DISABLED_OPTION_VALUE"
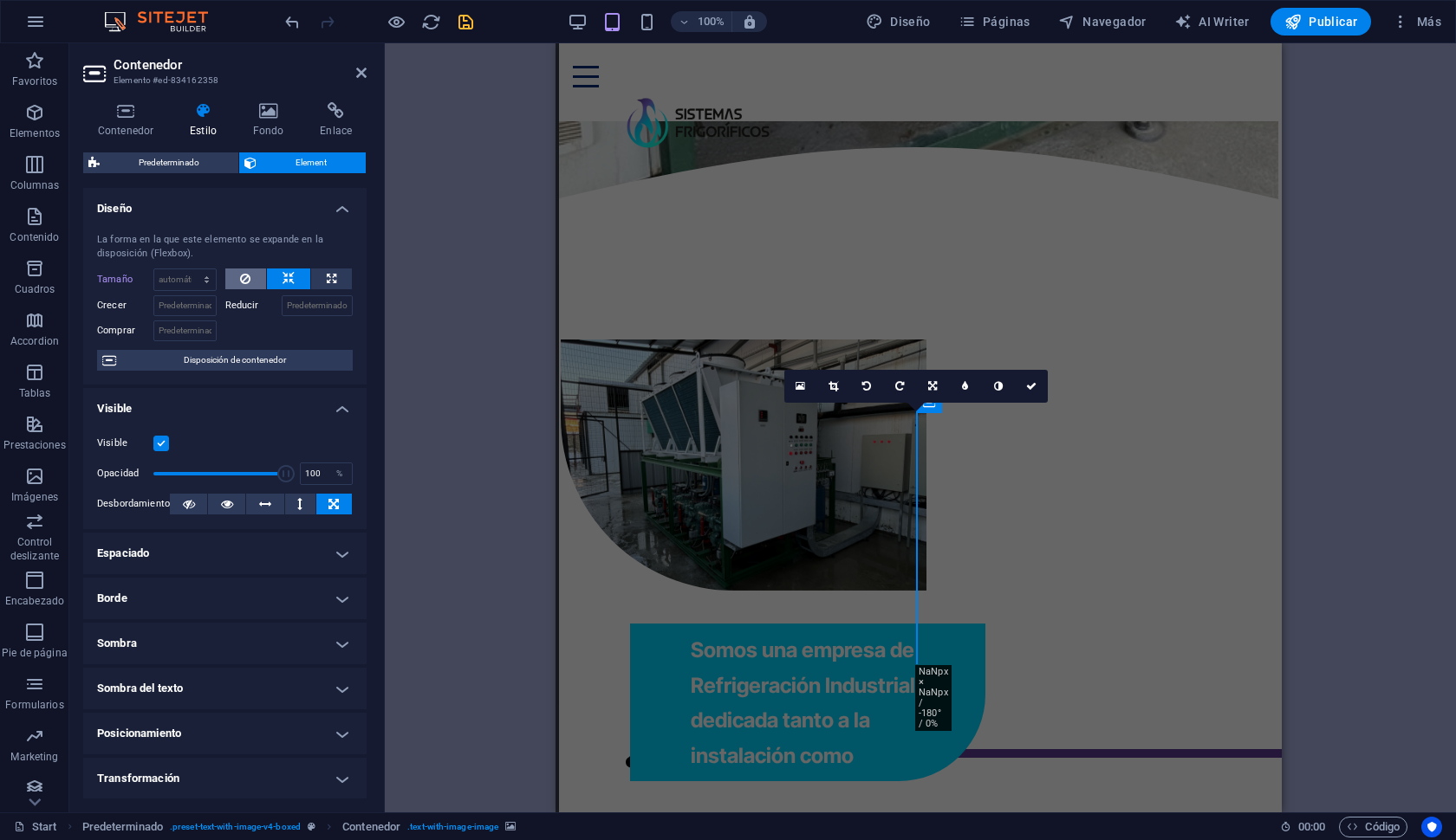
click at [241, 281] on icon at bounding box center [245, 279] width 10 height 21
type input "100"
select select "%"
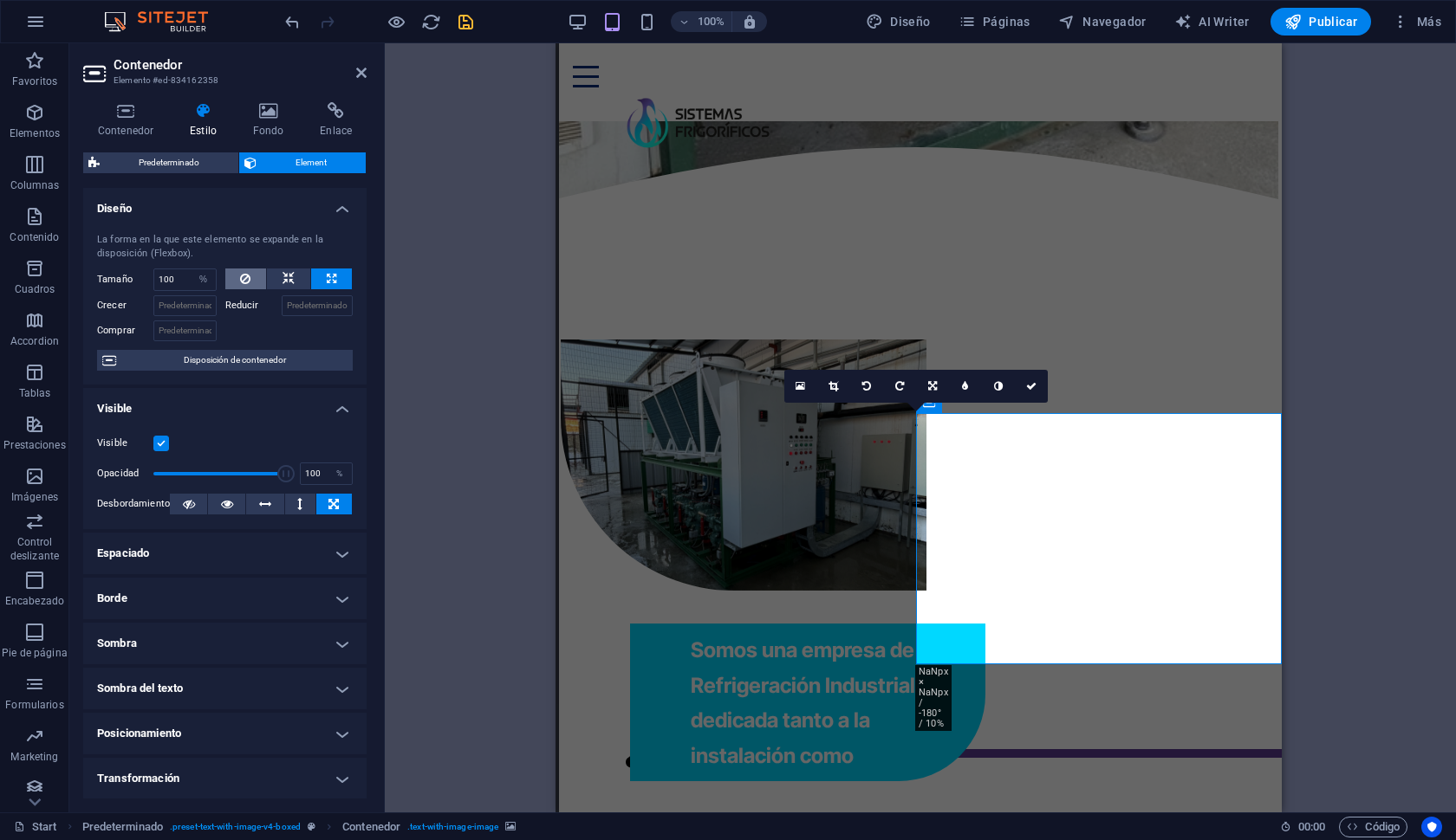
click at [246, 273] on icon at bounding box center [245, 279] width 10 height 21
type input "100"
select select "%"
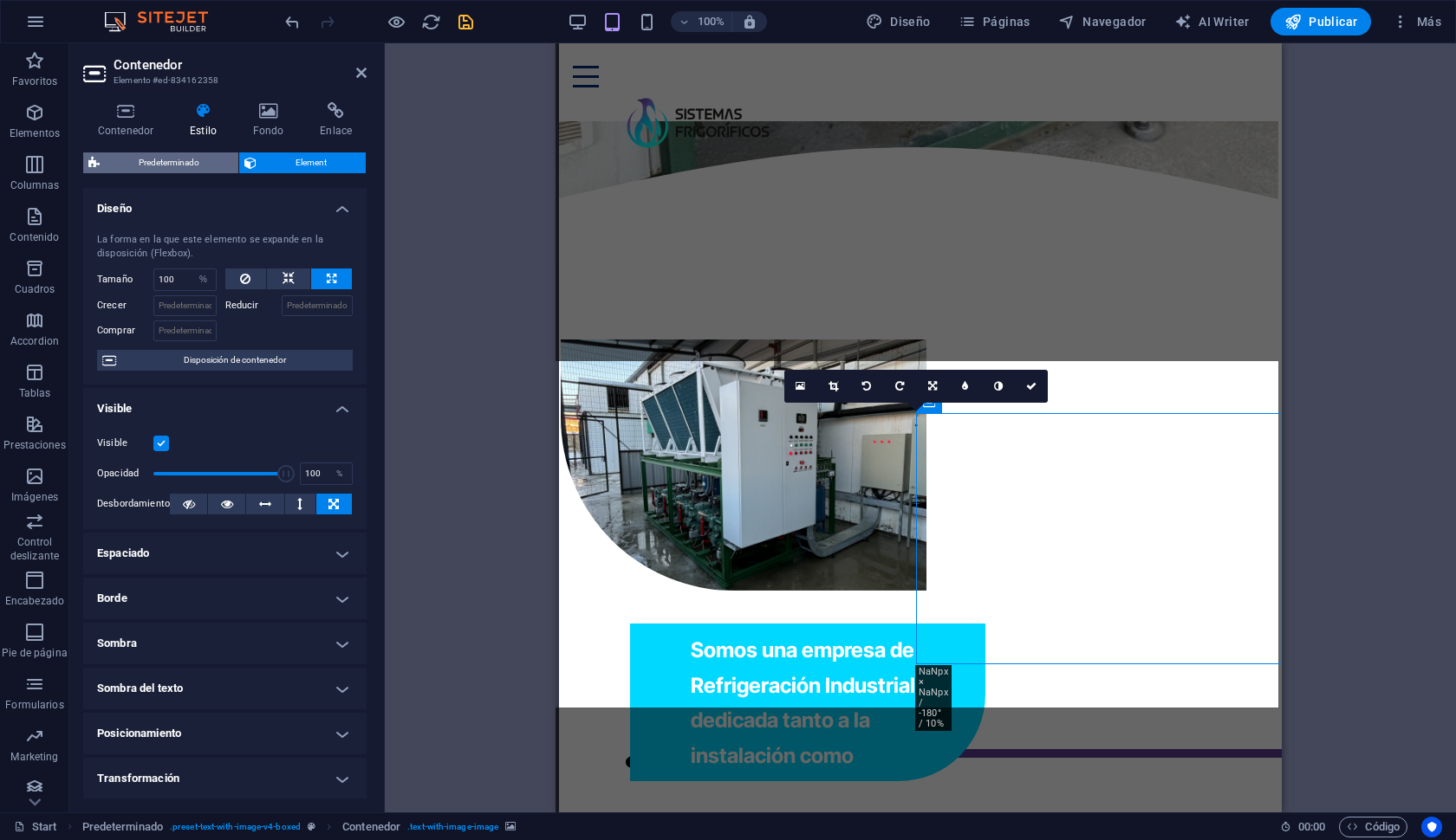
click at [175, 163] on span "Predeterminado" at bounding box center [168, 163] width 128 height 21
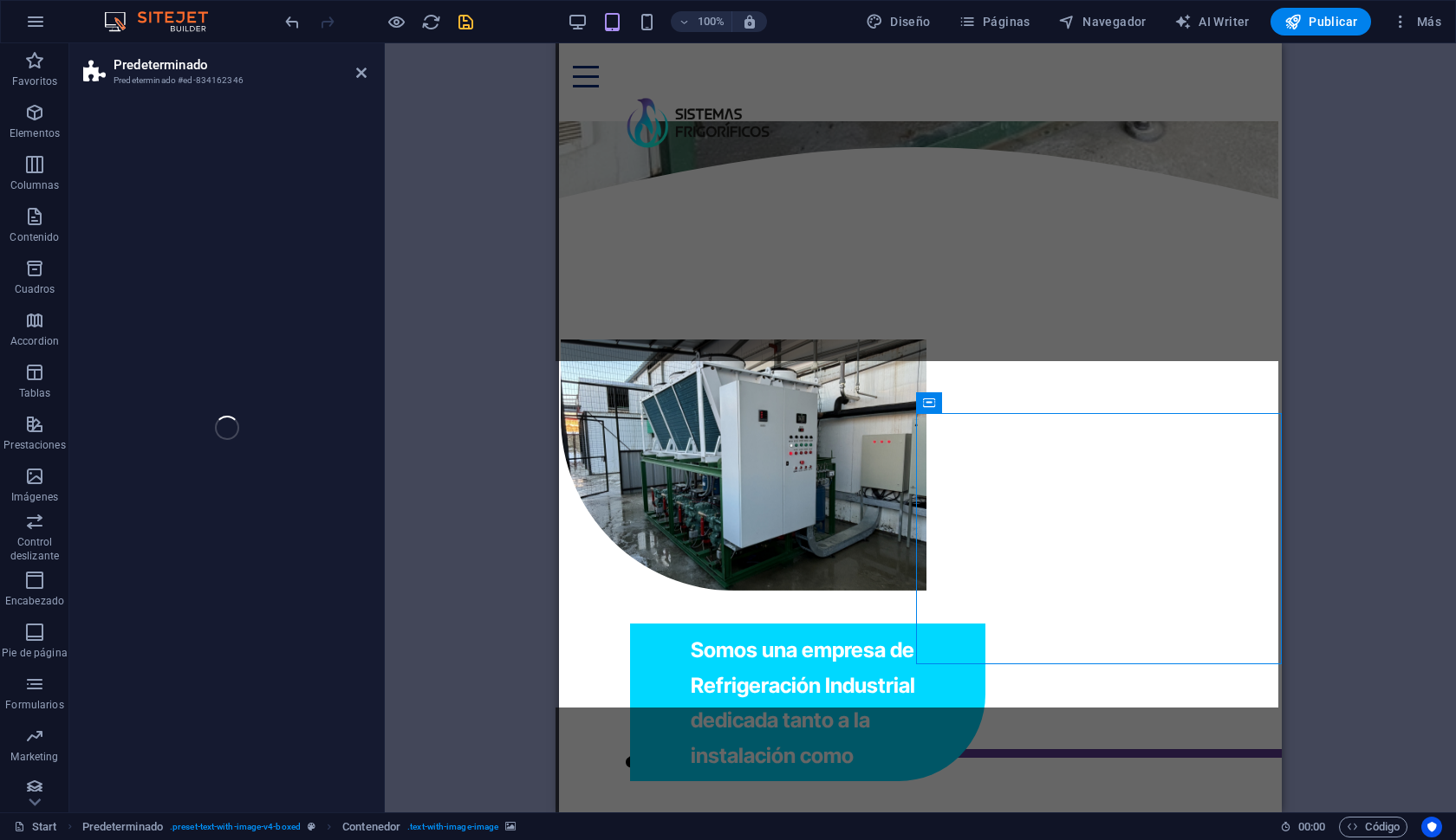
select select "px"
select select "rem"
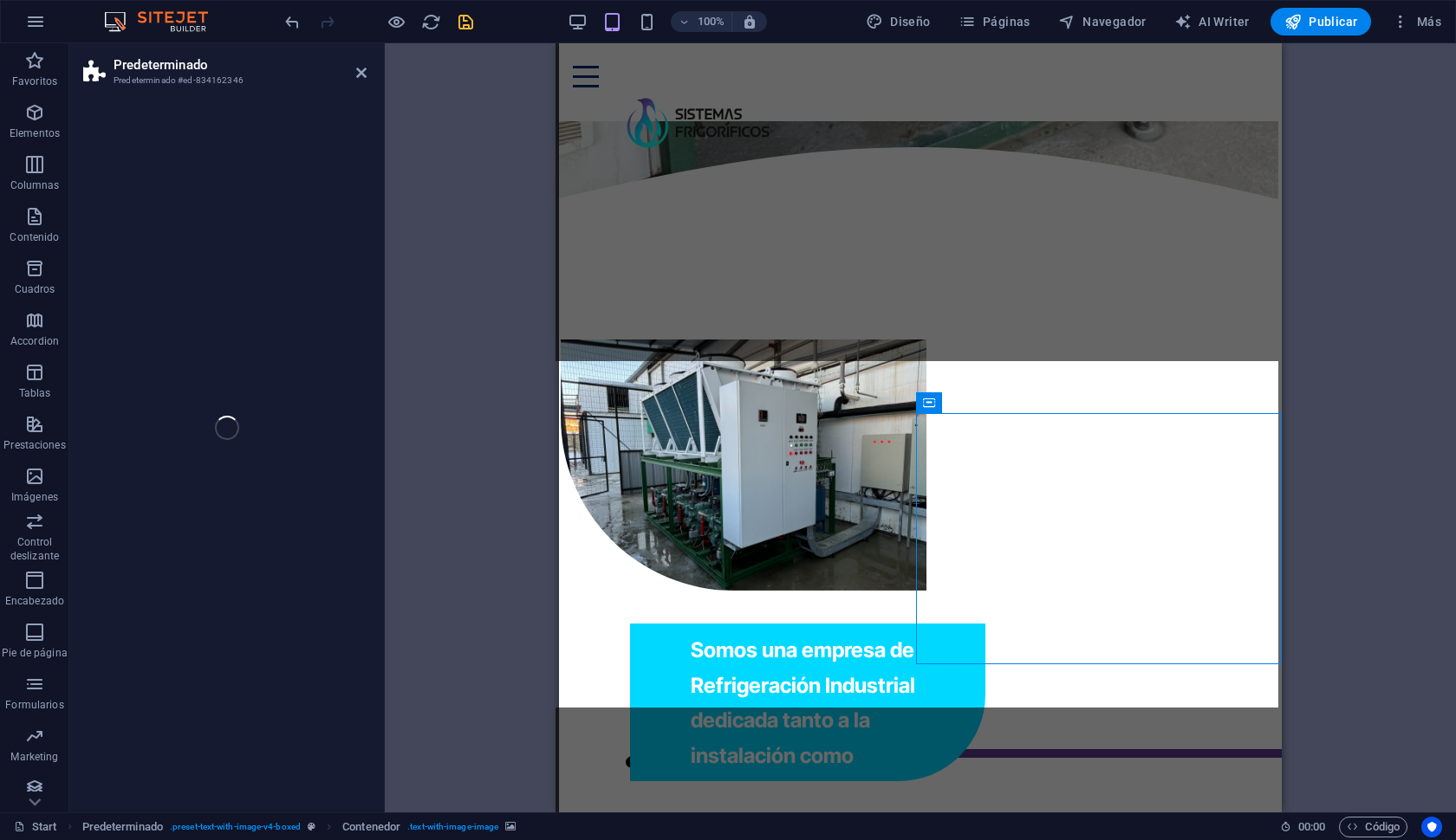
select select "px"
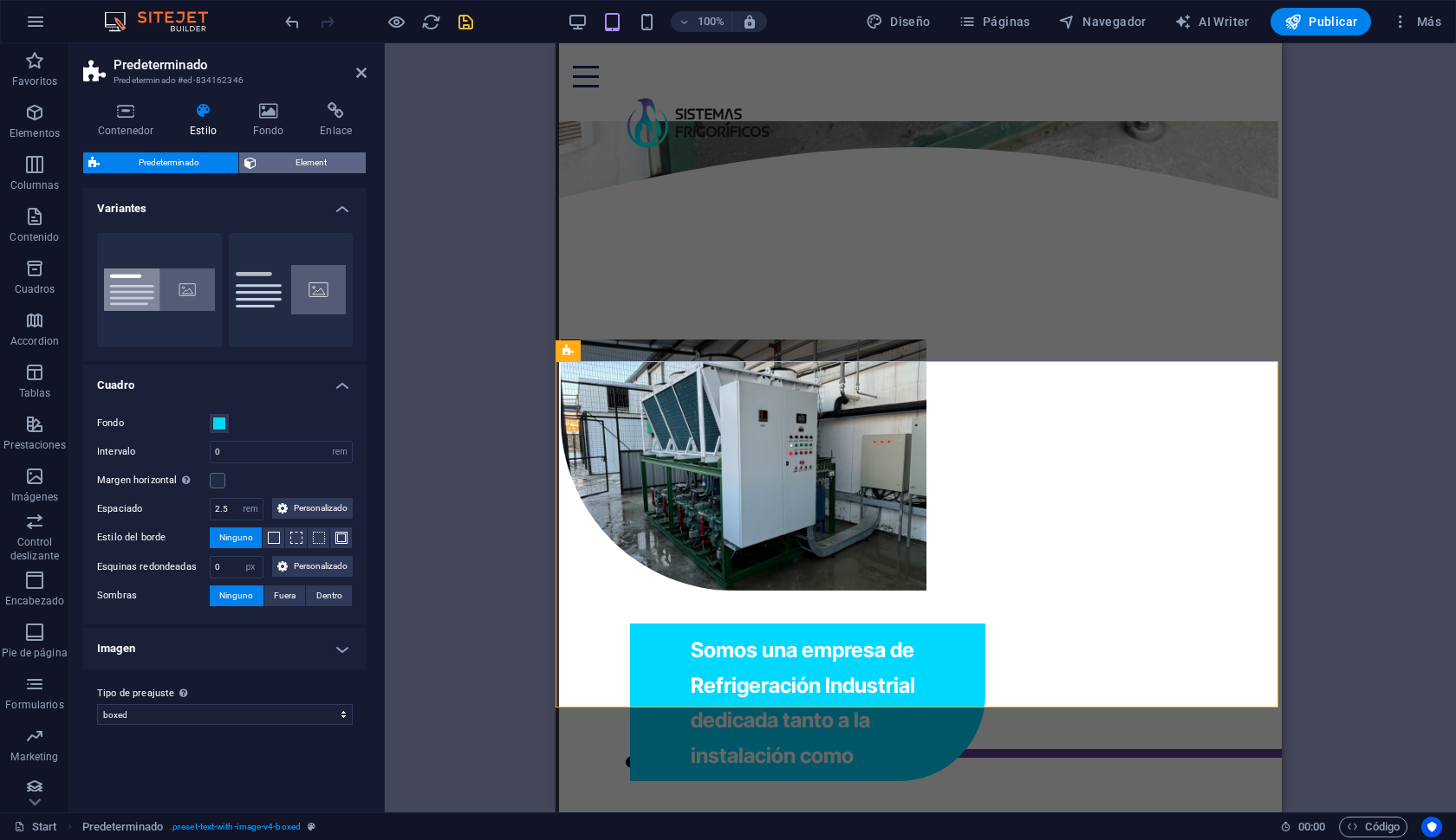
click at [287, 171] on span "Element" at bounding box center [311, 163] width 99 height 21
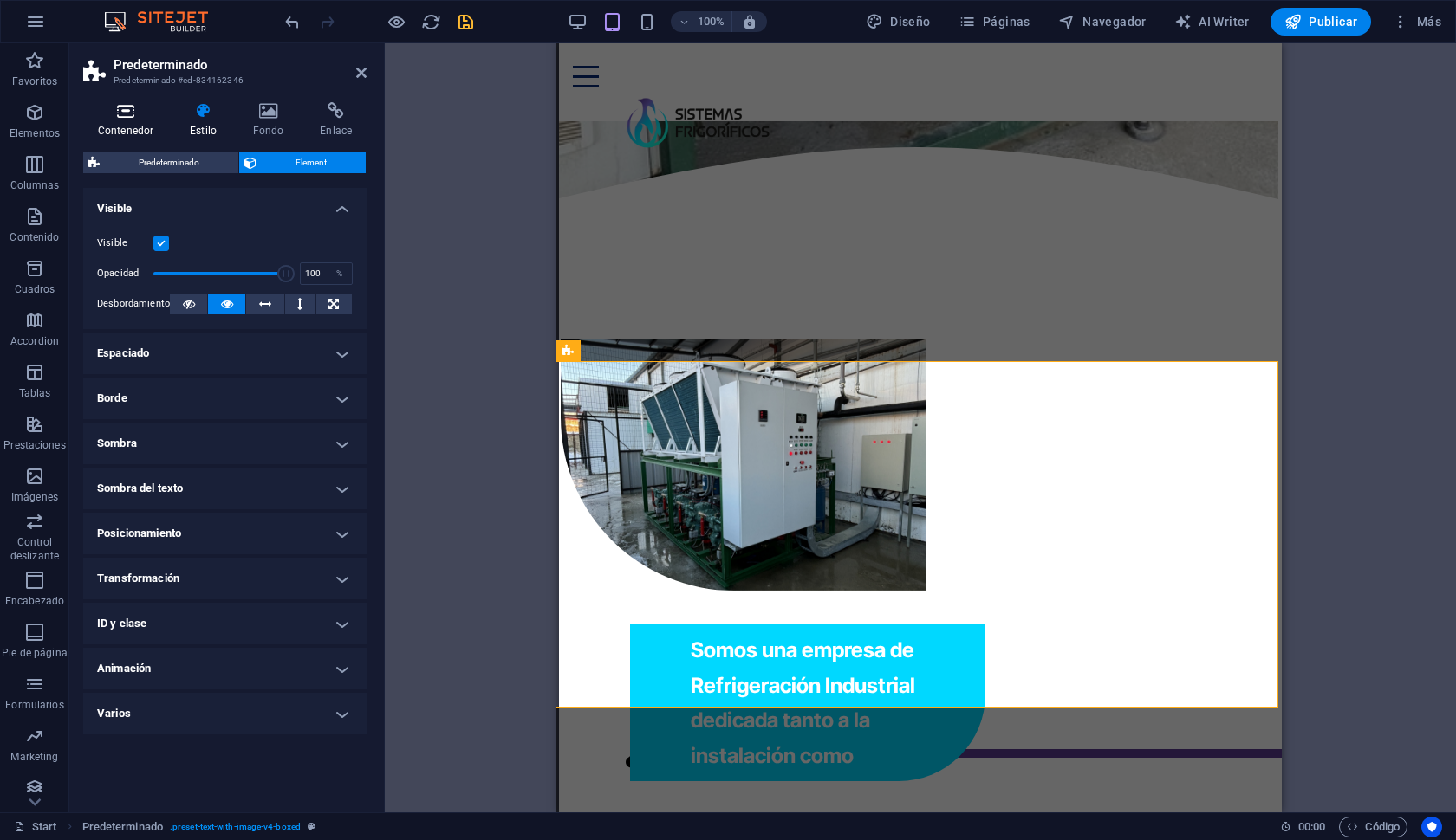
click at [136, 121] on h4 "Contenedor" at bounding box center [128, 120] width 92 height 36
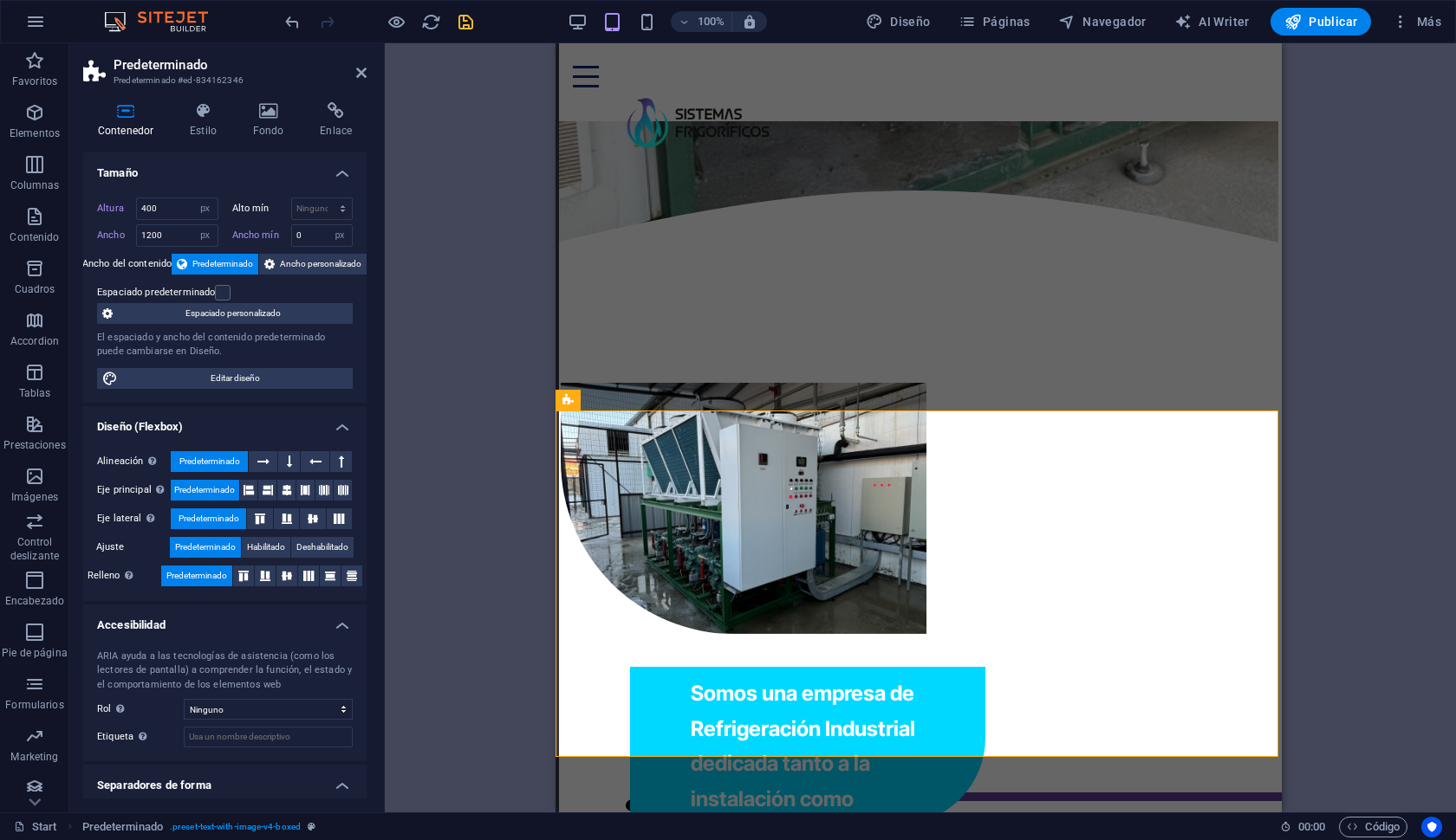
scroll to position [680, 4]
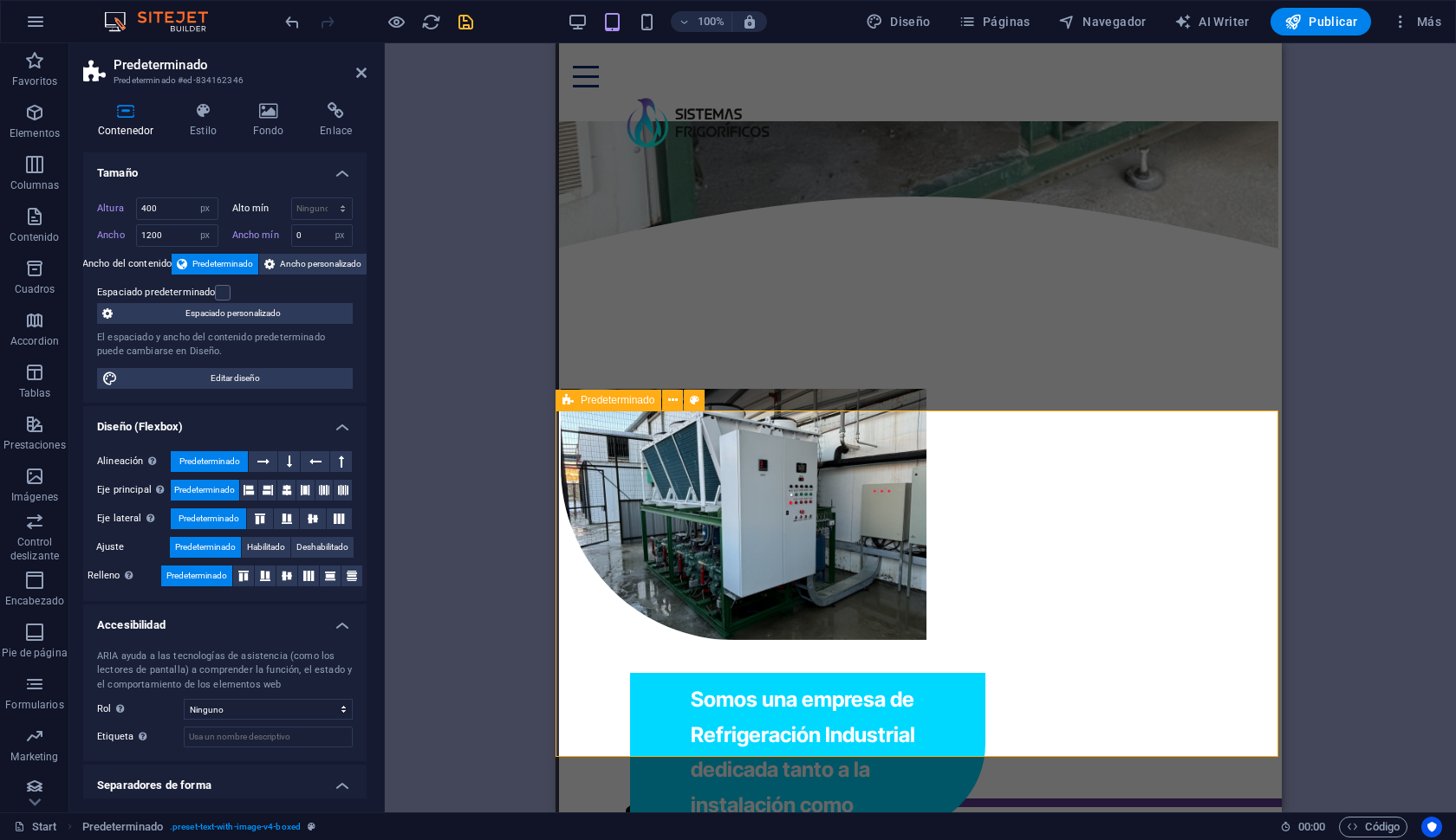
click at [926, 518] on figure at bounding box center [743, 515] width 365 height 251
select select "%"
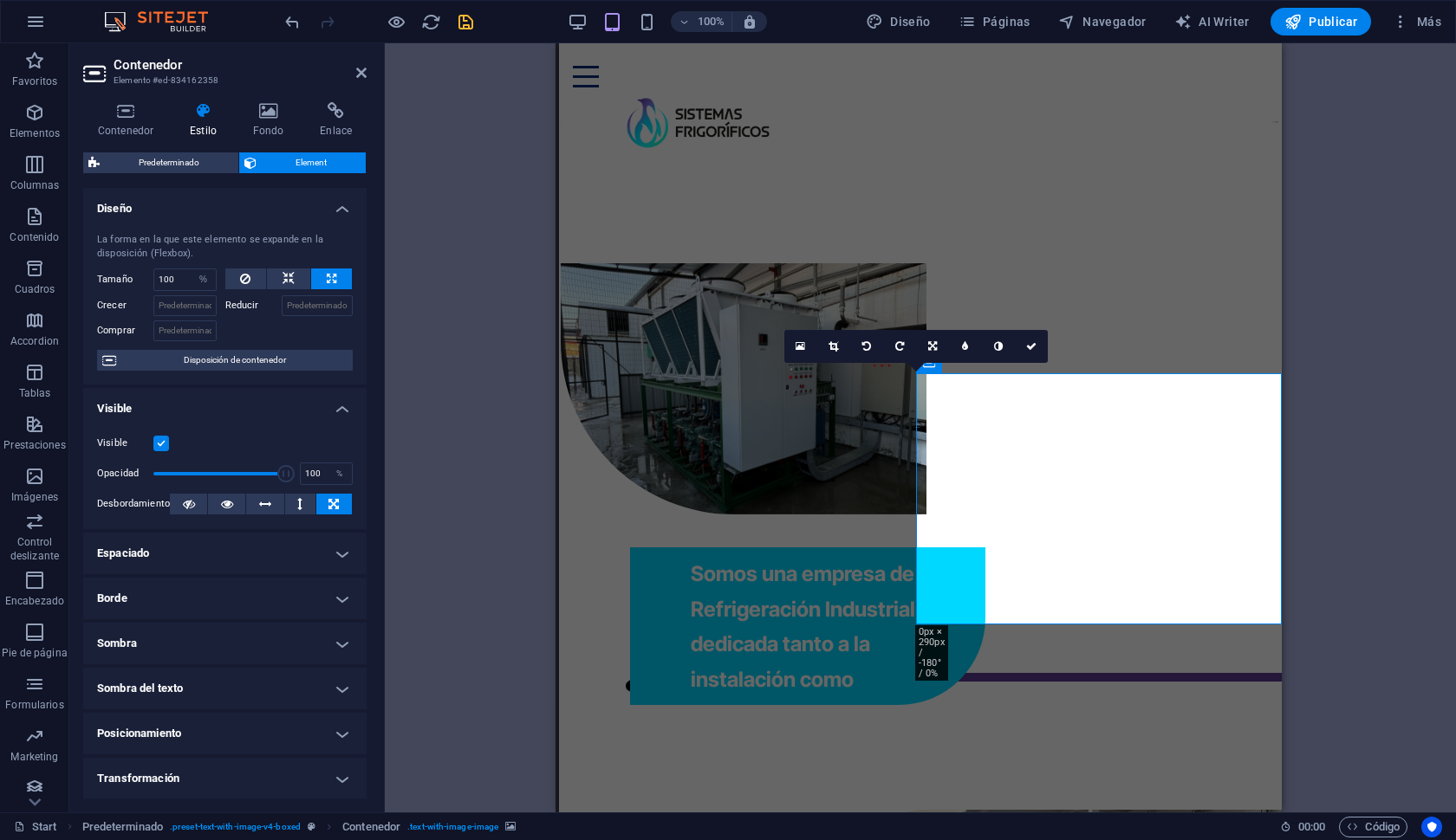
scroll to position [861, 4]
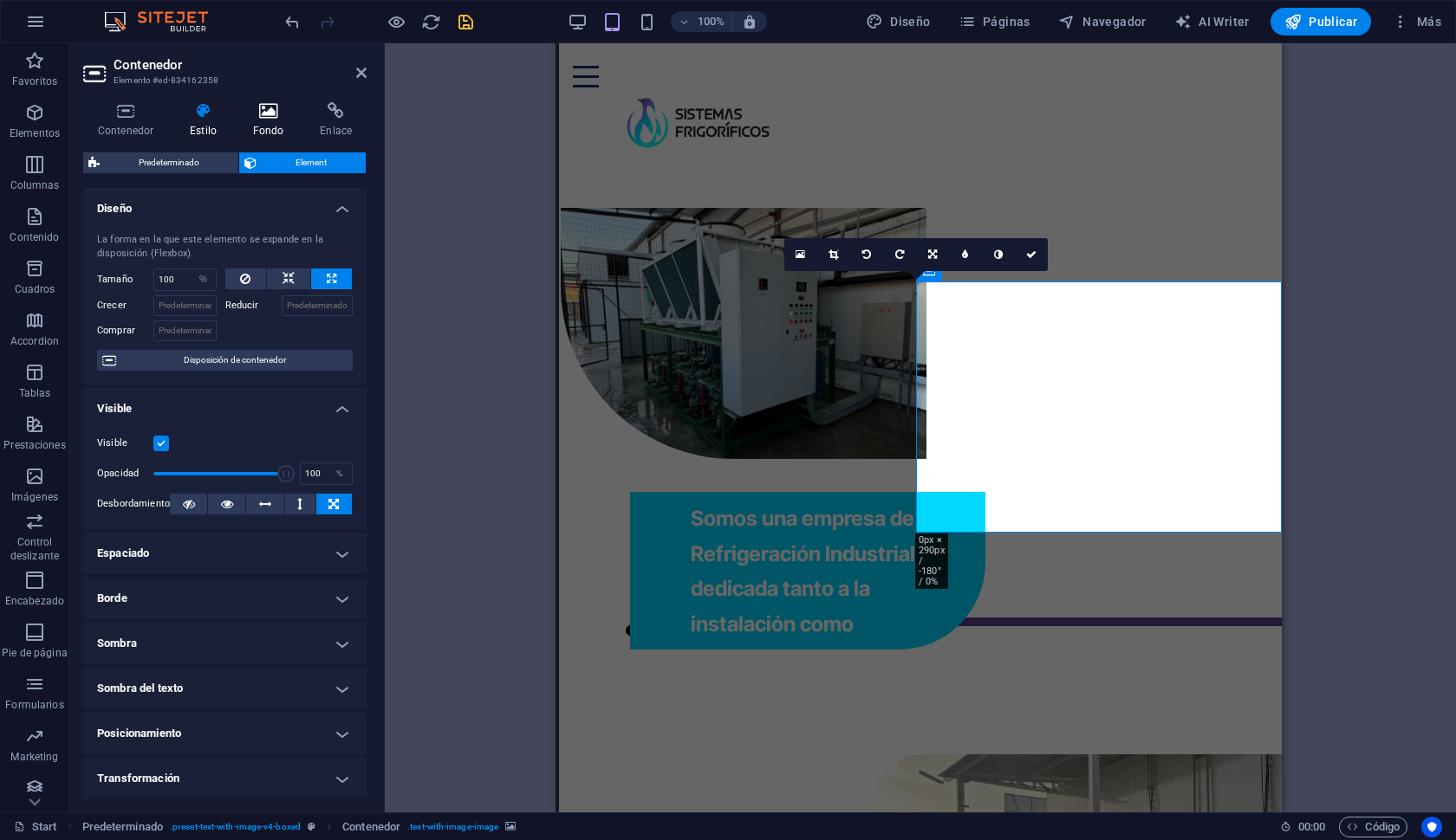
click at [262, 120] on h4 "Fondo" at bounding box center [271, 120] width 68 height 36
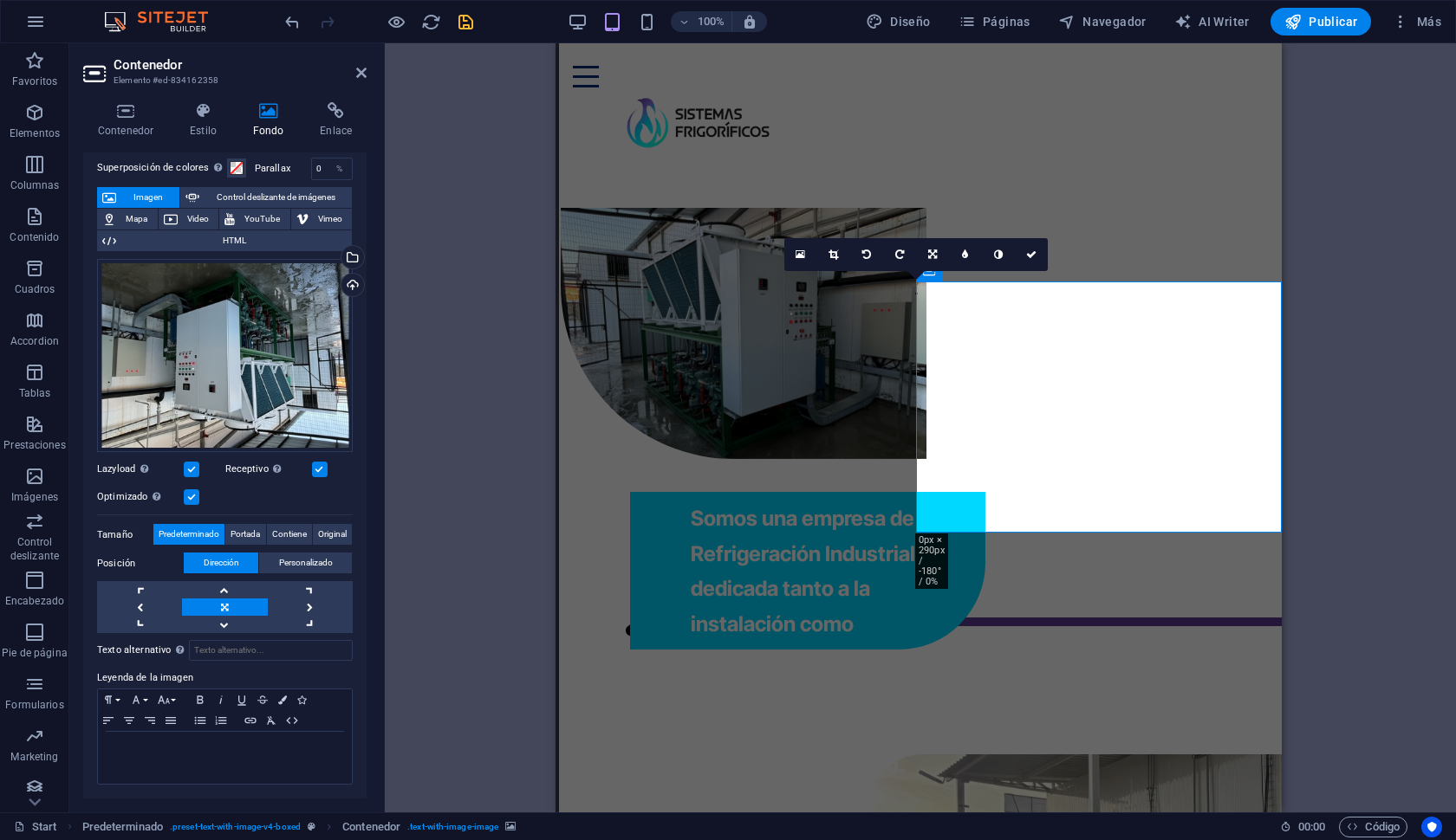
scroll to position [67, 0]
click at [211, 122] on h4 "Estilo" at bounding box center [207, 120] width 63 height 36
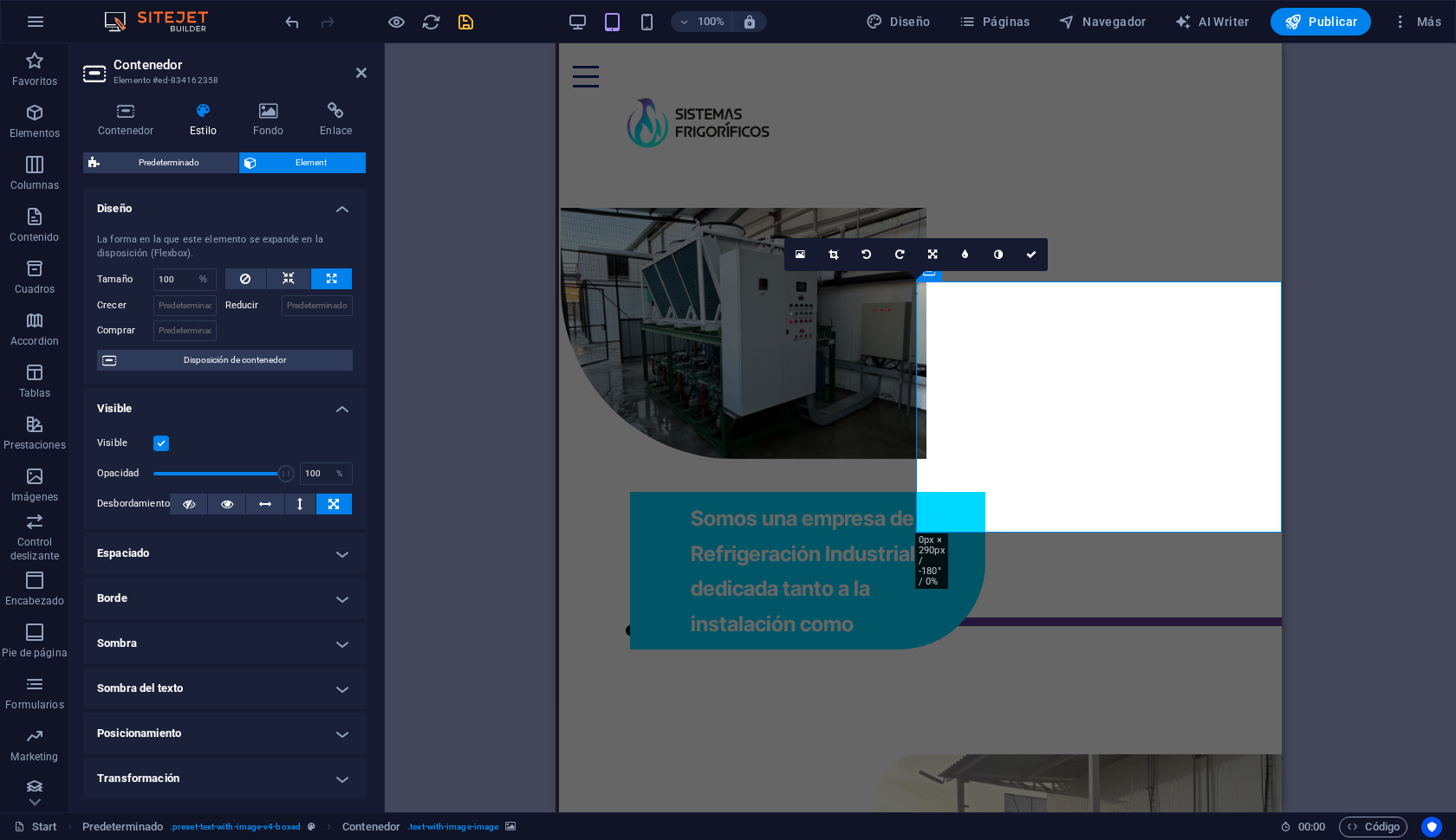
click at [243, 735] on h4 "Posicionamiento" at bounding box center [225, 733] width 284 height 42
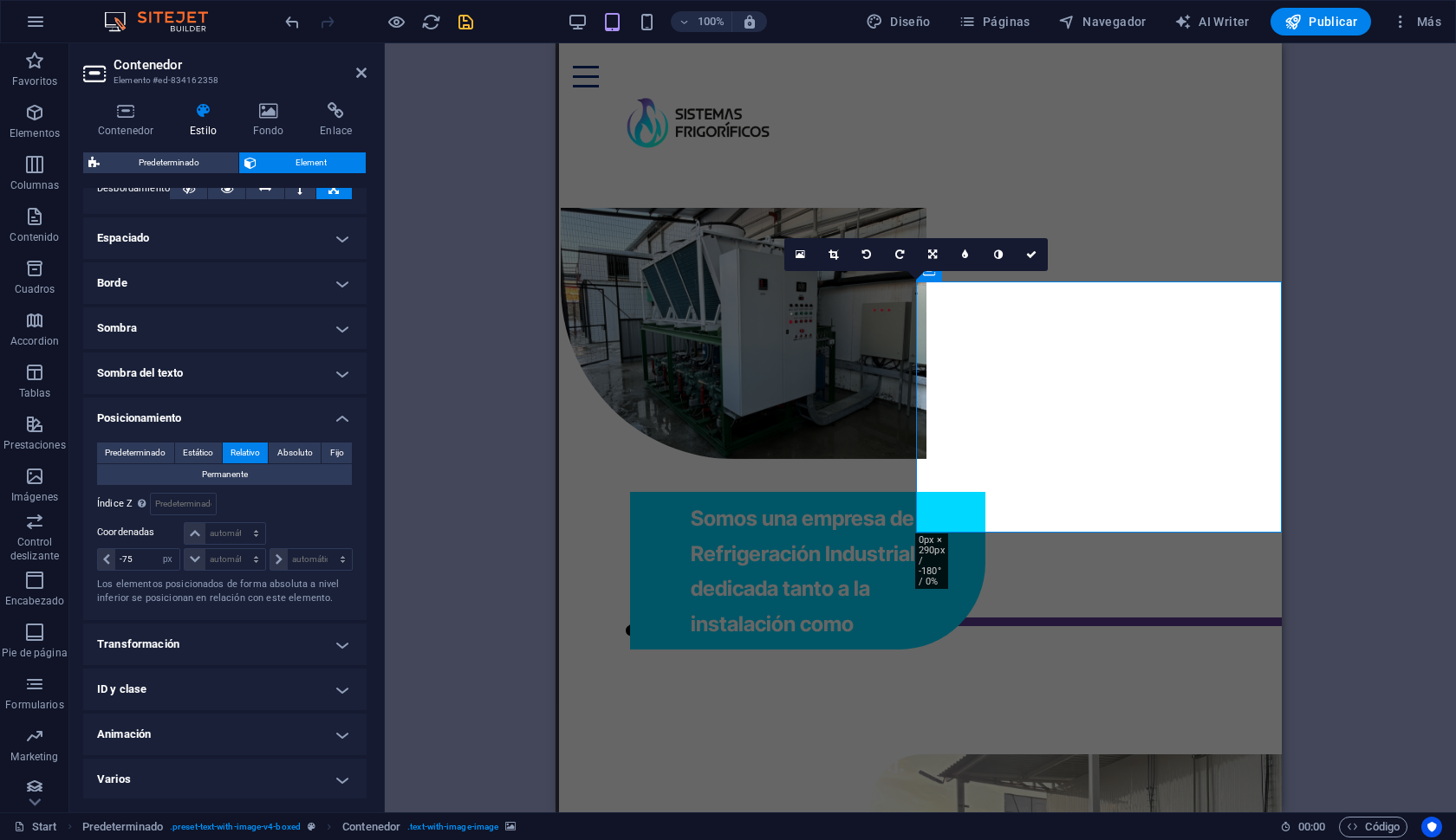
scroll to position [314, 0]
click at [147, 553] on input "-75" at bounding box center [147, 560] width 64 height 21
click at [147, 558] on input "-75" at bounding box center [147, 560] width 64 height 21
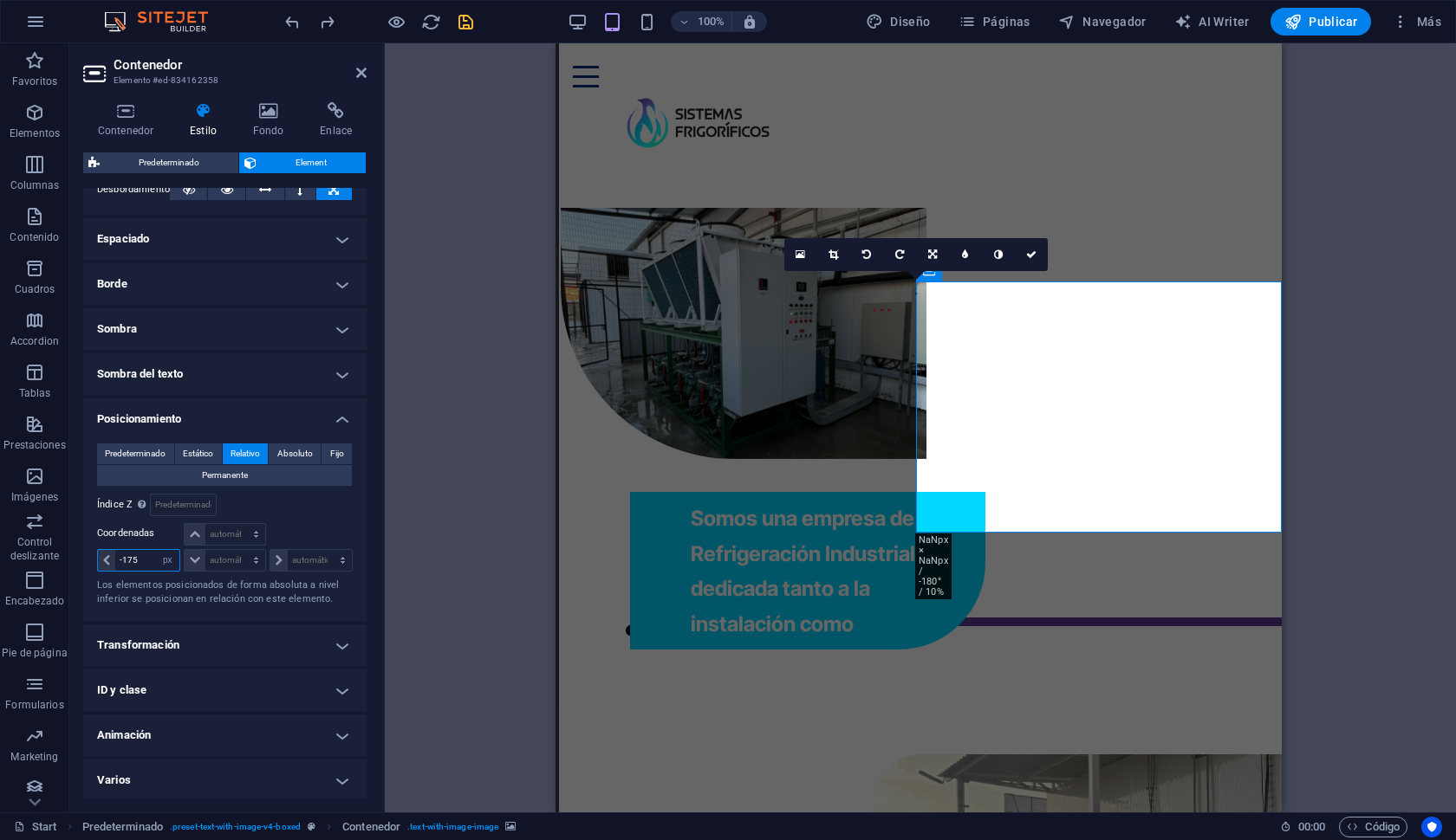
type input "-175"
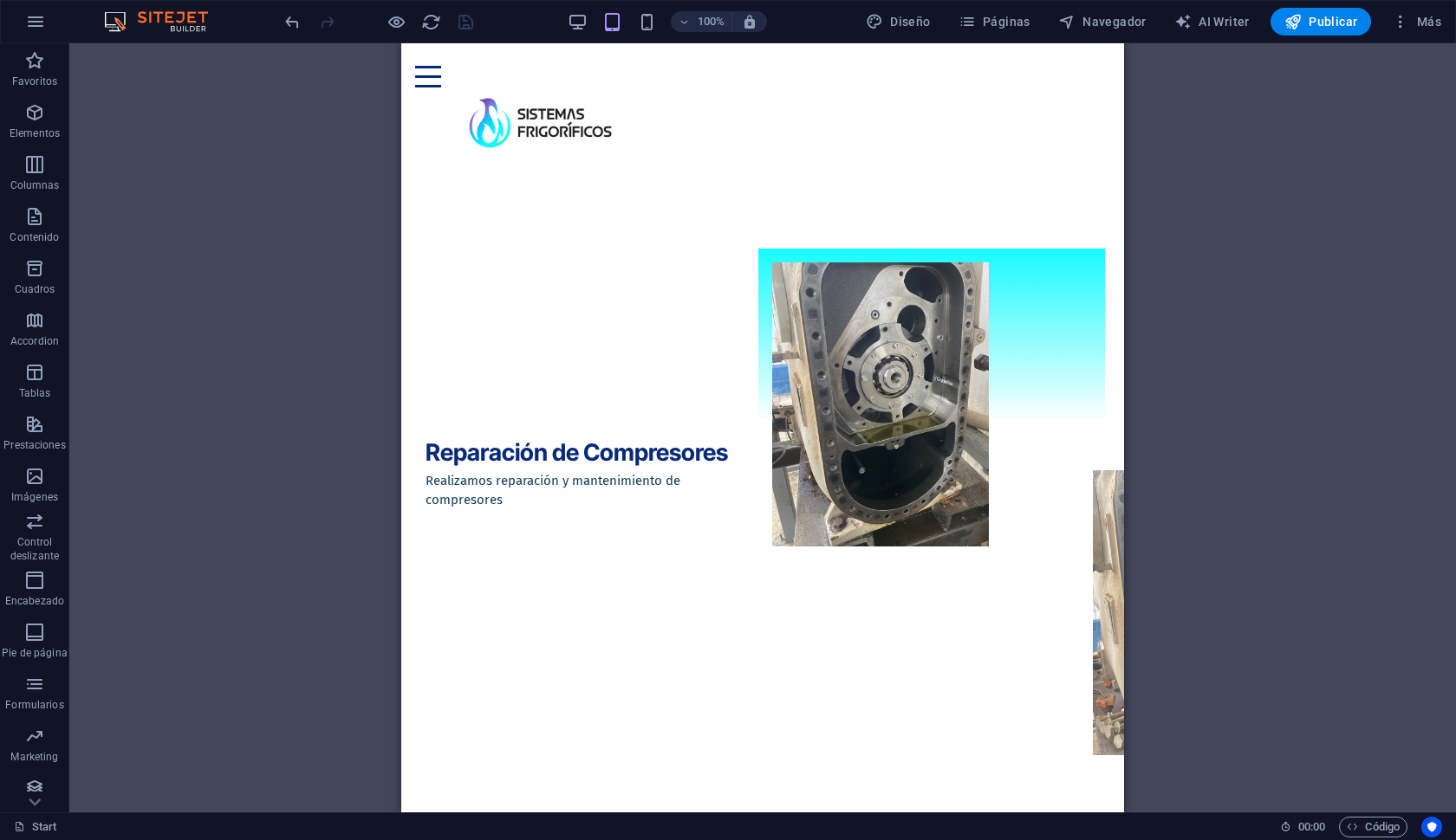
scroll to position [1846, 3]
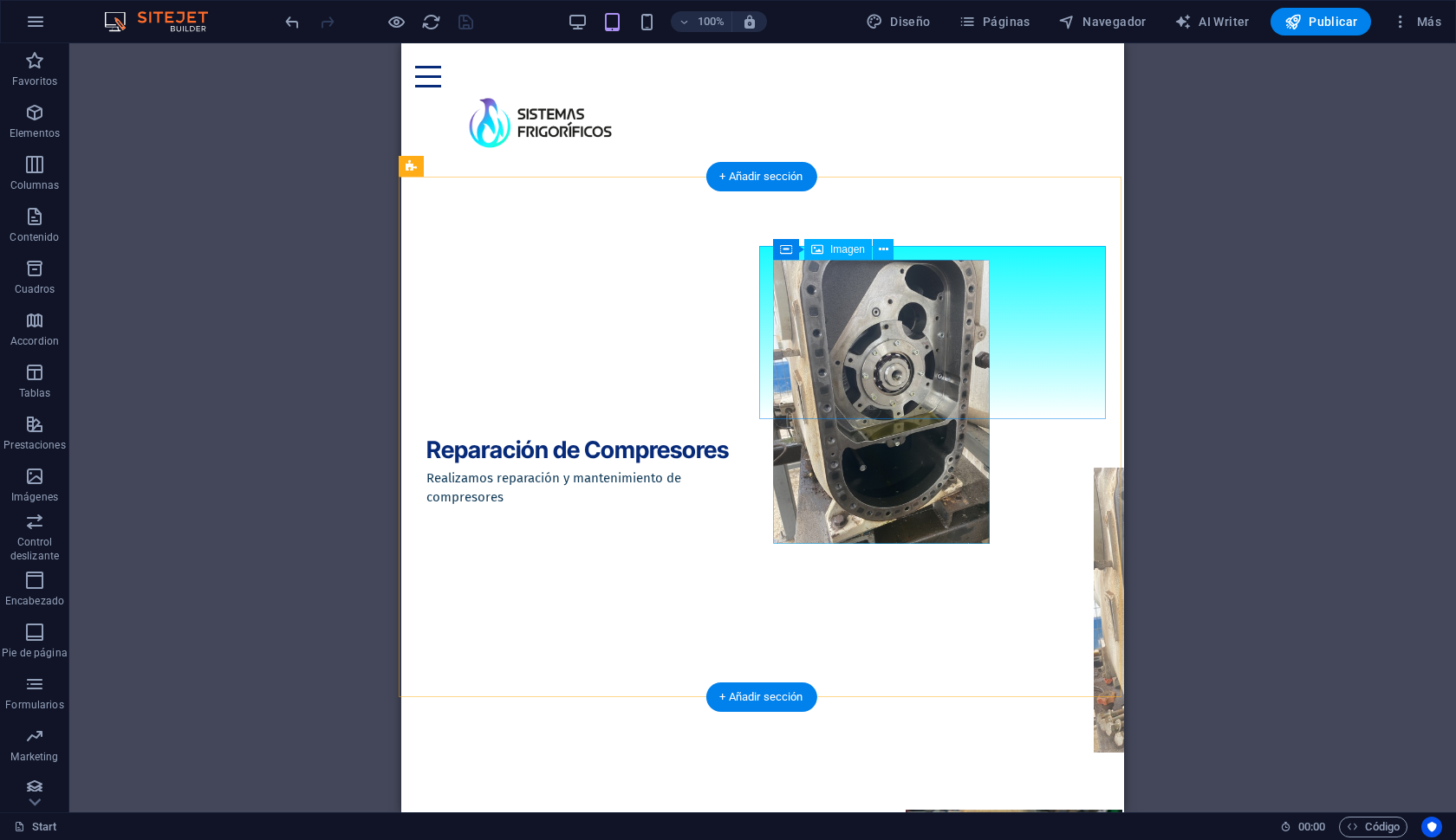
click at [882, 498] on figure at bounding box center [932, 401] width 319 height 284
select select "px"
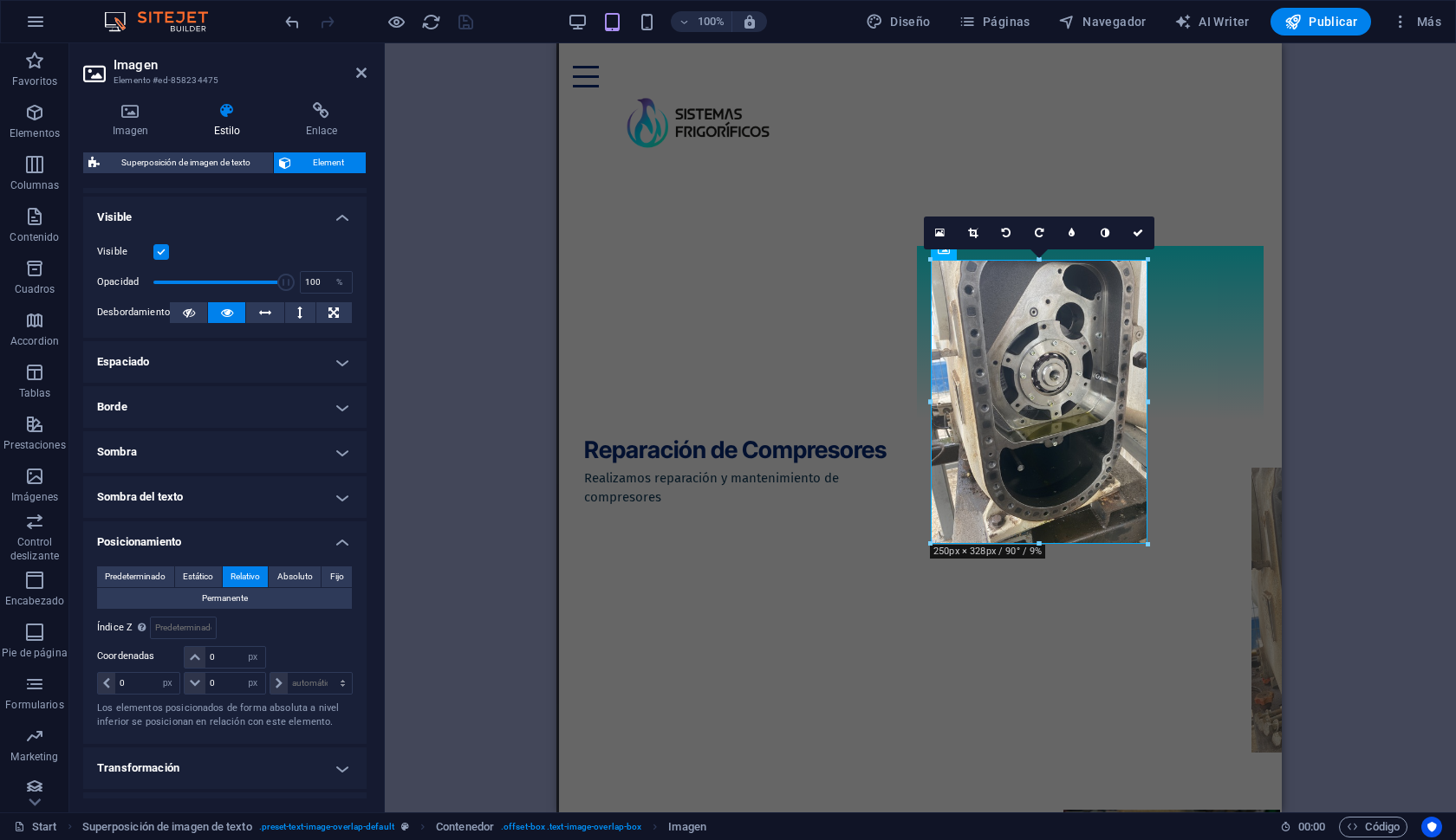
scroll to position [194, 0]
click at [893, 514] on figure at bounding box center [1120, 611] width 695 height 285
select select "px"
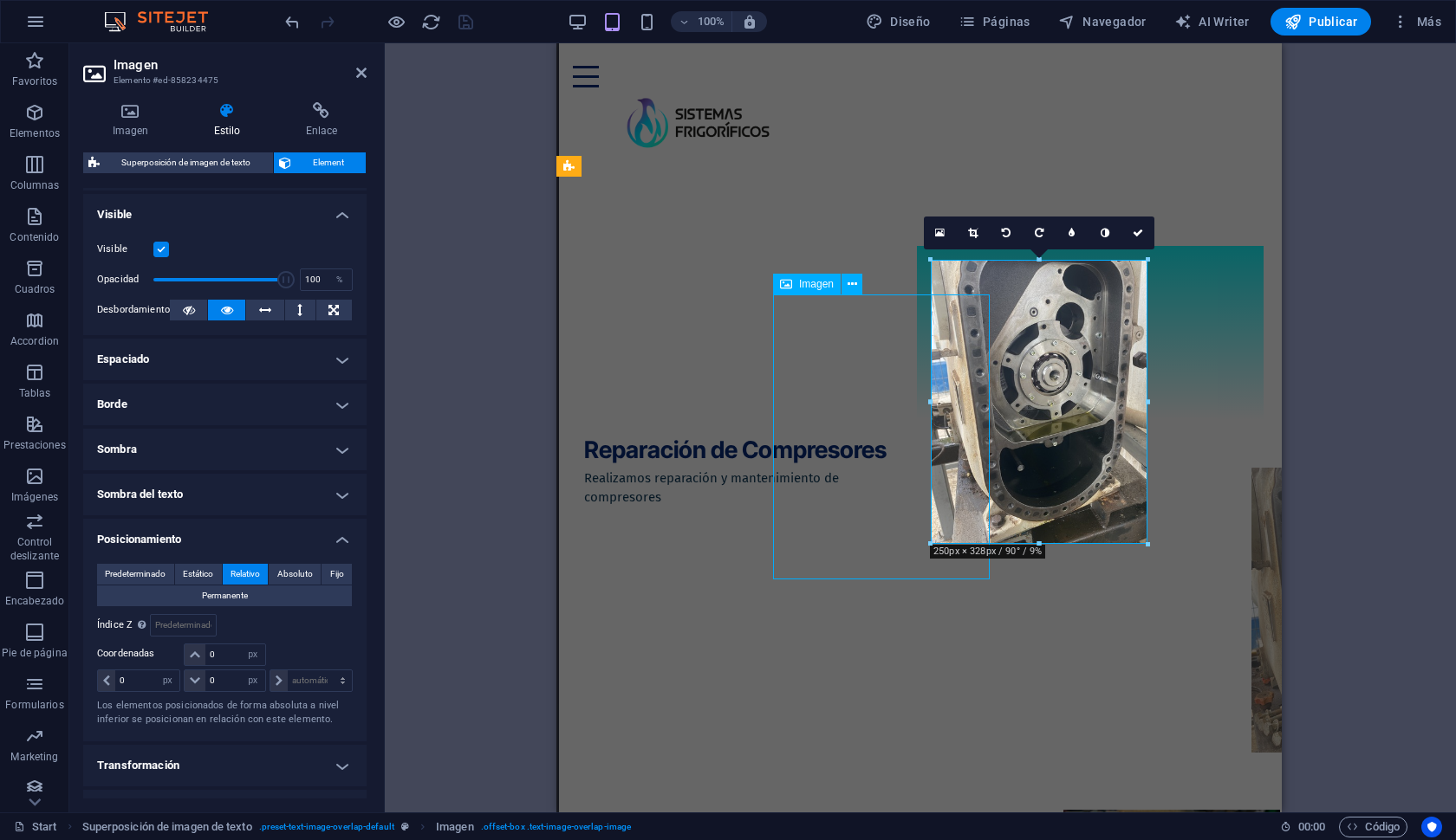
select select "px"
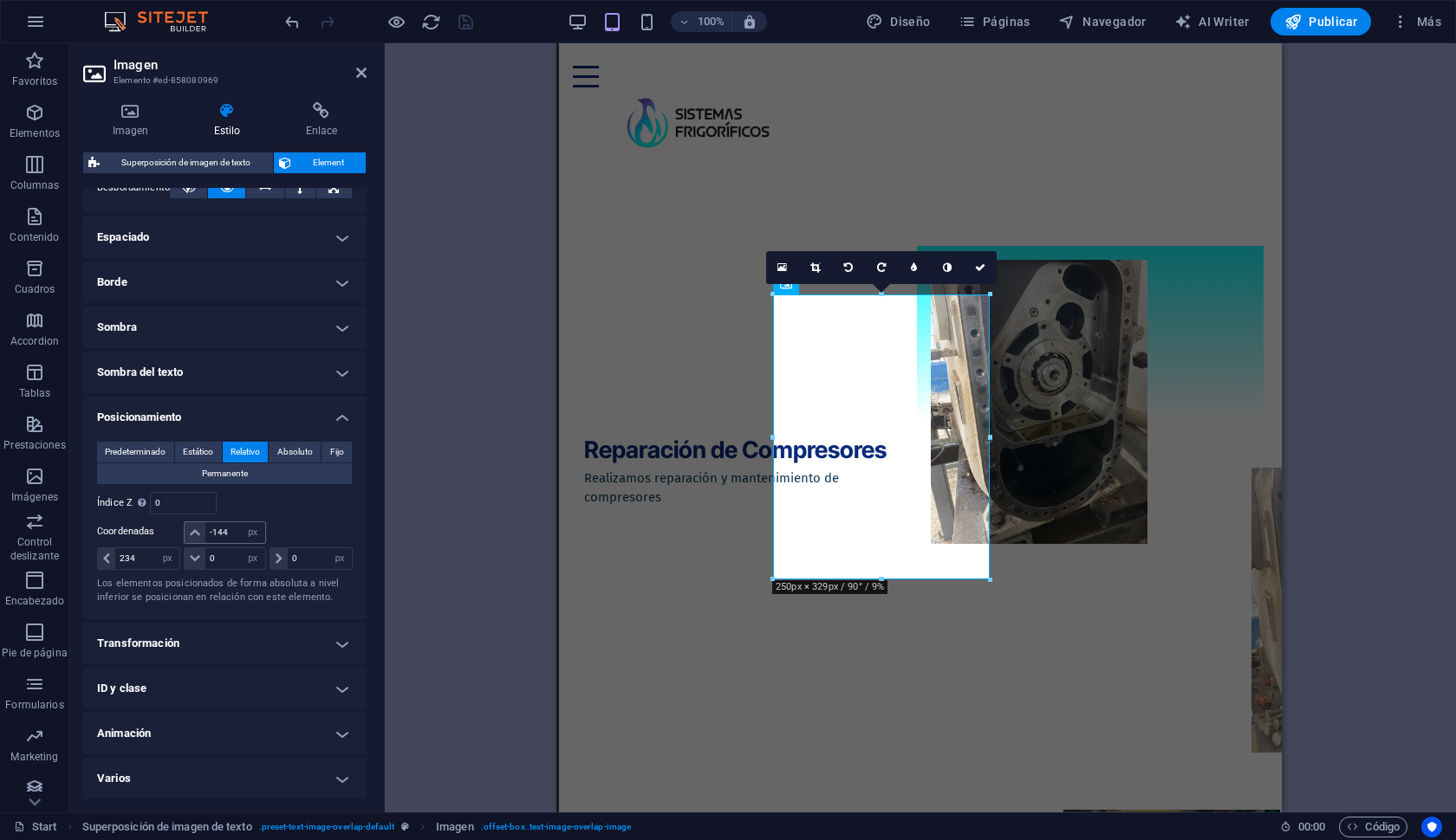
scroll to position [314, 0]
click at [230, 536] on input "-144" at bounding box center [235, 535] width 59 height 21
type input "0"
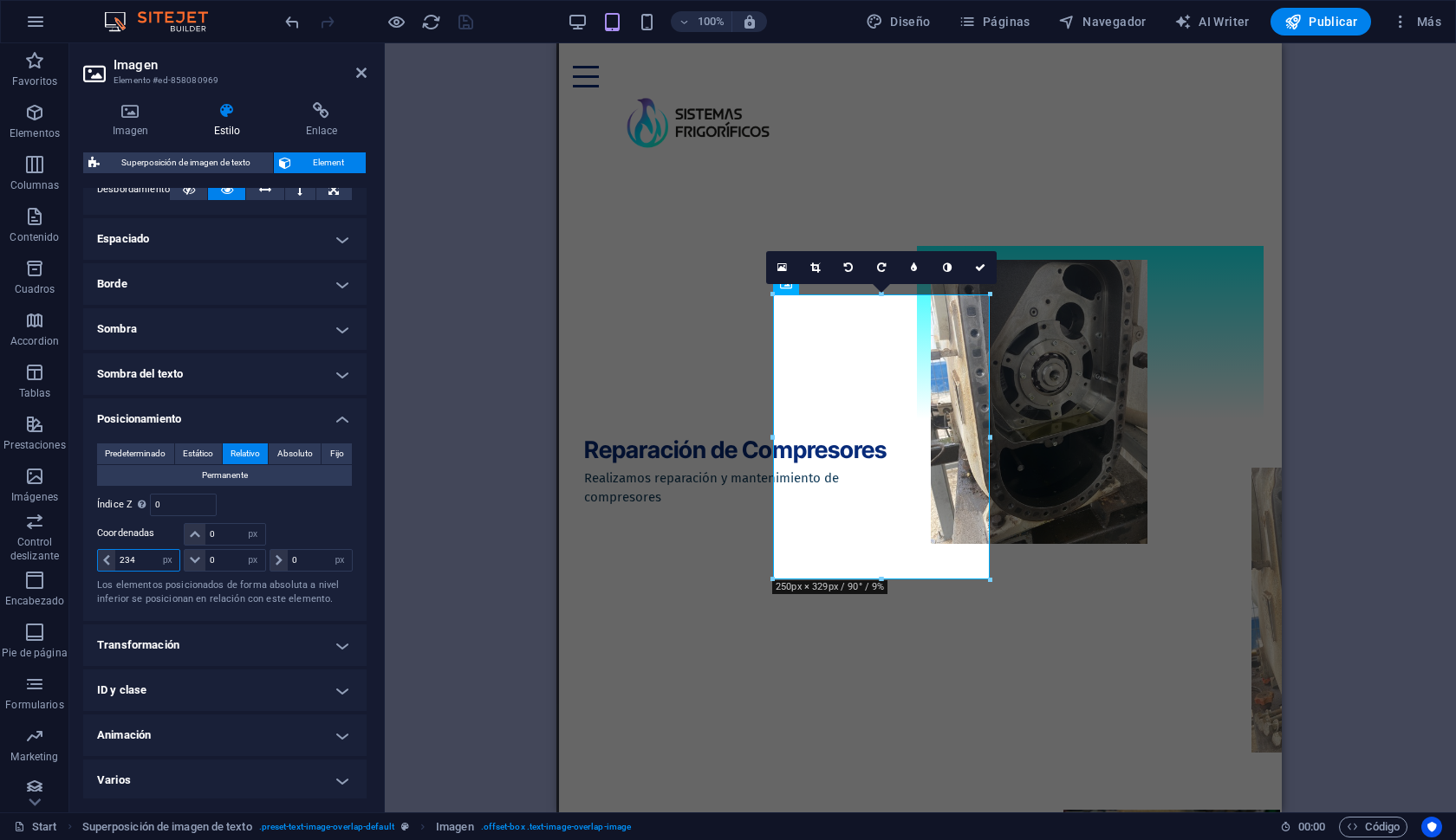
click at [135, 560] on input "234" at bounding box center [147, 560] width 64 height 21
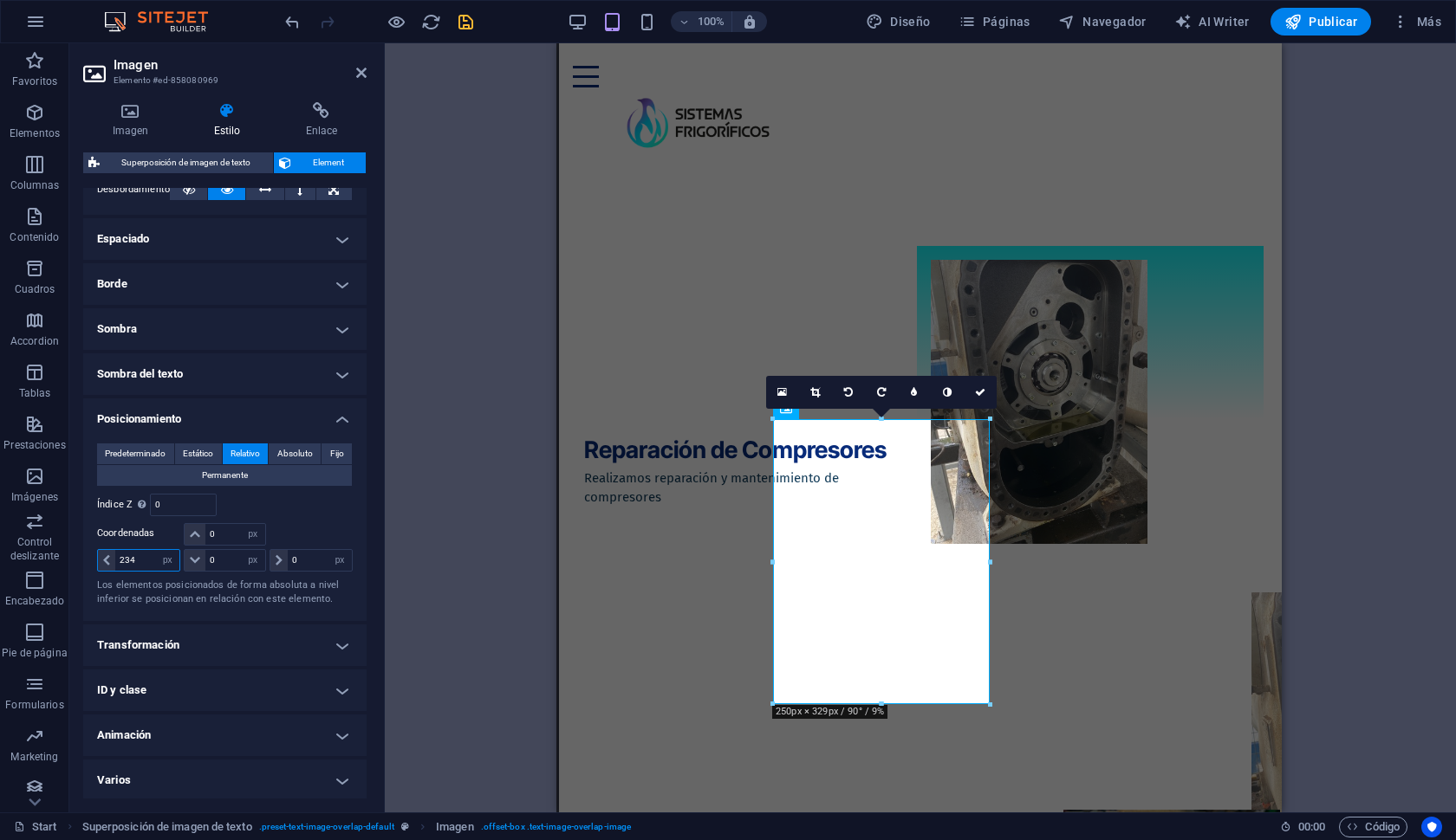
click at [135, 560] on input "234" at bounding box center [147, 560] width 64 height 21
type input "0"
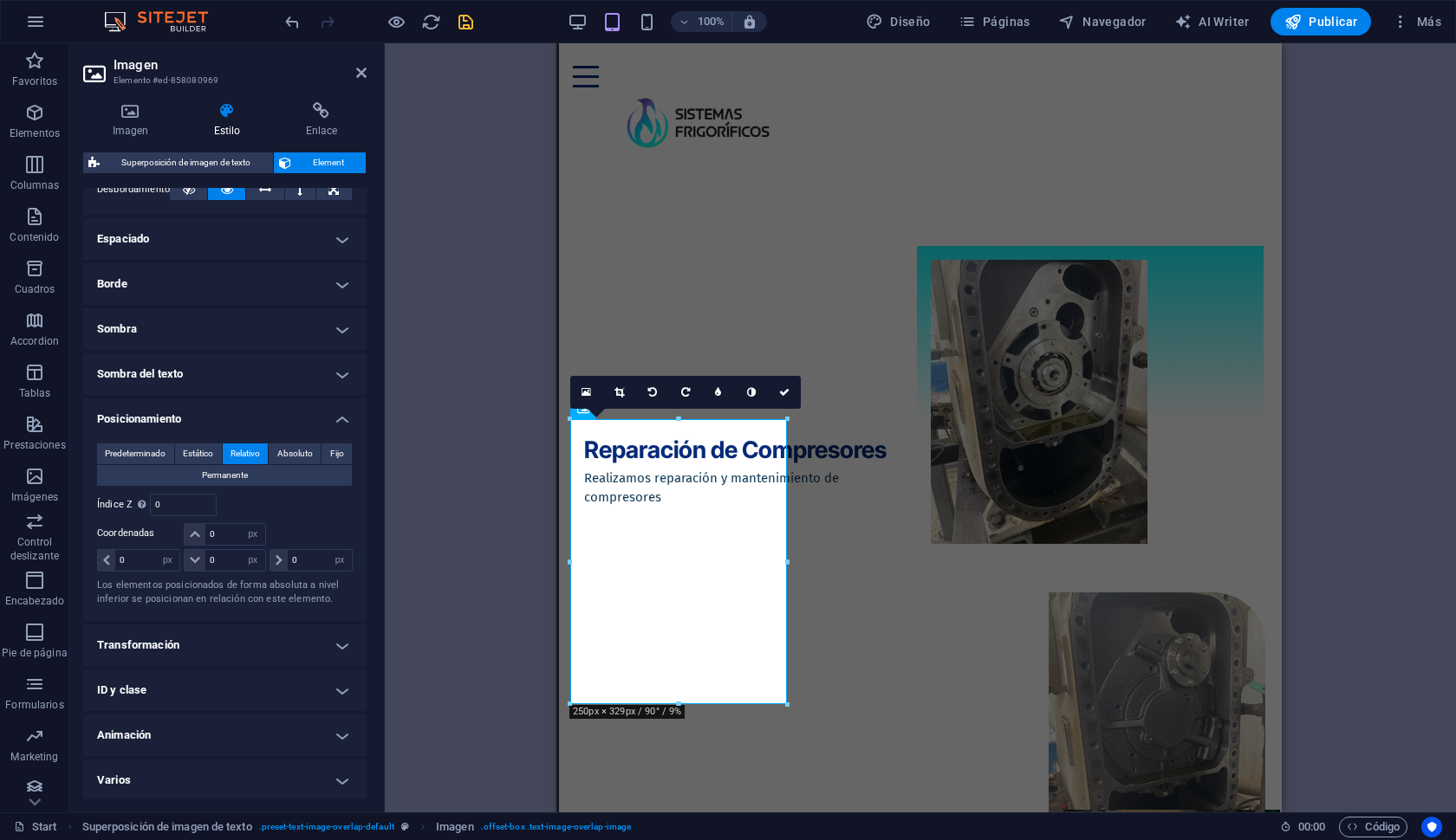
click at [325, 503] on div "Relativo a #ed-858080951" at bounding box center [289, 505] width 128 height 23
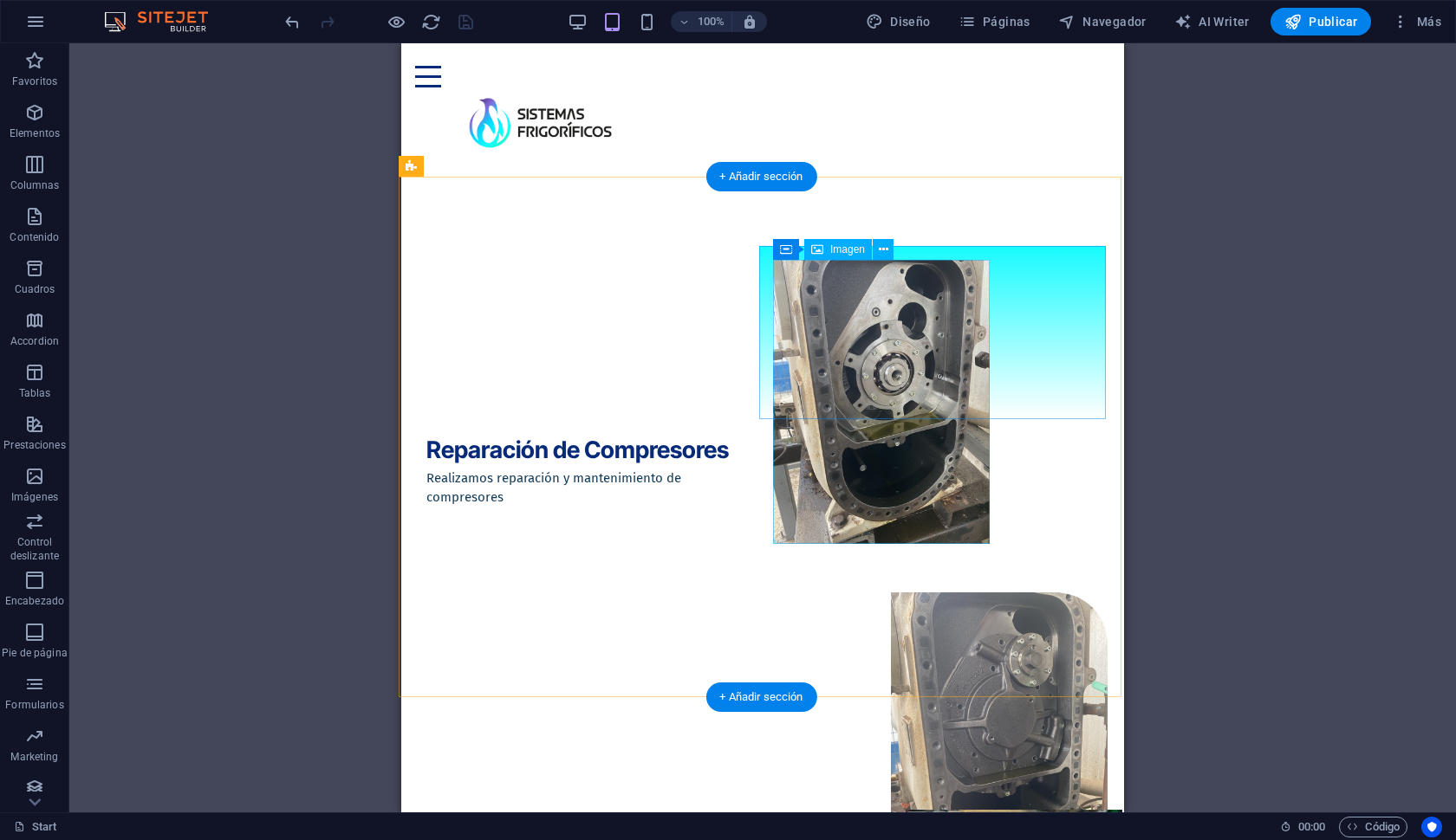
click at [820, 474] on figure at bounding box center [932, 401] width 319 height 284
select select "px"
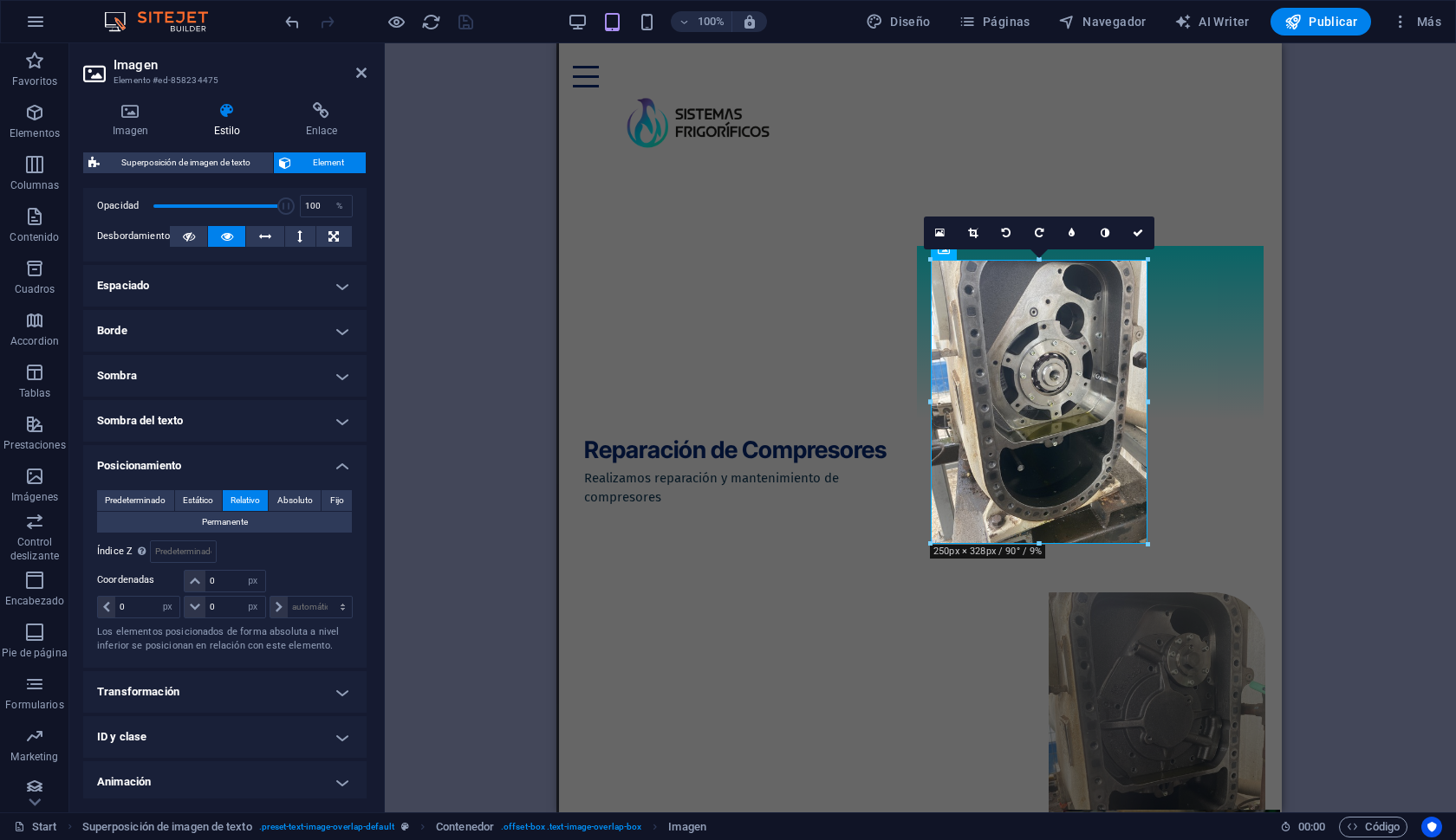
scroll to position [271, 0]
click at [148, 603] on input "0" at bounding box center [147, 604] width 64 height 21
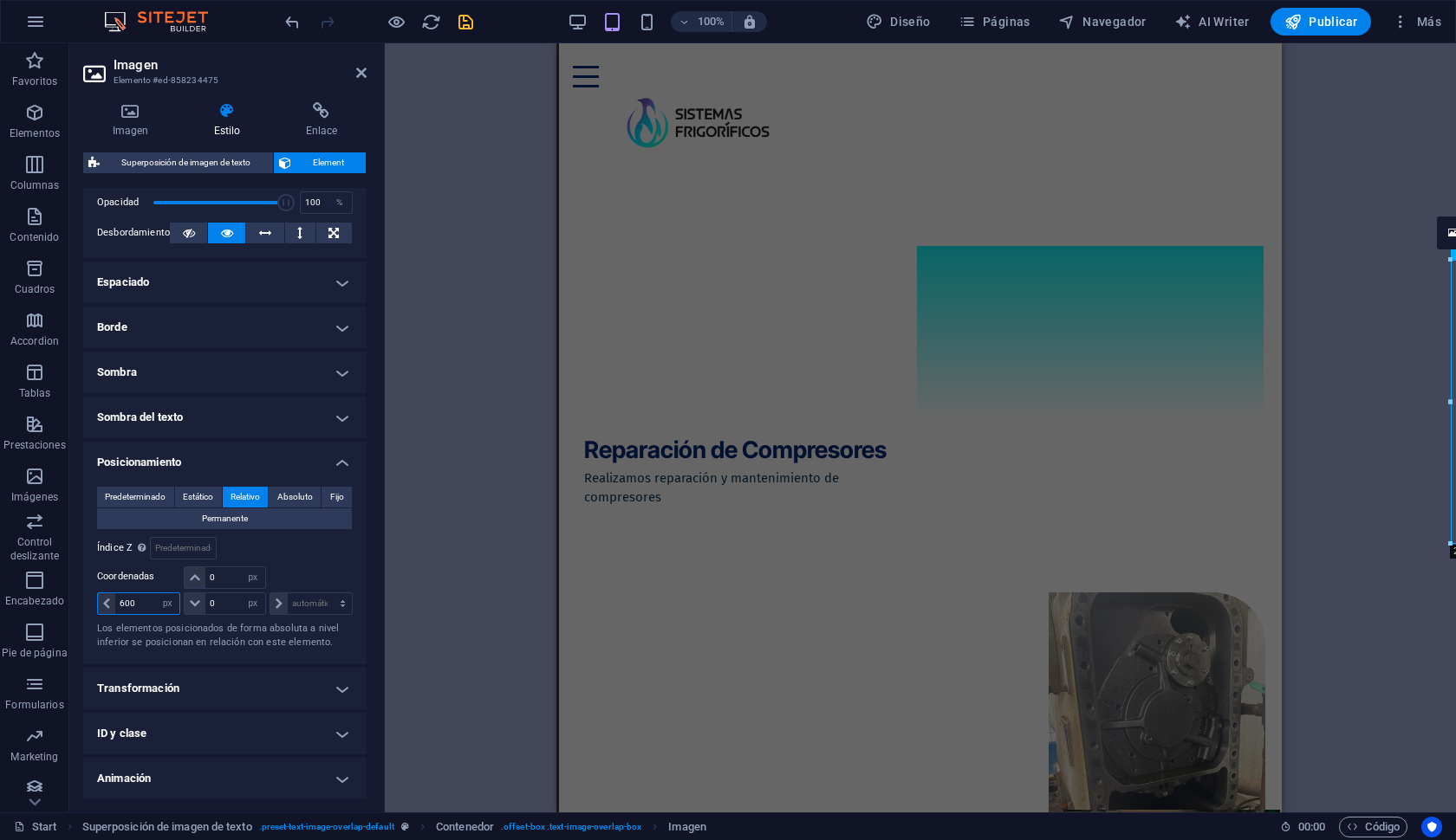
click at [141, 603] on input "600" at bounding box center [147, 604] width 64 height 21
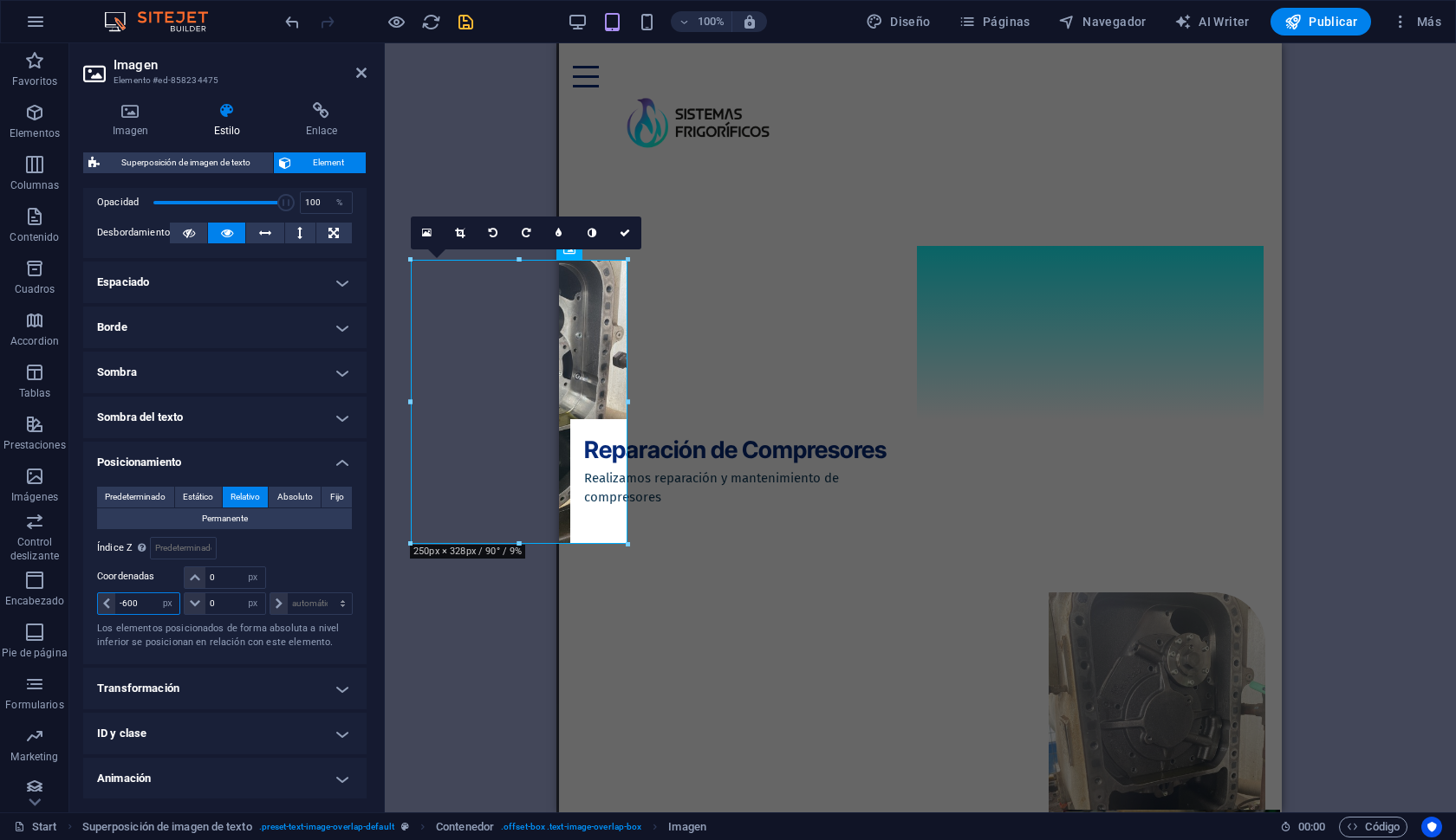
click at [140, 602] on input "-600" at bounding box center [147, 604] width 64 height 21
type input "-6"
type input "-332"
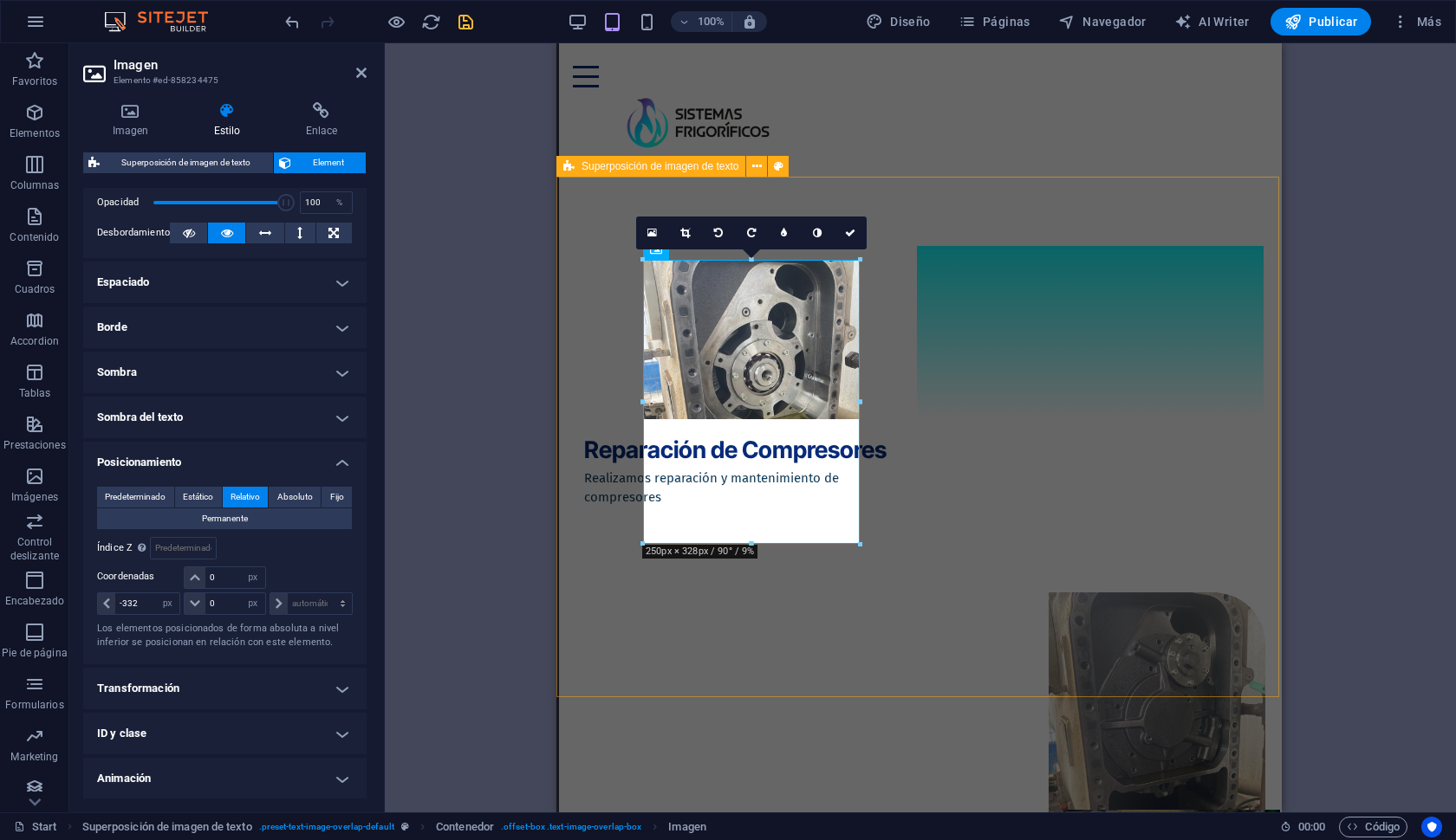
click at [1019, 526] on div "Reparación de Compresores Realizamos reparación y mantenimiento de compresores" at bounding box center [917, 437] width 722 height 520
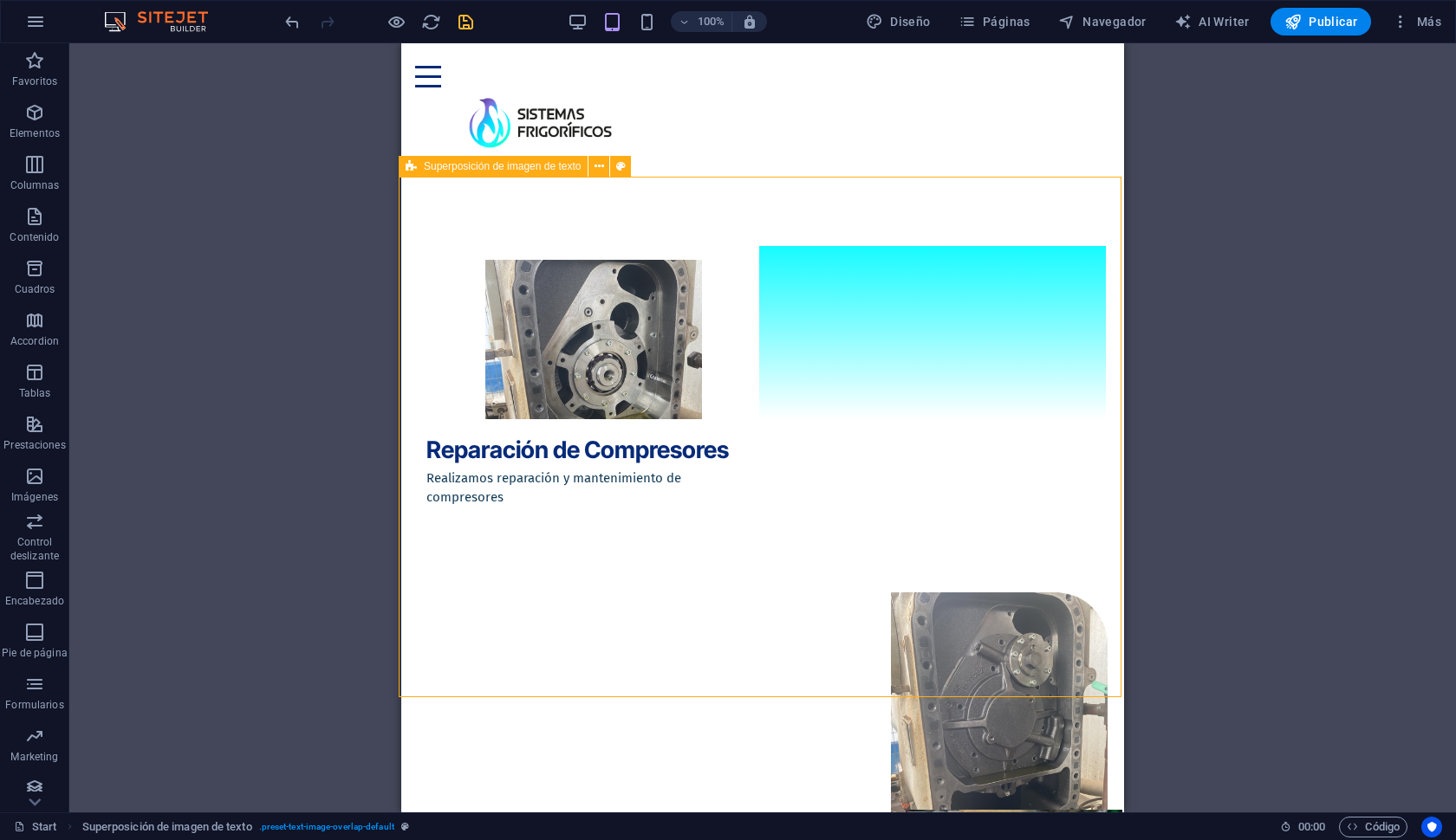
click at [712, 463] on div "Reparación de Compresores Realizamos reparación y mantenimiento de compresores" at bounding box center [759, 437] width 722 height 520
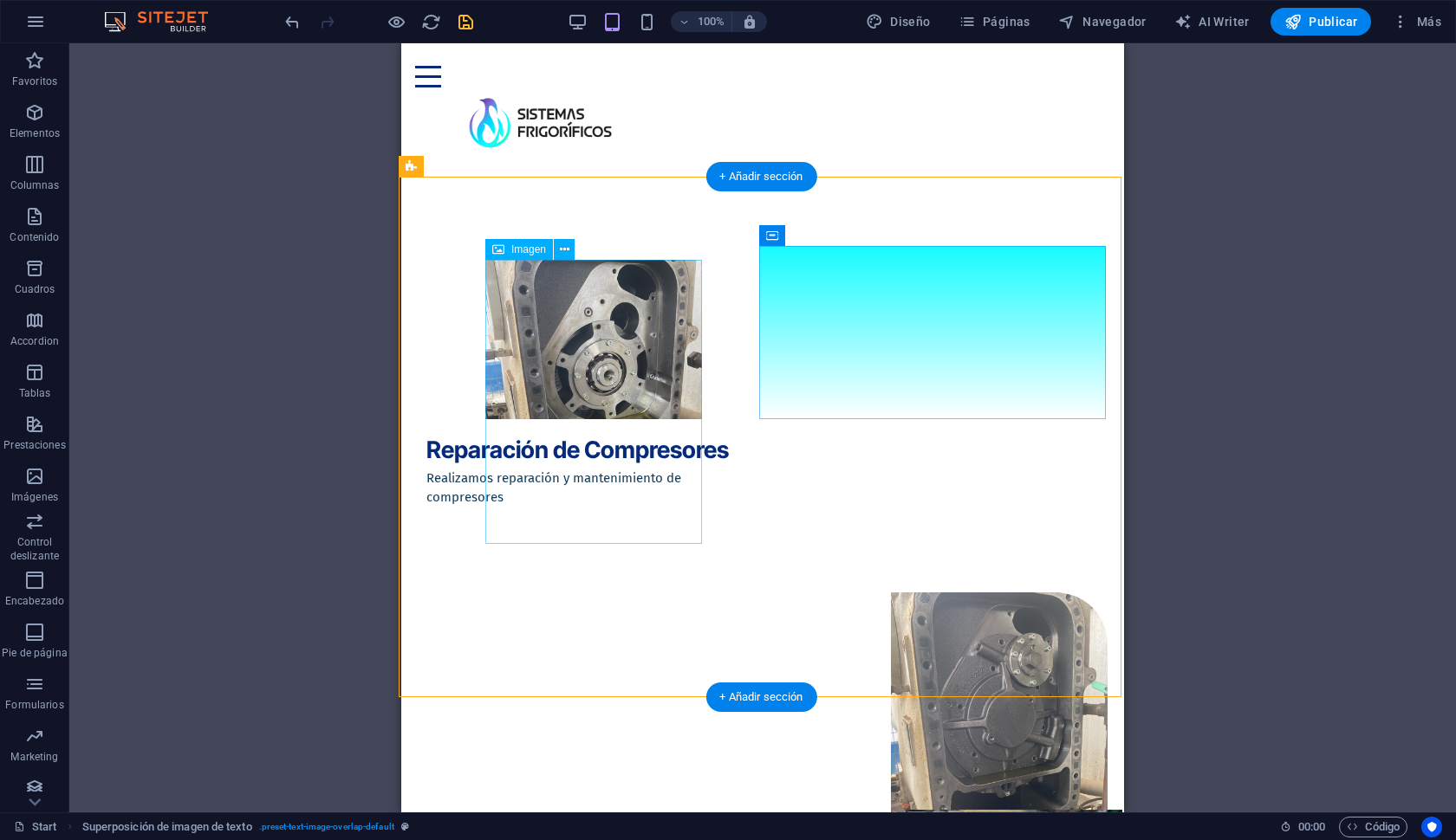
click at [650, 456] on figure at bounding box center [644, 401] width 319 height 284
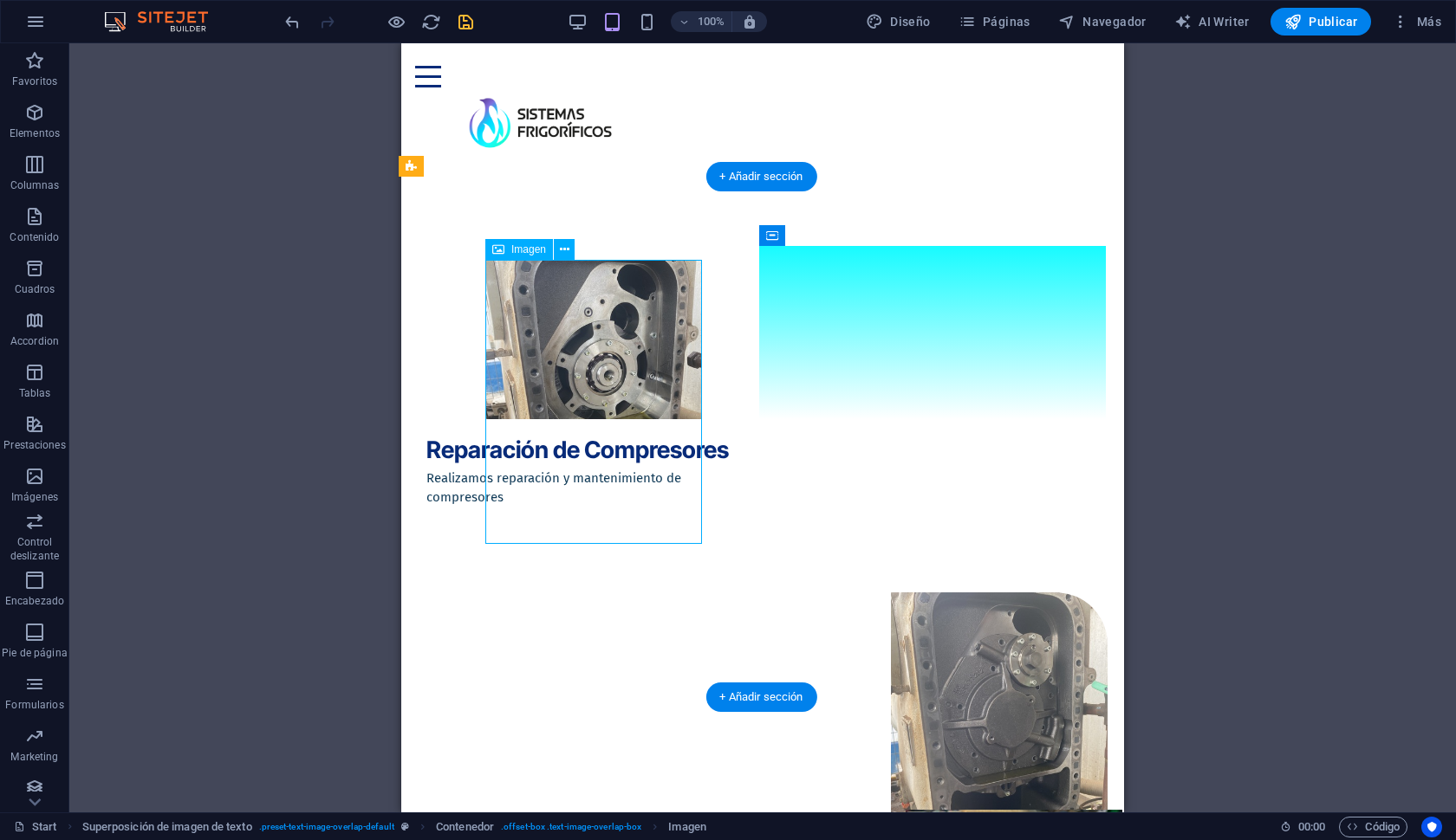
click at [650, 456] on figure at bounding box center [644, 401] width 319 height 284
select select "px"
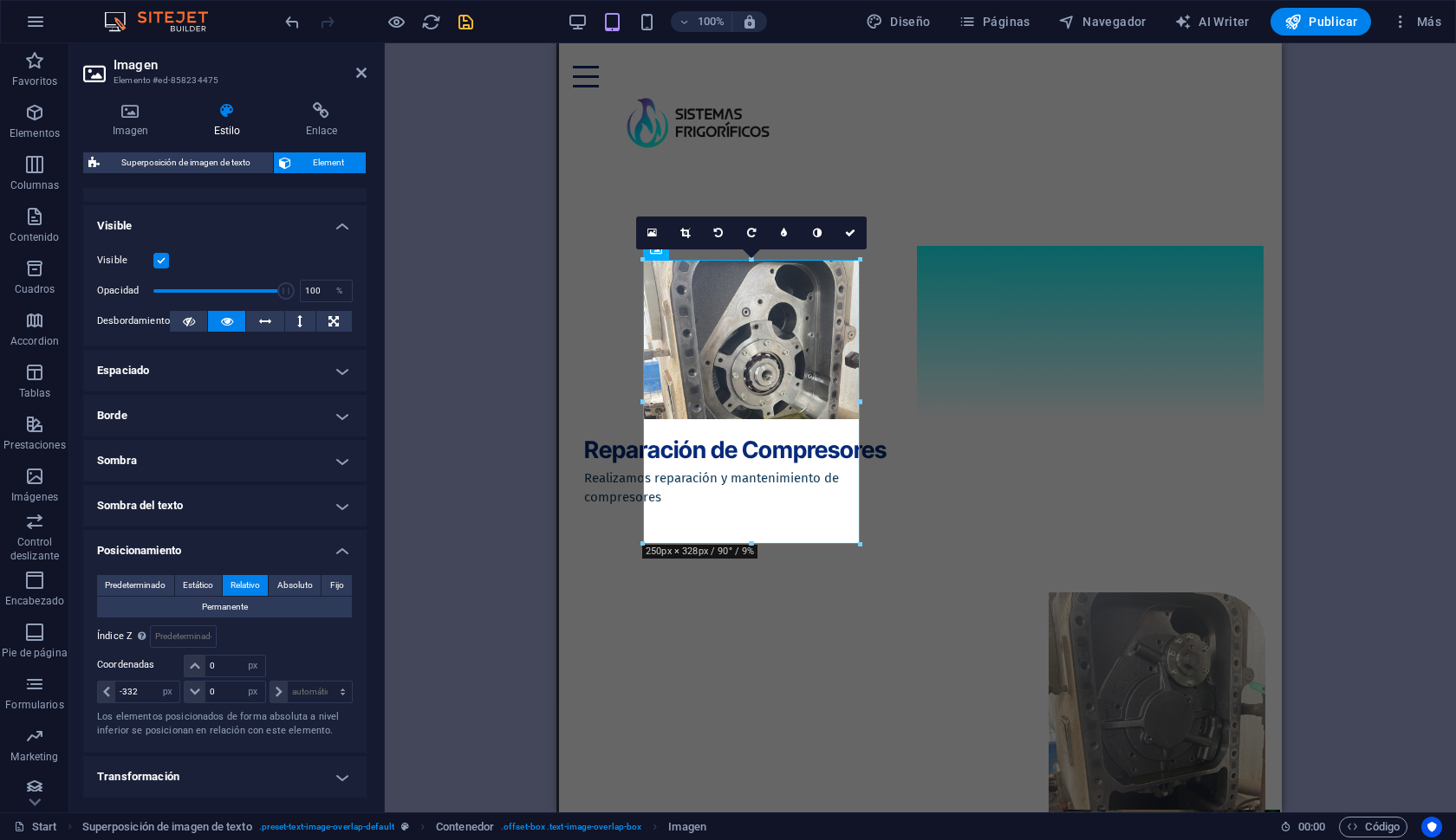
scroll to position [197, 0]
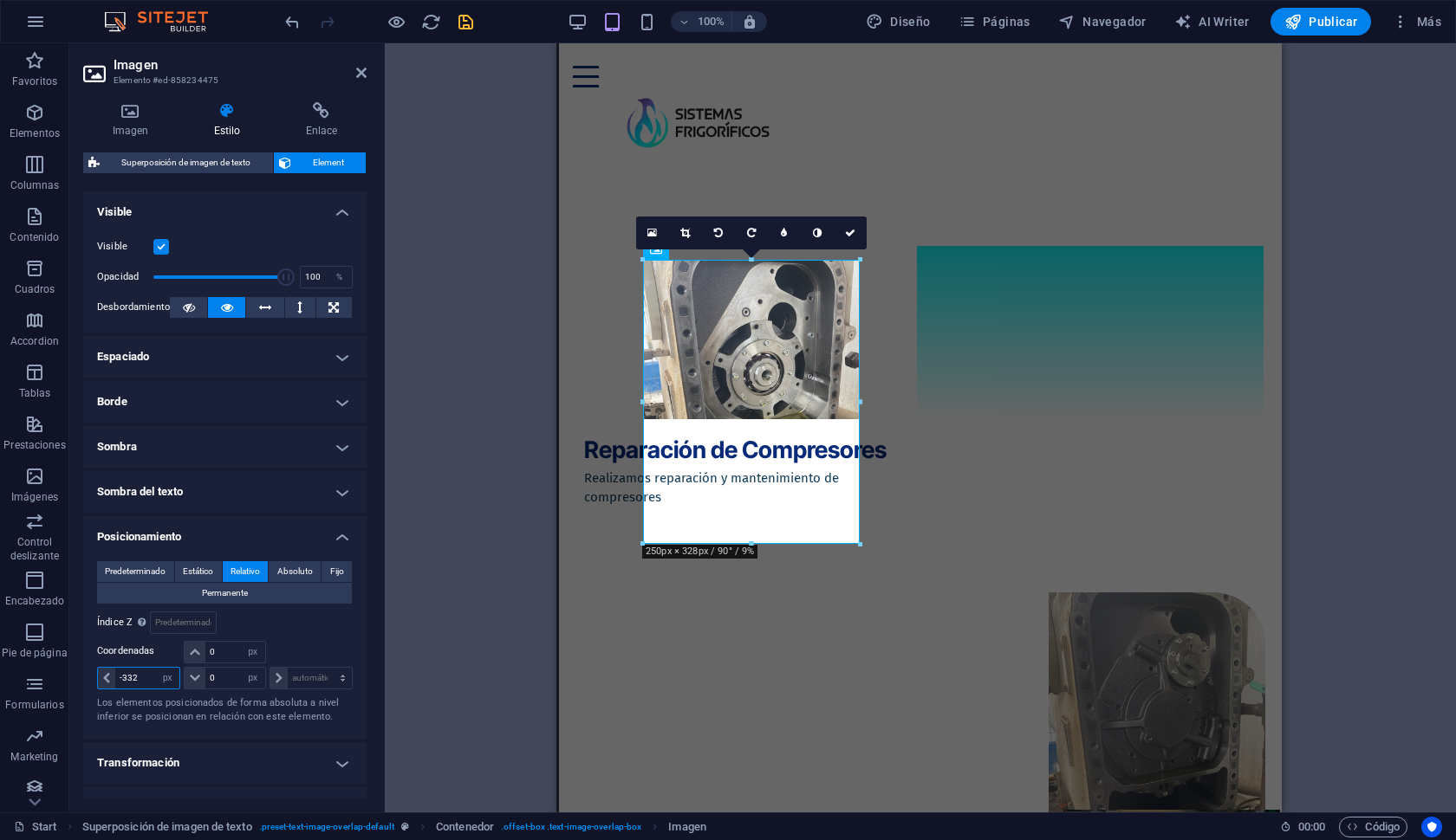
click at [128, 676] on input "-332" at bounding box center [147, 678] width 64 height 21
type input "-132"
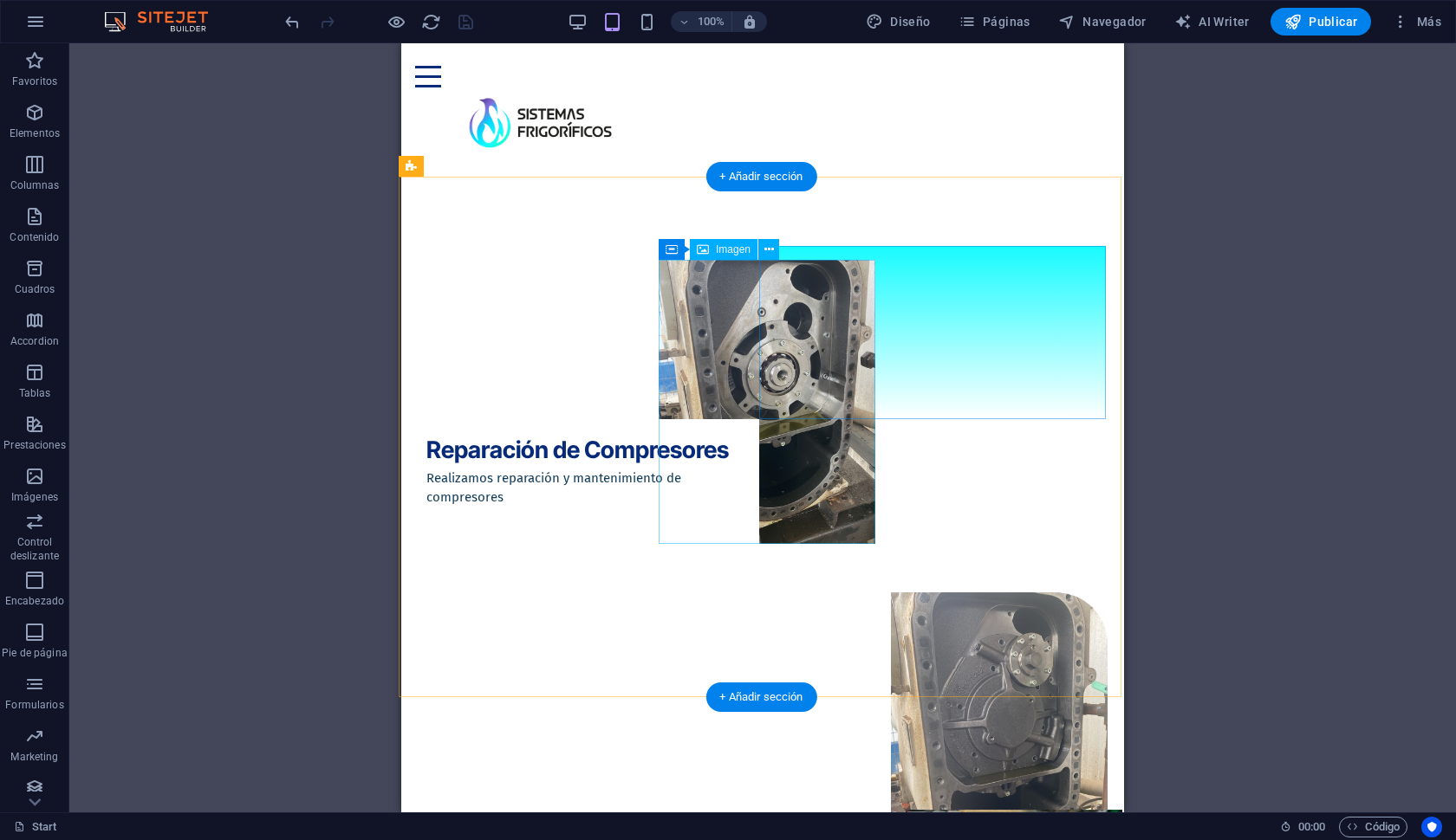
click at [677, 471] on figure at bounding box center [817, 401] width 319 height 284
select select "px"
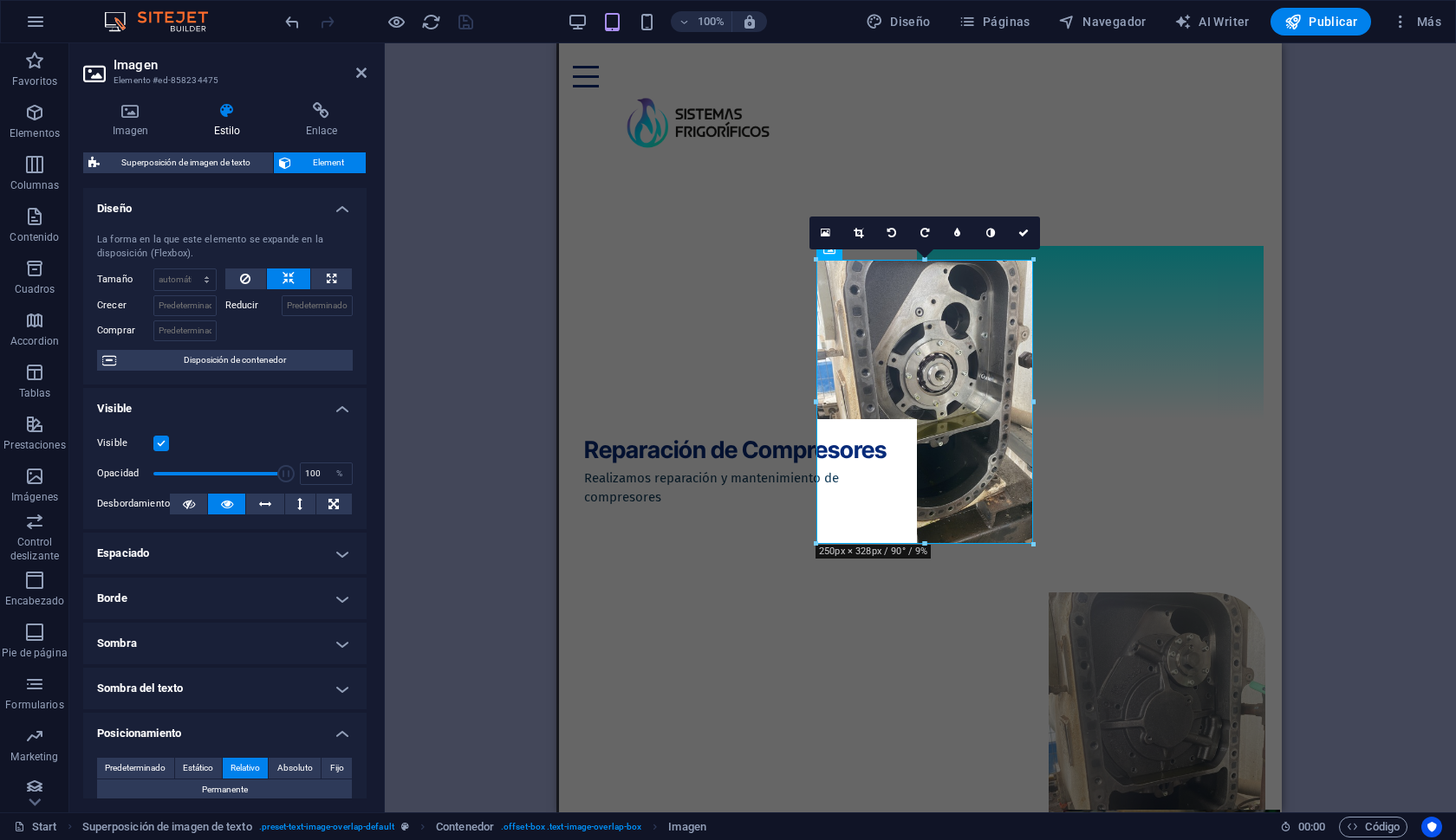
scroll to position [270, 0]
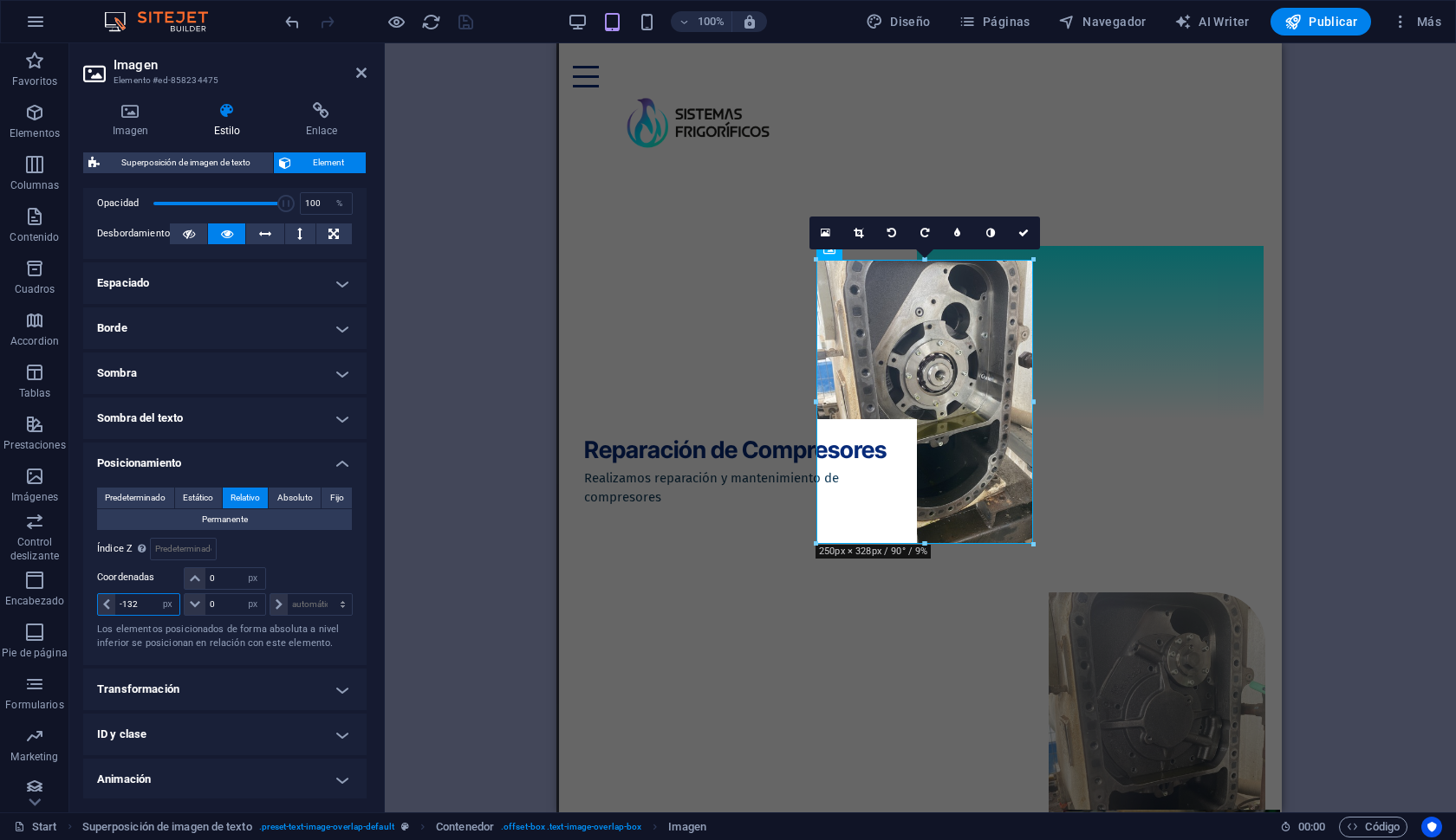
click at [124, 607] on input "-132" at bounding box center [147, 605] width 64 height 21
type input "-332"
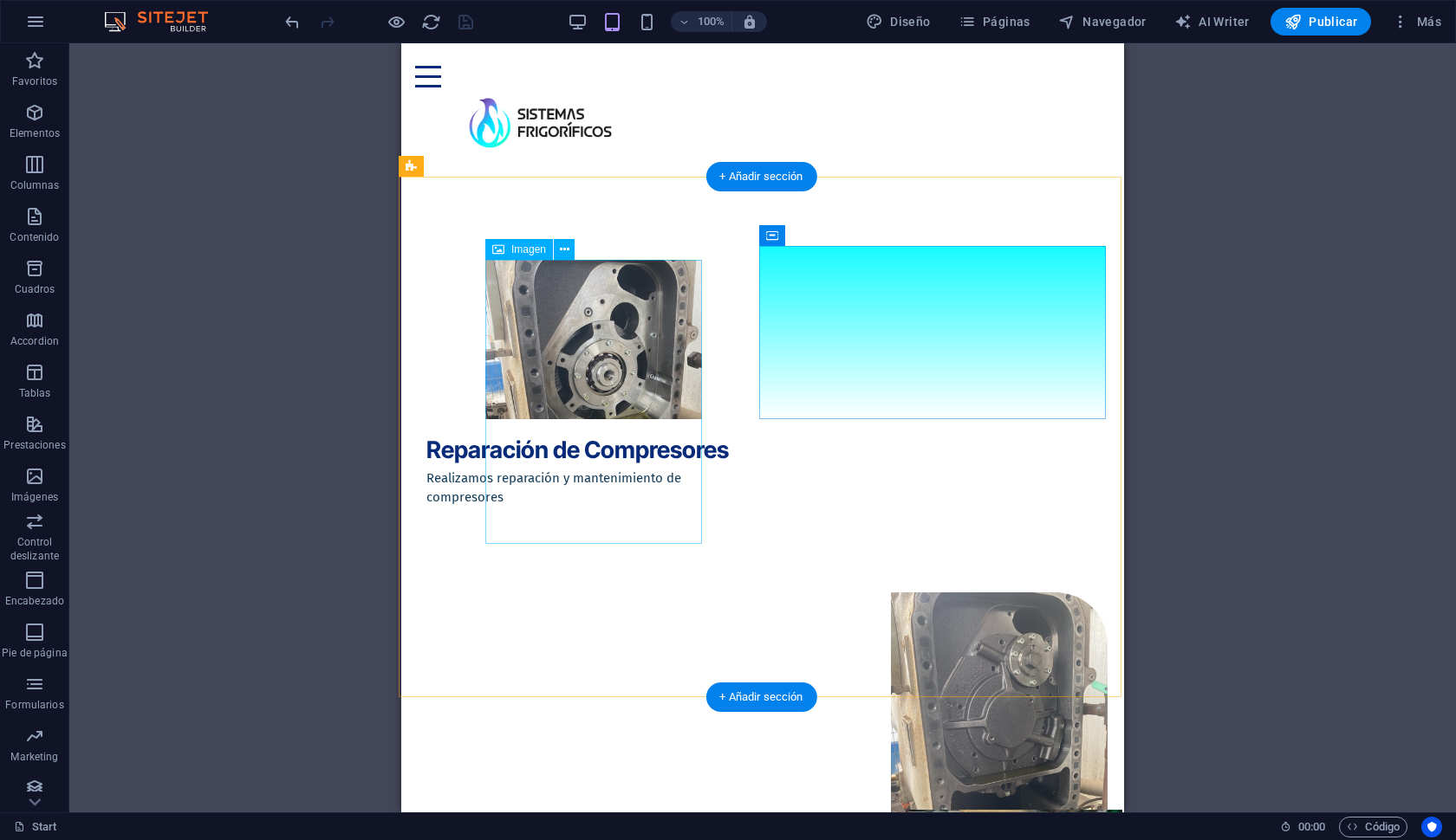
click at [659, 460] on figure at bounding box center [644, 401] width 319 height 284
select select "px"
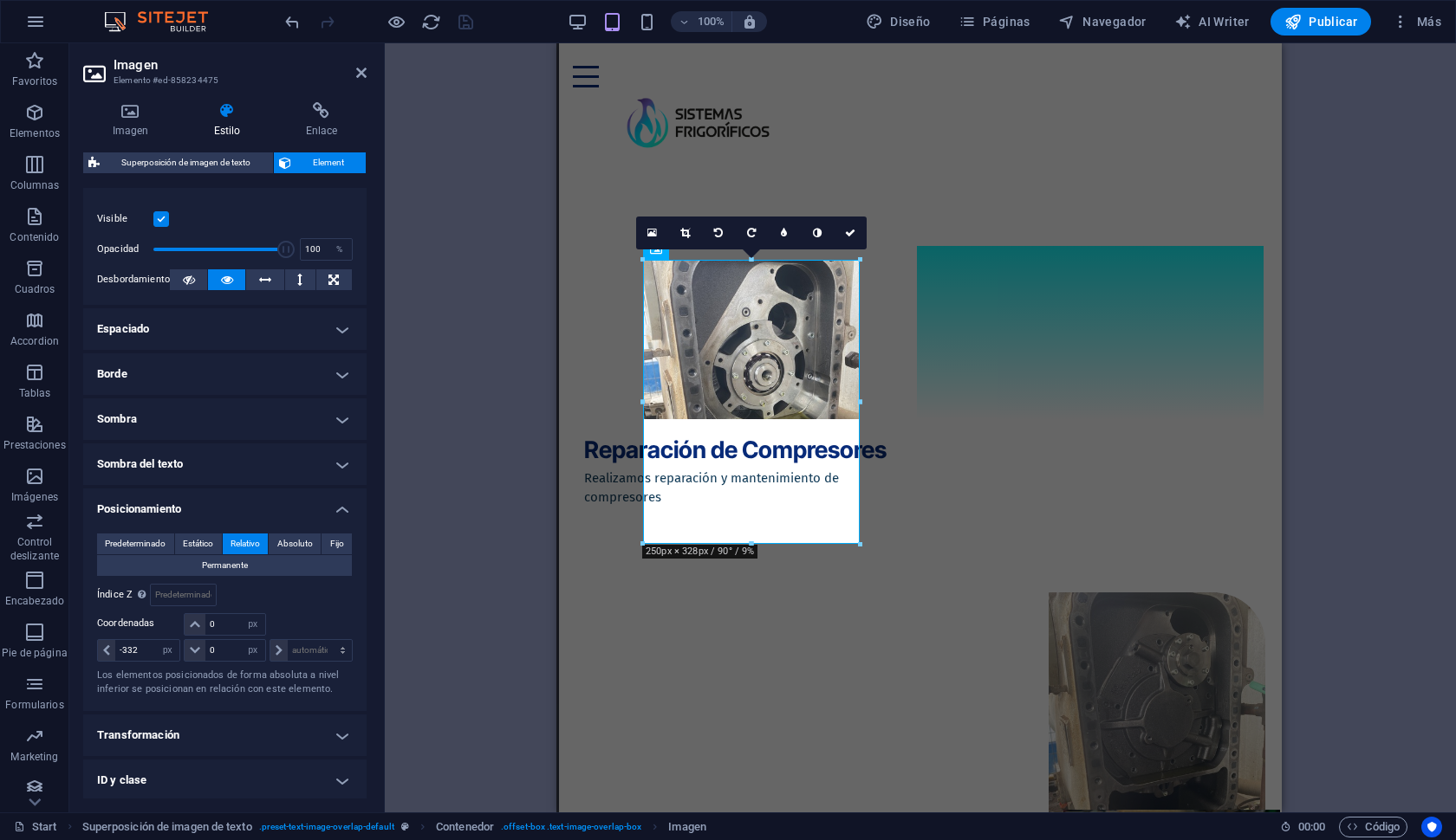
scroll to position [225, 0]
click at [129, 649] on input "-332" at bounding box center [147, 650] width 64 height 21
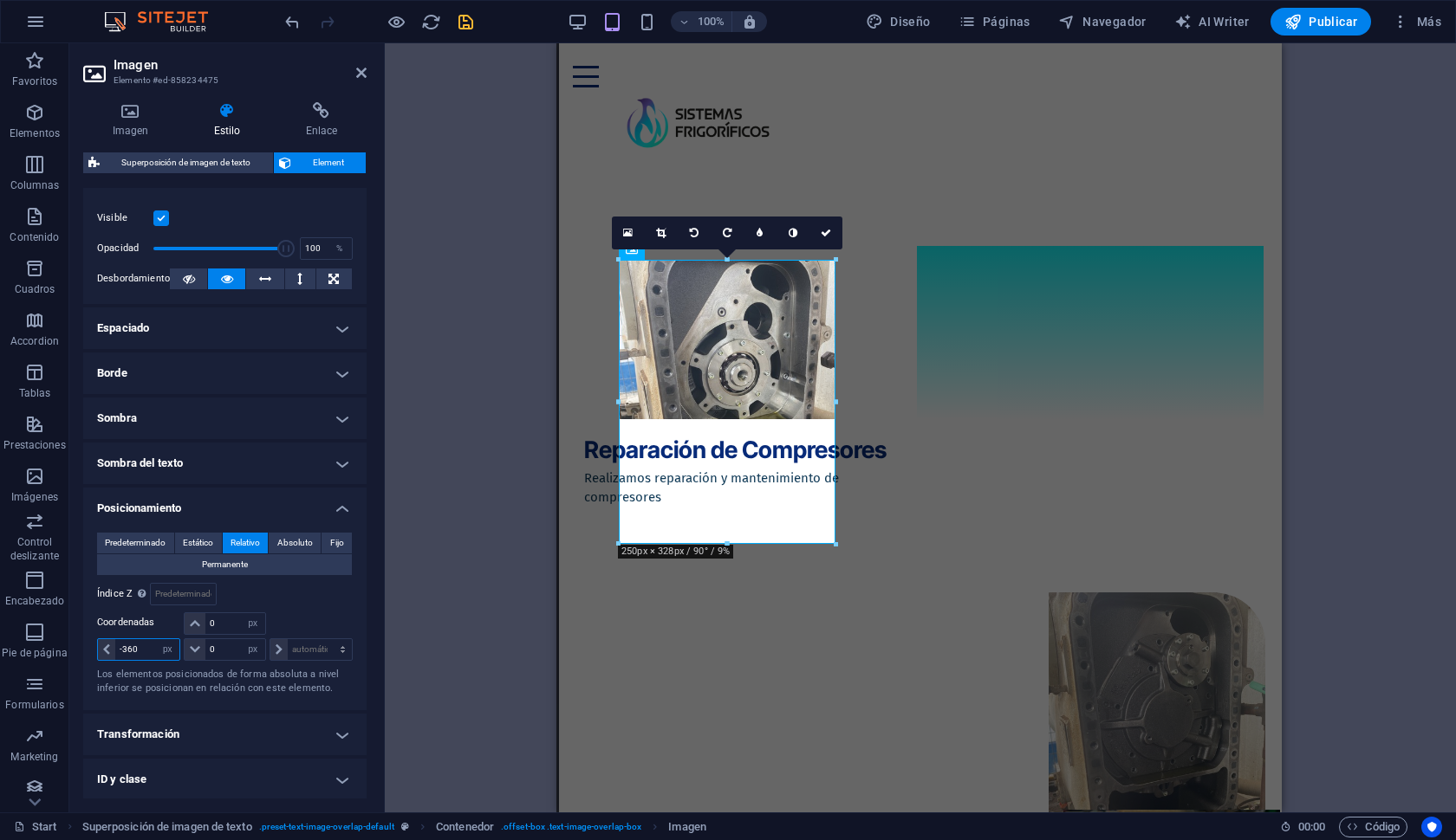
click at [127, 645] on input "-360" at bounding box center [147, 650] width 64 height 21
type input "-400"
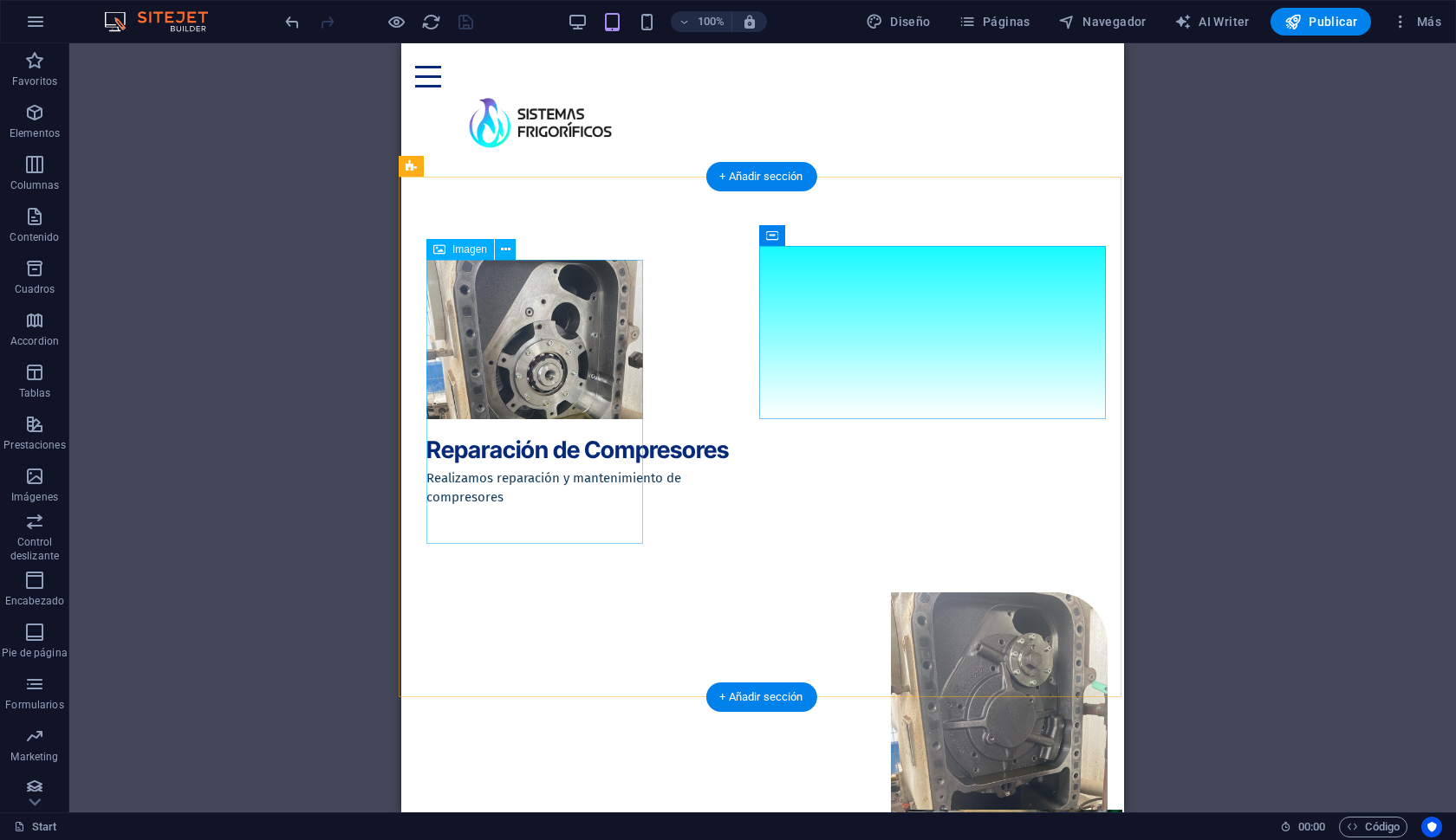
click at [589, 410] on figure at bounding box center [585, 401] width 319 height 284
select select "px"
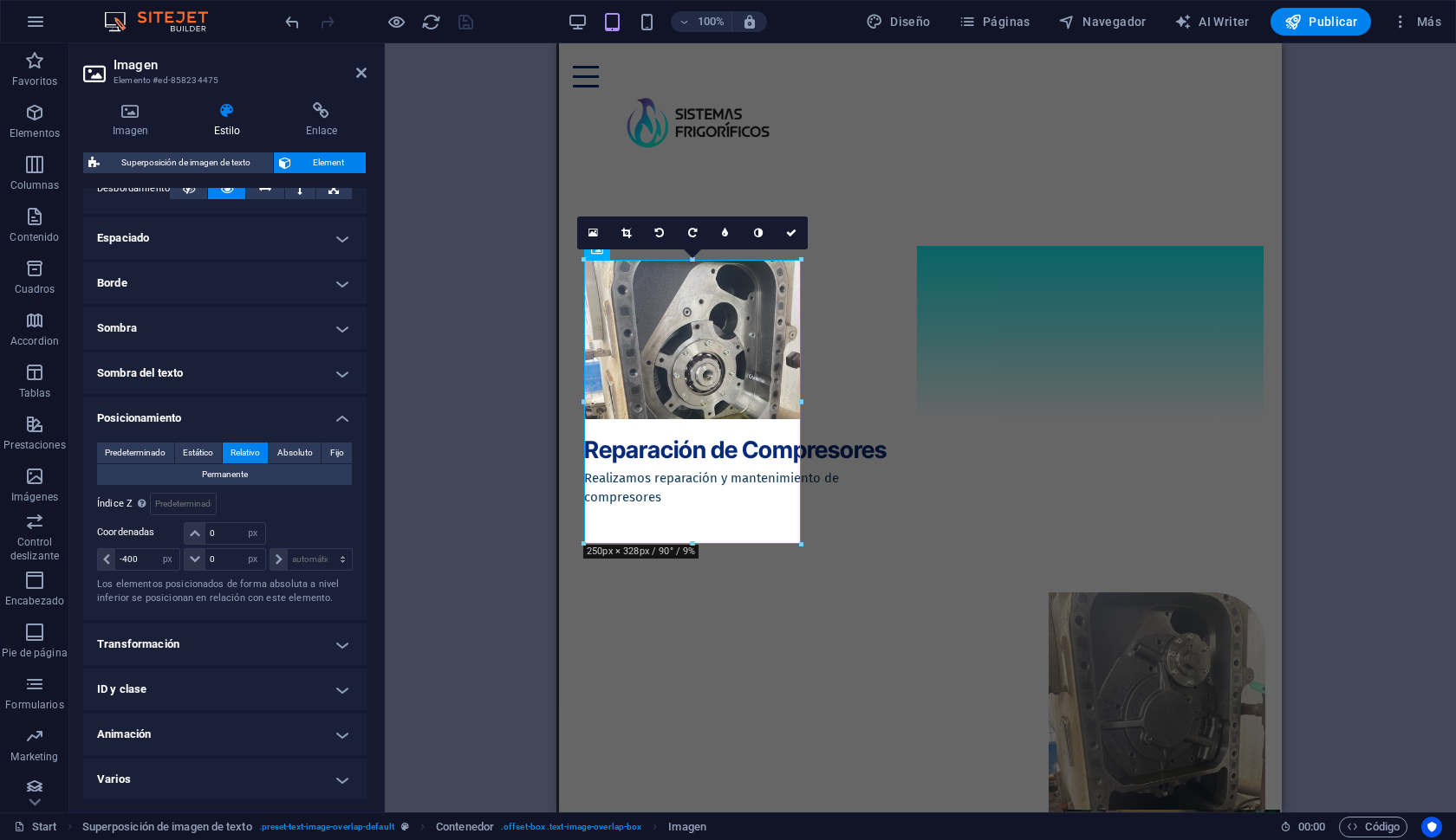
scroll to position [314, 0]
click at [141, 565] on input "-400" at bounding box center [147, 560] width 64 height 21
type input "-420"
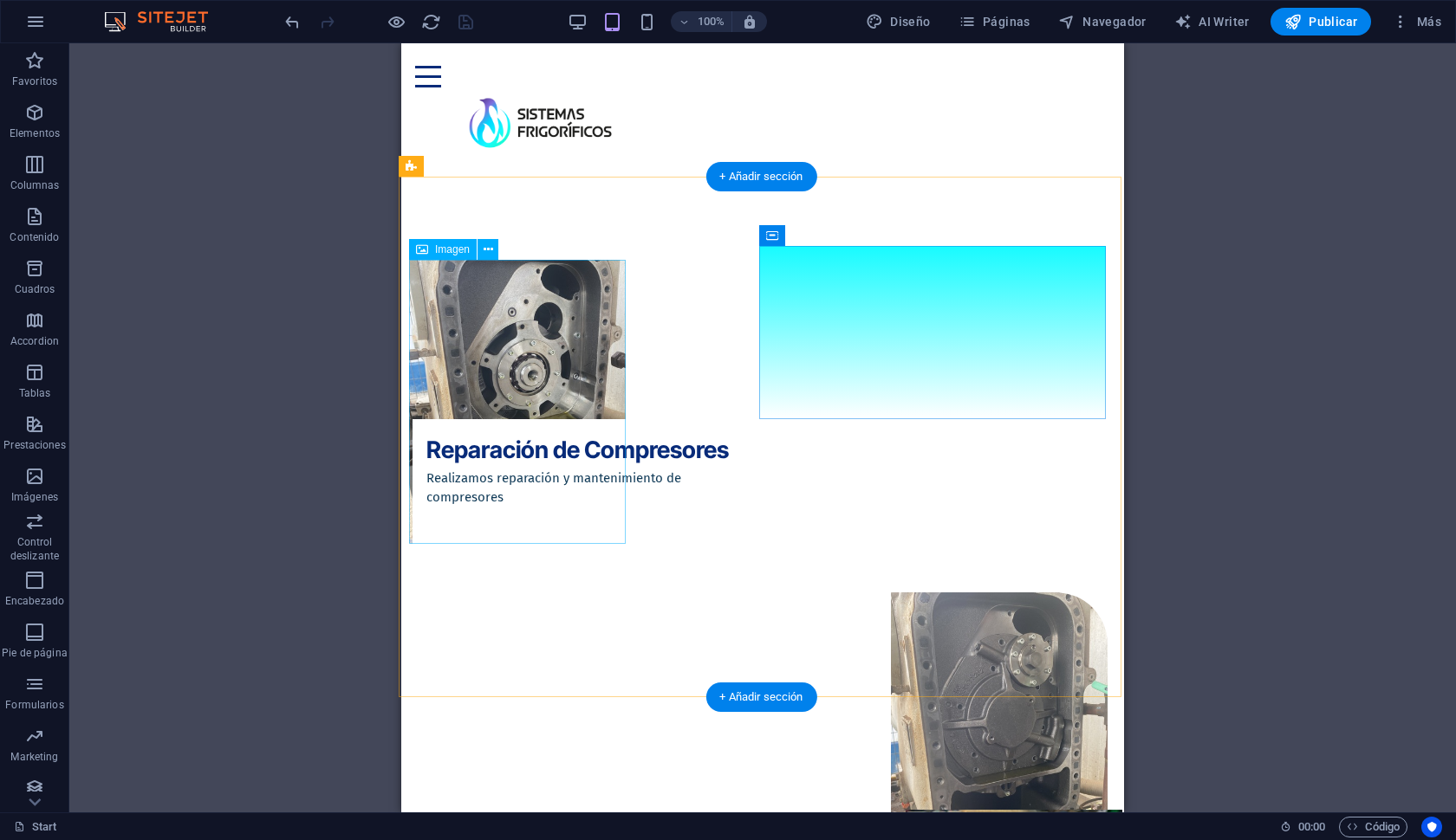
click at [420, 402] on figure at bounding box center [568, 401] width 319 height 284
click at [508, 396] on figure at bounding box center [568, 401] width 319 height 284
select select "px"
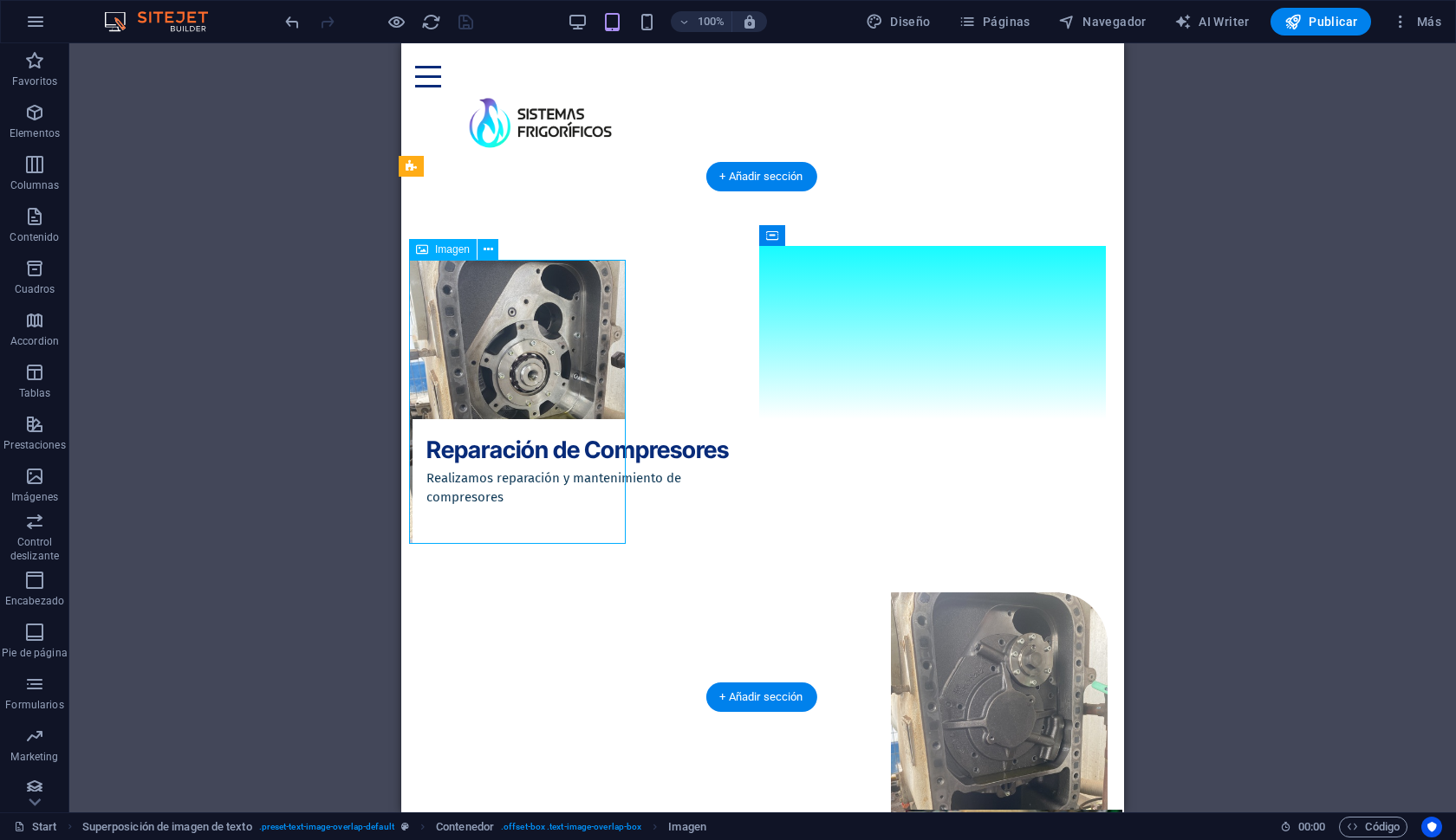
select select "px"
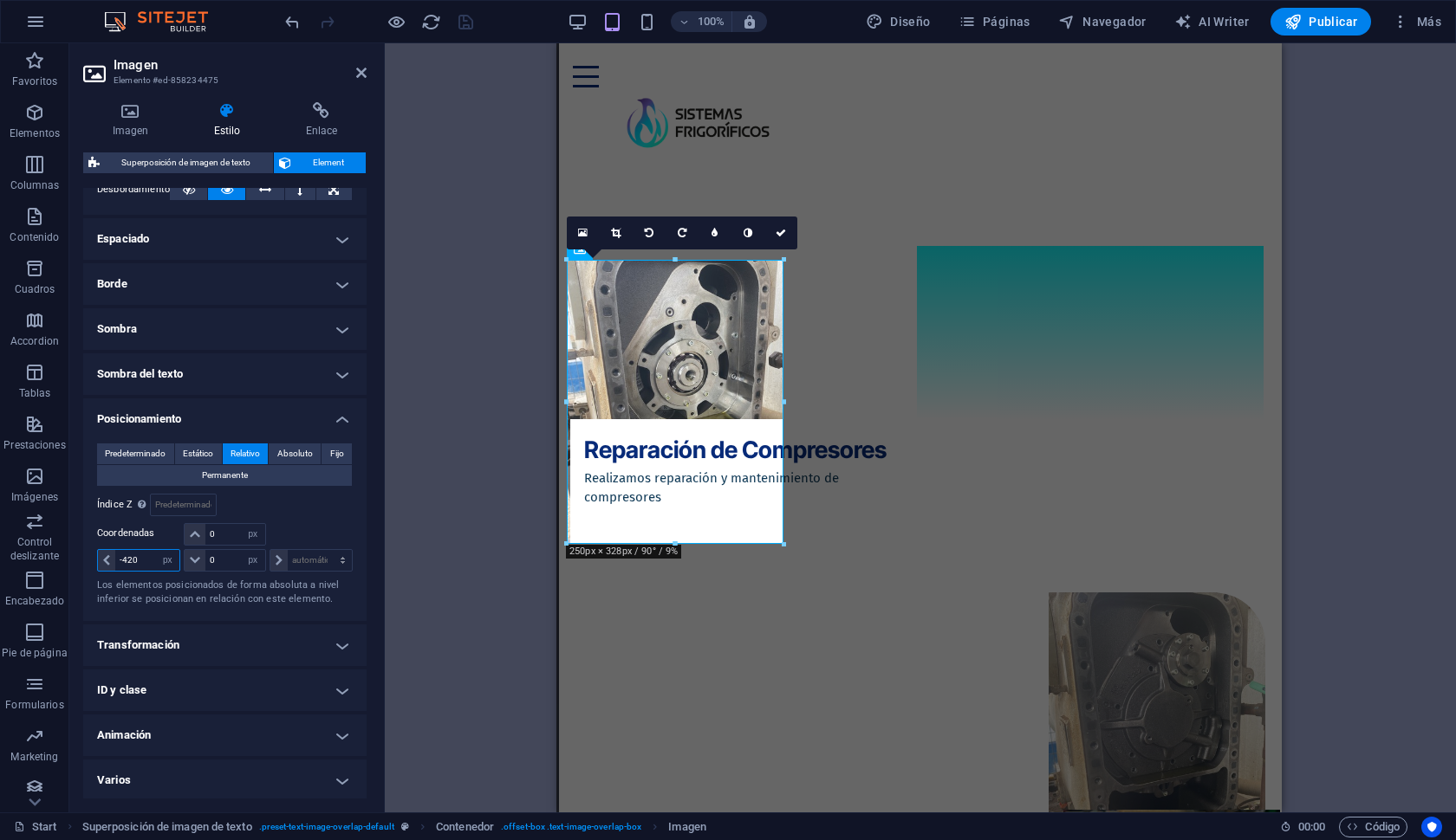
click at [147, 553] on input "-420" at bounding box center [147, 560] width 64 height 21
type input "-450"
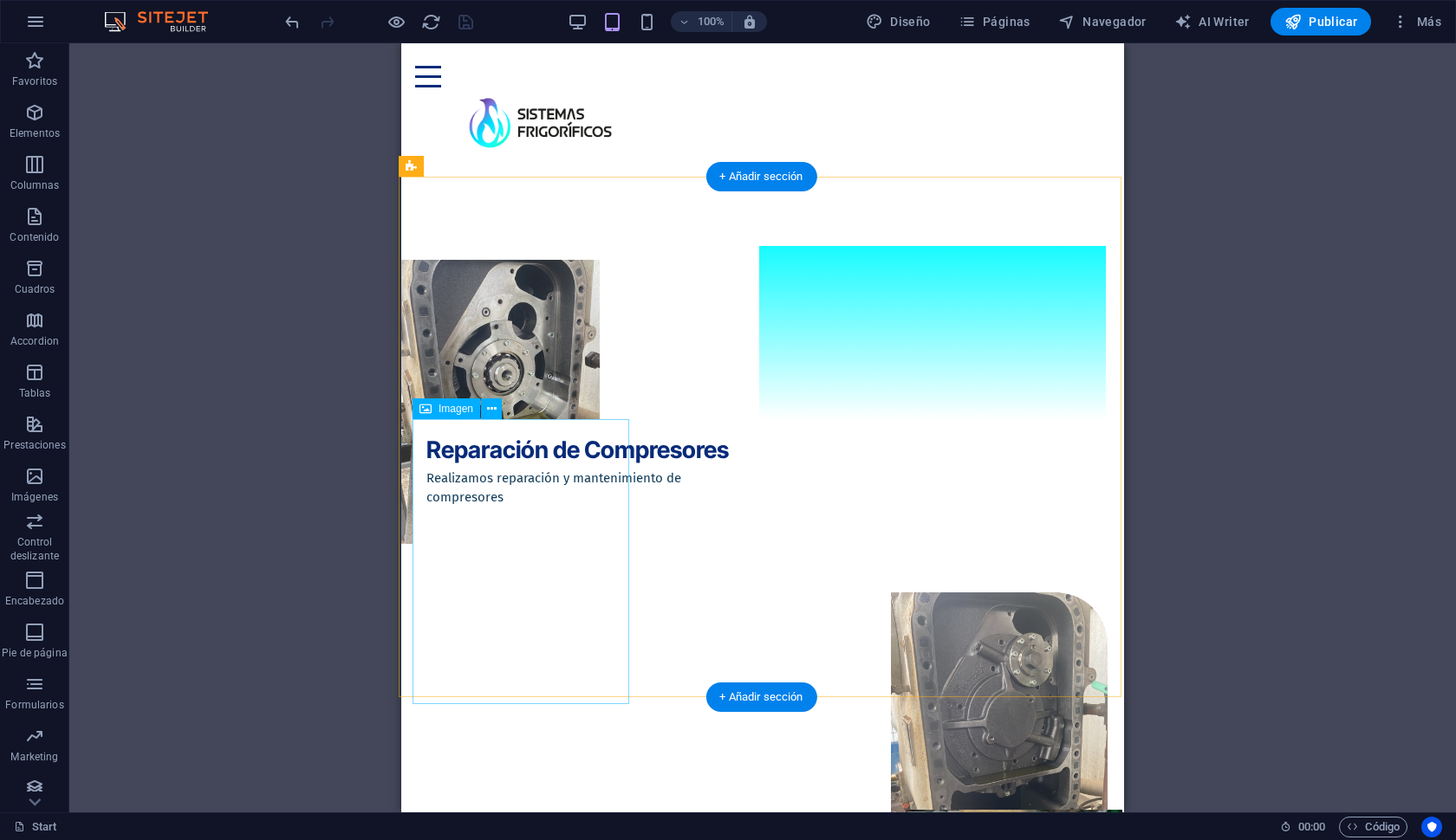
click at [570, 626] on figure at bounding box center [759, 735] width 695 height 285
select select "px"
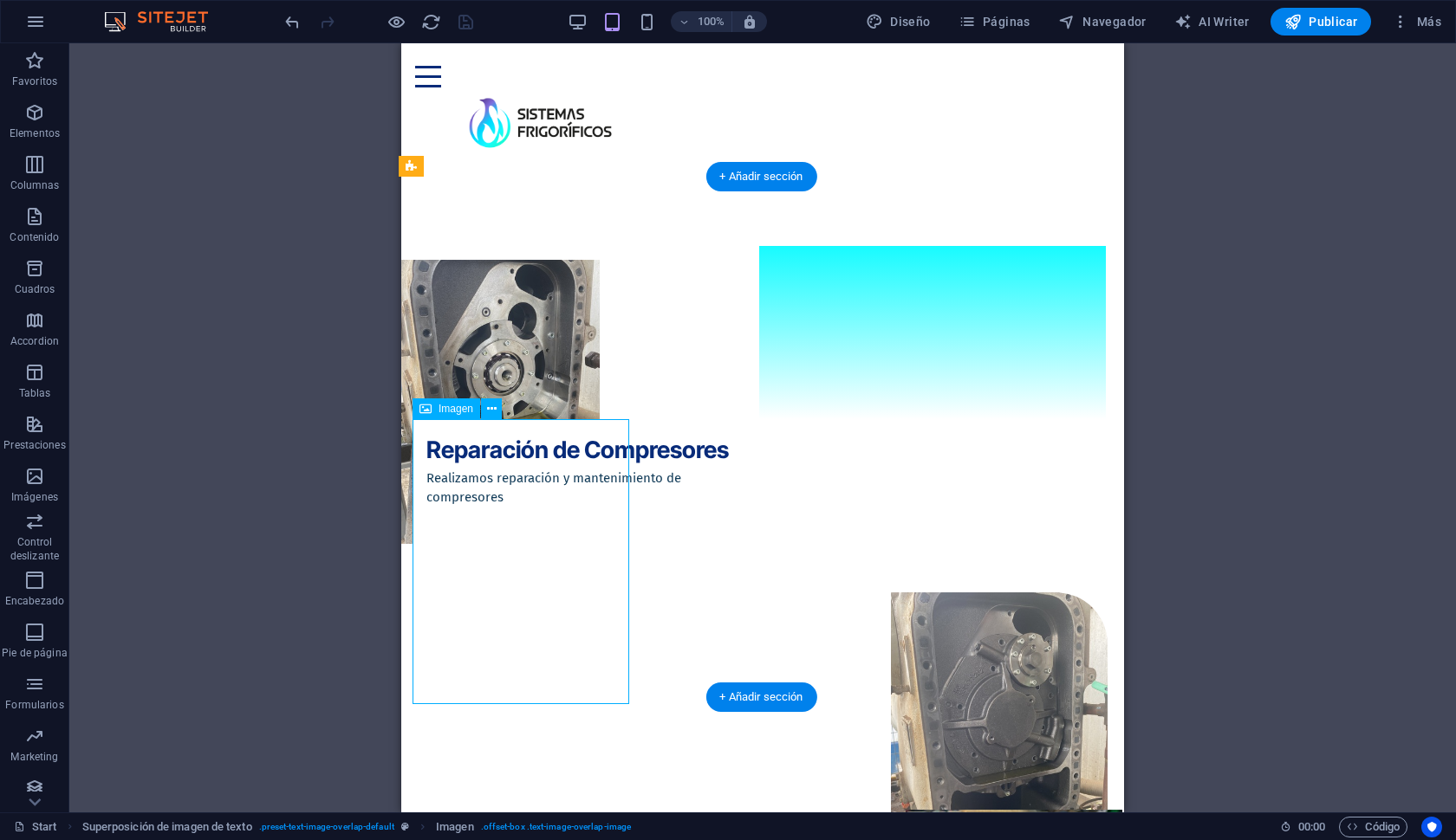
select select "px"
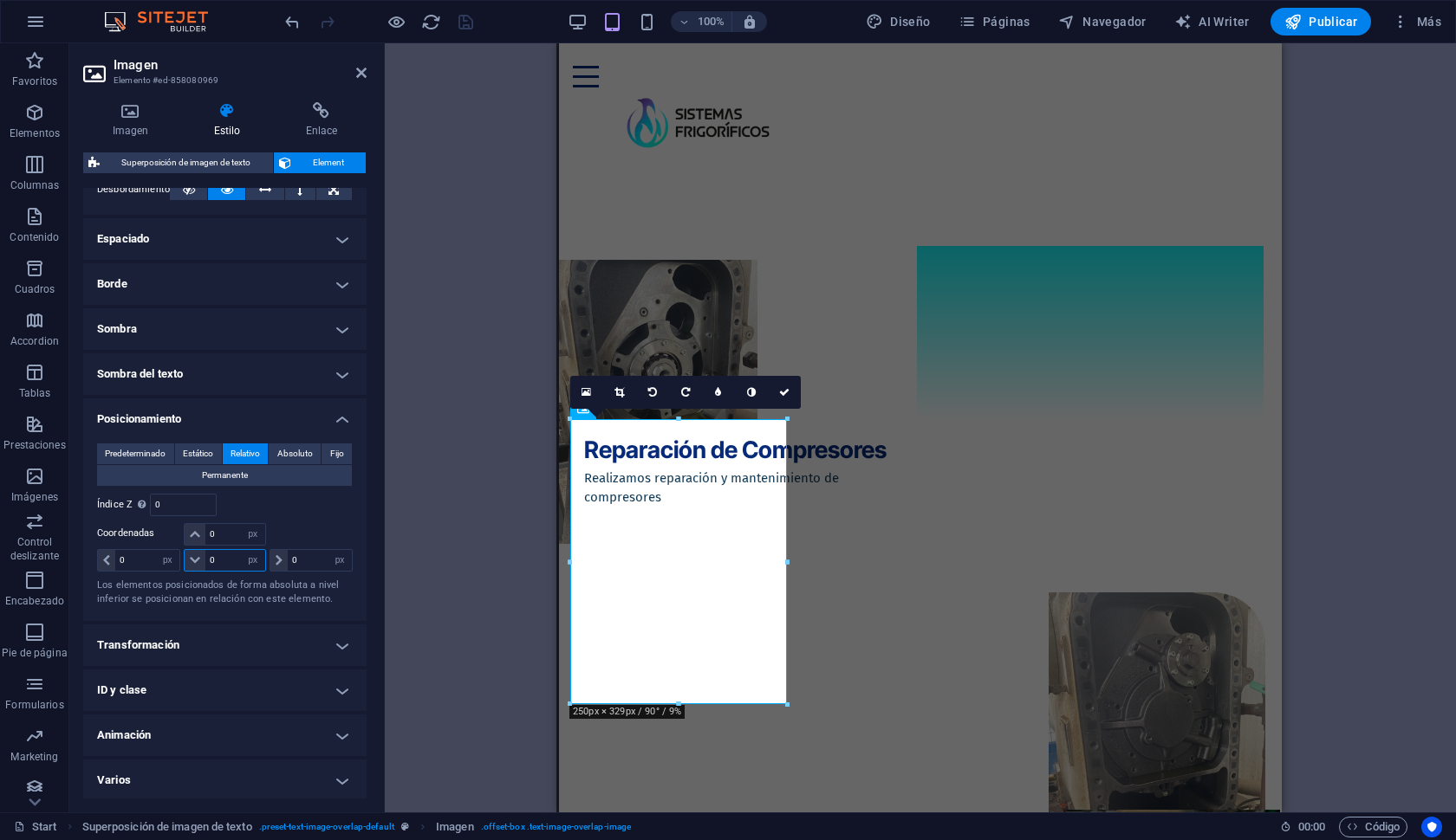
click at [232, 561] on input "0" at bounding box center [235, 560] width 59 height 21
type input "100"
click at [232, 560] on input "100" at bounding box center [235, 560] width 59 height 21
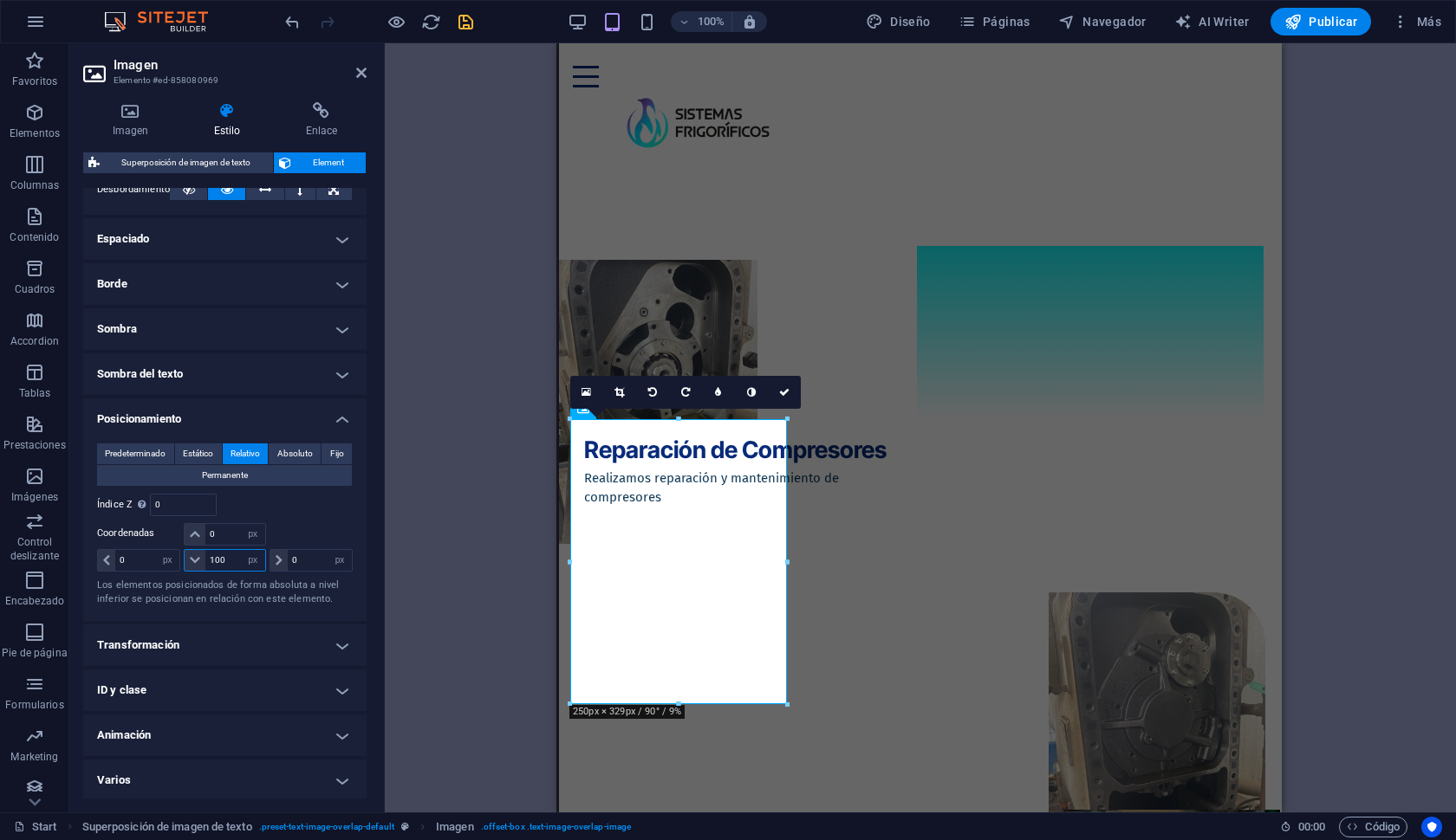
click at [232, 560] on input "100" at bounding box center [235, 560] width 59 height 21
click at [231, 535] on input "0" at bounding box center [235, 535] width 59 height 21
type input "-100"
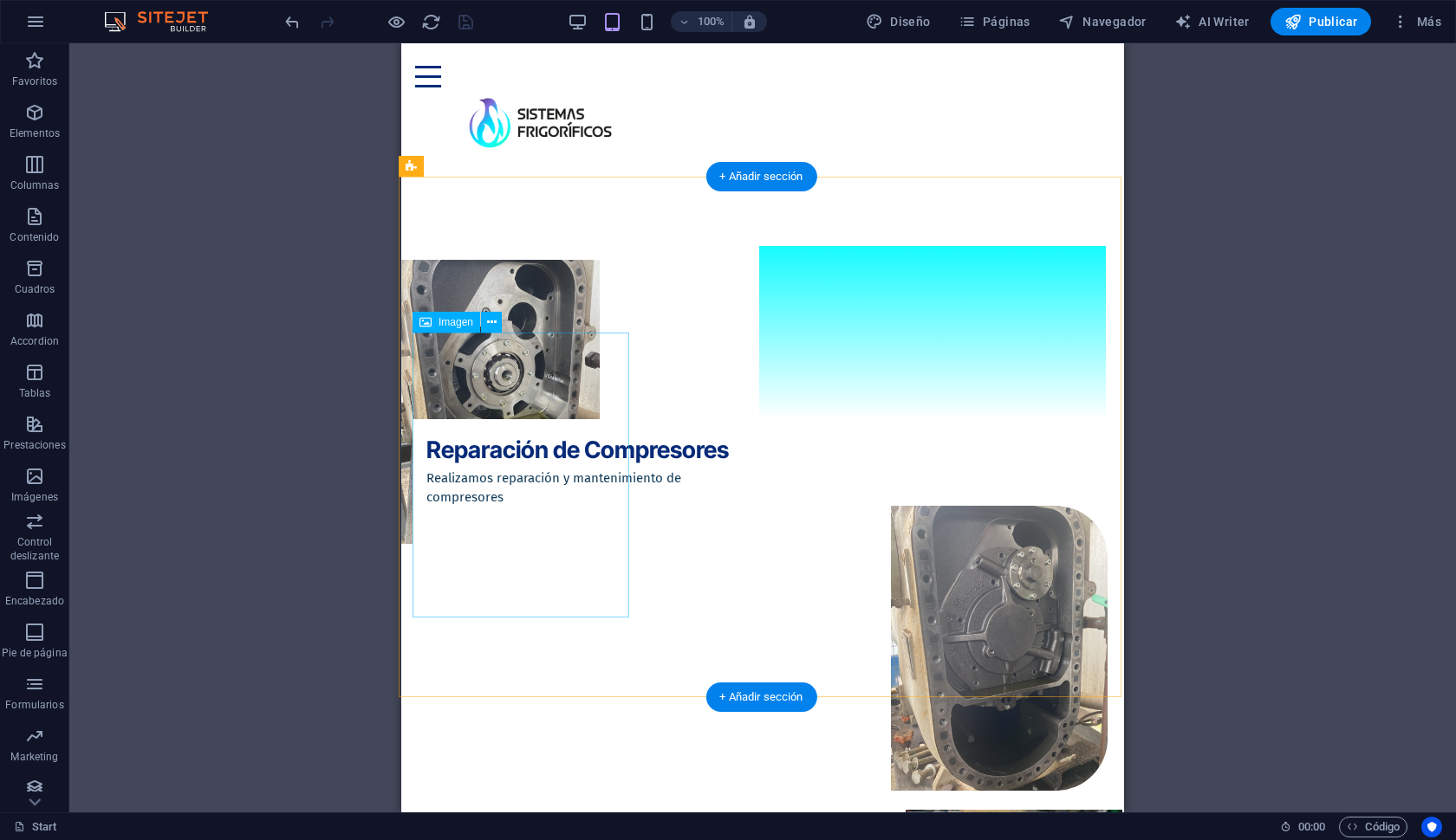
click at [569, 553] on figure at bounding box center [759, 649] width 695 height 285
click at [569, 557] on figure at bounding box center [759, 649] width 695 height 285
select select "px"
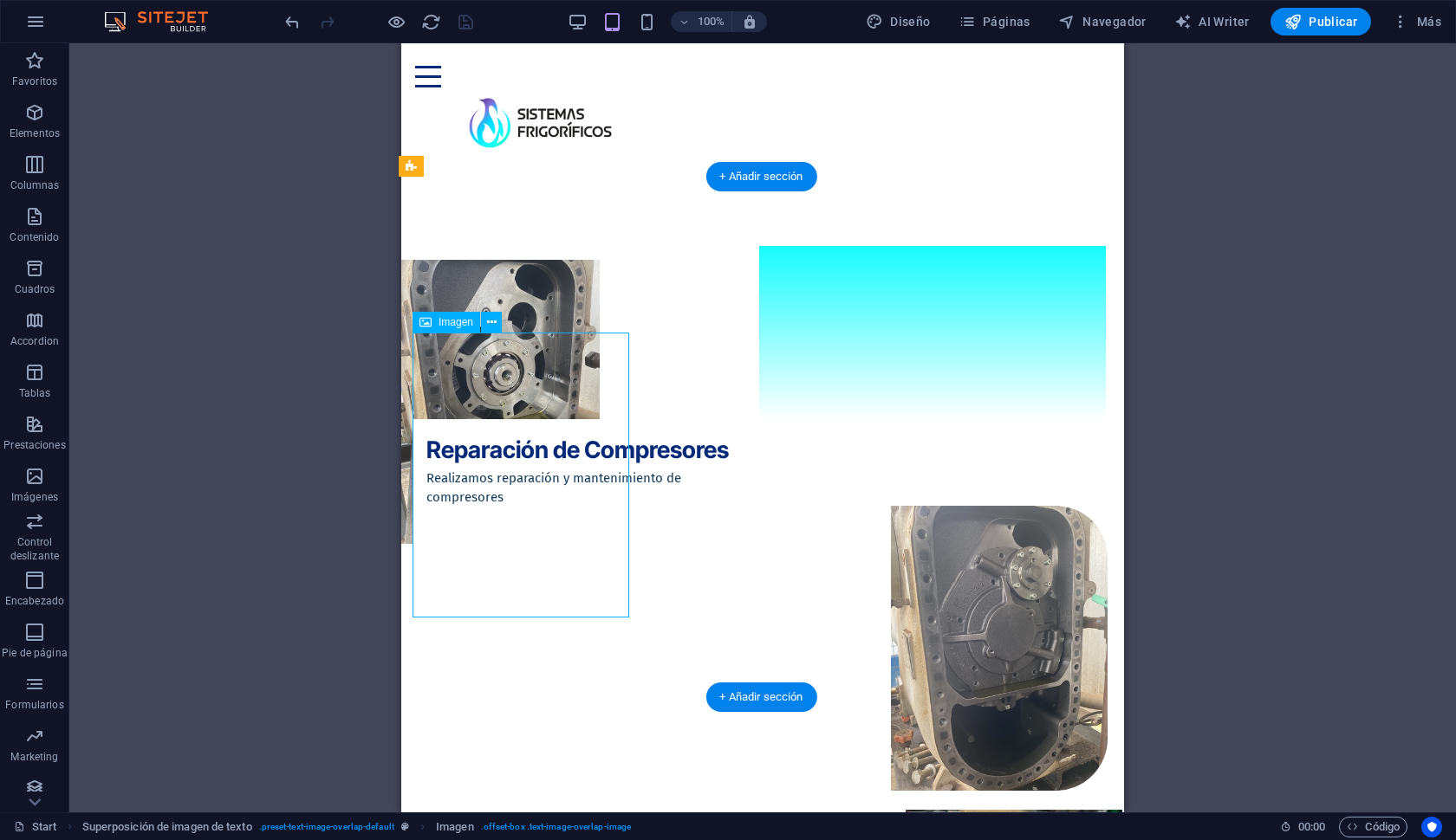
select select "px"
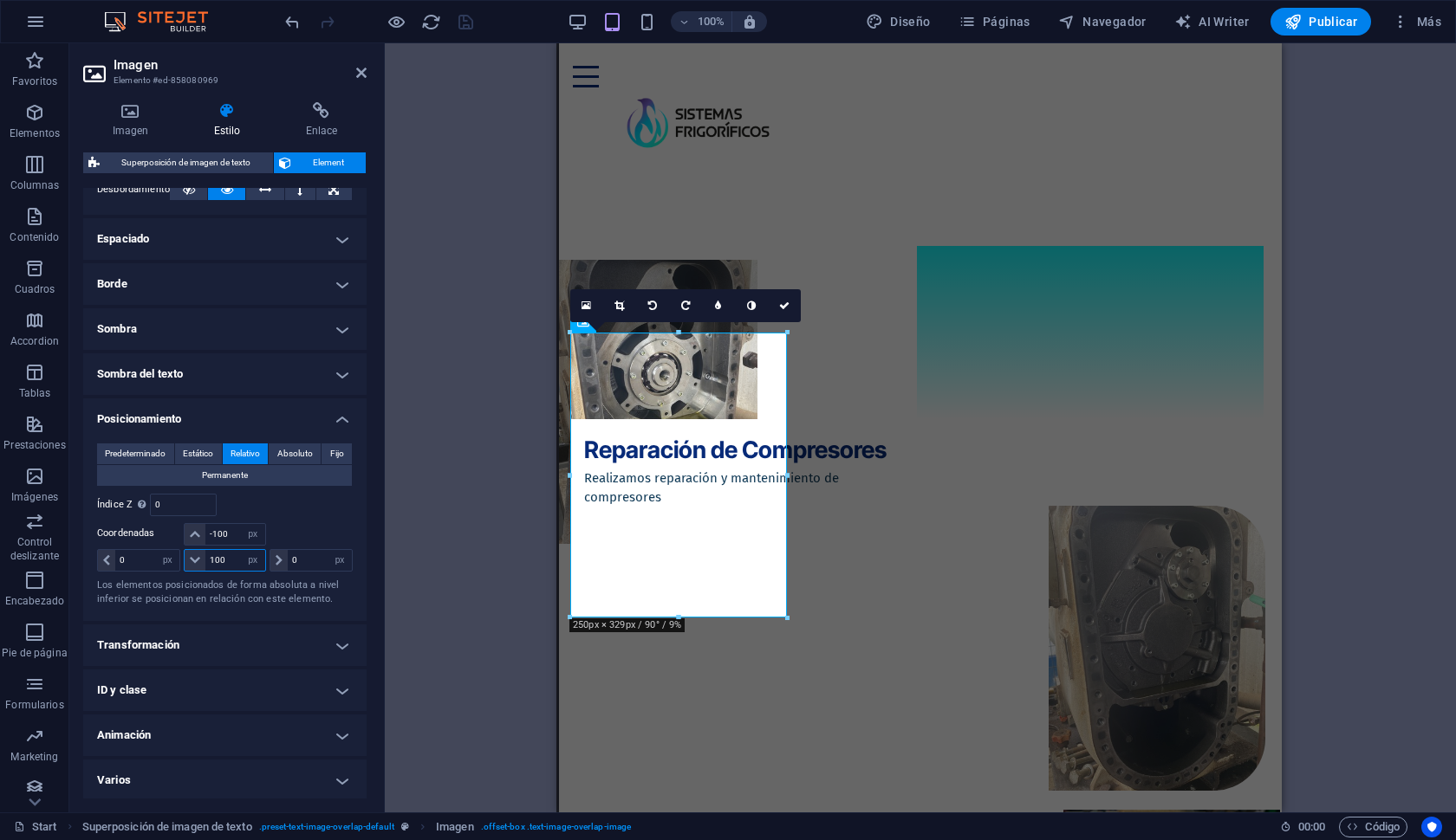
click at [232, 557] on input "100" at bounding box center [235, 560] width 59 height 21
type input "0"
click at [230, 535] on input "-100" at bounding box center [235, 535] width 59 height 21
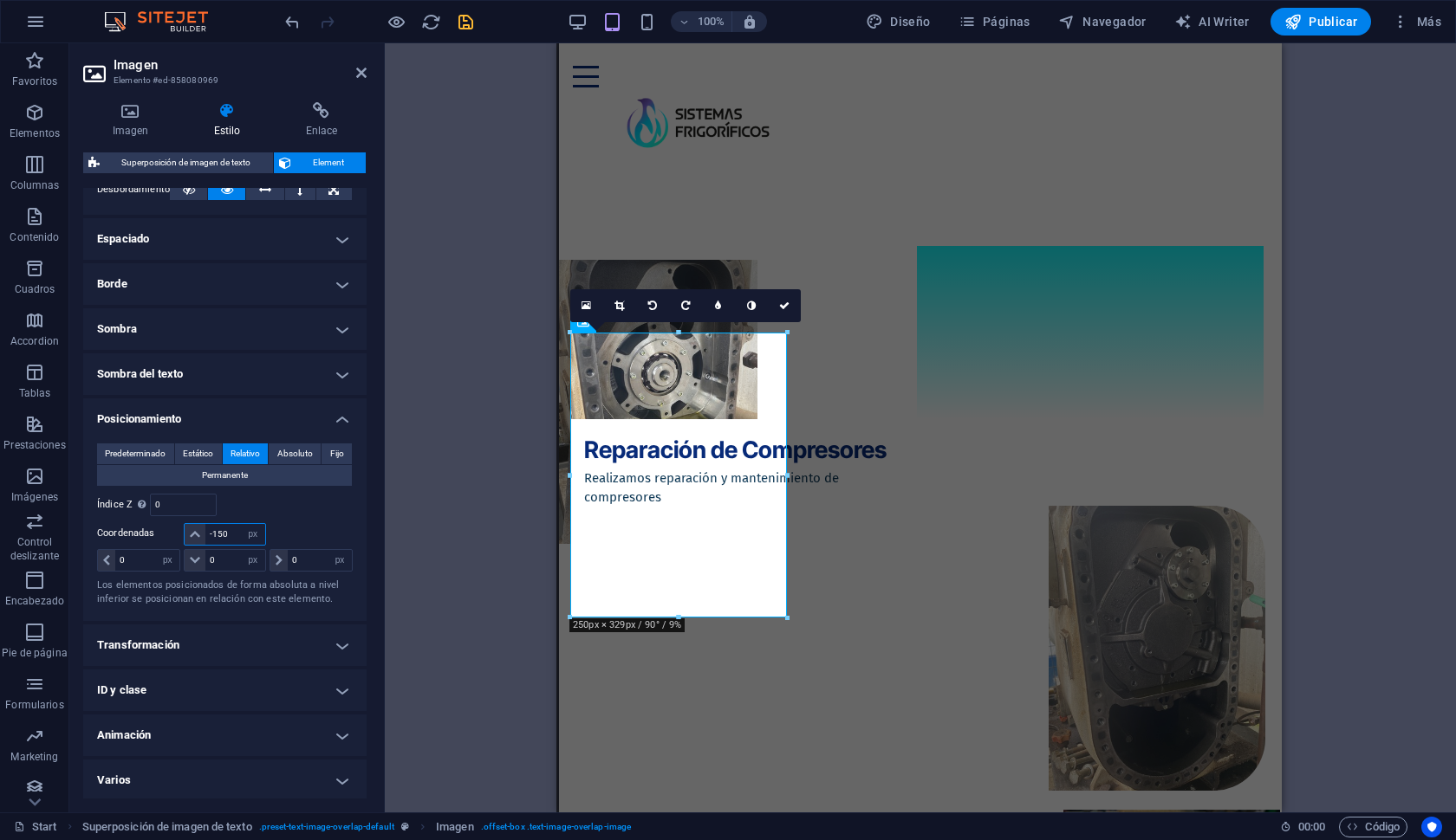
type input "-150"
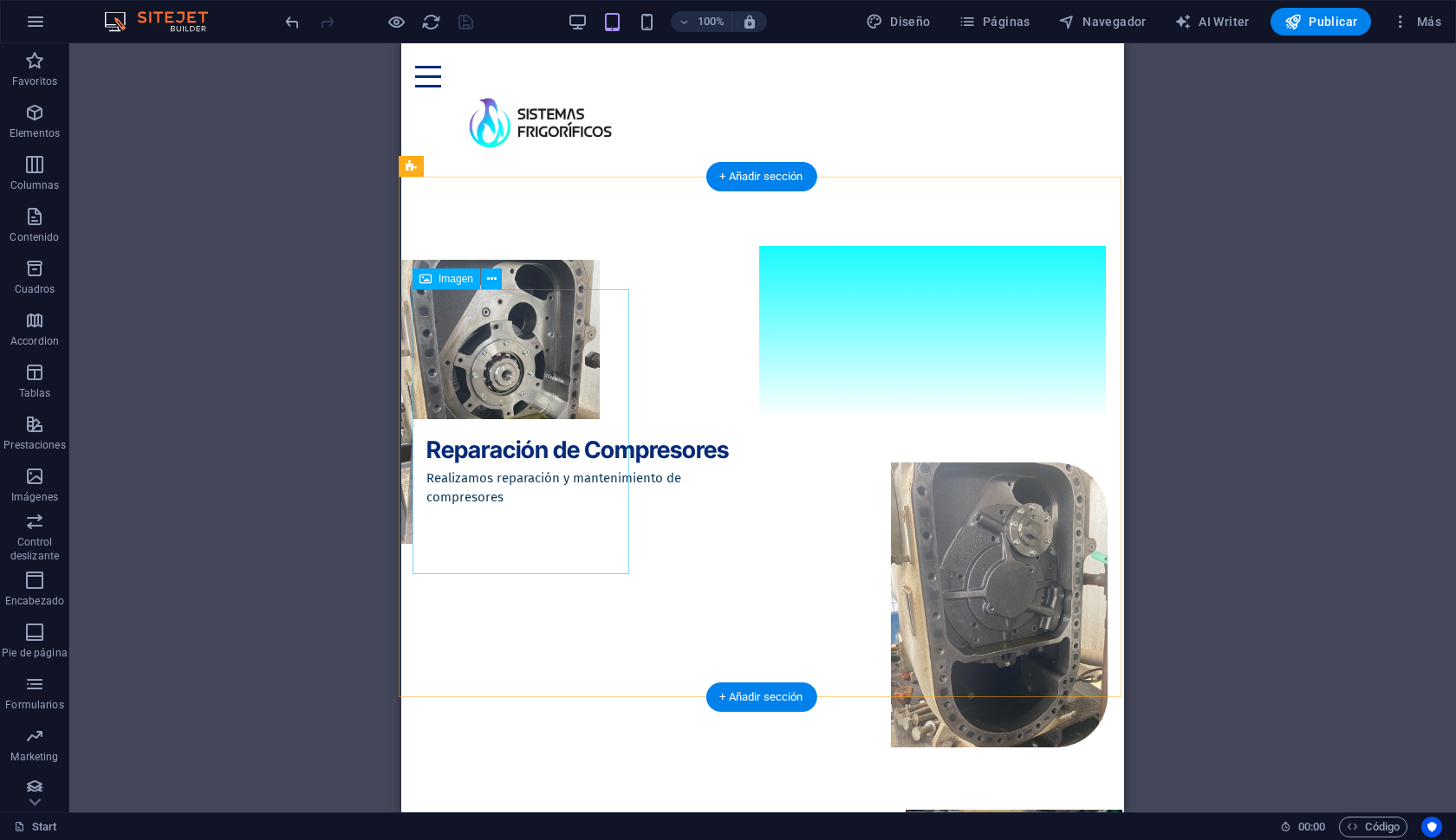
click at [491, 557] on figure at bounding box center [759, 605] width 695 height 285
select select "px"
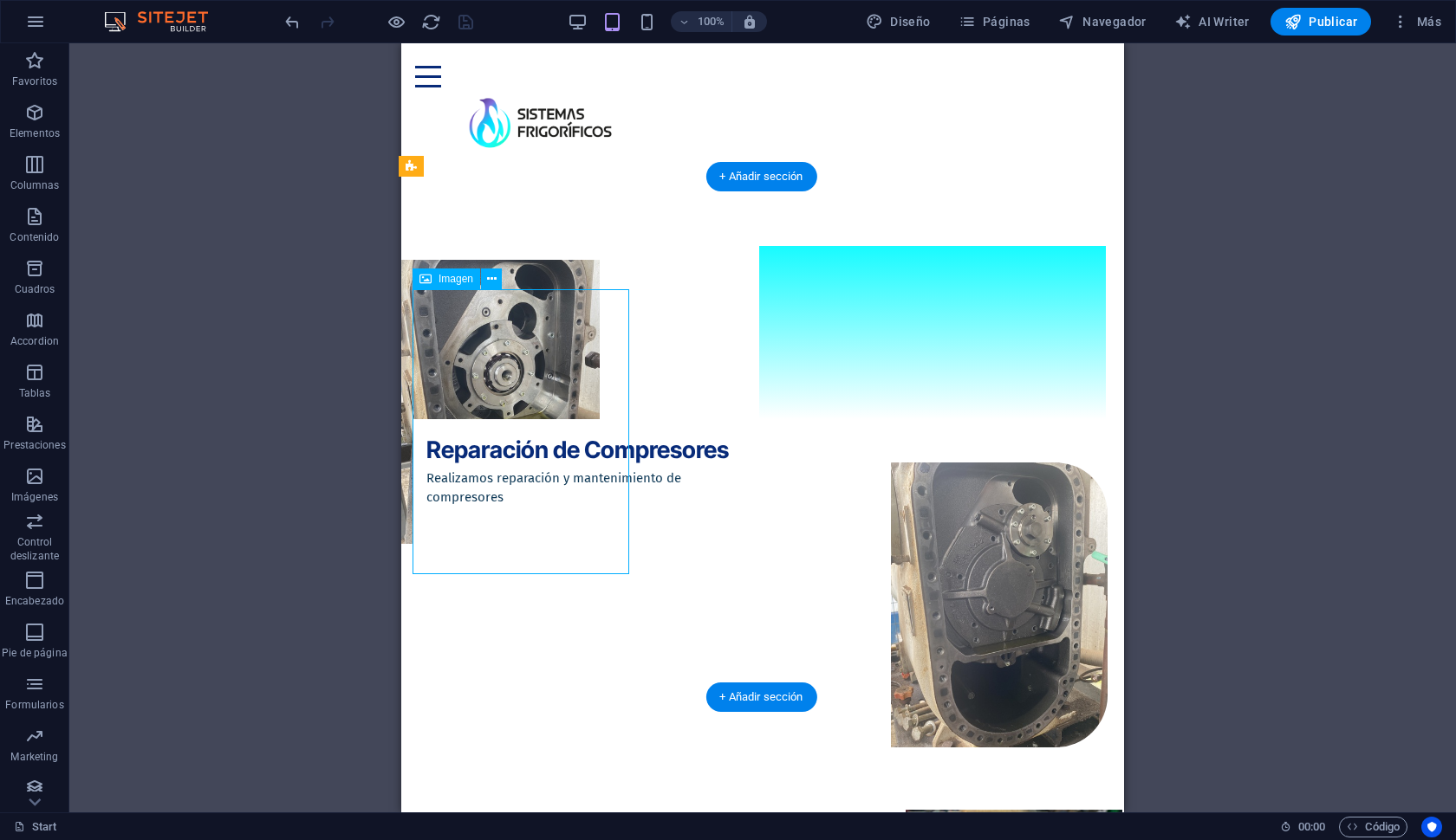
select select "px"
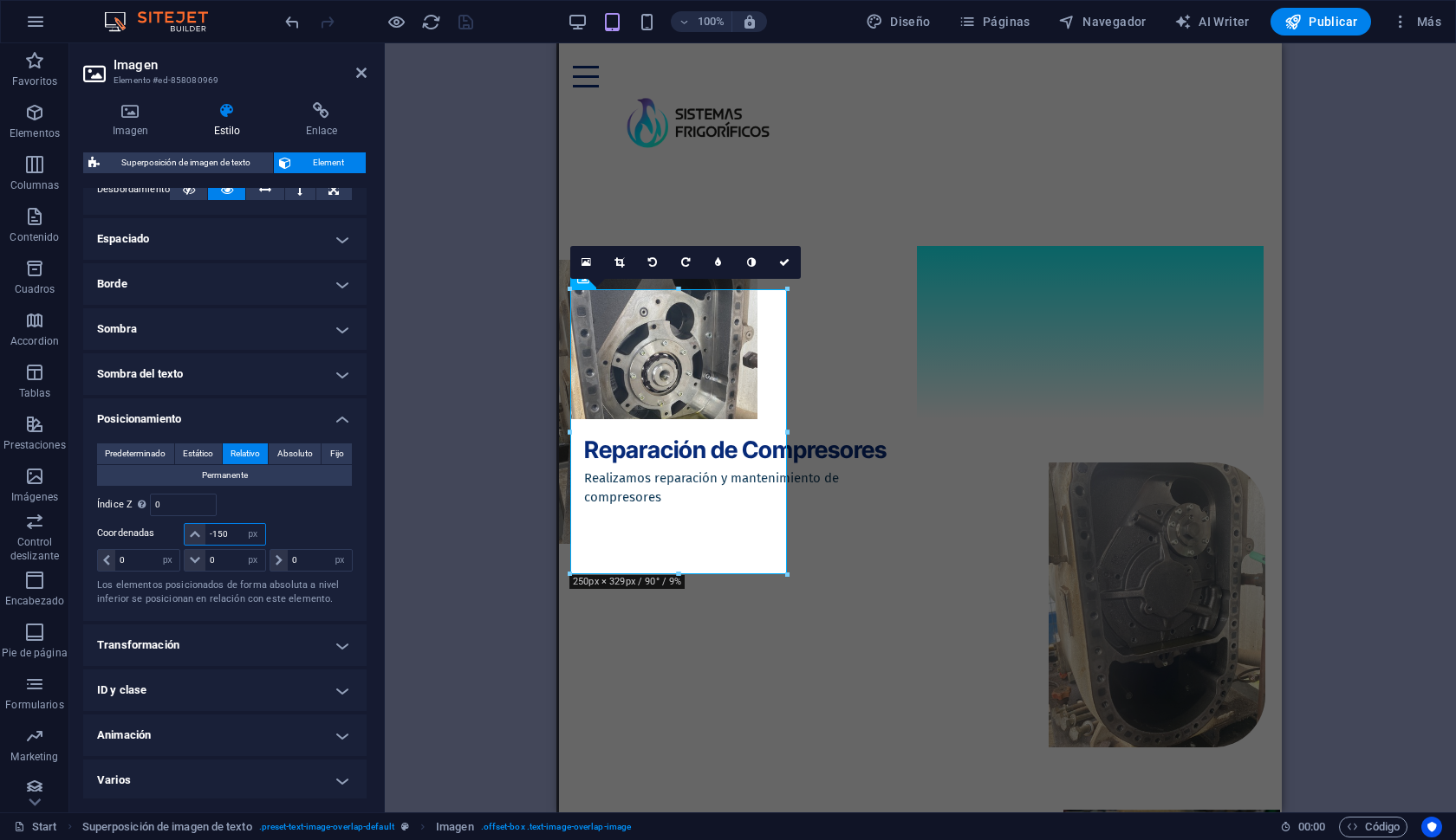
click at [234, 533] on input "-150" at bounding box center [235, 535] width 59 height 21
type input "-170"
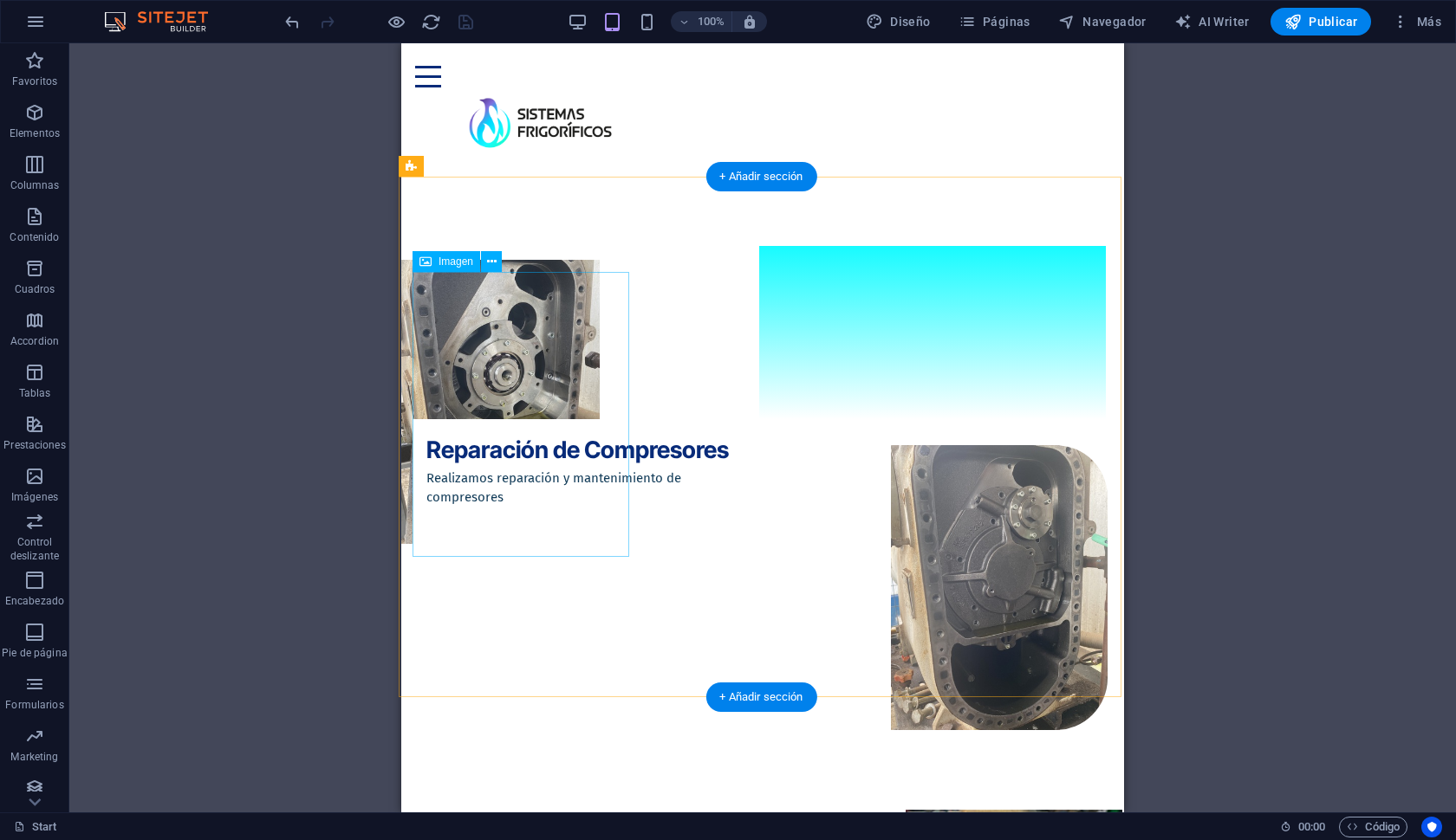
click at [616, 445] on figure at bounding box center [759, 588] width 695 height 285
select select "px"
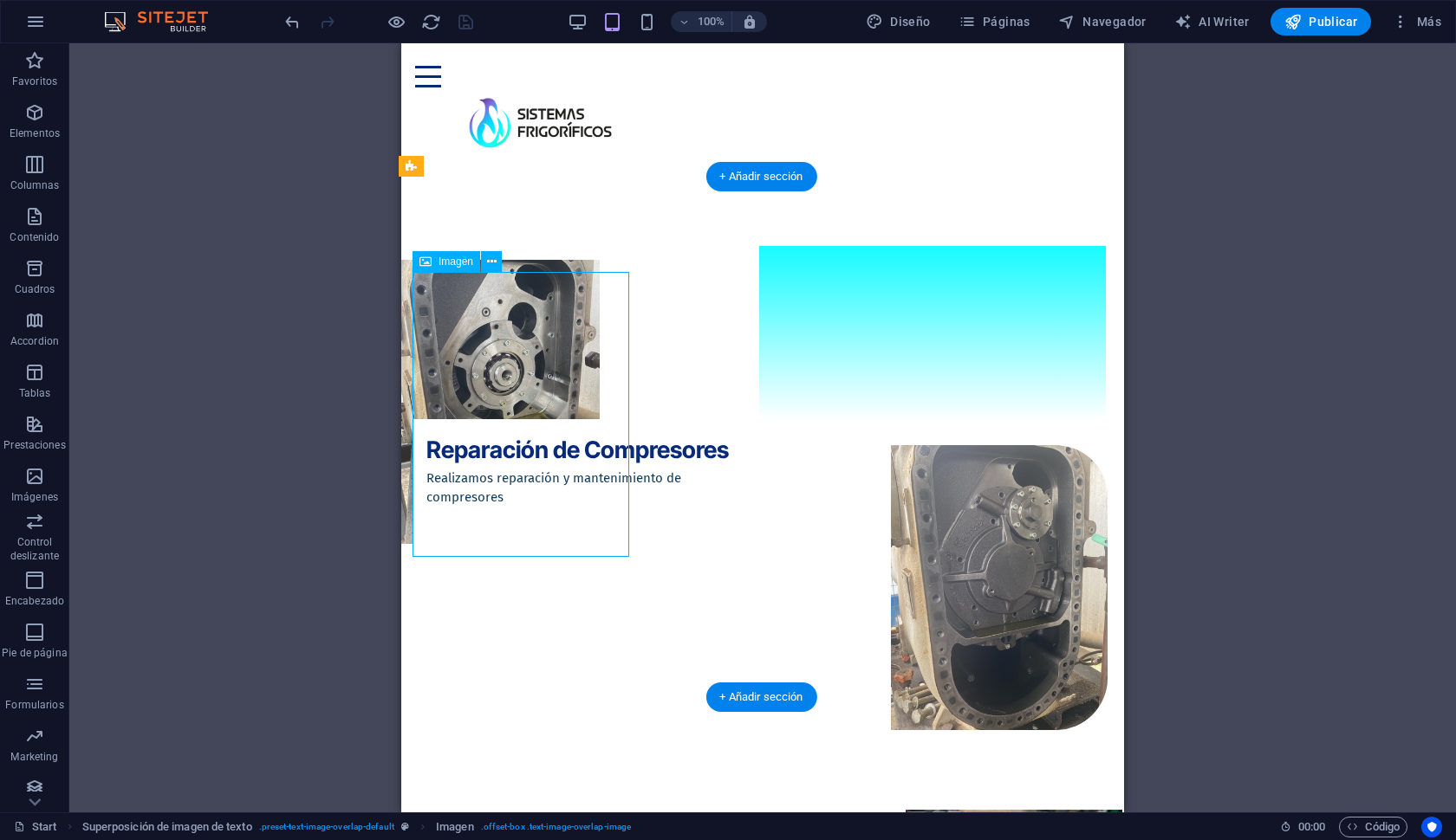
select select "px"
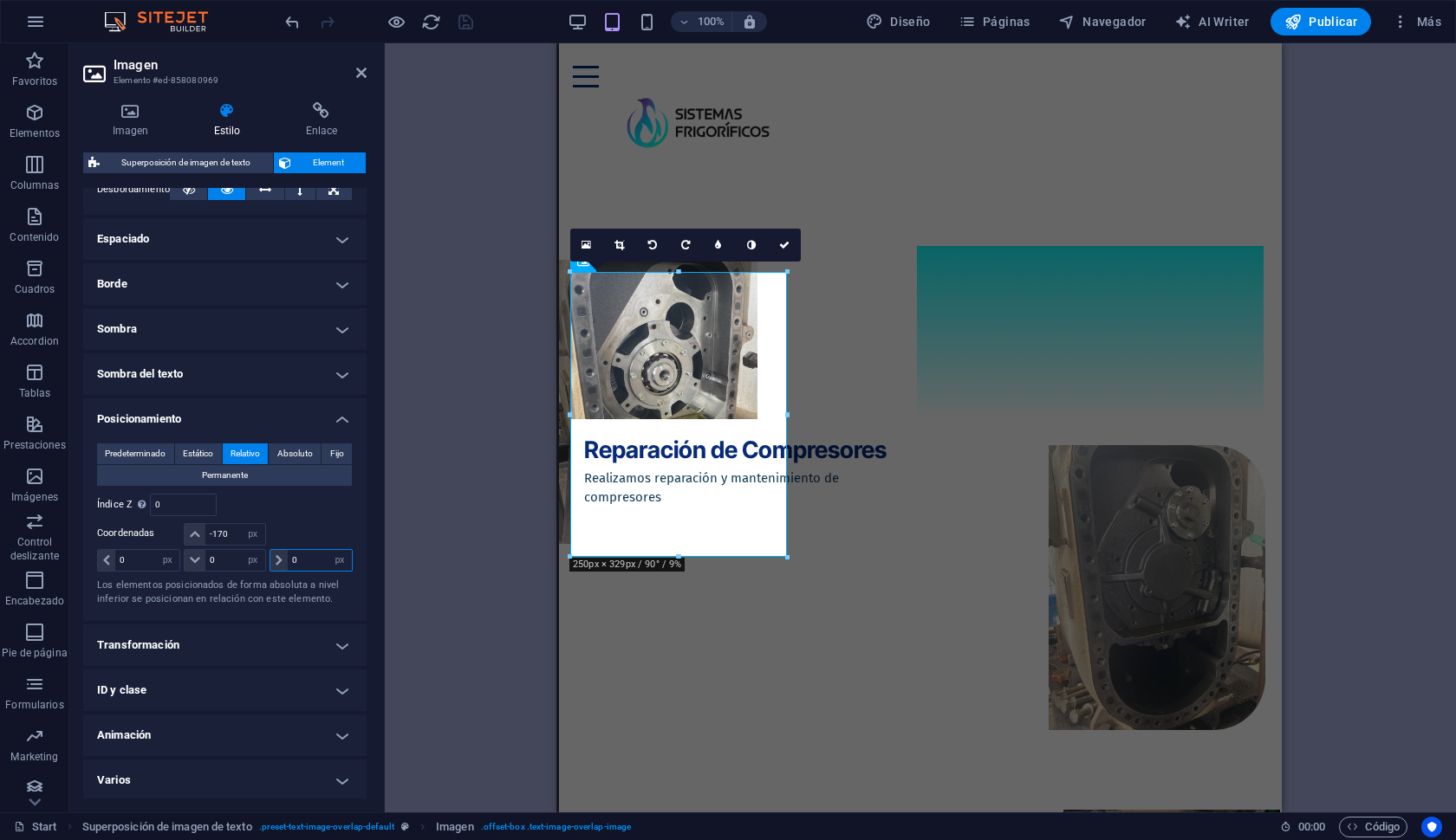
click at [305, 554] on input "0" at bounding box center [319, 560] width 64 height 21
click at [305, 554] on input "100" at bounding box center [319, 560] width 64 height 21
type input "-100"
click at [305, 554] on input "-100" at bounding box center [319, 560] width 64 height 21
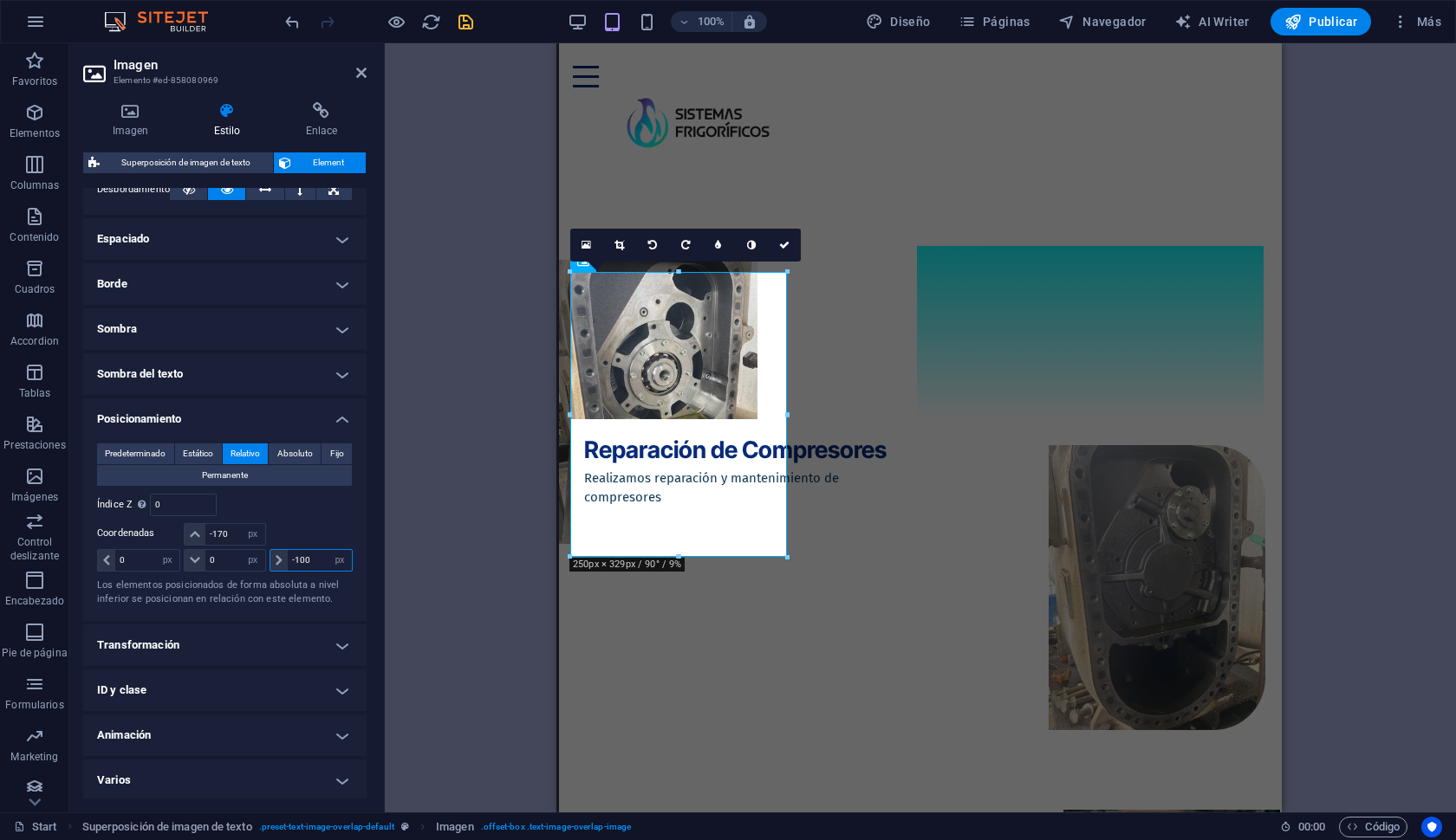
click at [305, 554] on input "-100" at bounding box center [319, 560] width 64 height 21
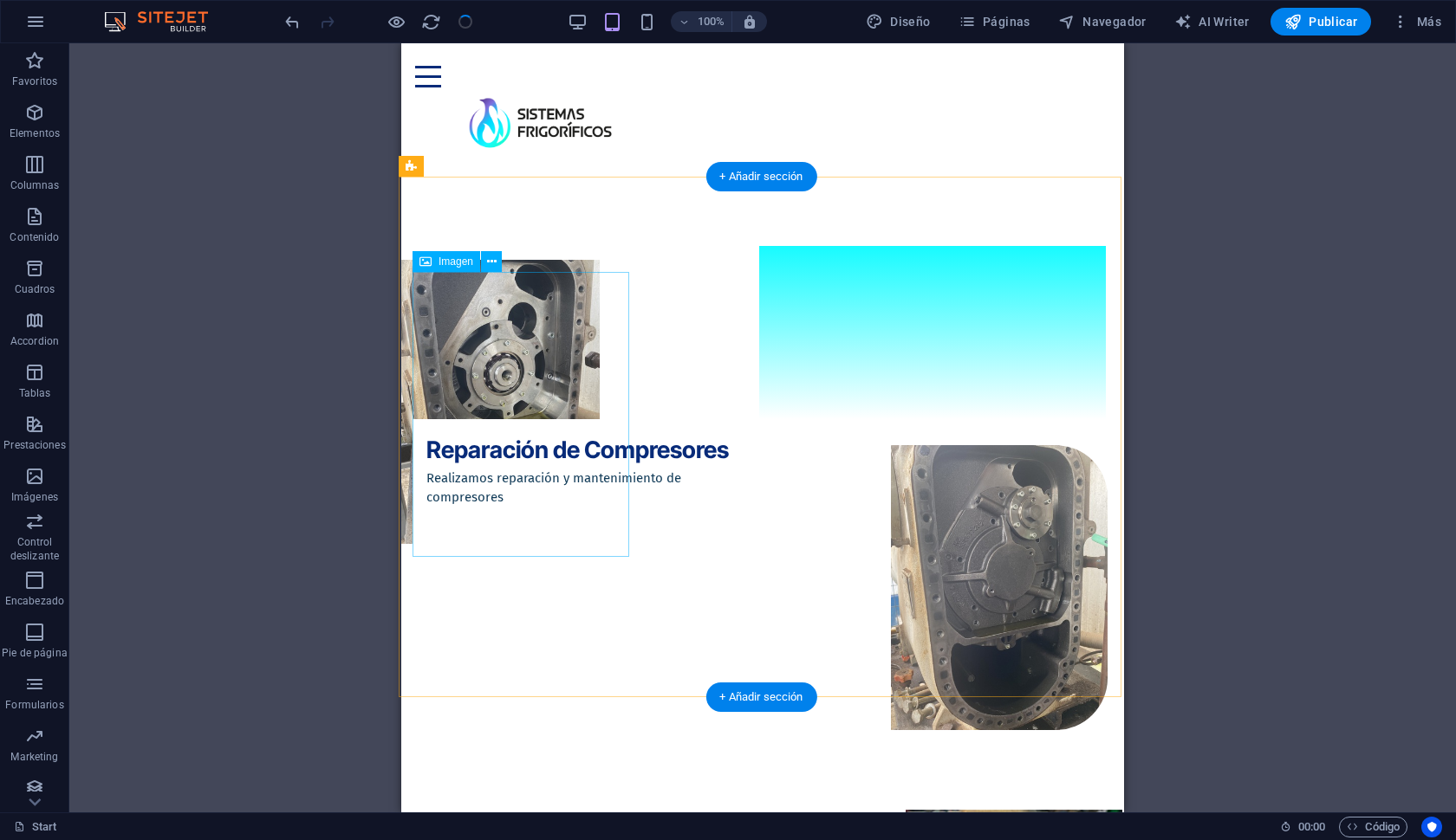
click at [607, 445] on figure at bounding box center [759, 588] width 695 height 285
select select "px"
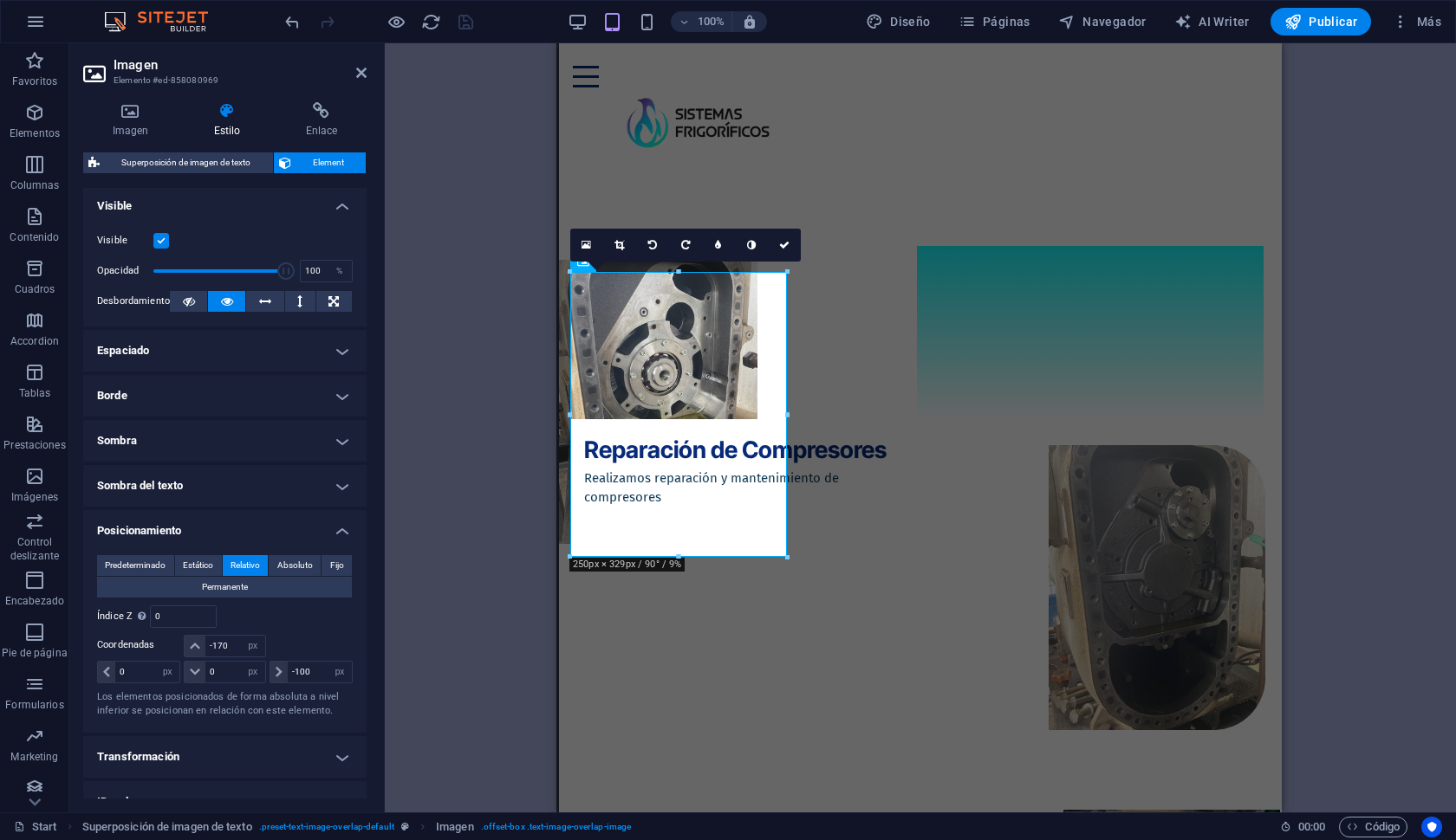
scroll to position [264, 0]
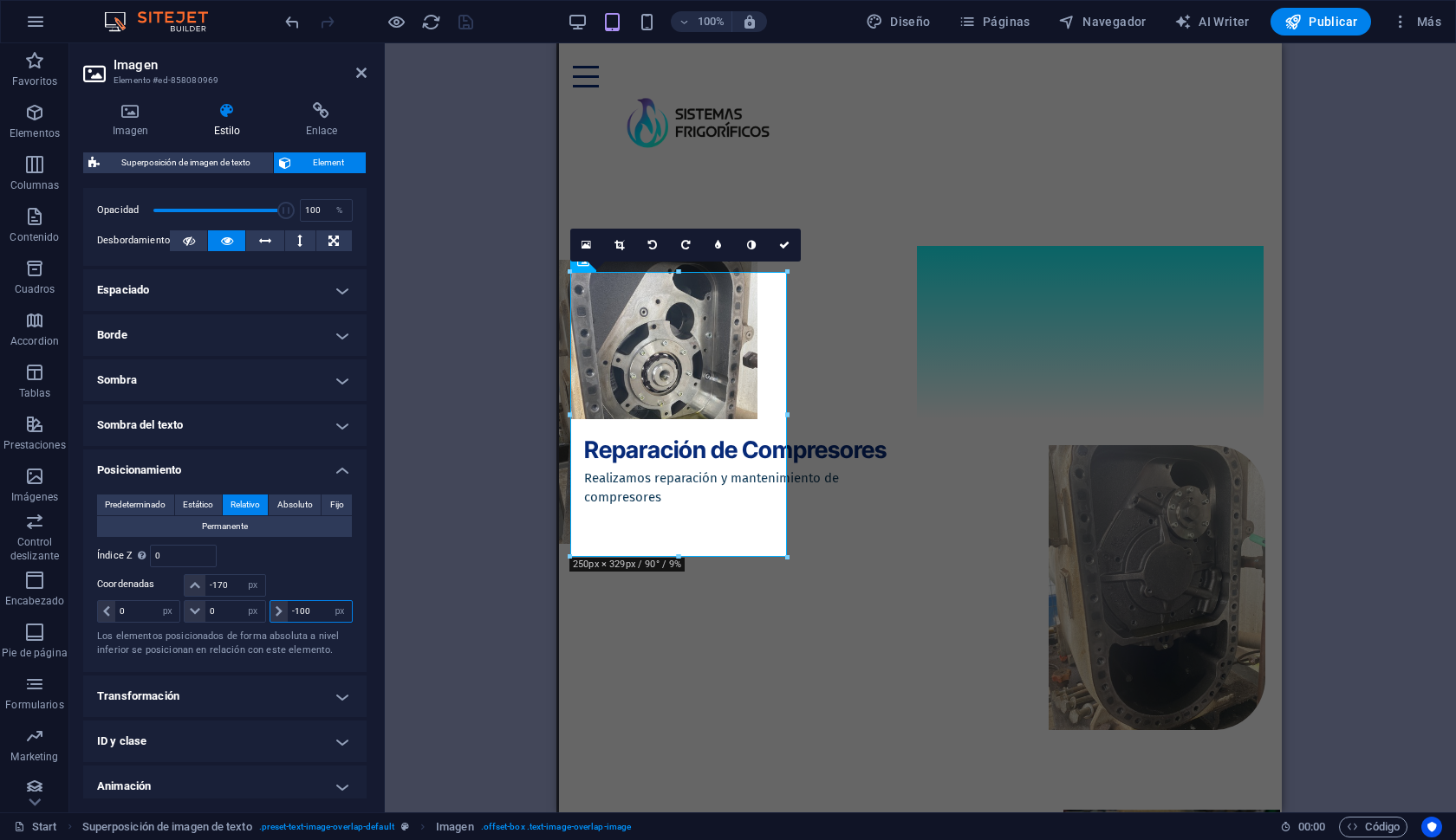
click at [297, 610] on input "-100" at bounding box center [319, 612] width 64 height 21
click at [144, 615] on input "0" at bounding box center [147, 612] width 64 height 21
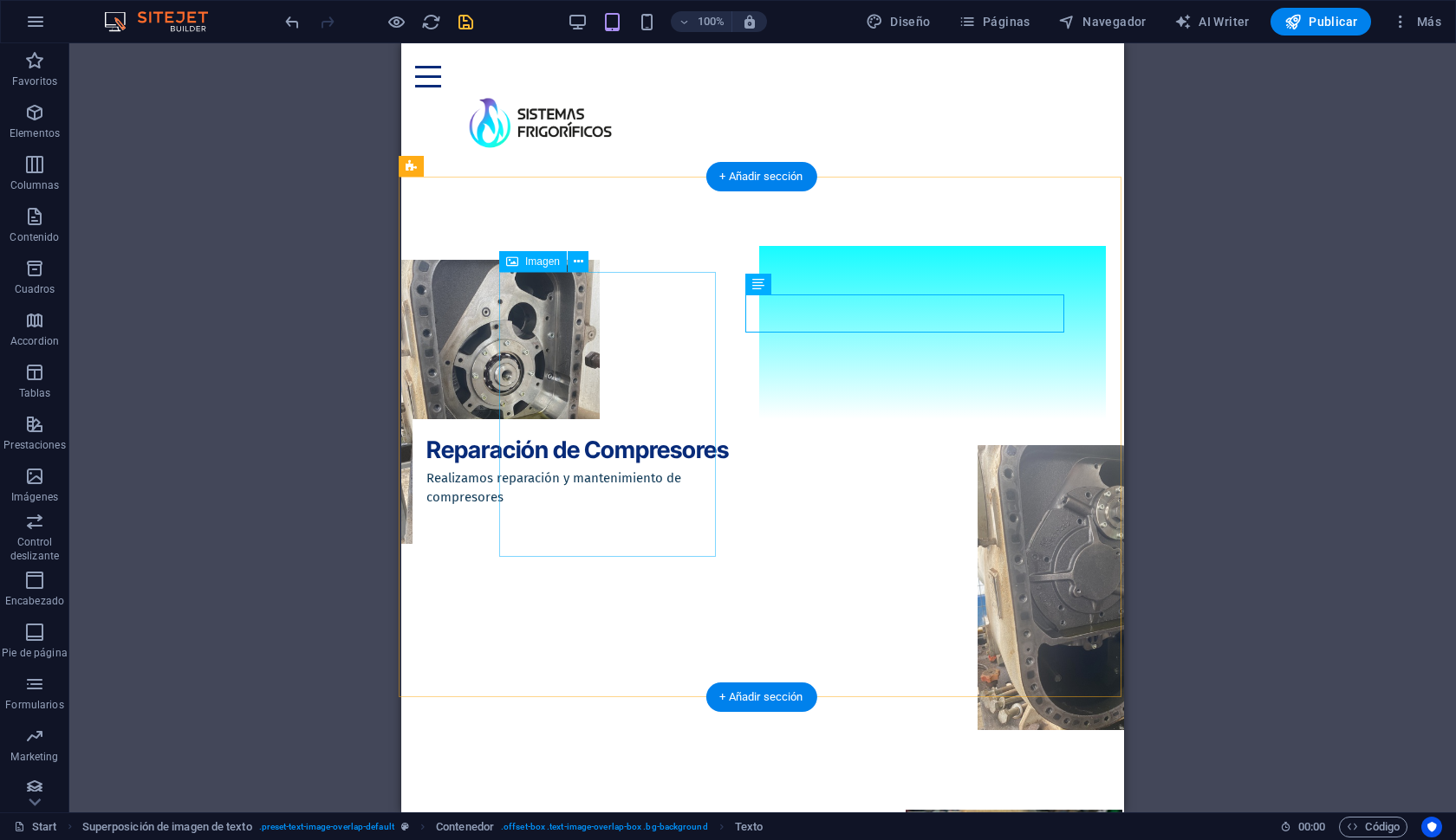
click at [625, 445] on figure at bounding box center [846, 588] width 695 height 285
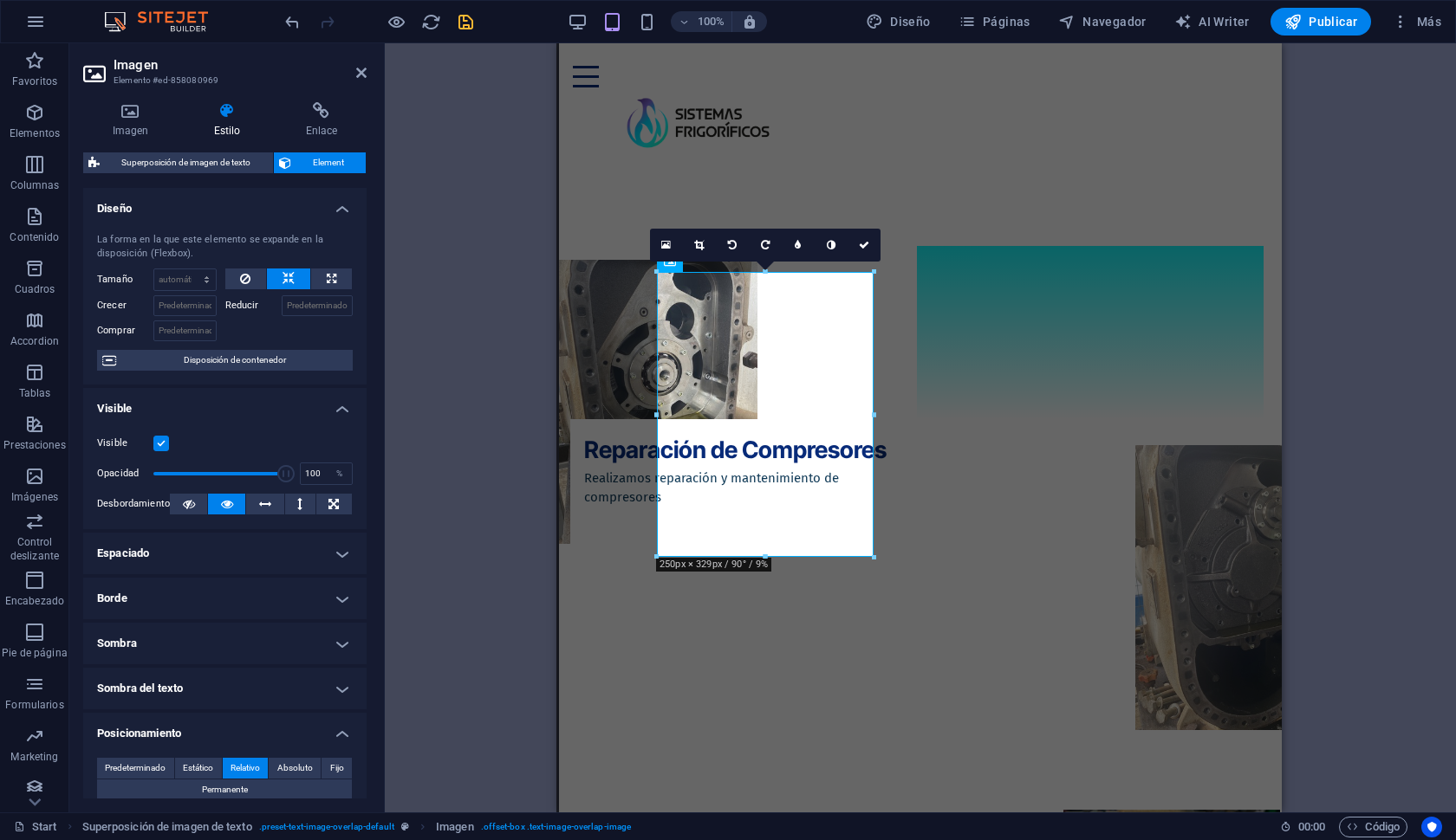
scroll to position [174, 0]
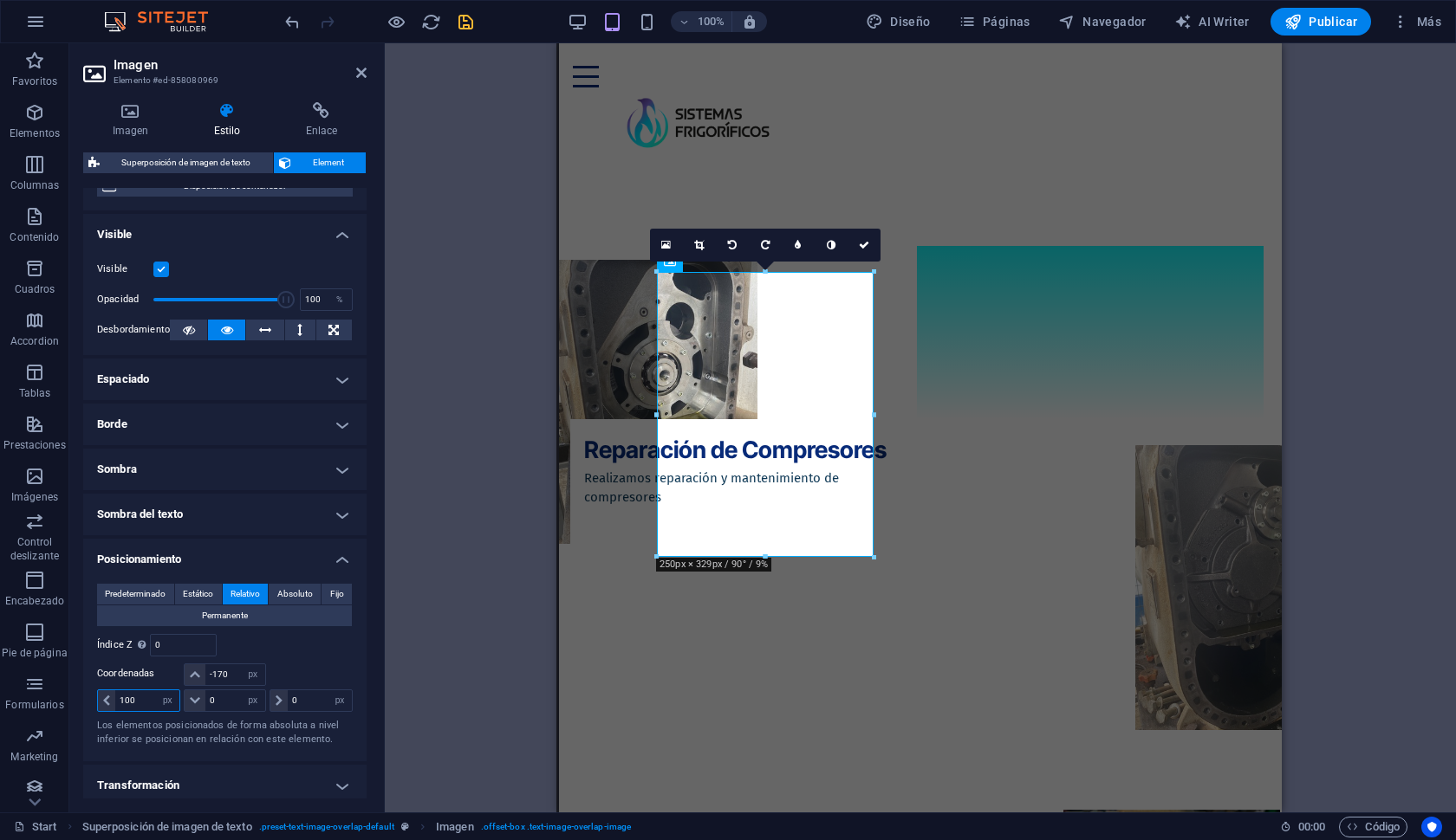
click at [135, 707] on input "100" at bounding box center [147, 701] width 64 height 21
click at [121, 701] on input "100" at bounding box center [147, 701] width 64 height 21
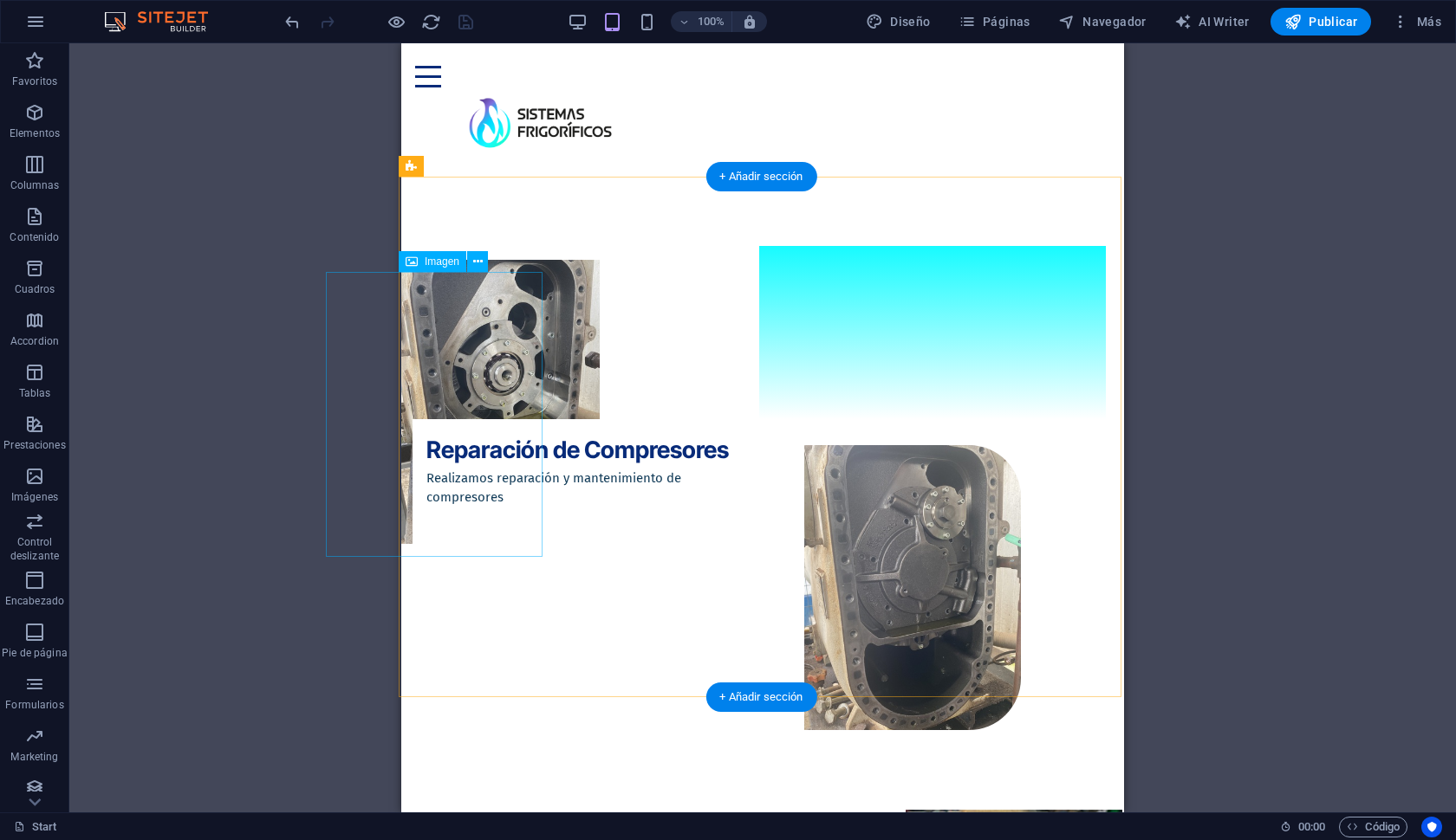
click at [460, 547] on figure at bounding box center [673, 588] width 695 height 285
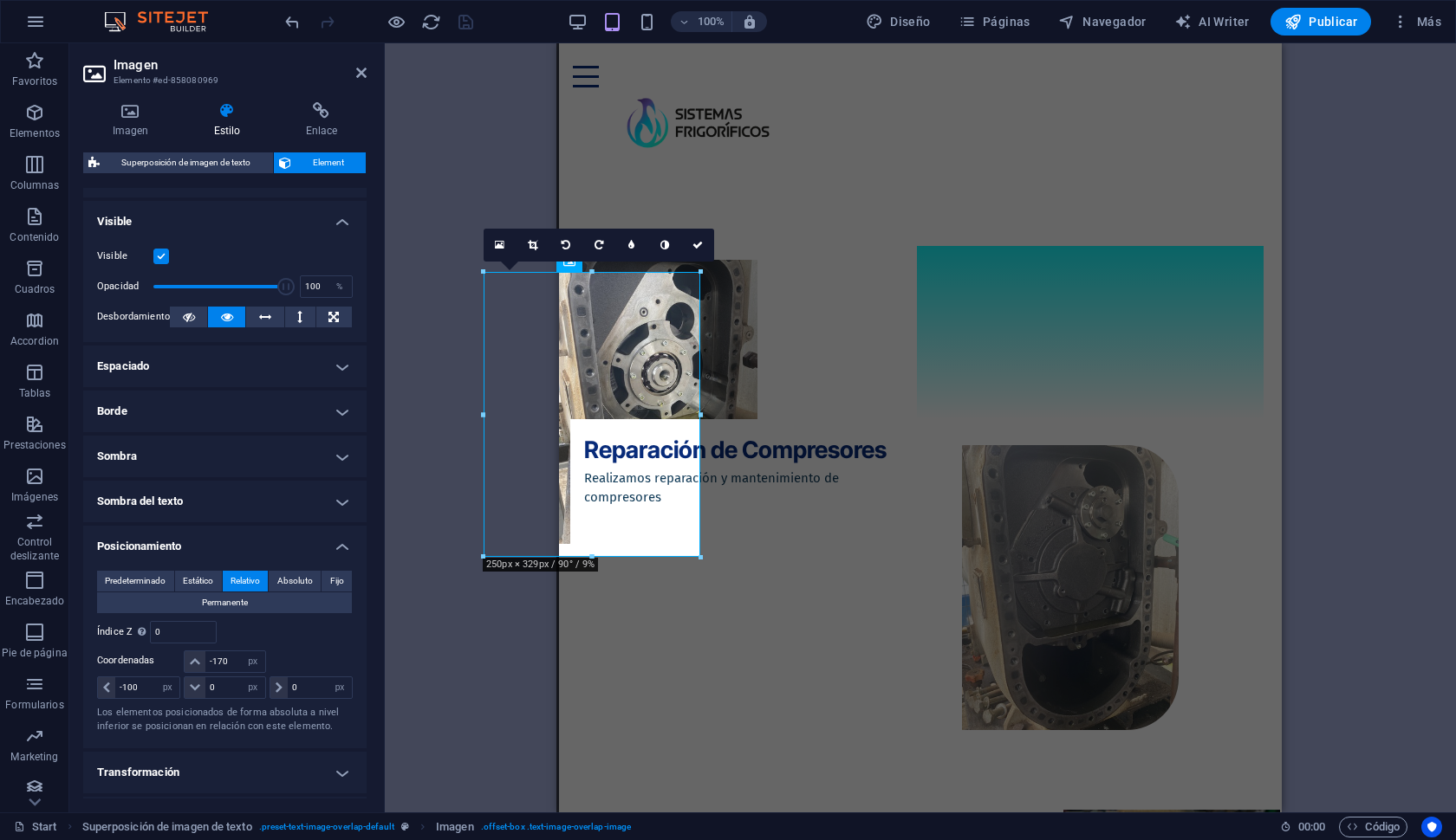
scroll to position [221, 0]
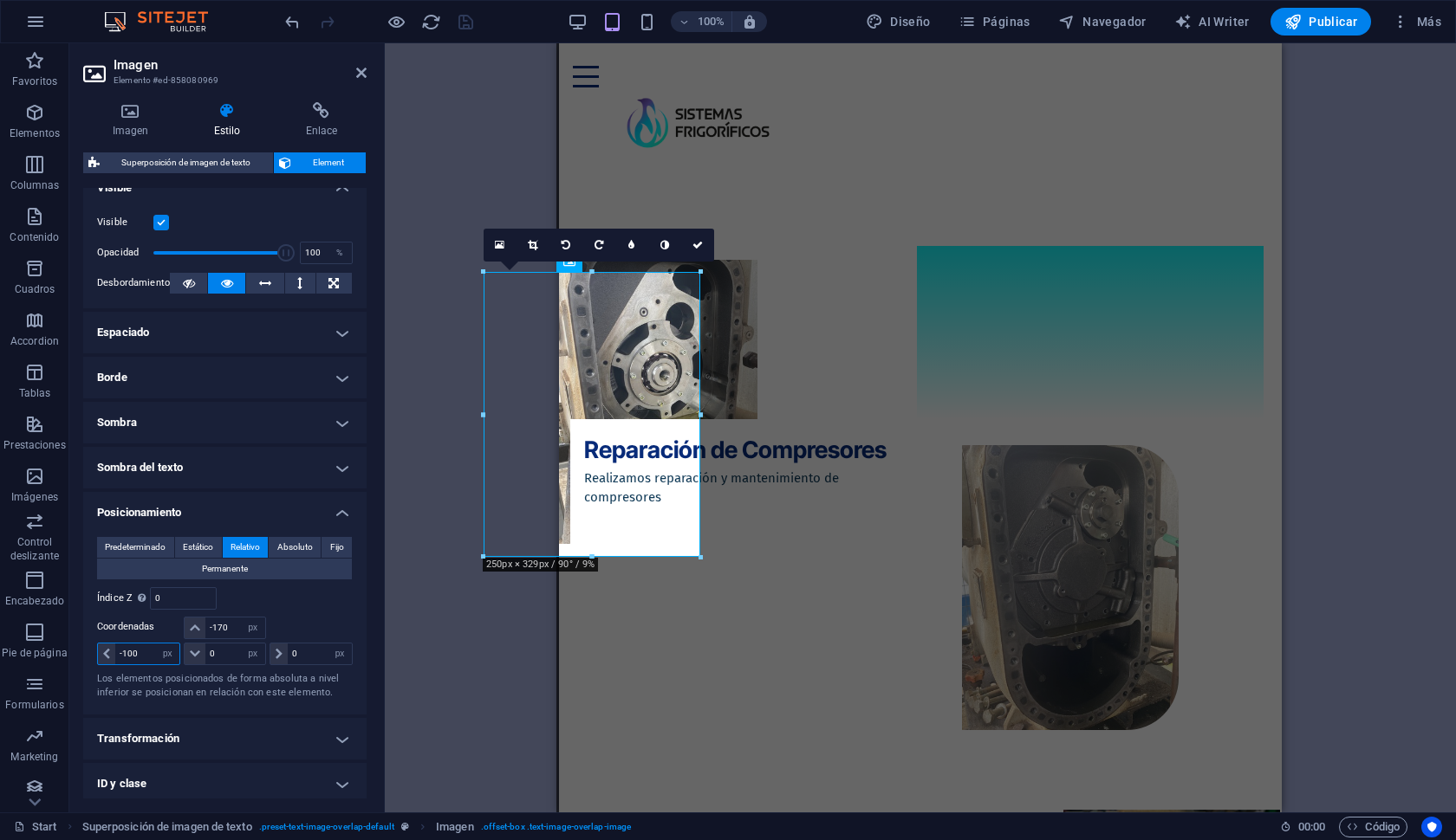
click at [141, 654] on input "-100" at bounding box center [147, 654] width 64 height 21
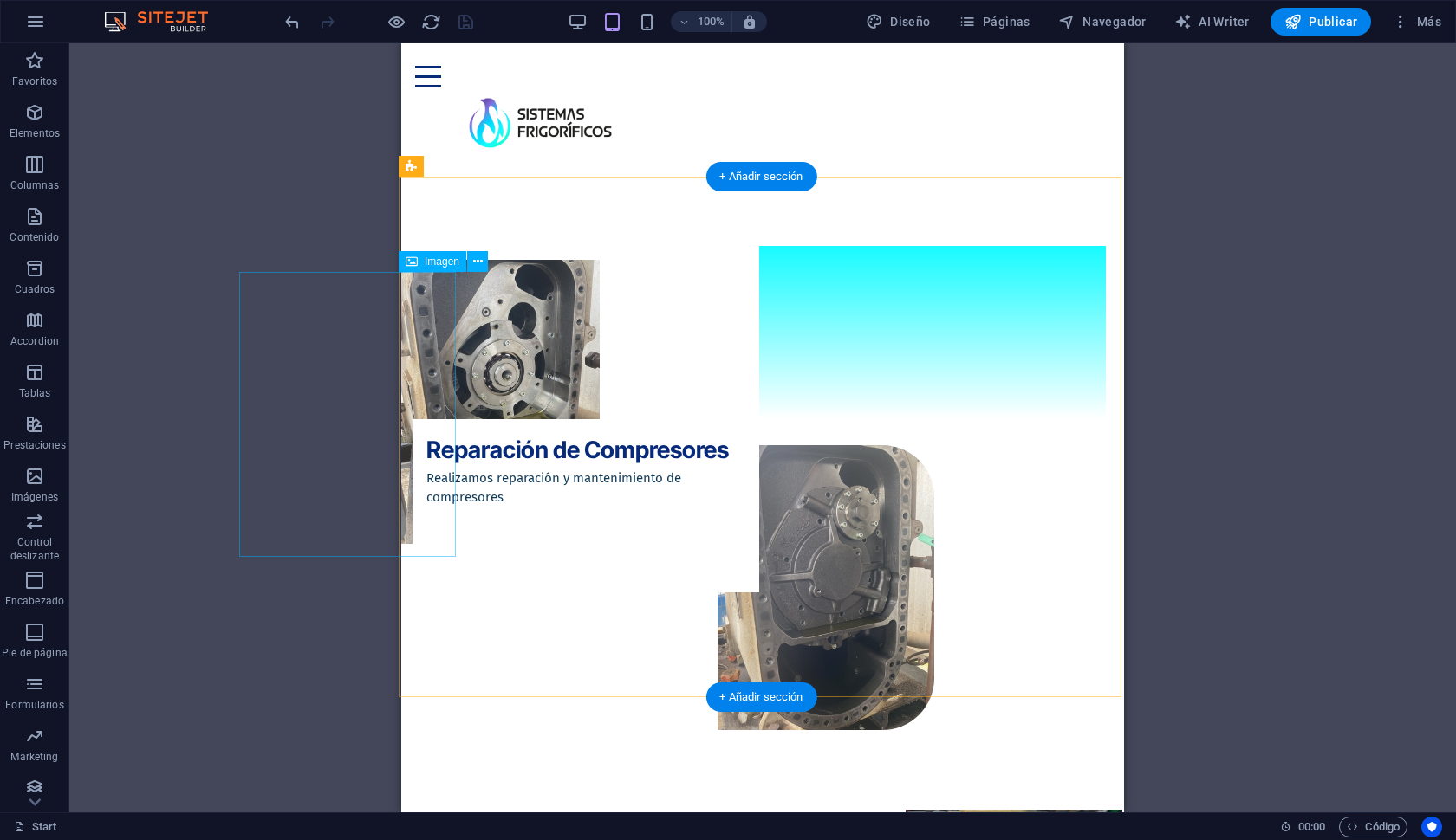
click at [403, 554] on figure at bounding box center [586, 588] width 695 height 285
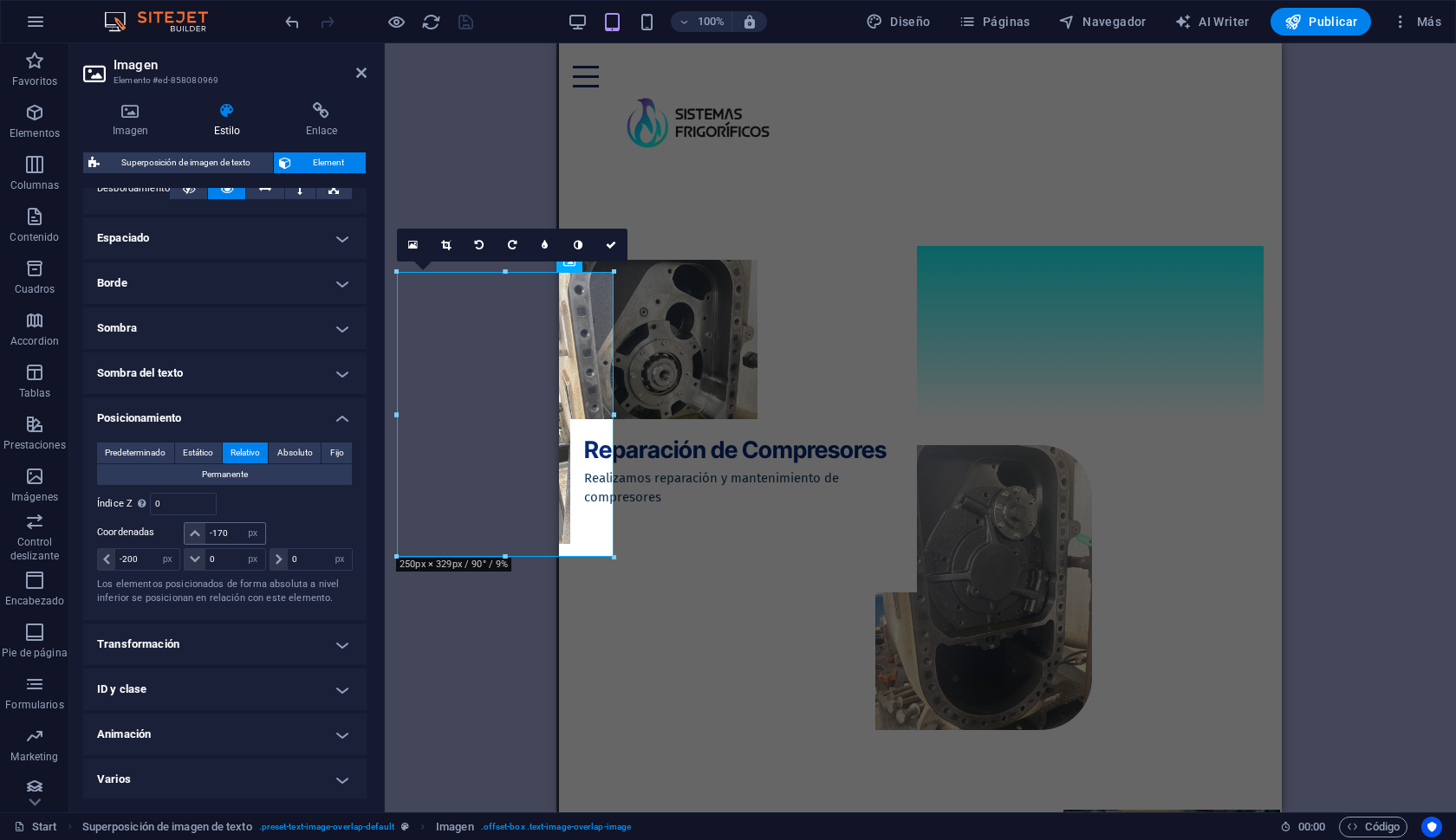
scroll to position [314, 0]
click at [233, 528] on input "-170" at bounding box center [235, 535] width 59 height 21
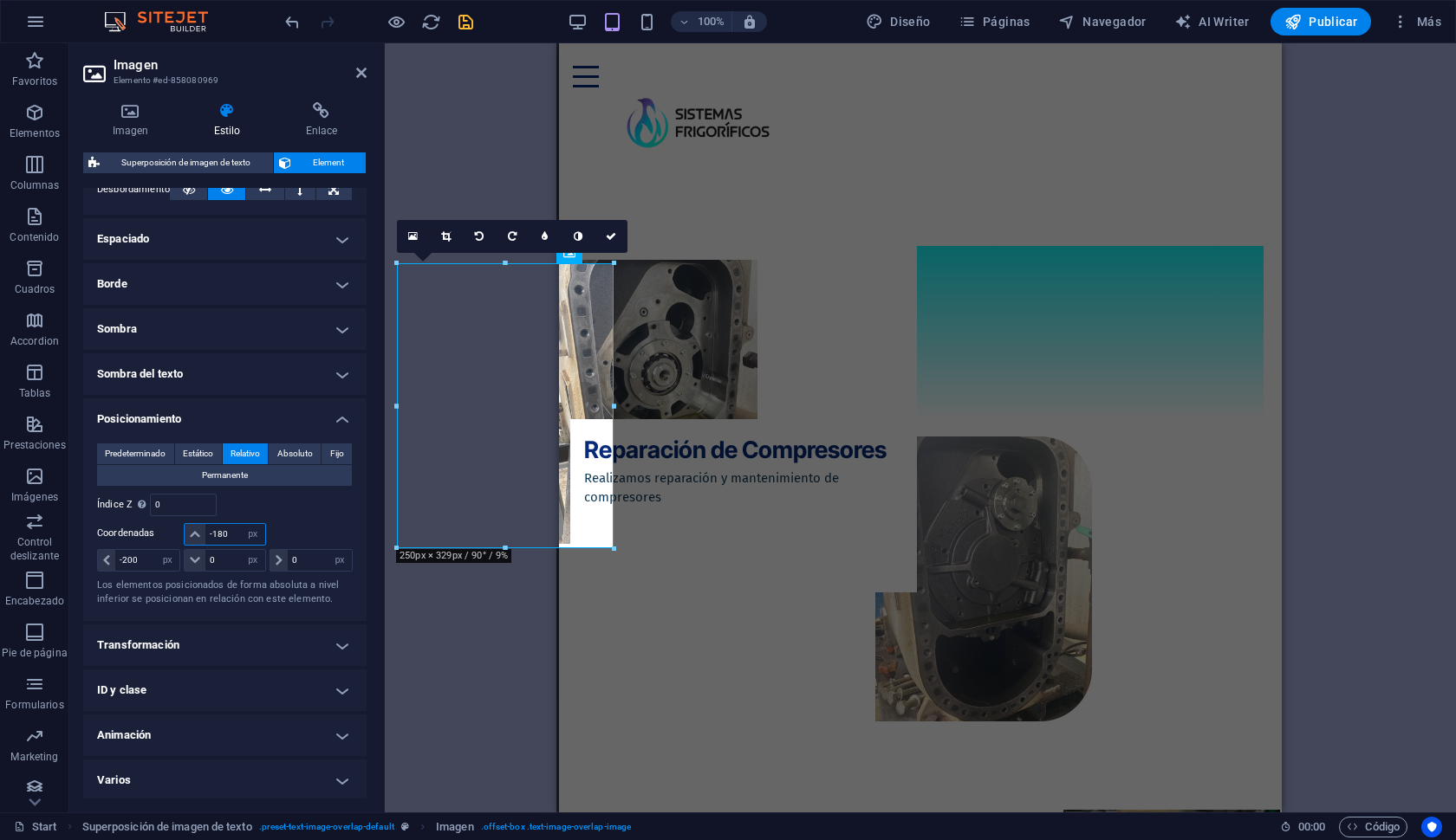
click at [227, 526] on input "-180" at bounding box center [235, 535] width 59 height 21
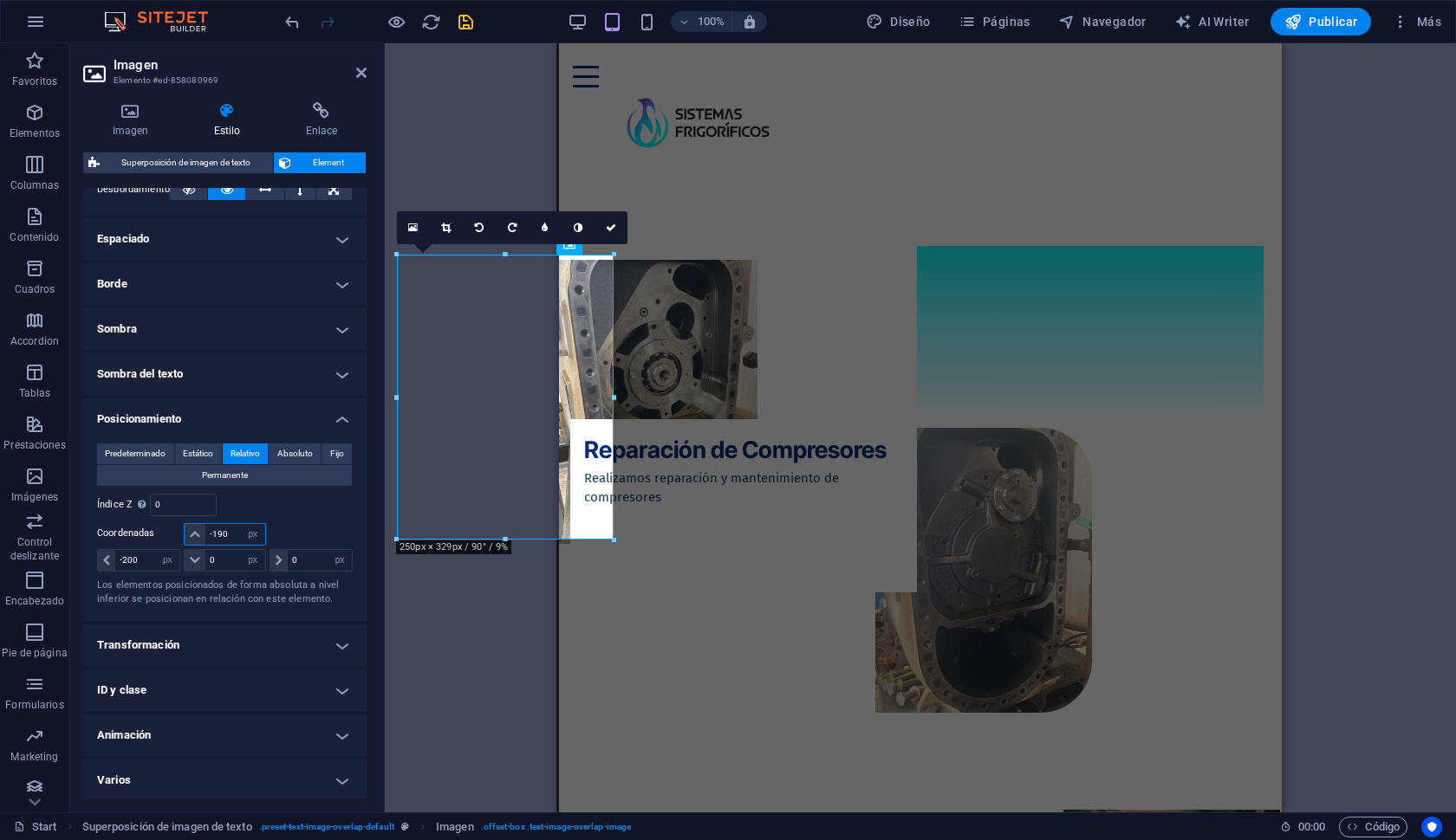
click at [227, 526] on input "-190" at bounding box center [235, 535] width 59 height 21
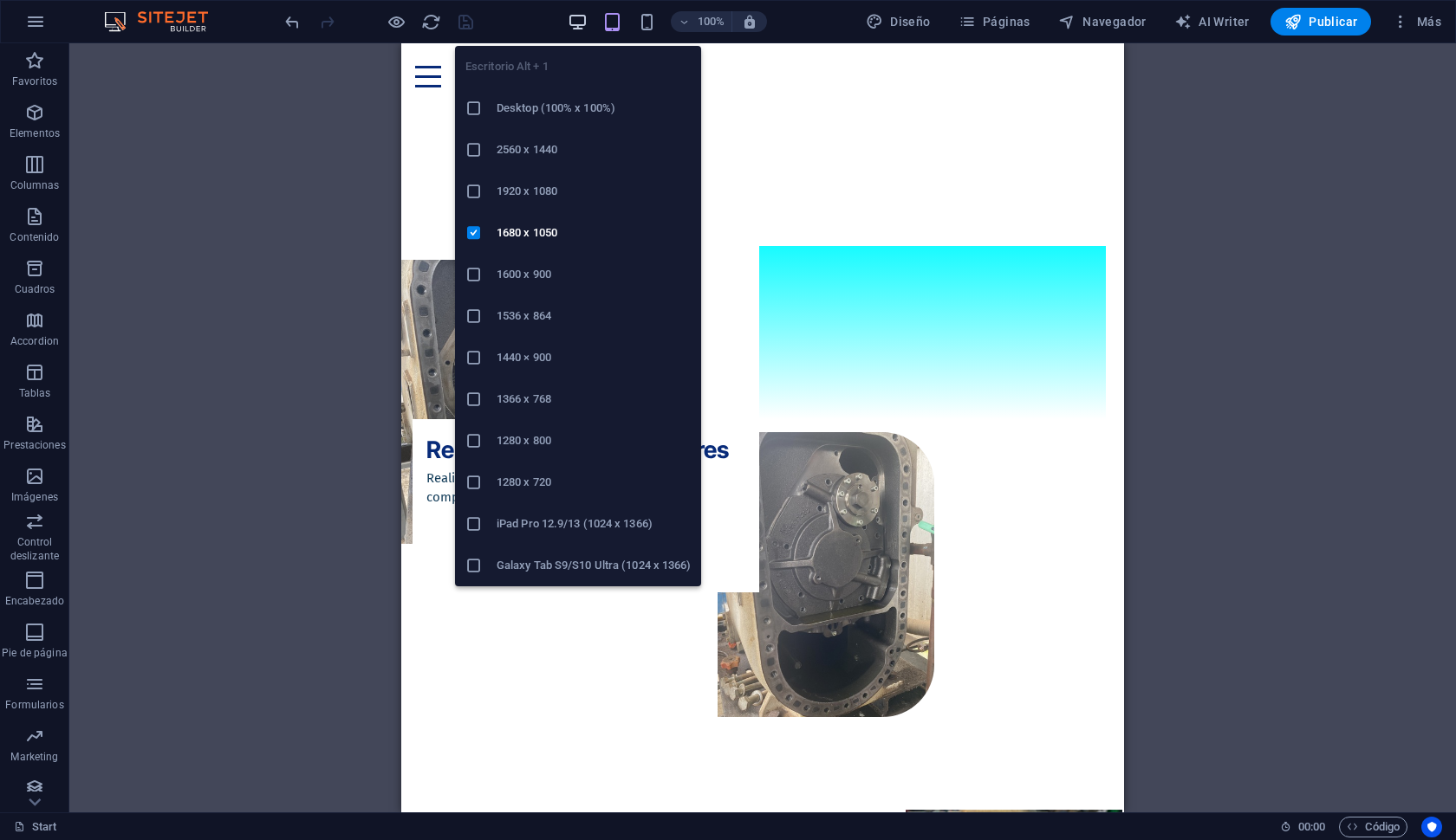
click at [576, 27] on icon "button" at bounding box center [577, 22] width 20 height 20
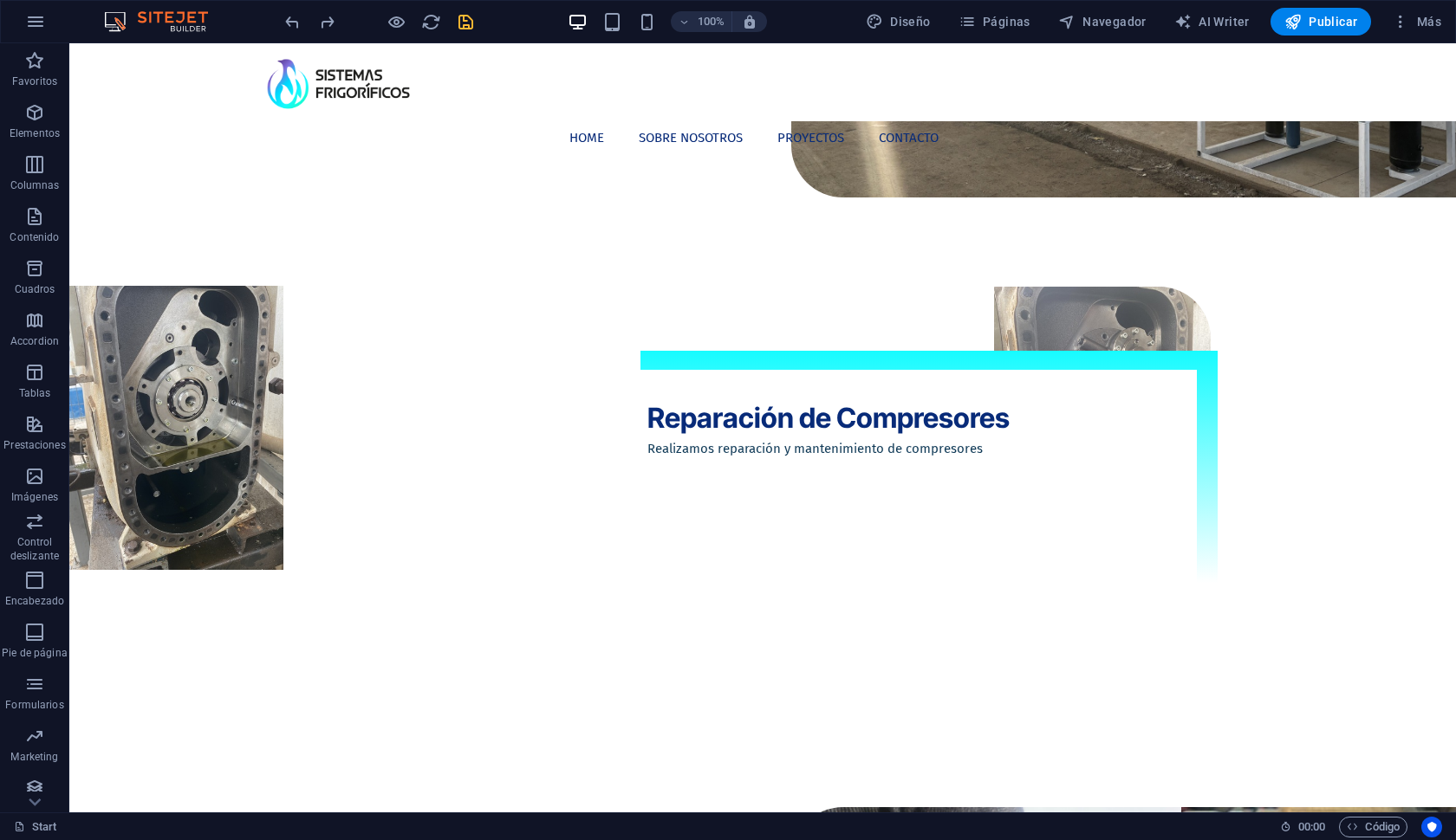
scroll to position [1974, 3]
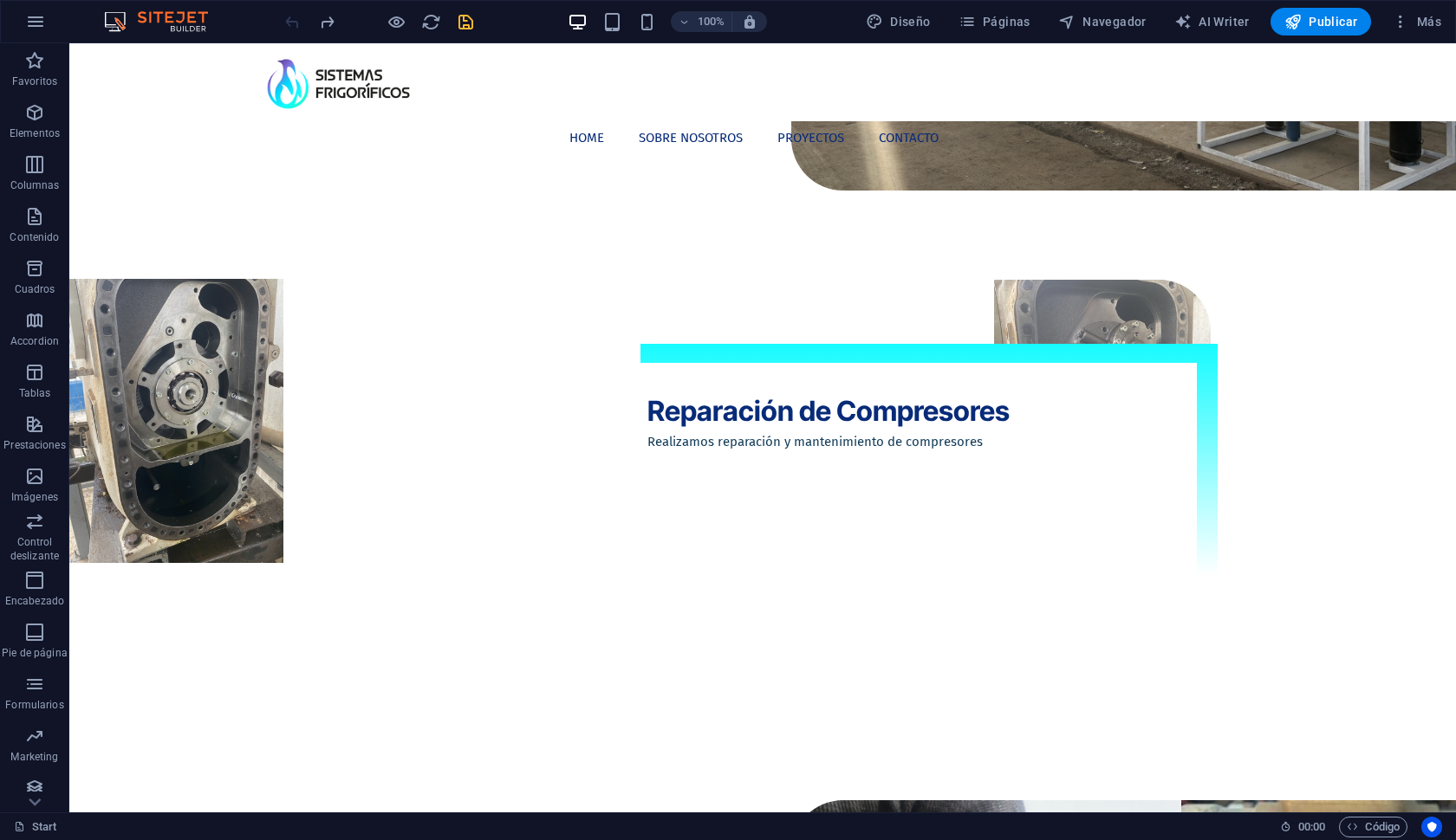
click at [626, 25] on div "100%" at bounding box center [666, 21] width 200 height 28
click at [618, 25] on icon "button" at bounding box center [612, 22] width 20 height 20
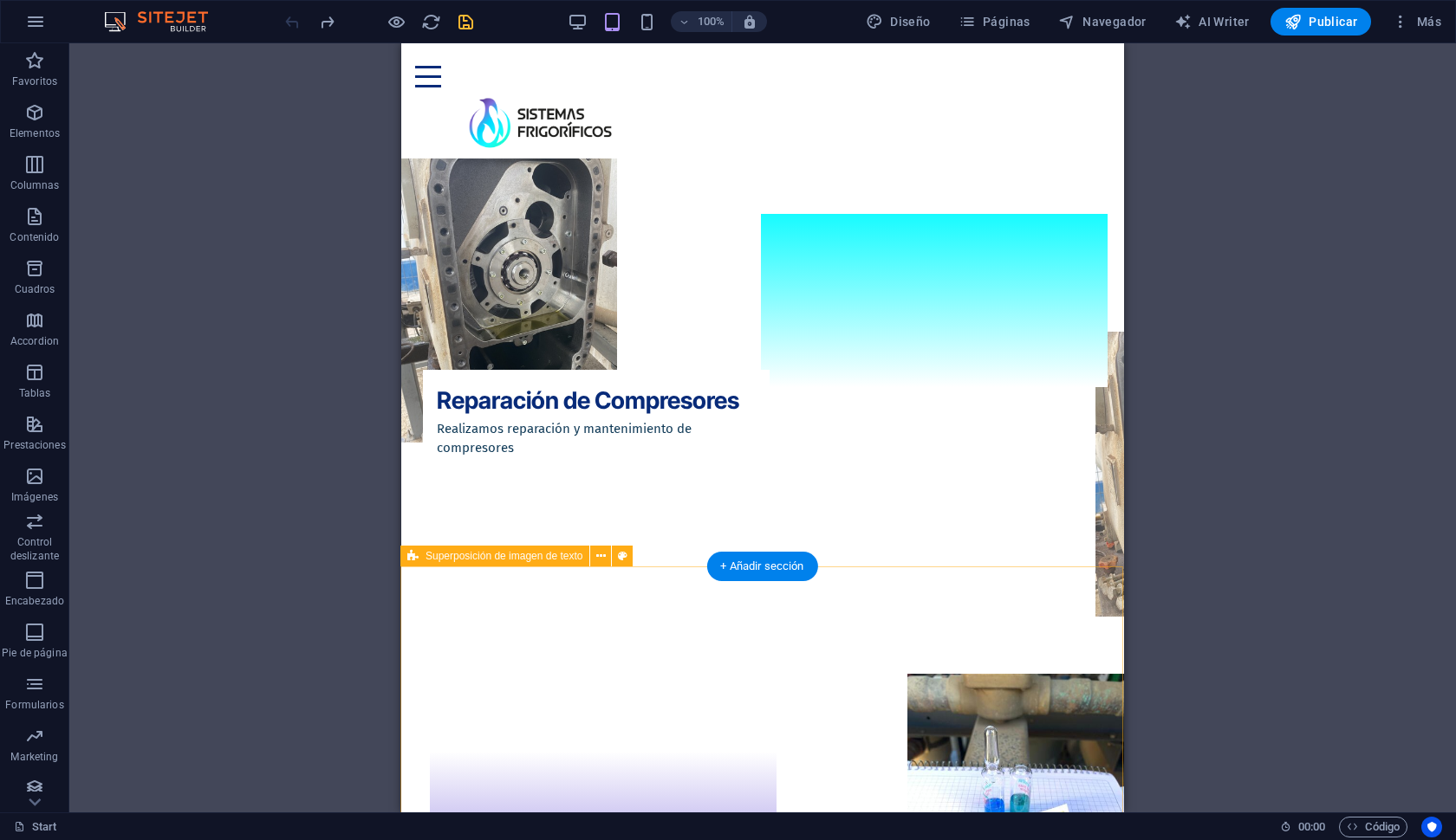
scroll to position [1976, 1]
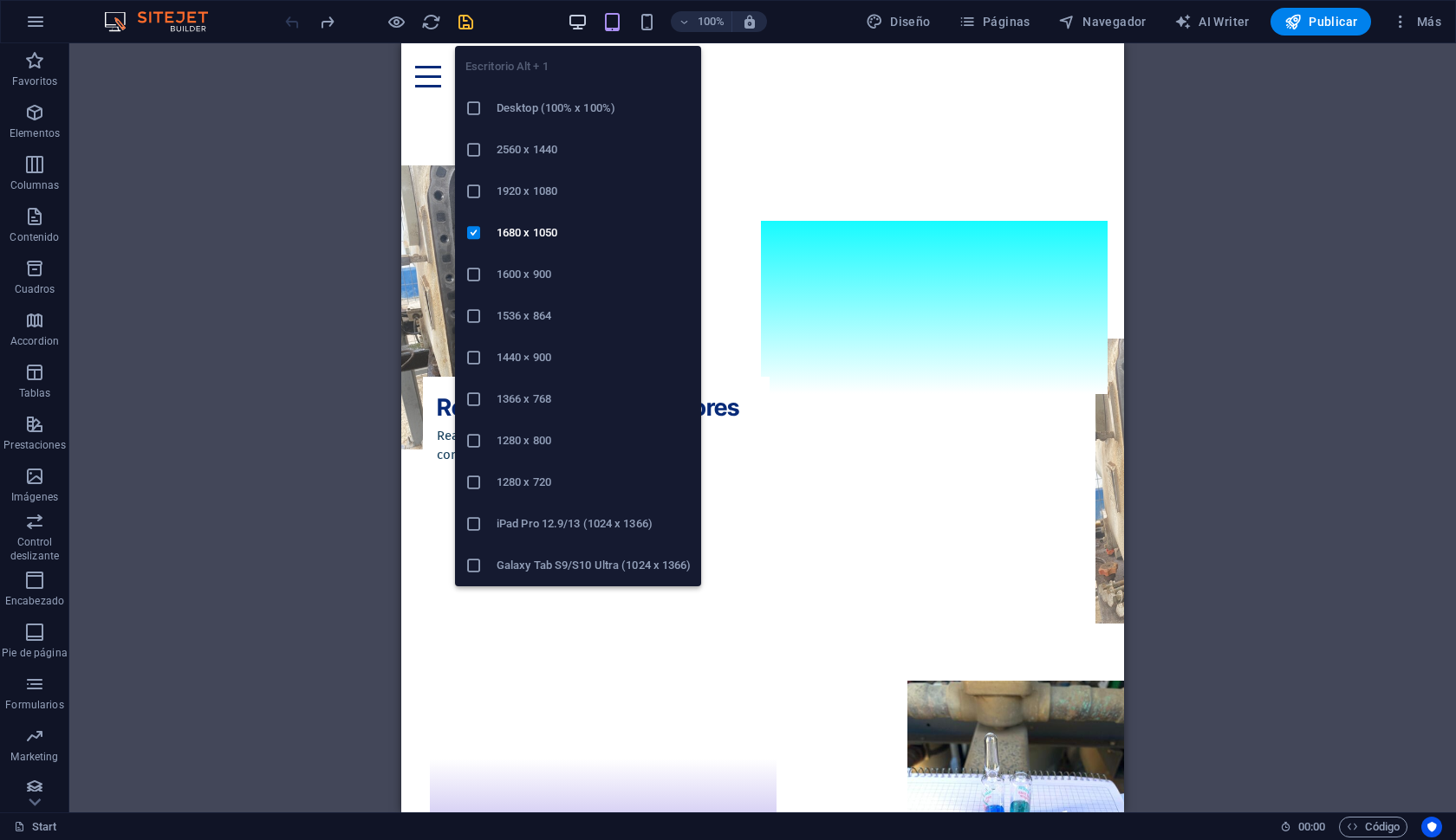
click at [580, 12] on icon "button" at bounding box center [577, 22] width 20 height 20
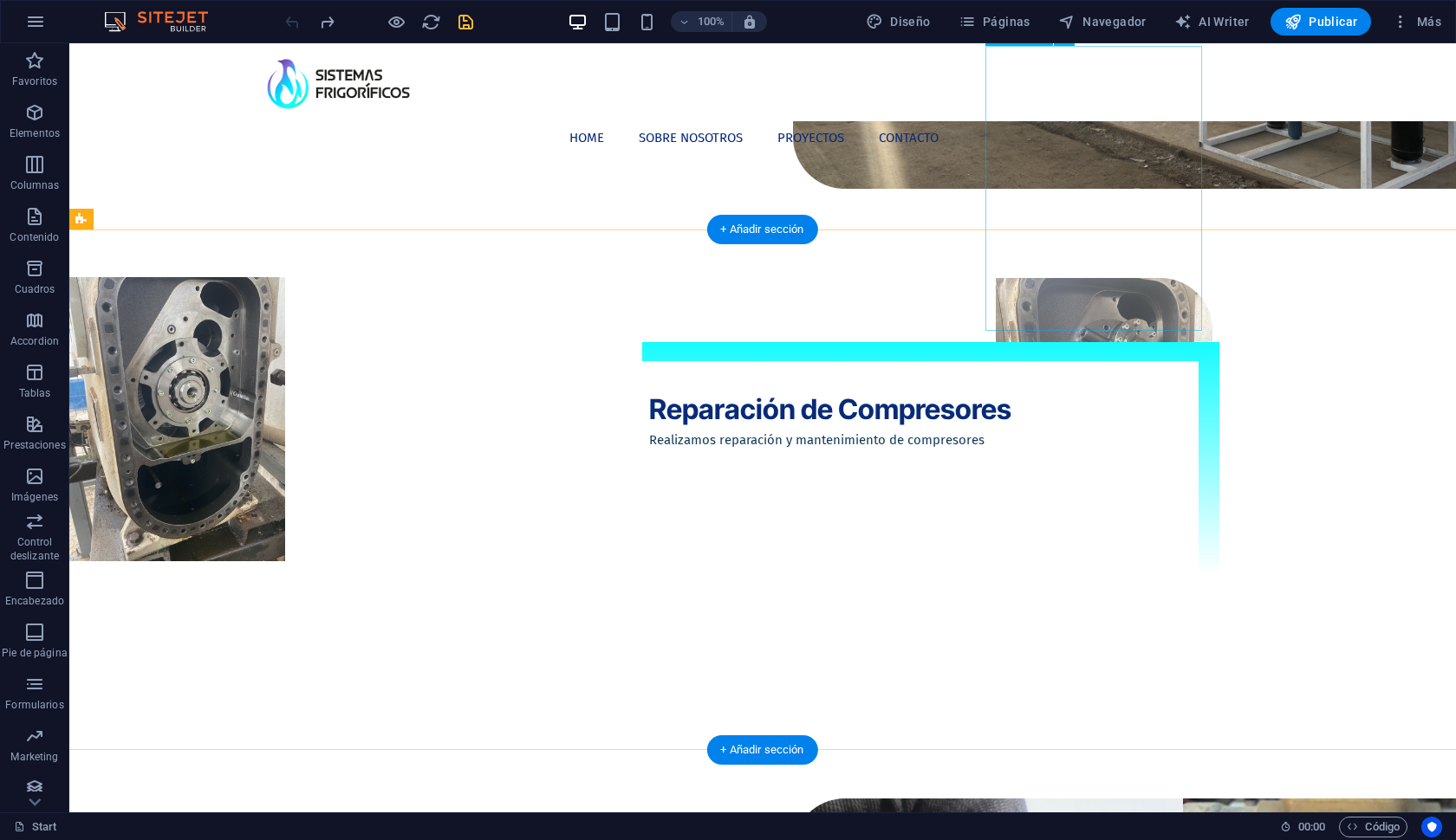
click at [1111, 278] on figure at bounding box center [810, 420] width 804 height 285
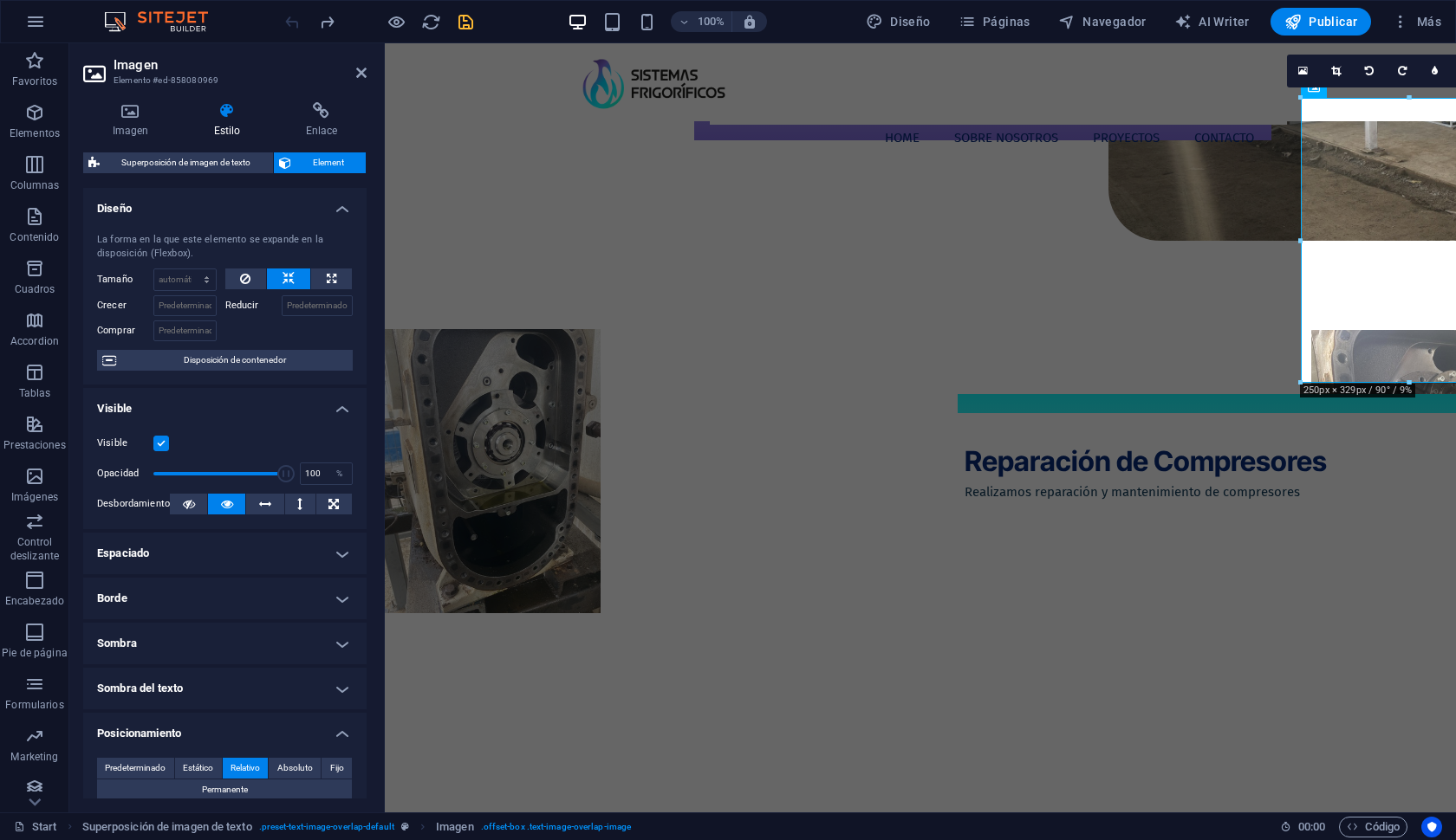
scroll to position [312, 0]
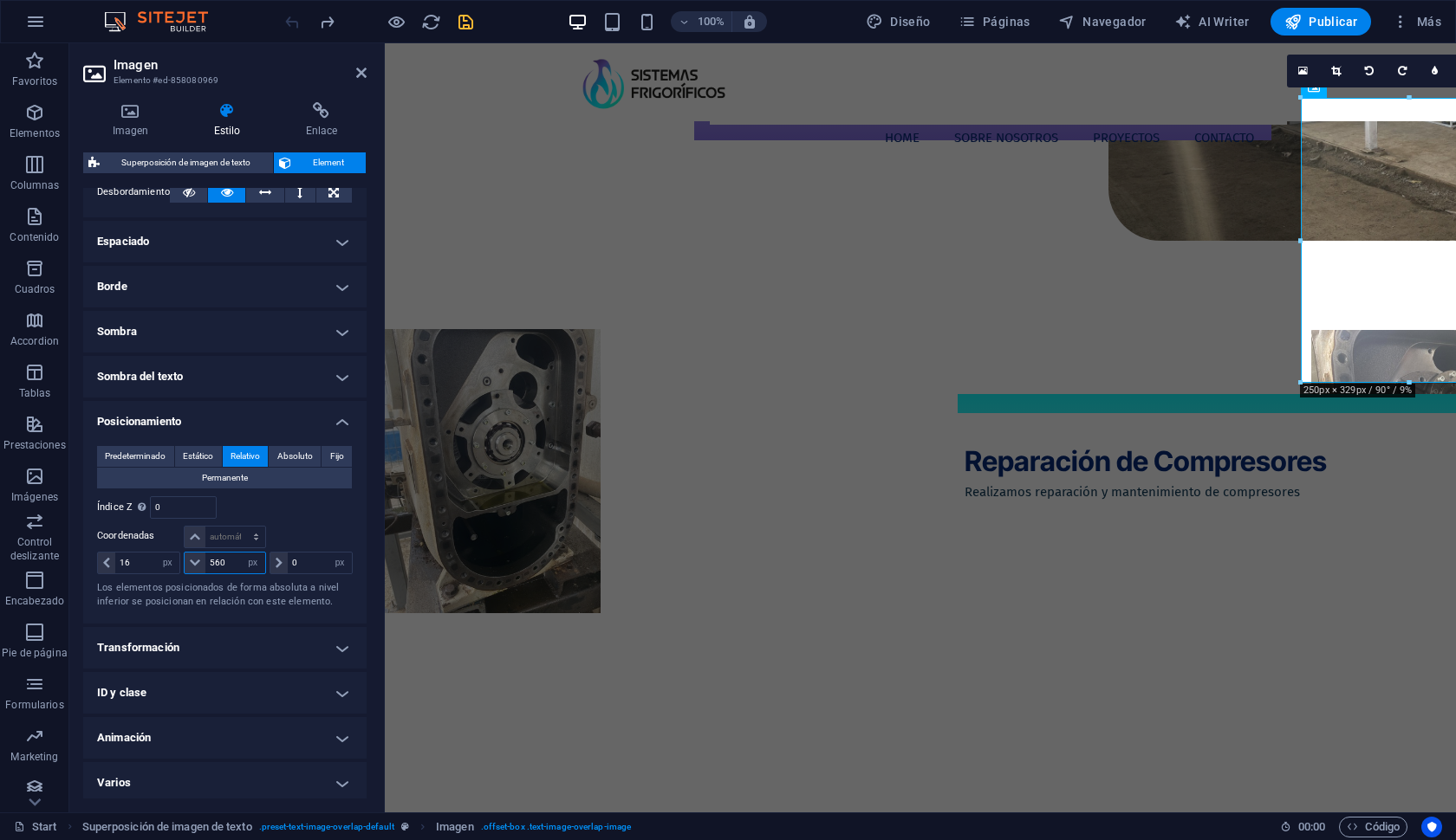
click at [234, 561] on input "560" at bounding box center [235, 563] width 59 height 21
click at [119, 562] on input "16" at bounding box center [147, 563] width 64 height 21
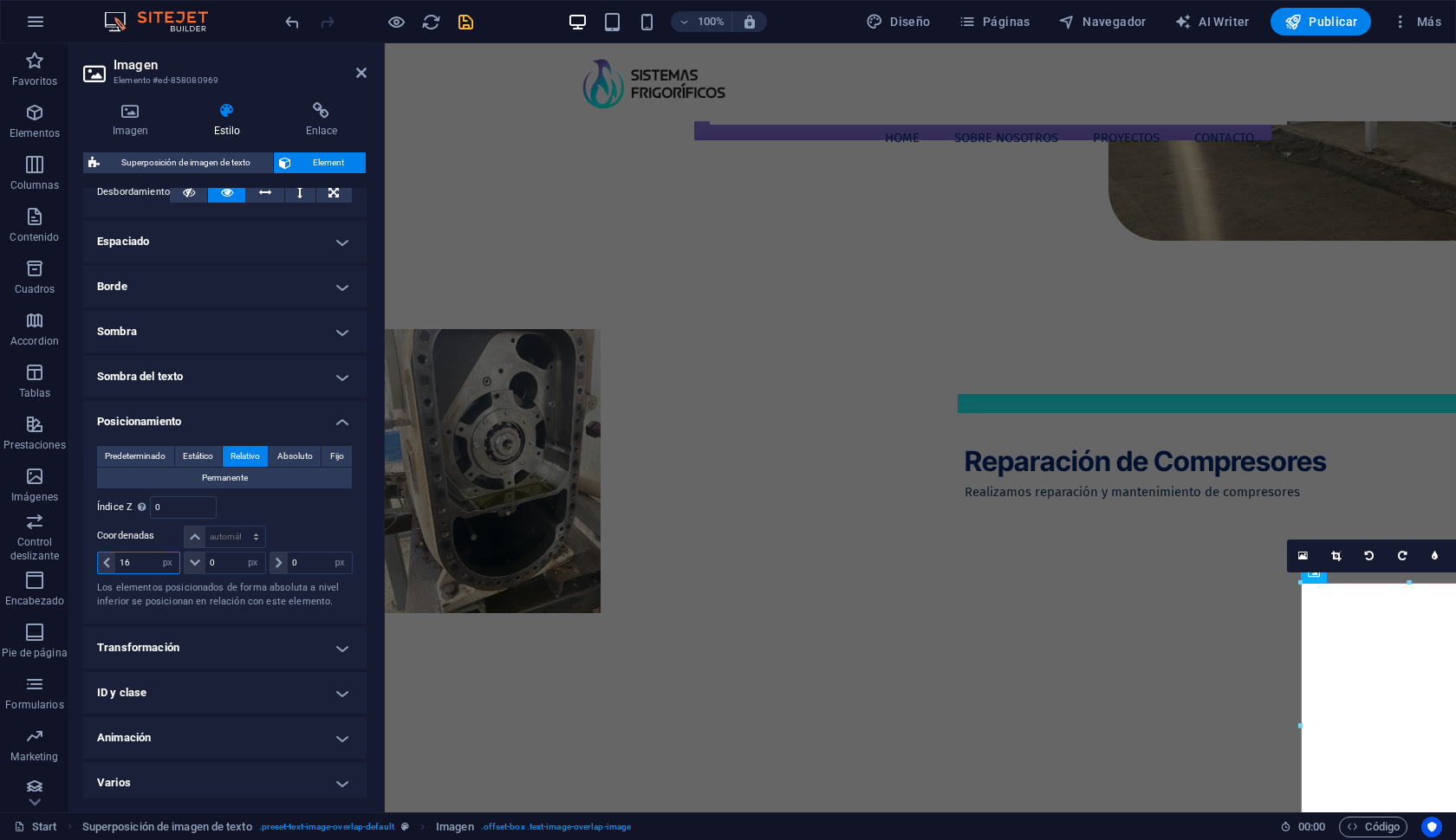
click at [140, 561] on input "16" at bounding box center [147, 563] width 64 height 21
click at [140, 561] on input "0" at bounding box center [147, 563] width 64 height 21
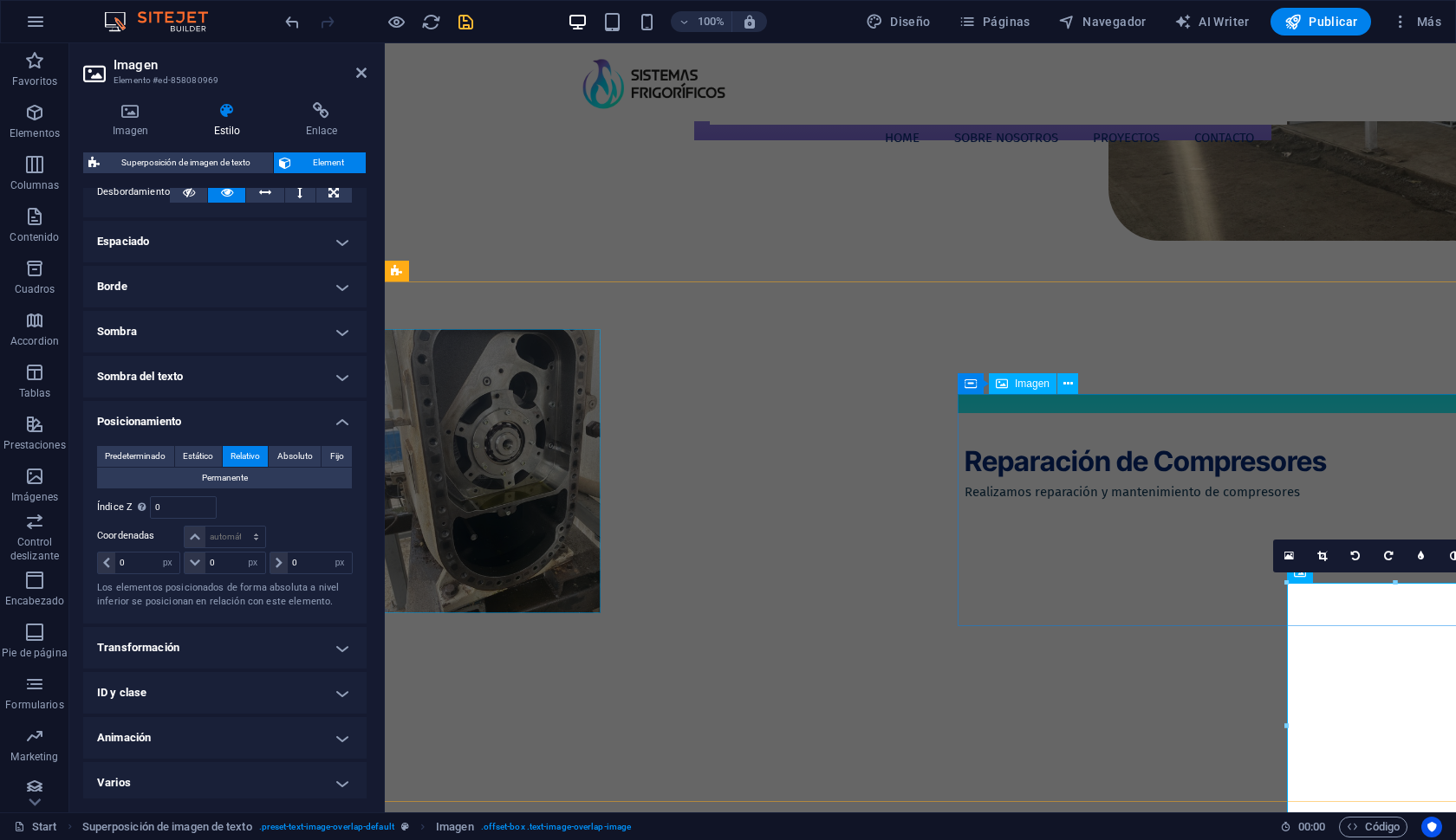
click at [561, 488] on figure at bounding box center [644, 471] width 521 height 284
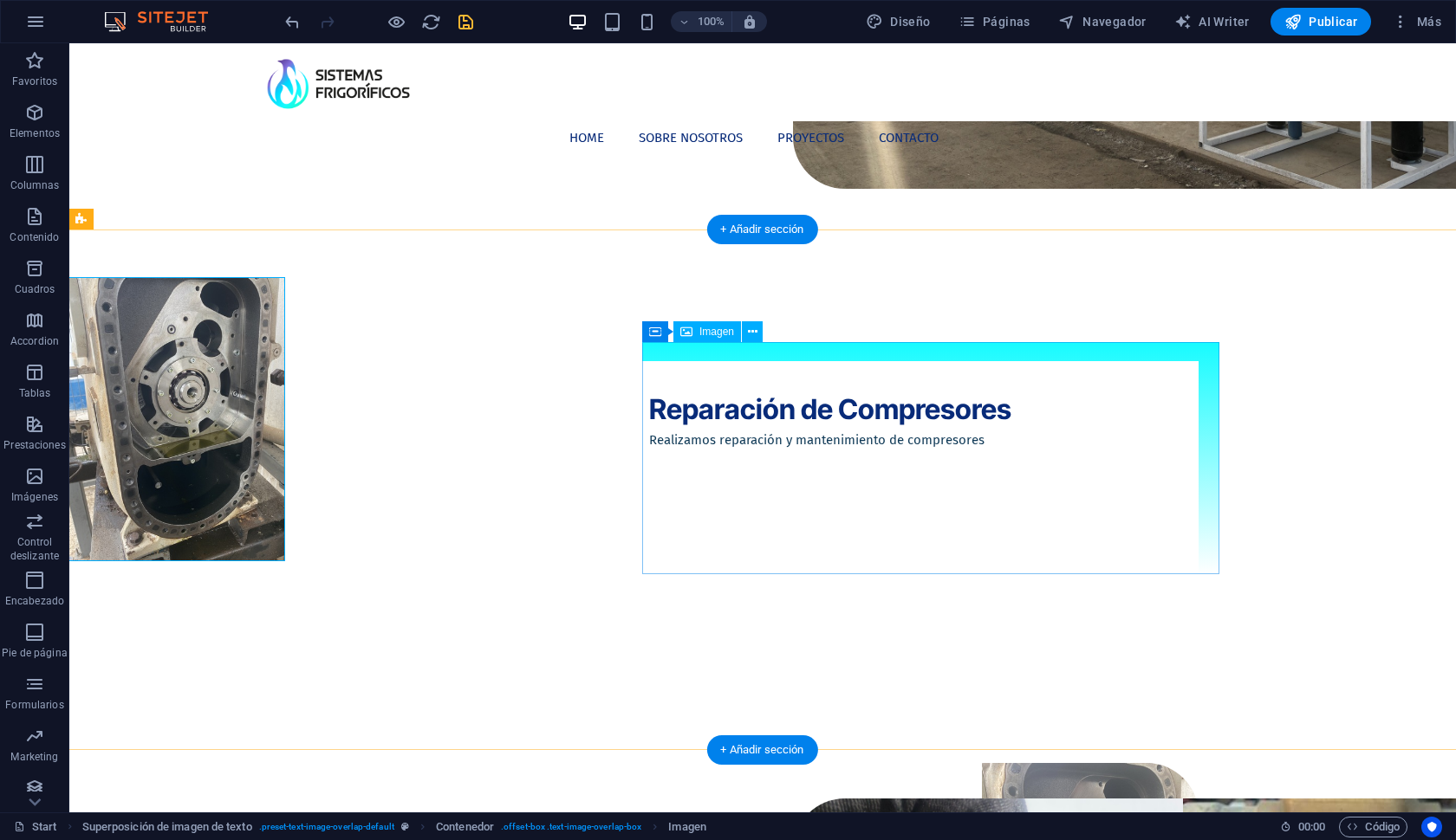
click at [226, 425] on figure at bounding box center [329, 419] width 521 height 284
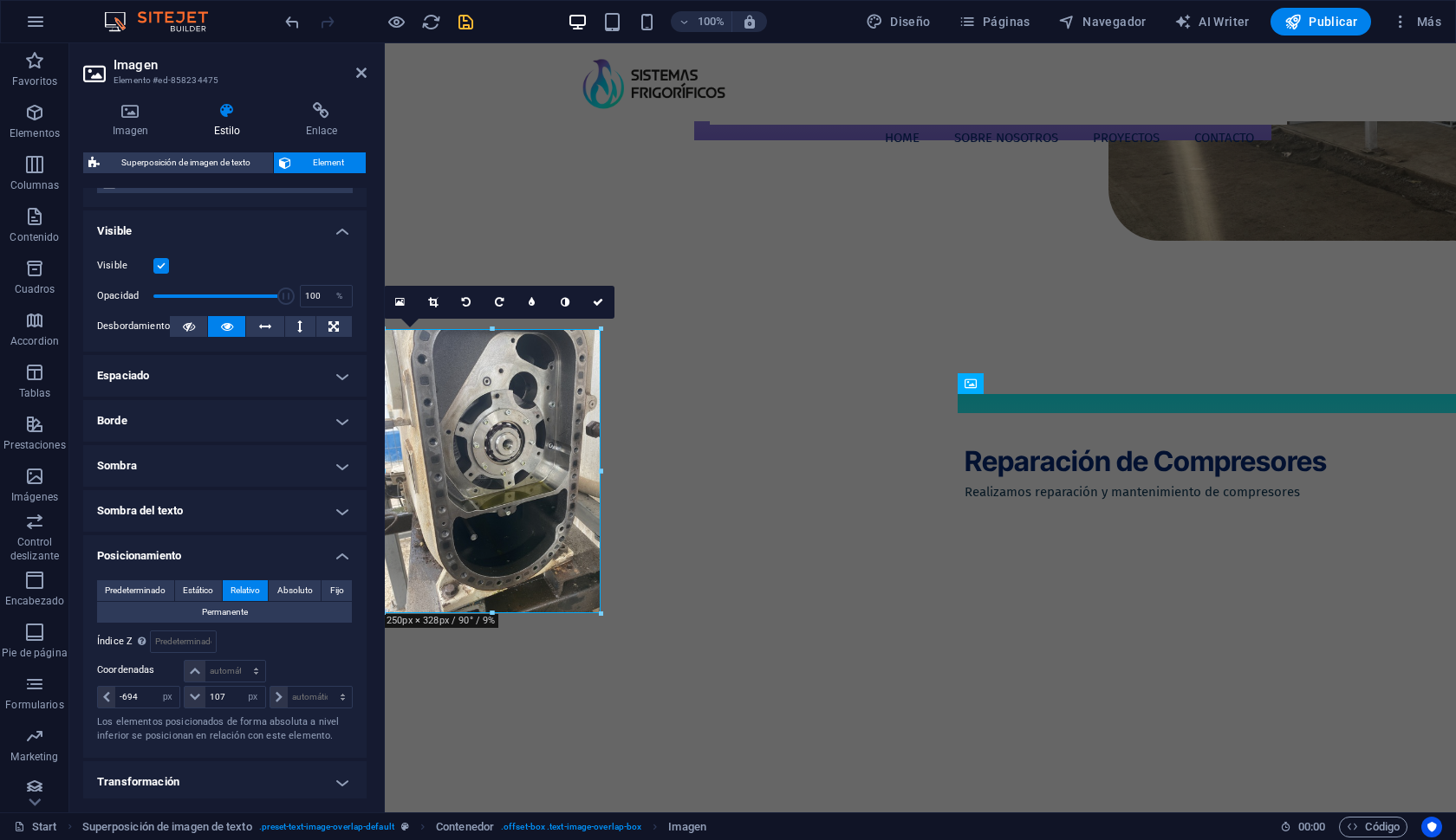
scroll to position [191, 0]
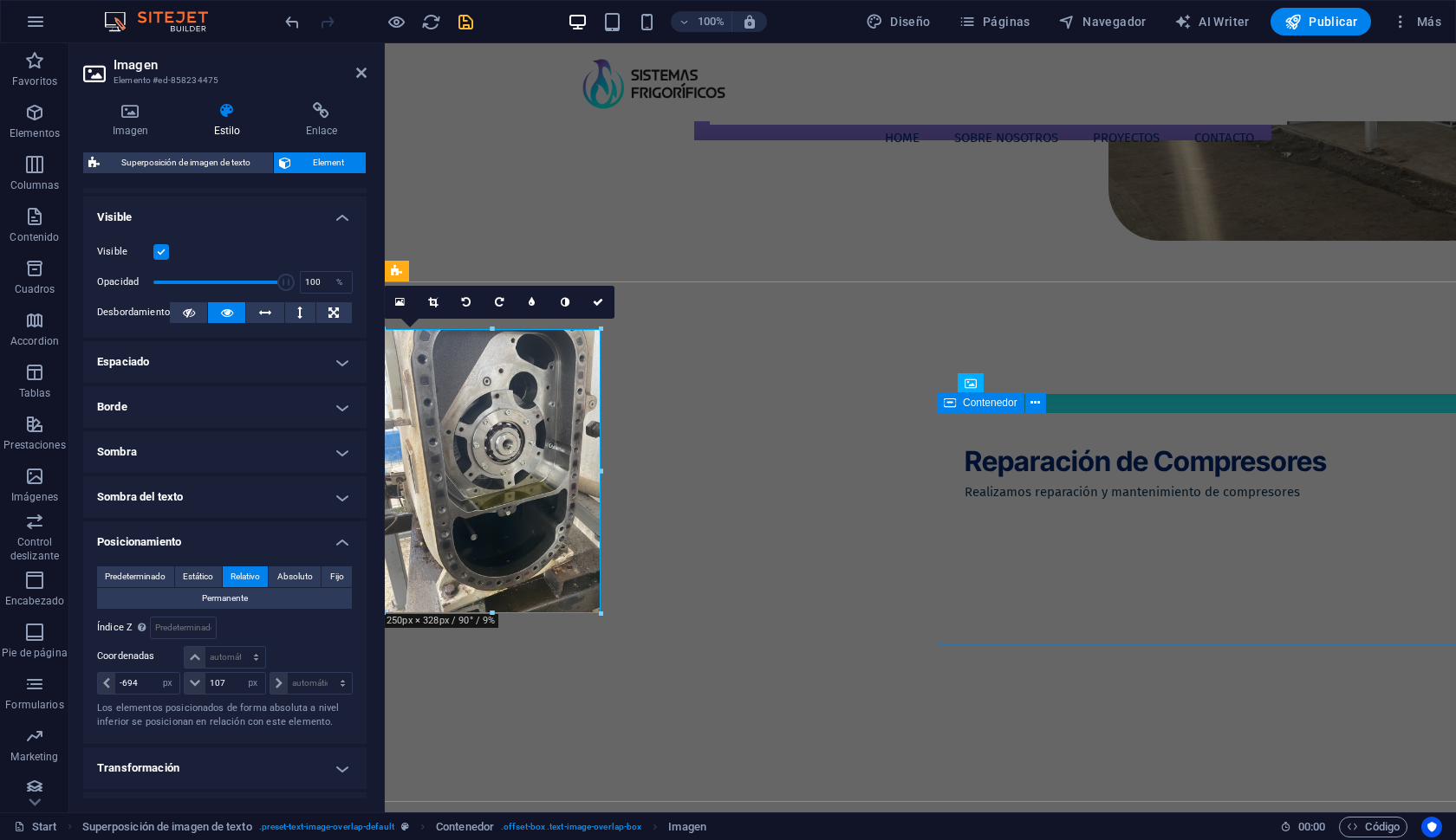
click at [1046, 569] on div "Reparación de Compresores Realizamos reparación y mantenimiento de compresores" at bounding box center [1225, 529] width 577 height 232
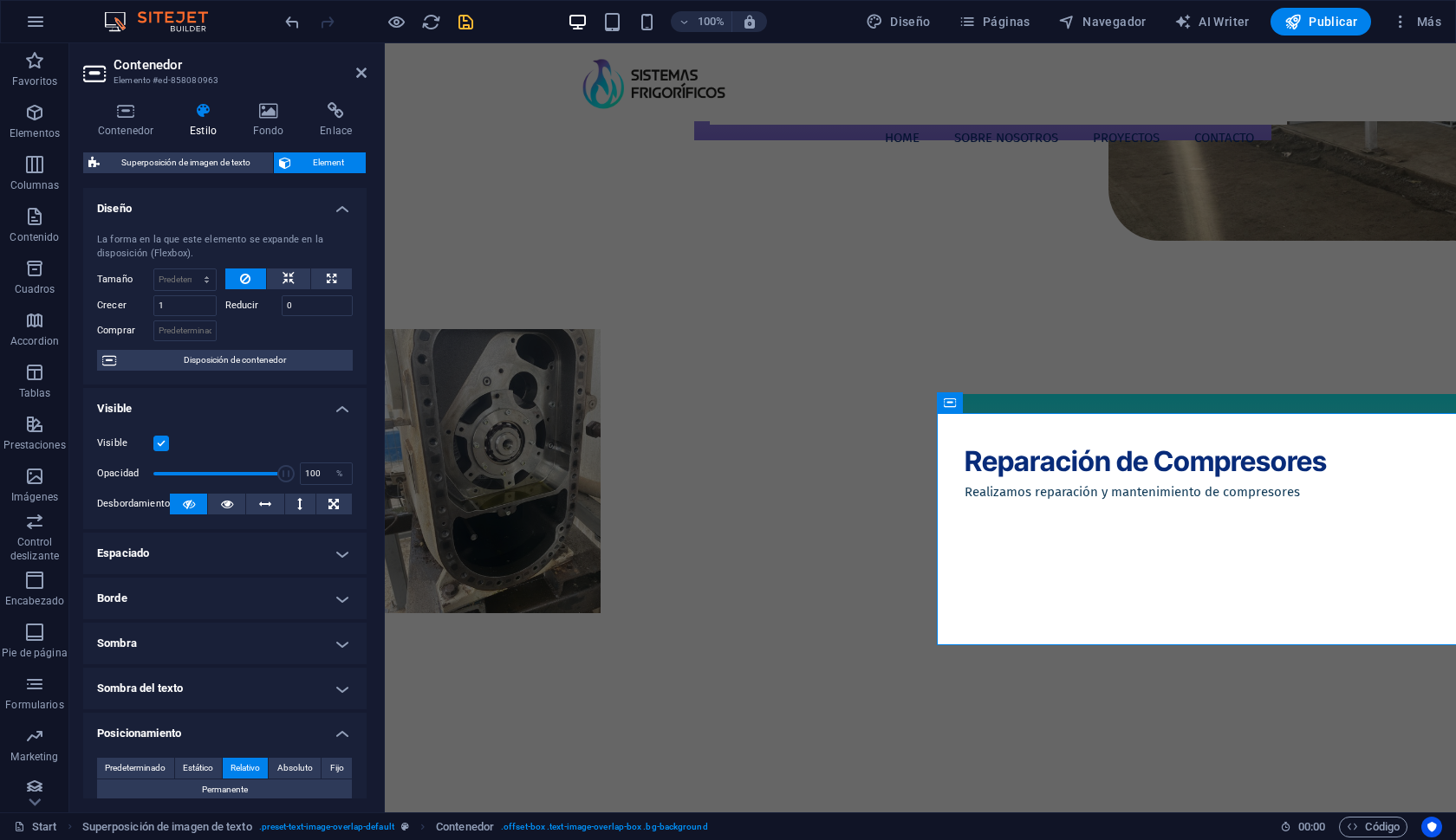
click at [974, 340] on div "Reparación de Compresores Realizamos reparación y mantenimiento de compresores" at bounding box center [1112, 541] width 1456 height 520
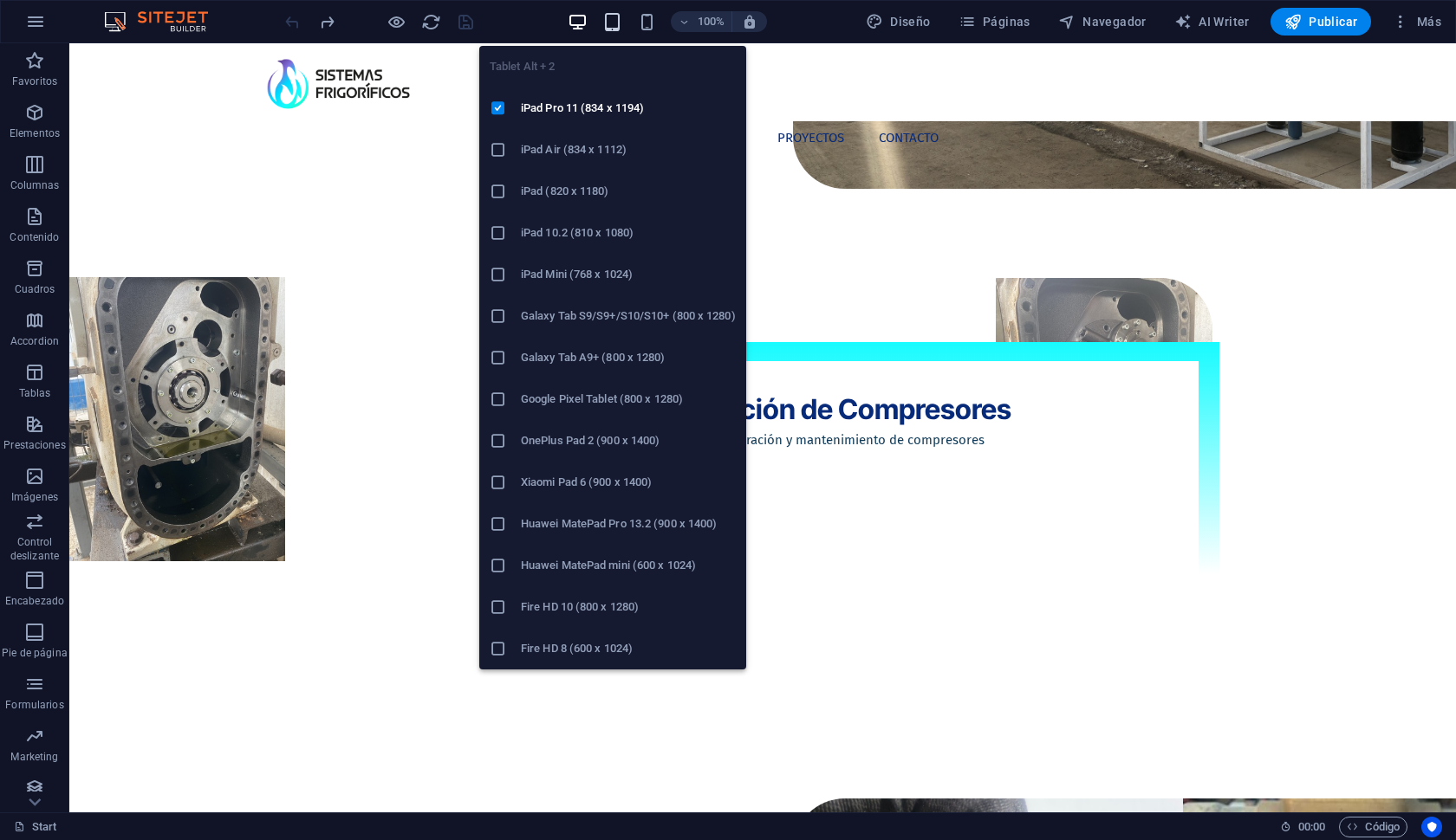
click at [615, 27] on icon "button" at bounding box center [612, 22] width 20 height 20
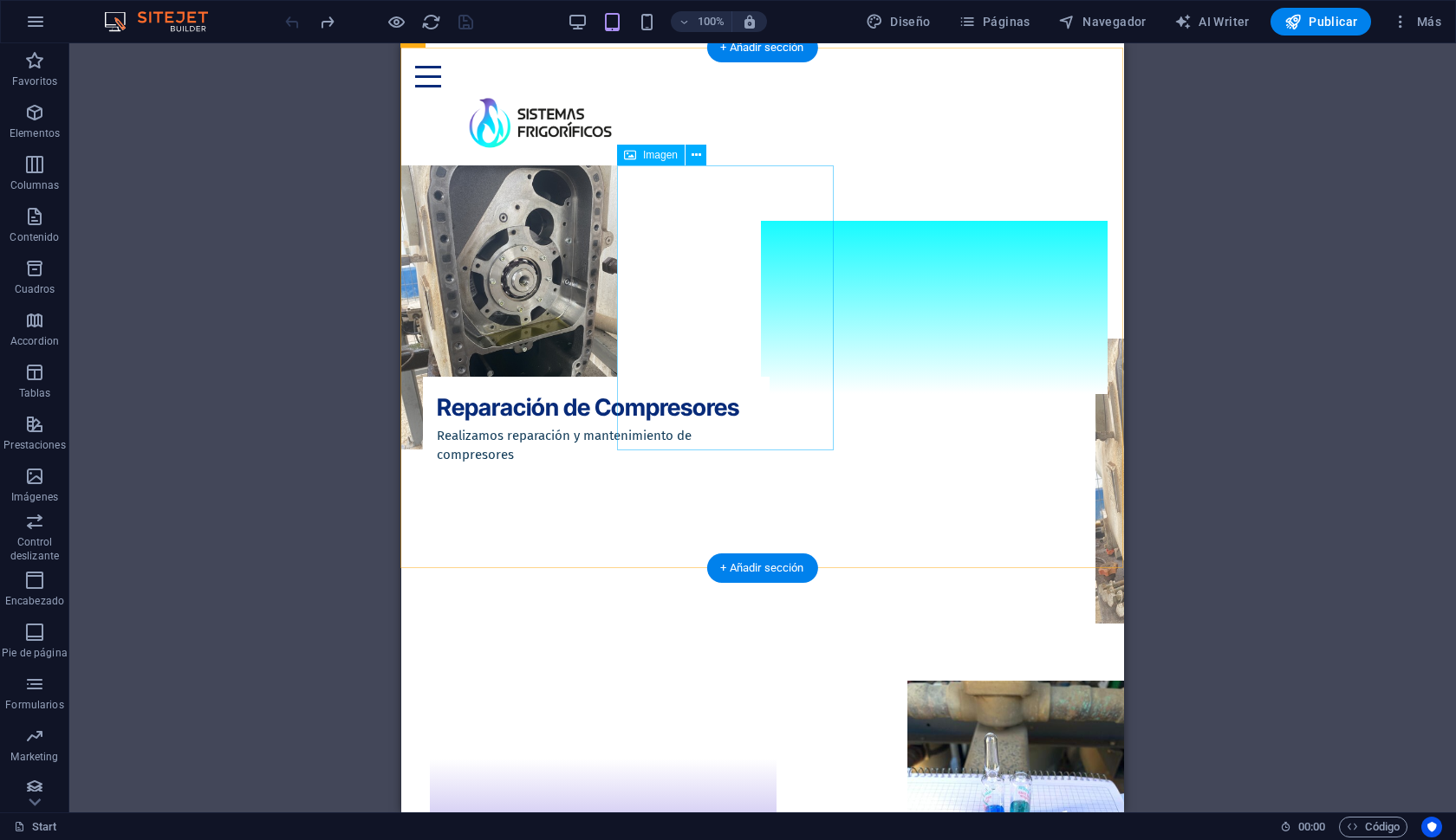
click at [731, 421] on figure at bounding box center [964, 481] width 695 height 285
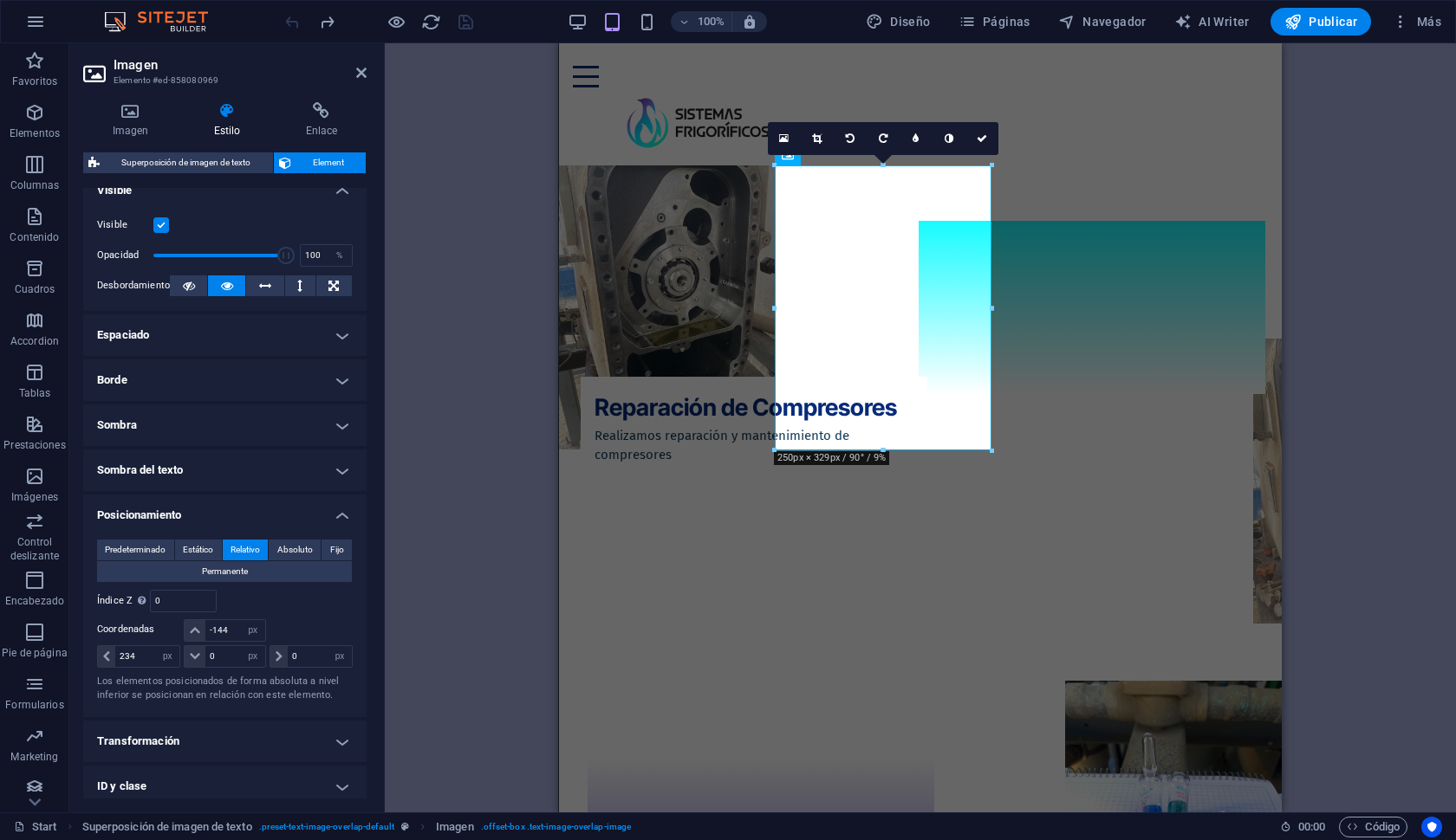
scroll to position [219, 0]
click at [140, 653] on input "234" at bounding box center [147, 655] width 64 height 21
click at [141, 654] on input "234" at bounding box center [147, 655] width 64 height 21
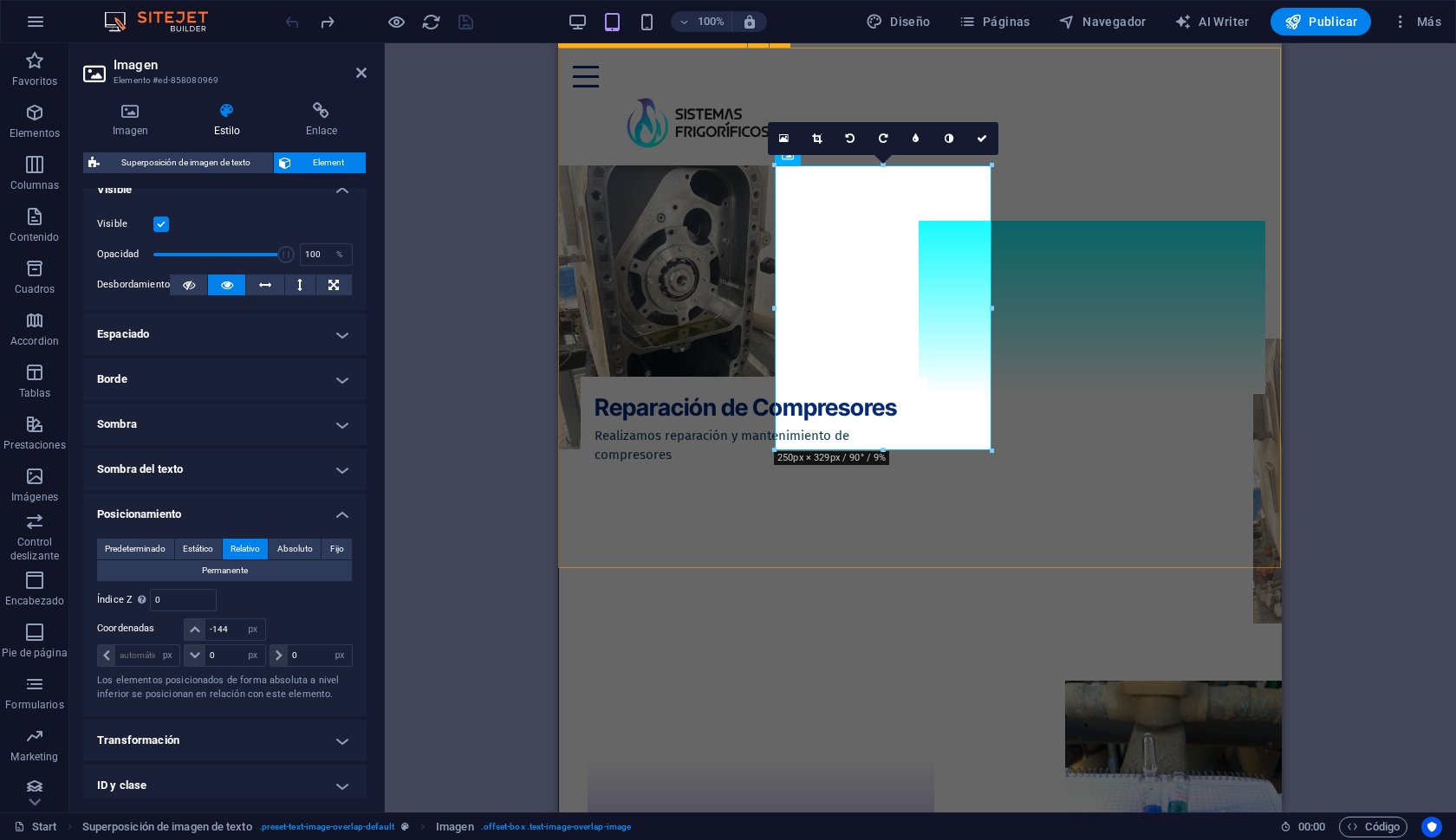
click at [1126, 476] on div "Reparación de Compresores Realizamos reparación y mantenimiento de compresores" at bounding box center [918, 307] width 722 height 520
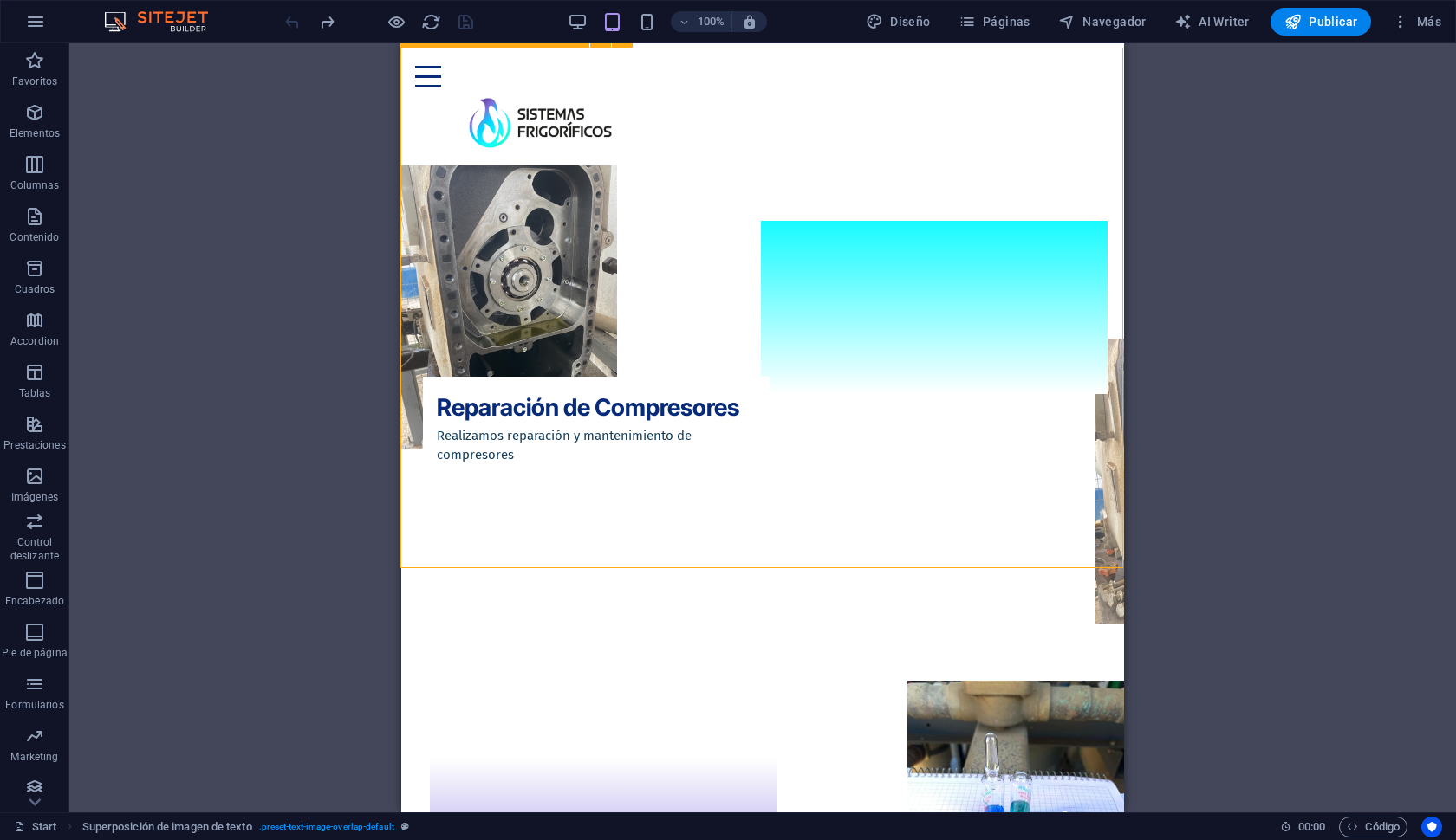
click at [1126, 476] on div "H1 Barra de menús Predeterminado Imagen Superposición de imagen de texto Texto …" at bounding box center [762, 428] width 1387 height 769
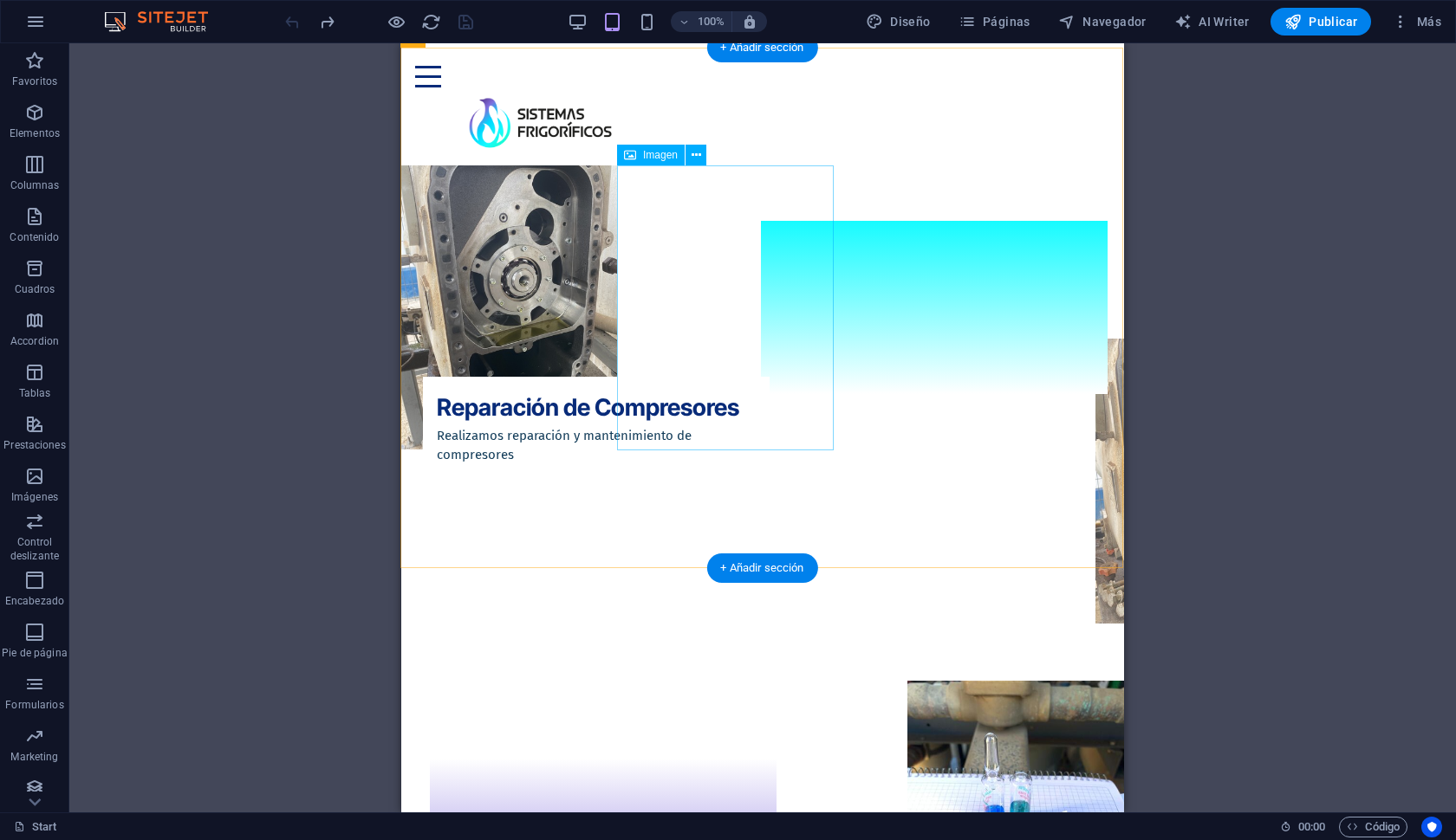
click at [678, 352] on figure at bounding box center [964, 481] width 695 height 285
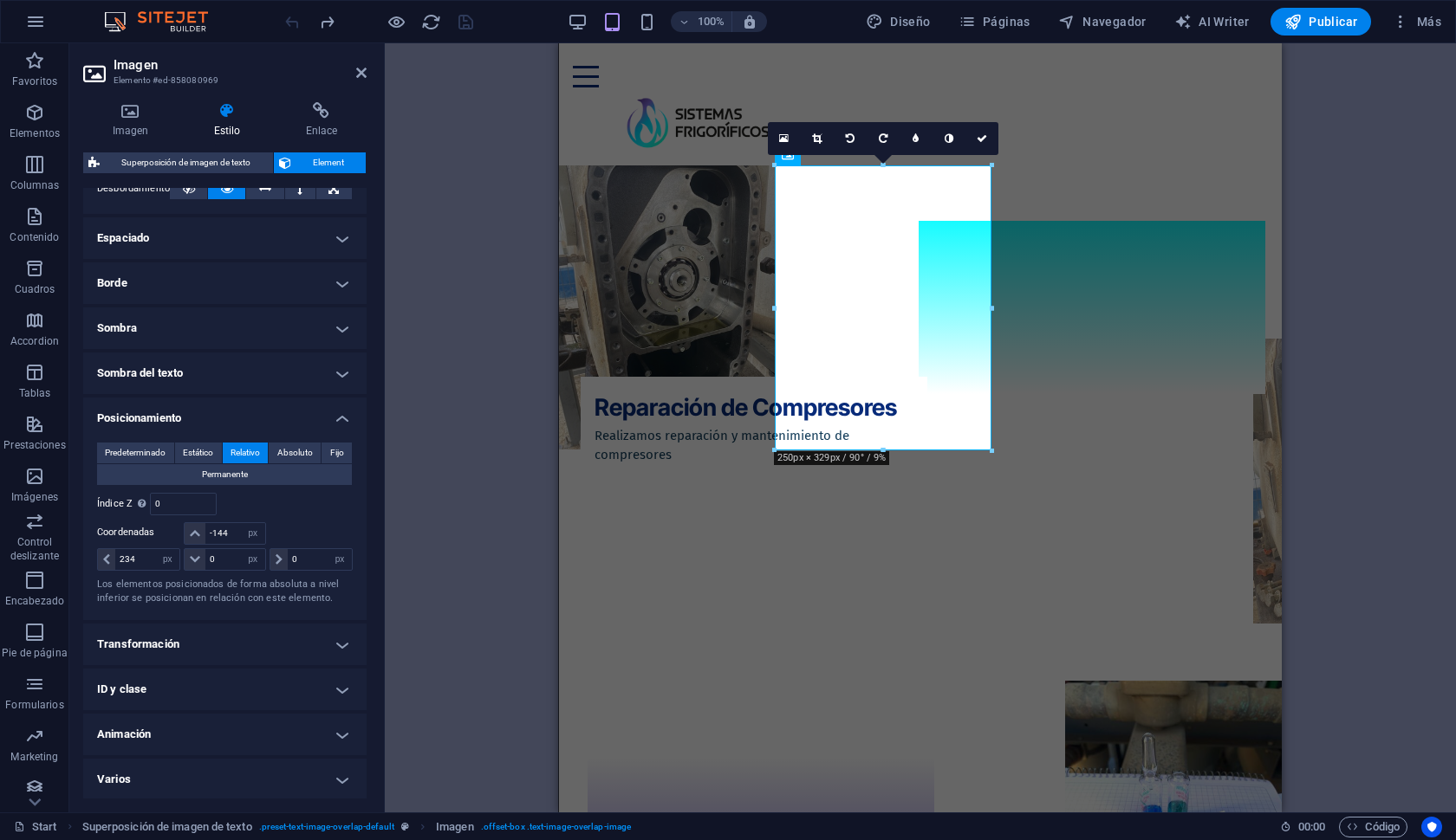
scroll to position [314, 0]
click at [140, 561] on input "234" at bounding box center [147, 560] width 64 height 21
click at [1188, 396] on div "Reparación de Compresores Realizamos reparación y mantenimiento de compresores" at bounding box center [918, 307] width 722 height 520
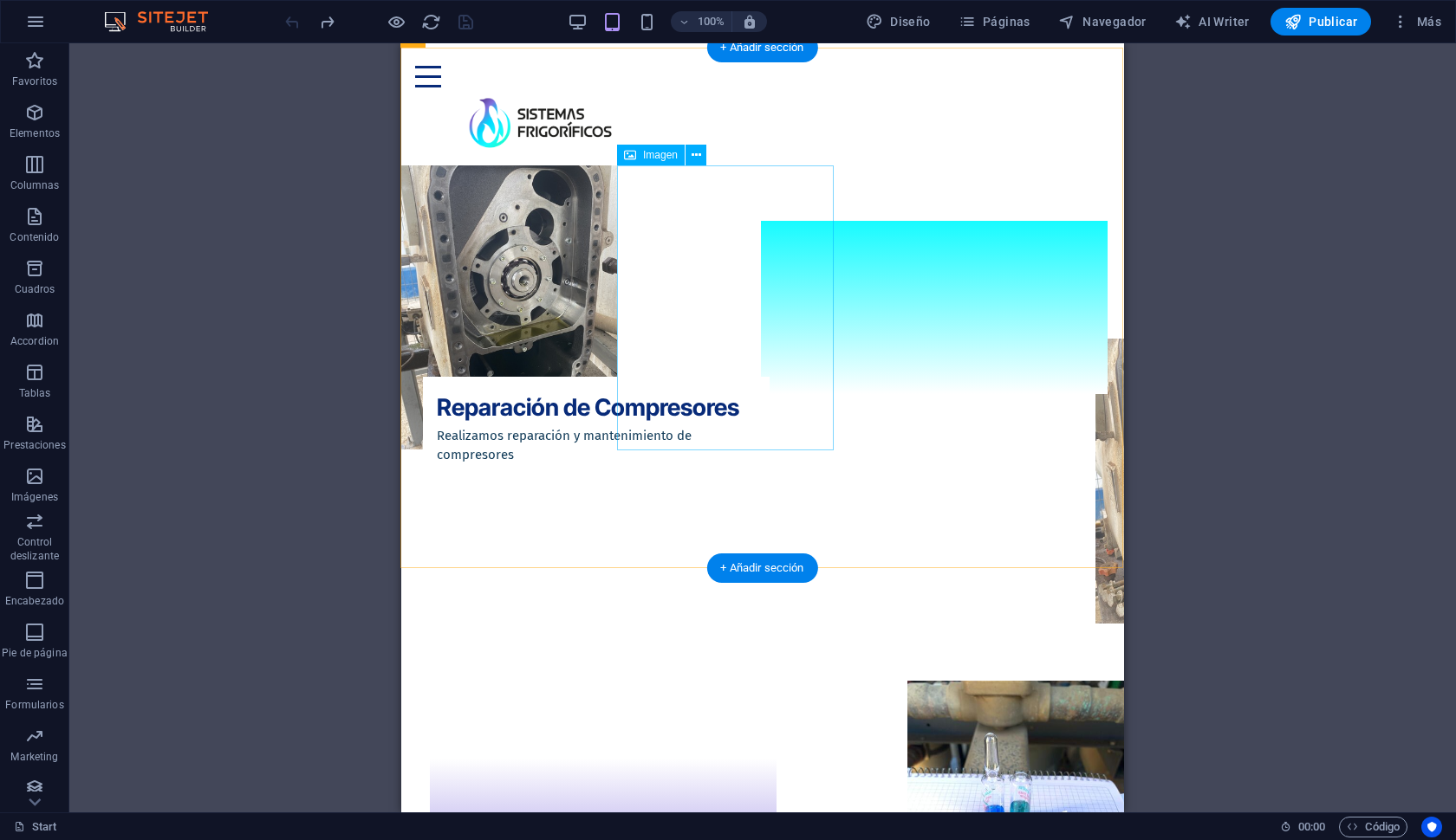
click at [652, 378] on figure at bounding box center [964, 481] width 695 height 285
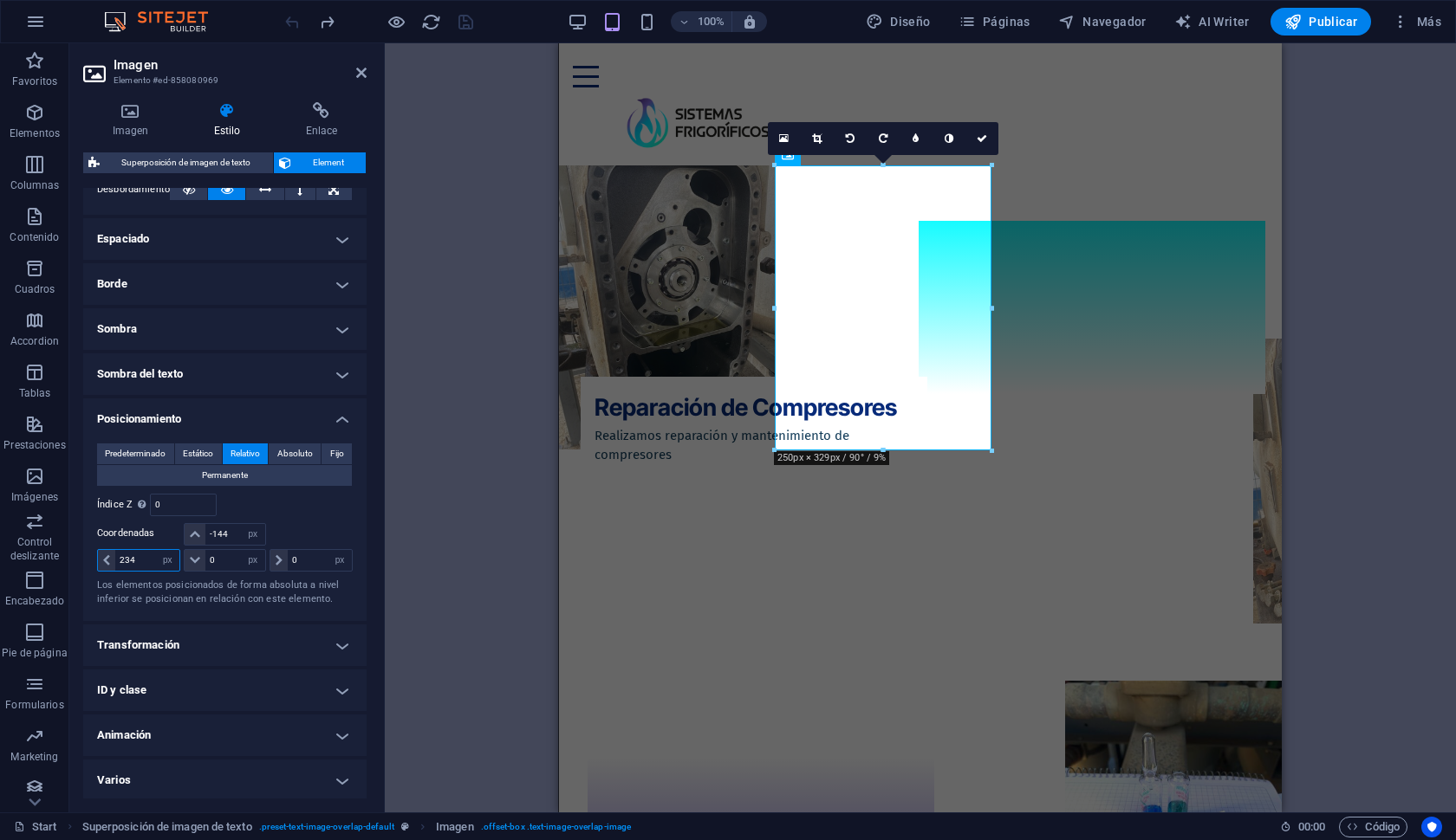
click at [150, 550] on input "234" at bounding box center [147, 560] width 64 height 21
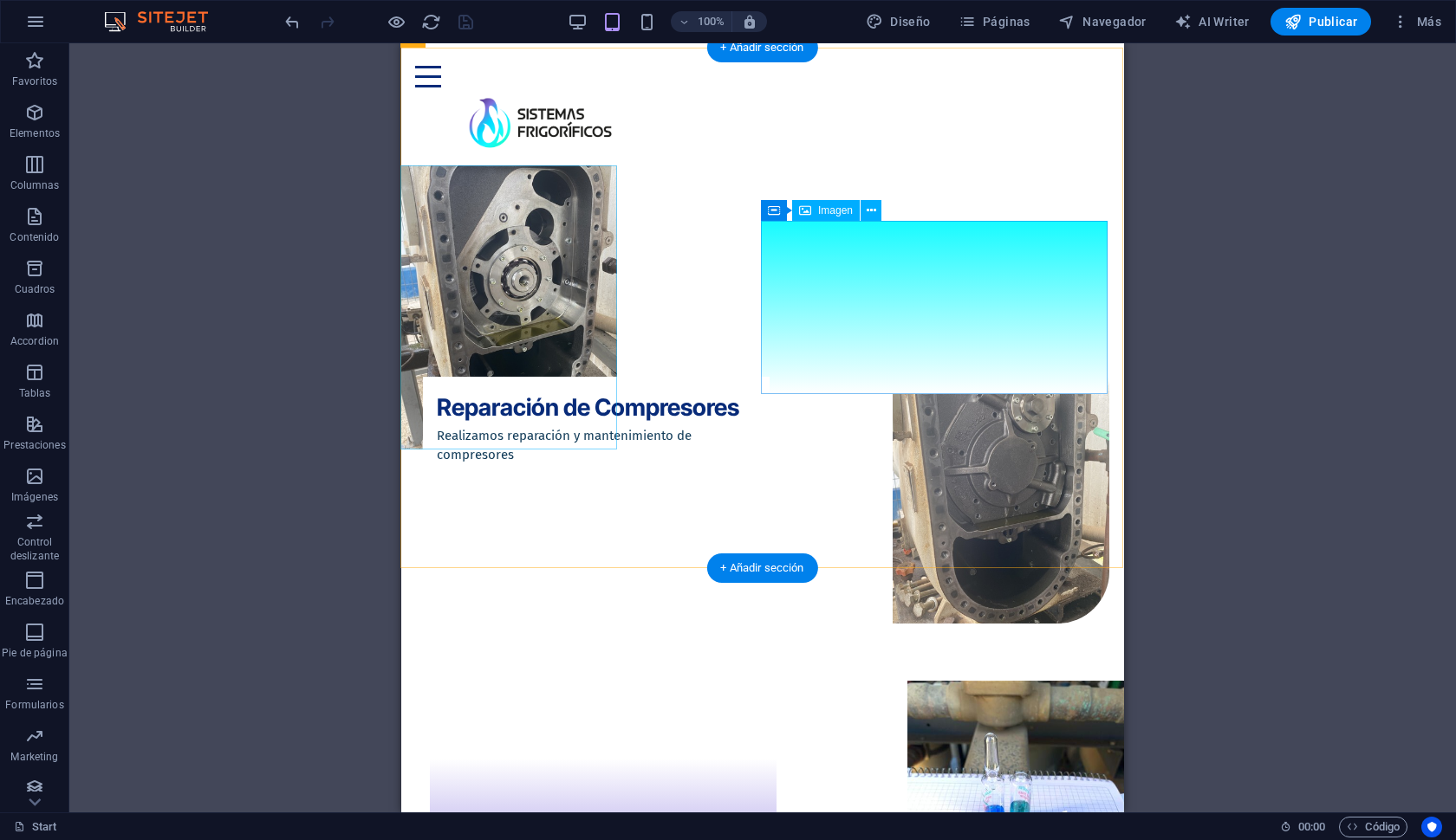
click at [578, 353] on figure at bounding box center [560, 307] width 319 height 284
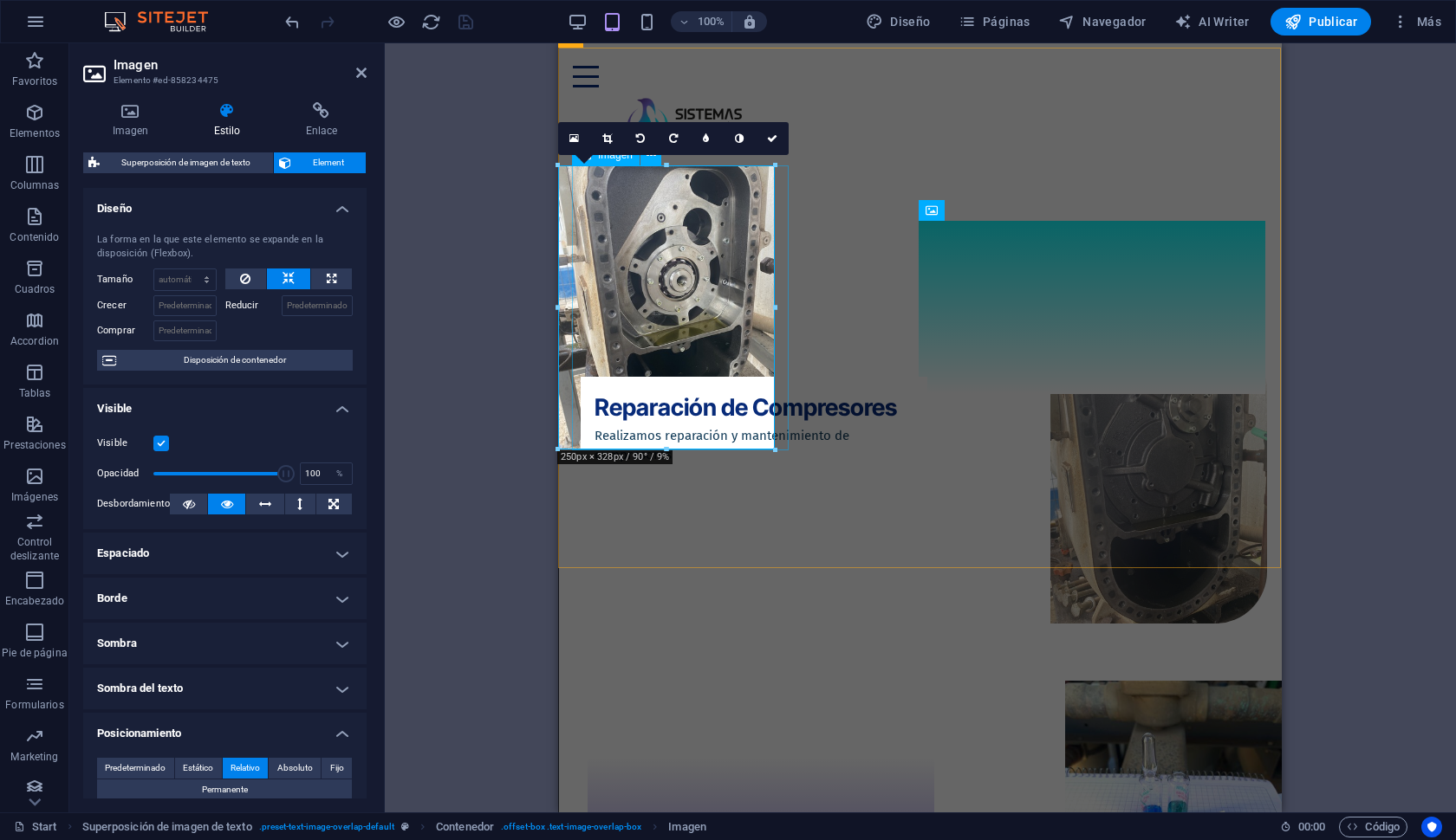
click at [781, 378] on figure at bounding box center [919, 481] width 695 height 285
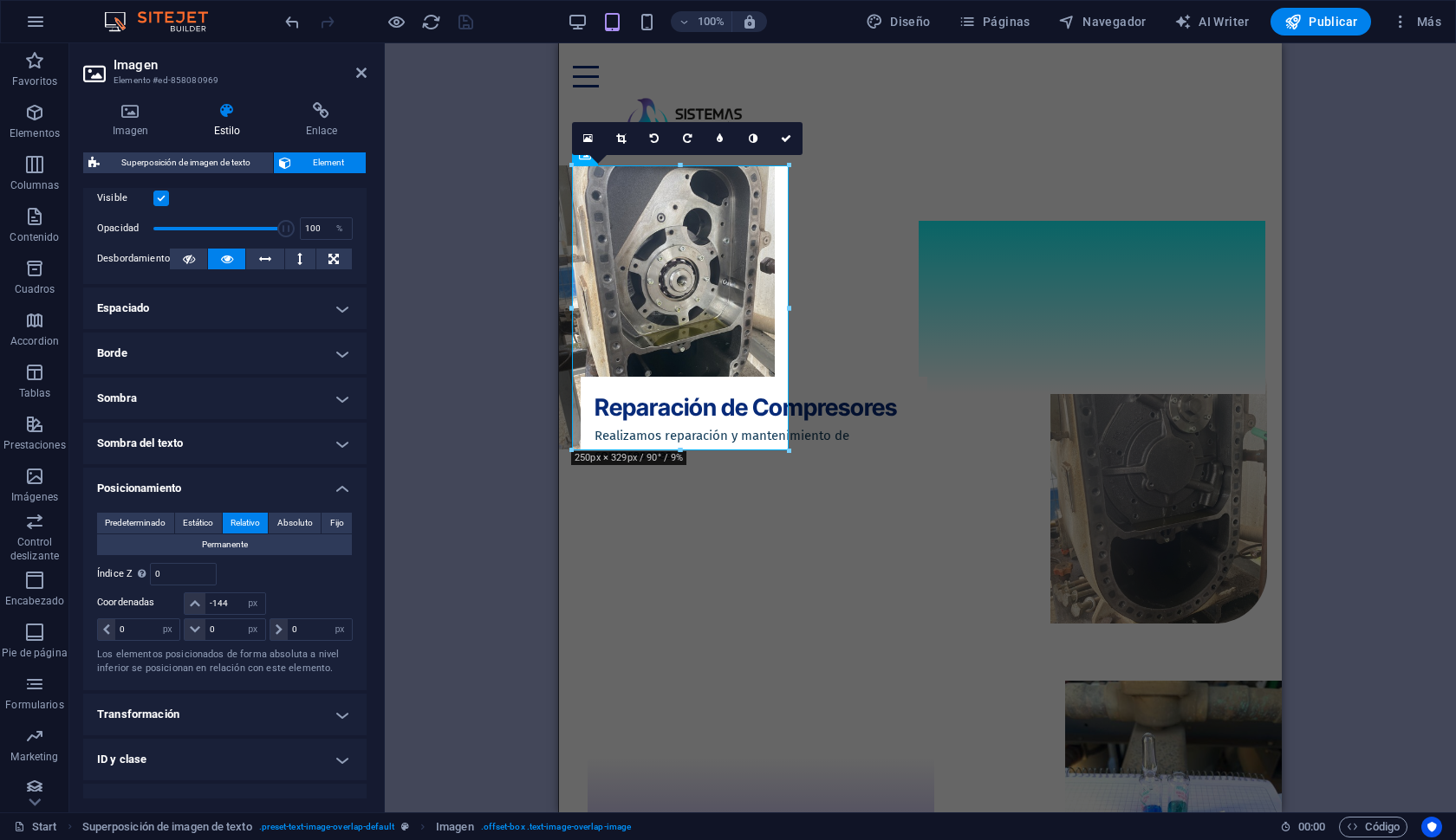
scroll to position [256, 0]
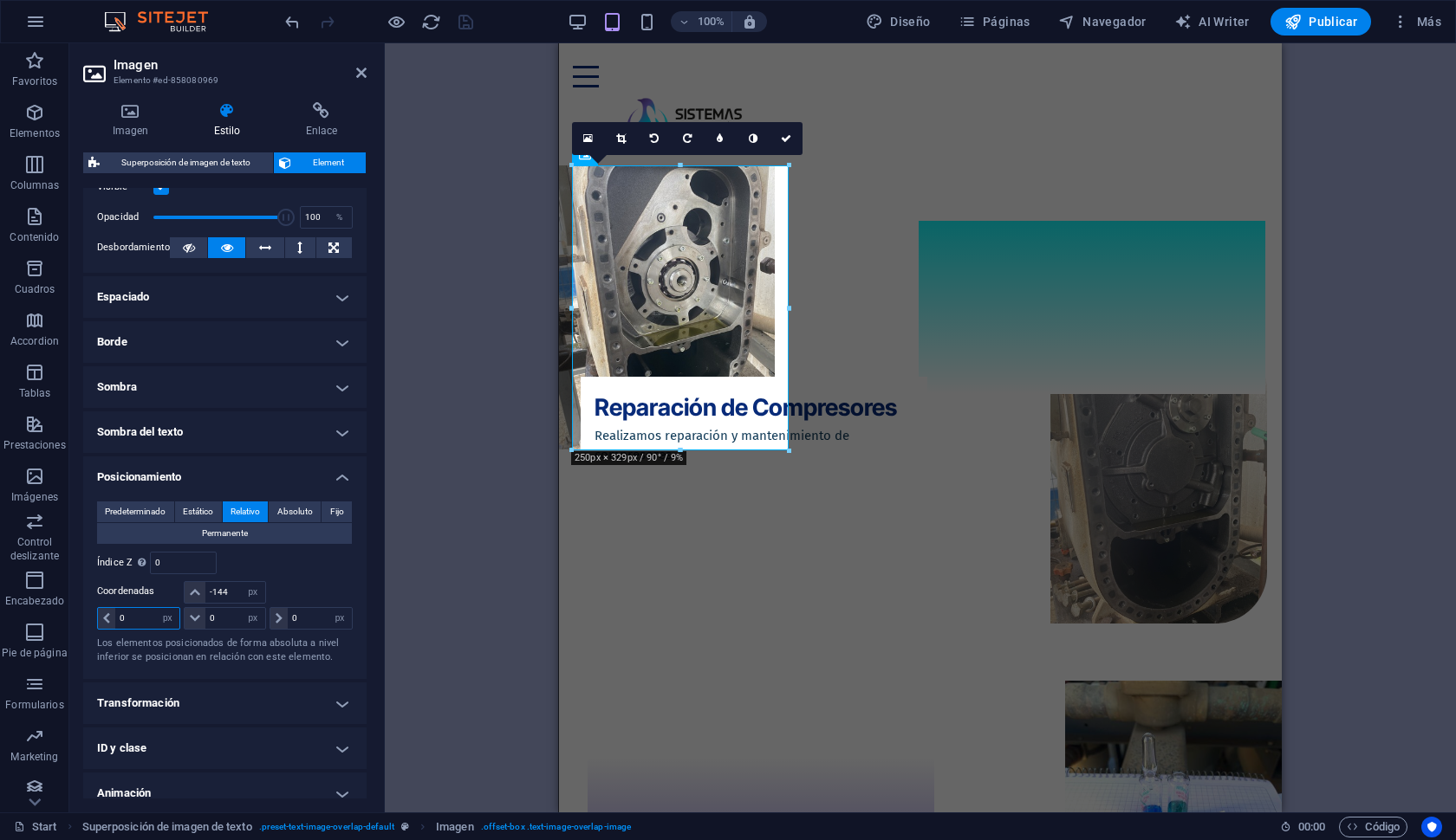
click at [148, 617] on input "0" at bounding box center [147, 618] width 64 height 21
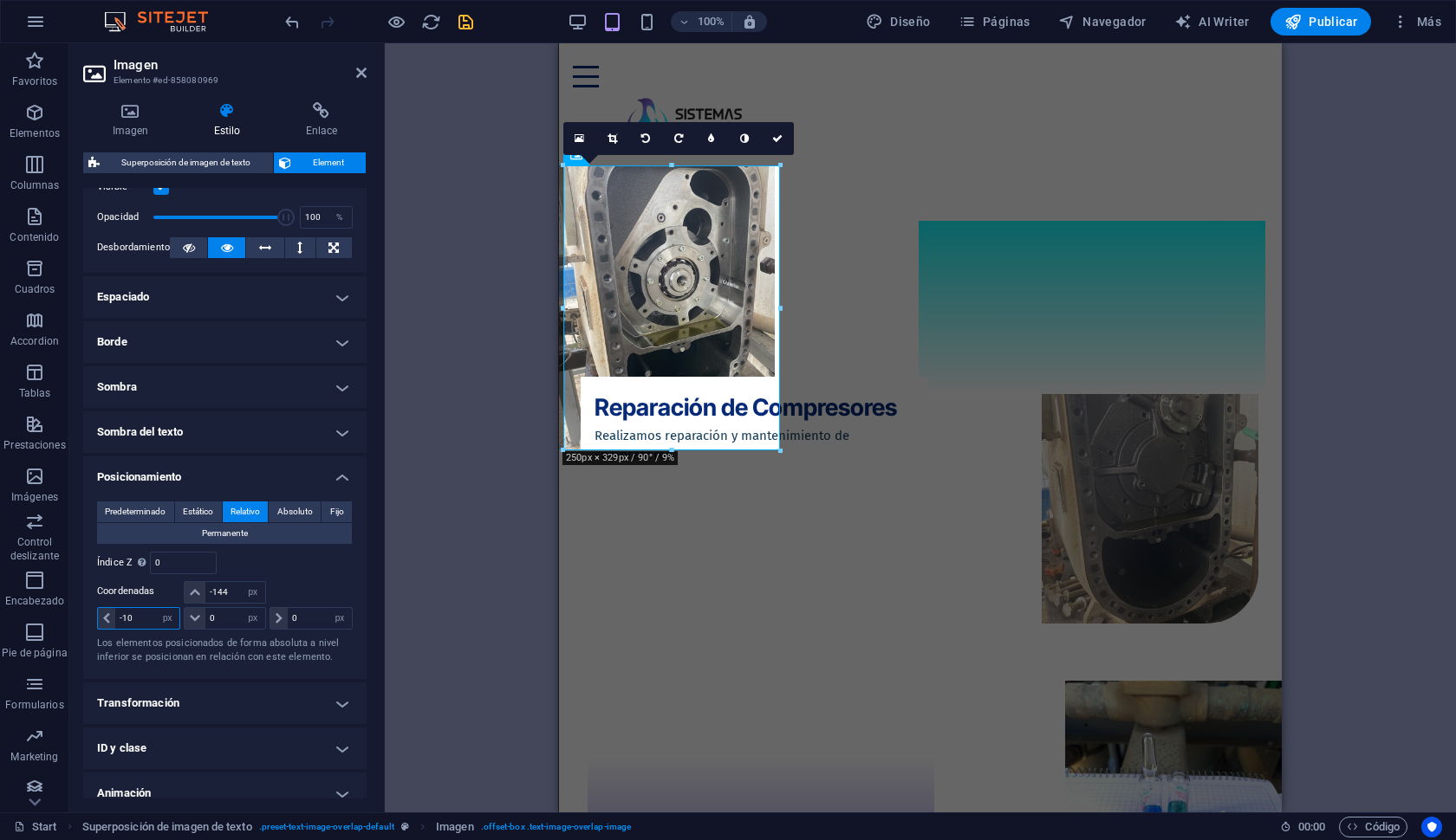
click at [148, 617] on input "-10" at bounding box center [147, 618] width 64 height 21
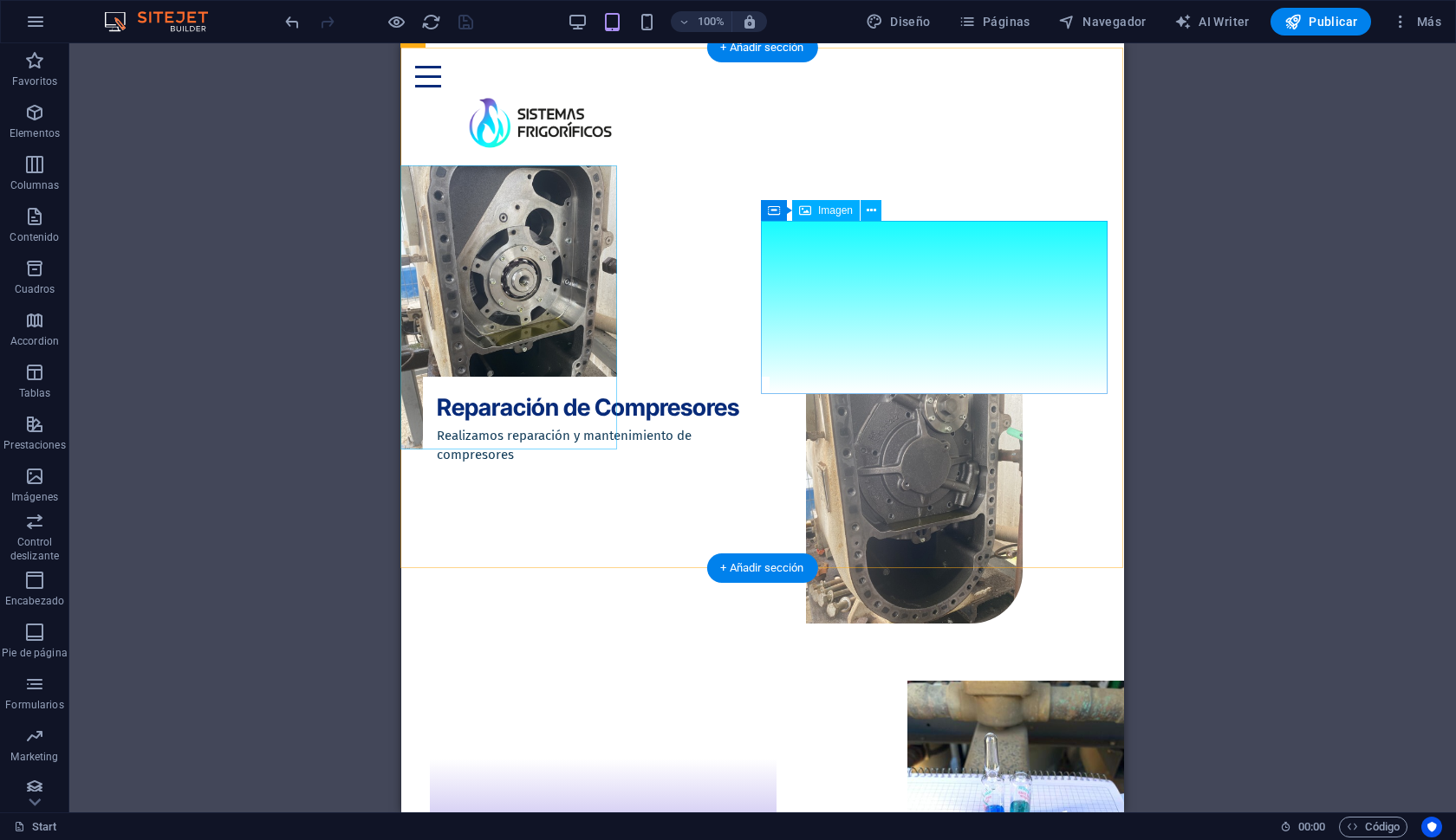
click at [517, 432] on figure at bounding box center [560, 307] width 319 height 284
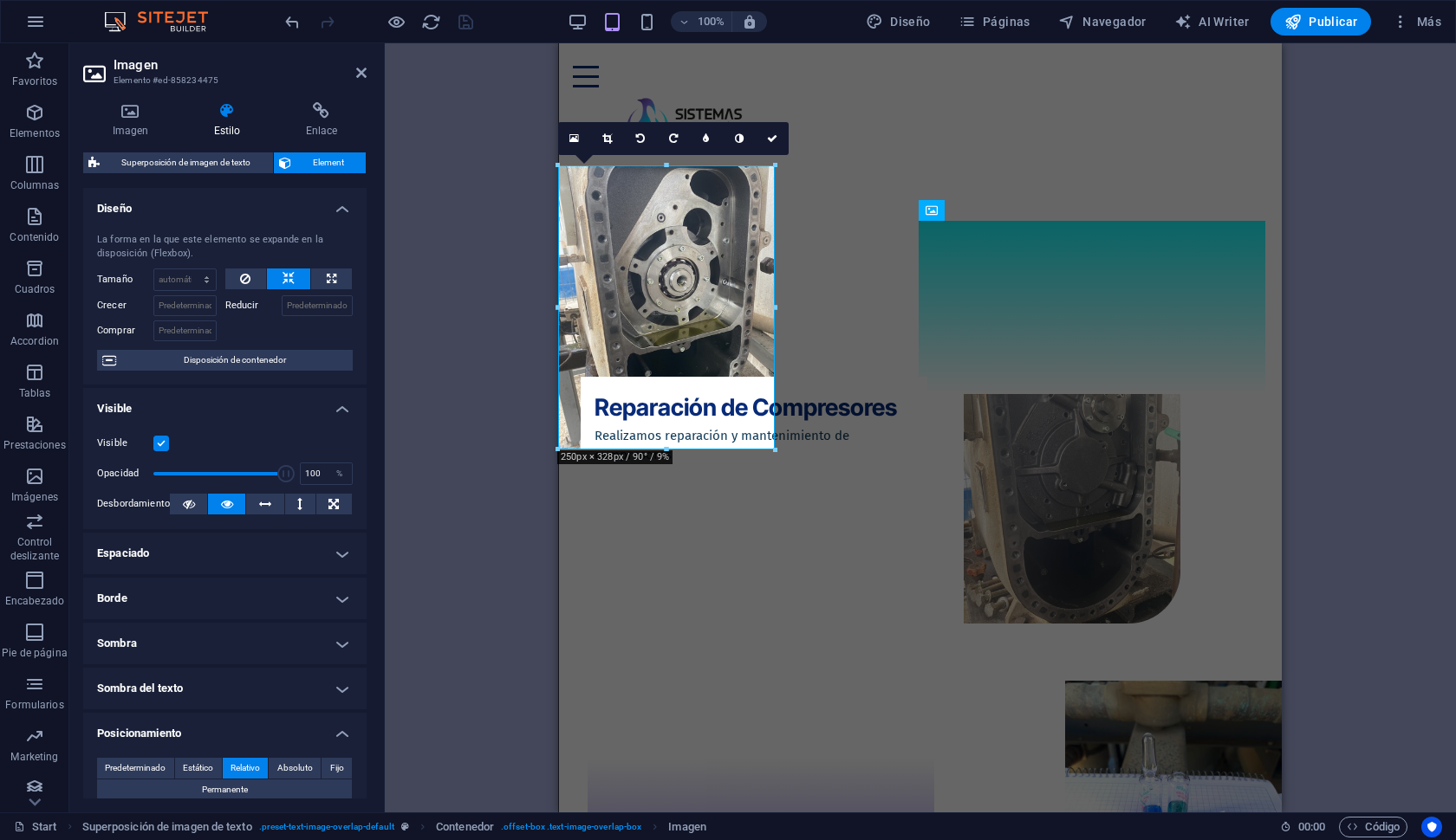
click at [514, 361] on div "H1 Barra de menús Predeterminado Imagen Superposición de imagen de texto Texto …" at bounding box center [919, 428] width 1071 height 769
click at [543, 361] on div "H1 Barra de menús Predeterminado Imagen Superposición de imagen de texto Texto …" at bounding box center [919, 428] width 1071 height 769
click at [701, 337] on figure at bounding box center [717, 307] width 319 height 284
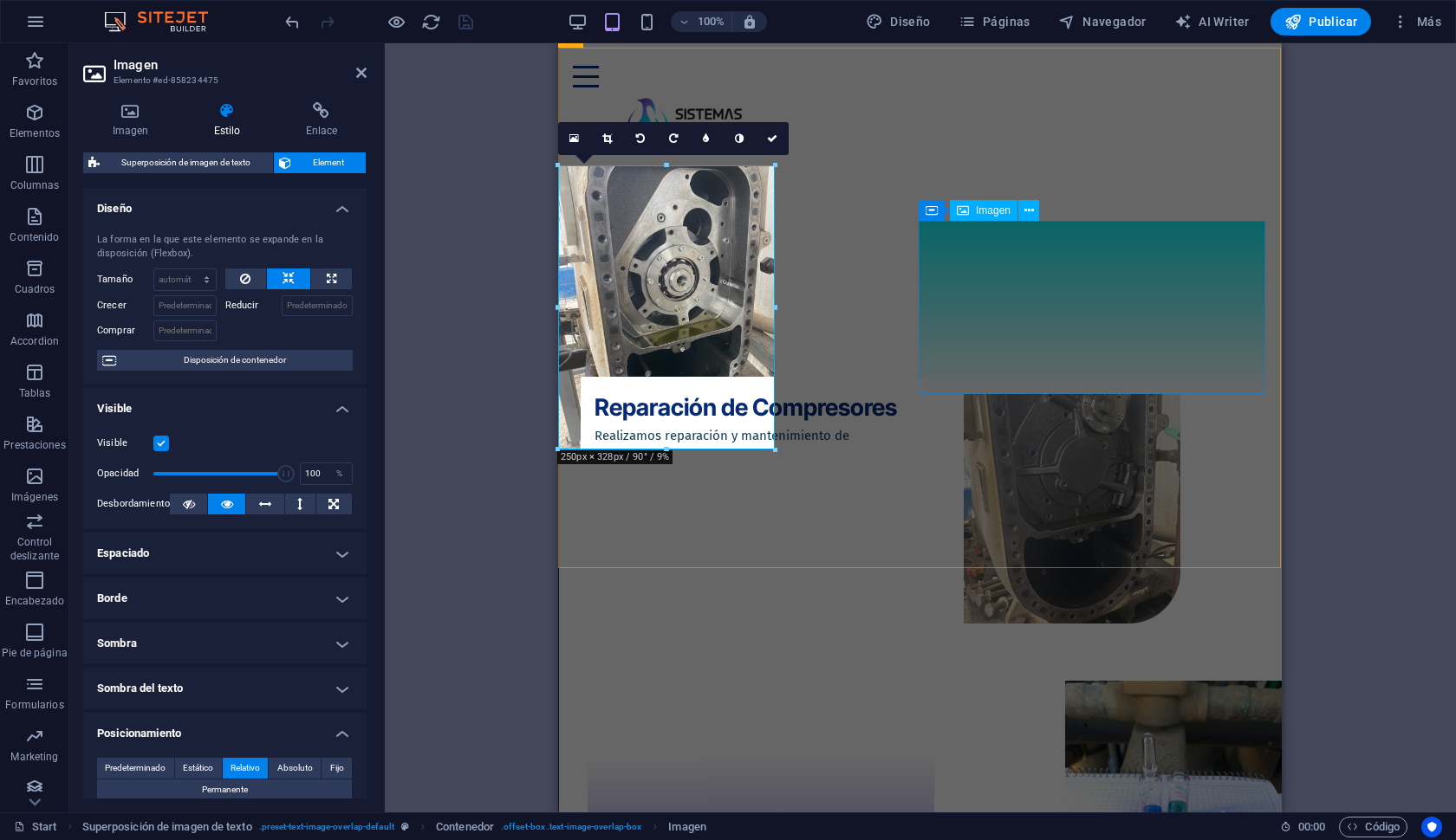
click at [701, 337] on figure at bounding box center [717, 307] width 319 height 284
click at [1086, 22] on span "Navegador" at bounding box center [1102, 22] width 89 height 17
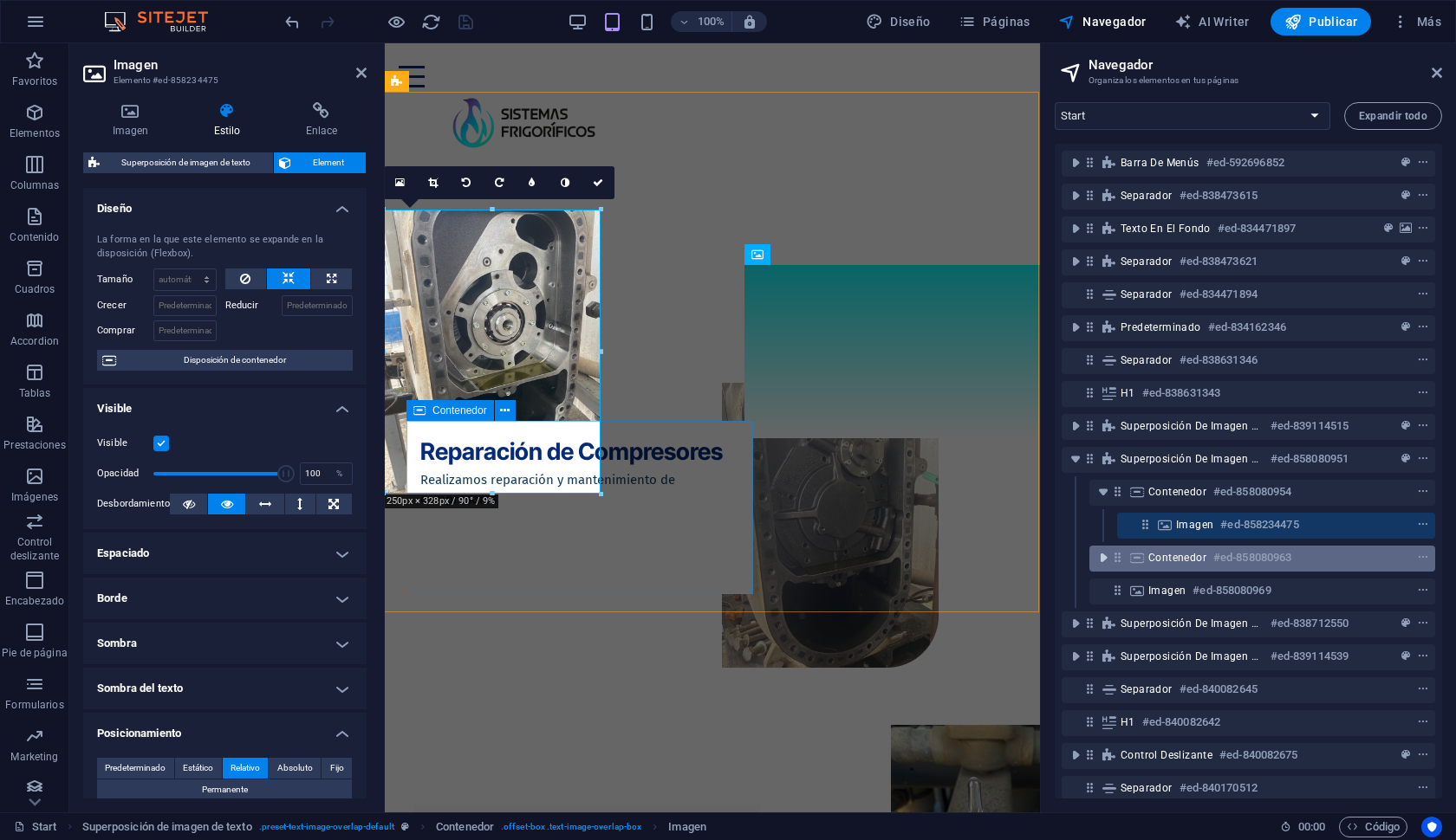
click at [1112, 562] on span "toggle-expand" at bounding box center [1103, 557] width 21 height 17
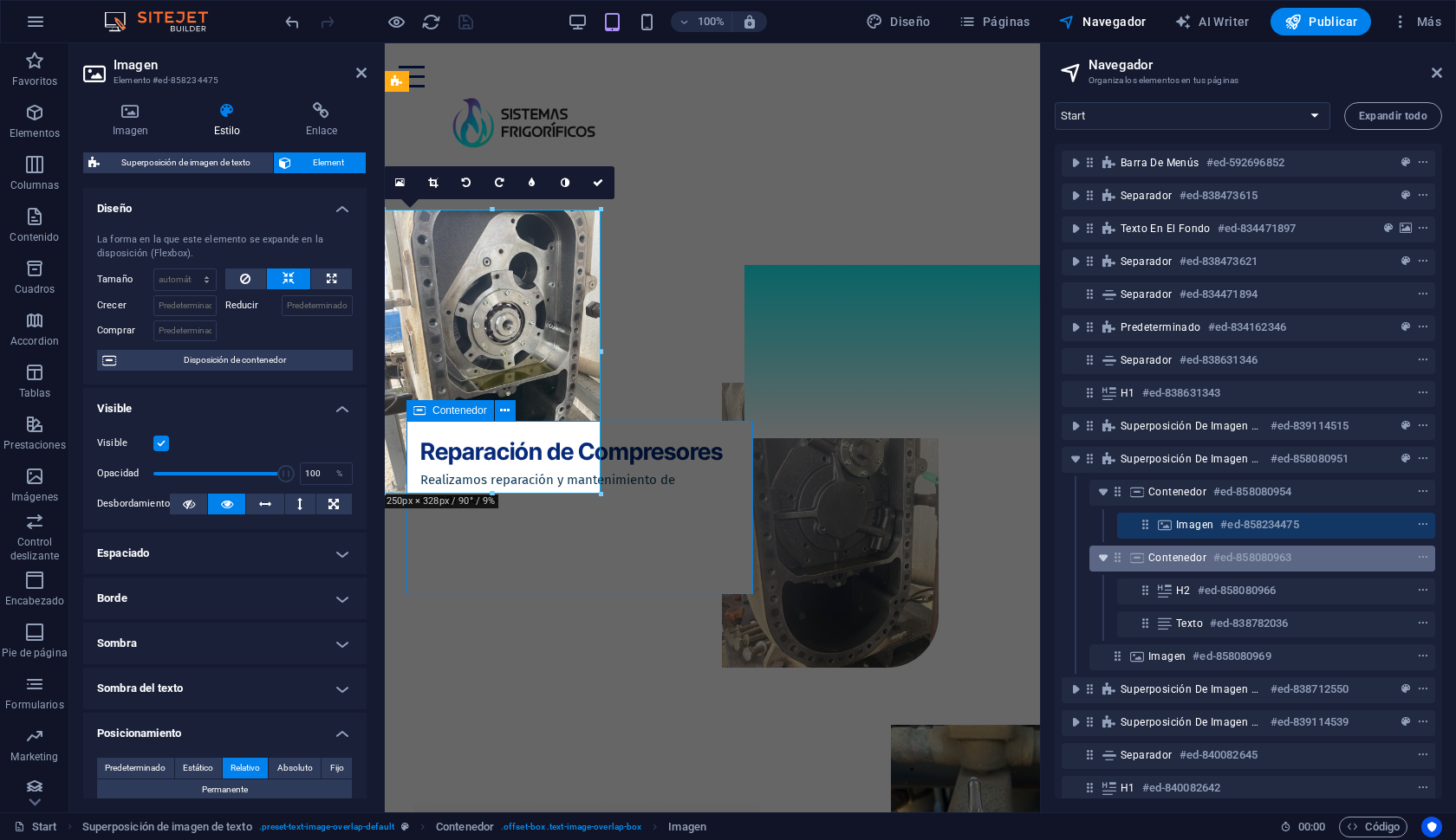
scroll to position [2062, 1]
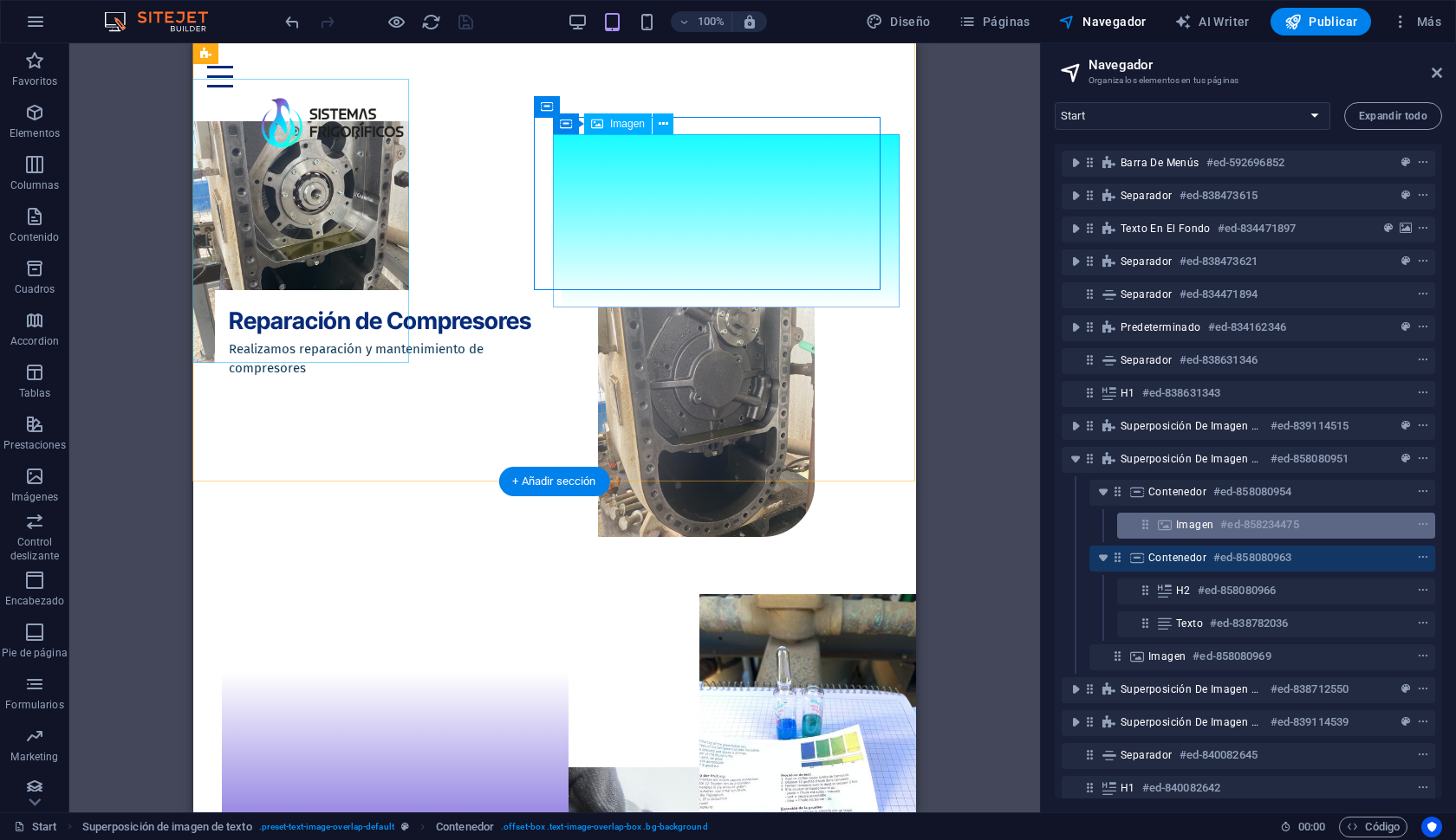
click at [1202, 532] on div "Imagen #ed-858234475" at bounding box center [1261, 525] width 172 height 21
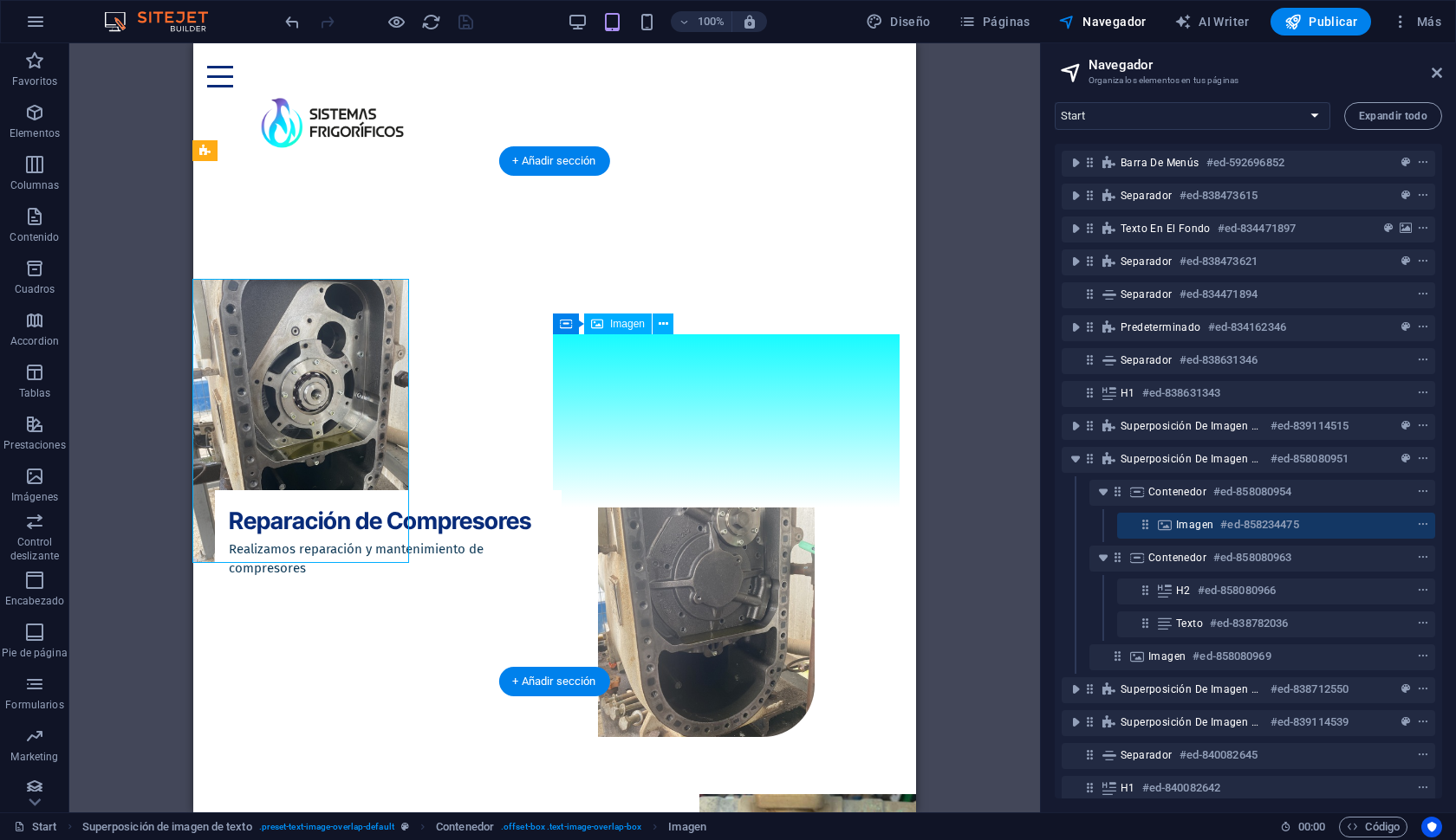
click at [1202, 532] on div "Imagen #ed-858234475" at bounding box center [1261, 525] width 172 height 21
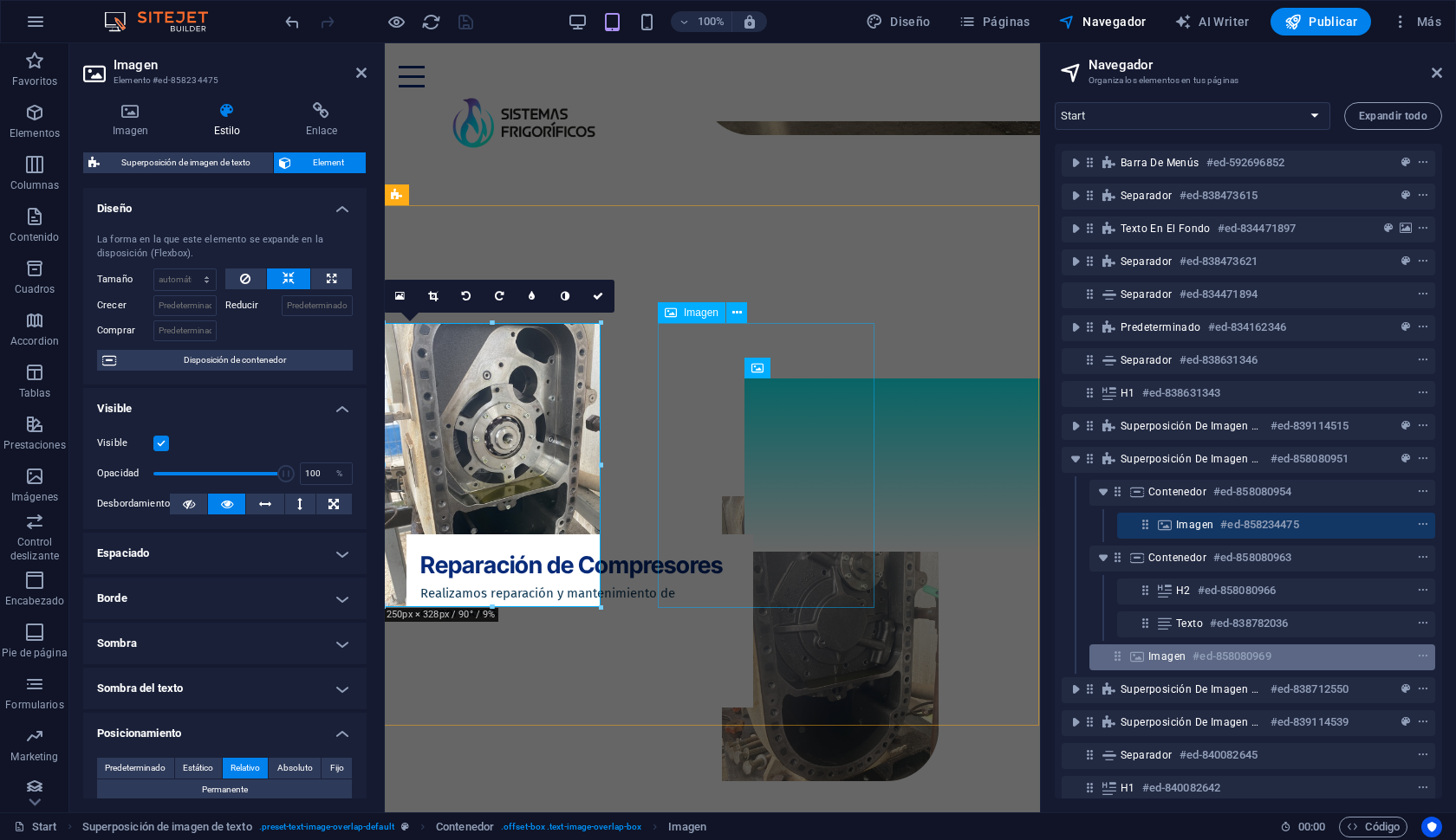
click at [1146, 662] on icon at bounding box center [1137, 656] width 19 height 14
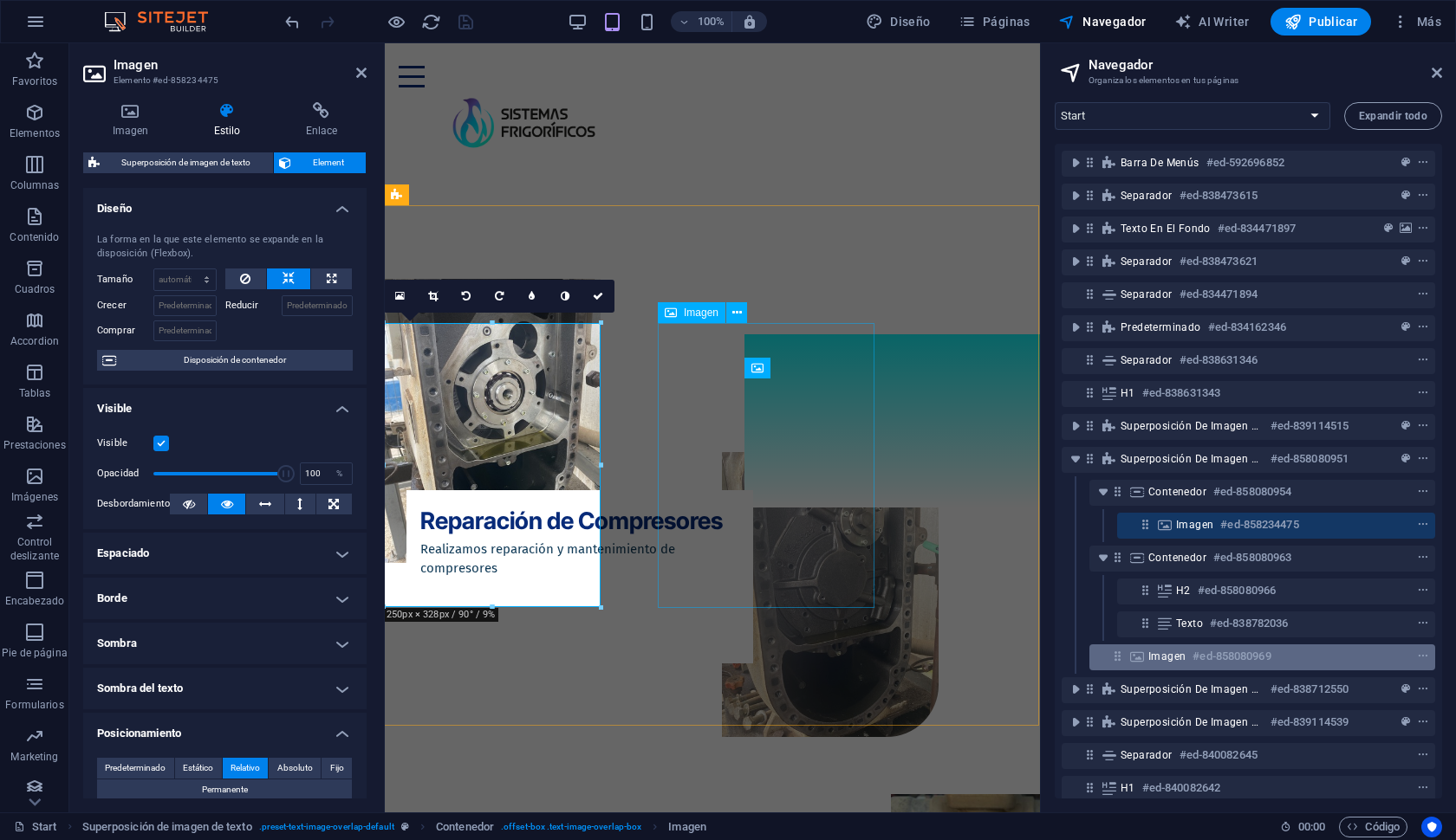
click at [1146, 662] on icon at bounding box center [1137, 656] width 19 height 14
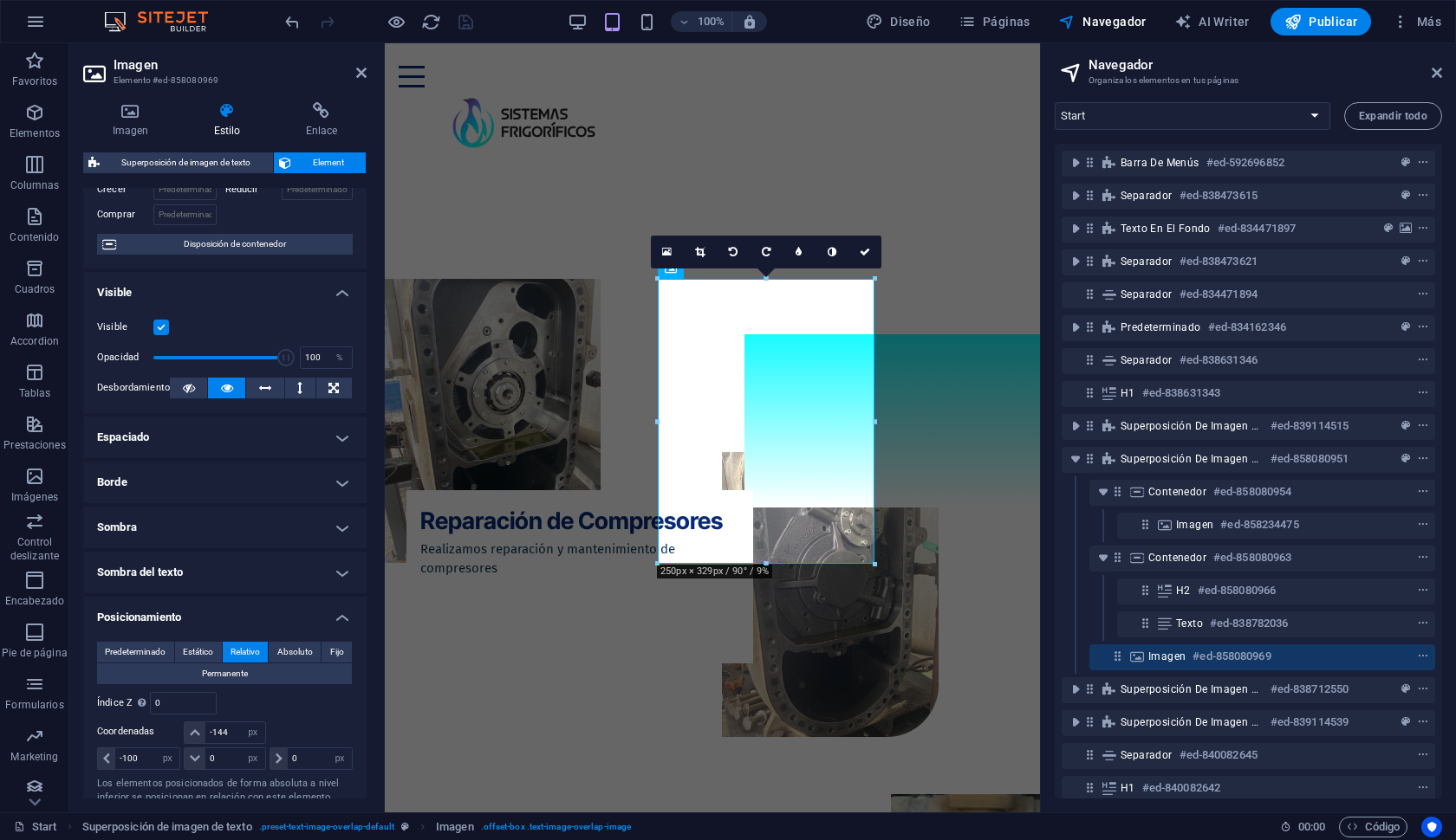
scroll to position [273, 0]
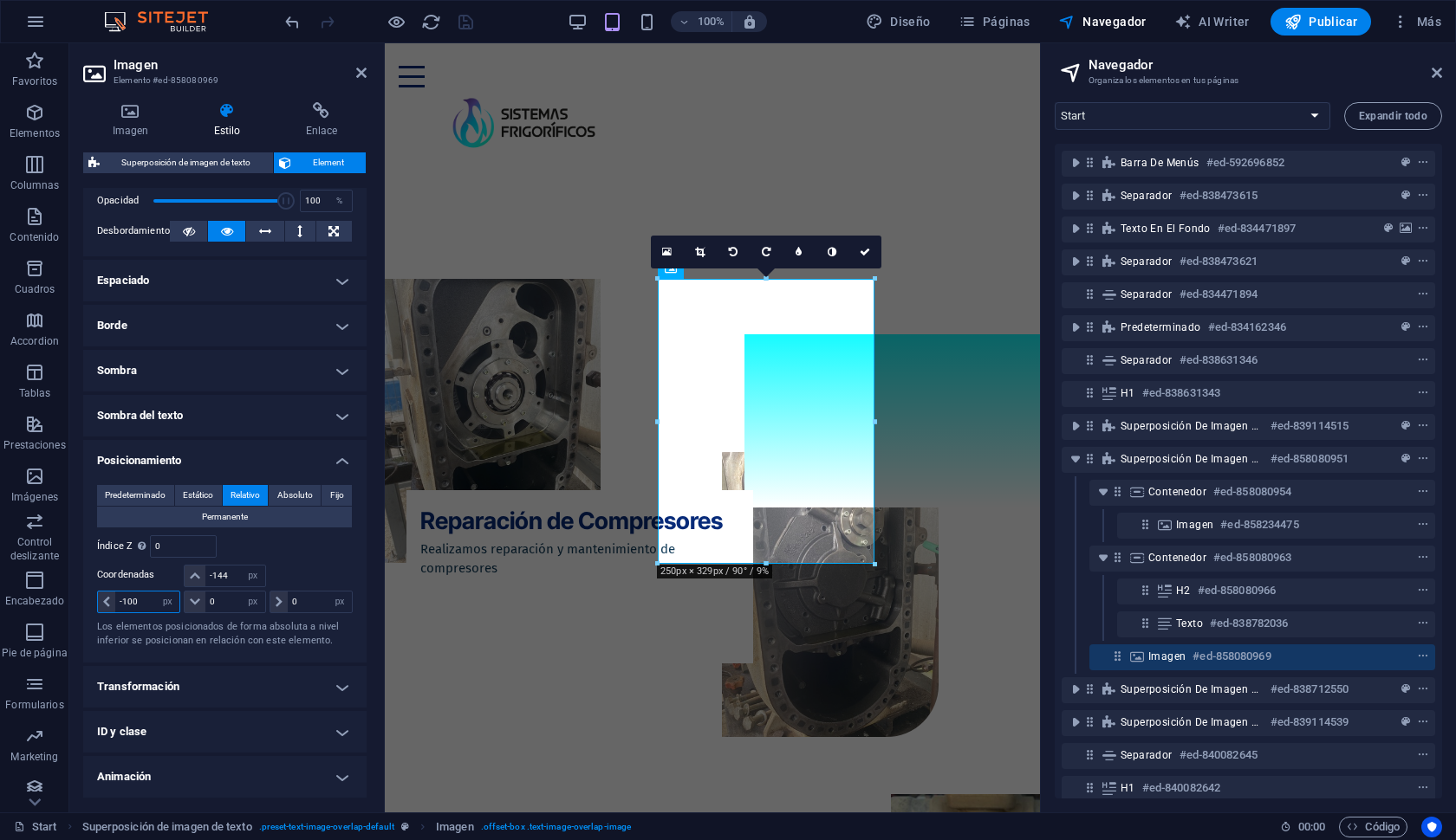
click at [141, 608] on input "-100" at bounding box center [147, 602] width 64 height 21
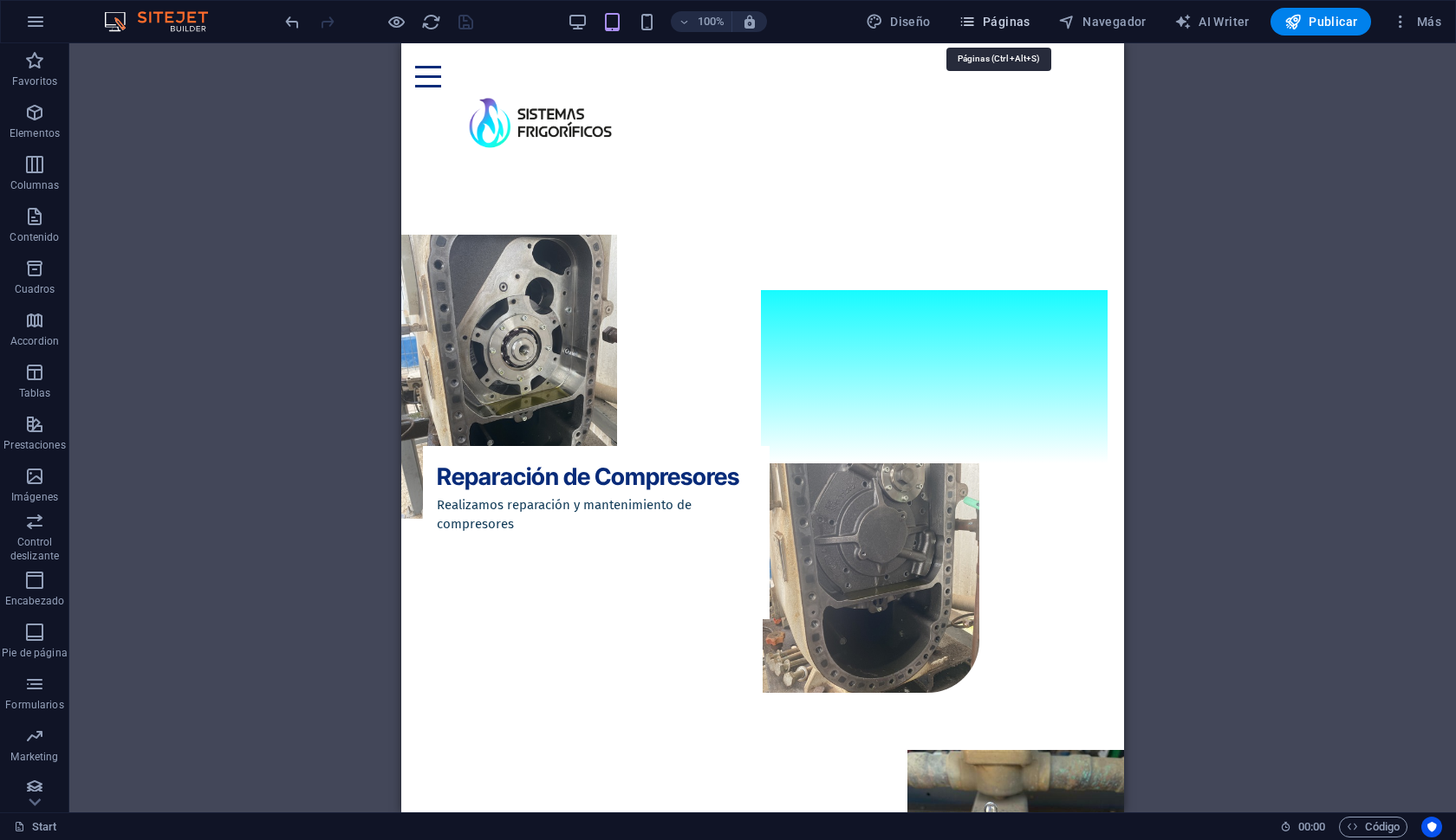
click at [1031, 19] on span "Páginas" at bounding box center [994, 22] width 72 height 17
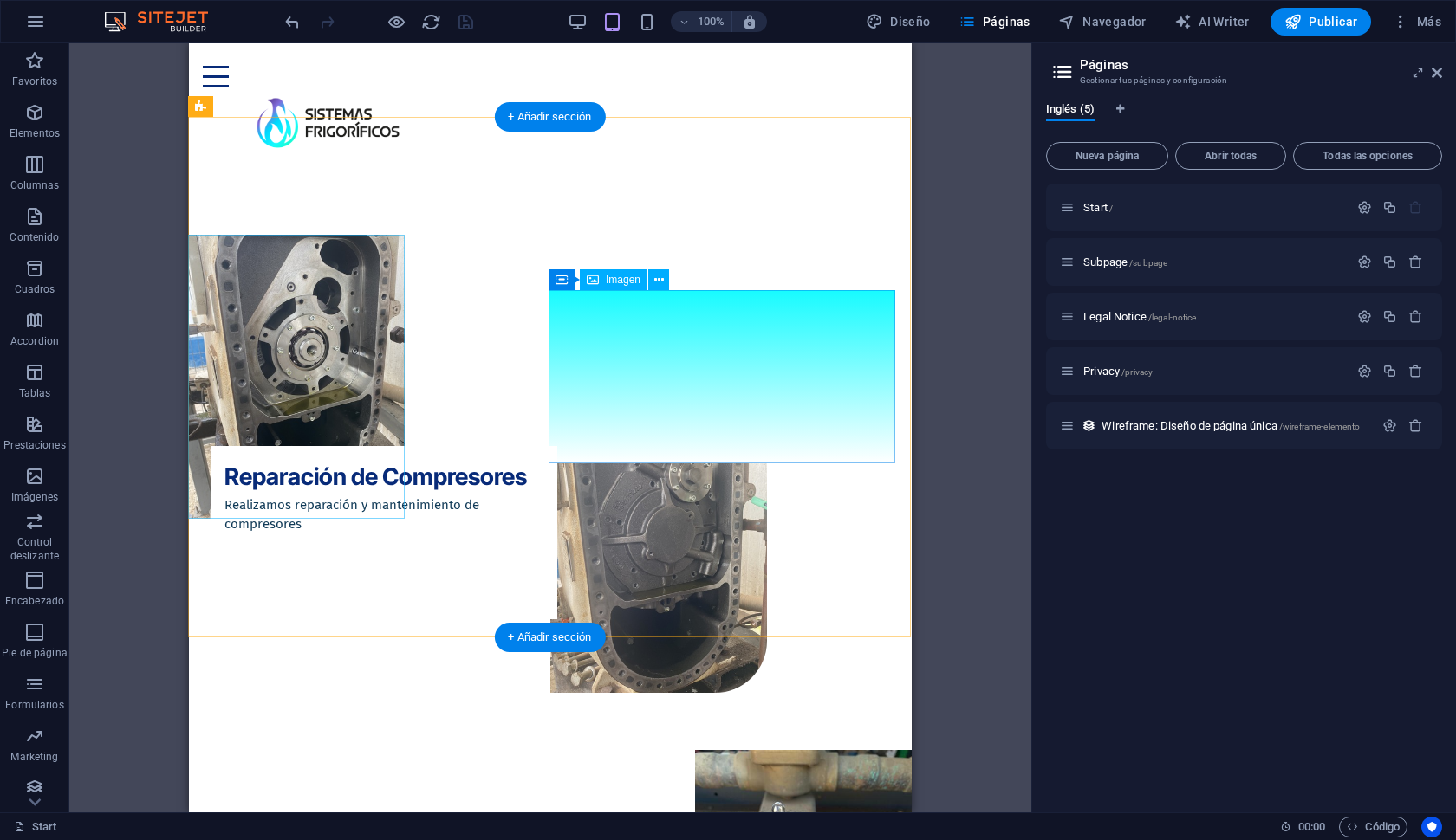
click at [287, 379] on figure at bounding box center [347, 377] width 319 height 284
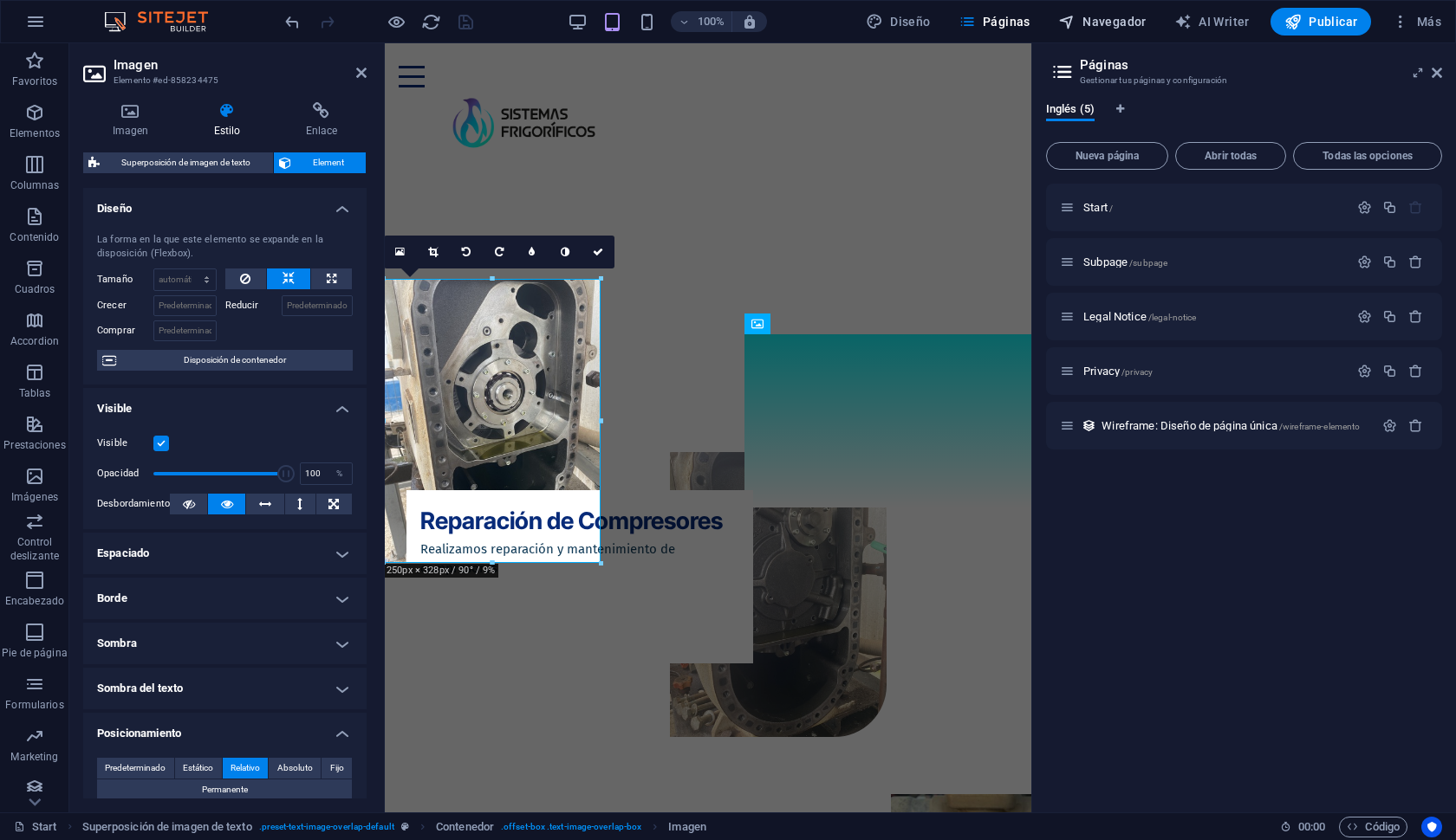
click at [1128, 31] on button "Navegador" at bounding box center [1101, 21] width 102 height 28
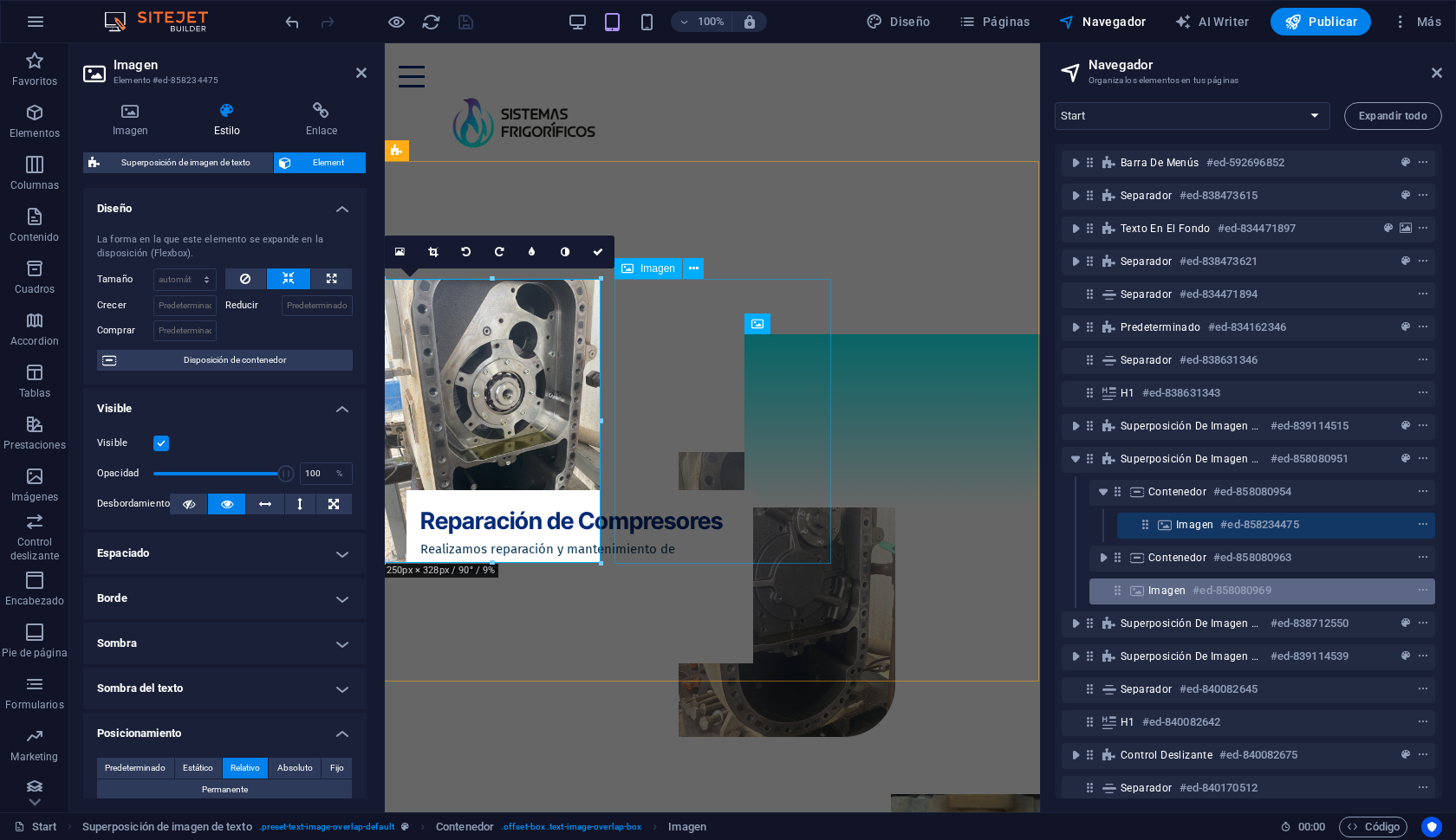
click at [1142, 594] on icon at bounding box center [1137, 591] width 19 height 14
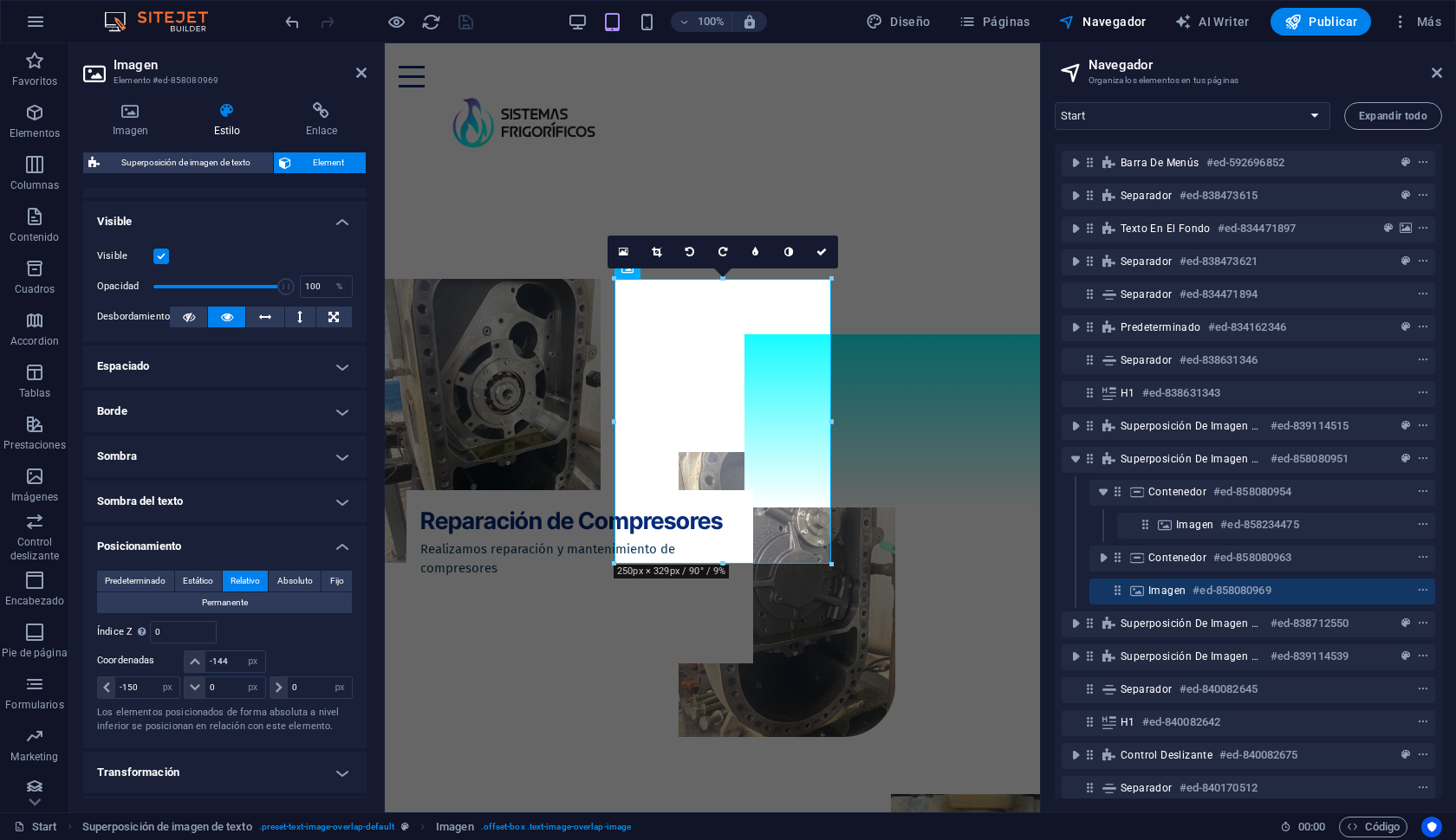
scroll to position [190, 0]
click at [151, 680] on input "-150" at bounding box center [147, 684] width 64 height 21
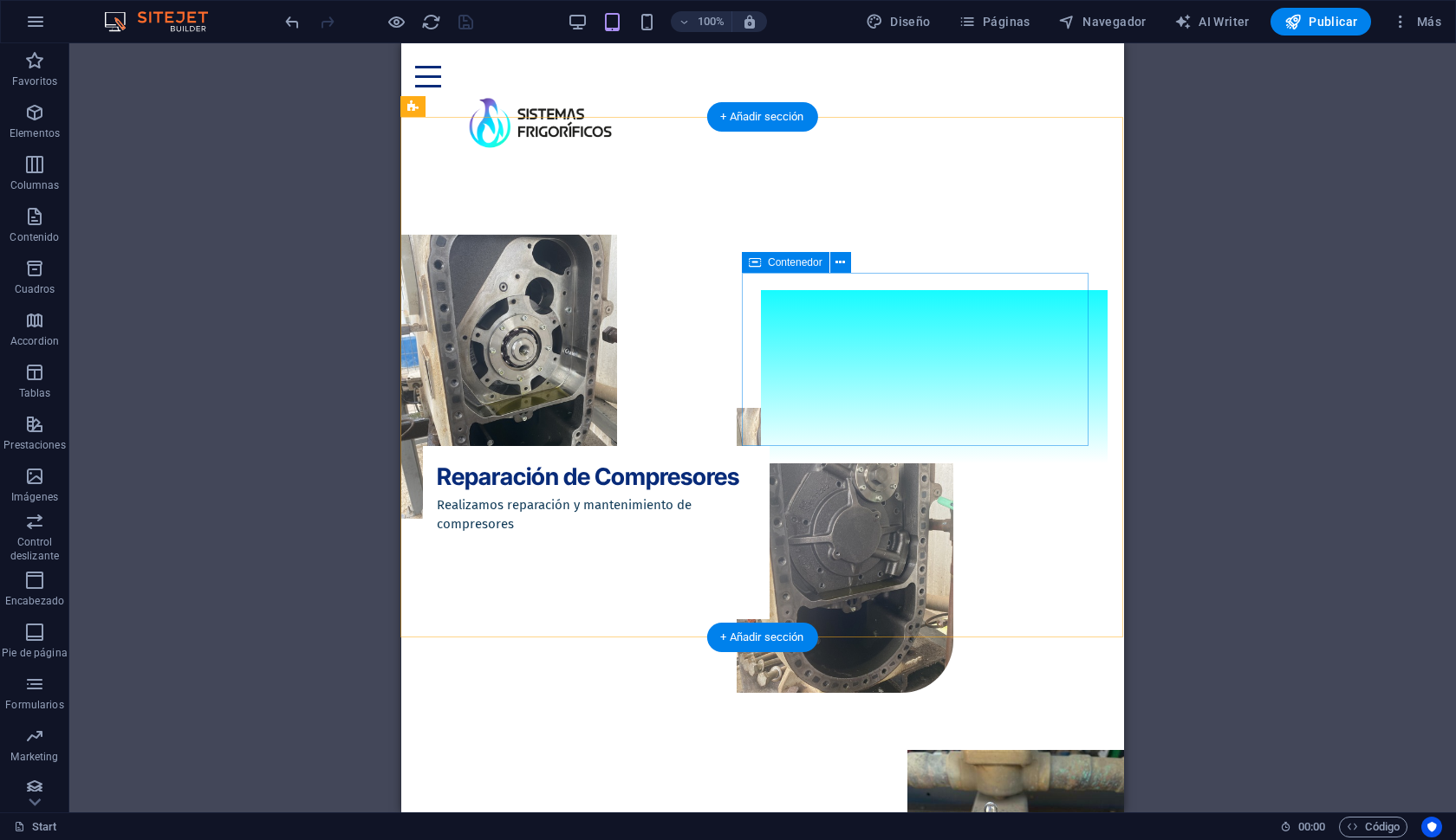
click at [769, 446] on div "Reparación de Compresores Realizamos reparación y mantenimiento de compresores" at bounding box center [596, 533] width 346 height 173
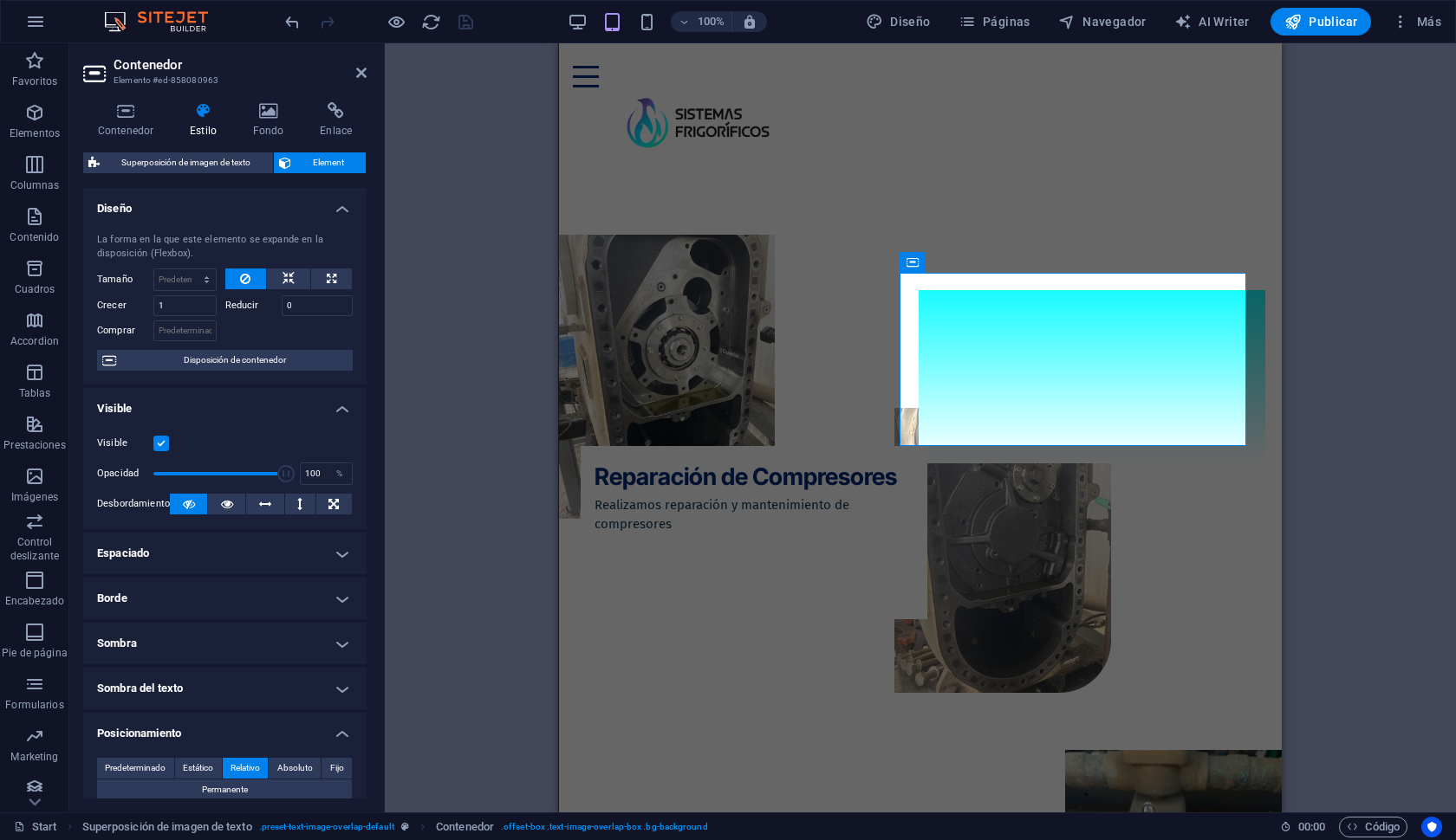
scroll to position [264, 0]
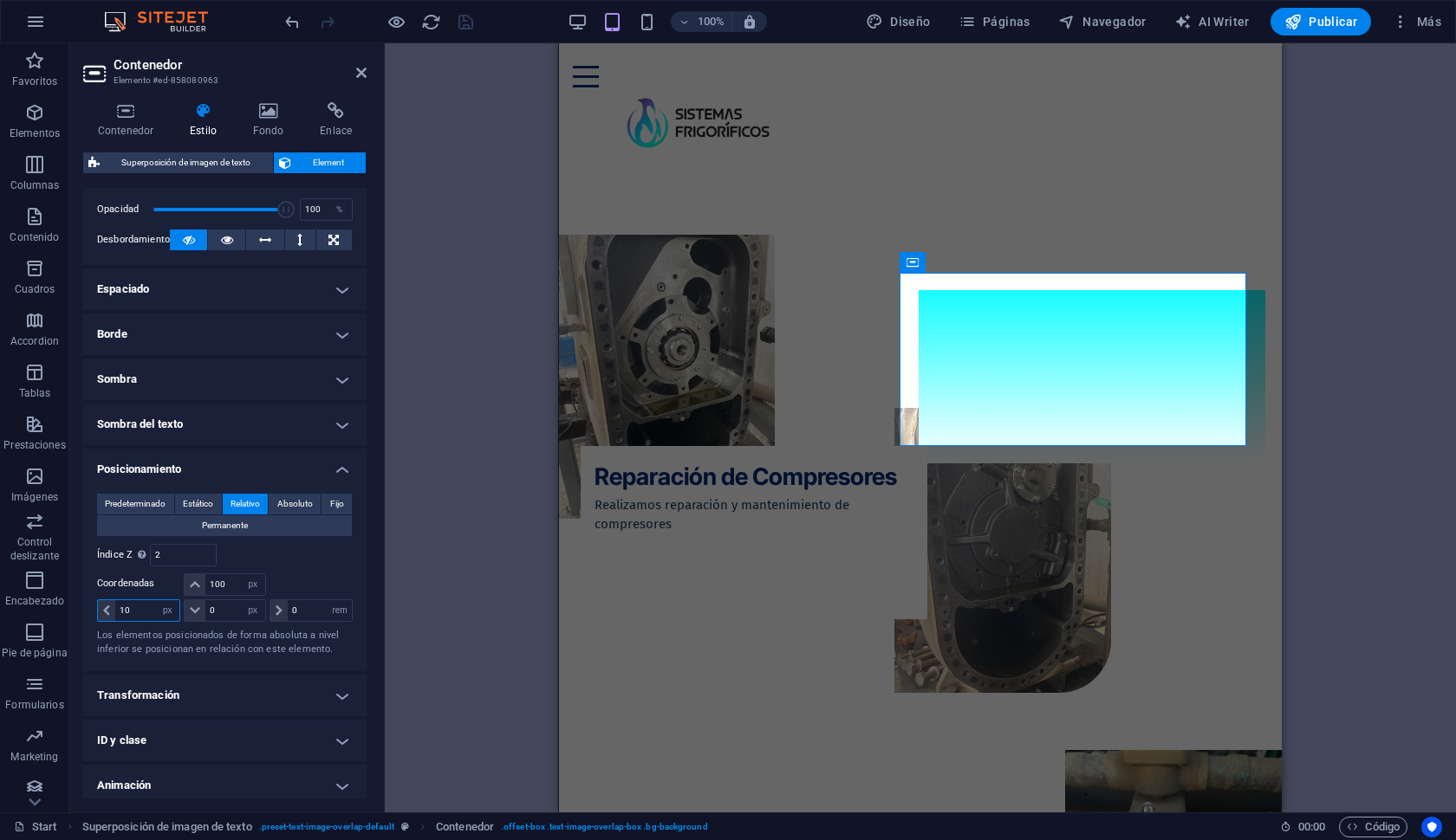
click at [148, 613] on input "10" at bounding box center [147, 611] width 64 height 21
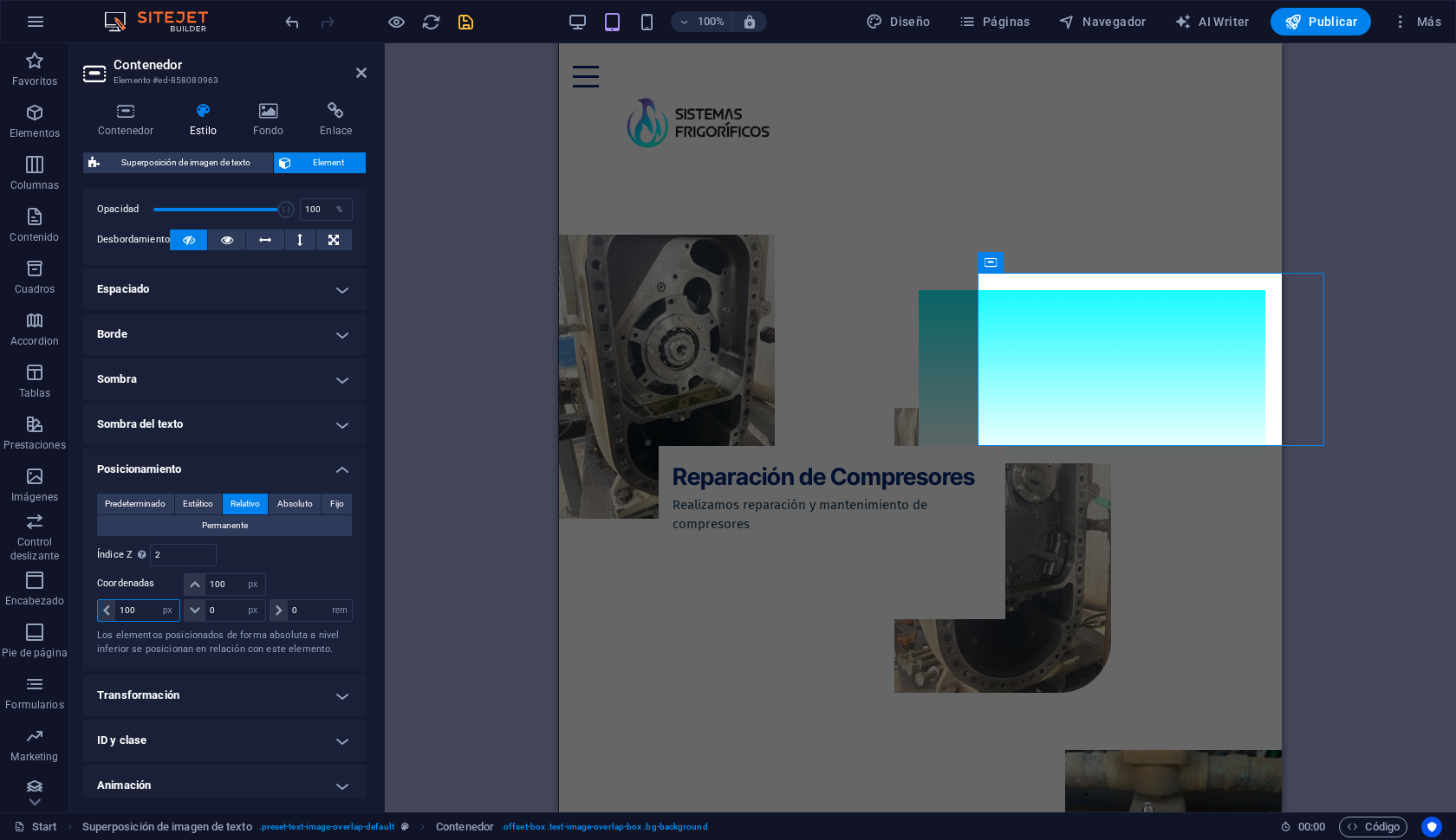
click at [148, 613] on input "100" at bounding box center [147, 611] width 64 height 21
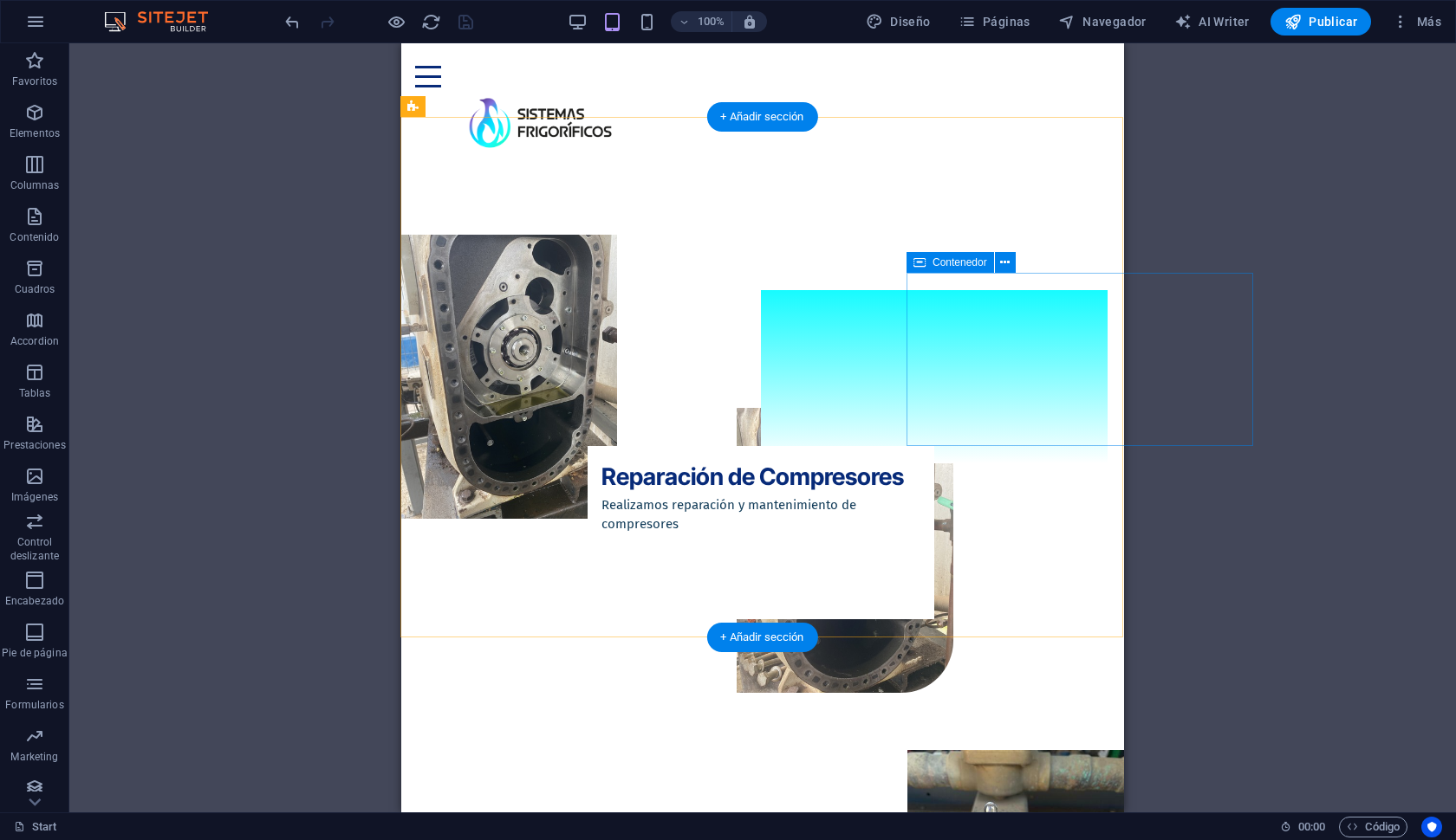
click at [934, 446] on div "Reparación de Compresores Realizamos reparación y mantenimiento de compresores" at bounding box center [760, 533] width 346 height 173
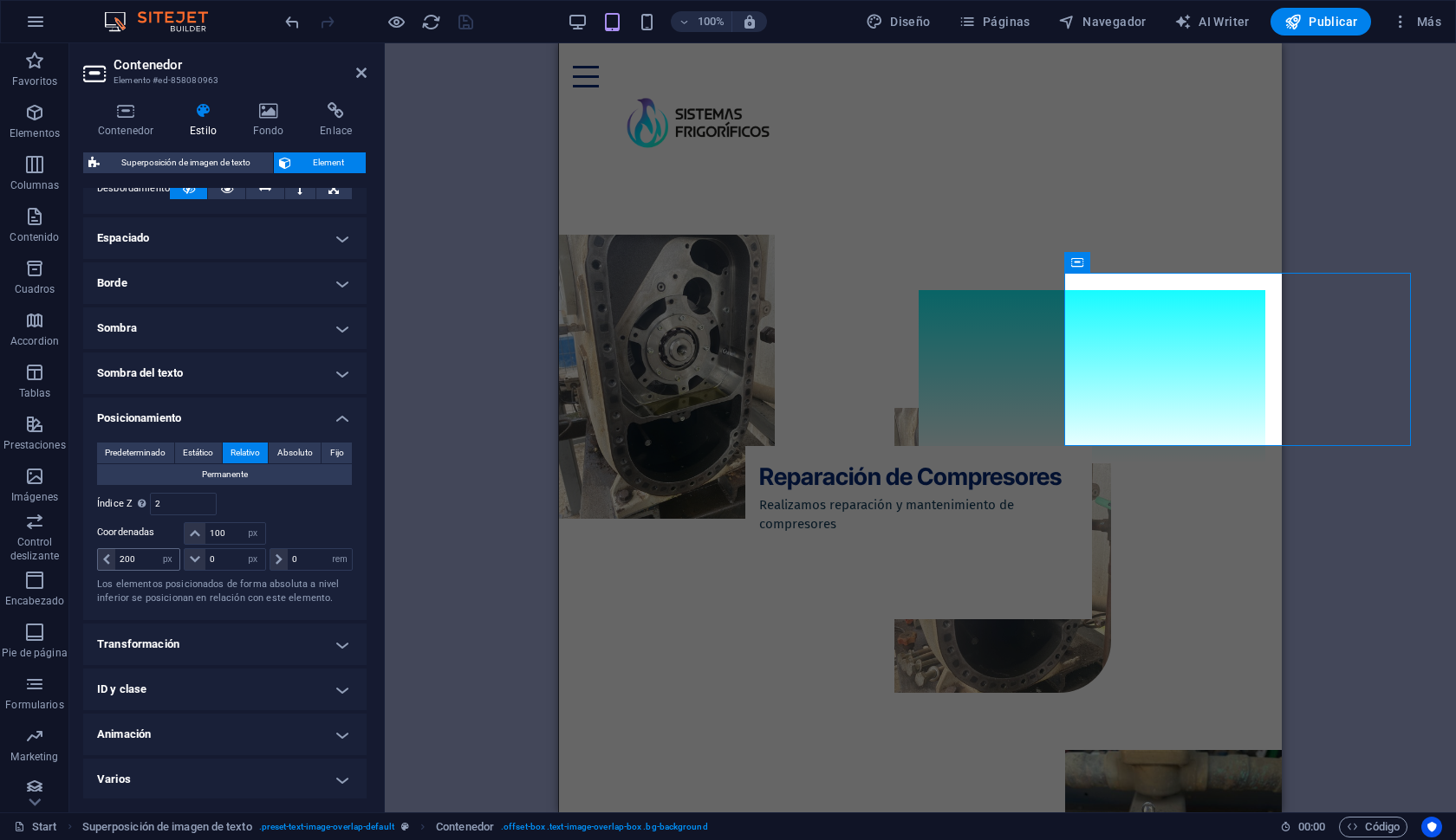
scroll to position [314, 0]
click at [123, 559] on input "200" at bounding box center [147, 560] width 64 height 21
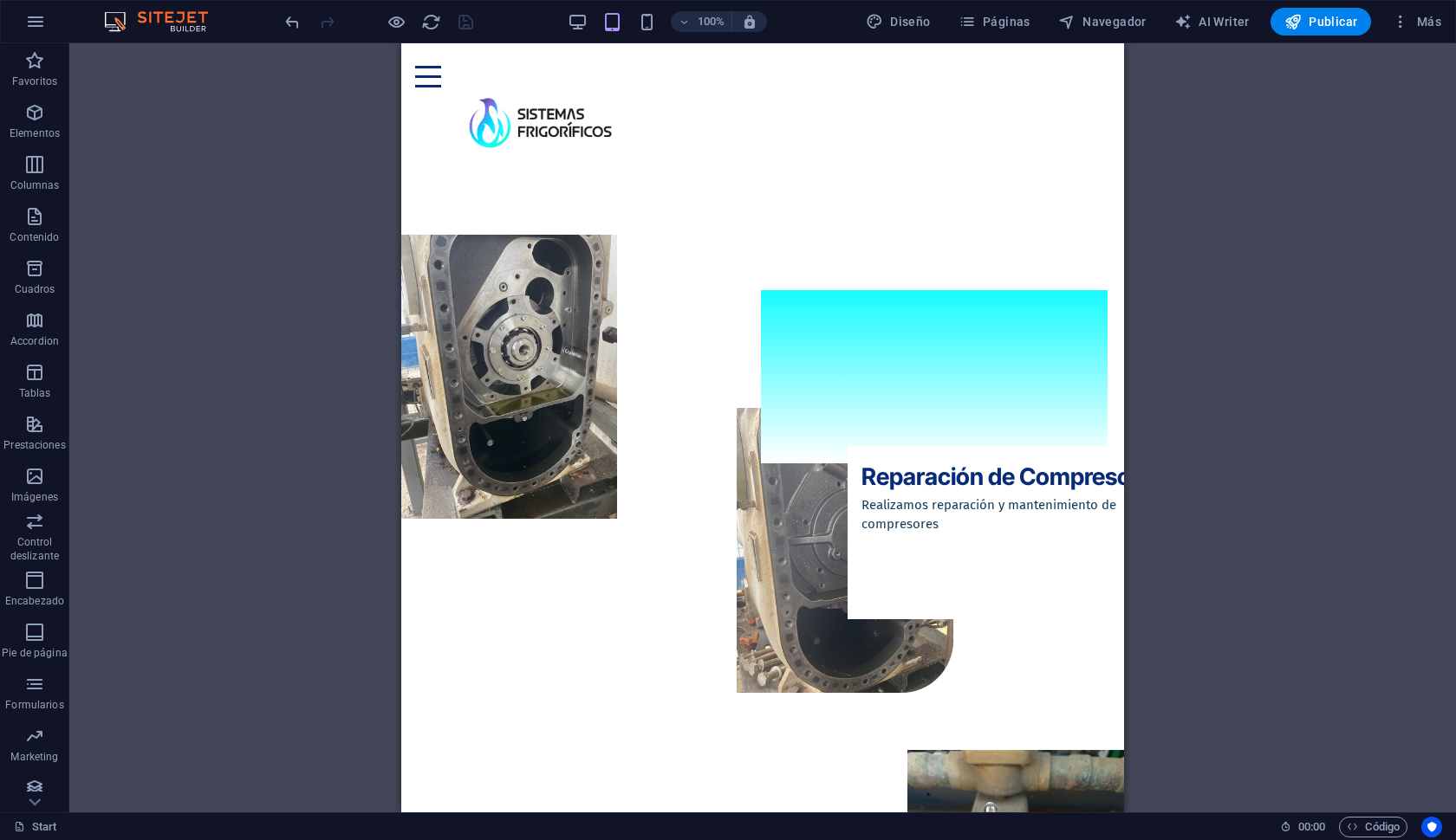
click at [1228, 430] on div "Arrastra aquí para reemplazar el contenido existente. Si quieres crear un eleme…" at bounding box center [762, 428] width 1387 height 769
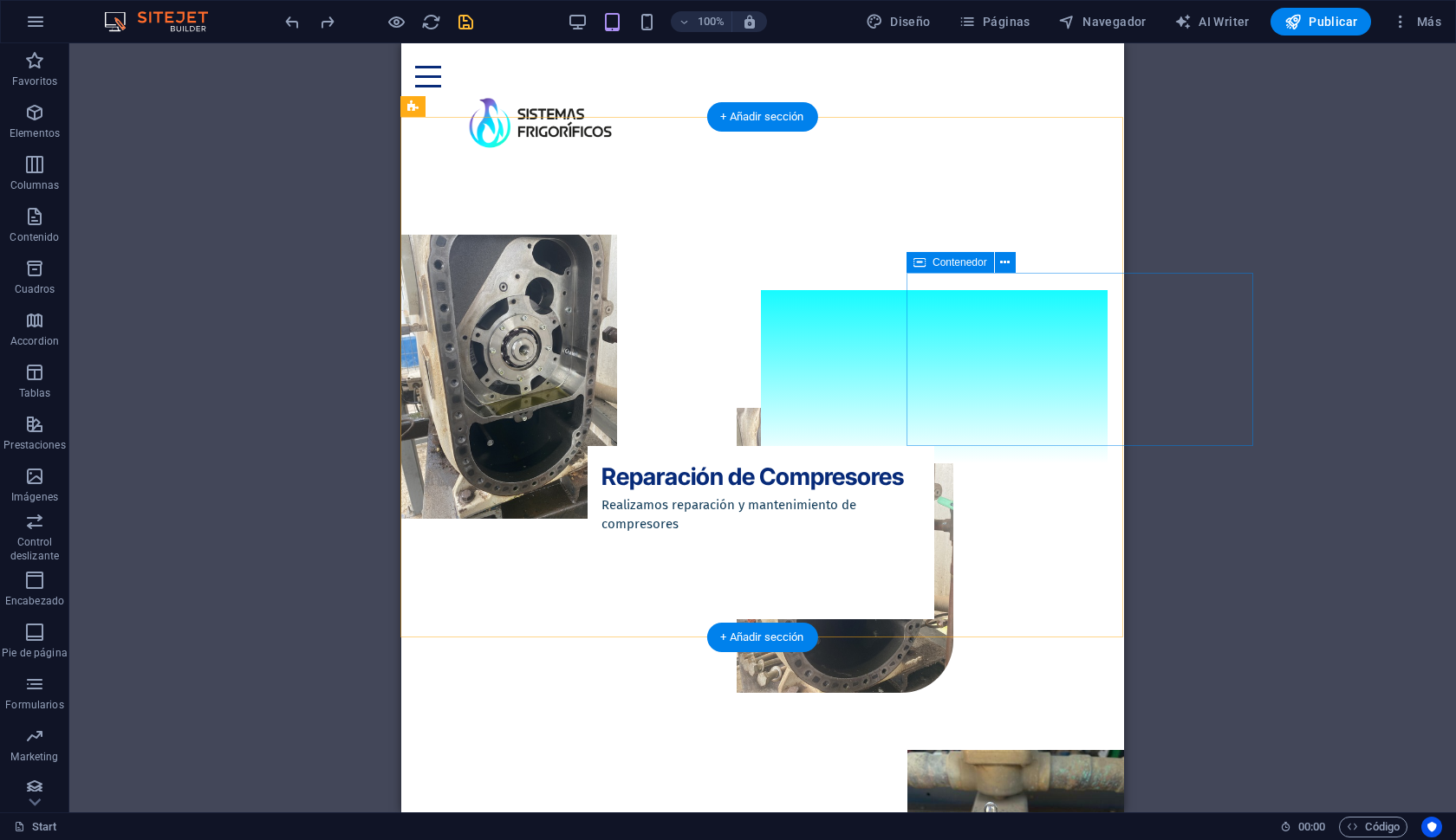
click at [934, 446] on div "Reparación de Compresores Realizamos reparación y mantenimiento de compresores" at bounding box center [760, 533] width 346 height 173
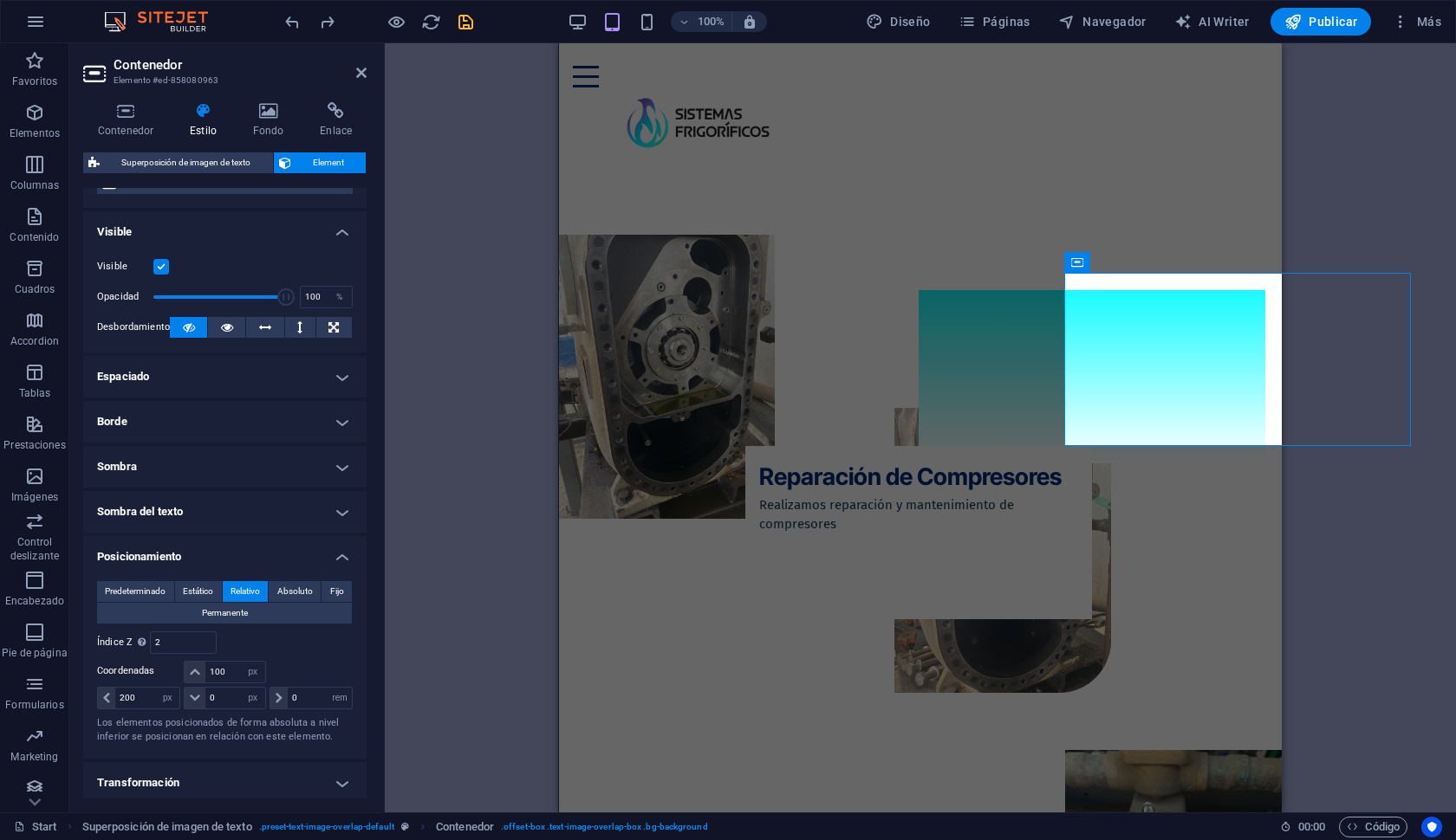
scroll to position [213, 0]
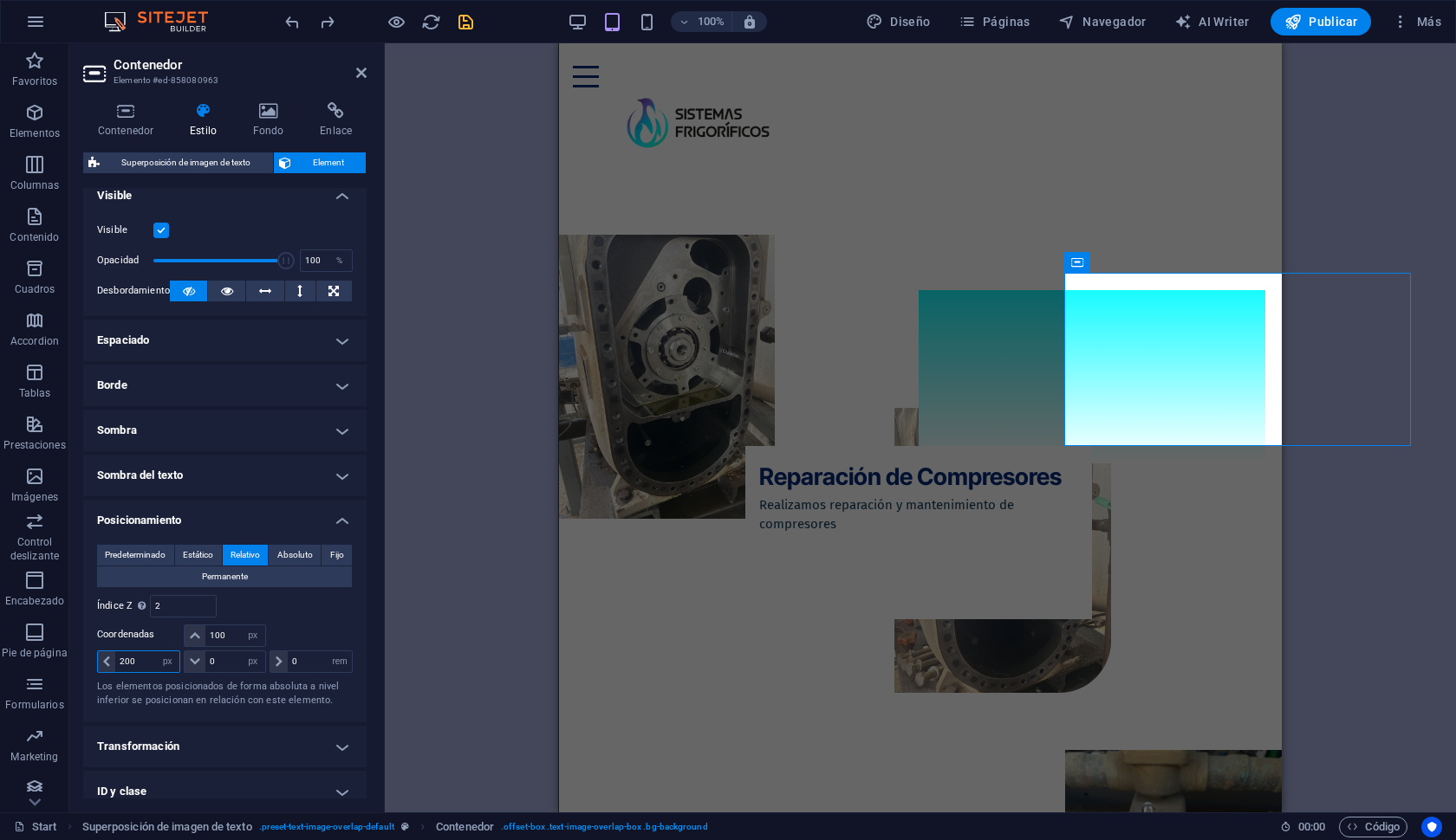
click at [148, 655] on input "200" at bounding box center [147, 662] width 64 height 21
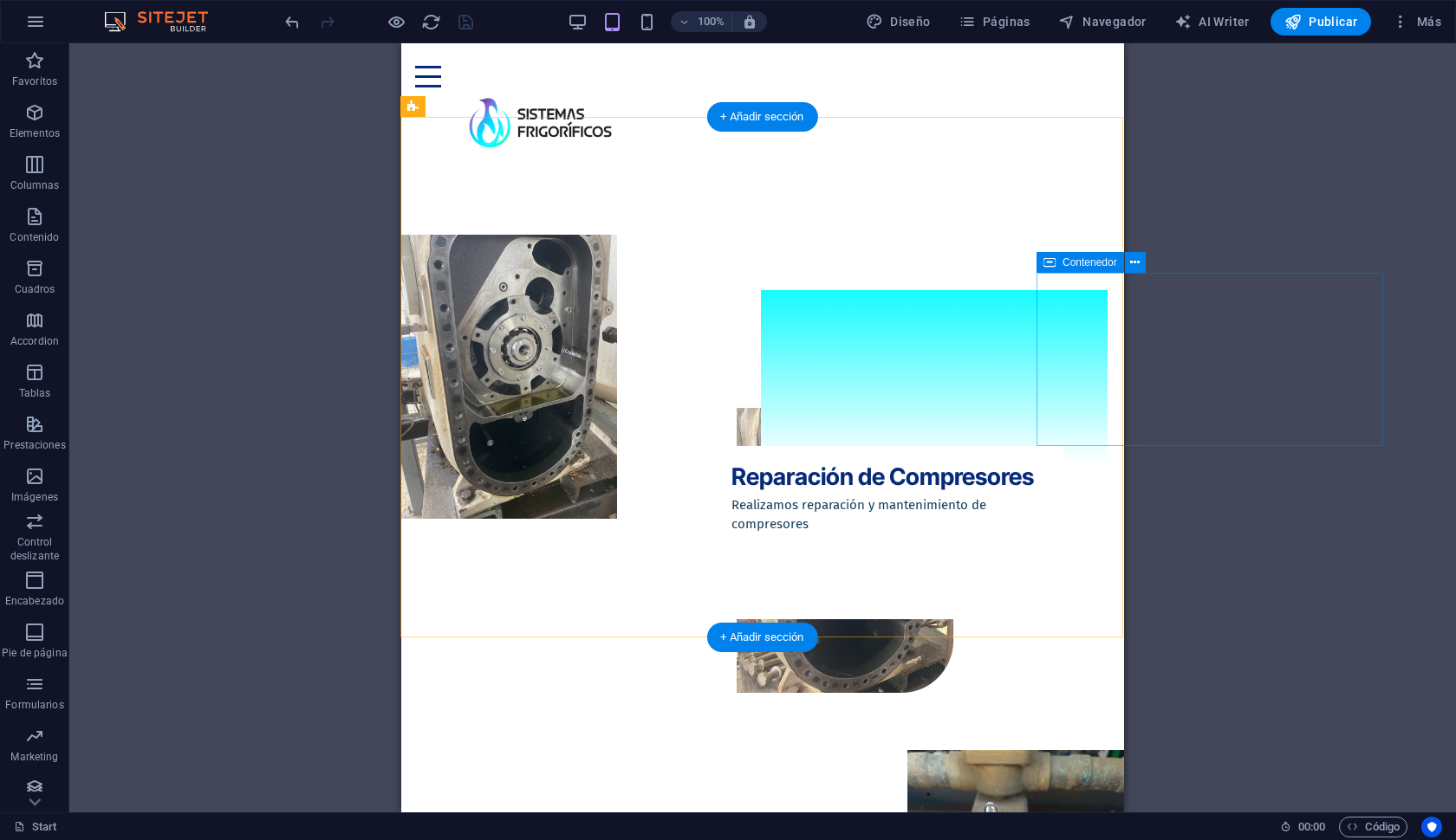
click at [1064, 446] on div "Reparación de Compresores Realizamos reparación y mantenimiento de compresores" at bounding box center [891, 533] width 346 height 173
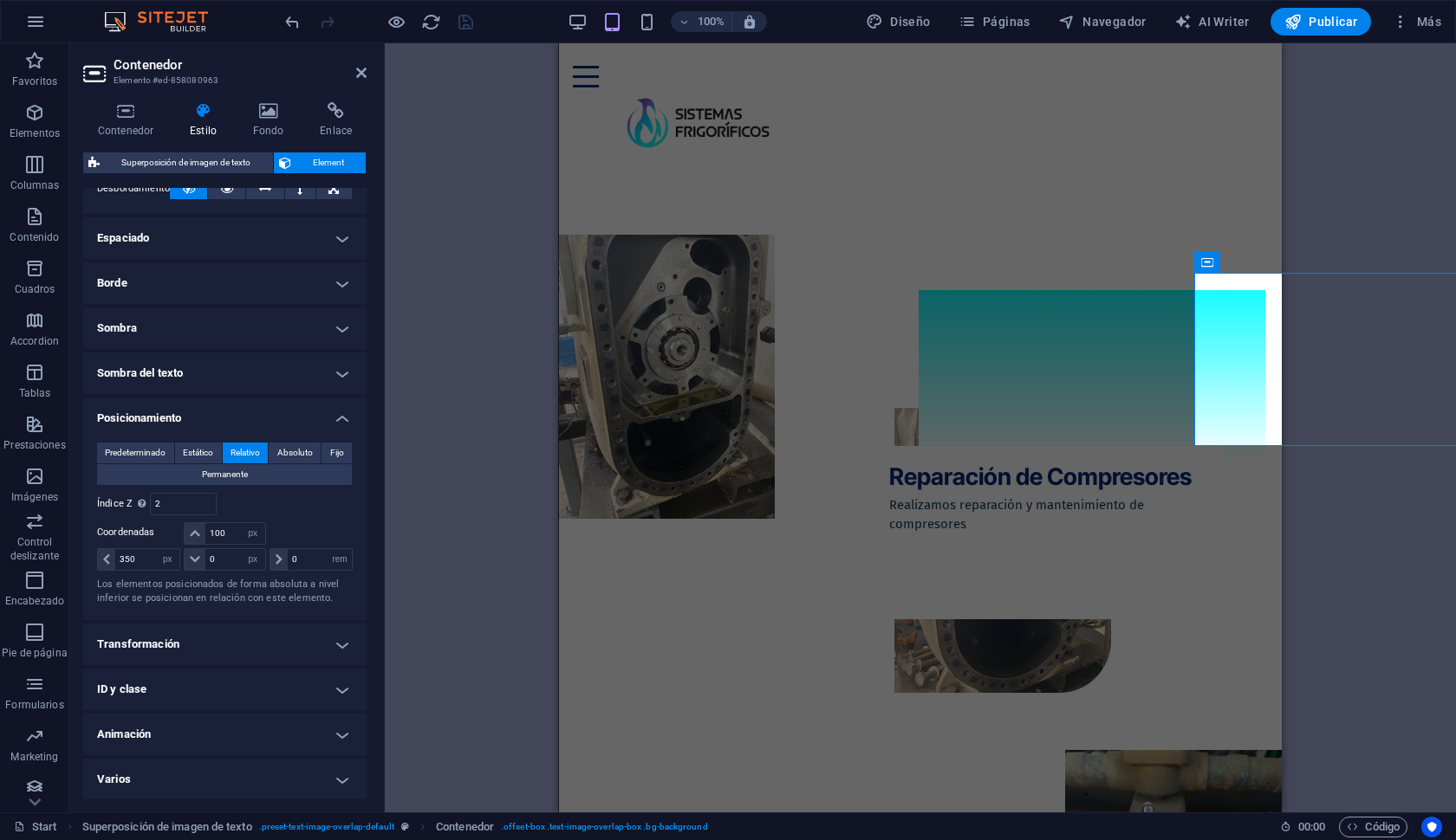
scroll to position [314, 0]
click at [141, 554] on input "350" at bounding box center [147, 560] width 64 height 21
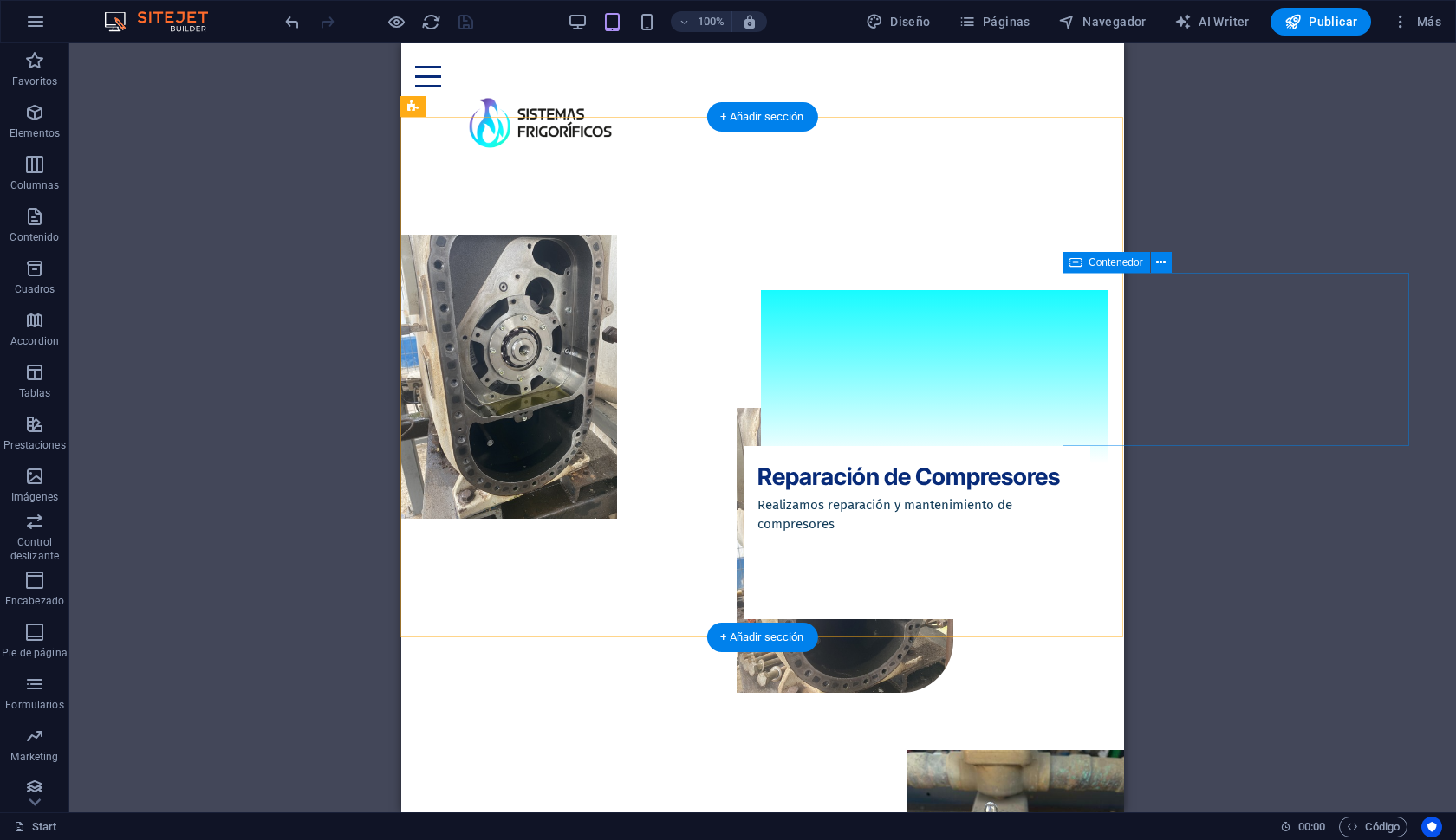
click at [1089, 446] on div "Reparación de Compresores Realizamos reparación y mantenimiento de compresores" at bounding box center [916, 533] width 346 height 173
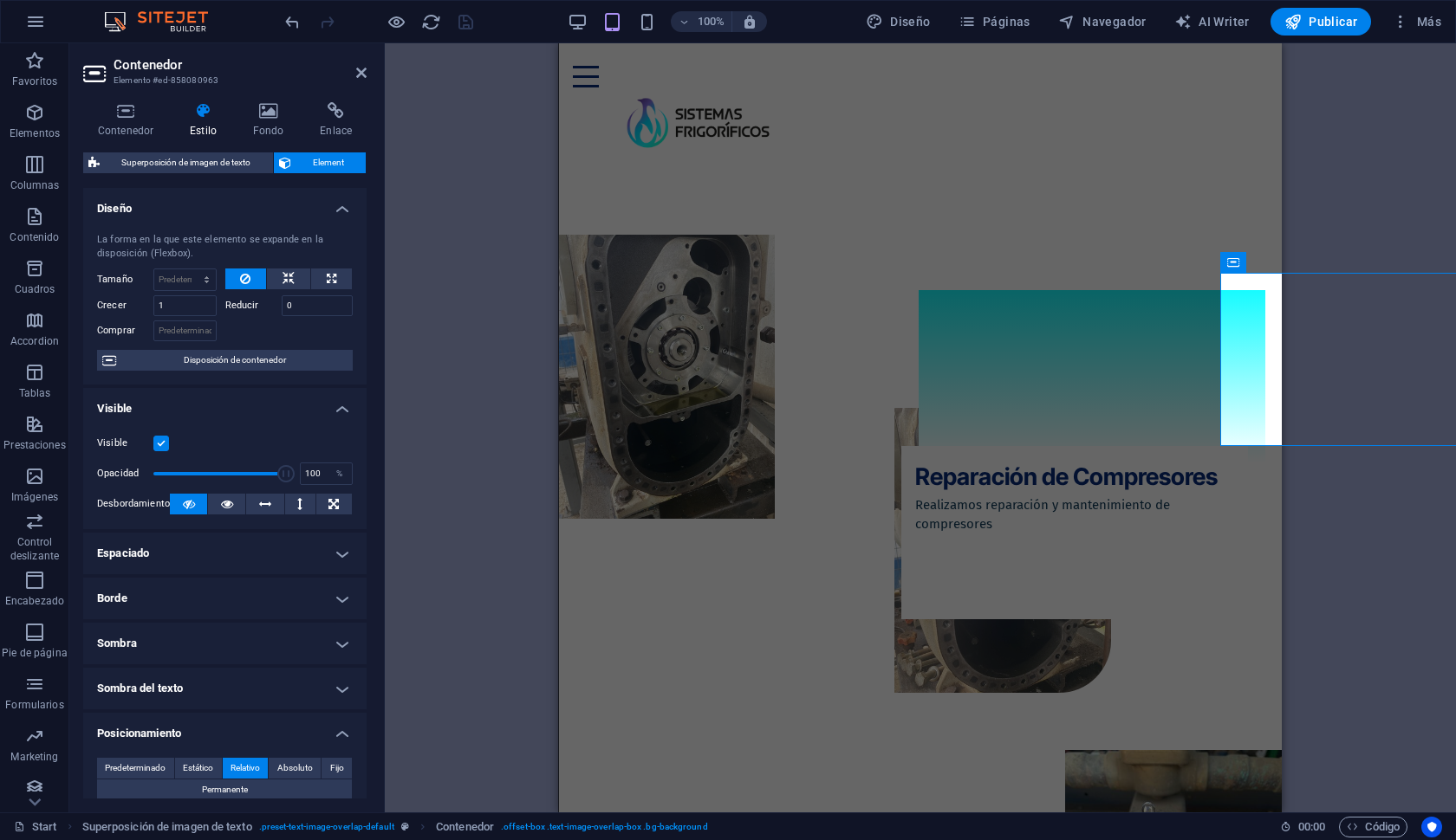
scroll to position [286, 0]
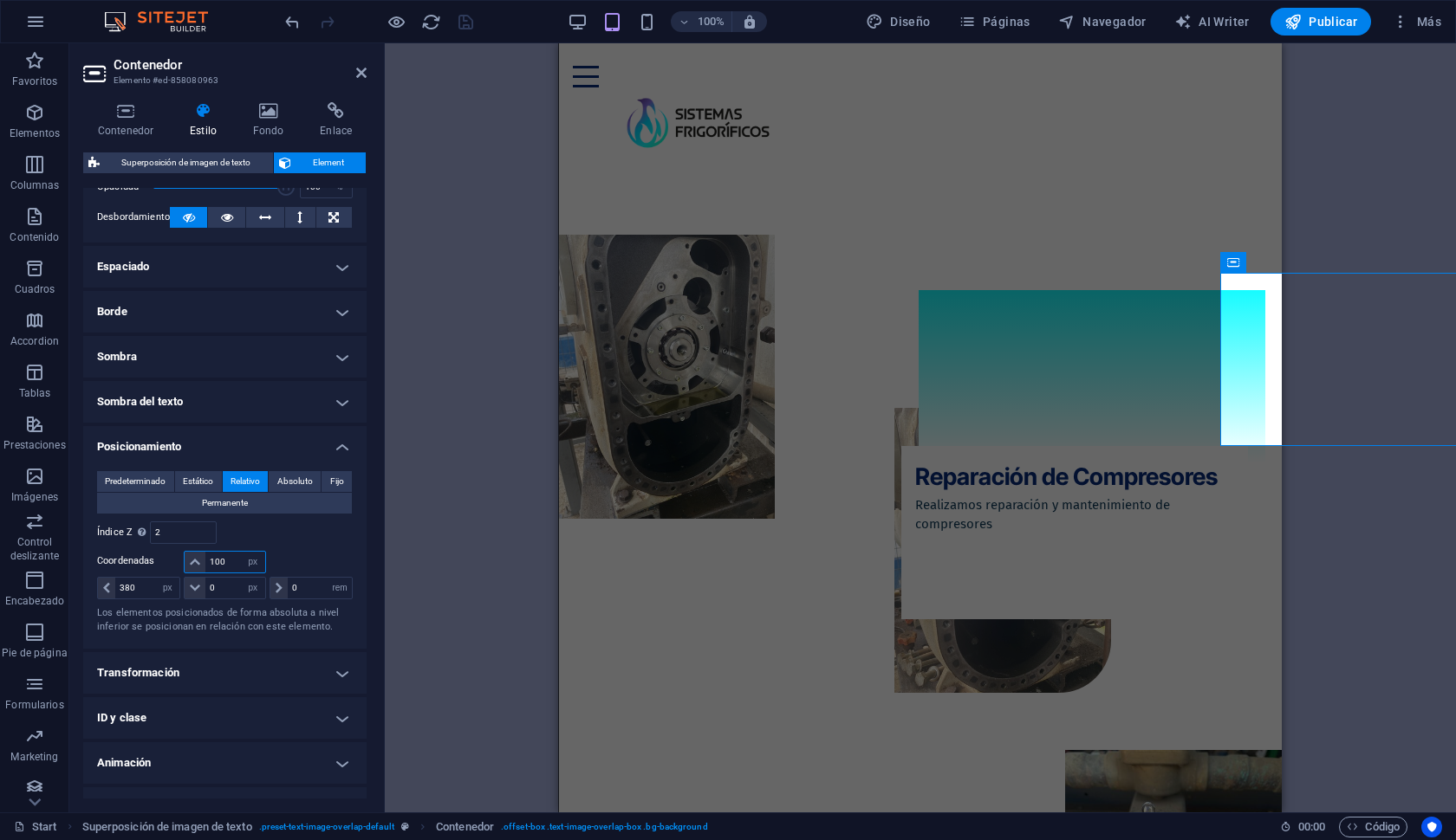
click at [231, 564] on input "100" at bounding box center [235, 562] width 59 height 21
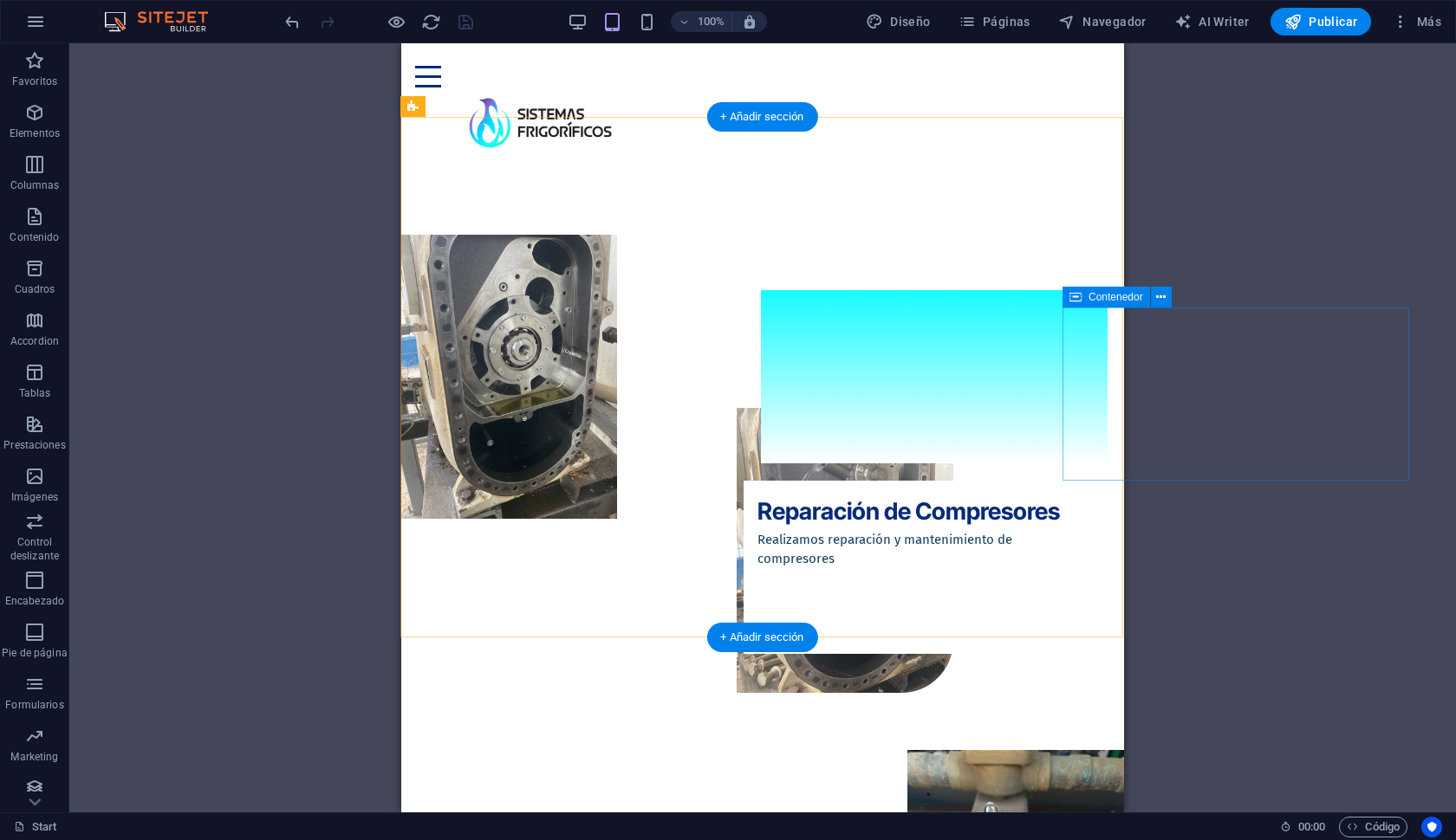
click at [1090, 480] on div "Reparación de Compresores Realizamos reparación y mantenimiento de compresores" at bounding box center [916, 567] width 346 height 173
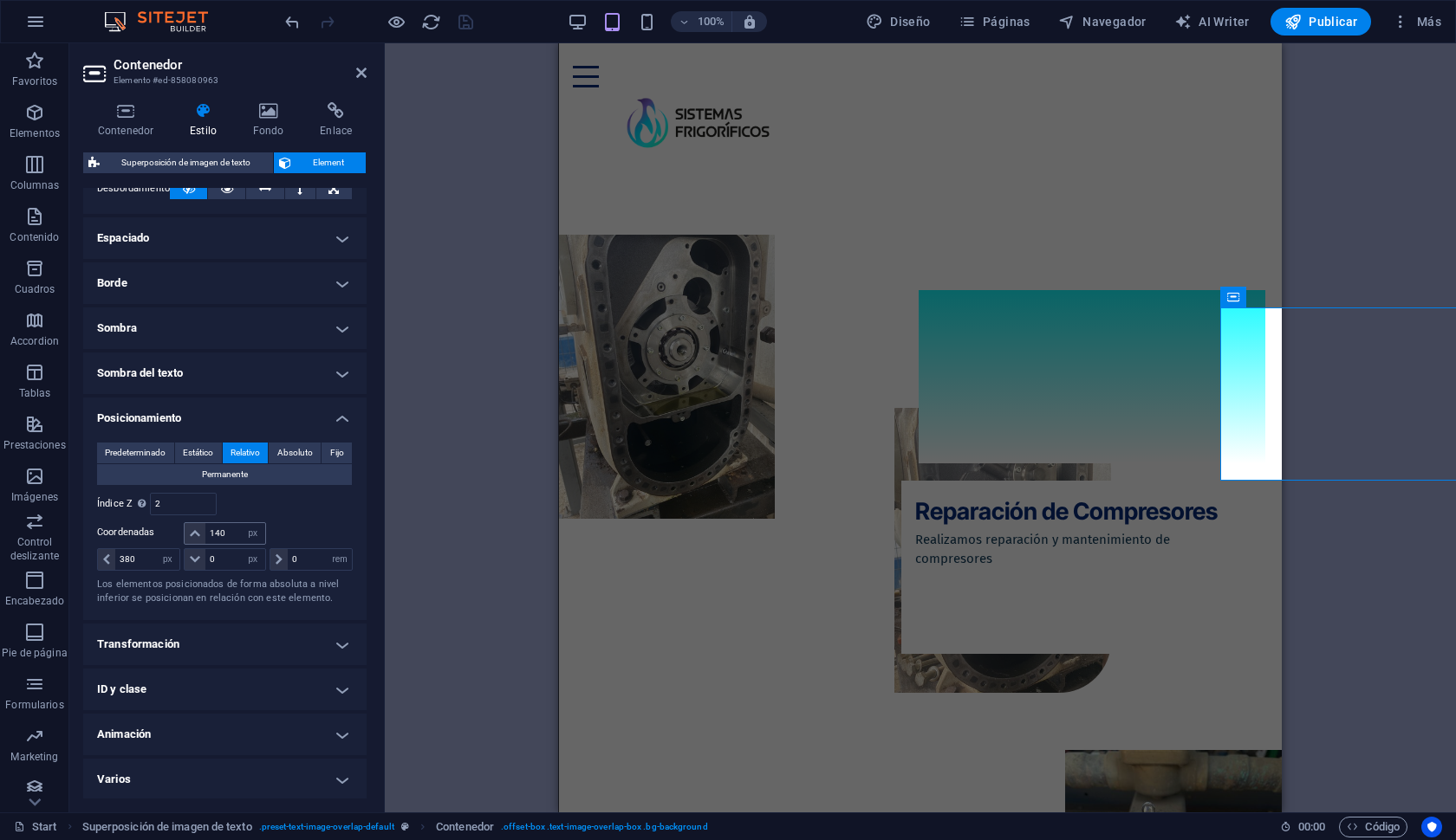
scroll to position [314, 0]
click at [235, 534] on input "140" at bounding box center [235, 535] width 59 height 21
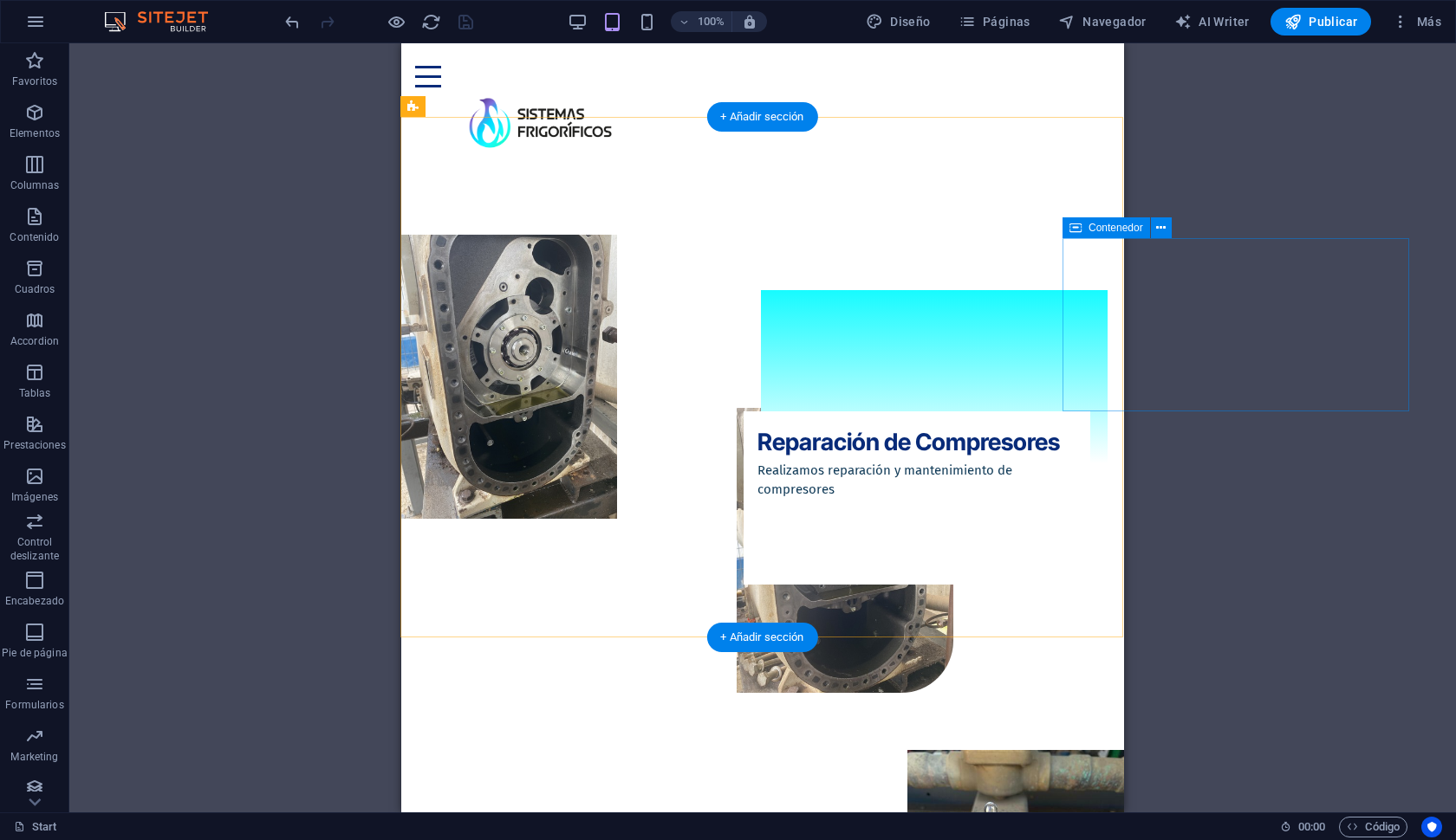
click at [1090, 411] on div "Reparación de Compresores Realizamos reparación y mantenimiento de compresores" at bounding box center [916, 498] width 346 height 173
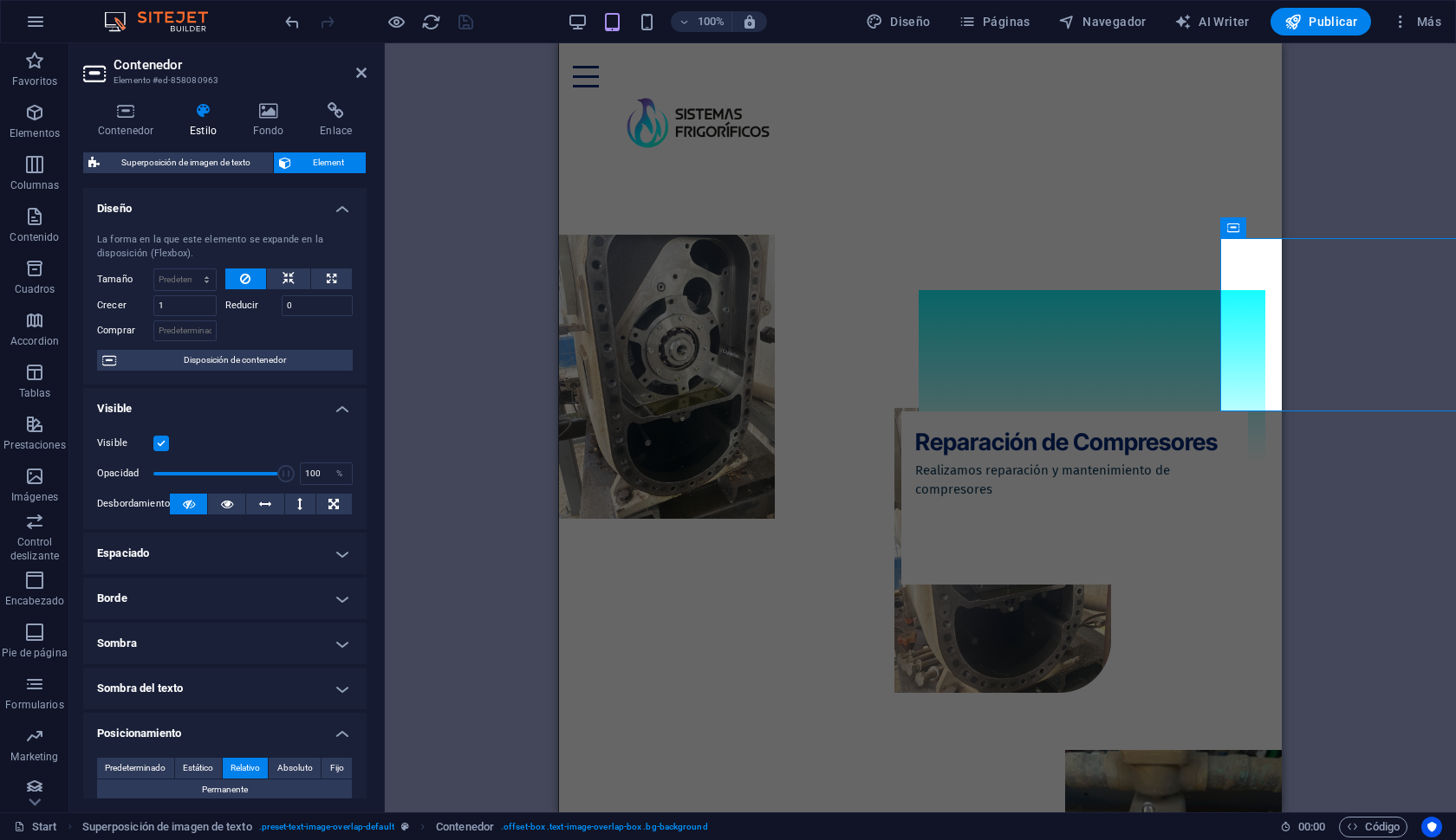
scroll to position [304, 0]
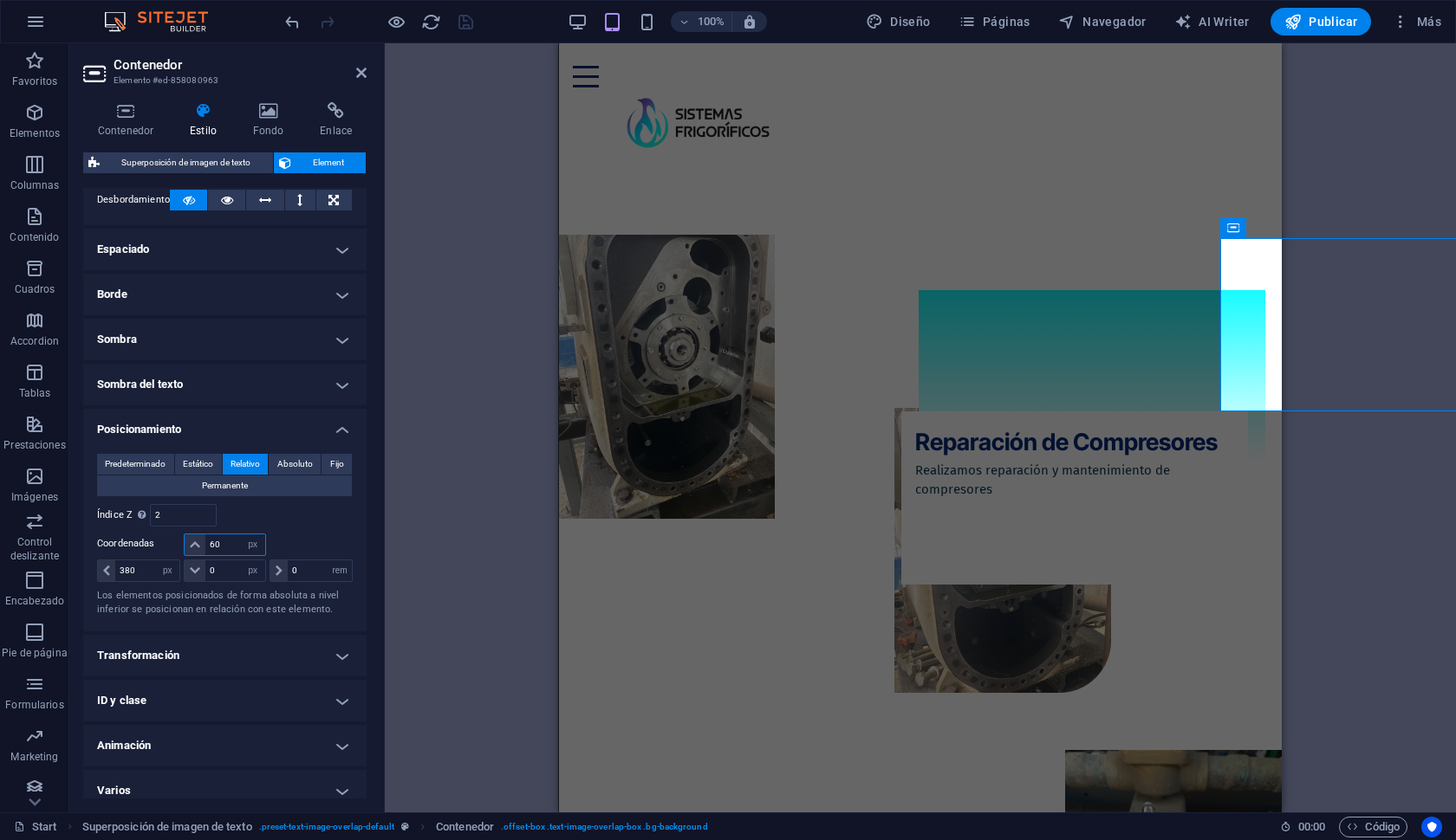
click at [227, 539] on input "60" at bounding box center [235, 545] width 59 height 21
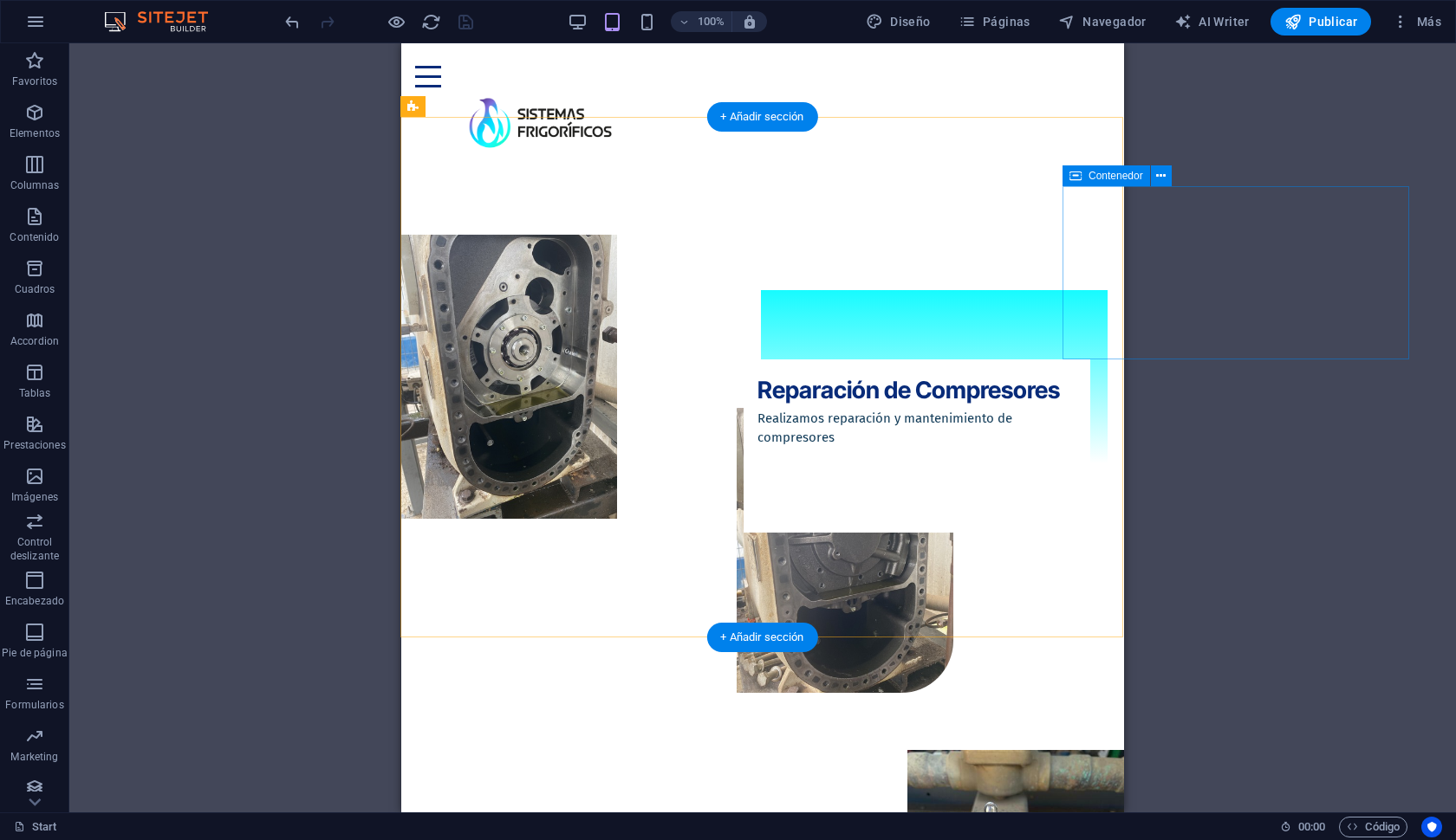
click at [1090, 360] on div "Reparación de Compresores Realizamos reparación y mantenimiento de compresores" at bounding box center [916, 446] width 346 height 173
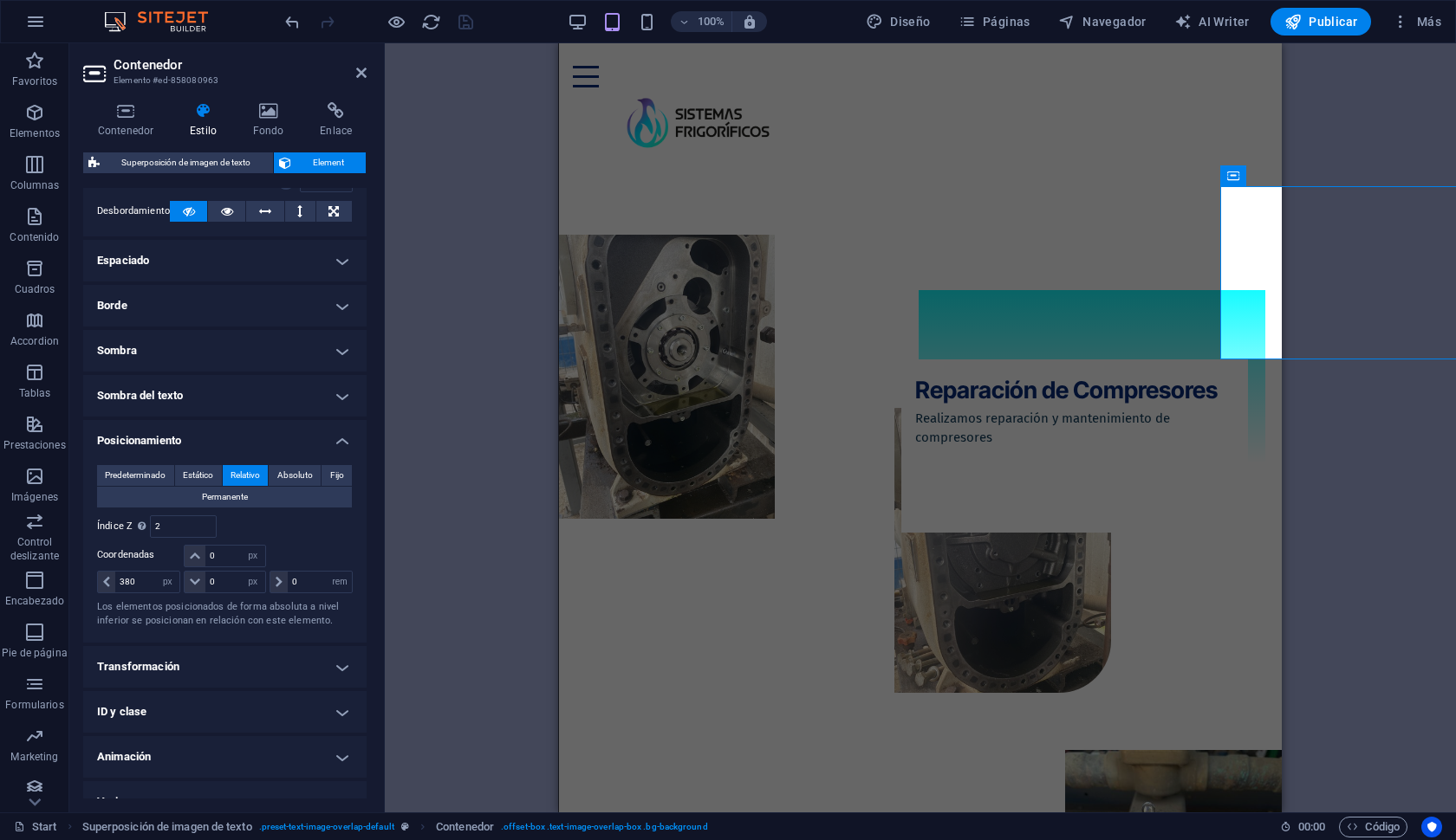
scroll to position [294, 0]
click at [231, 558] on input "0" at bounding box center [235, 556] width 59 height 21
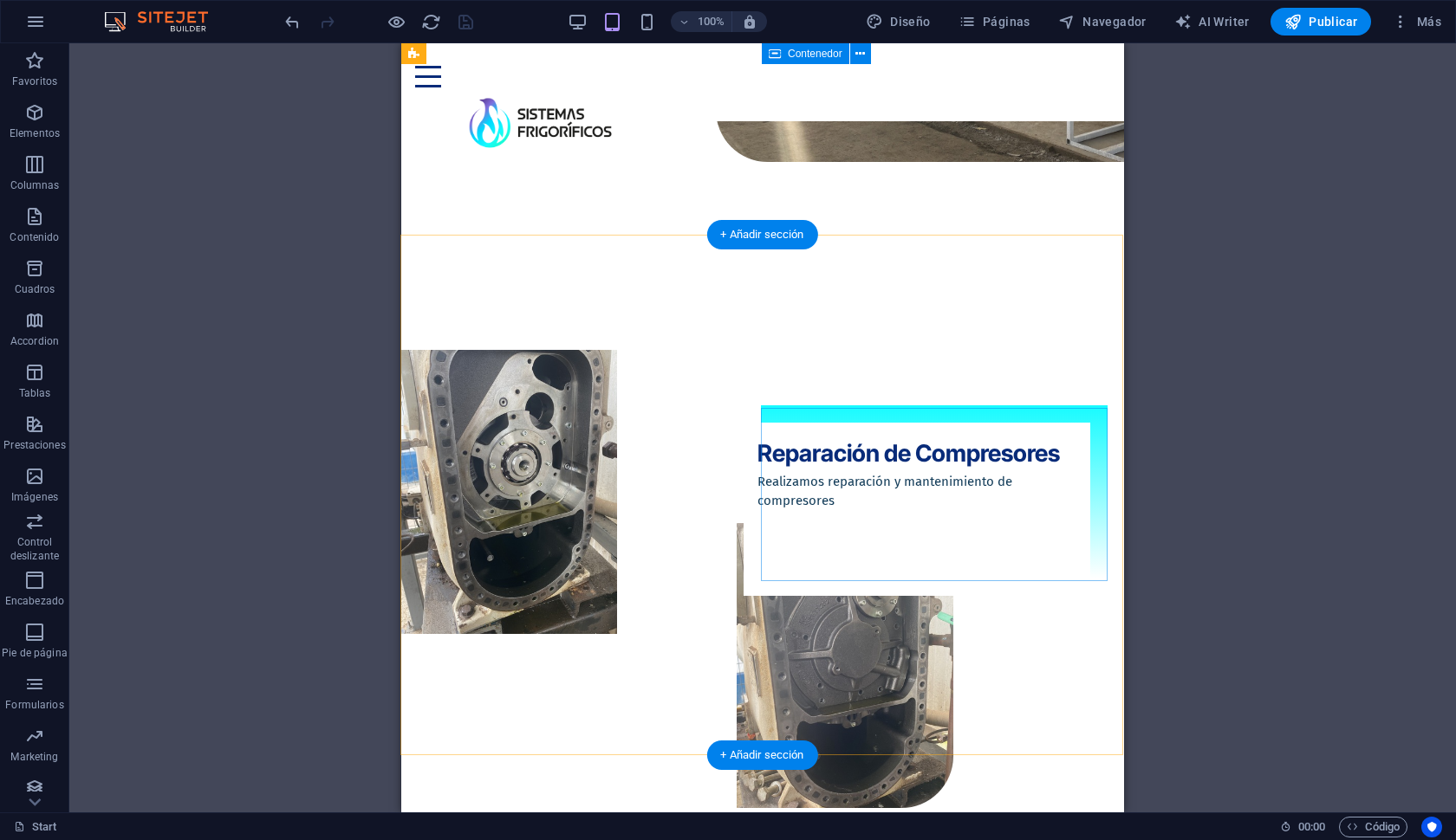
scroll to position [1787, 1]
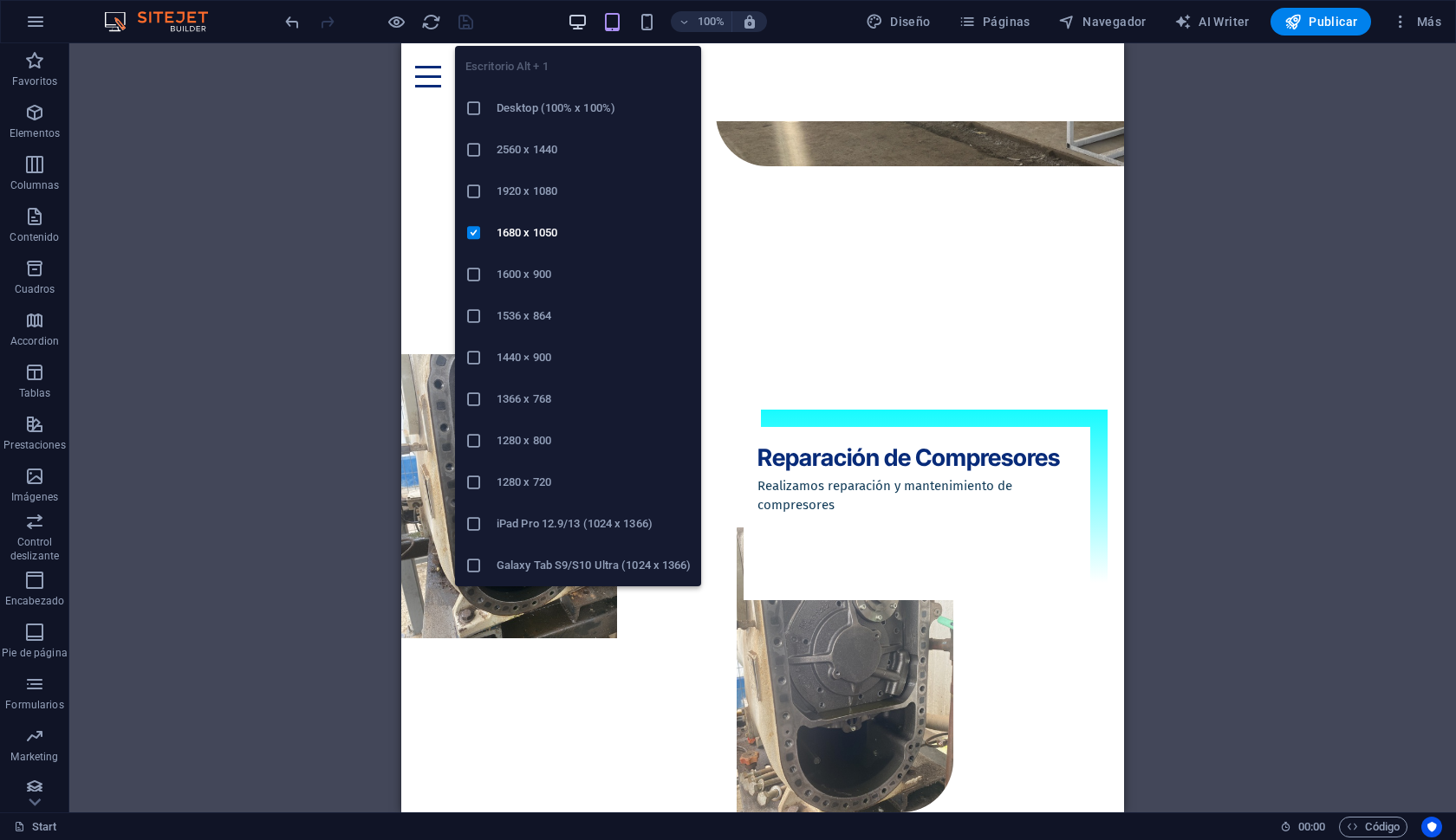
click at [580, 12] on icon "button" at bounding box center [577, 22] width 20 height 20
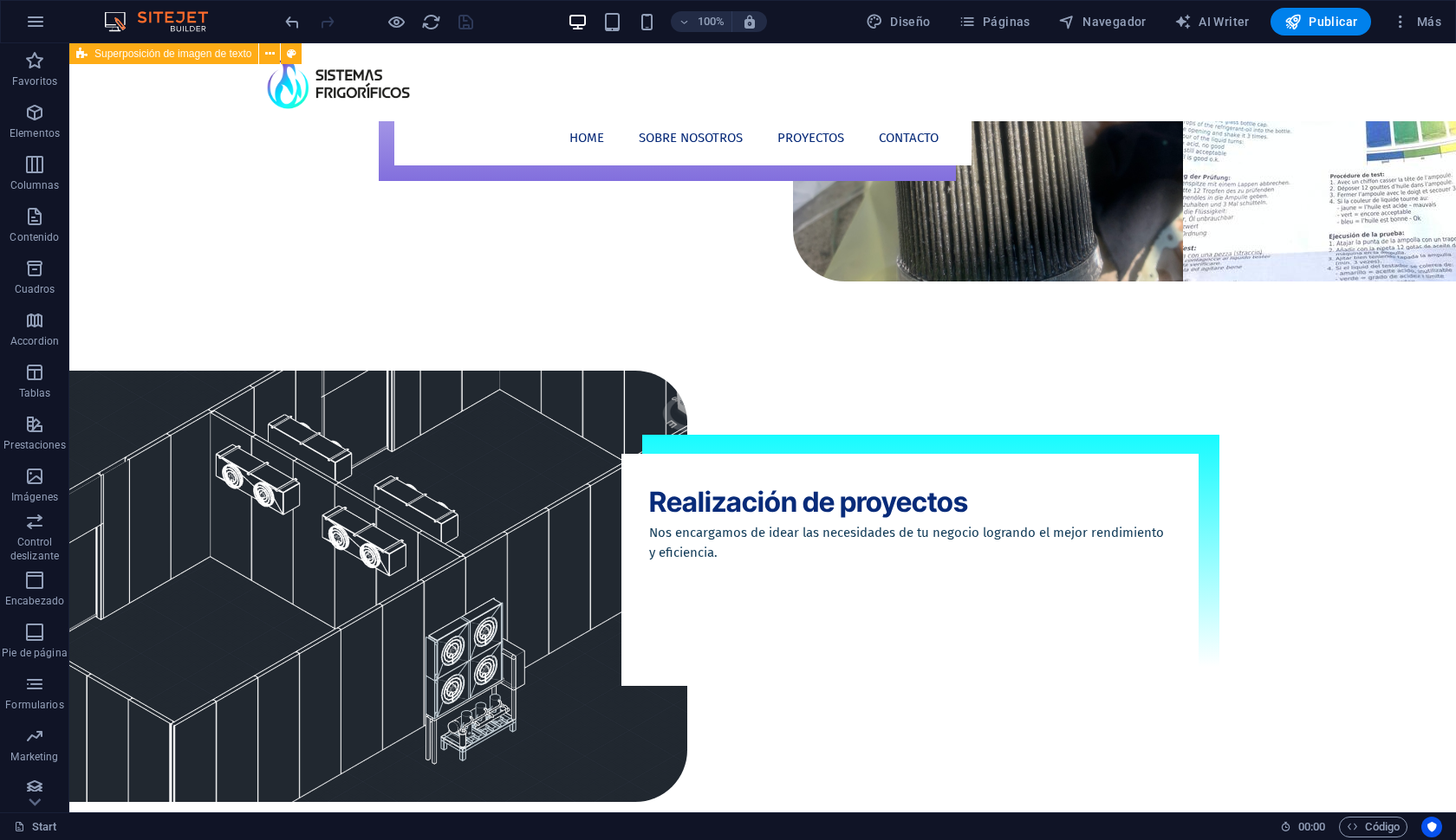
scroll to position [2849, 1]
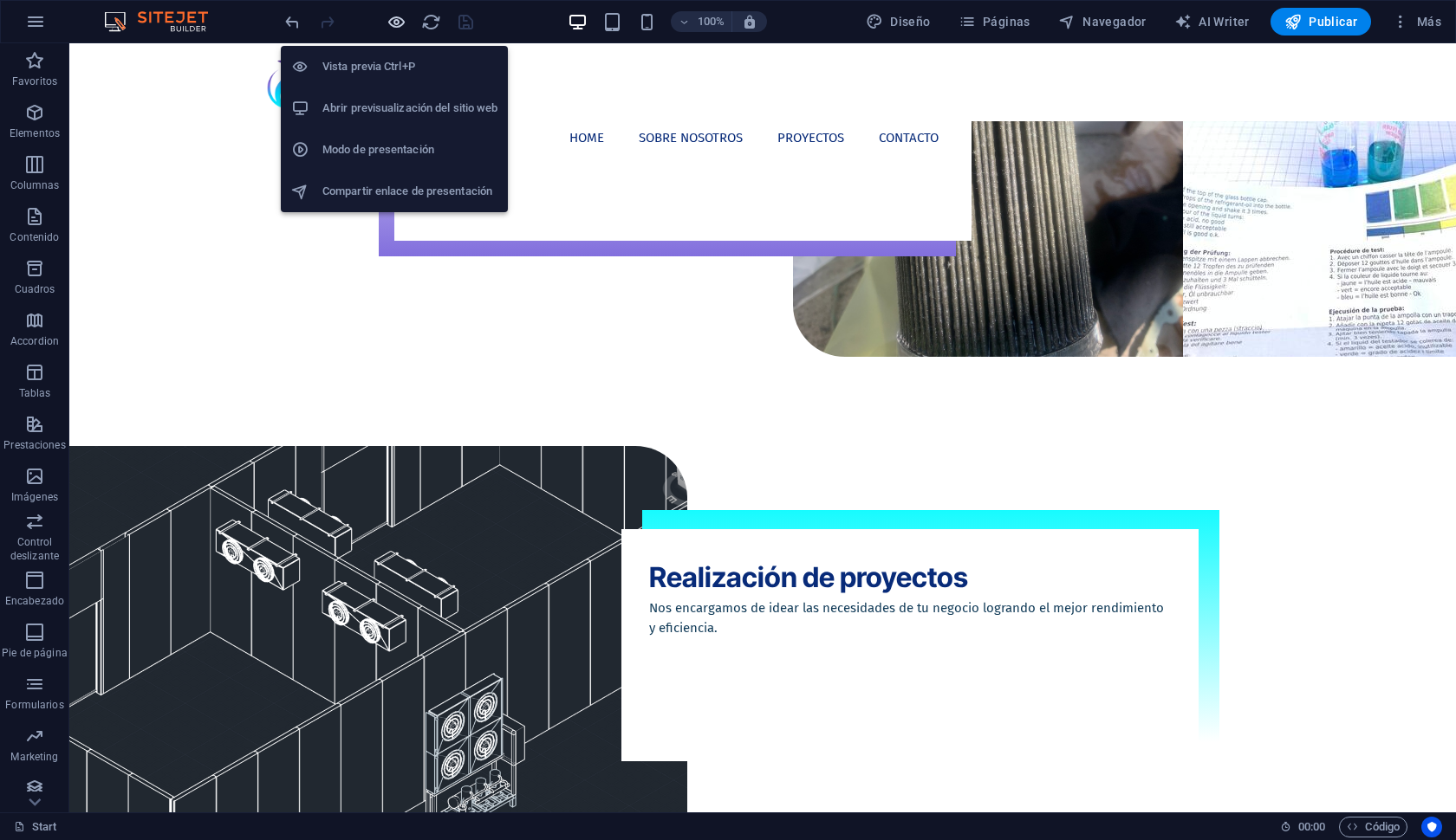
click at [403, 14] on icon "button" at bounding box center [396, 22] width 20 height 20
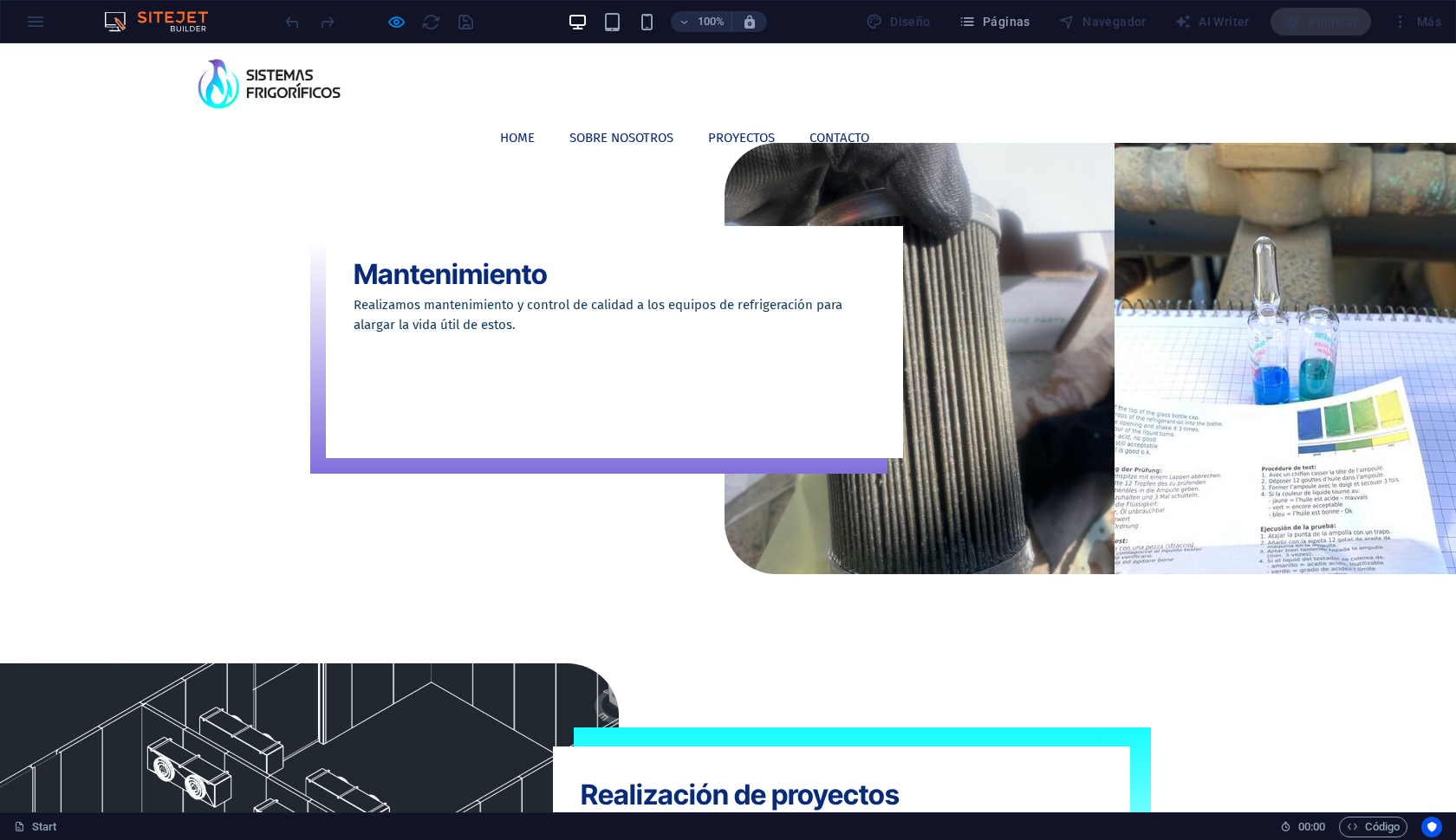
scroll to position [2660, 0]
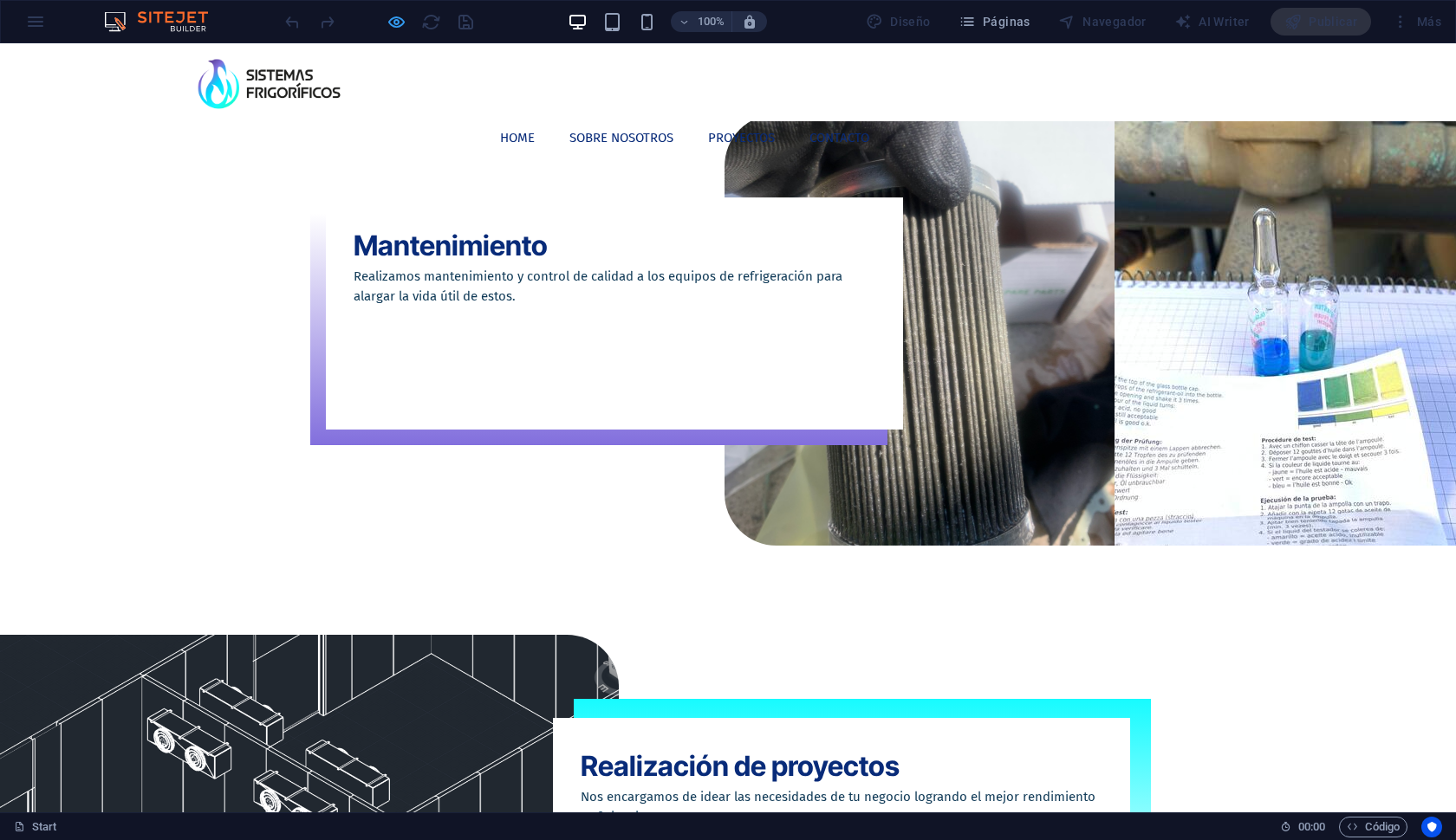
click at [402, 24] on icon "button" at bounding box center [396, 22] width 20 height 20
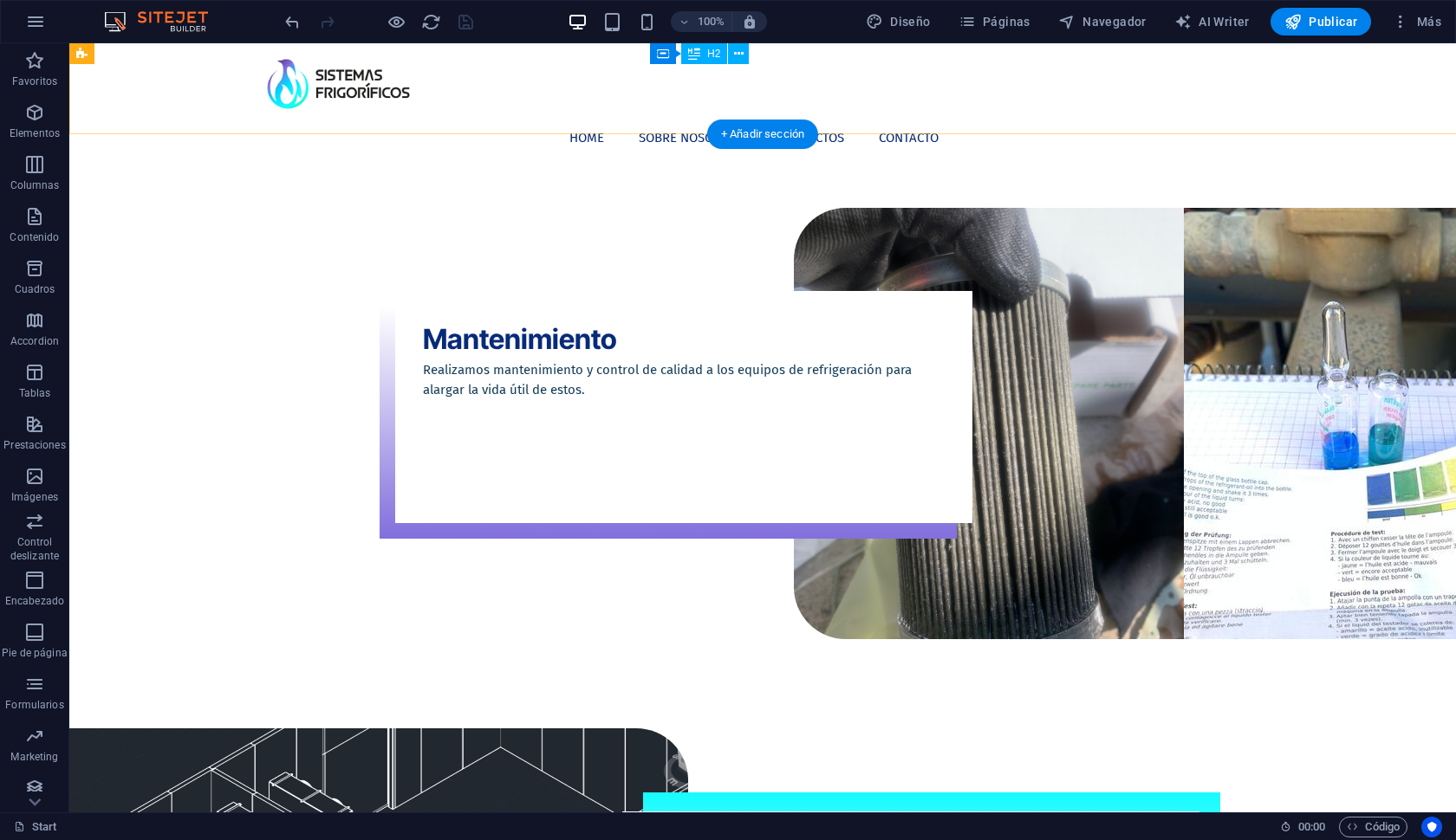
scroll to position [2564, 0]
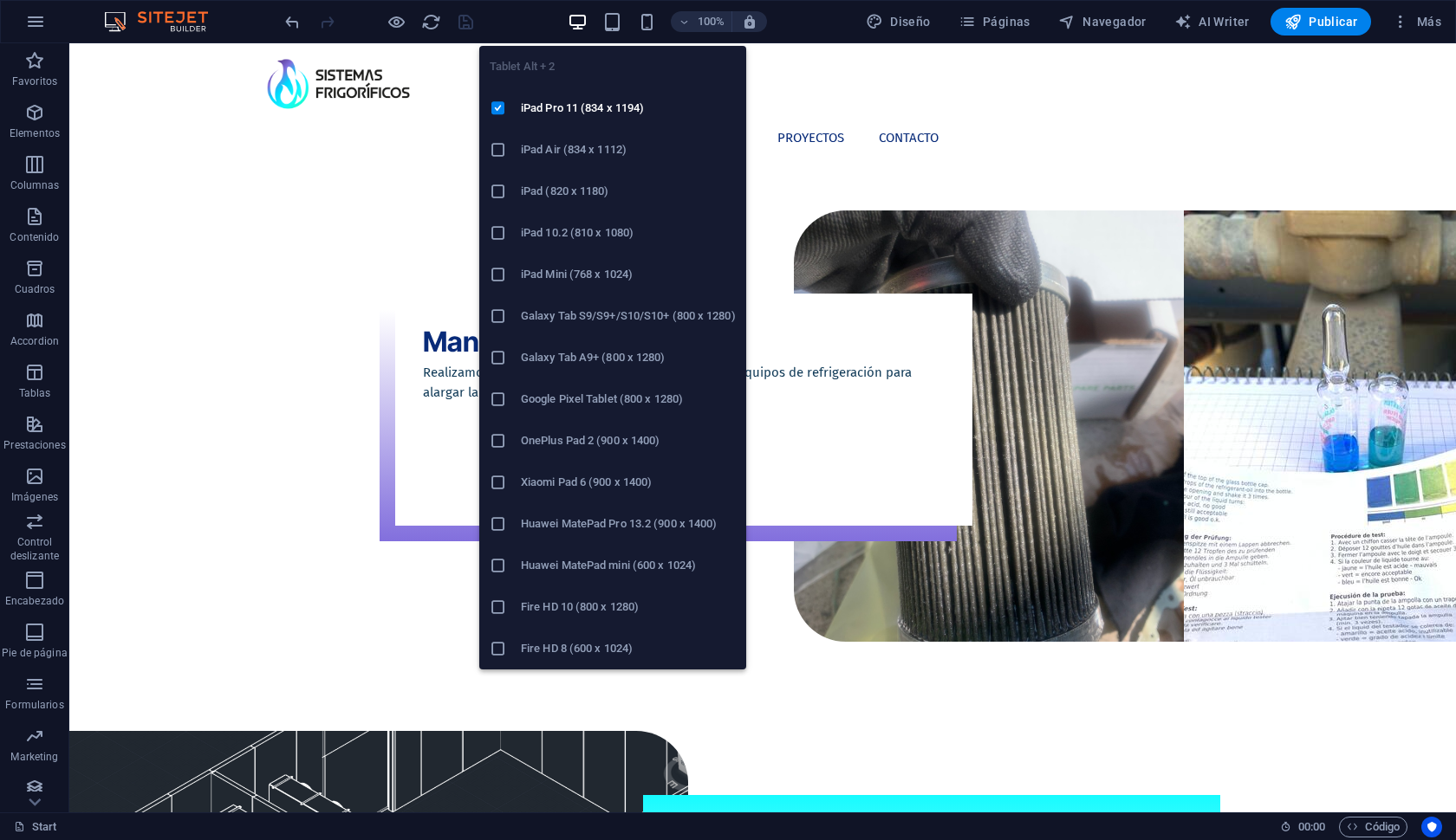
click at [618, 34] on div "Tablet Alt + 2 iPad Pro 11 (834 x 1194) iPad Air (834 x 1112) iPad (820 x 1180)…" at bounding box center [612, 351] width 266 height 637
click at [610, 15] on icon "button" at bounding box center [612, 22] width 20 height 20
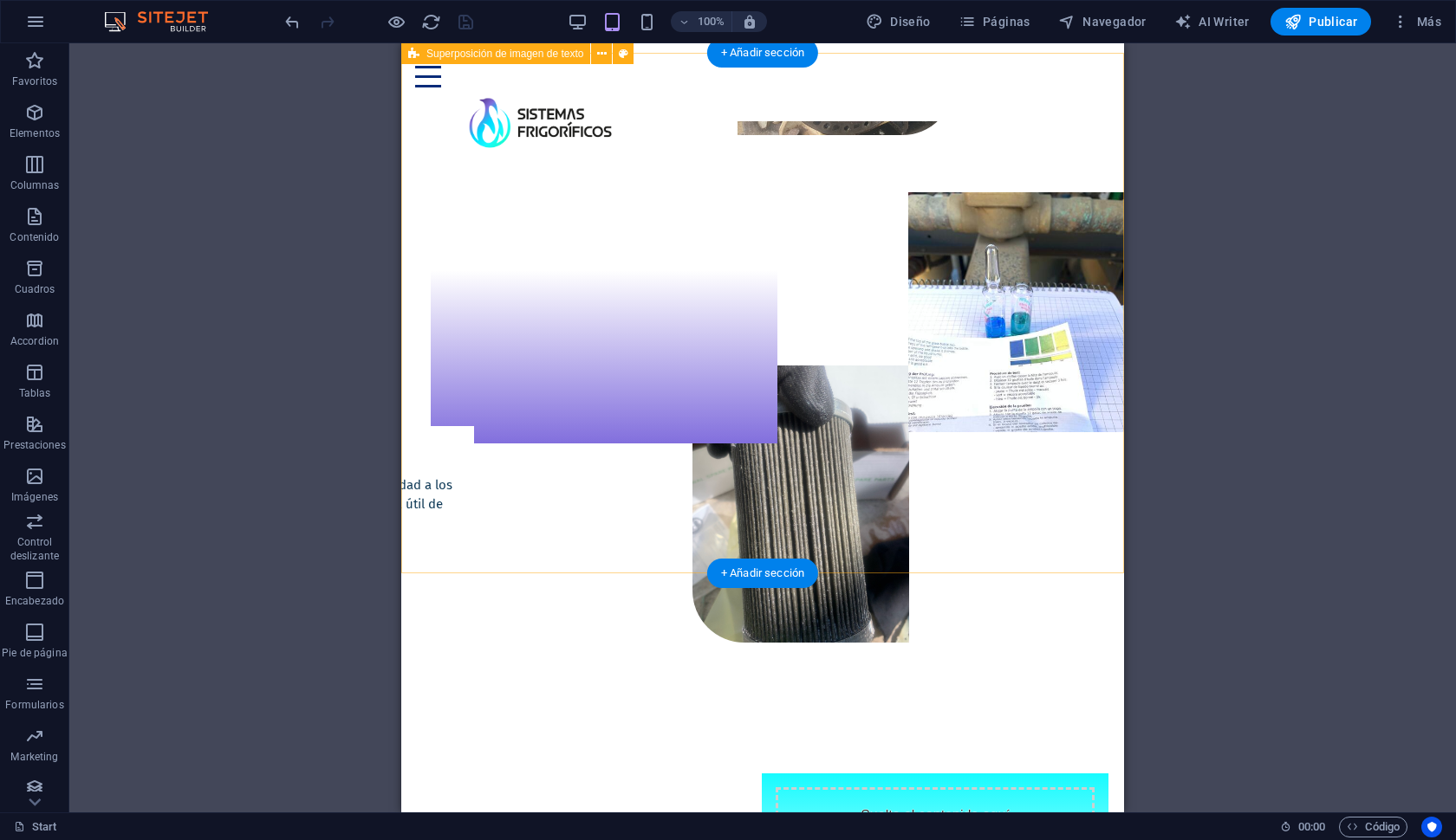
scroll to position [2456, 0]
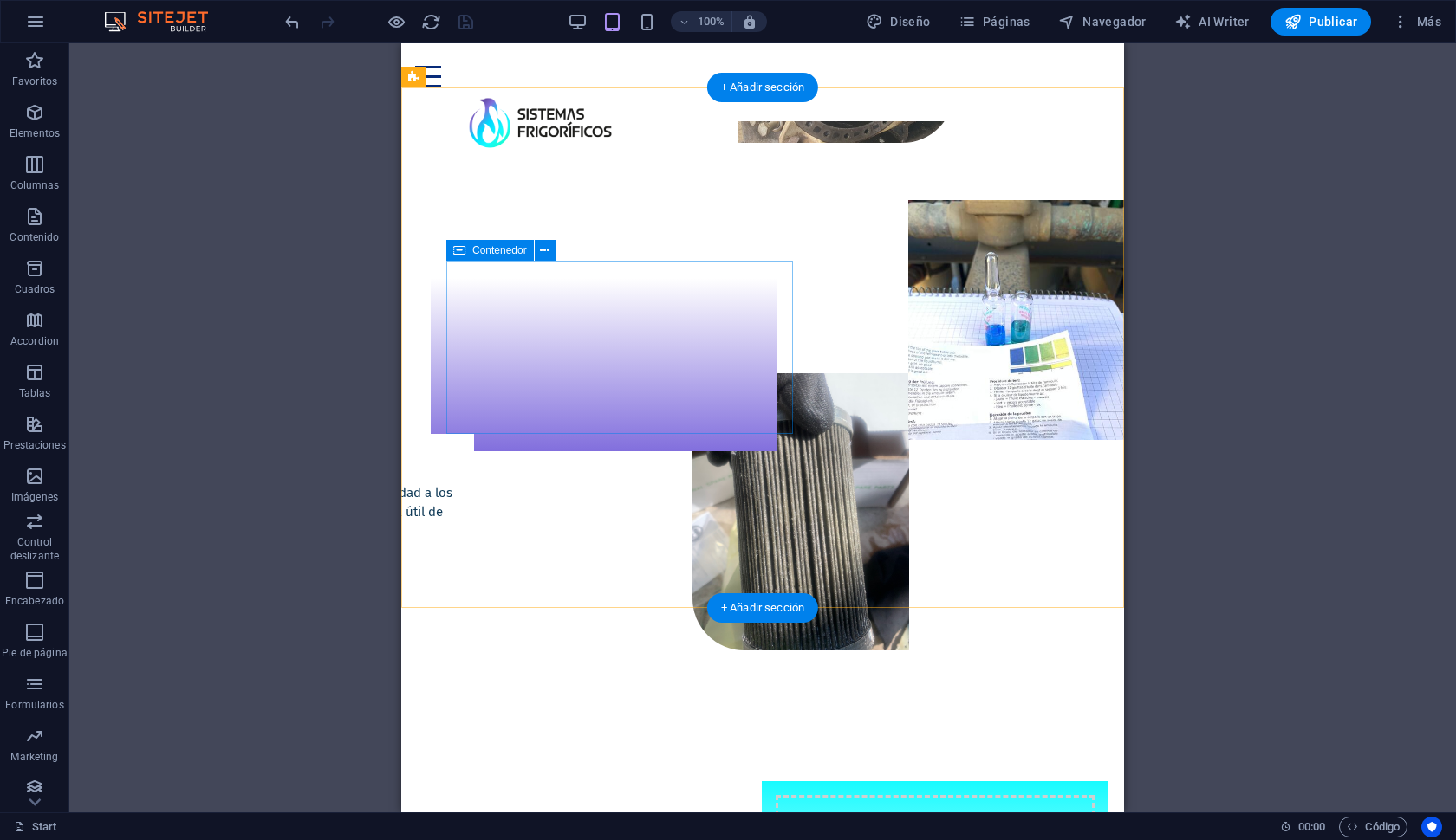
click at [474, 434] on div "Mantenimiento Realizamos mantenimiento y control de calidad a los equipos de re…" at bounding box center [301, 520] width 346 height 173
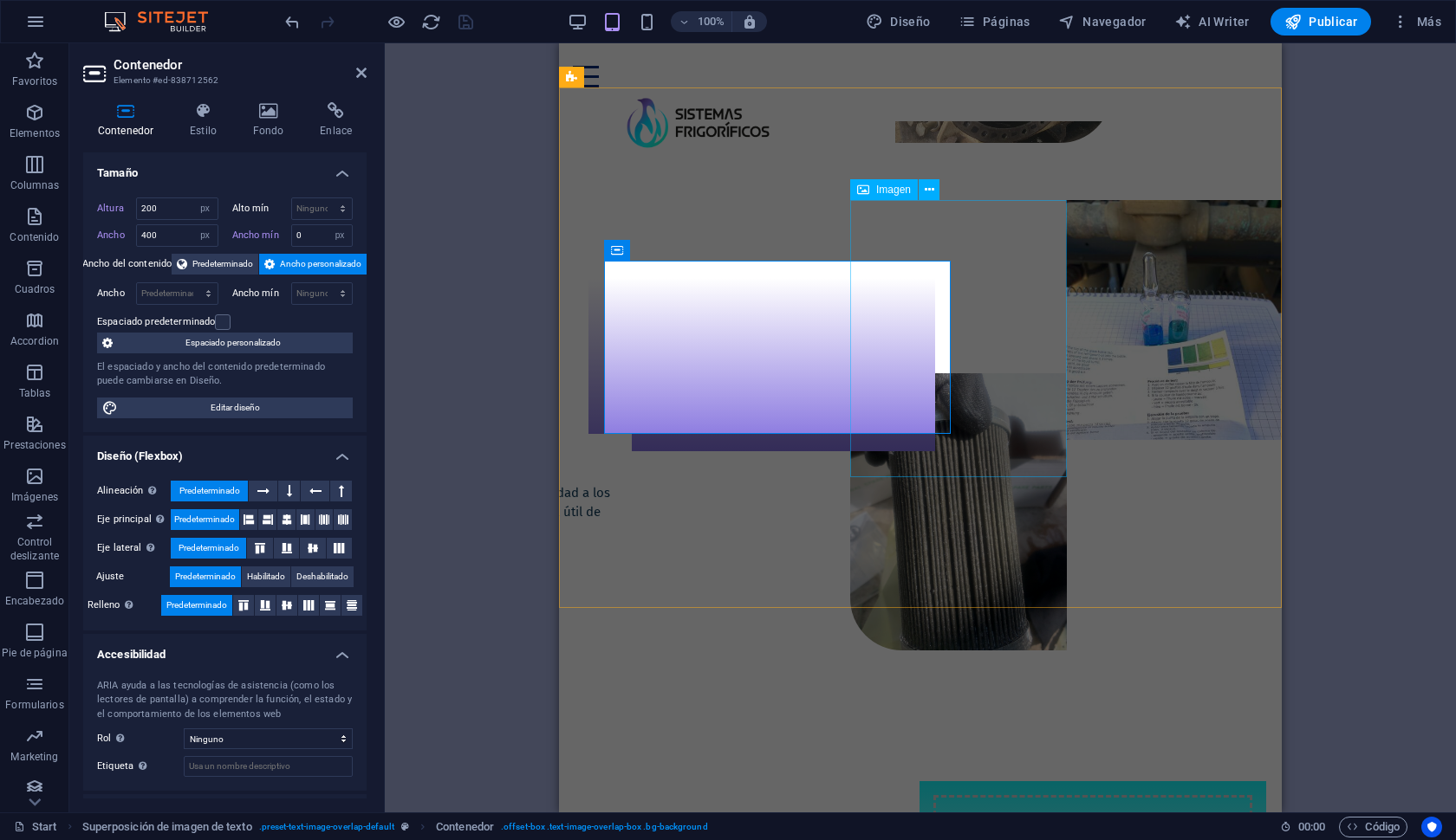
click at [1038, 394] on figure at bounding box center [1197, 511] width 695 height 277
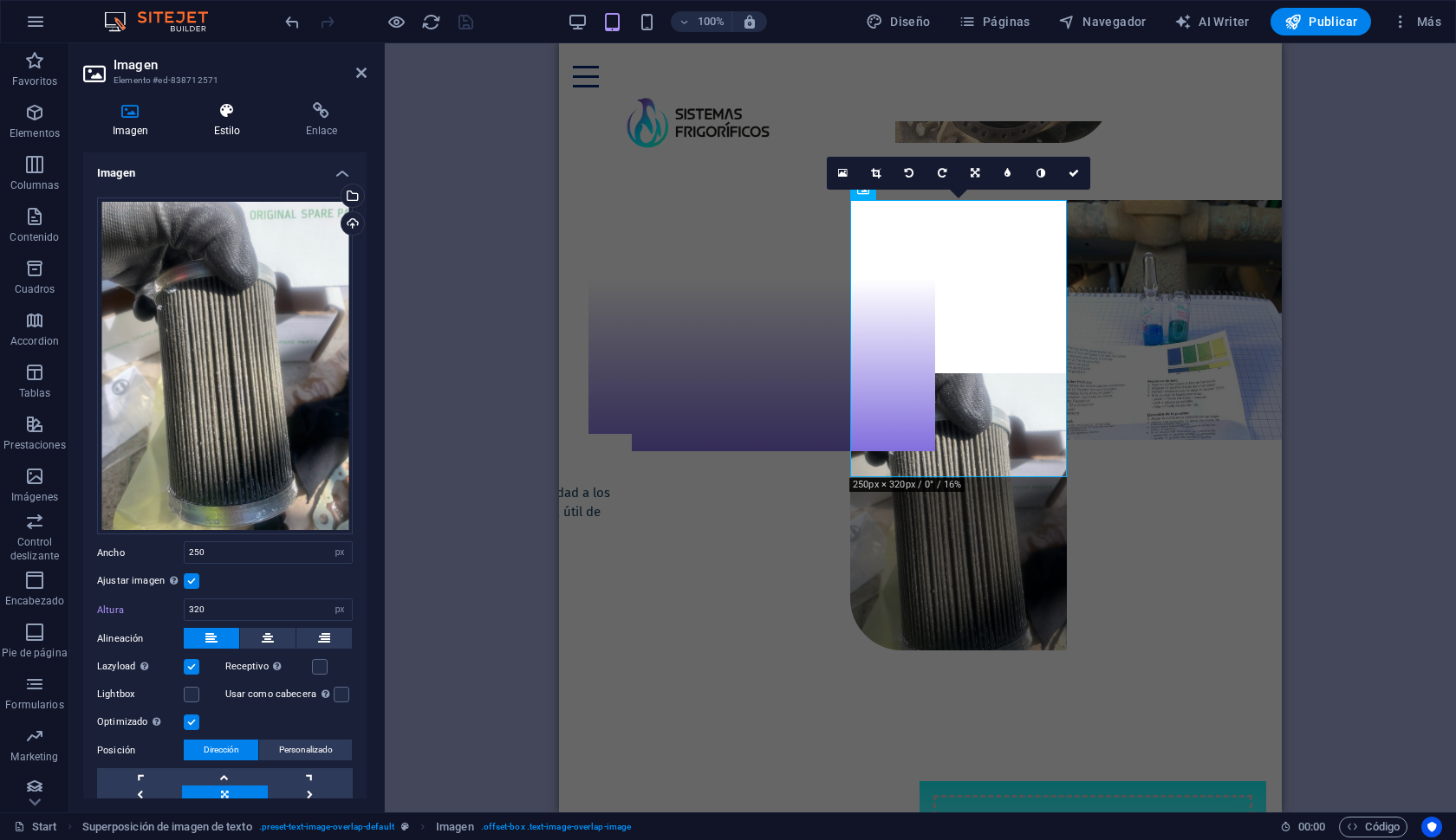
click at [225, 102] on icon at bounding box center [226, 110] width 85 height 17
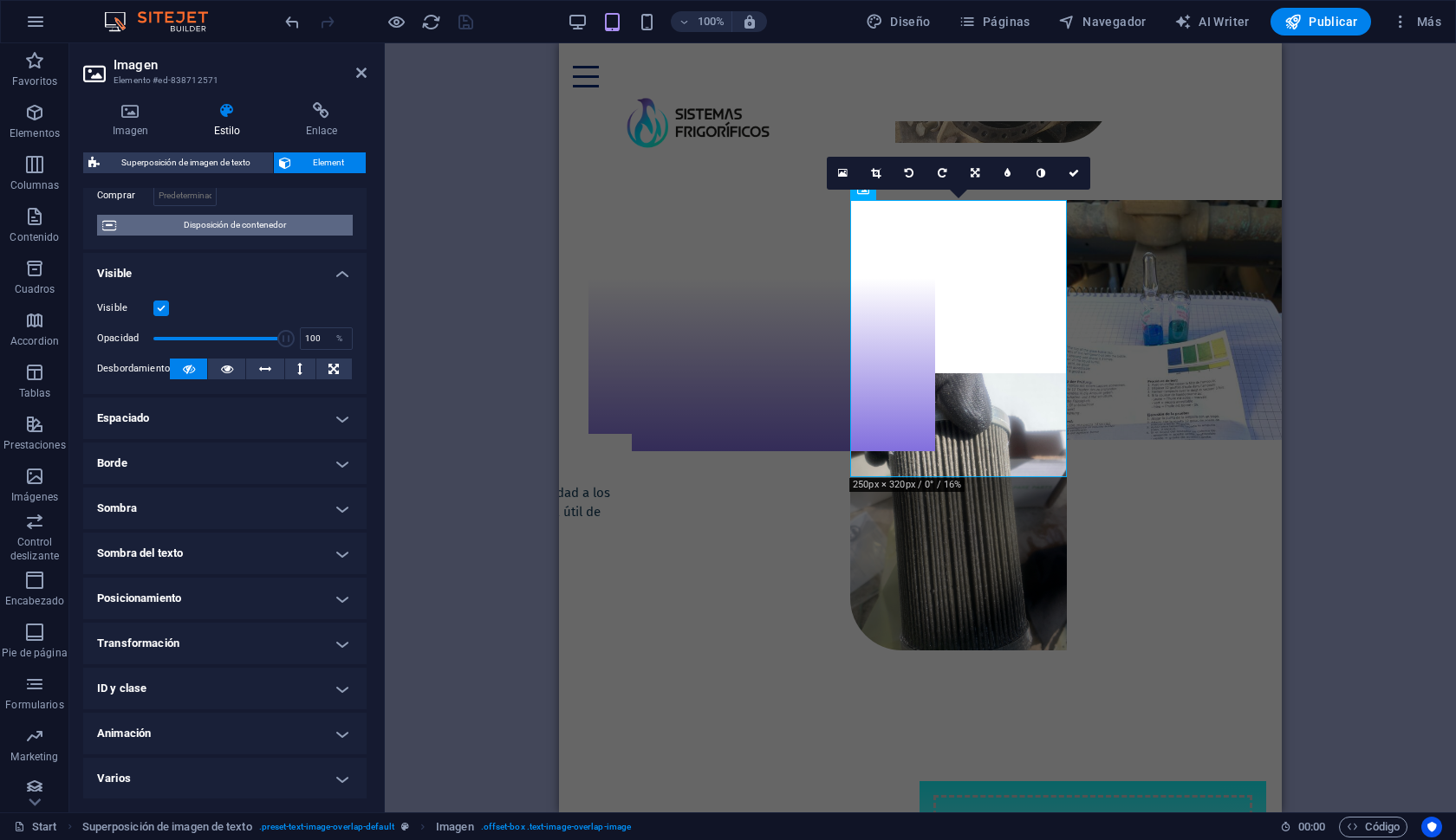
scroll to position [134, 0]
click at [159, 598] on h4 "Posicionamiento" at bounding box center [225, 599] width 284 height 42
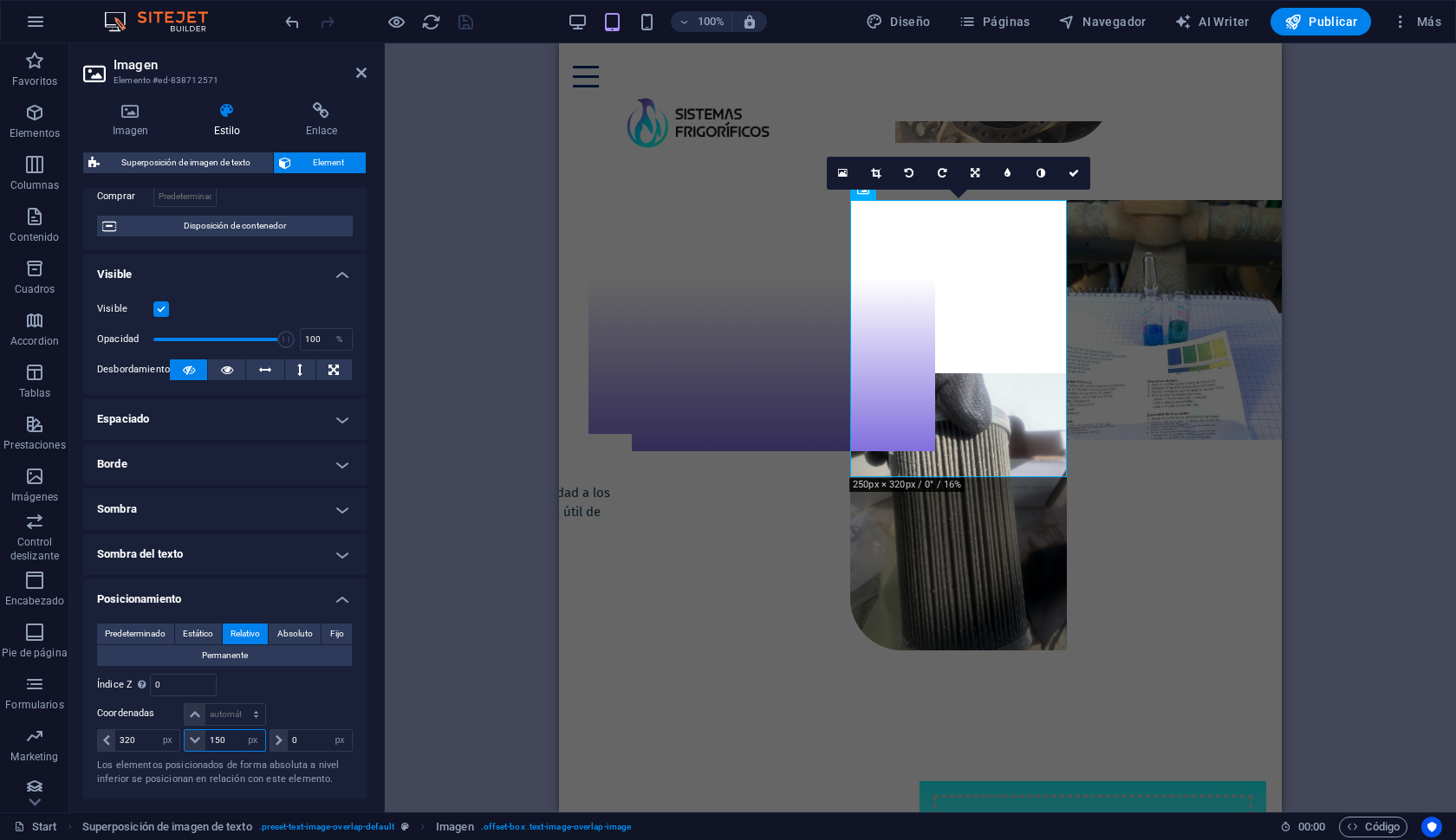
click at [228, 731] on input "150" at bounding box center [235, 741] width 59 height 21
click at [144, 740] on input "320" at bounding box center [147, 741] width 64 height 21
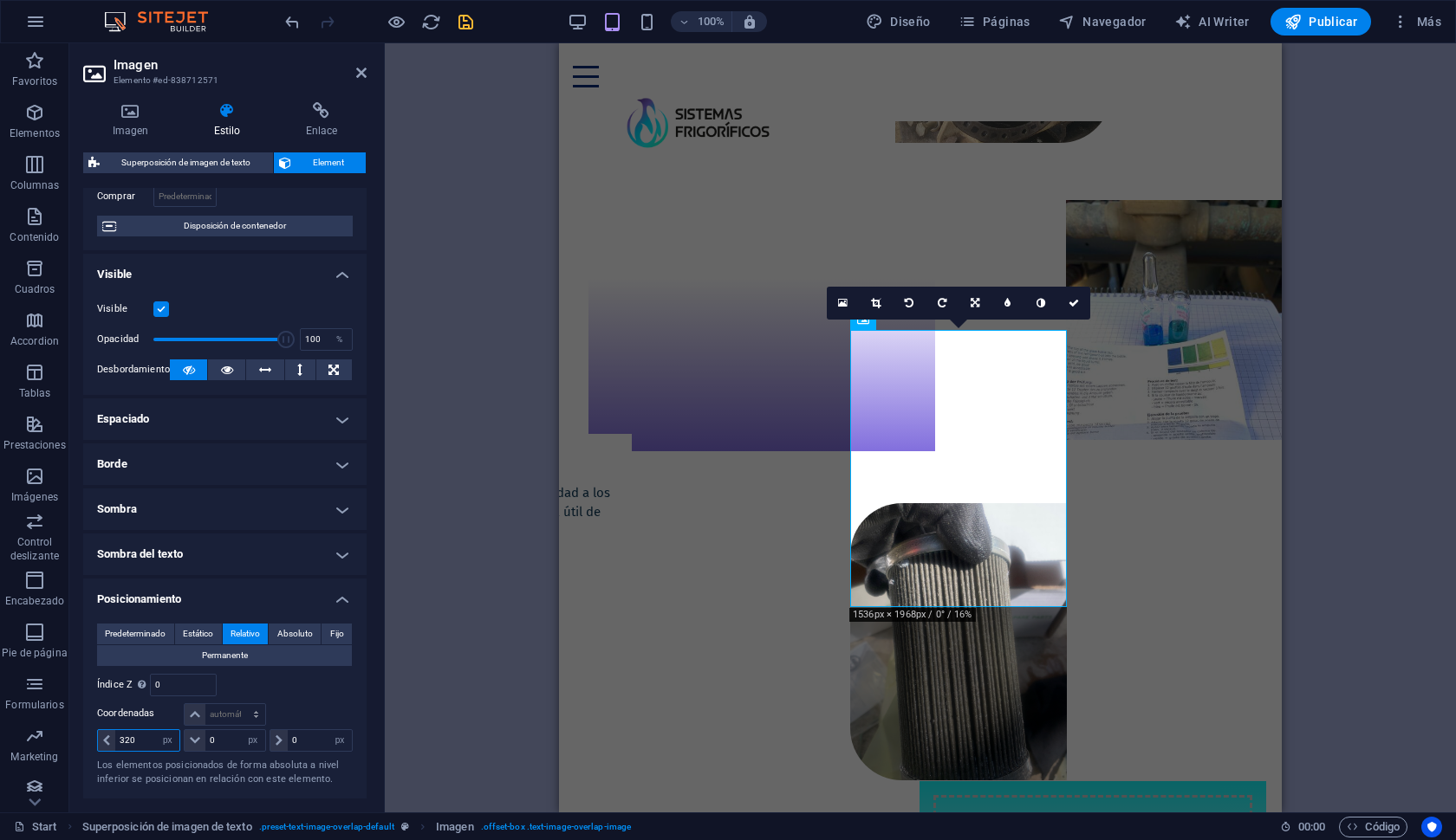
click at [144, 740] on input "320" at bounding box center [147, 741] width 64 height 21
click at [1166, 403] on figure at bounding box center [1225, 320] width 319 height 240
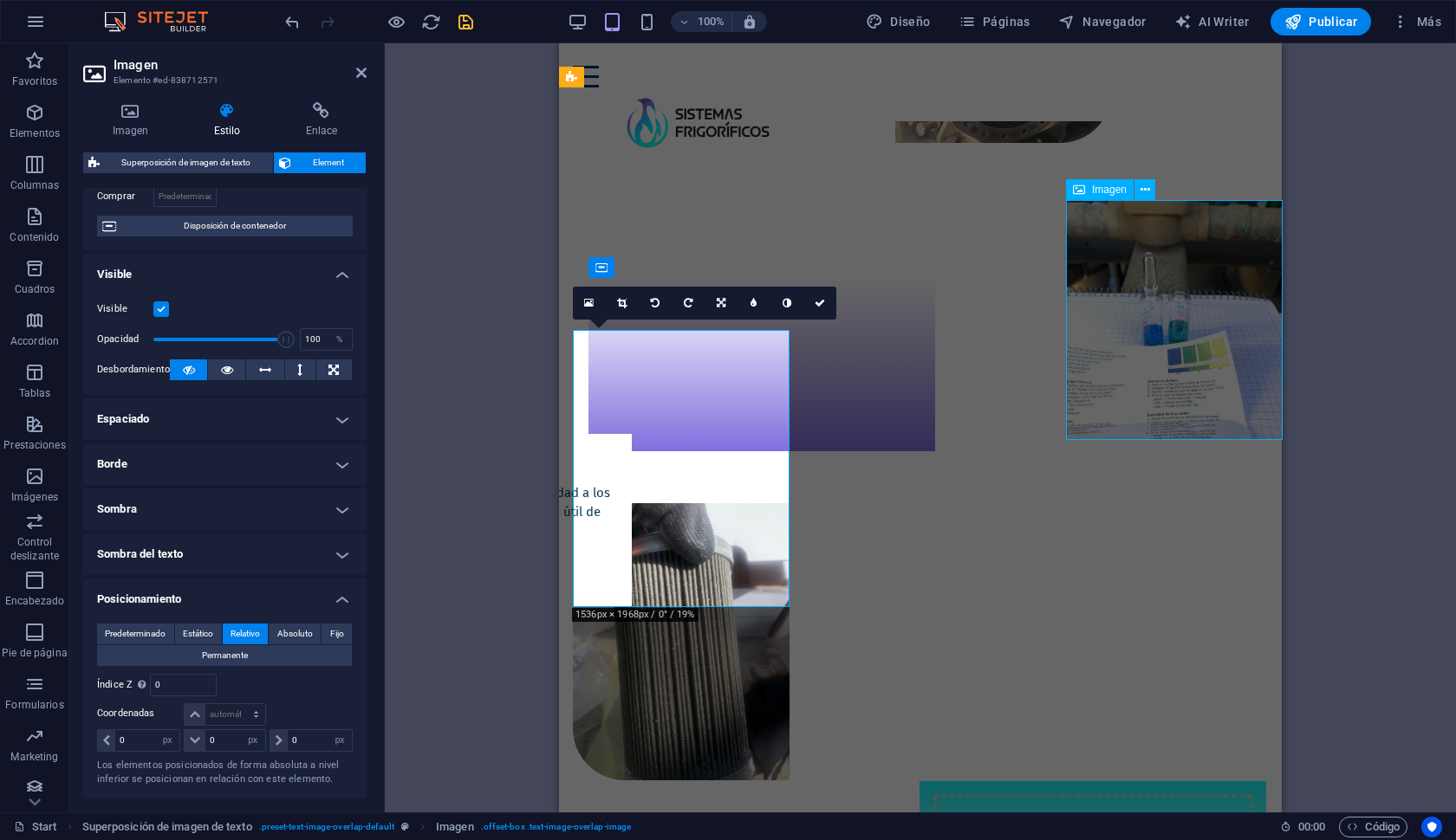
click at [1166, 403] on figure at bounding box center [1225, 320] width 319 height 240
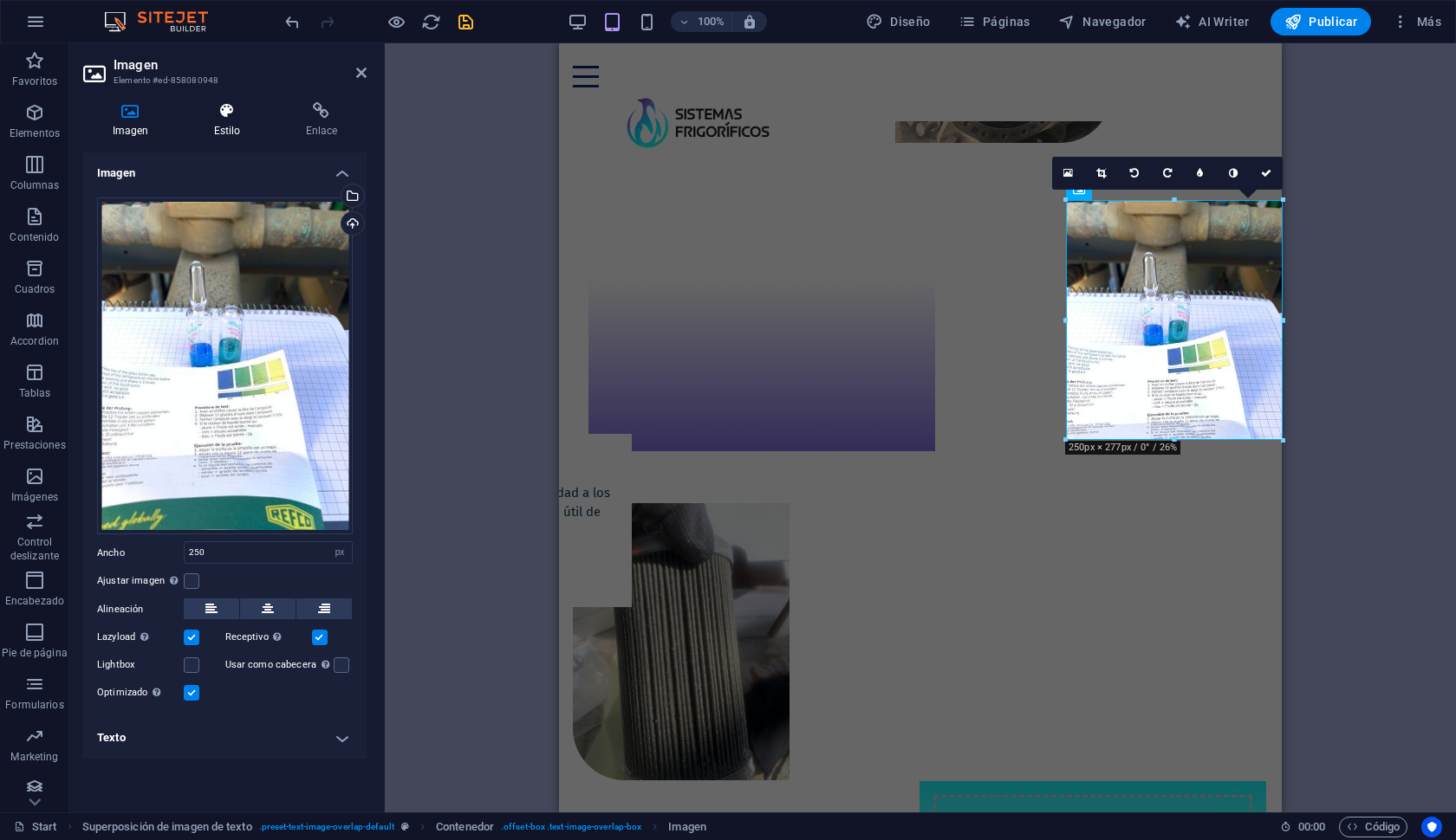
click at [243, 130] on h4 "Estilo" at bounding box center [230, 120] width 92 height 36
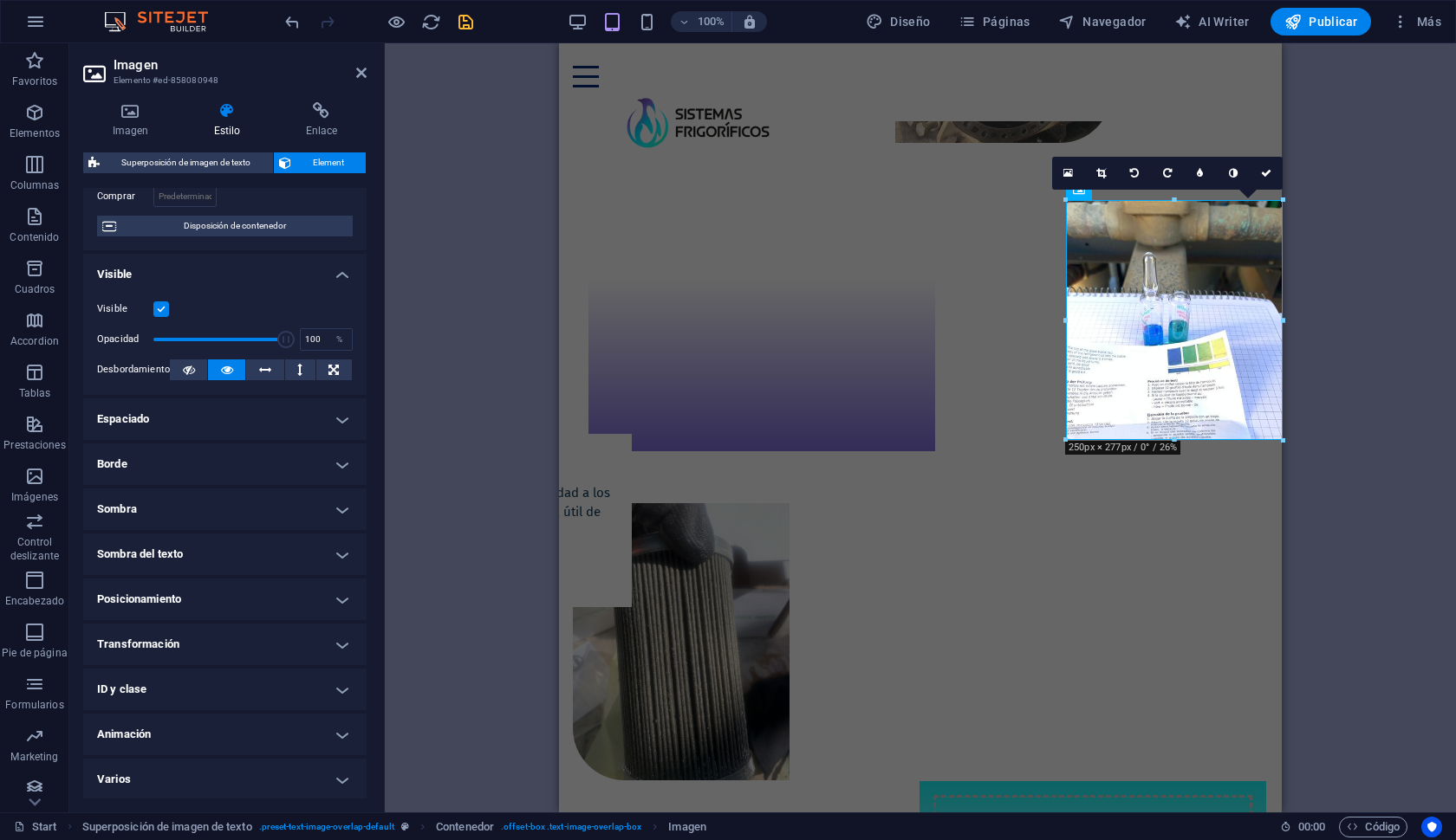
click at [214, 596] on h4 "Posicionamiento" at bounding box center [225, 599] width 284 height 42
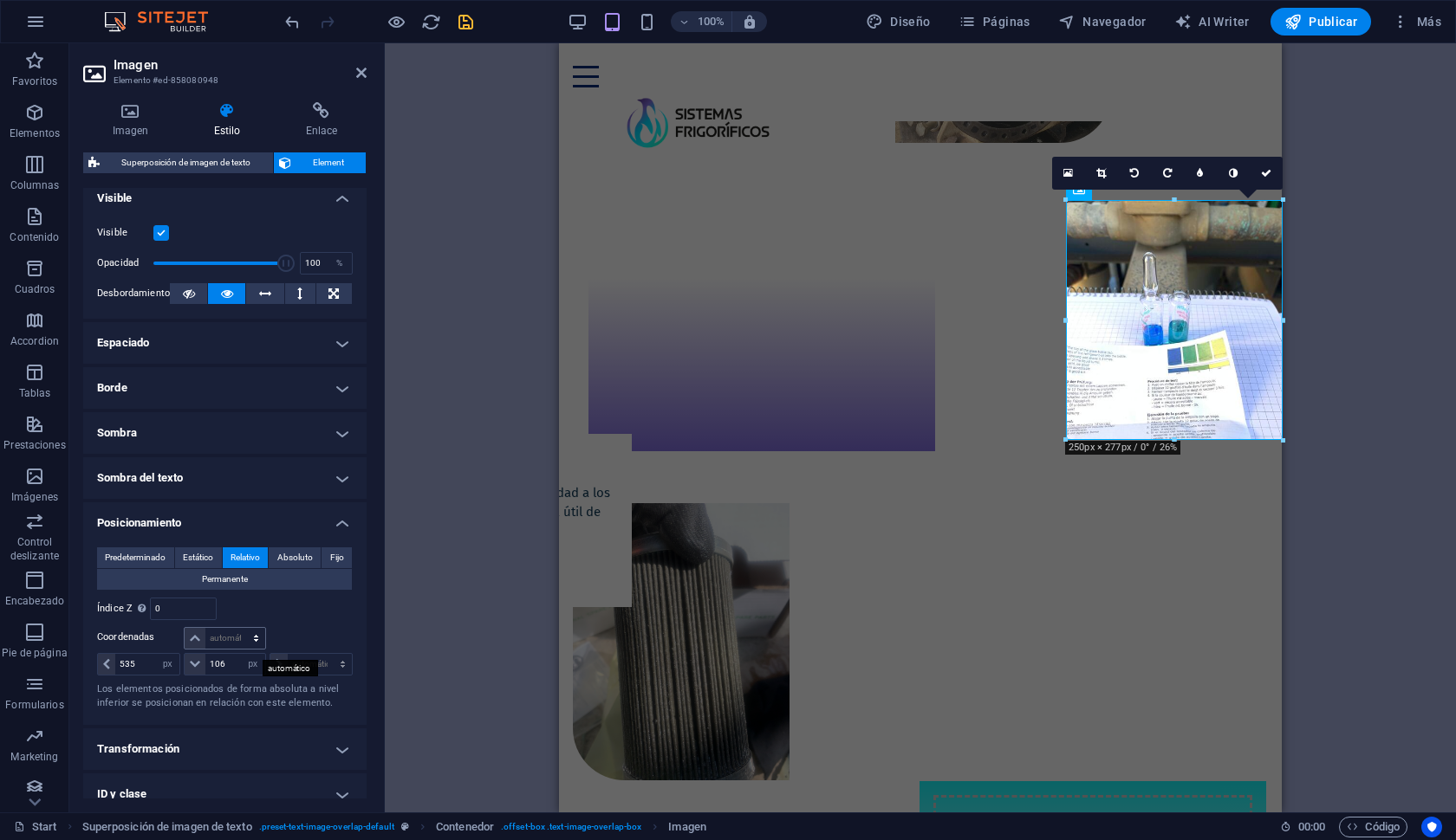
scroll to position [238, 0]
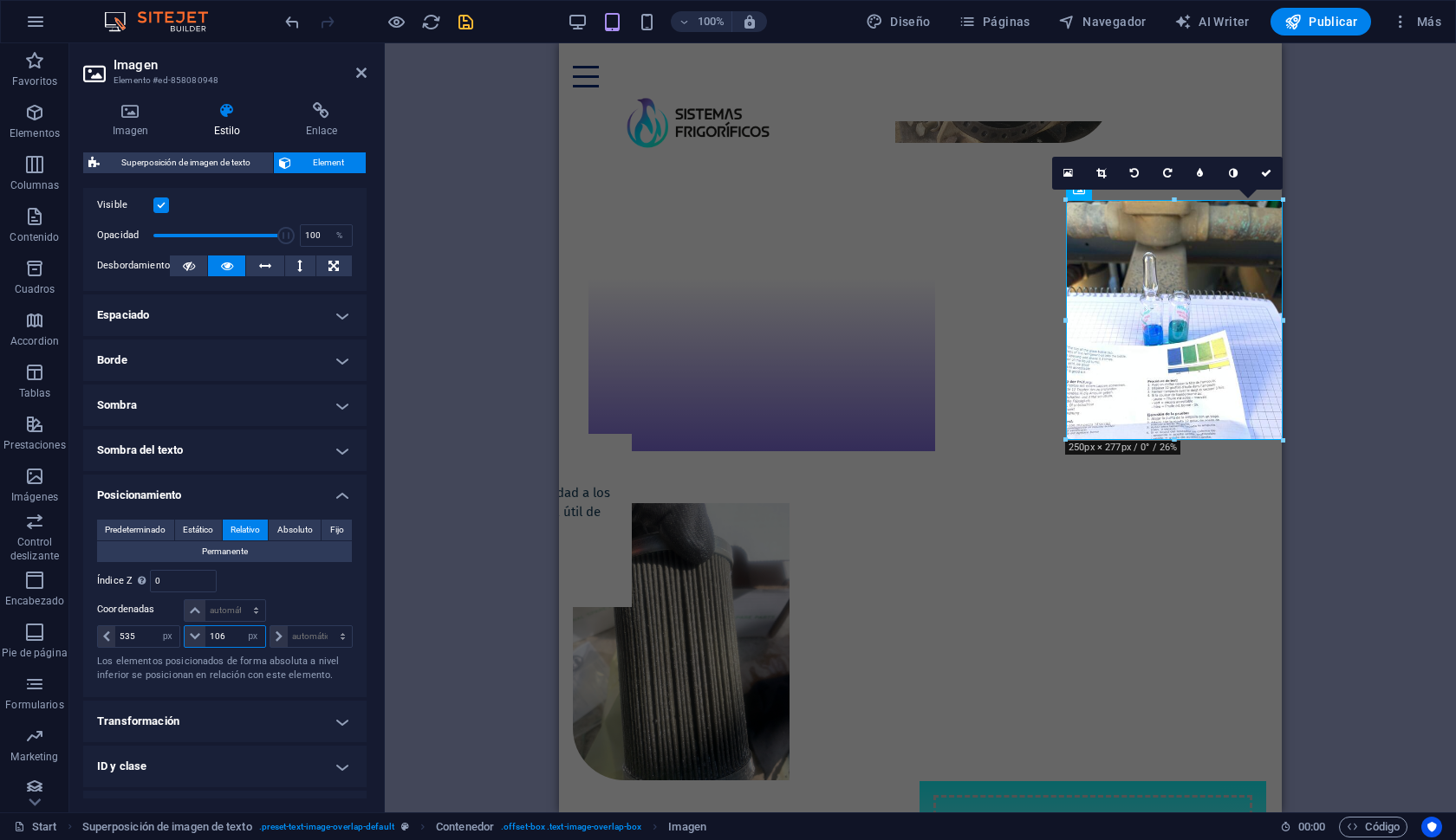
click at [227, 630] on input "106" at bounding box center [235, 636] width 59 height 21
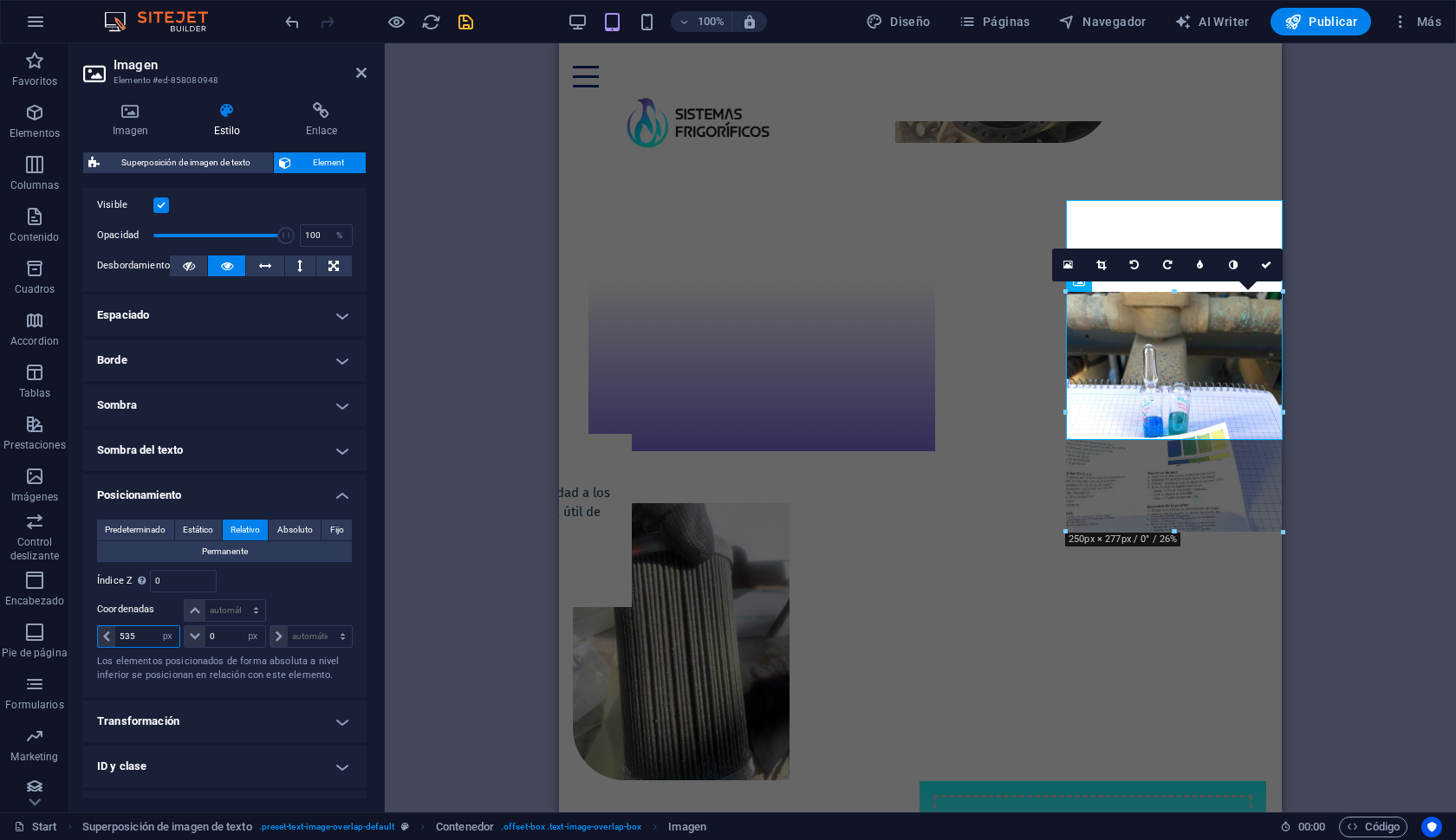
click at [152, 634] on input "535" at bounding box center [147, 636] width 64 height 21
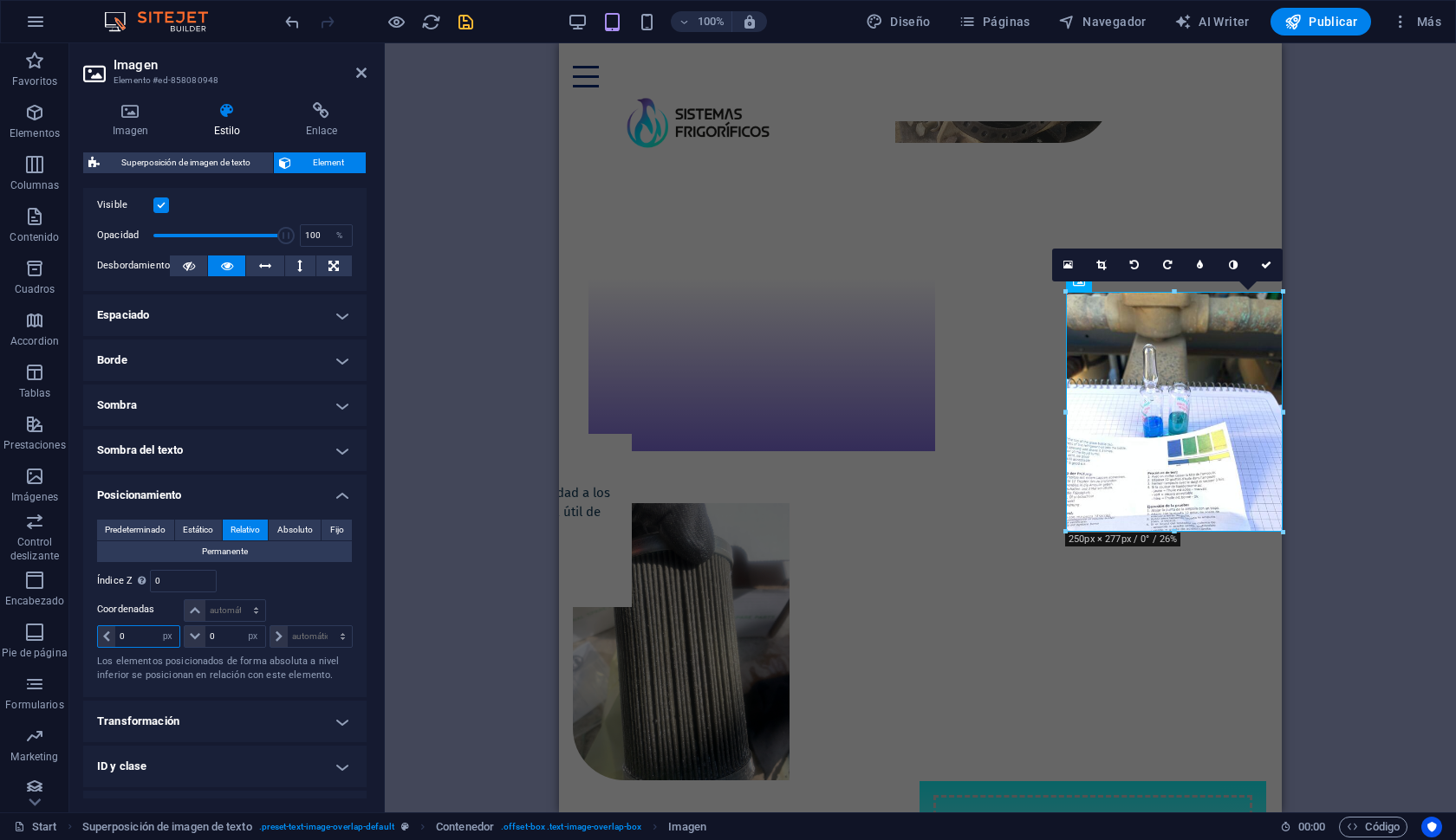
click at [152, 634] on input "0" at bounding box center [147, 636] width 64 height 21
click at [323, 606] on div at bounding box center [309, 611] width 85 height 24
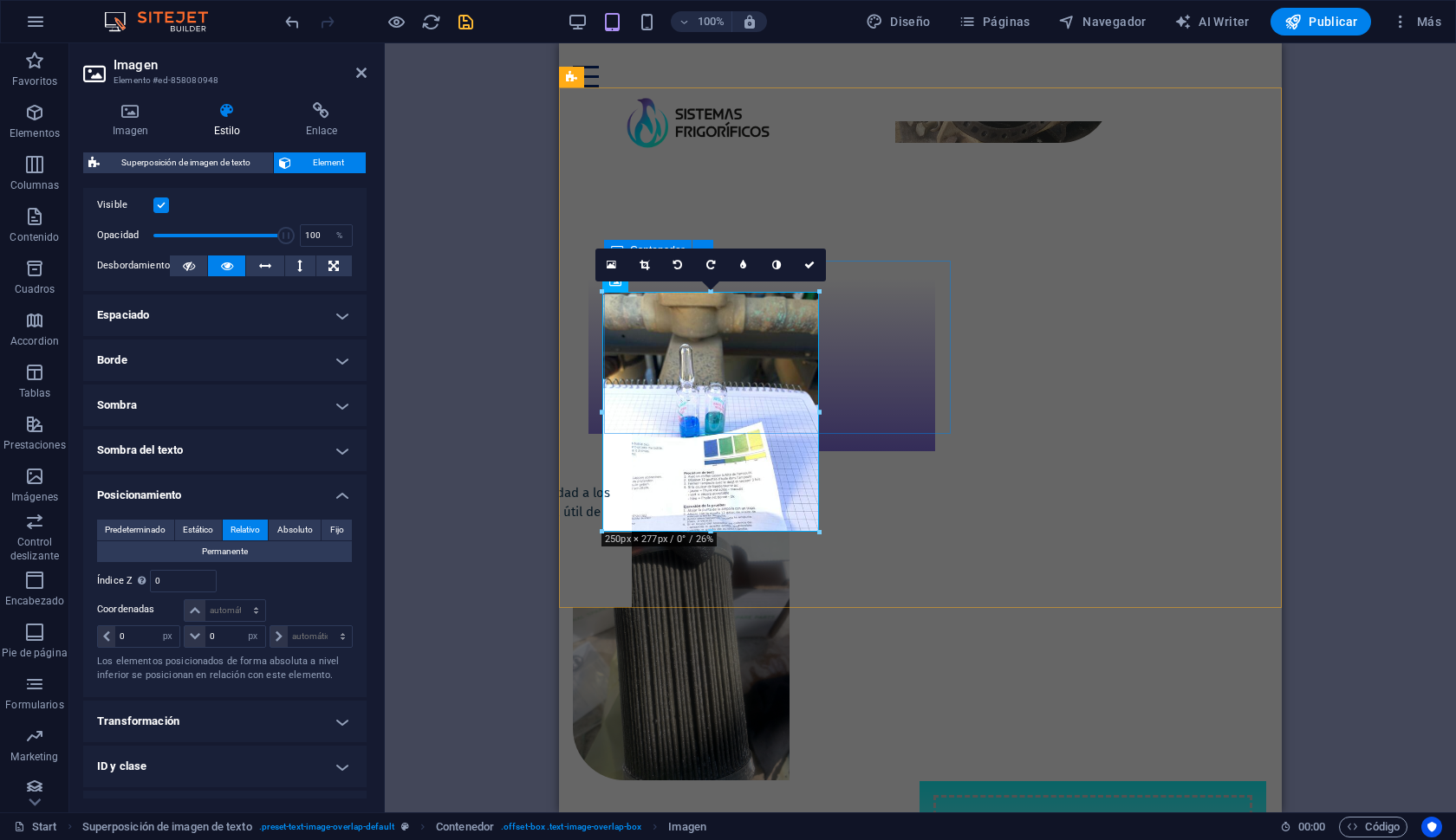
click at [632, 434] on div "Mantenimiento Realizamos mantenimiento y control de calidad a los equipos de re…" at bounding box center [459, 520] width 346 height 173
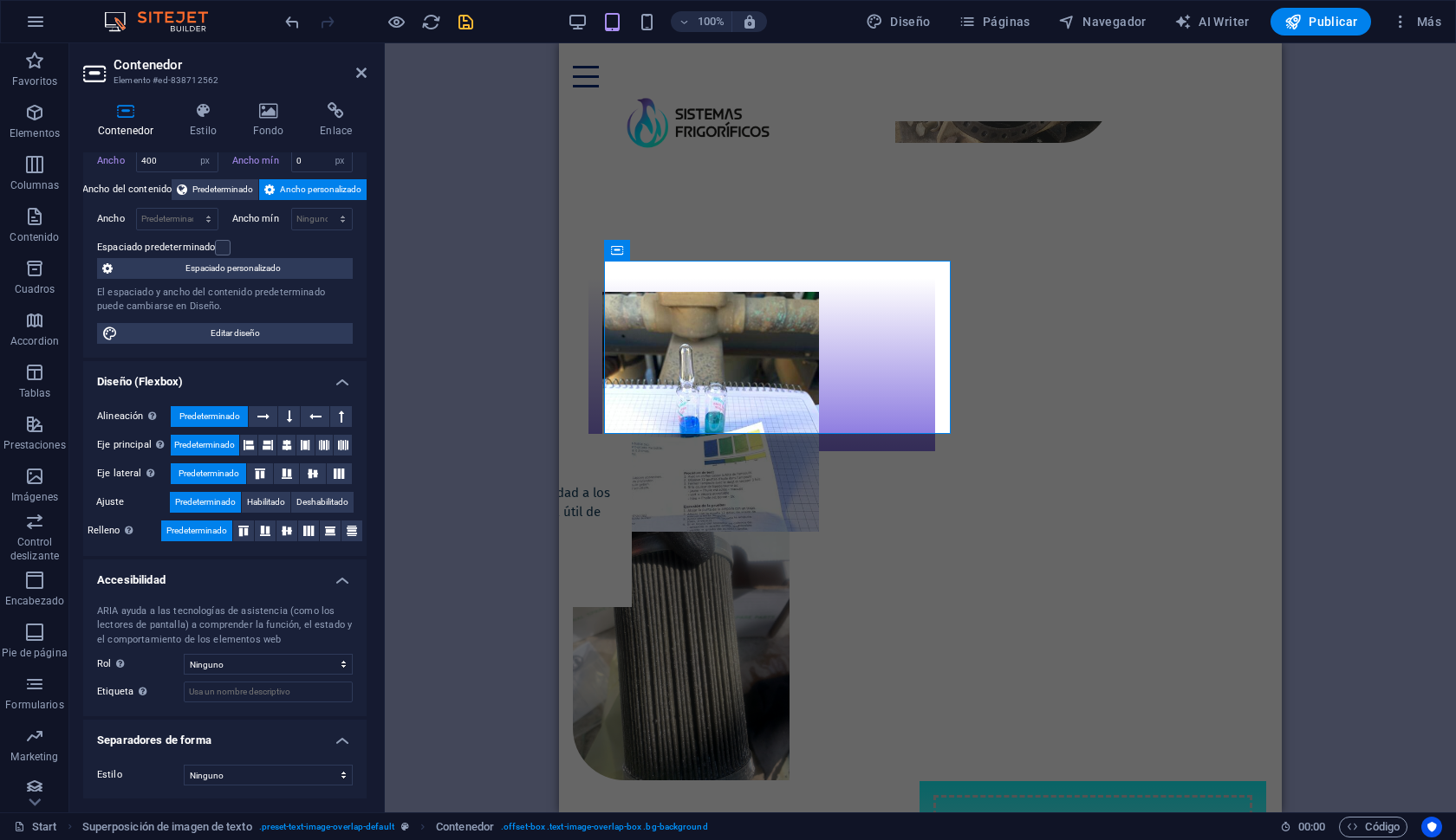
scroll to position [72, 0]
click at [216, 108] on icon at bounding box center [203, 110] width 56 height 17
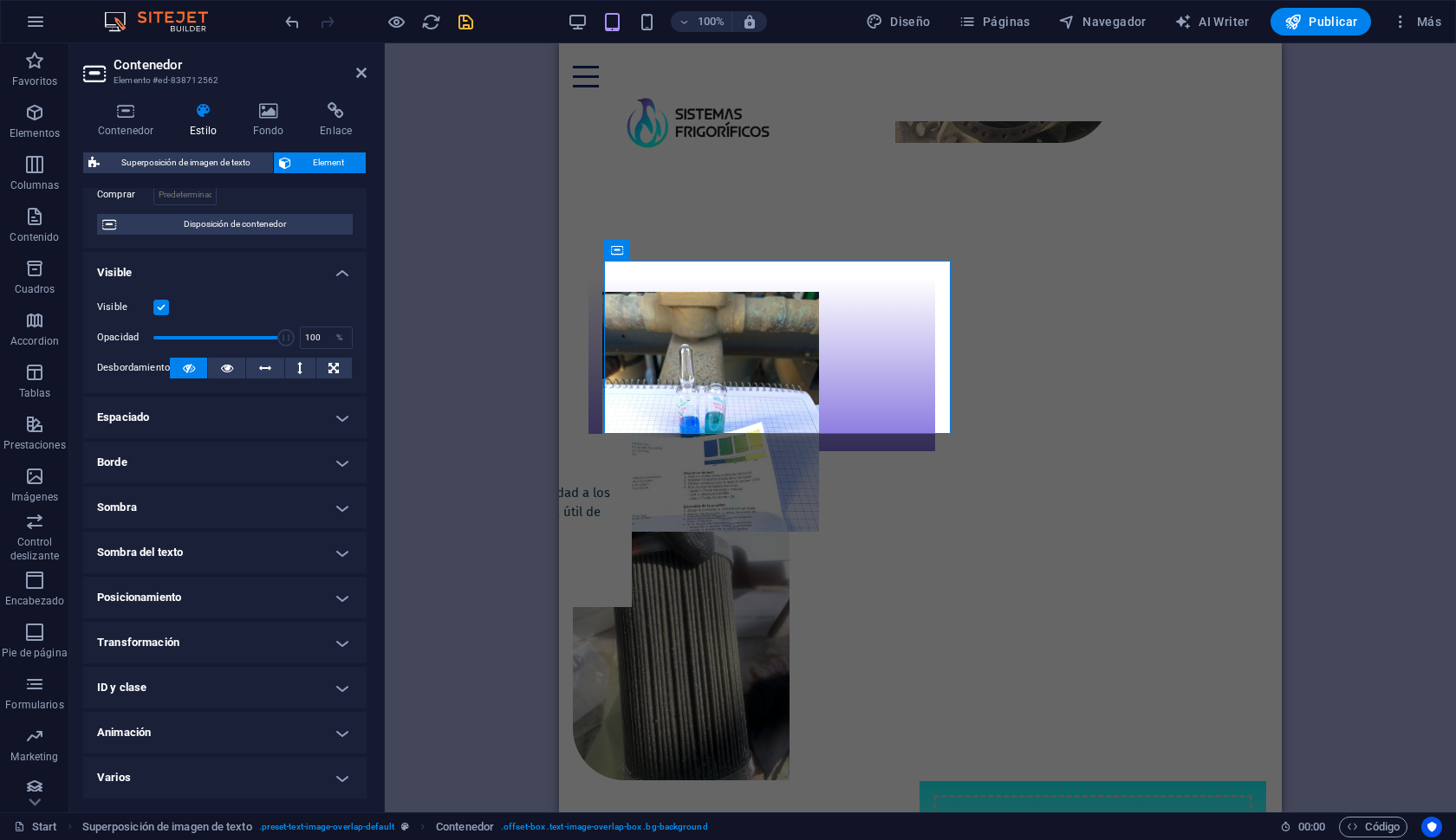
scroll to position [134, 0]
click at [239, 580] on h4 "Posicionamiento" at bounding box center [225, 599] width 284 height 42
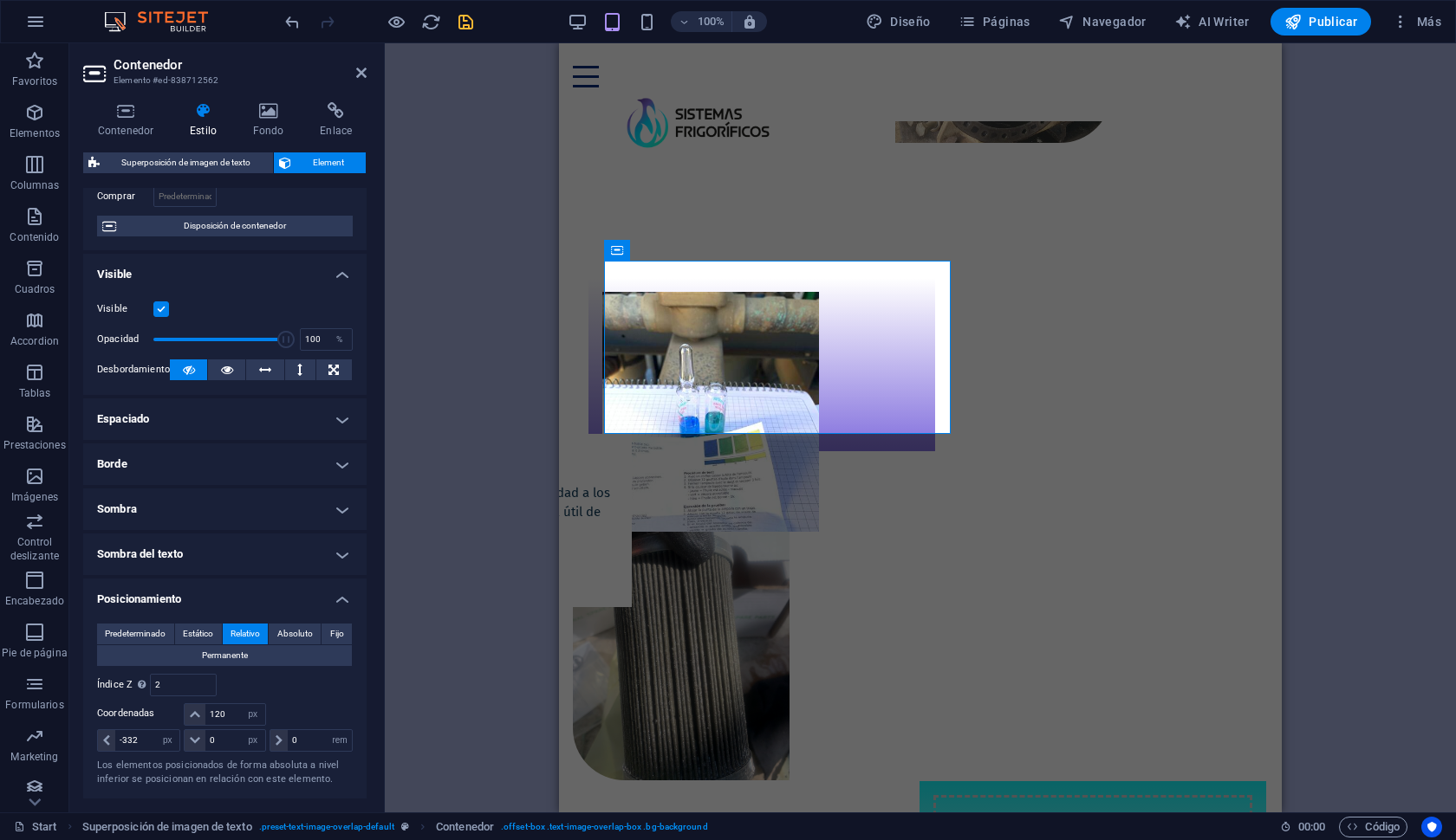
click at [227, 696] on div "Predeterminado Estático Relativo Absoluto Fijo Permanente Índice Z Define el or…" at bounding box center [225, 706] width 256 height 164
click at [227, 704] on input "120" at bounding box center [235, 714] width 59 height 21
click at [148, 741] on input "-332" at bounding box center [147, 741] width 64 height 21
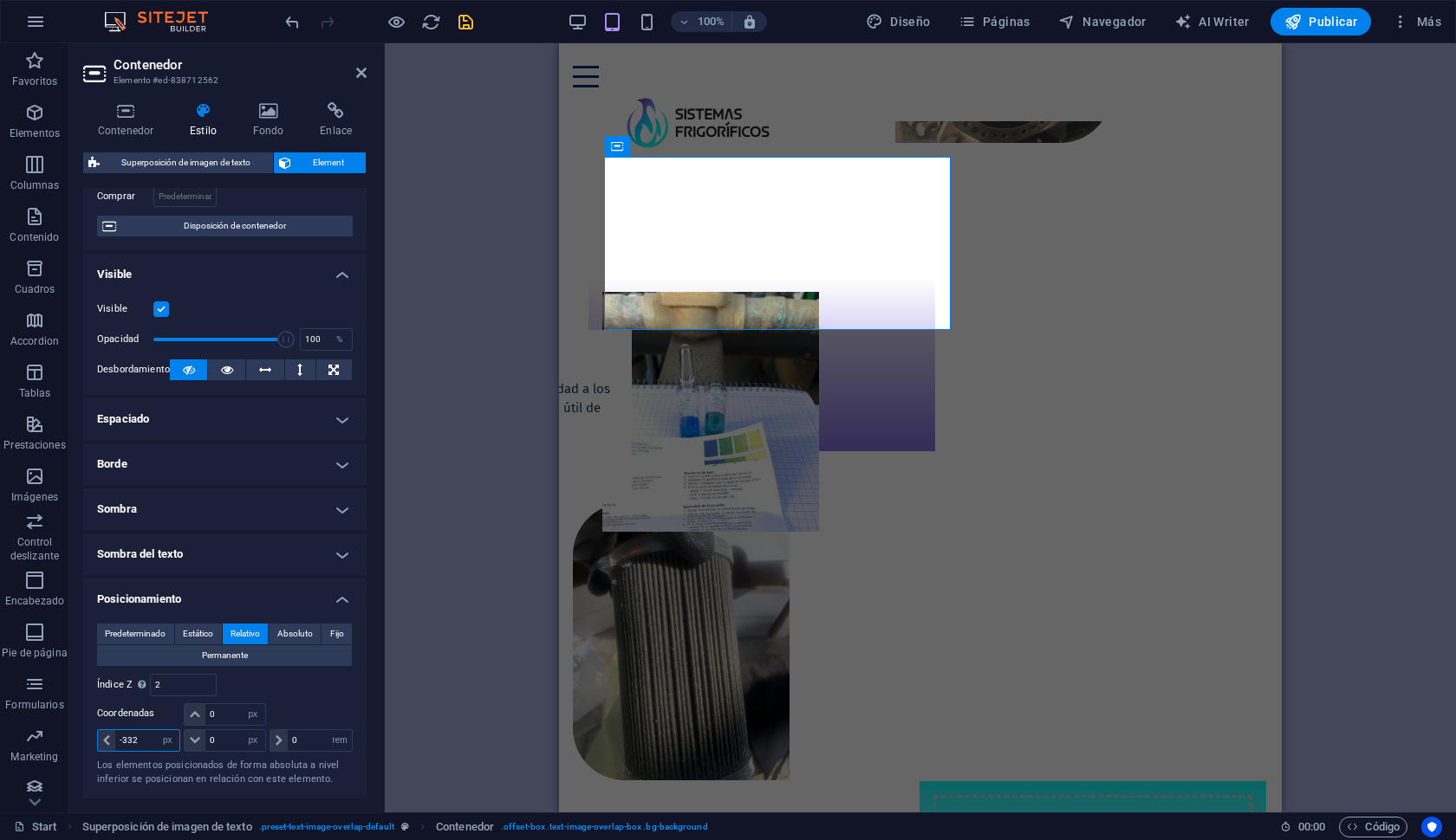
click at [148, 741] on input "-332" at bounding box center [147, 741] width 64 height 21
click at [423, 671] on div "Arrastra aquí para reemplazar el contenido existente. Si quieres crear un eleme…" at bounding box center [919, 428] width 1071 height 769
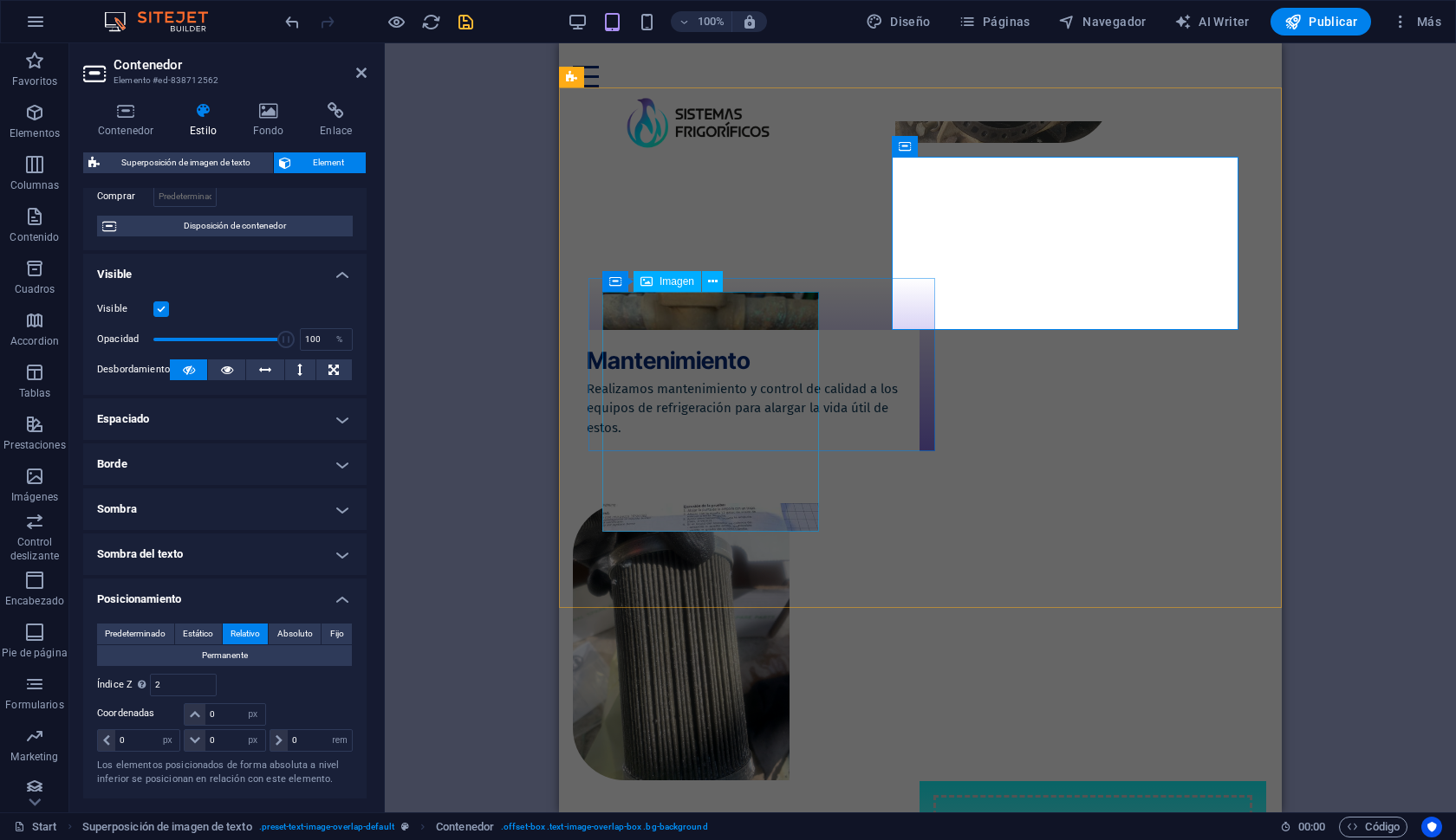
click at [894, 392] on div at bounding box center [761, 364] width 346 height 173
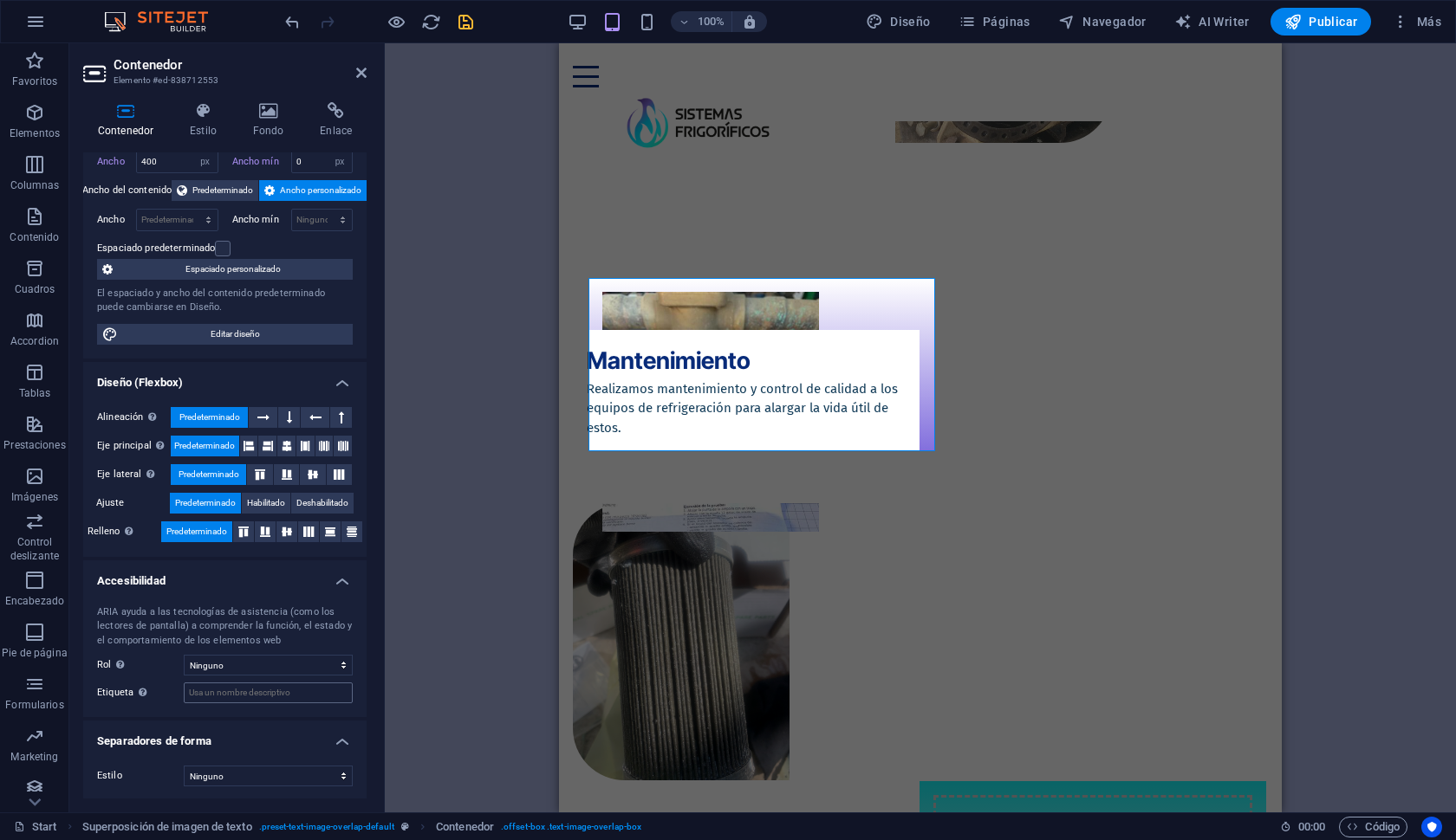
scroll to position [72, 0]
click at [202, 104] on icon at bounding box center [203, 110] width 56 height 17
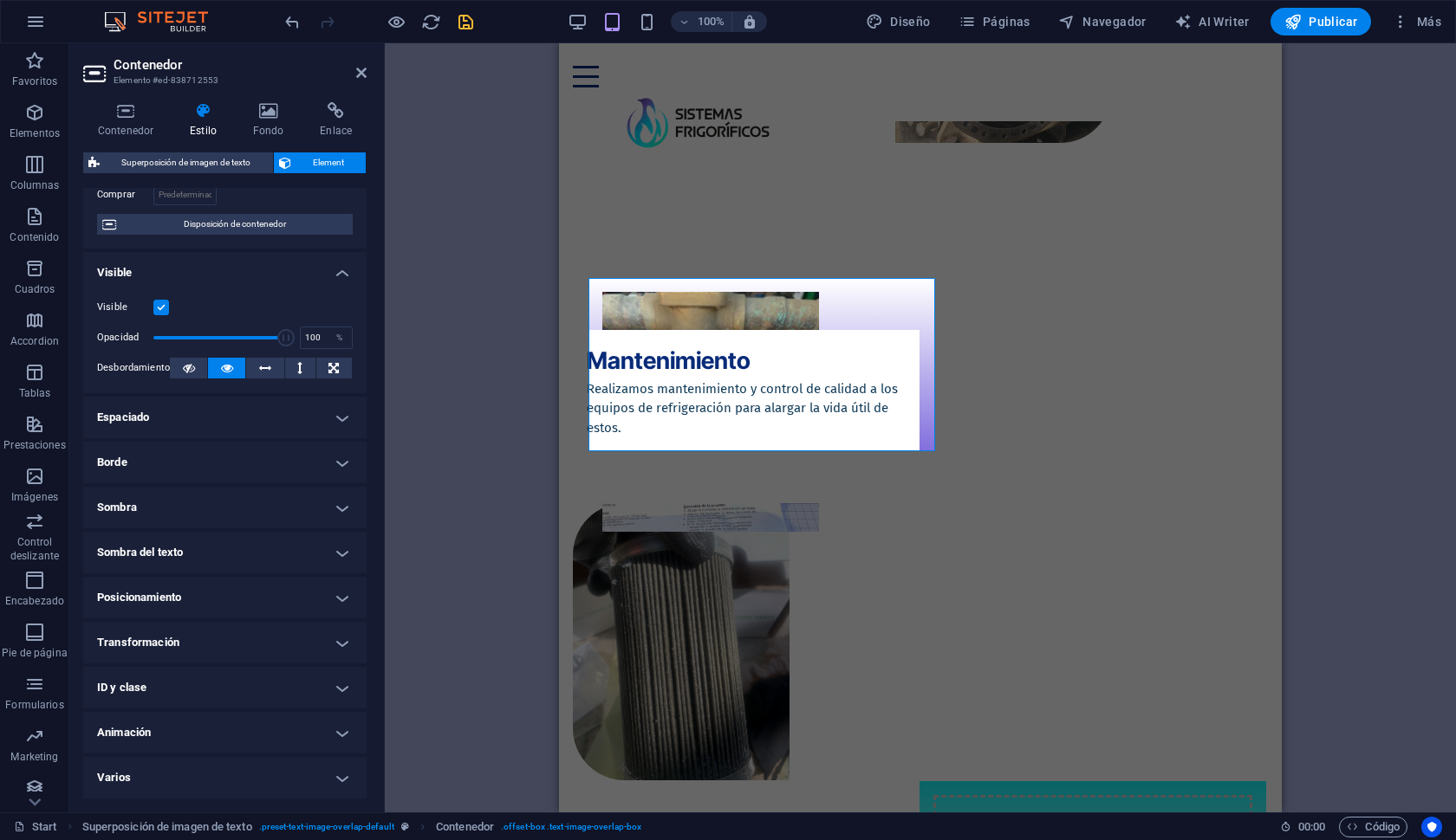
scroll to position [134, 0]
click at [188, 582] on h4 "Posicionamiento" at bounding box center [225, 599] width 284 height 42
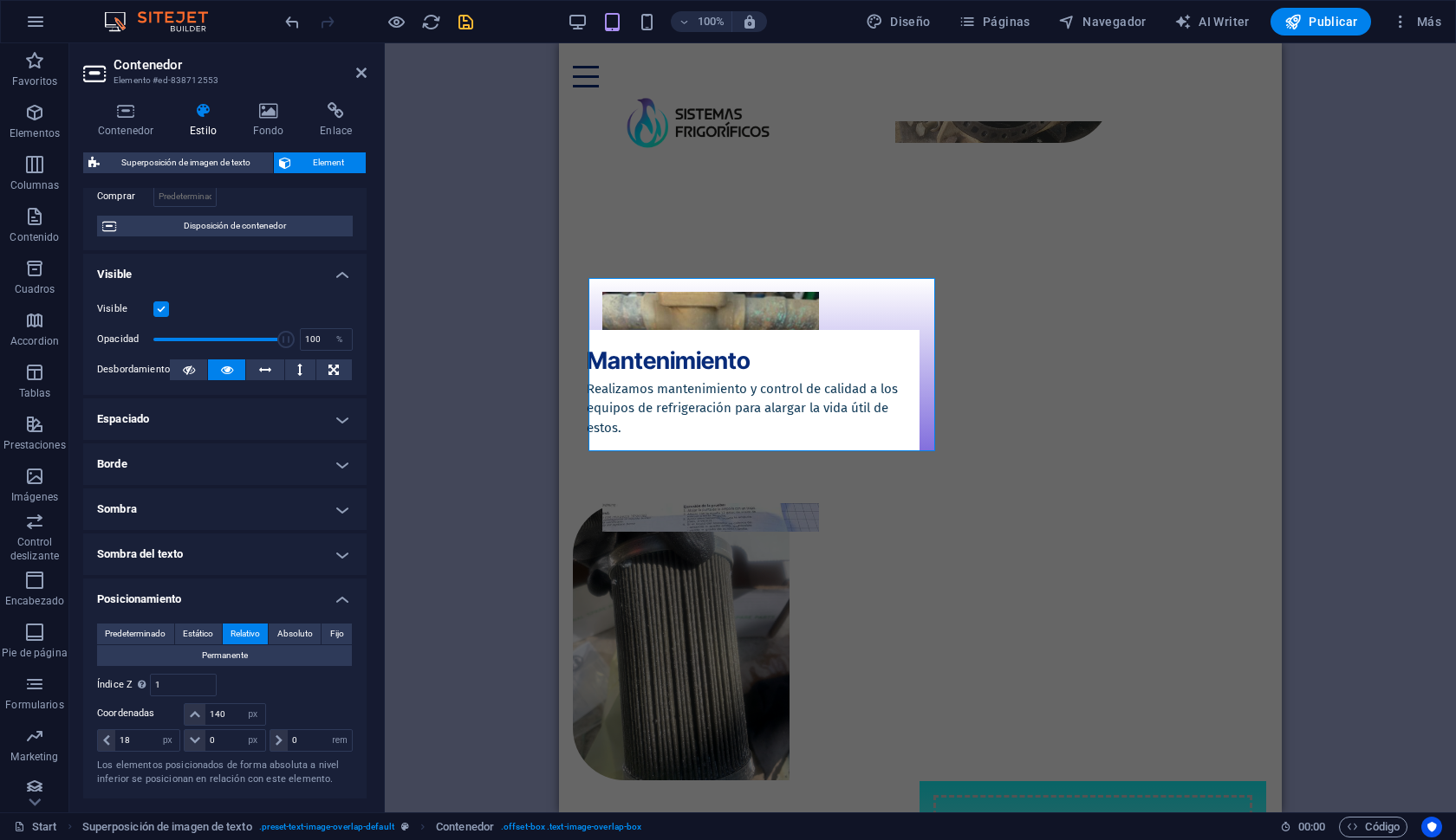
click at [230, 701] on div "Predeterminado Estático Relativo Absoluto Fijo Permanente Índice Z Define el or…" at bounding box center [225, 706] width 256 height 164
click at [230, 709] on input "140" at bounding box center [235, 714] width 59 height 21
click at [136, 736] on input "18" at bounding box center [147, 741] width 64 height 21
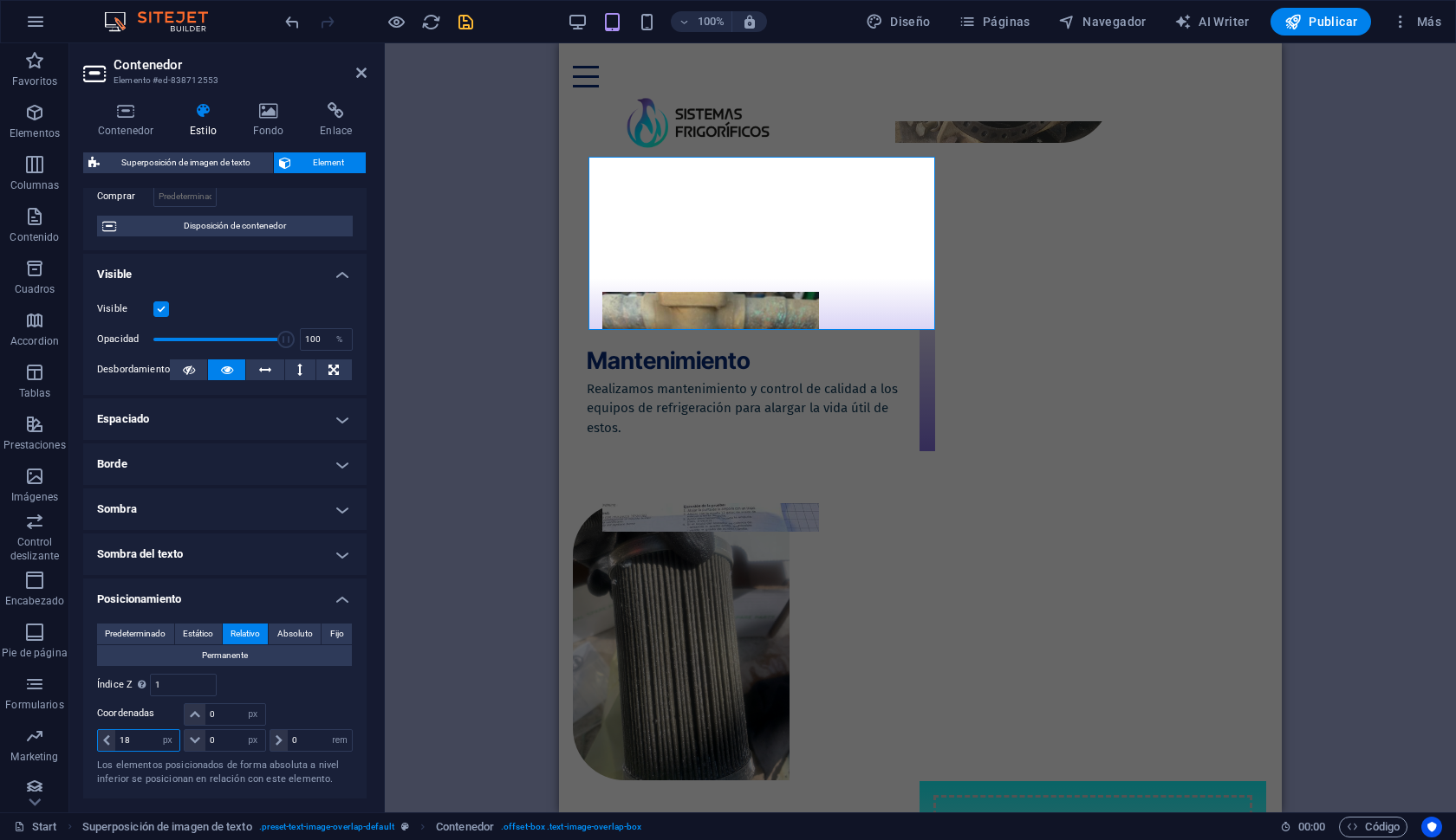
click at [136, 736] on input "18" at bounding box center [147, 741] width 64 height 21
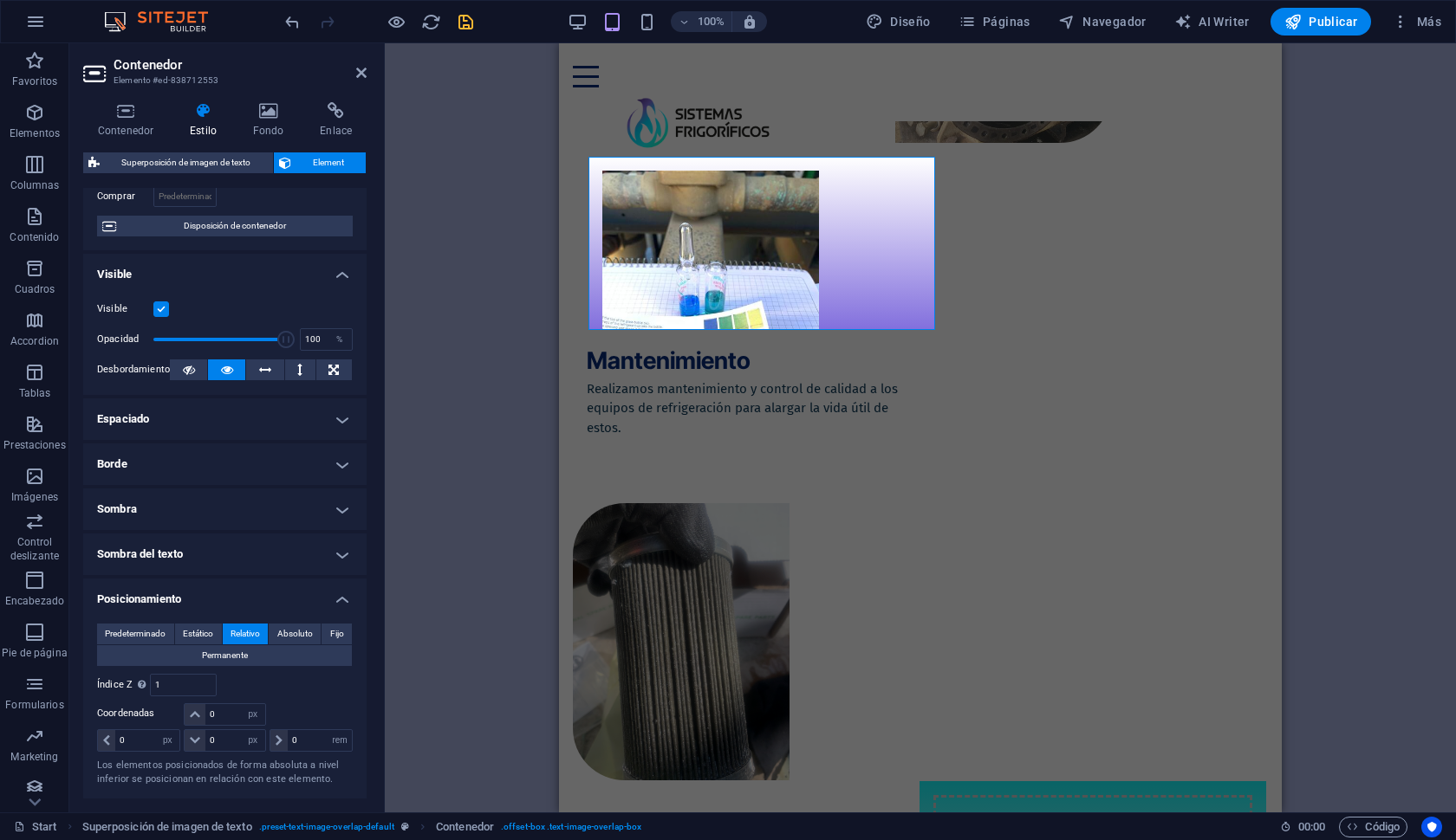
click at [326, 678] on div "Relativo a #ed-838712550" at bounding box center [289, 685] width 128 height 23
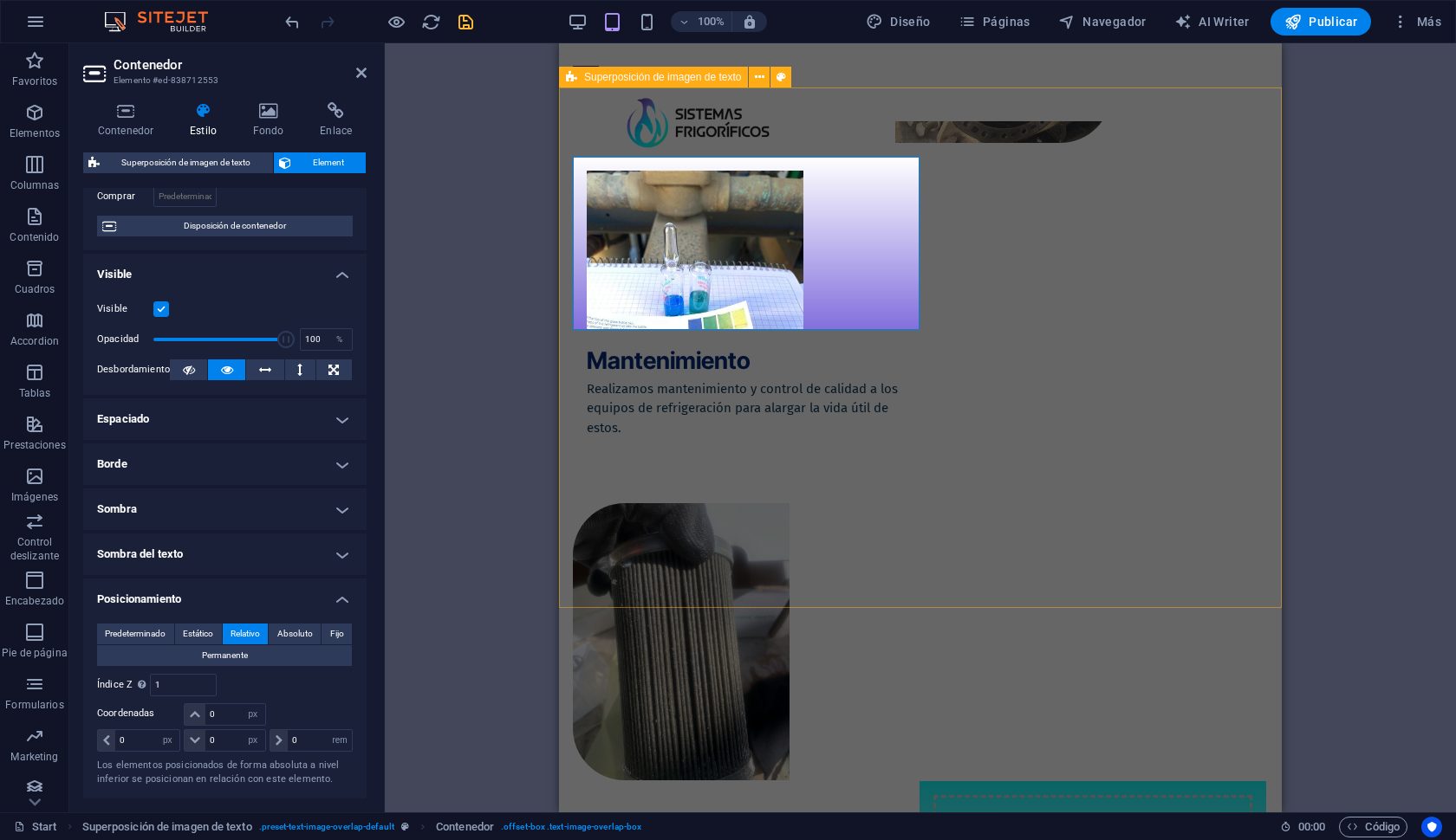
click at [1153, 450] on div "Mantenimiento Realizamos mantenimiento y control de calidad a los equipos de re…" at bounding box center [919, 347] width 722 height 520
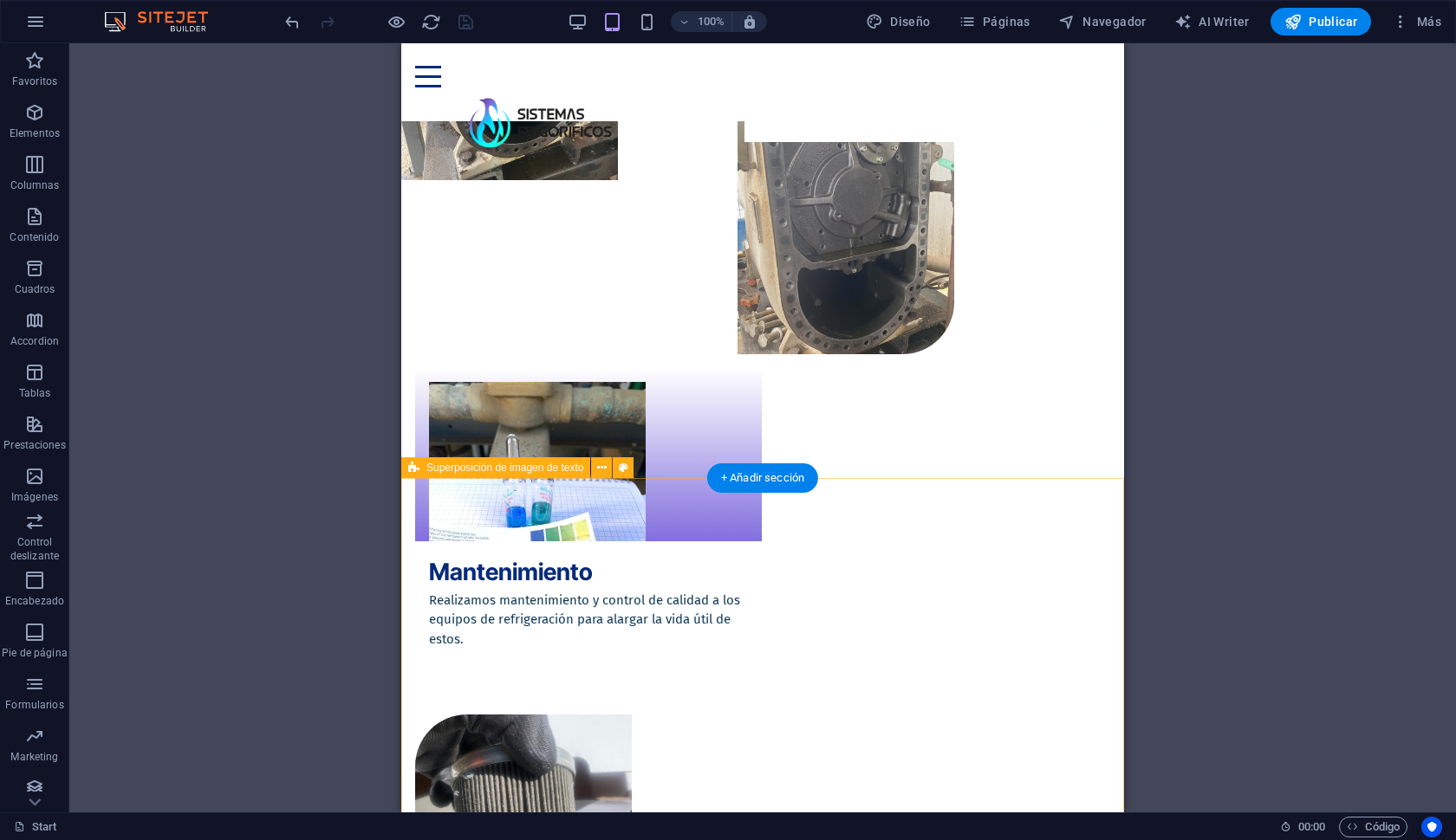
scroll to position [1947, 0]
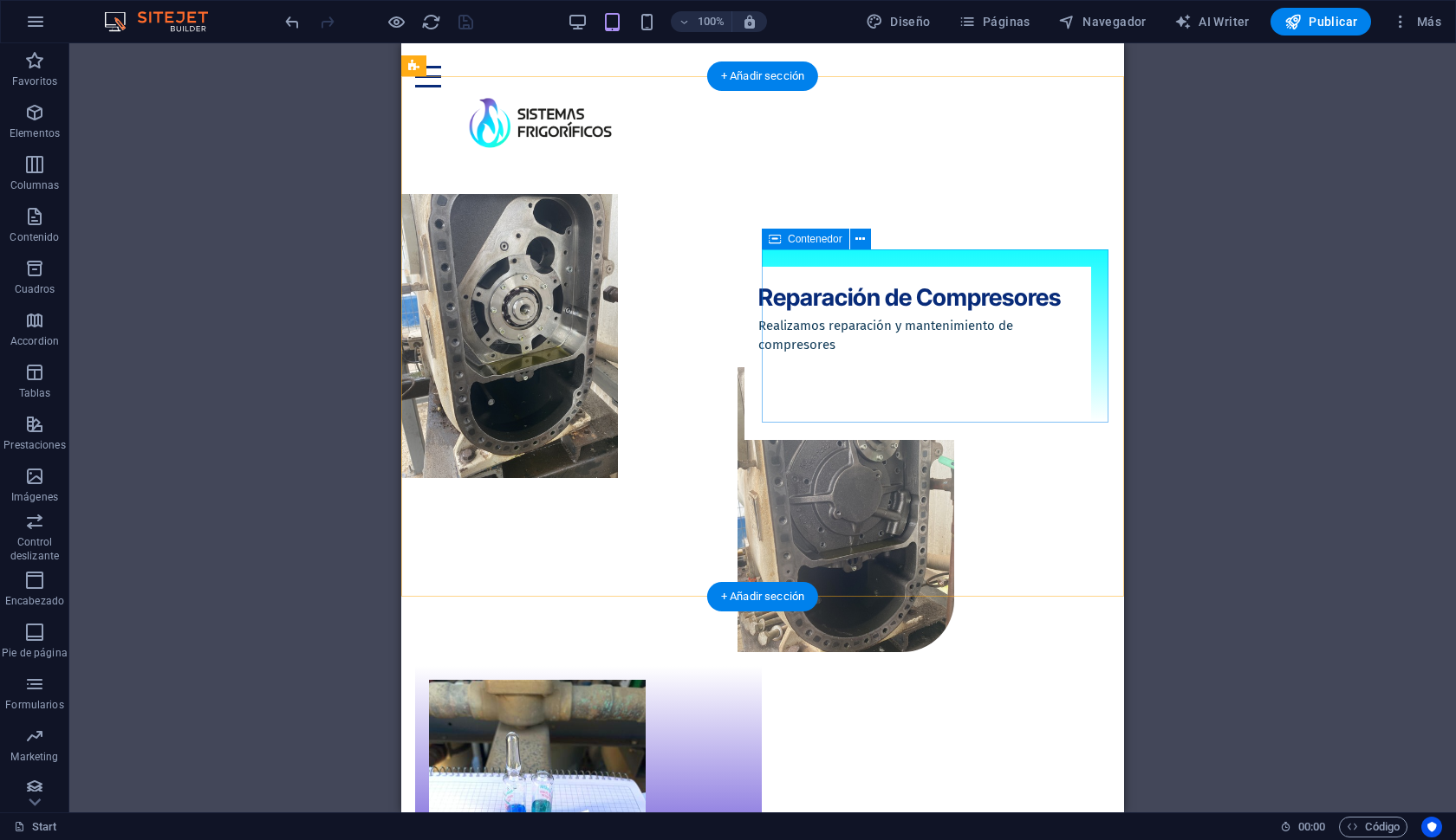
click at [875, 342] on div at bounding box center [935, 336] width 346 height 173
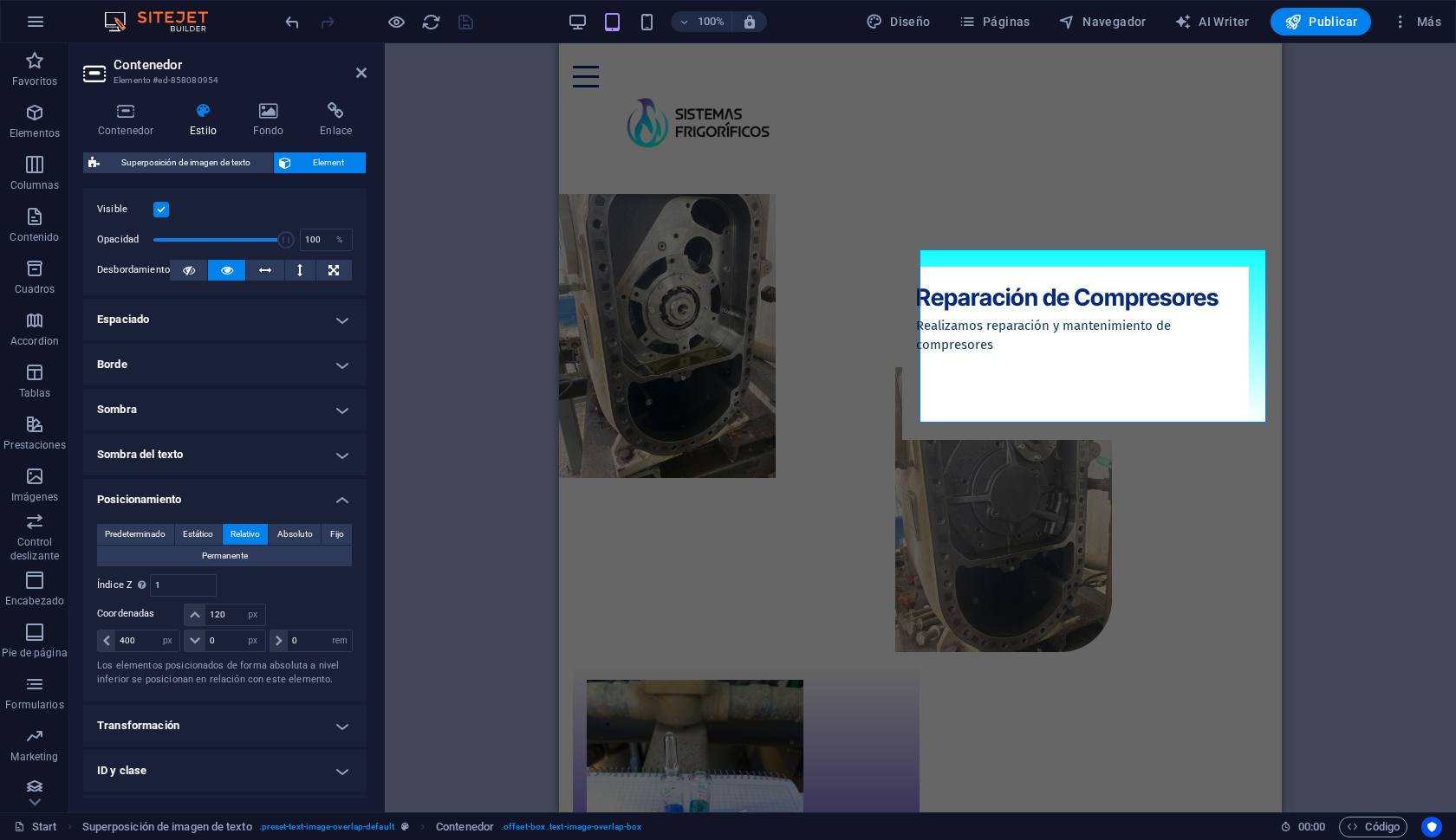
scroll to position [276, 0]
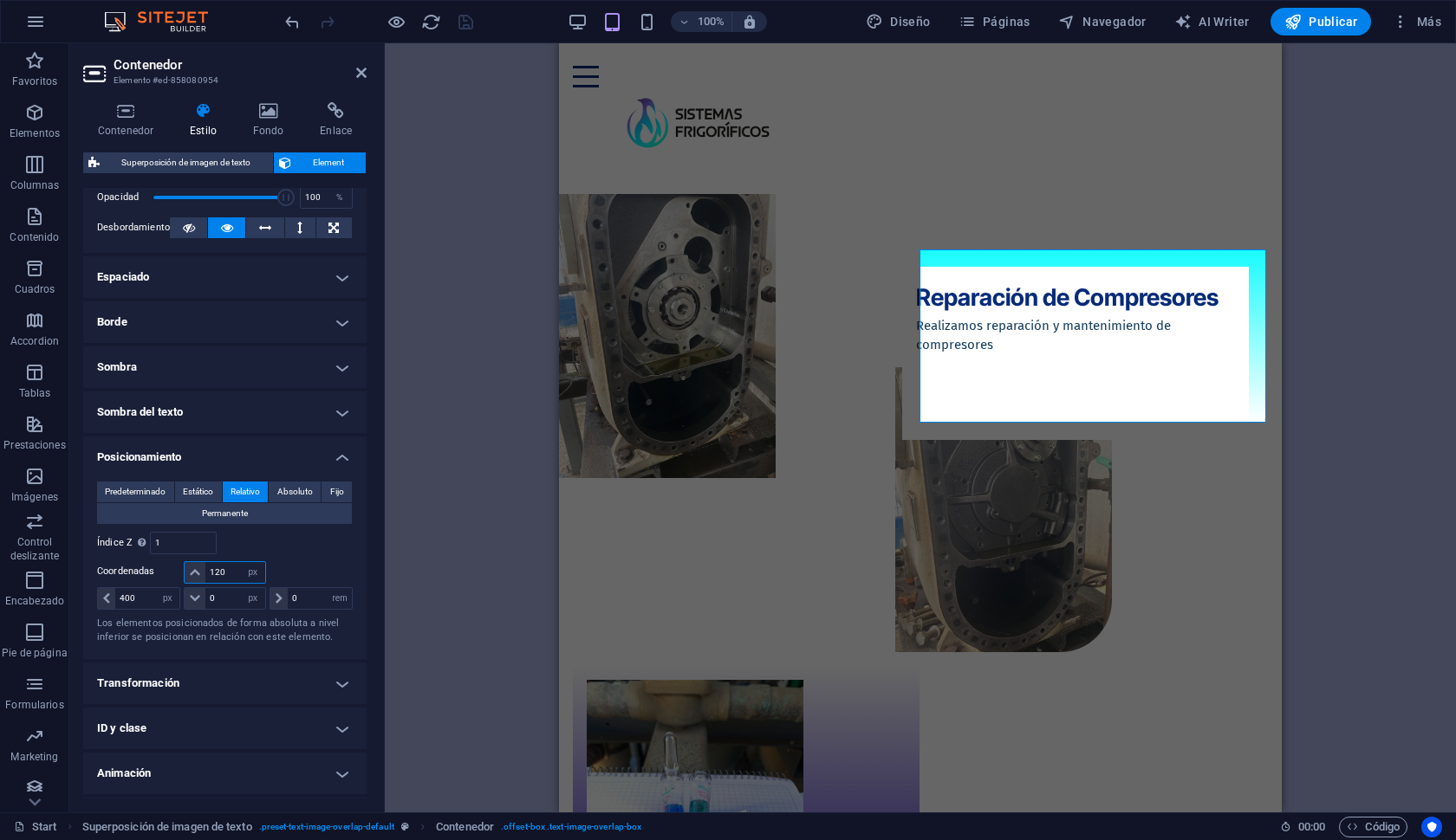
click at [231, 574] on input "120" at bounding box center [235, 573] width 59 height 21
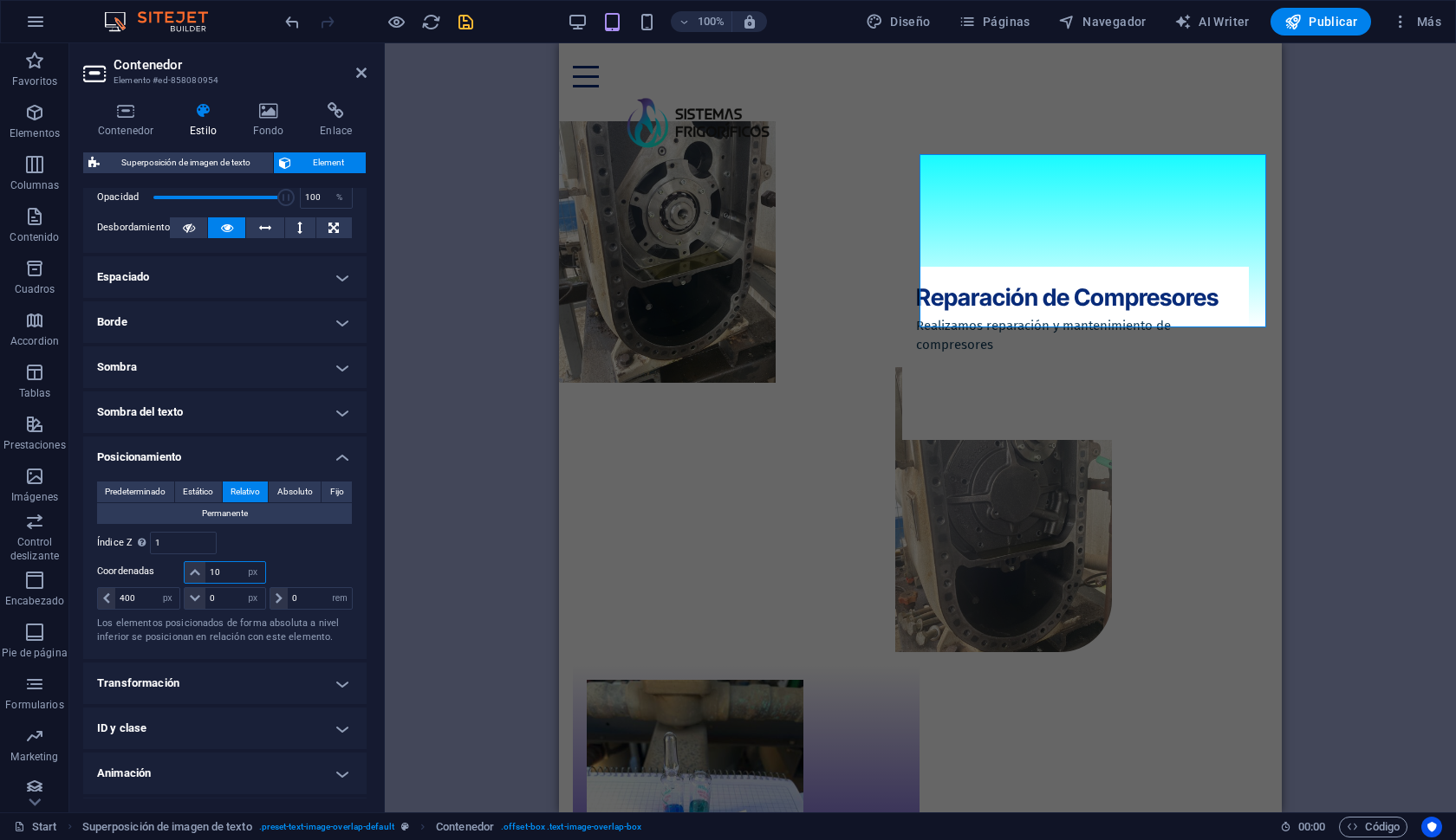
click at [231, 574] on input "10" at bounding box center [235, 573] width 59 height 21
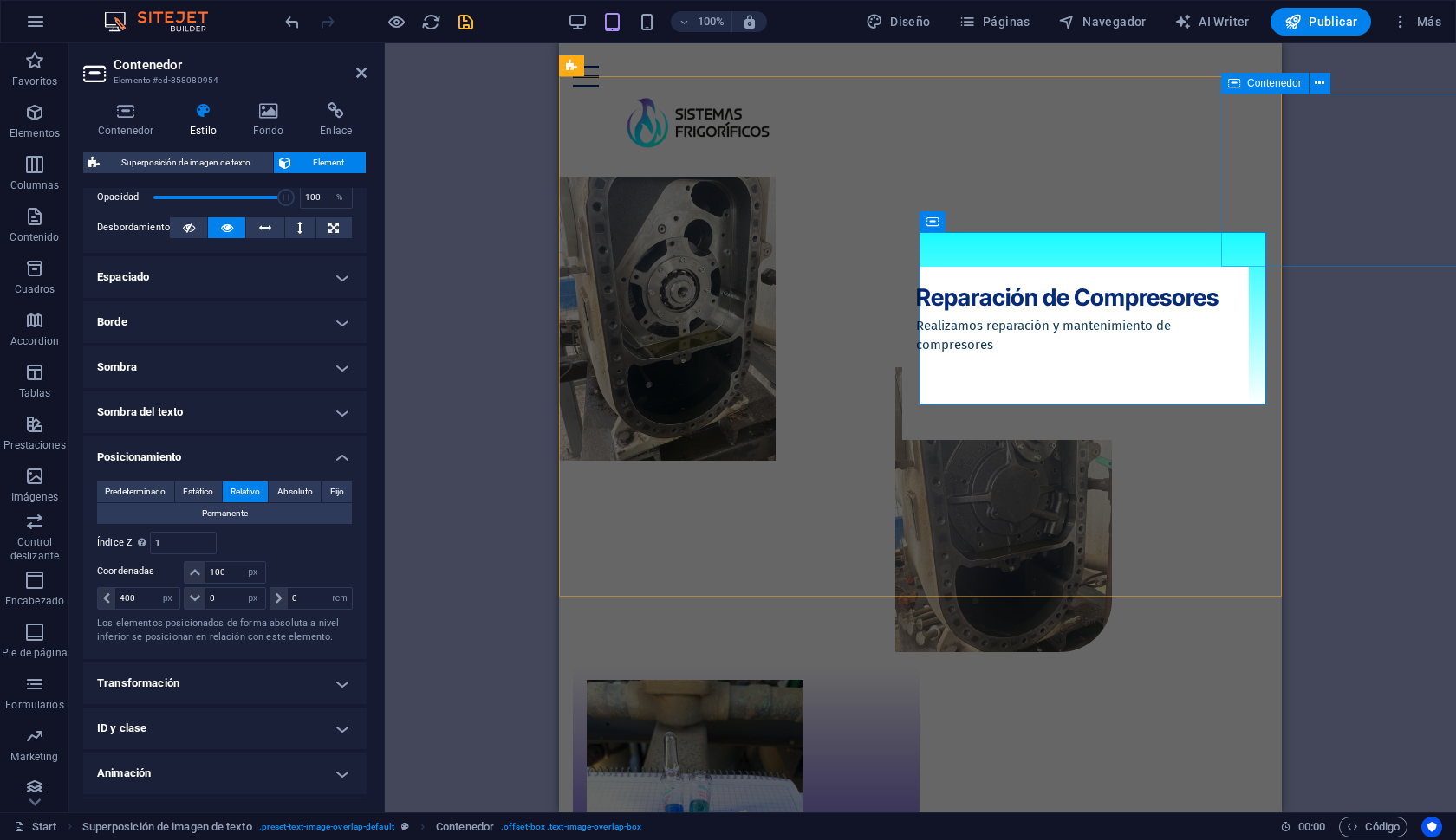
click at [1249, 266] on div "Reparación de Compresores Realizamos reparación y mantenimiento de compresores" at bounding box center [1075, 353] width 346 height 173
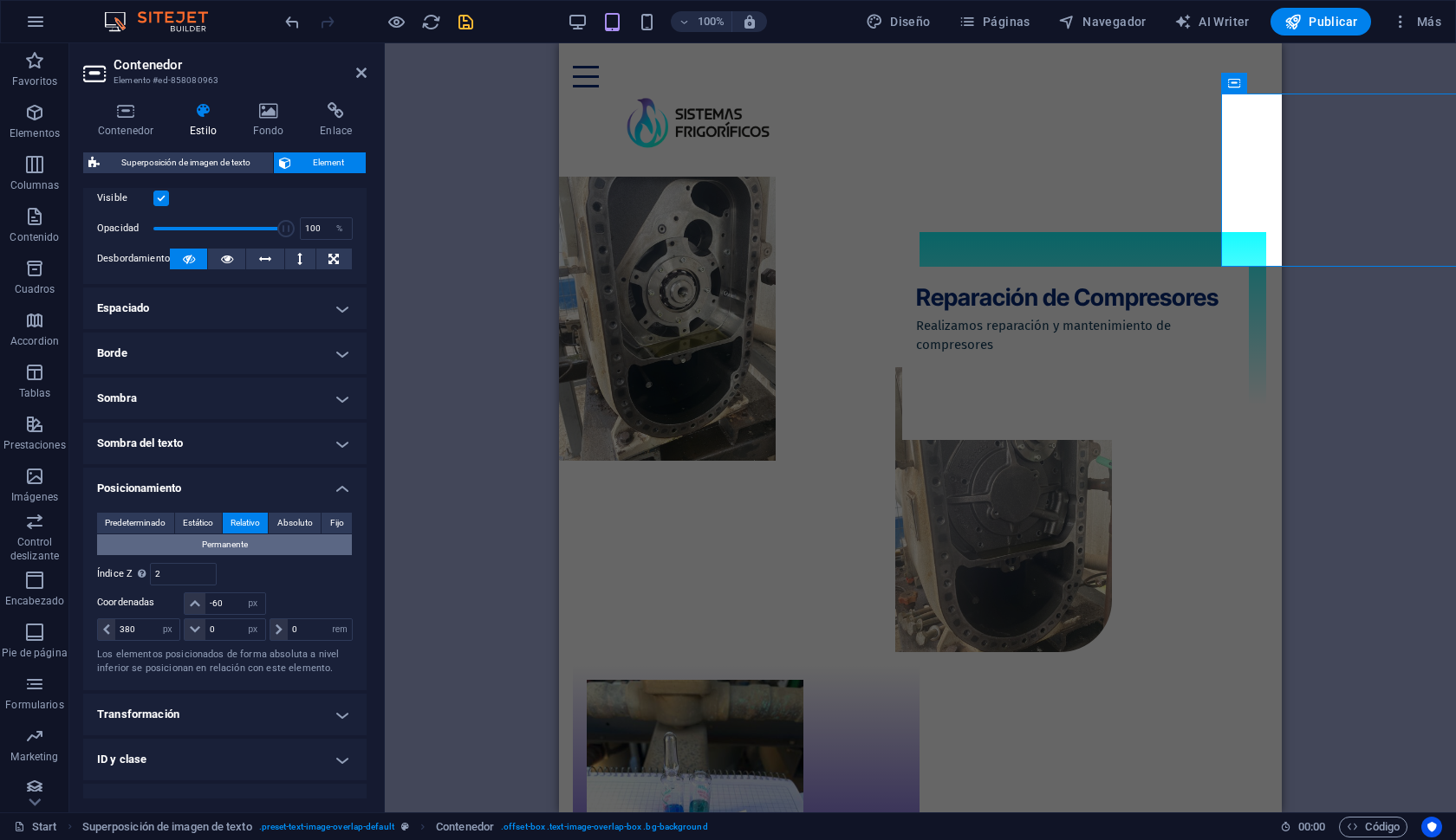
scroll to position [269, 0]
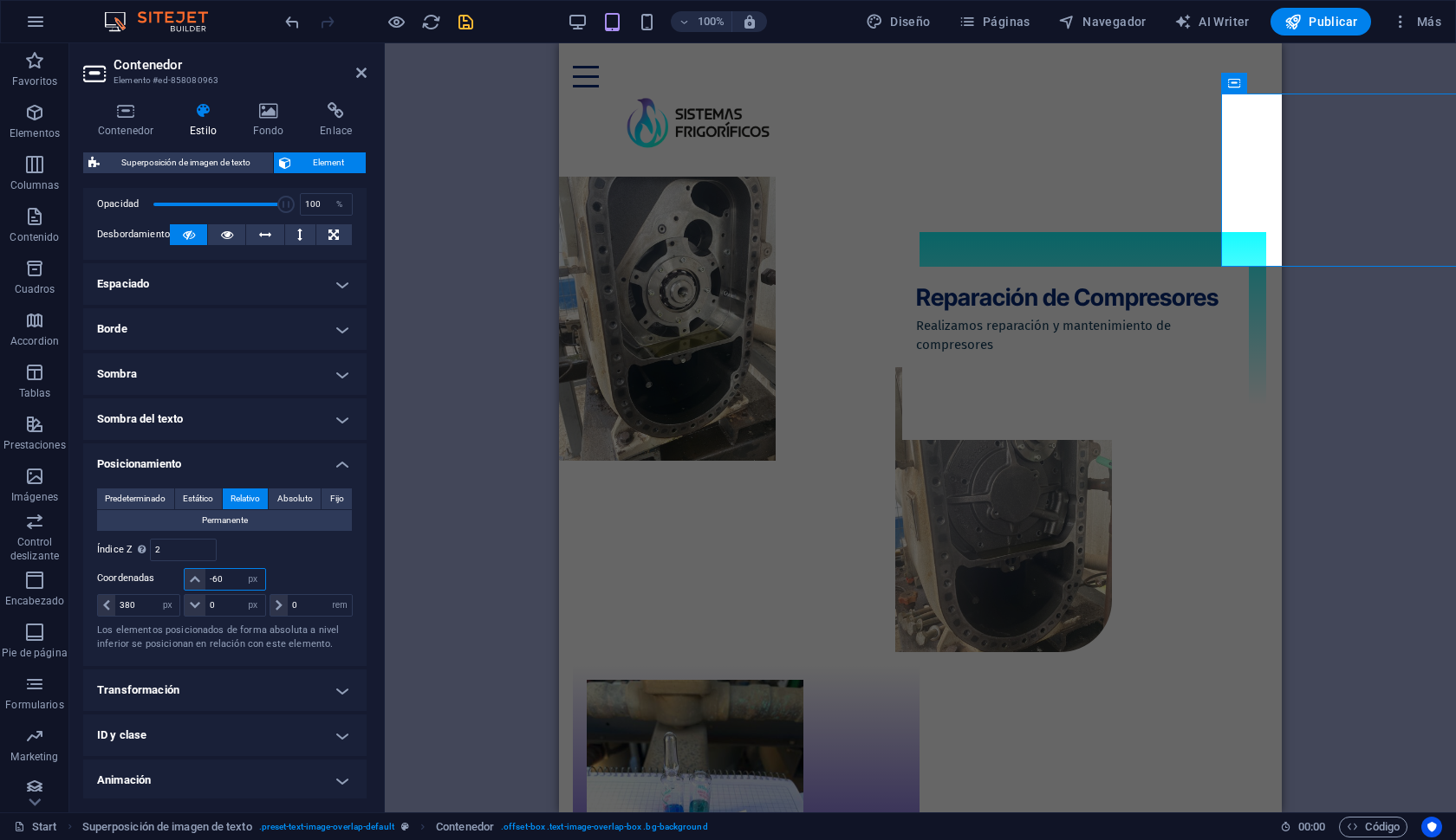
click at [228, 581] on input "-60" at bounding box center [235, 579] width 59 height 21
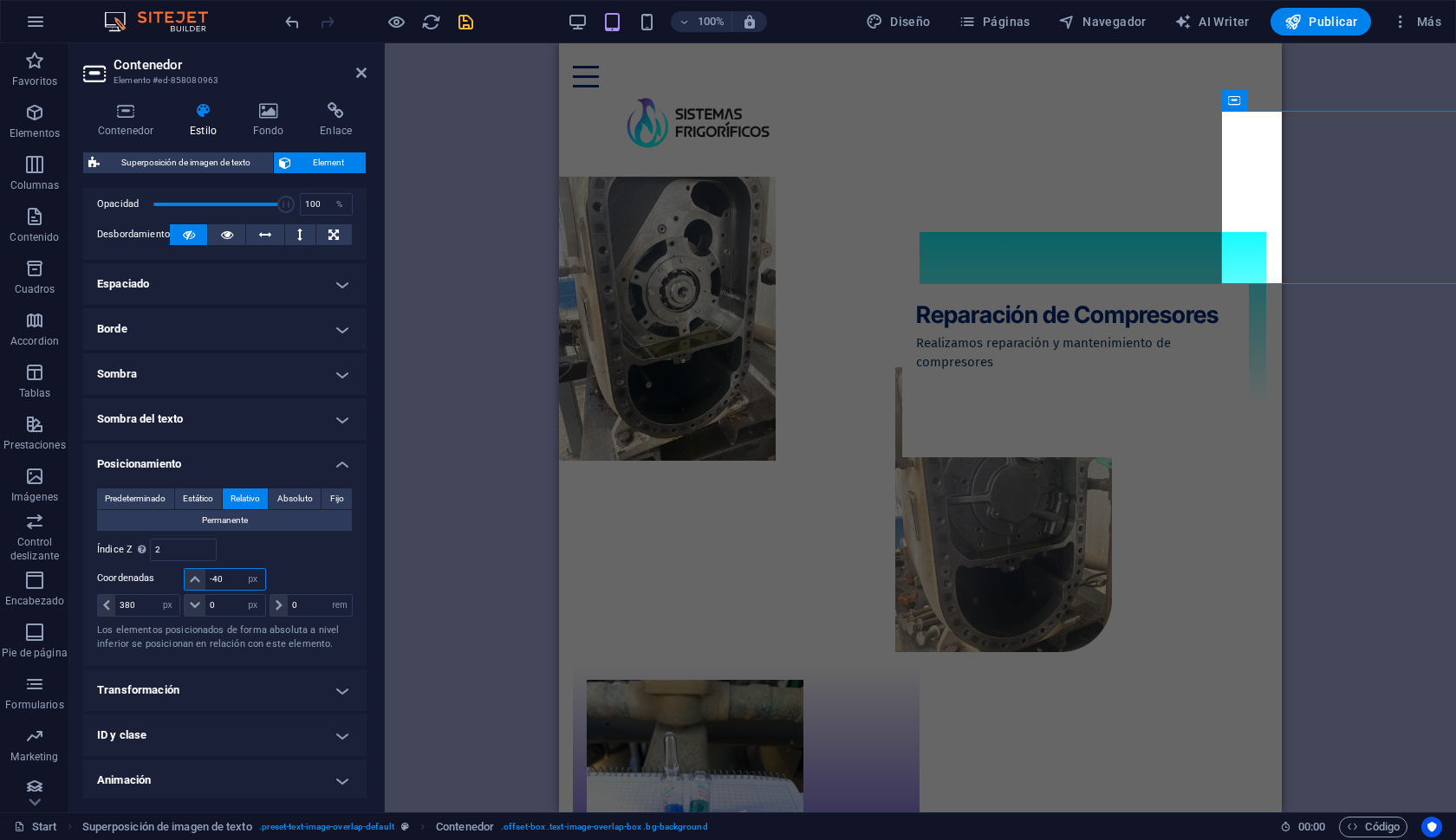
click at [228, 581] on input "-40" at bounding box center [235, 579] width 59 height 21
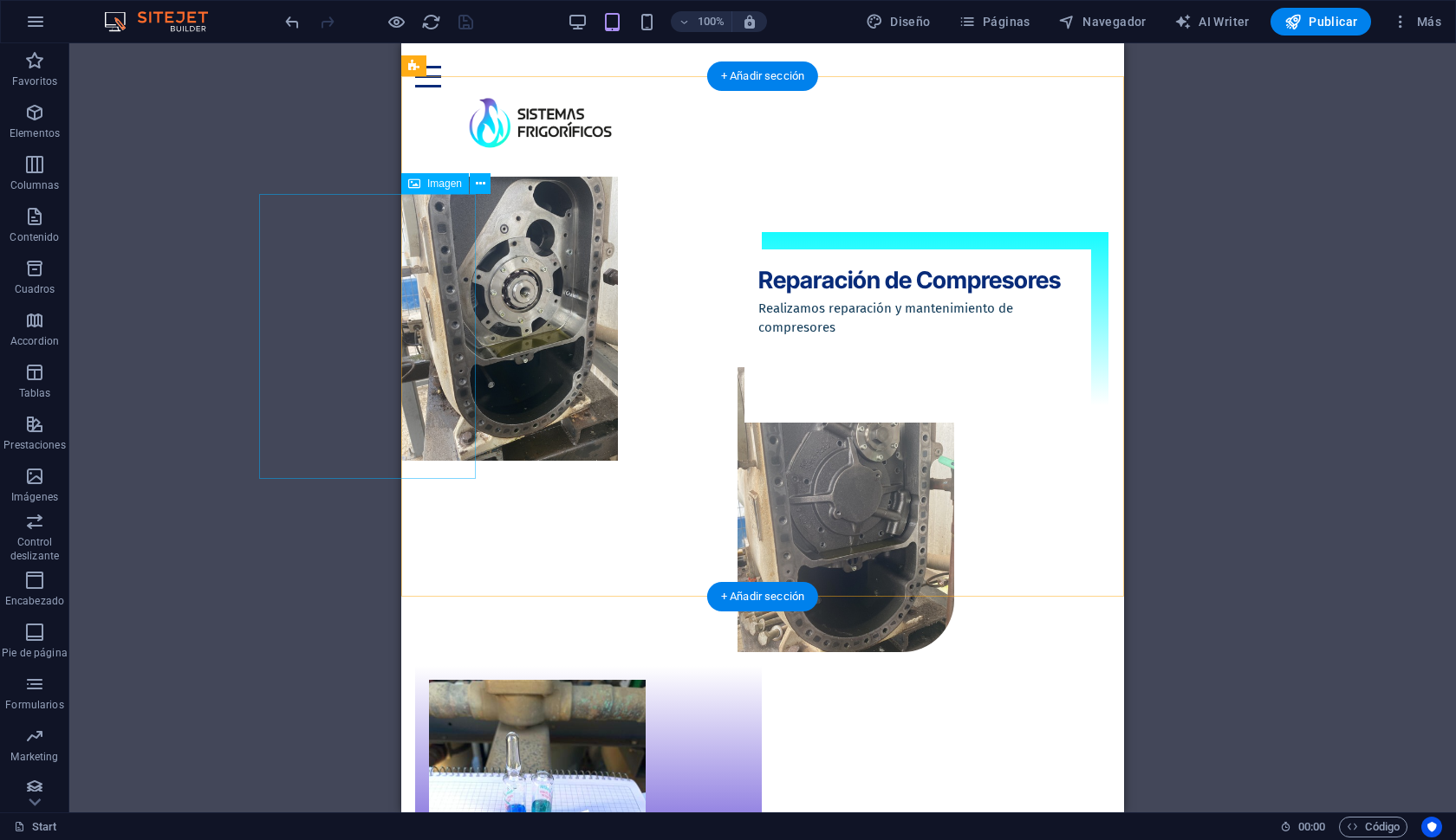
click at [423, 472] on figure at bounding box center [606, 510] width 695 height 285
drag, startPoint x: 423, startPoint y: 472, endPoint x: 829, endPoint y: 516, distance: 408.4
click at [423, 472] on figure at bounding box center [606, 510] width 695 height 285
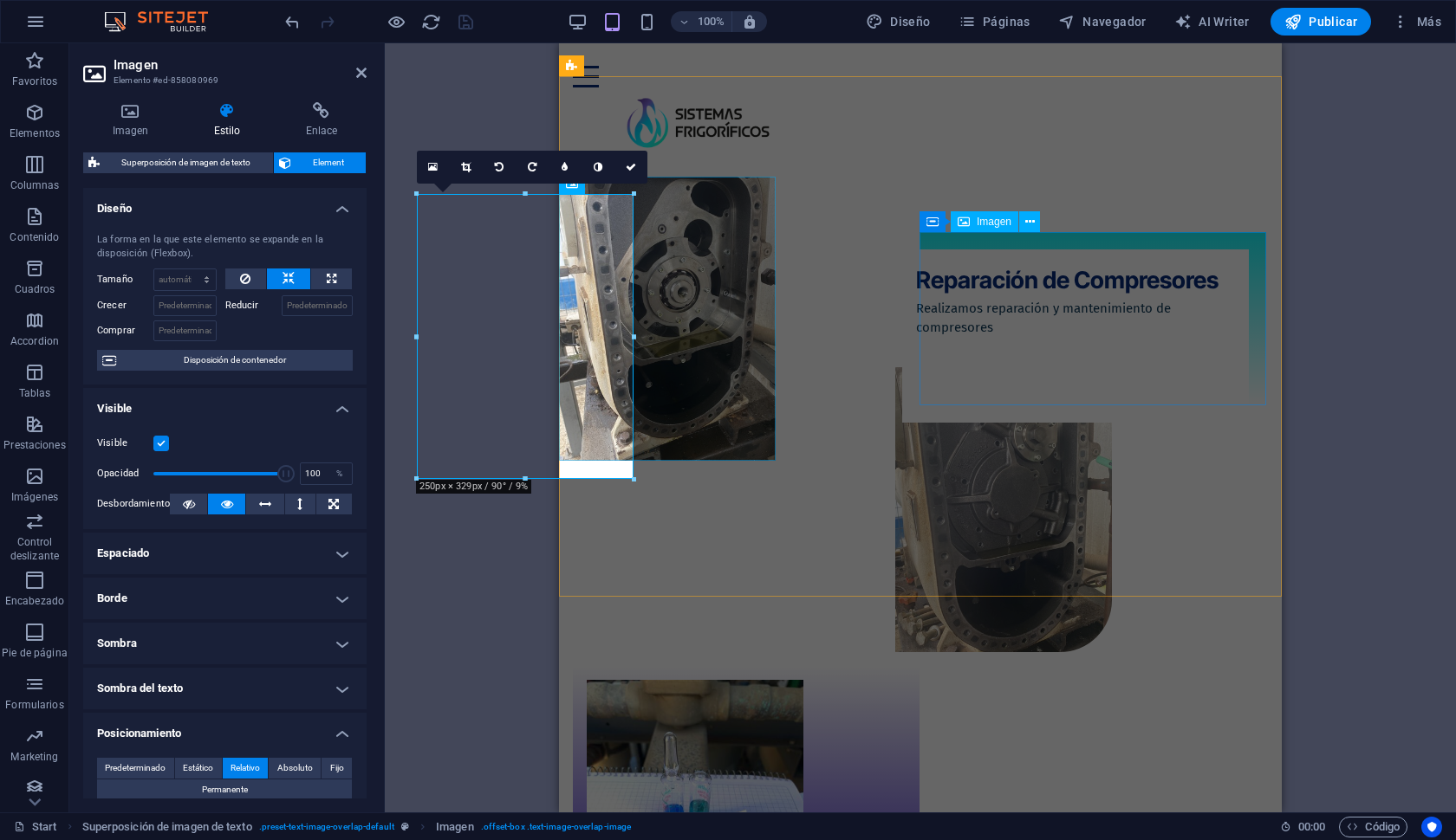
click at [689, 372] on figure at bounding box center [718, 319] width 319 height 284
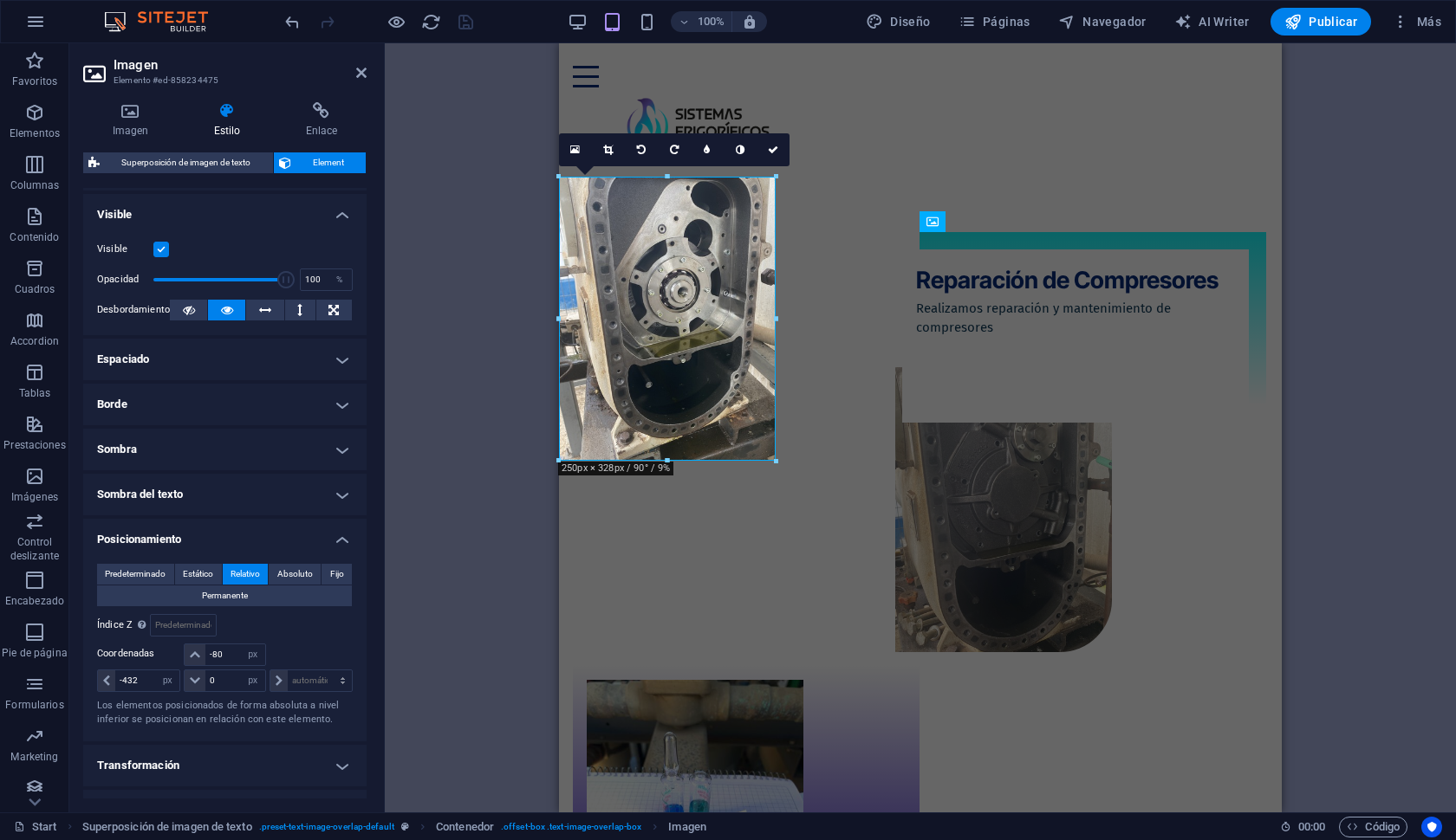
scroll to position [225, 0]
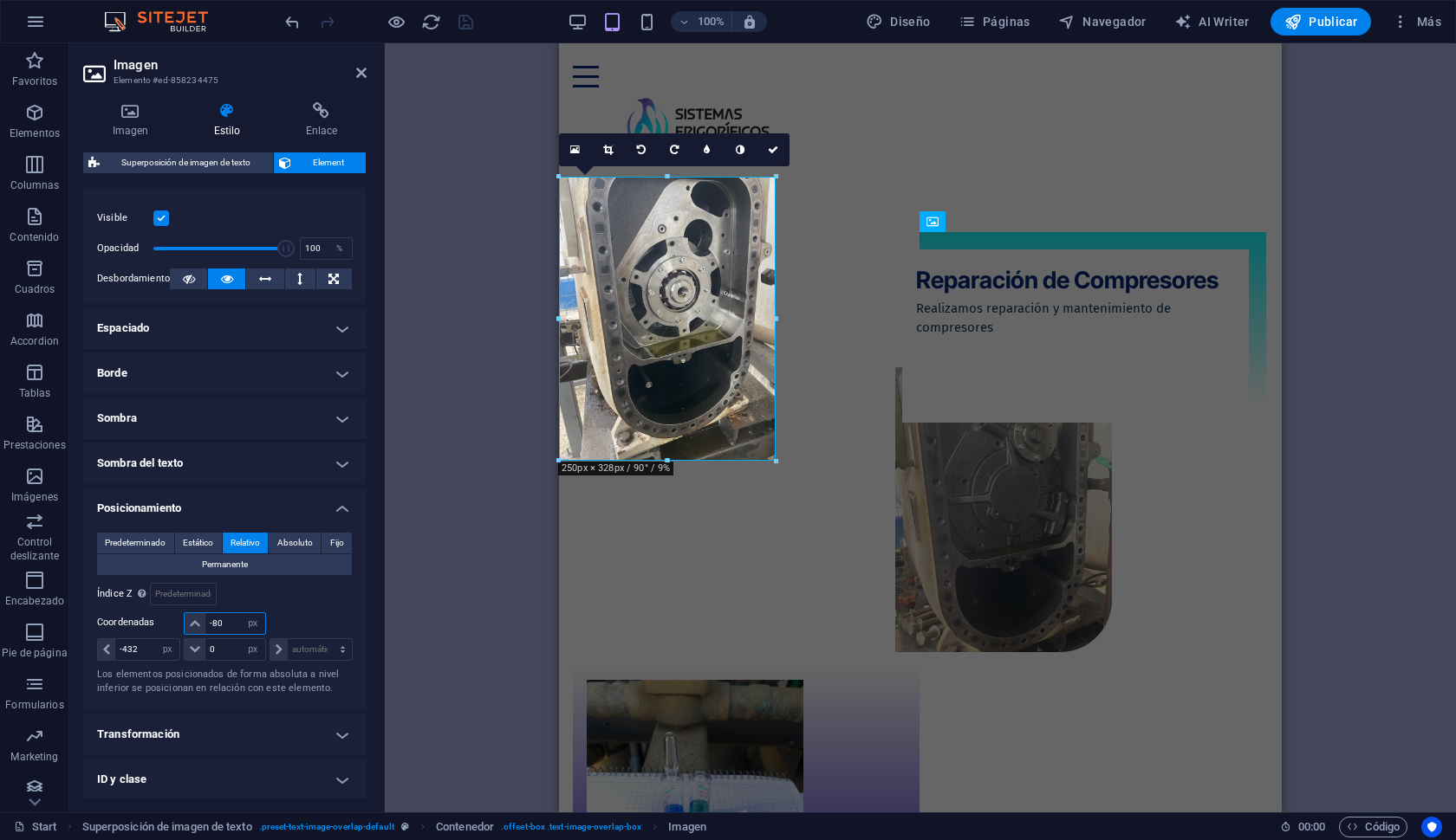
click at [229, 620] on input "-80" at bounding box center [235, 624] width 59 height 21
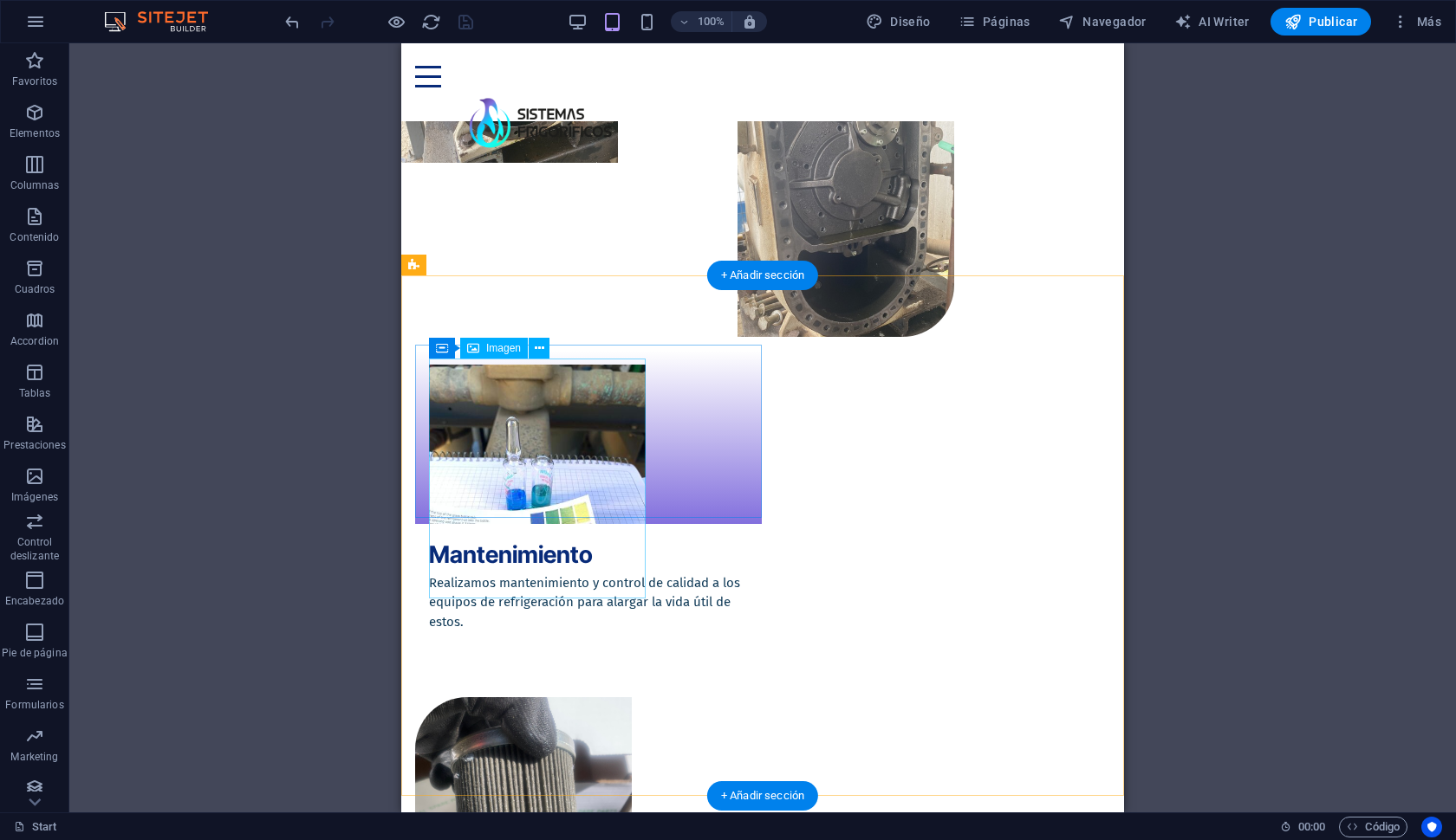
scroll to position [2268, 0]
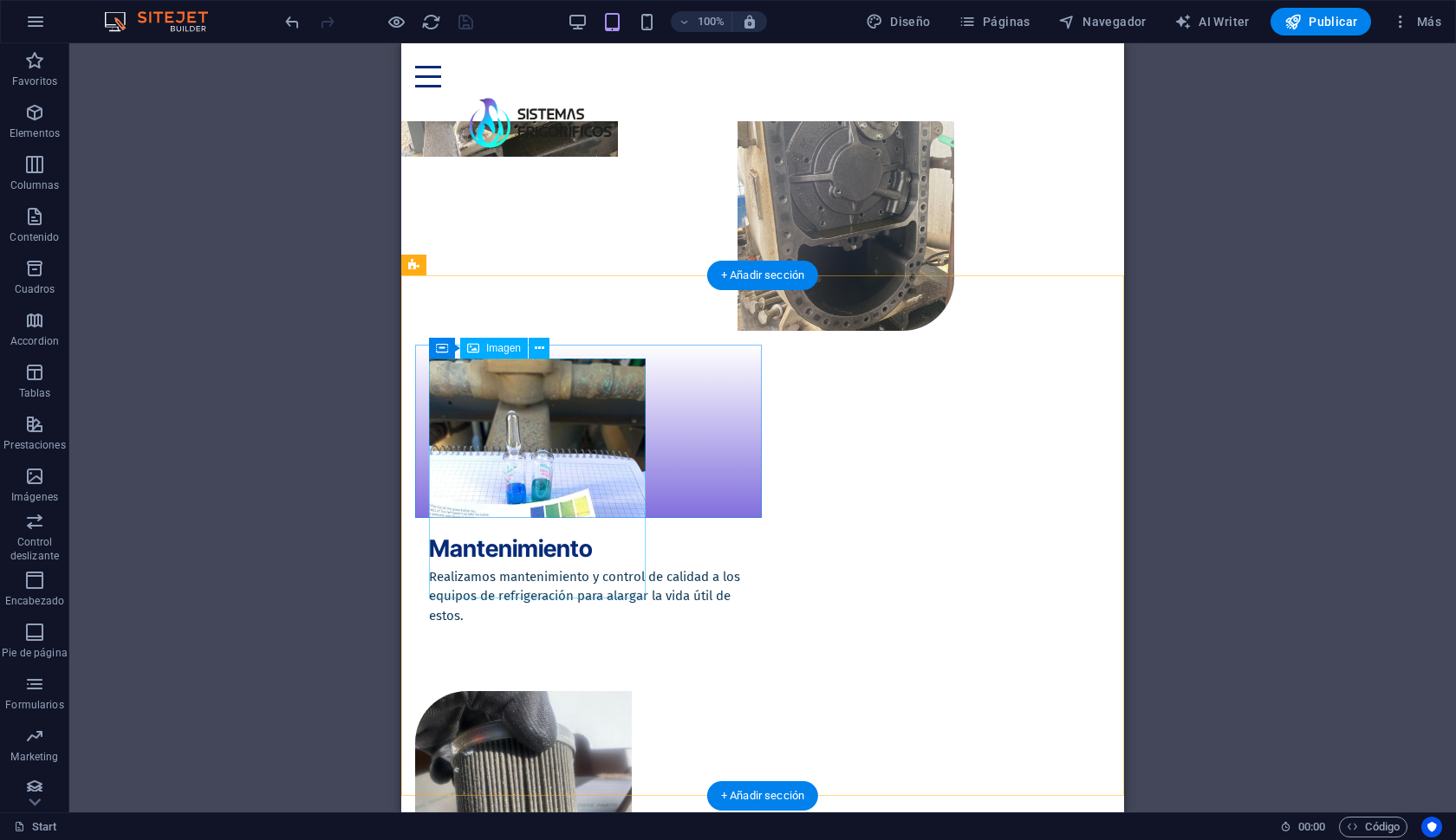
click at [576, 459] on figure at bounding box center [588, 479] width 319 height 240
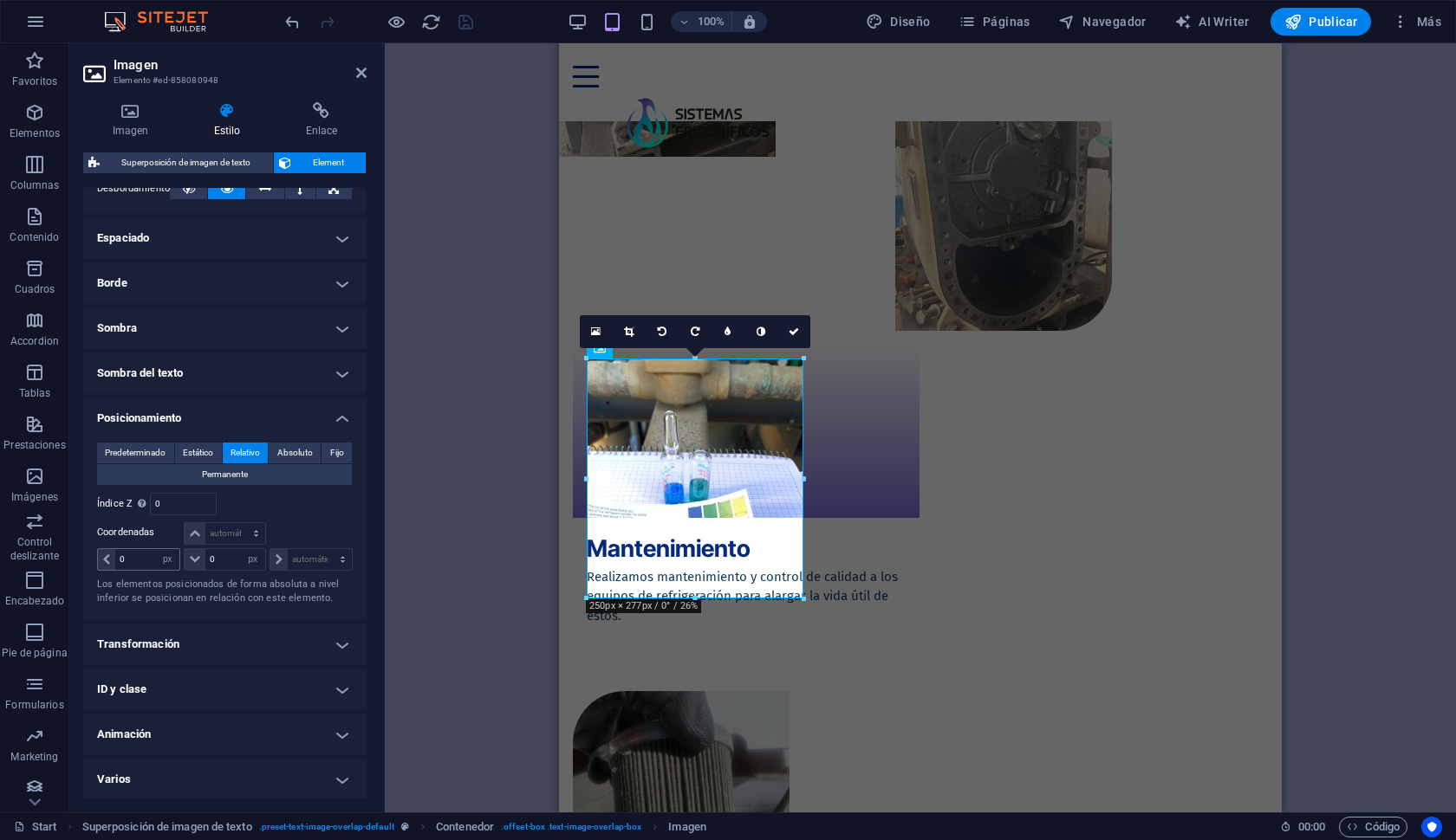
scroll to position [314, 0]
click at [140, 550] on input "0" at bounding box center [147, 560] width 64 height 21
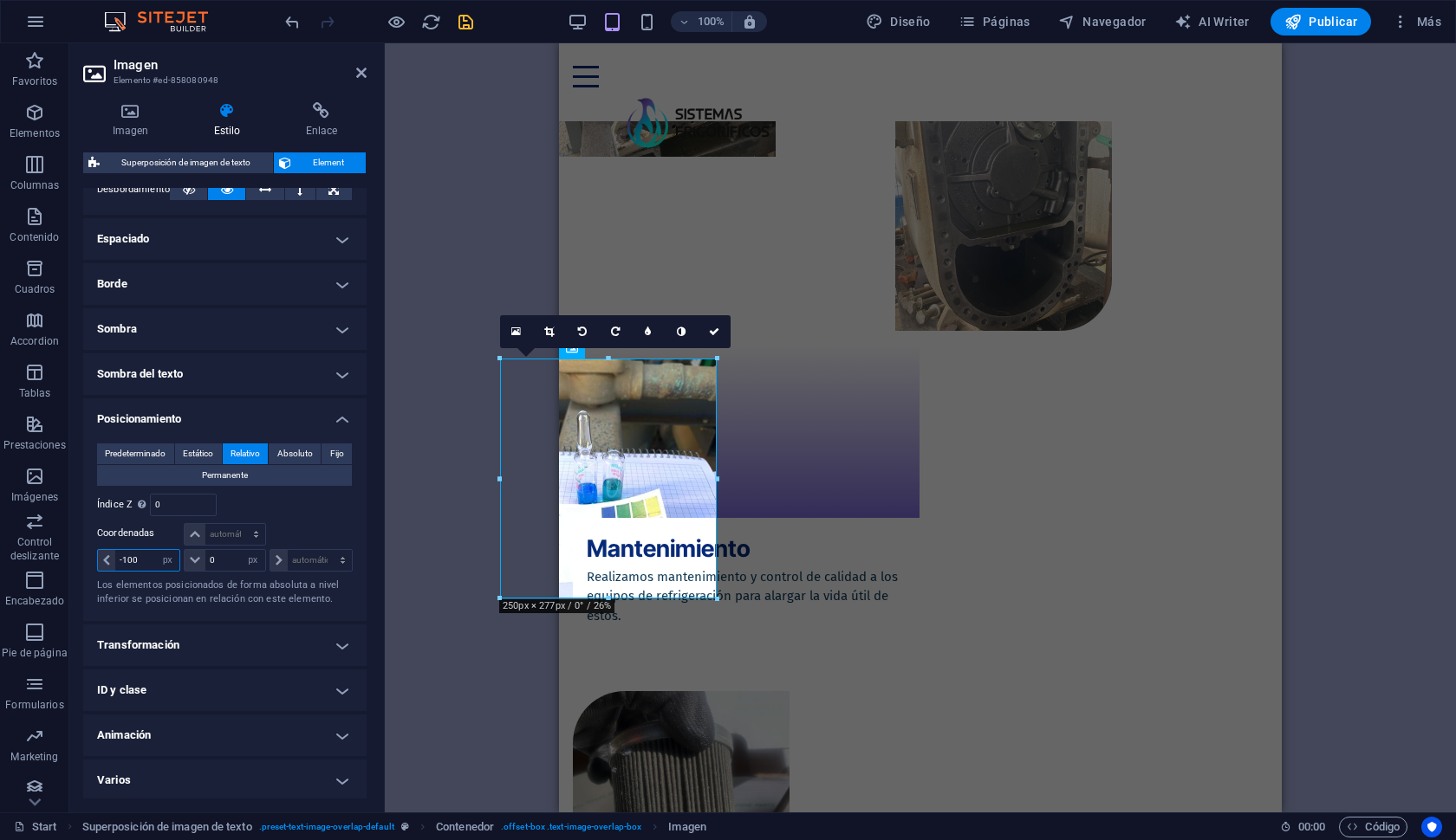
click at [140, 550] on input "-100" at bounding box center [147, 560] width 64 height 21
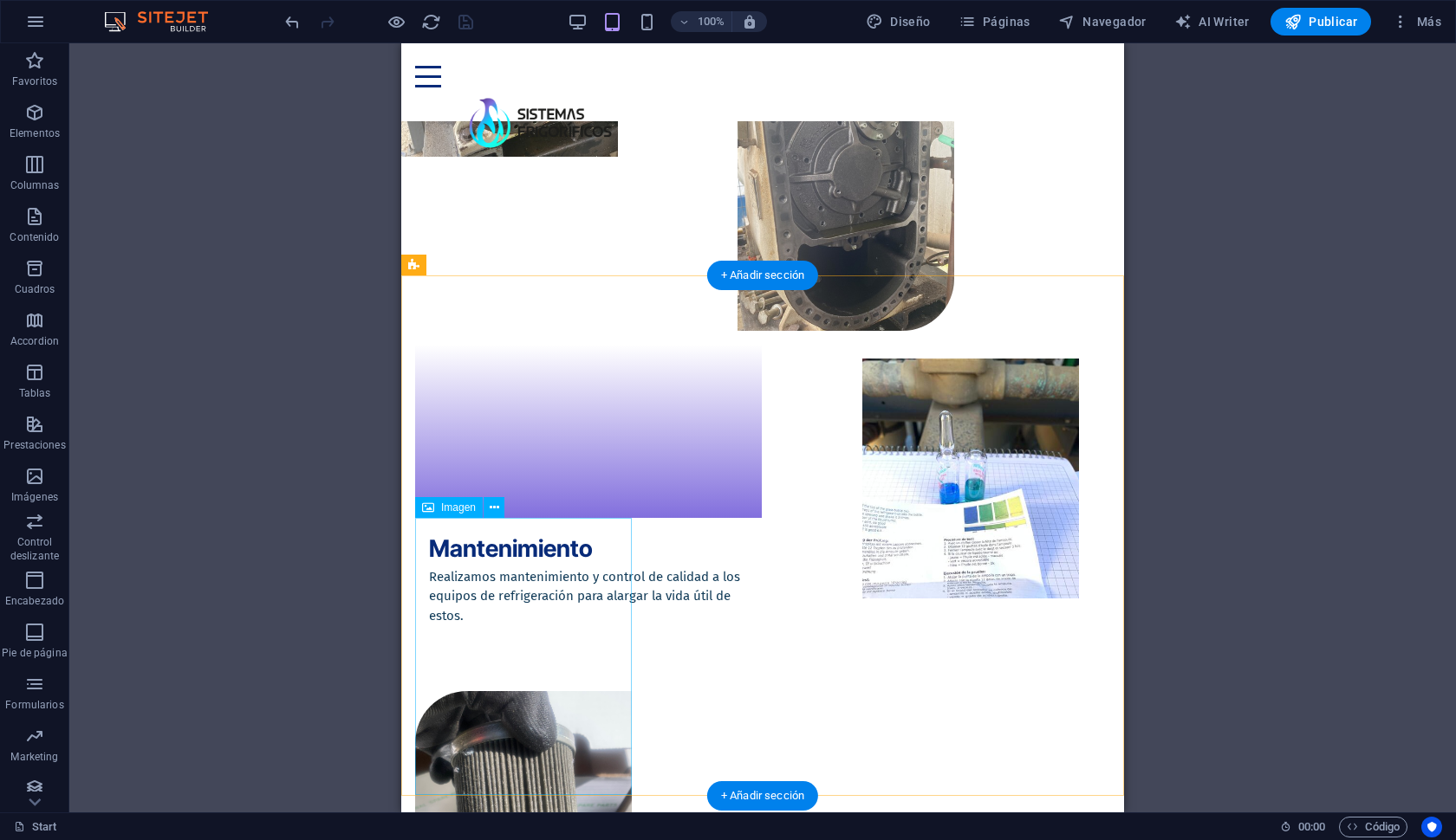
click at [557, 692] on figure at bounding box center [762, 830] width 695 height 277
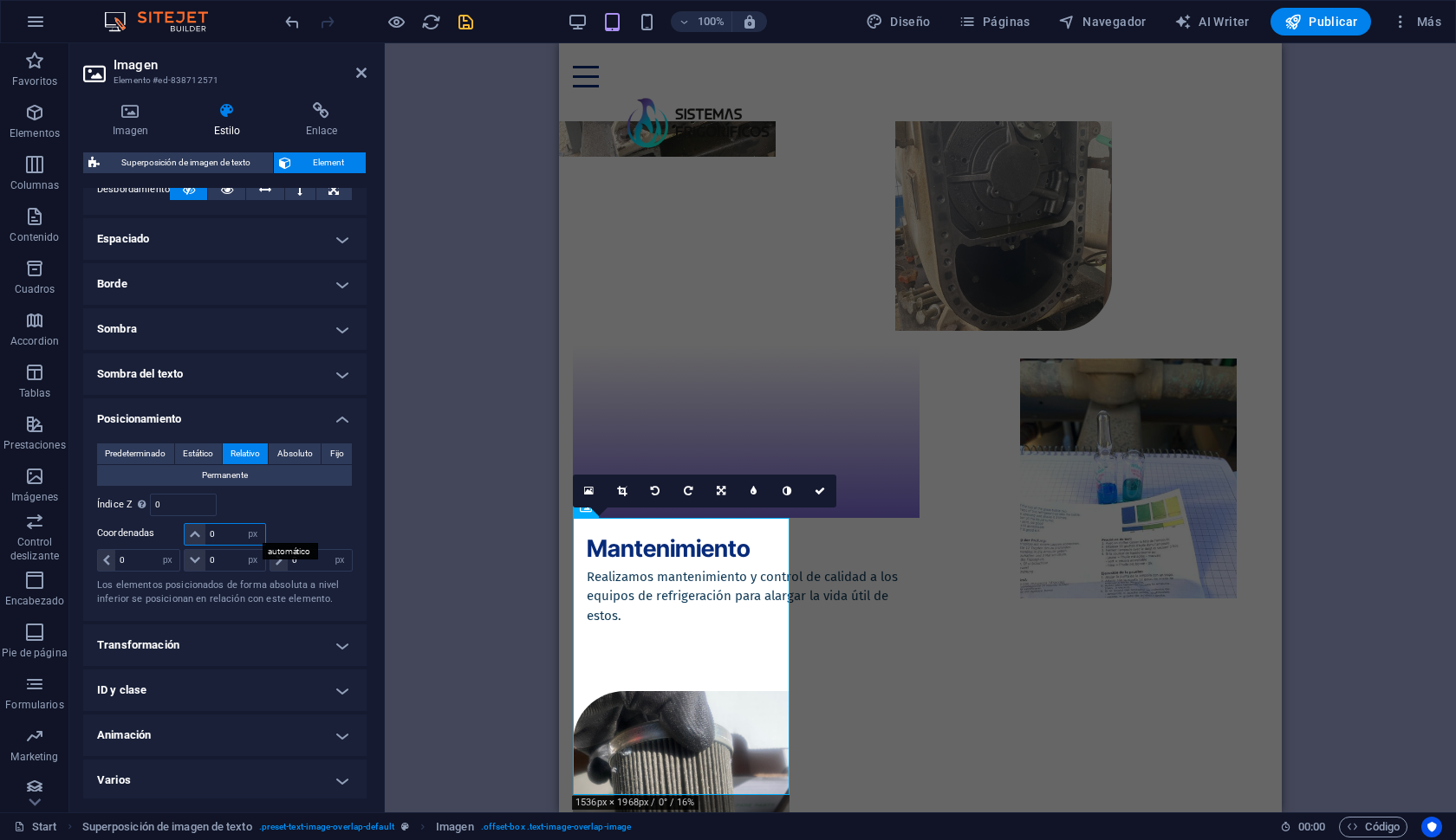
click at [235, 530] on input "0" at bounding box center [235, 535] width 59 height 21
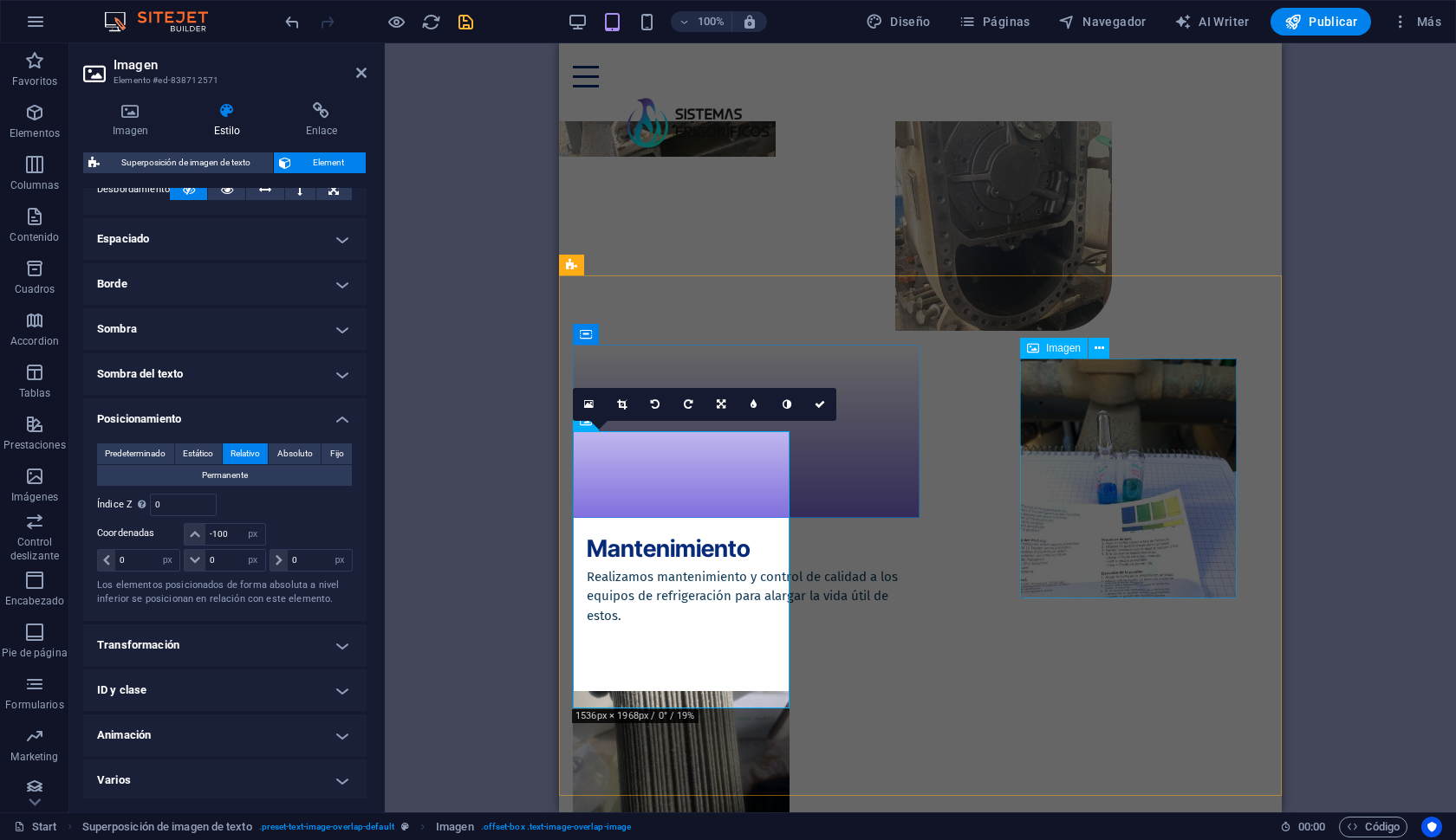
click at [1160, 543] on figure at bounding box center [1179, 479] width 319 height 240
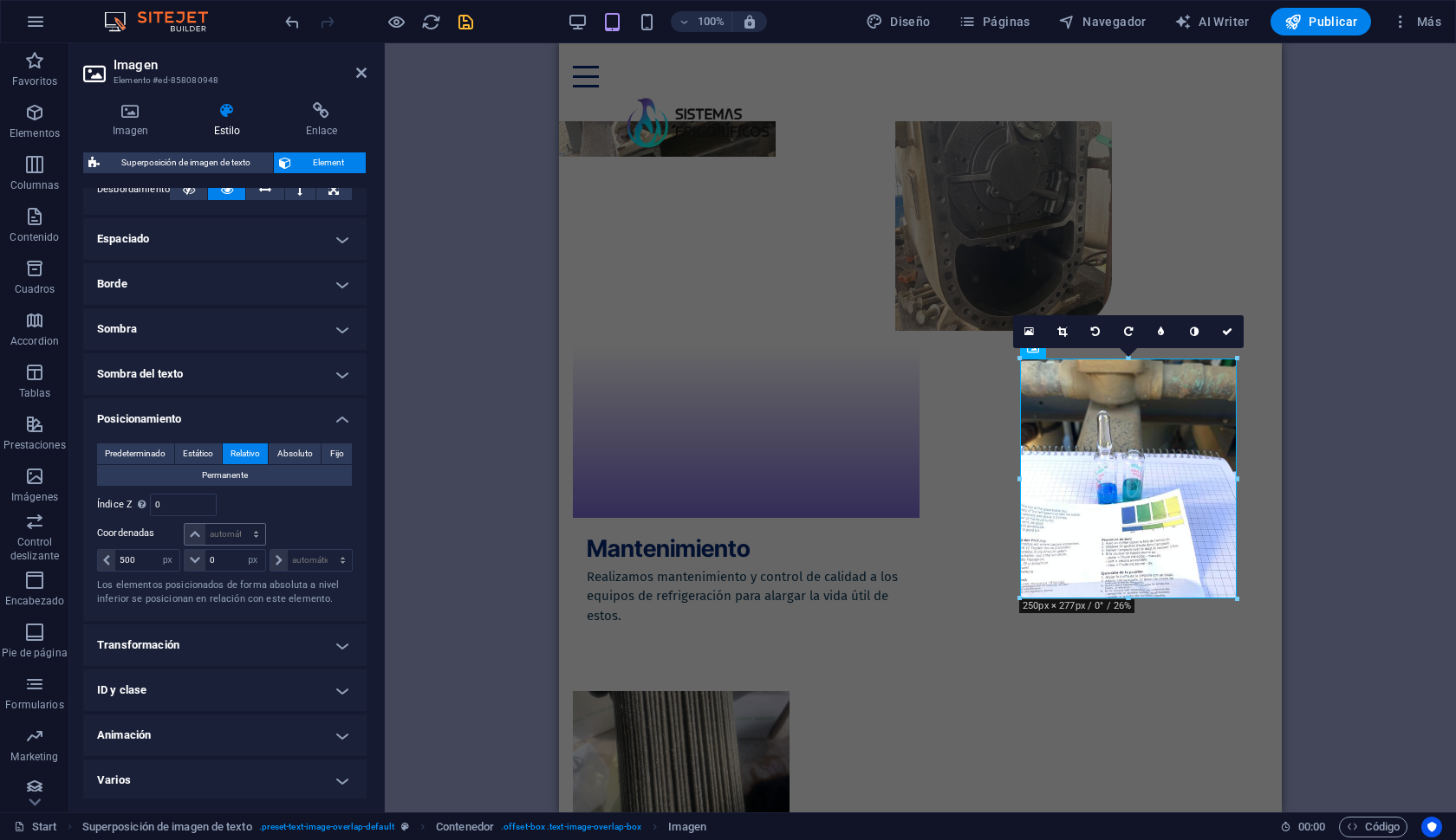
click at [227, 523] on div "automático px rem % em" at bounding box center [225, 535] width 82 height 23
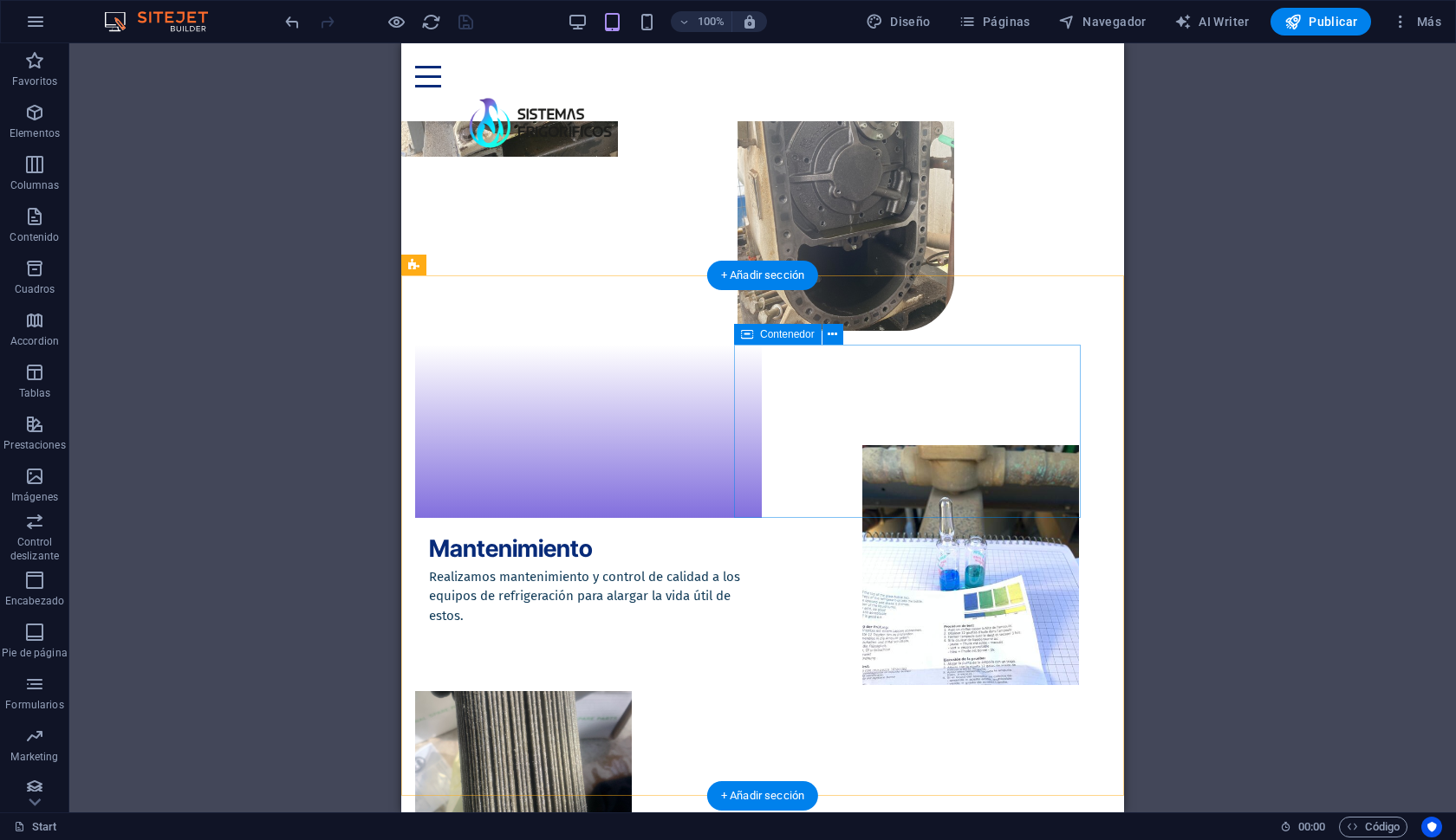
click at [983, 554] on figure at bounding box center [1021, 565] width 319 height 240
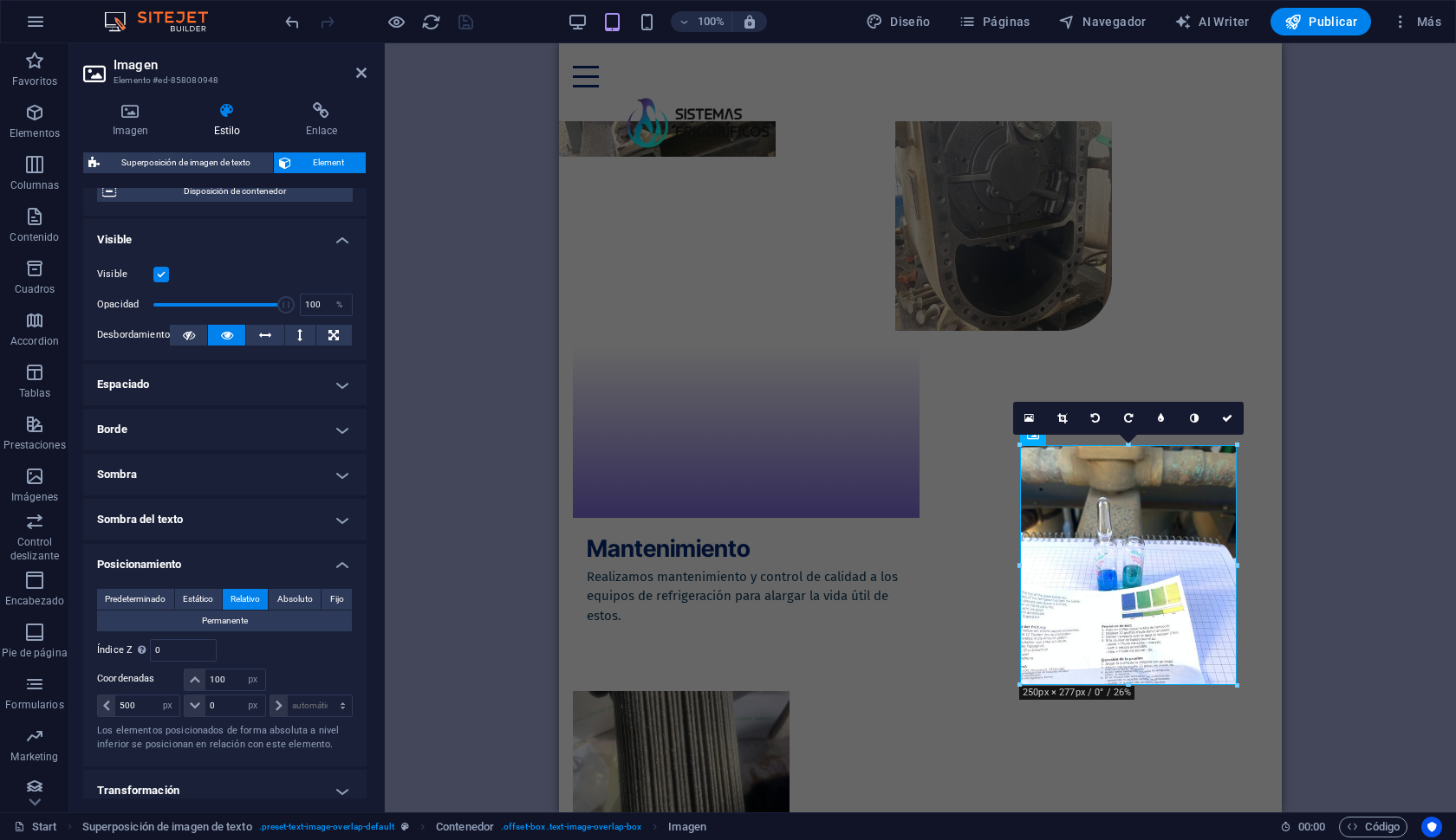
scroll to position [181, 0]
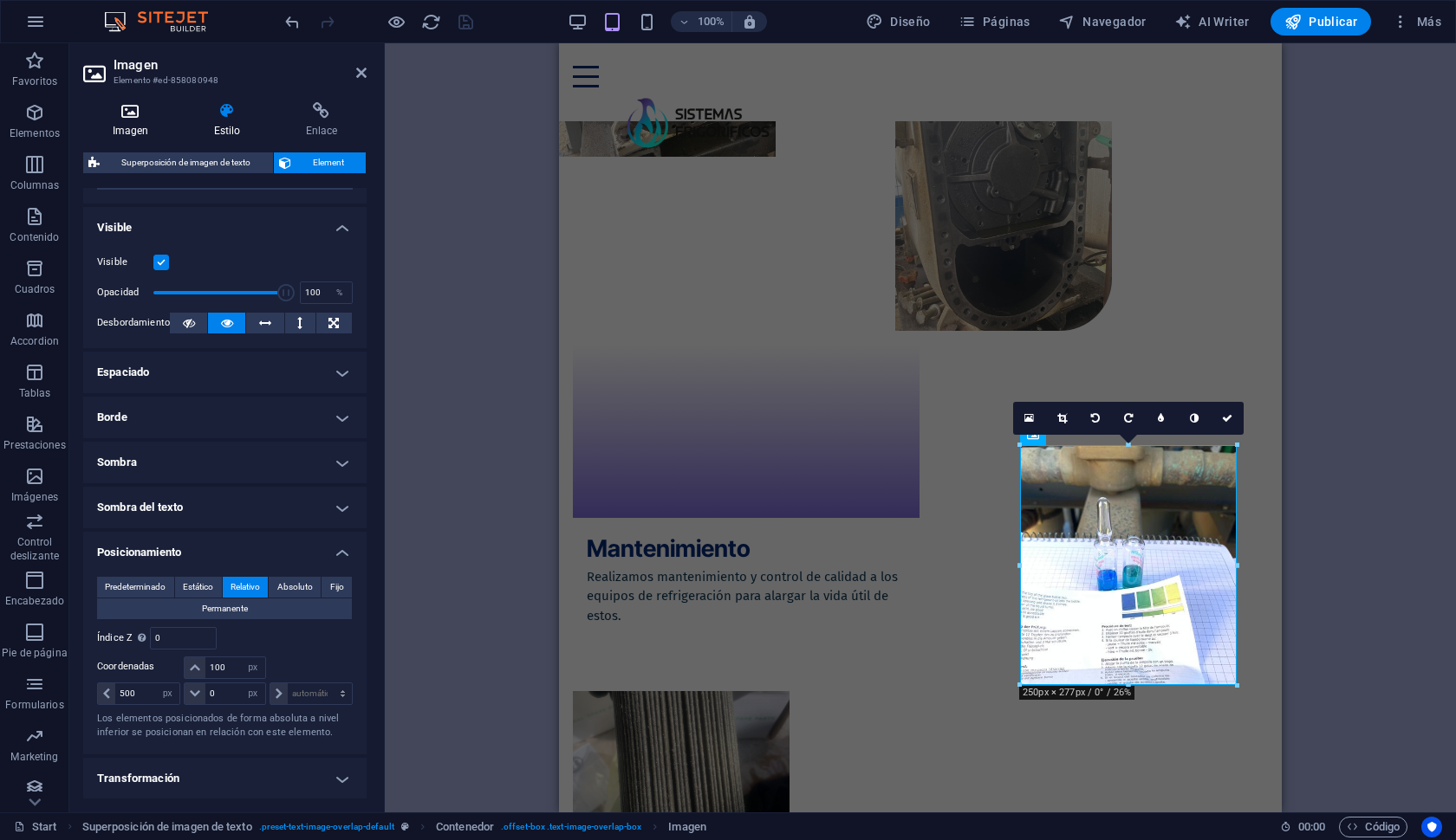
click at [130, 121] on h4 "Imagen" at bounding box center [133, 120] width 102 height 36
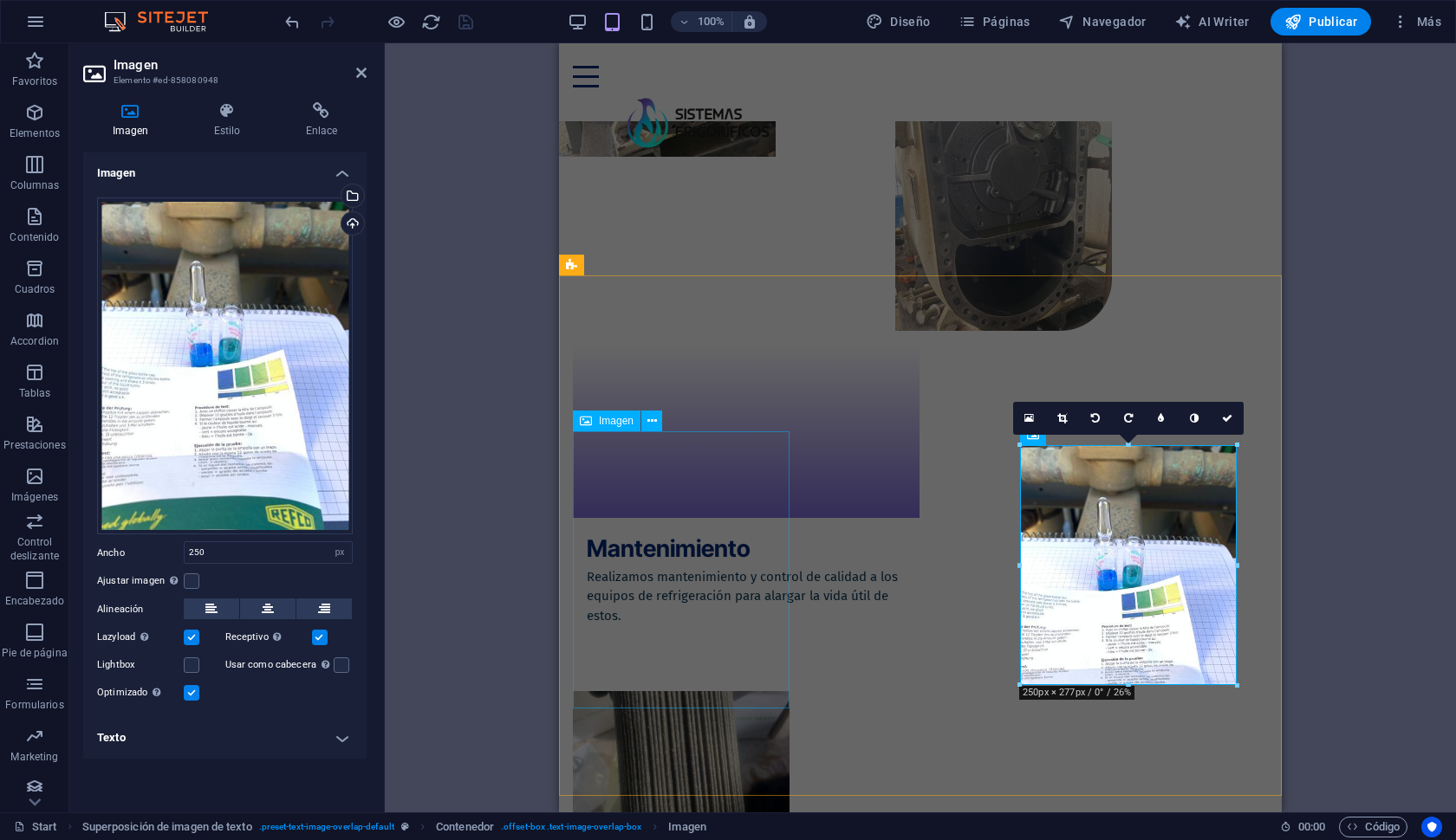
click at [787, 624] on figure at bounding box center [920, 743] width 695 height 277
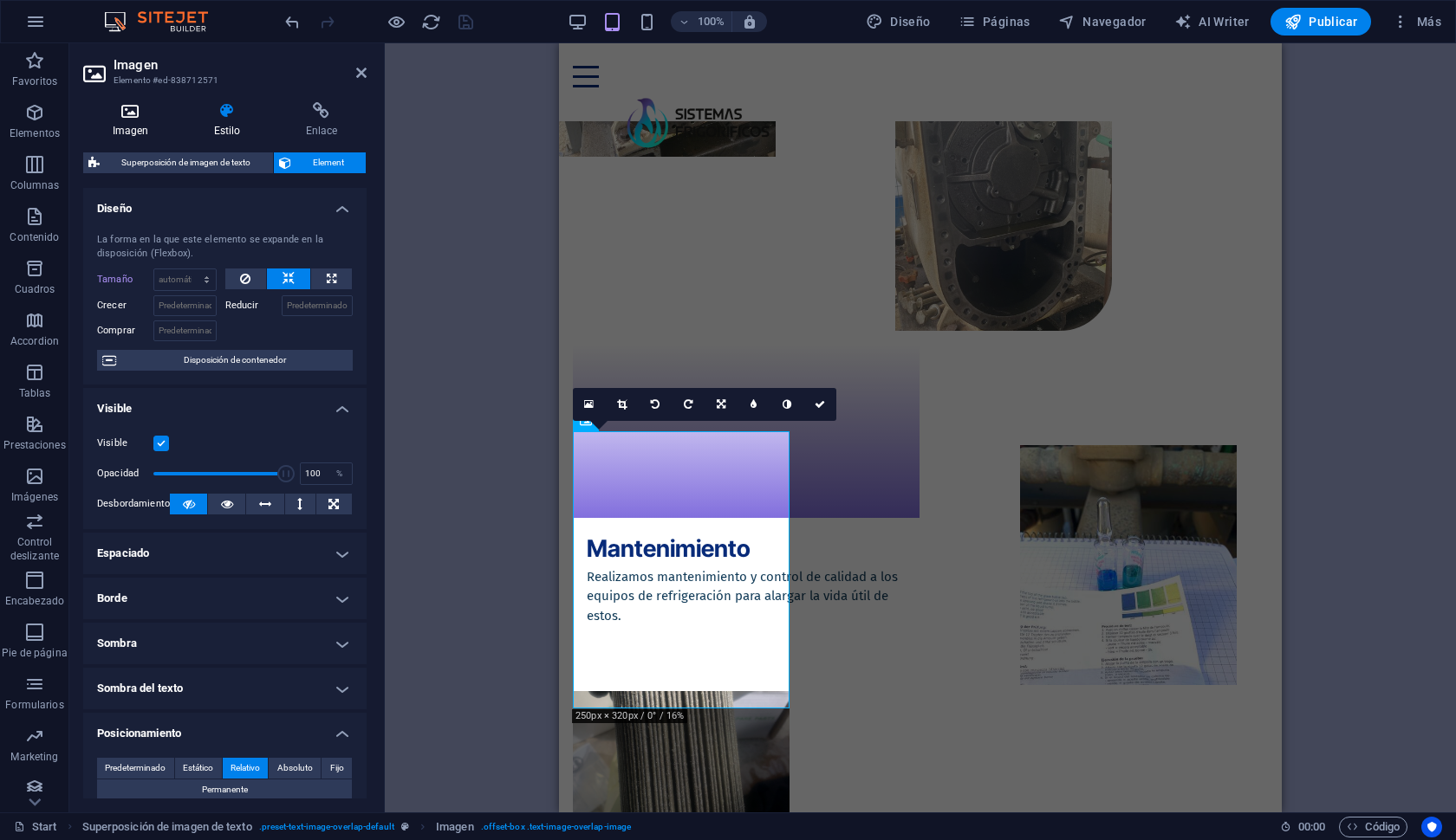
click at [145, 127] on h4 "Imagen" at bounding box center [133, 120] width 102 height 36
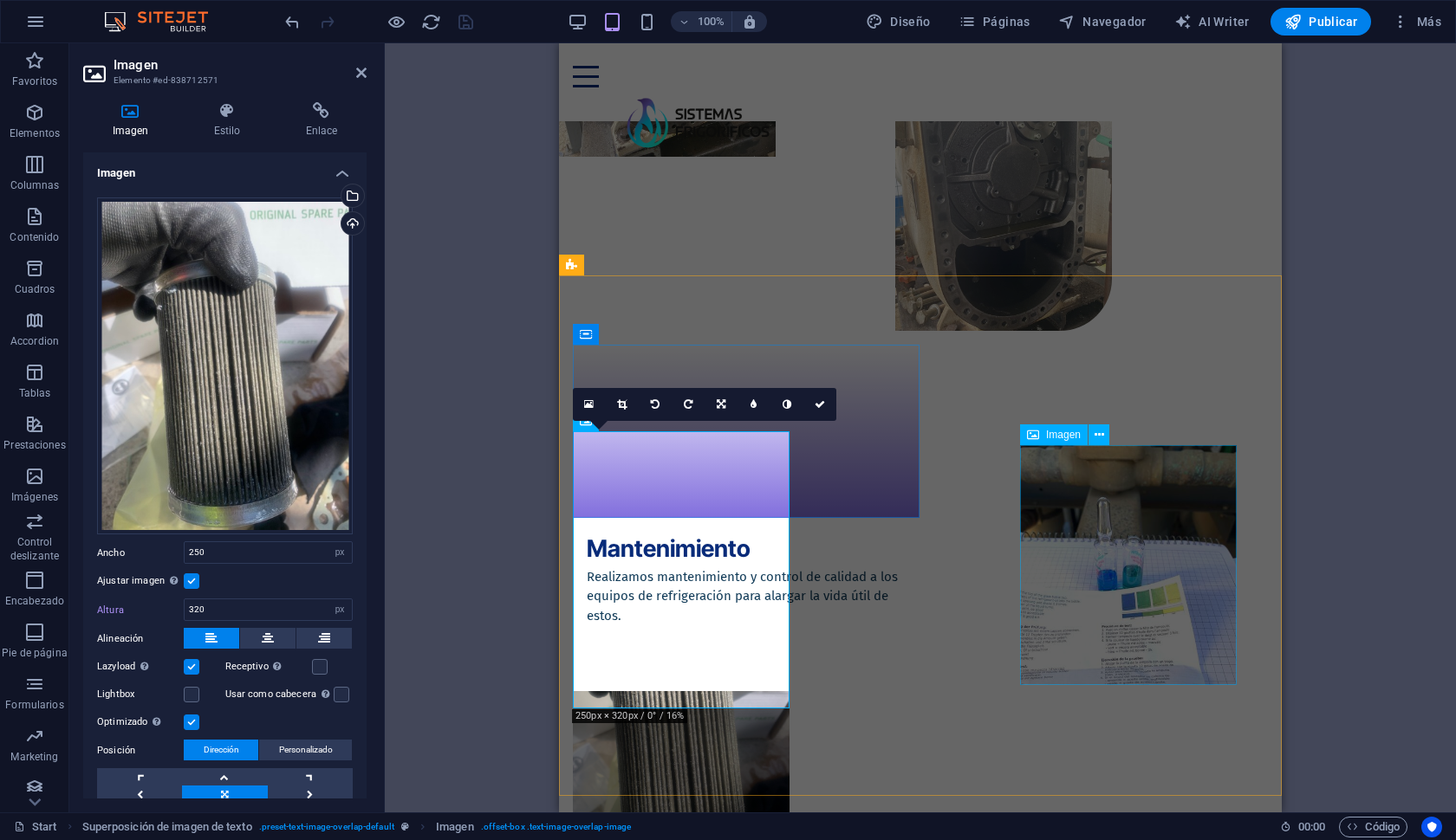
click at [1044, 622] on figure at bounding box center [1179, 565] width 319 height 240
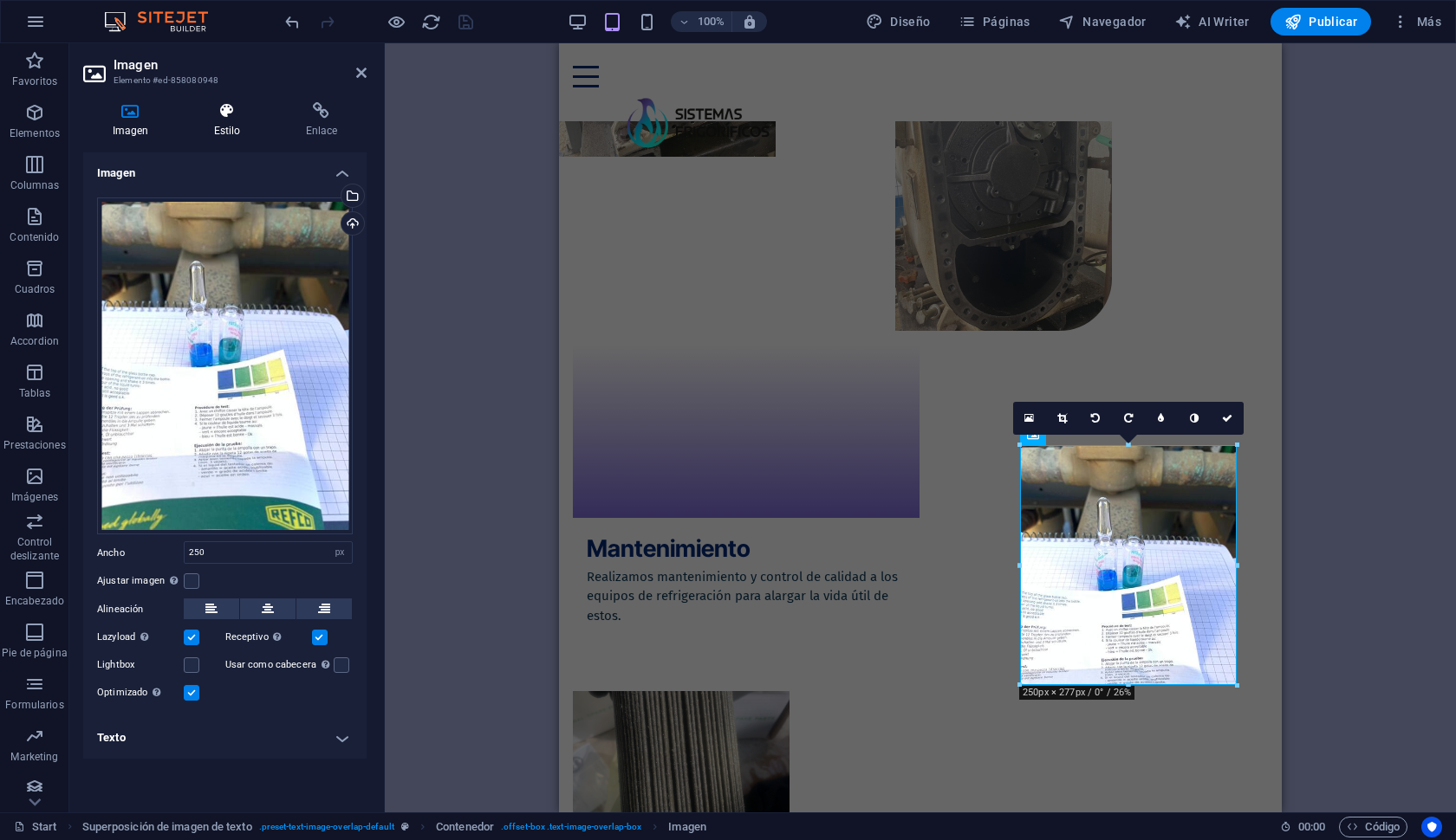
click at [223, 123] on h4 "Estilo" at bounding box center [230, 120] width 92 height 36
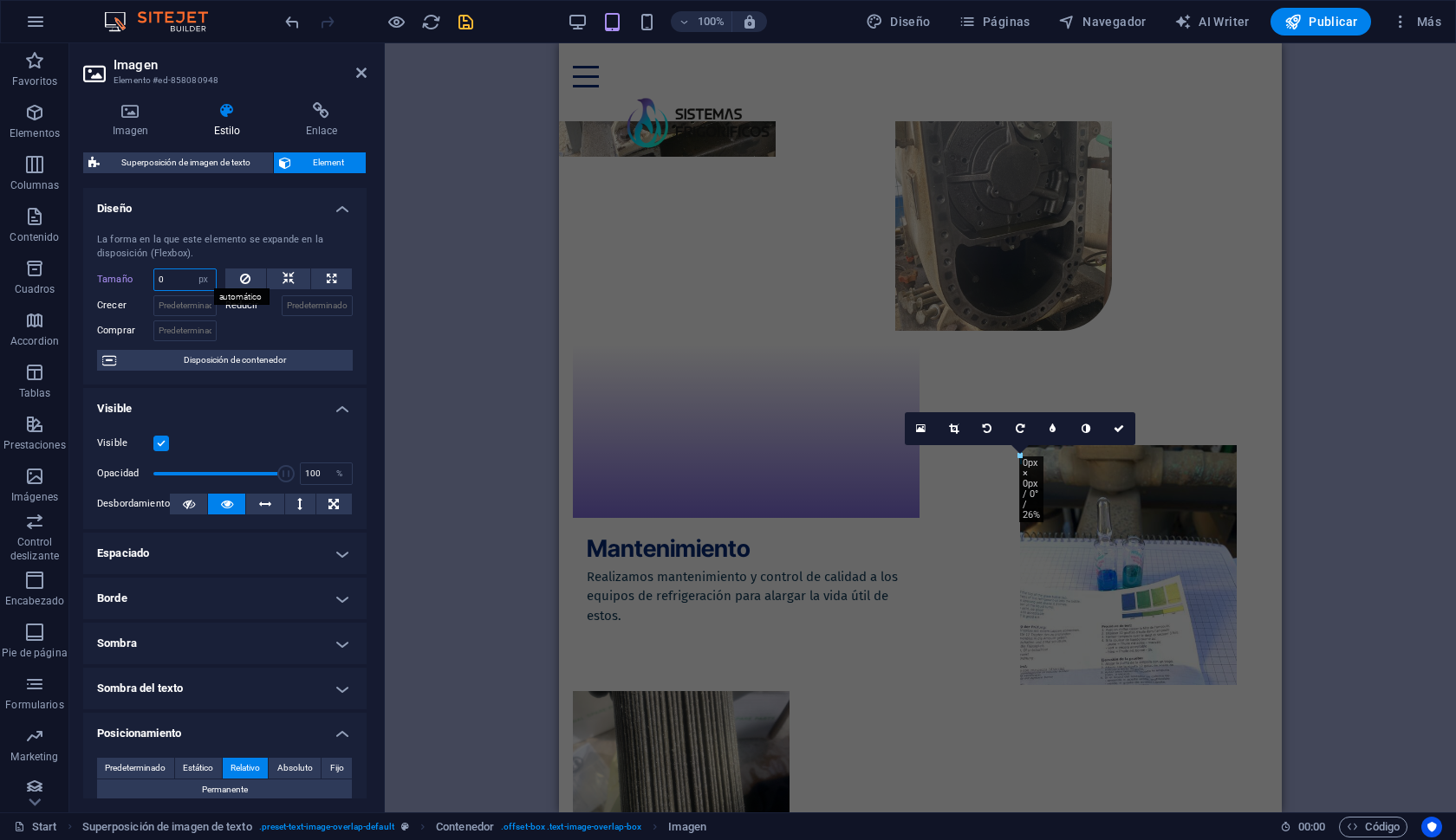
click at [169, 278] on input "0" at bounding box center [185, 280] width 62 height 21
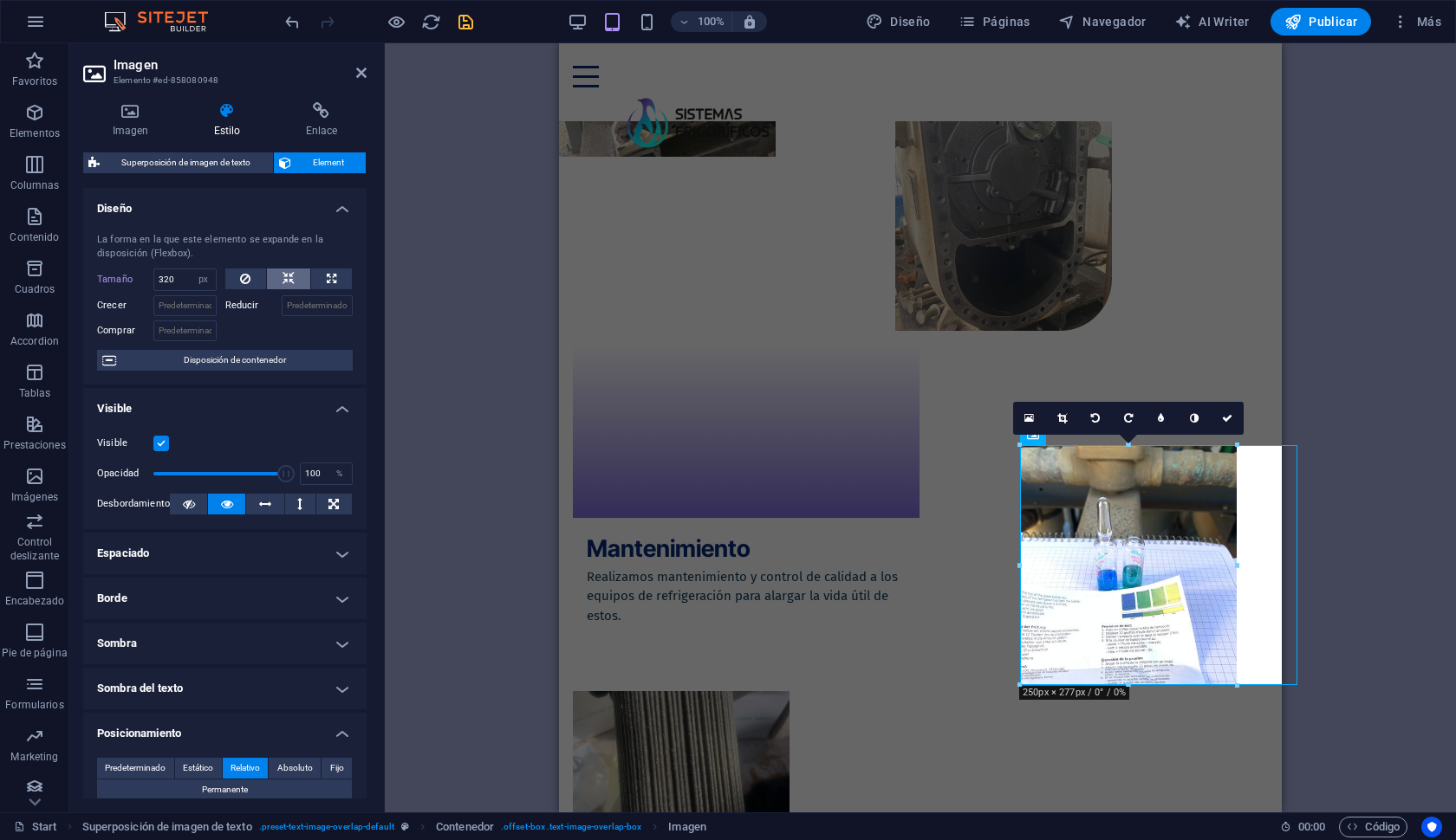
click at [283, 277] on icon at bounding box center [288, 279] width 12 height 21
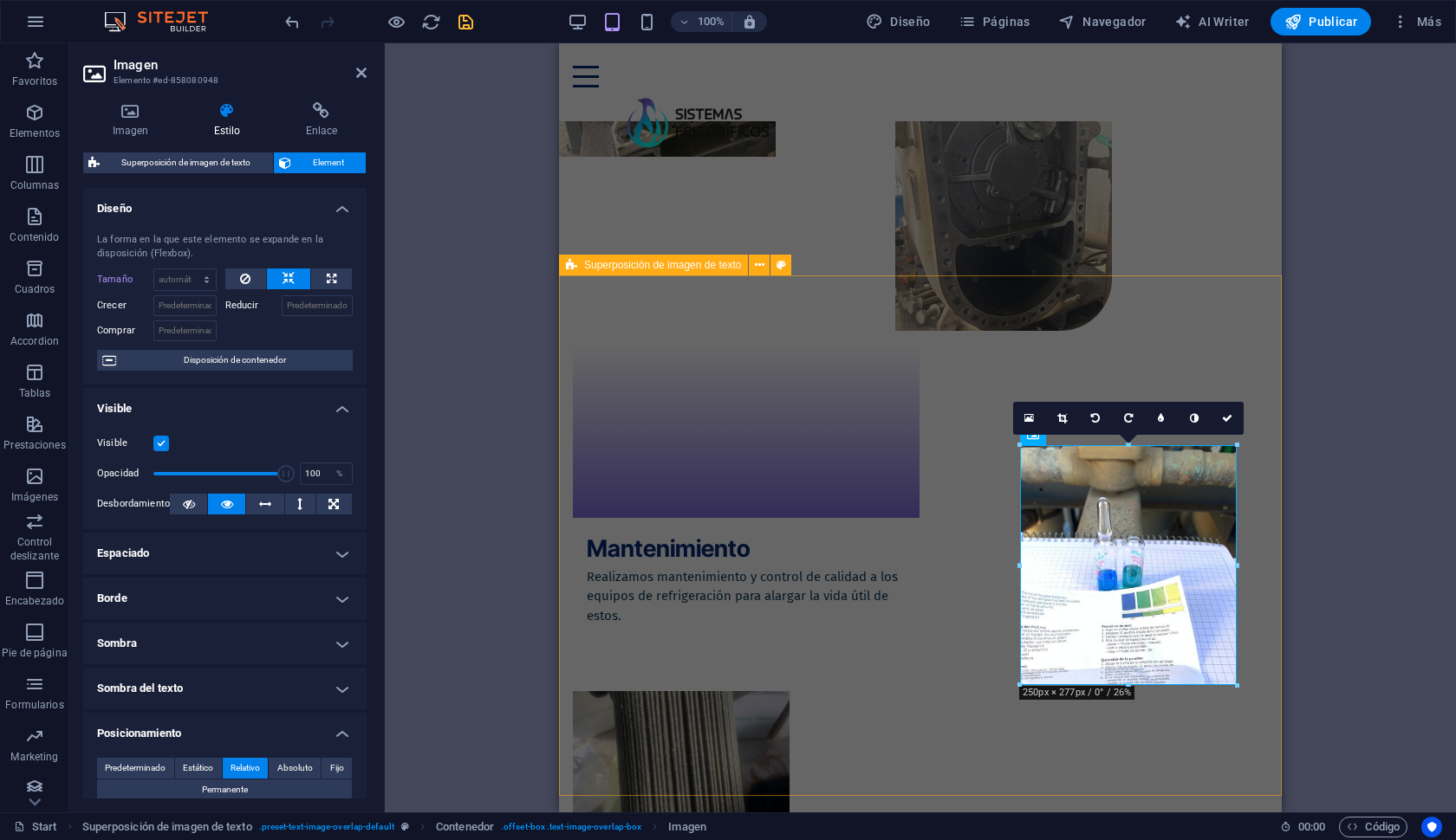
drag, startPoint x: 1796, startPoint y: 487, endPoint x: 1252, endPoint y: 398, distance: 551.2
click at [919, 518] on div "Mantenimiento Realizamos mantenimiento y control de calidad a los equipos de re…" at bounding box center [746, 604] width 346 height 173
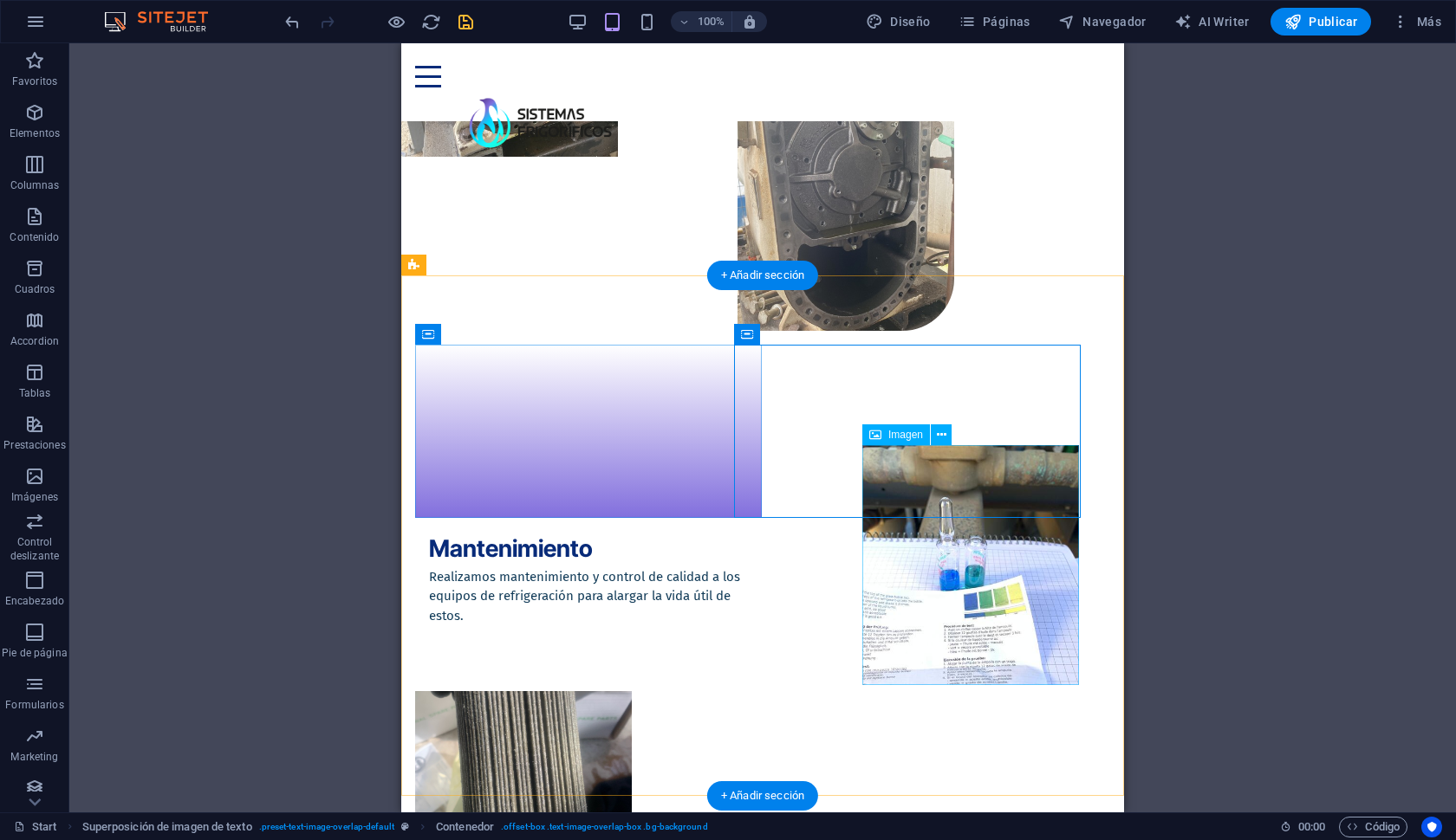
click at [1060, 566] on figure at bounding box center [1021, 565] width 319 height 240
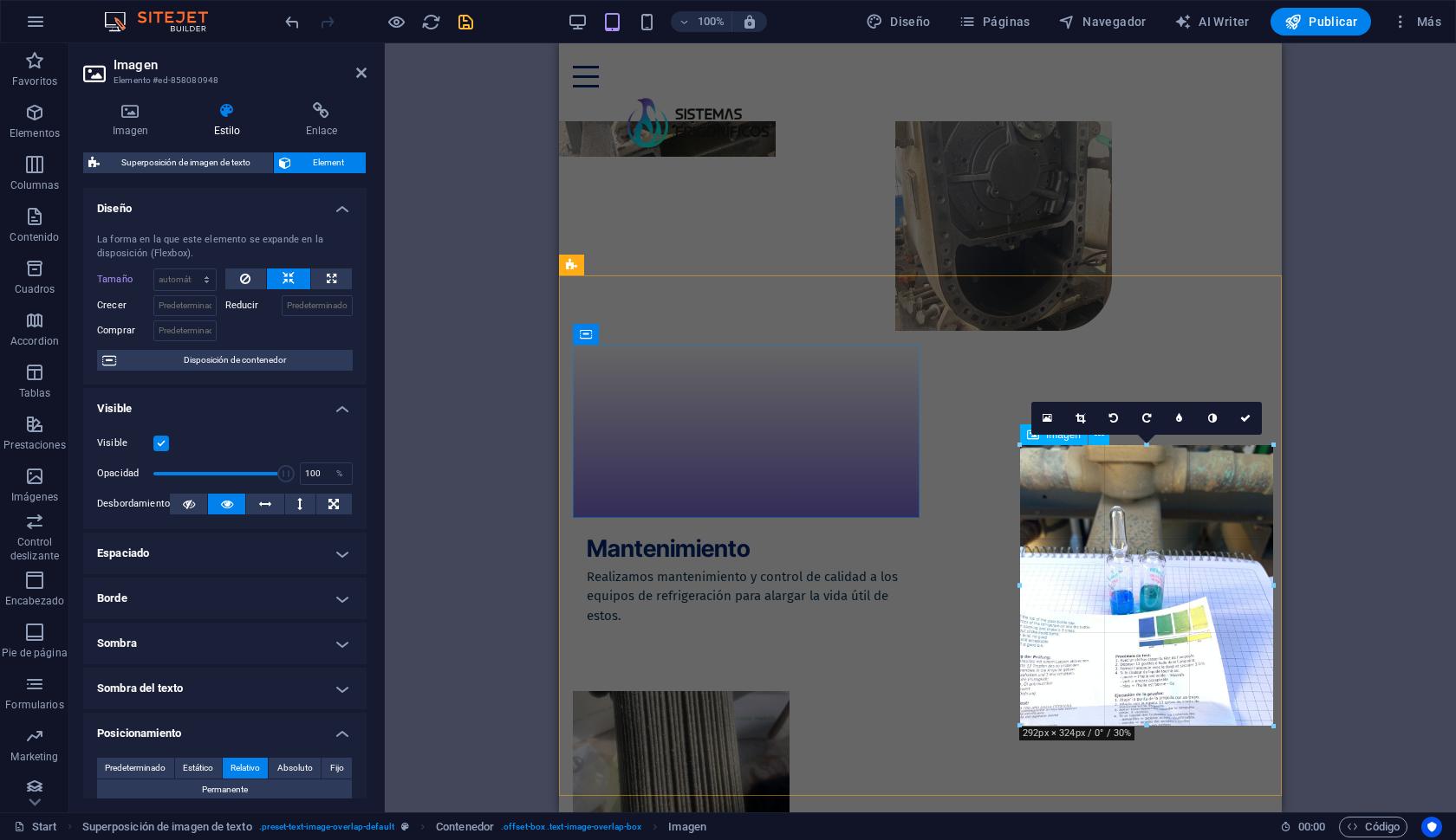
drag, startPoint x: 1018, startPoint y: 683, endPoint x: 982, endPoint y: 720, distance: 51.6
click at [713, 662] on figure at bounding box center [920, 743] width 695 height 277
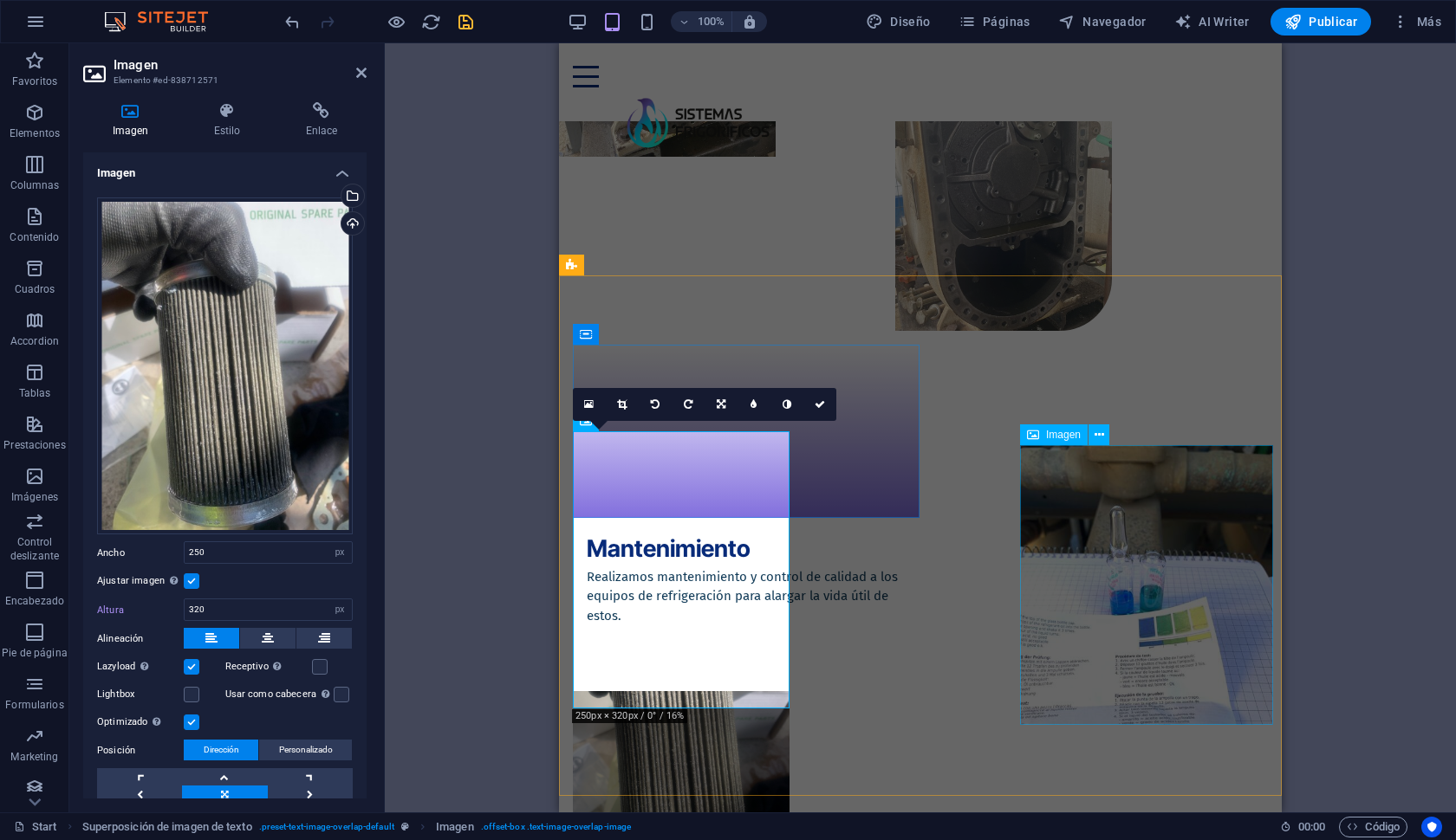
click at [1101, 612] on figure at bounding box center [1179, 585] width 319 height 280
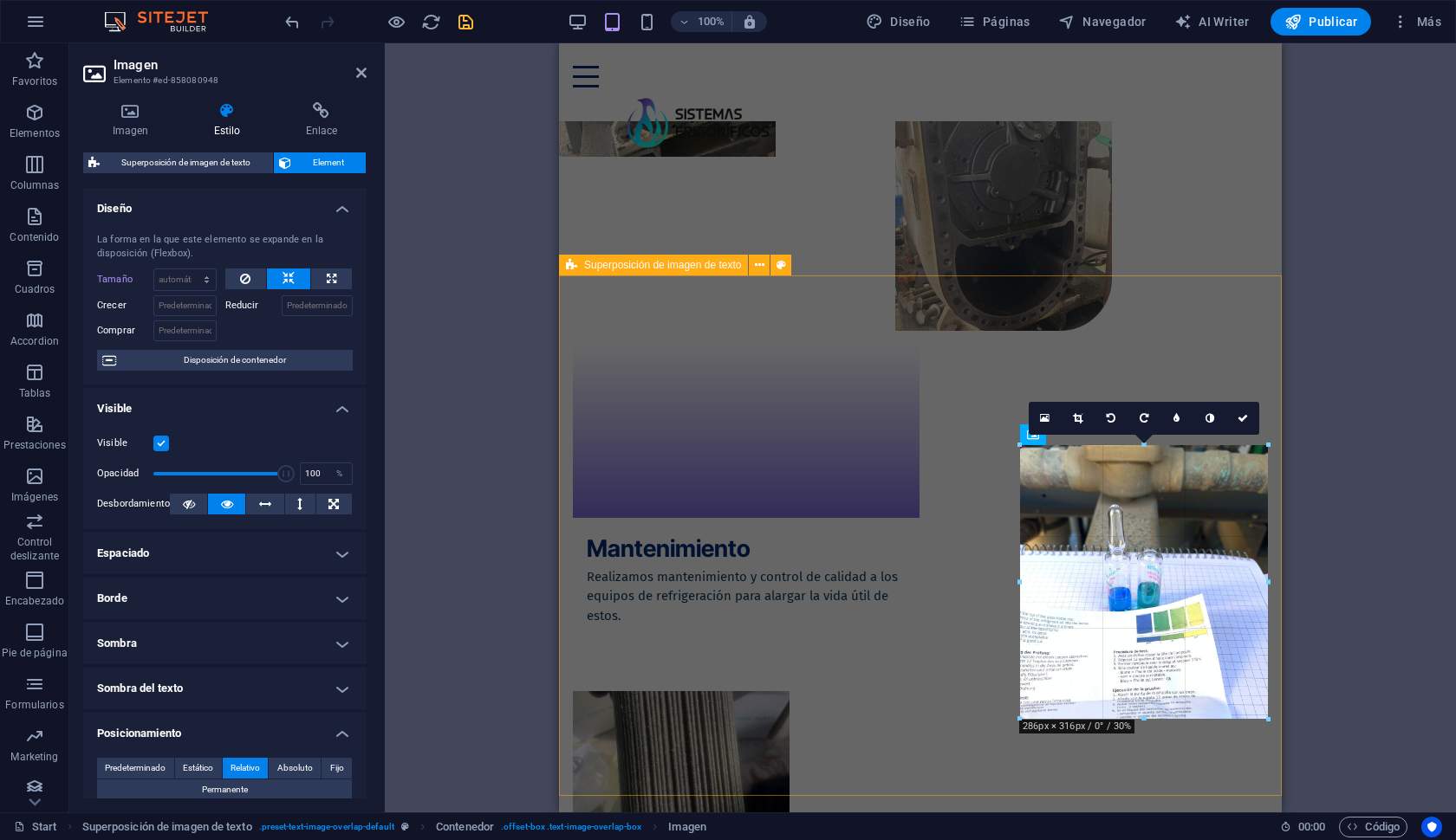
drag, startPoint x: 1018, startPoint y: 724, endPoint x: 1026, endPoint y: 716, distance: 11.3
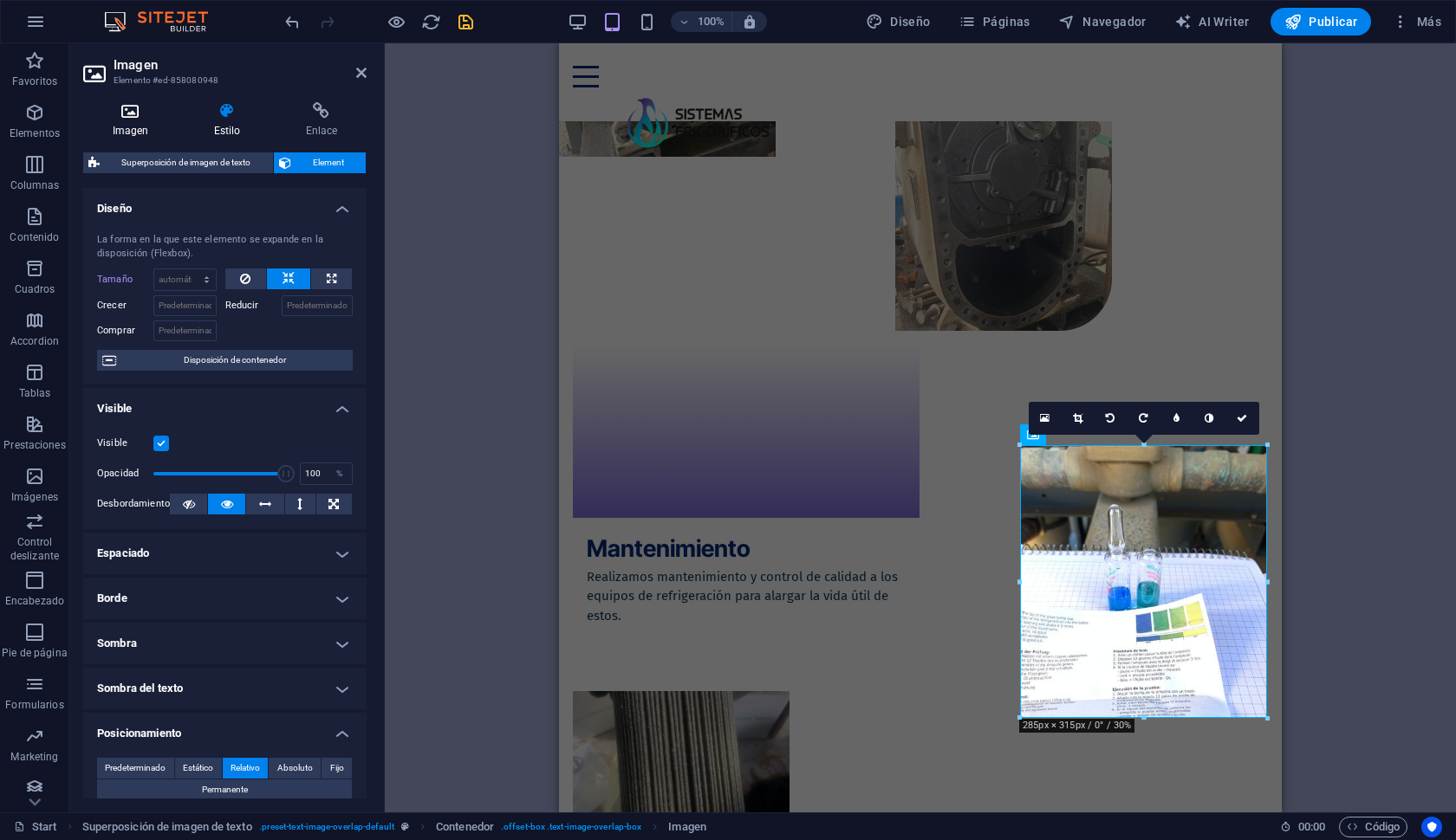
click at [130, 124] on h4 "Imagen" at bounding box center [133, 120] width 102 height 36
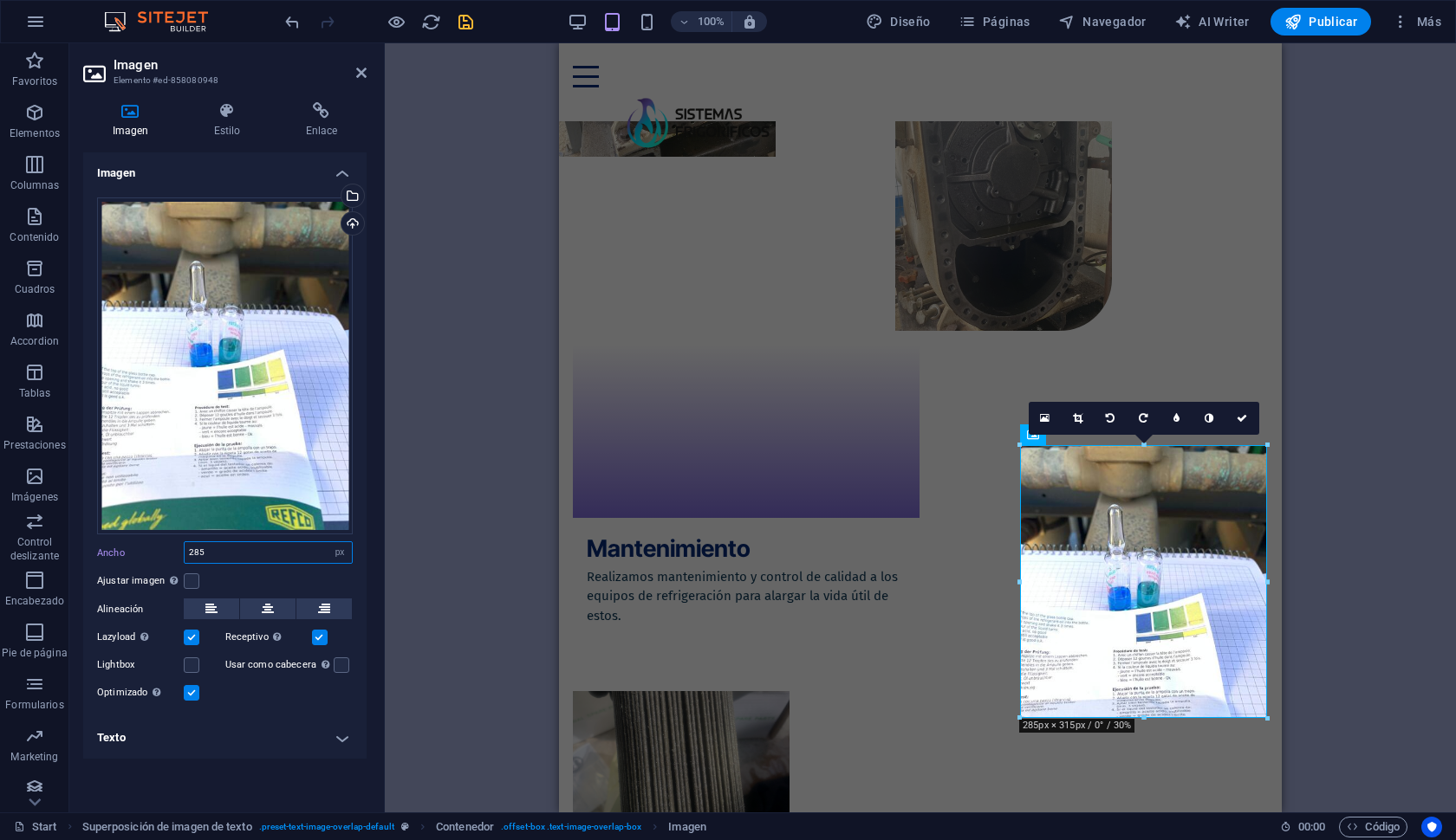
click at [246, 559] on input "285" at bounding box center [268, 553] width 167 height 21
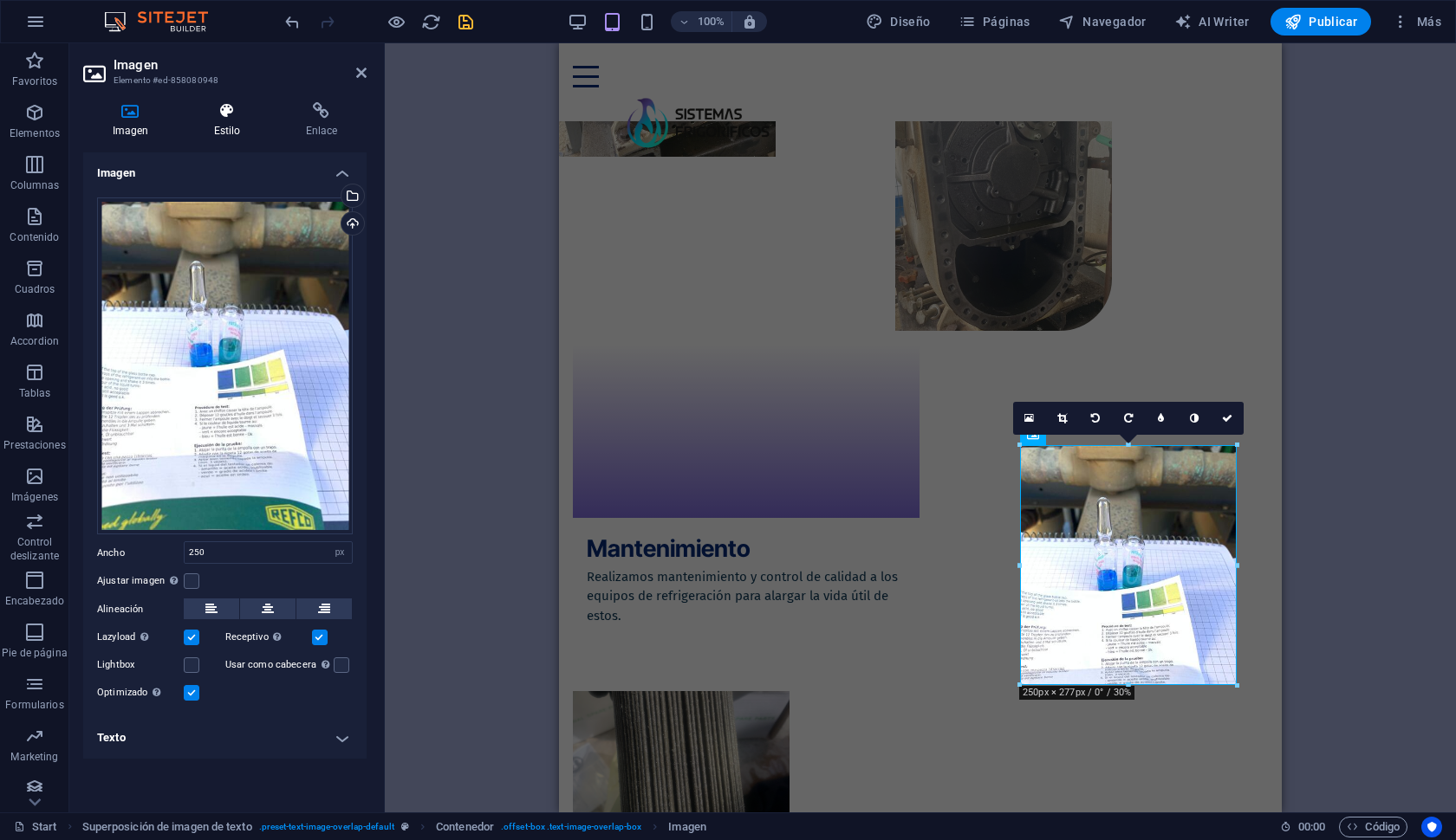
click at [200, 120] on h4 "Estilo" at bounding box center [230, 120] width 92 height 36
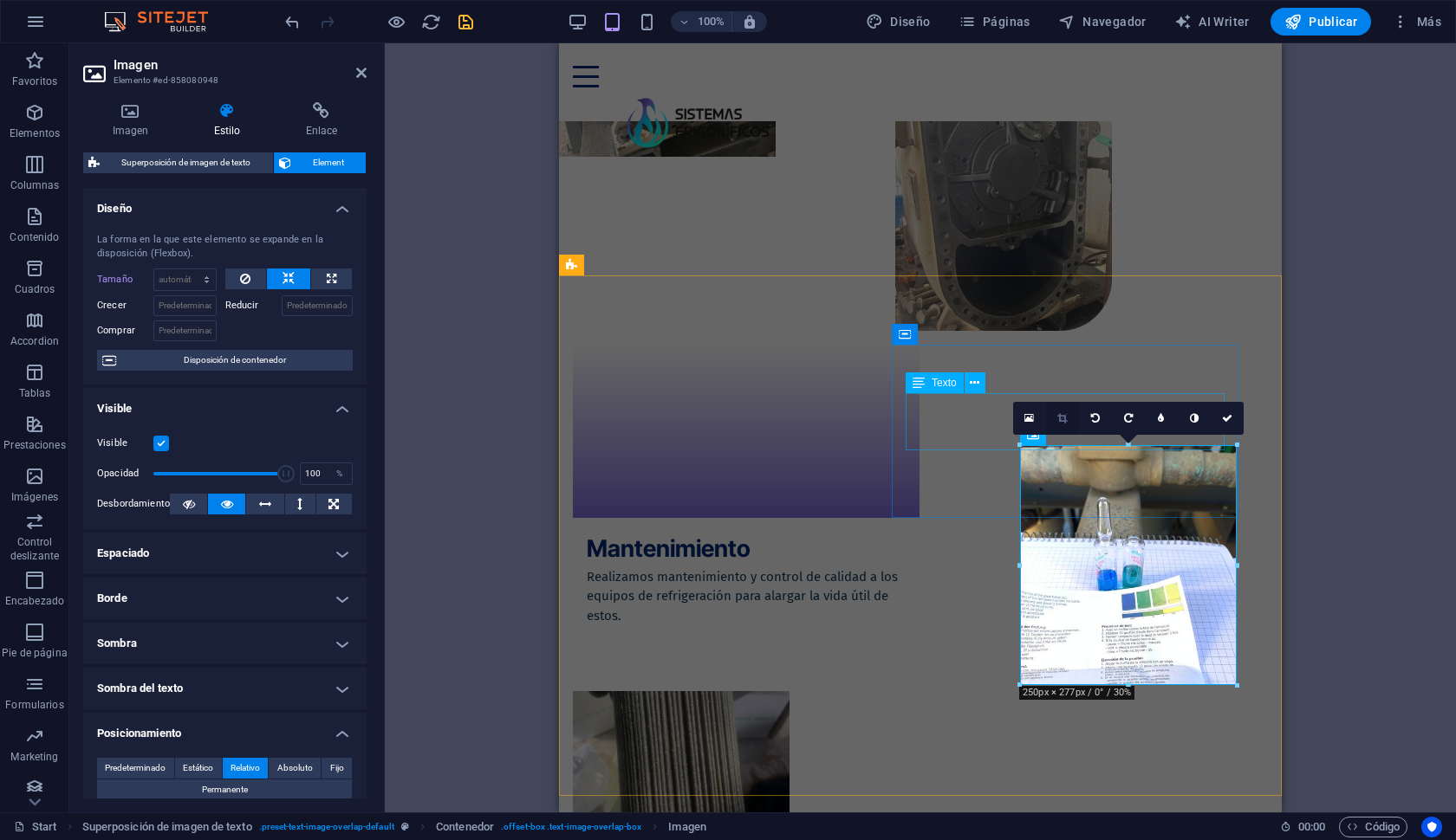
click at [1063, 423] on link at bounding box center [1062, 418] width 33 height 33
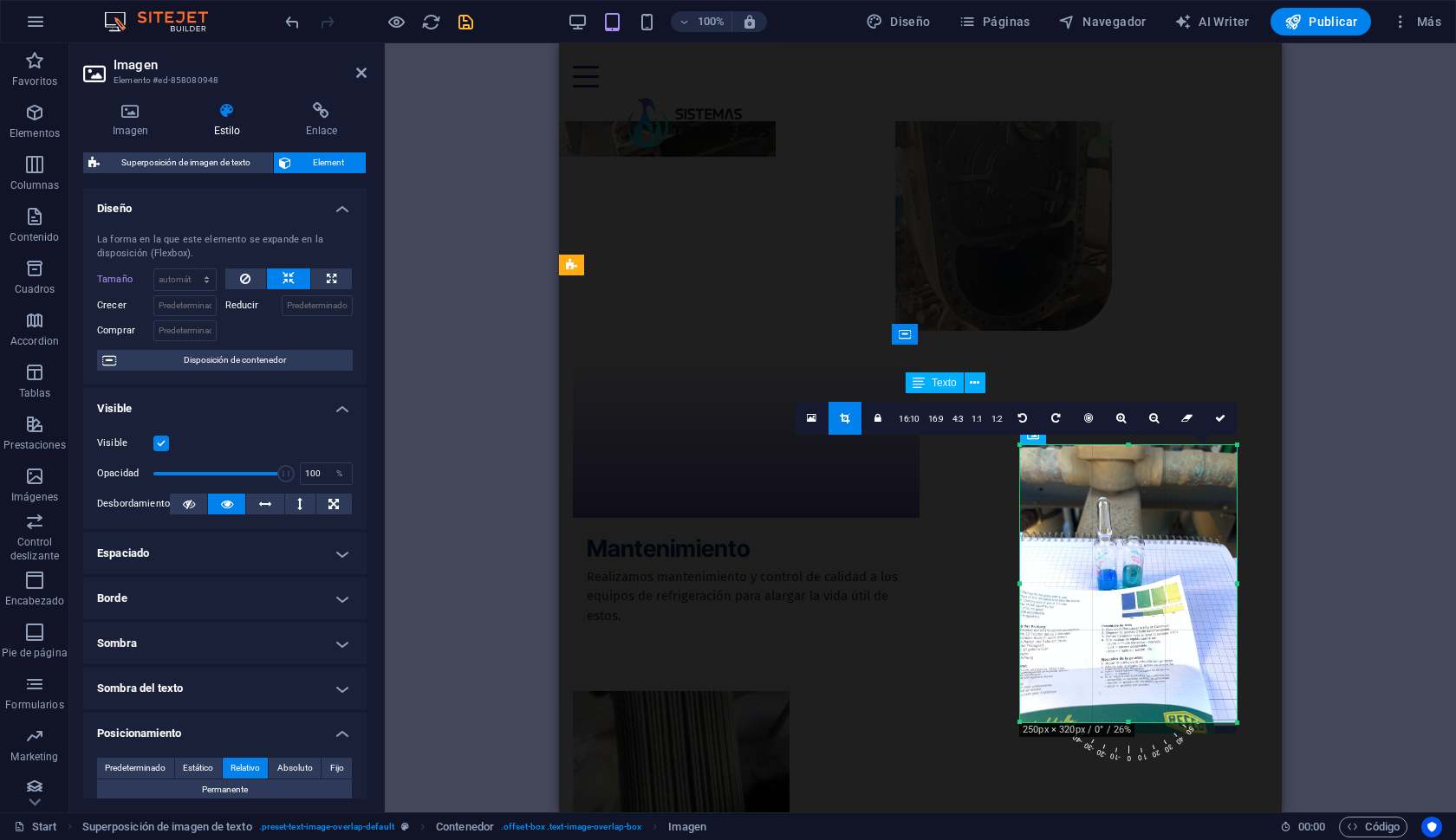
drag, startPoint x: 1126, startPoint y: 685, endPoint x: 1138, endPoint y: 722, distance: 38.9
click at [1138, 722] on div at bounding box center [1129, 723] width 217 height 6
click at [1220, 416] on icon at bounding box center [1219, 418] width 10 height 10
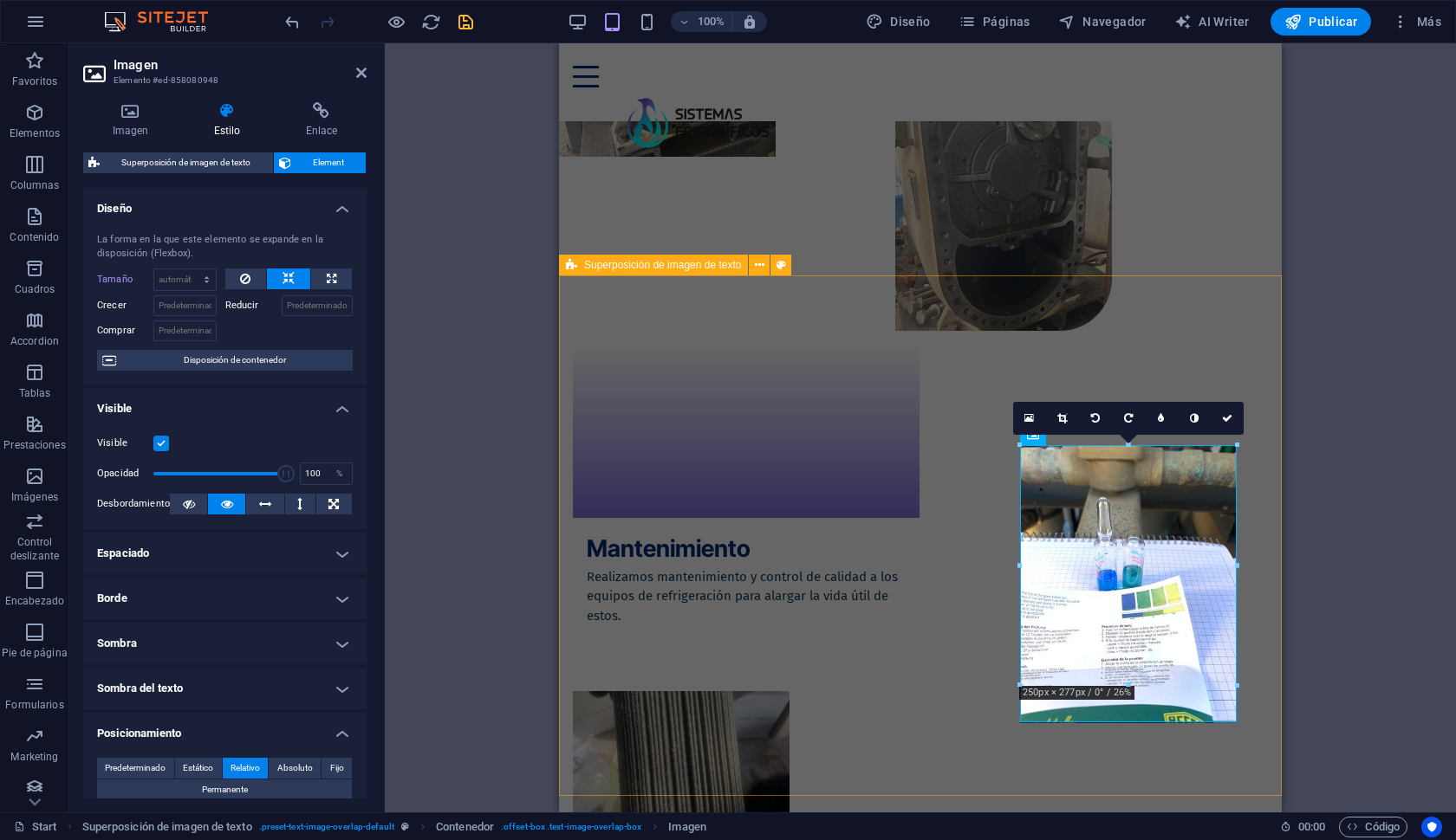
click at [948, 618] on div "Mantenimiento Realizamos mantenimiento y control de calidad a los equipos de re…" at bounding box center [919, 536] width 722 height 520
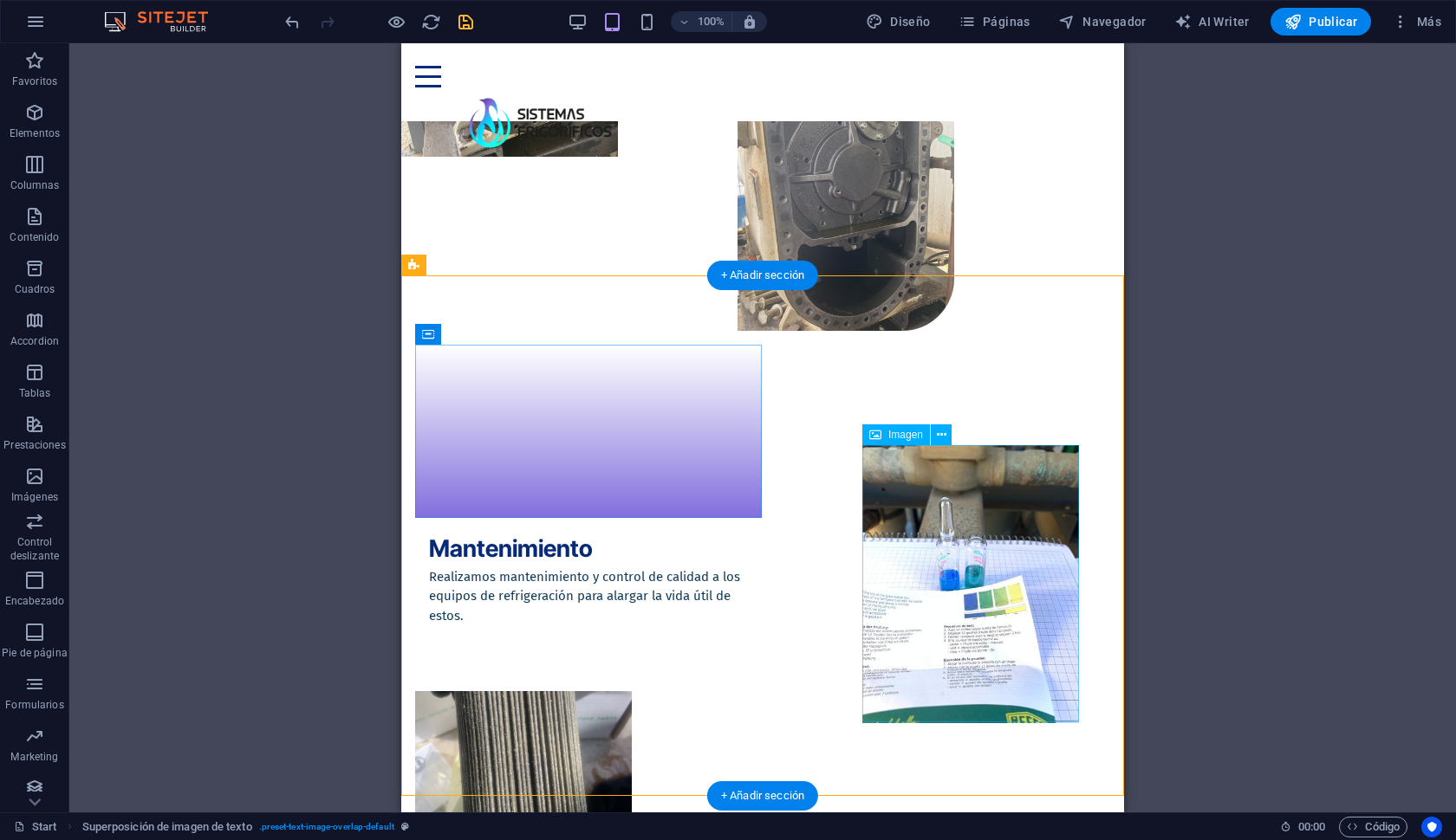
click at [1020, 640] on figure at bounding box center [1021, 584] width 319 height 278
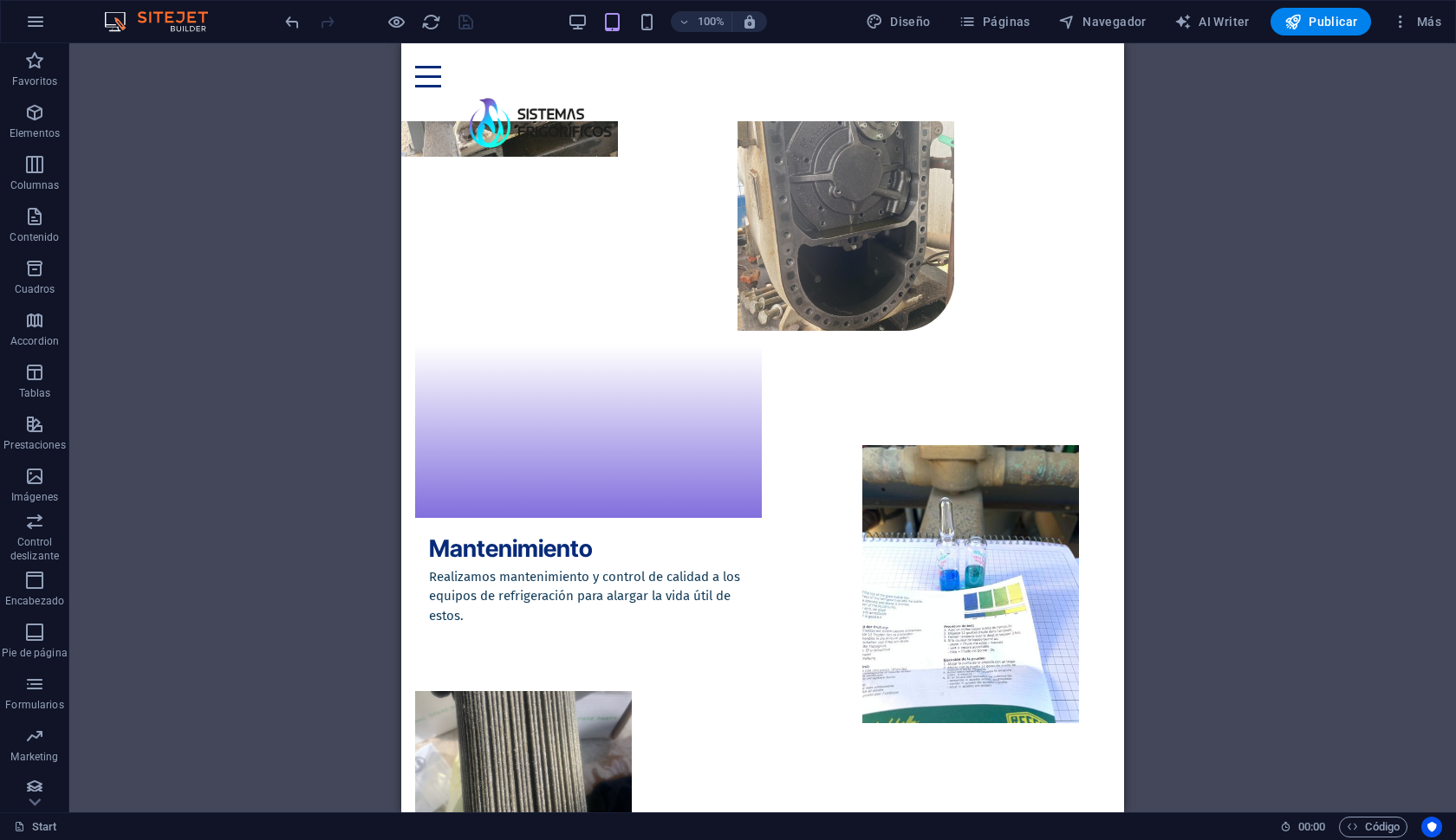
click at [1328, 122] on div "H1 Barra de menús Predeterminado Imagen Superposición de imagen de texto Conten…" at bounding box center [762, 428] width 1387 height 769
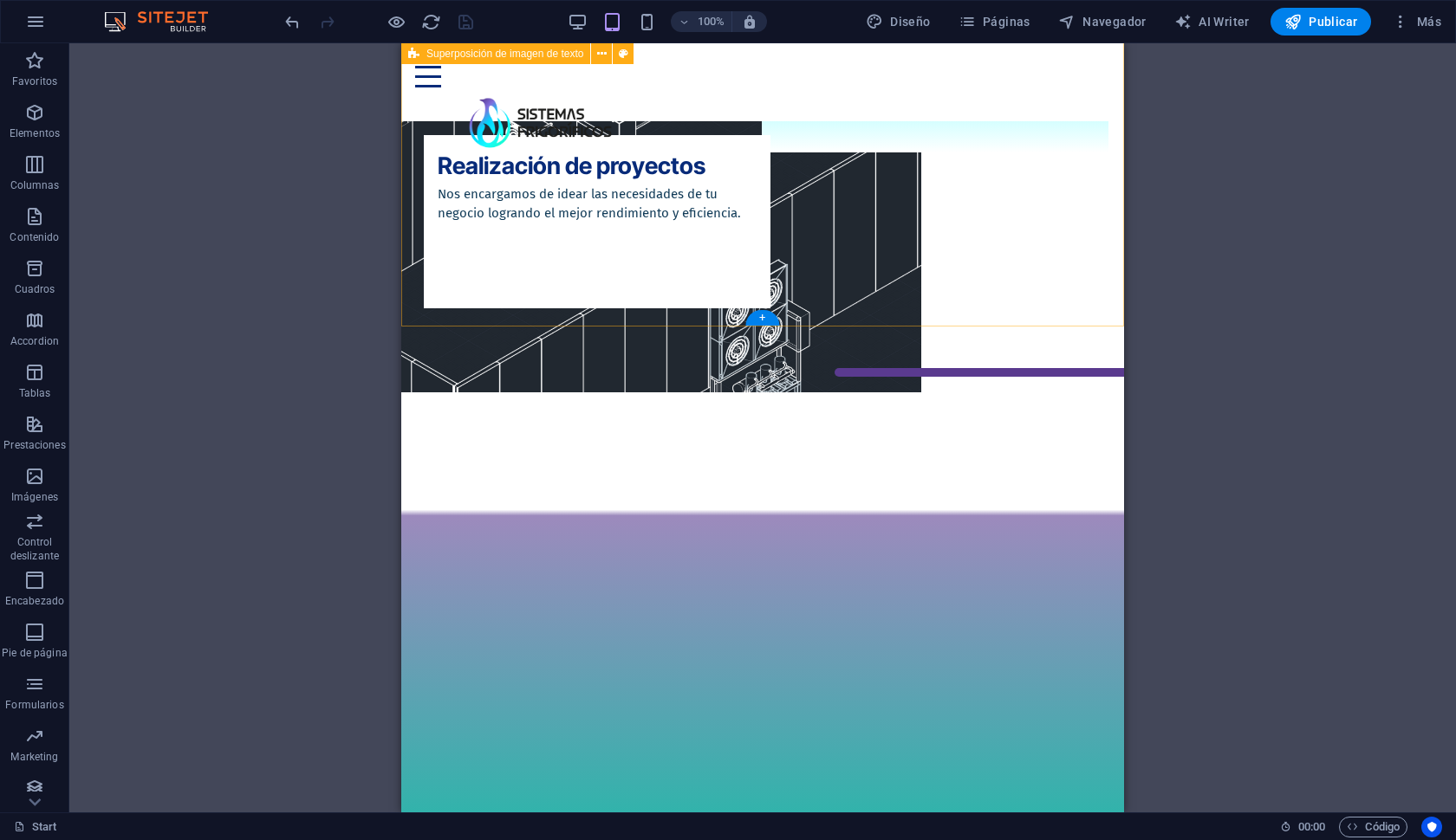
scroll to position [3390, 0]
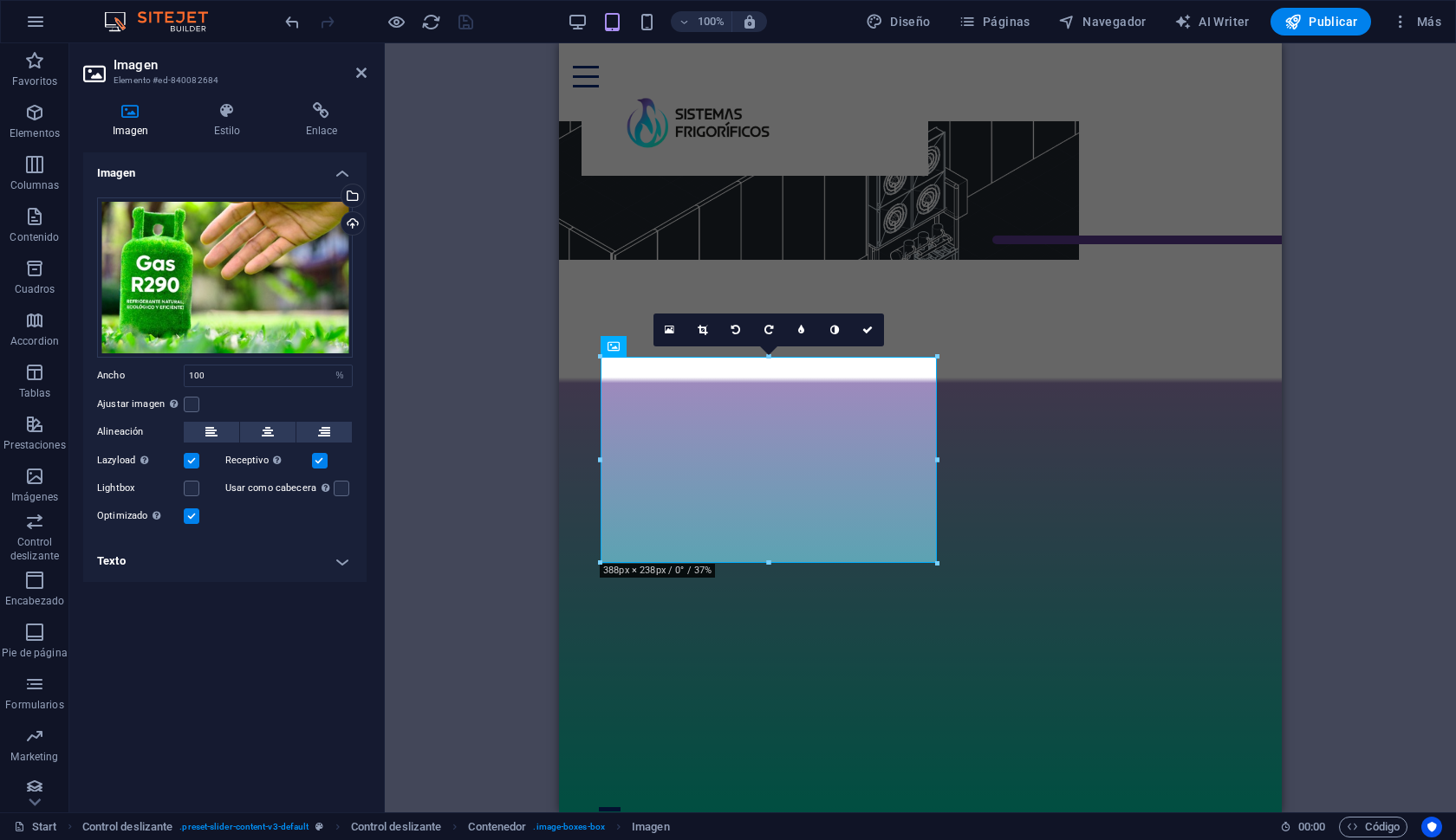
click at [1380, 322] on div "Arrastra aquí para reemplazar el contenido existente. Si quieres crear un eleme…" at bounding box center [919, 428] width 1071 height 769
click at [518, 332] on div "Arrastra aquí para reemplazar el contenido existente. Si quieres crear un eleme…" at bounding box center [919, 428] width 1071 height 769
click at [360, 67] on icon at bounding box center [361, 72] width 10 height 14
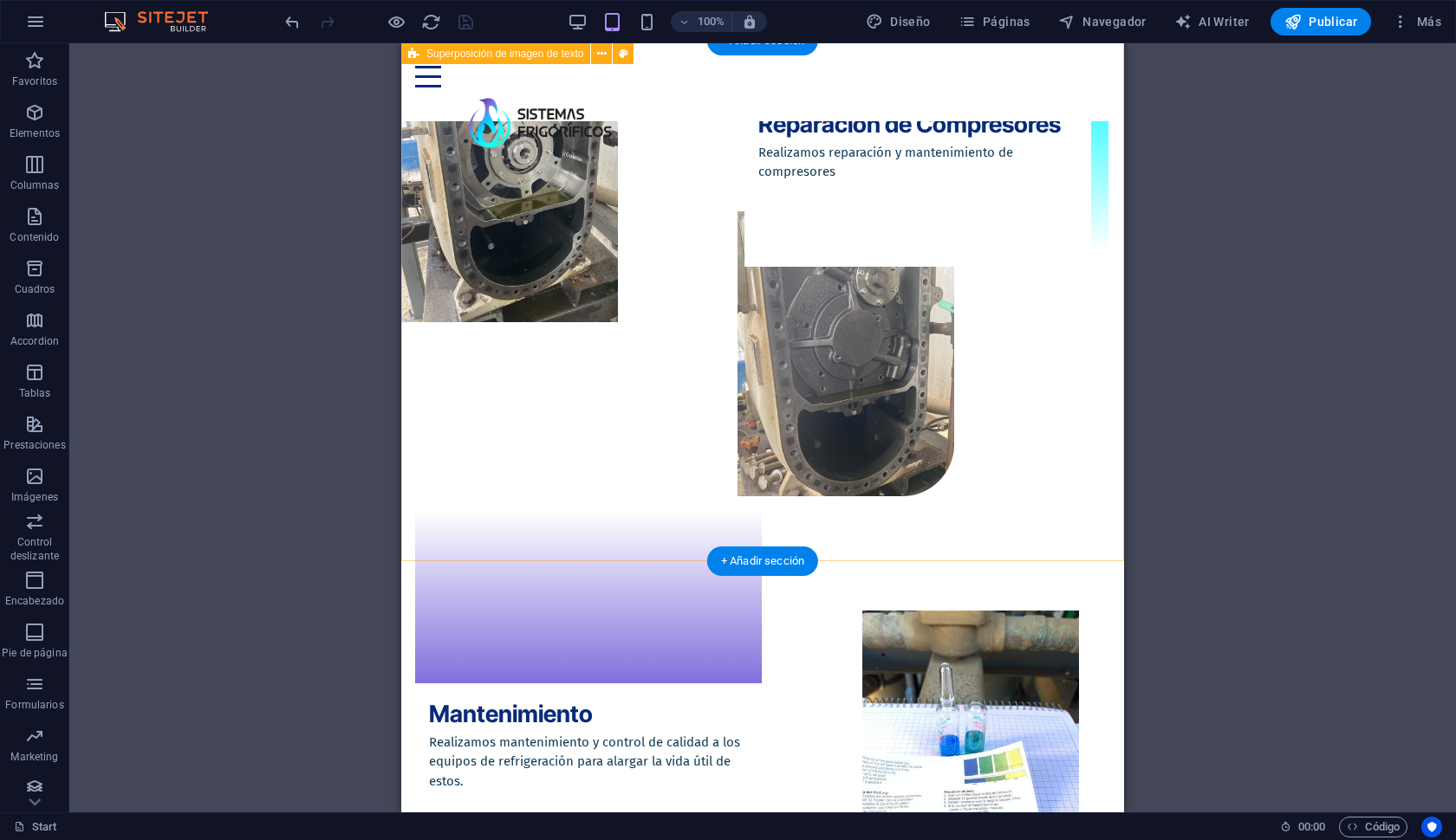
scroll to position [1661, 0]
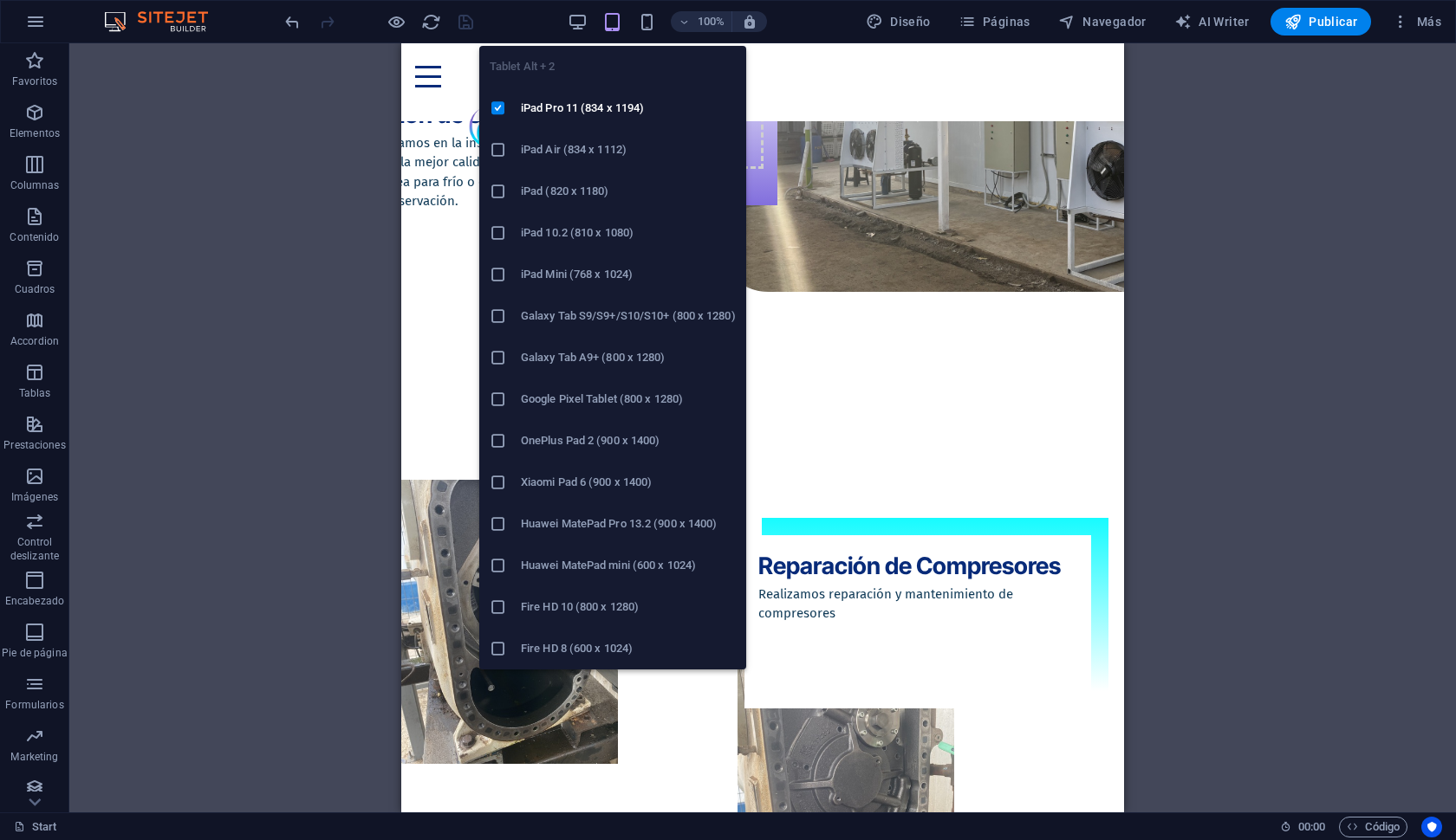
click at [579, 5] on div "100% Diseño Páginas Navegador AI Writer Publicar Más" at bounding box center [728, 22] width 1454 height 42
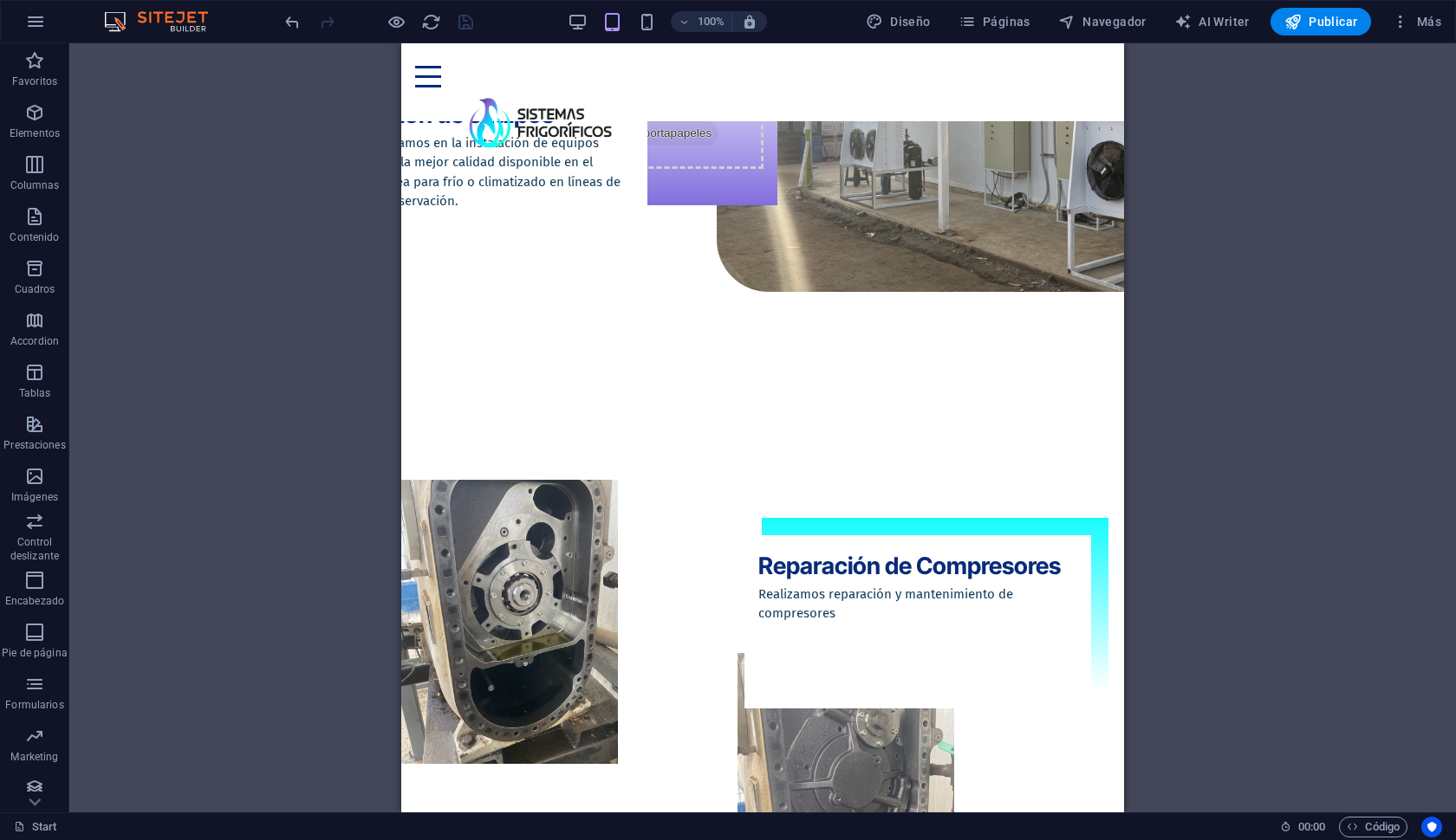
click at [579, 8] on div "100%" at bounding box center [666, 21] width 200 height 28
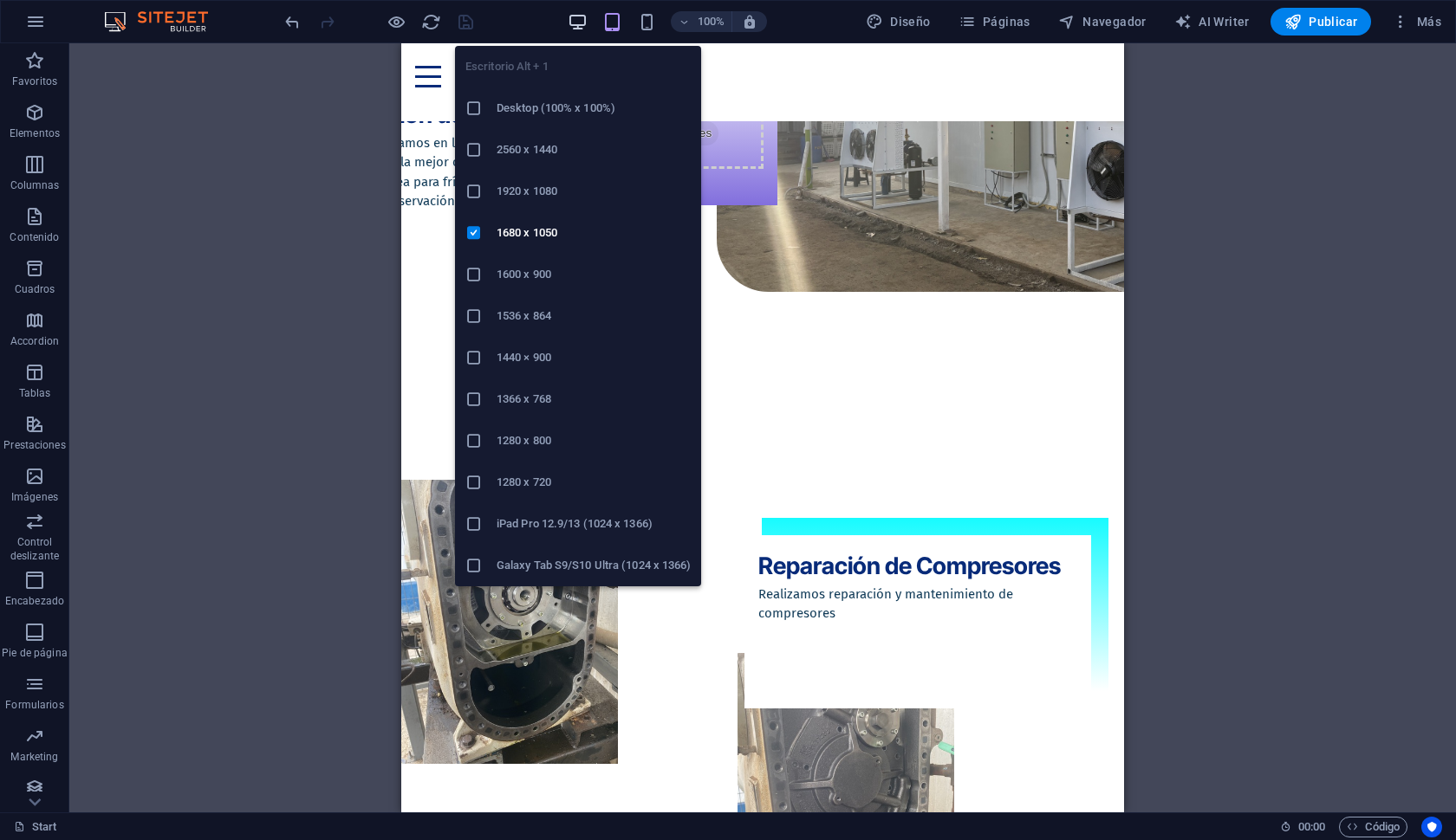
drag, startPoint x: 579, startPoint y: 17, endPoint x: 698, endPoint y: 88, distance: 138.6
click at [579, 17] on icon "button" at bounding box center [577, 22] width 20 height 20
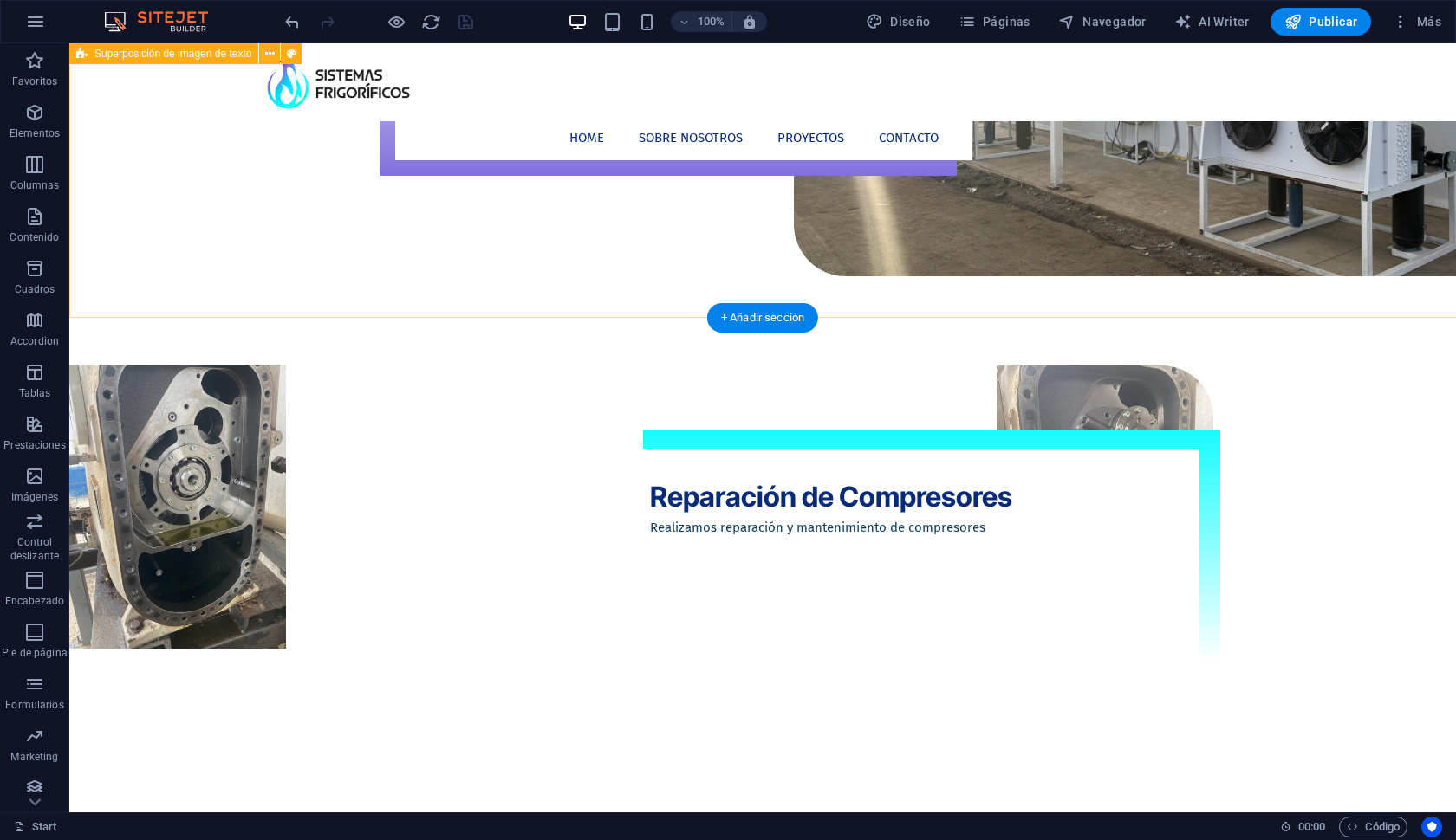
scroll to position [1894, 0]
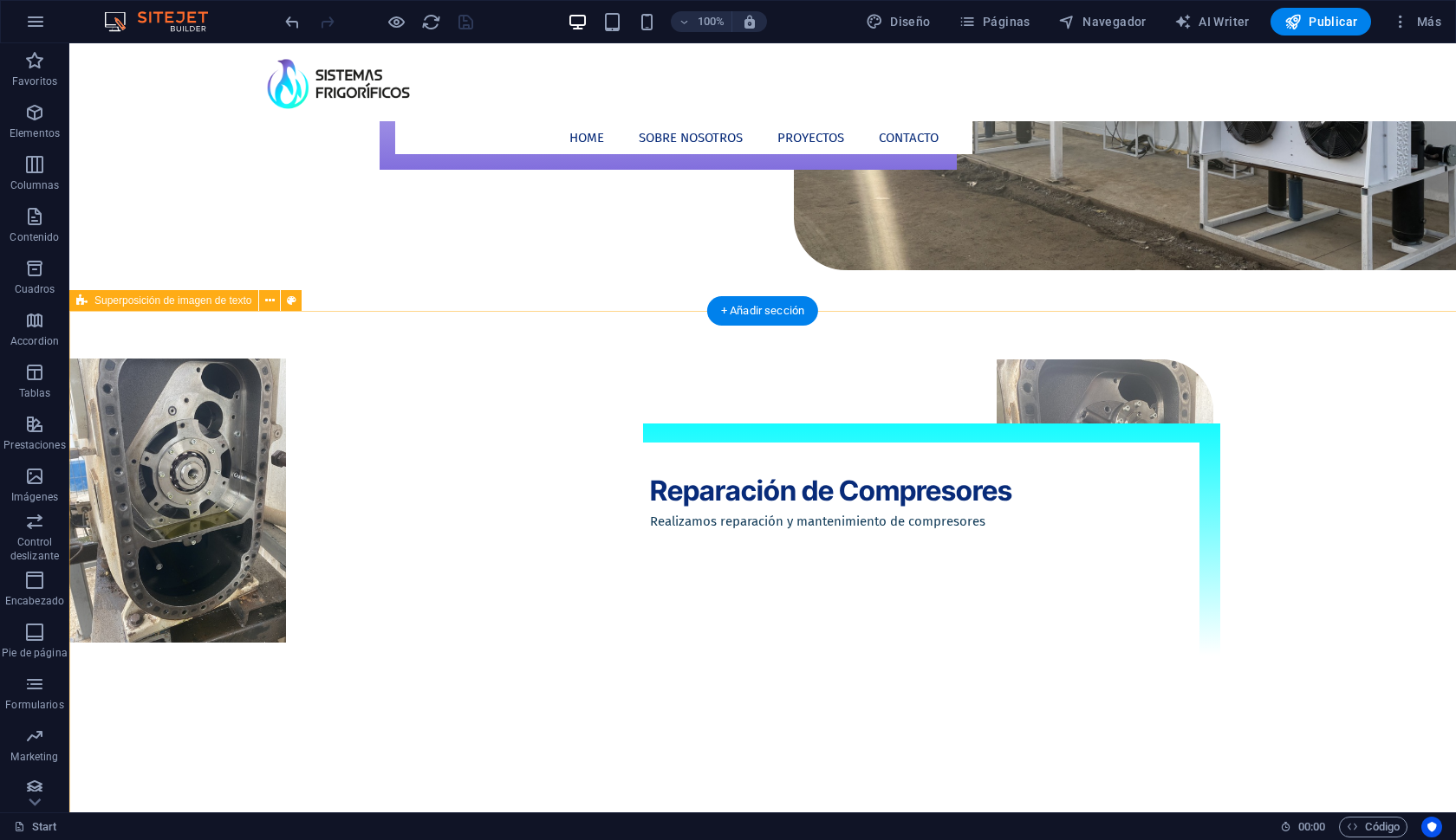
click at [1455, 468] on div "Reparación de Compresores Realizamos reparación y mantenimiento de compresores" at bounding box center [797, 571] width 1456 height 520
